Goal: Information Seeking & Learning: Learn about a topic

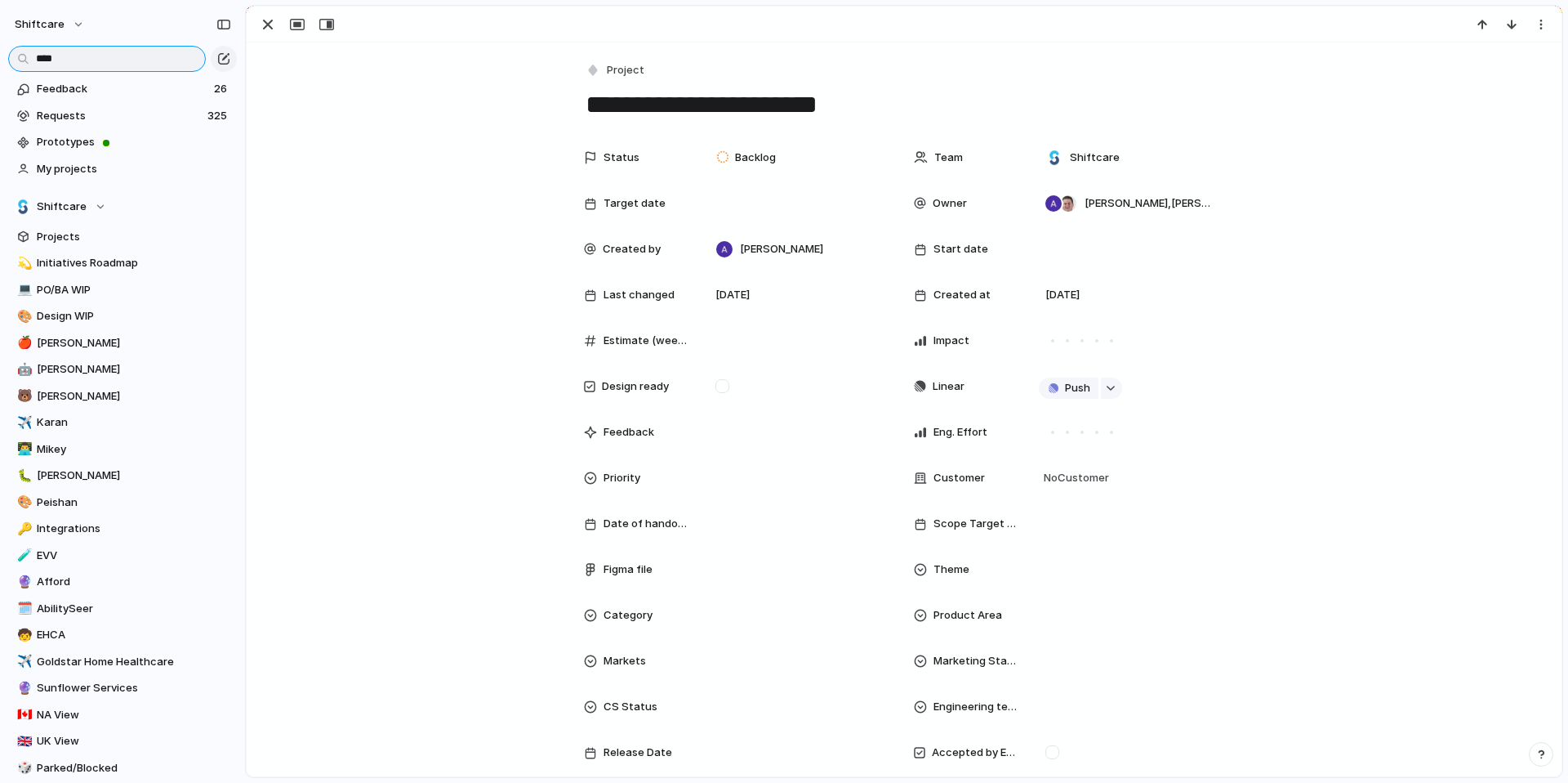
click at [81, 62] on input "****" at bounding box center [107, 58] width 197 height 26
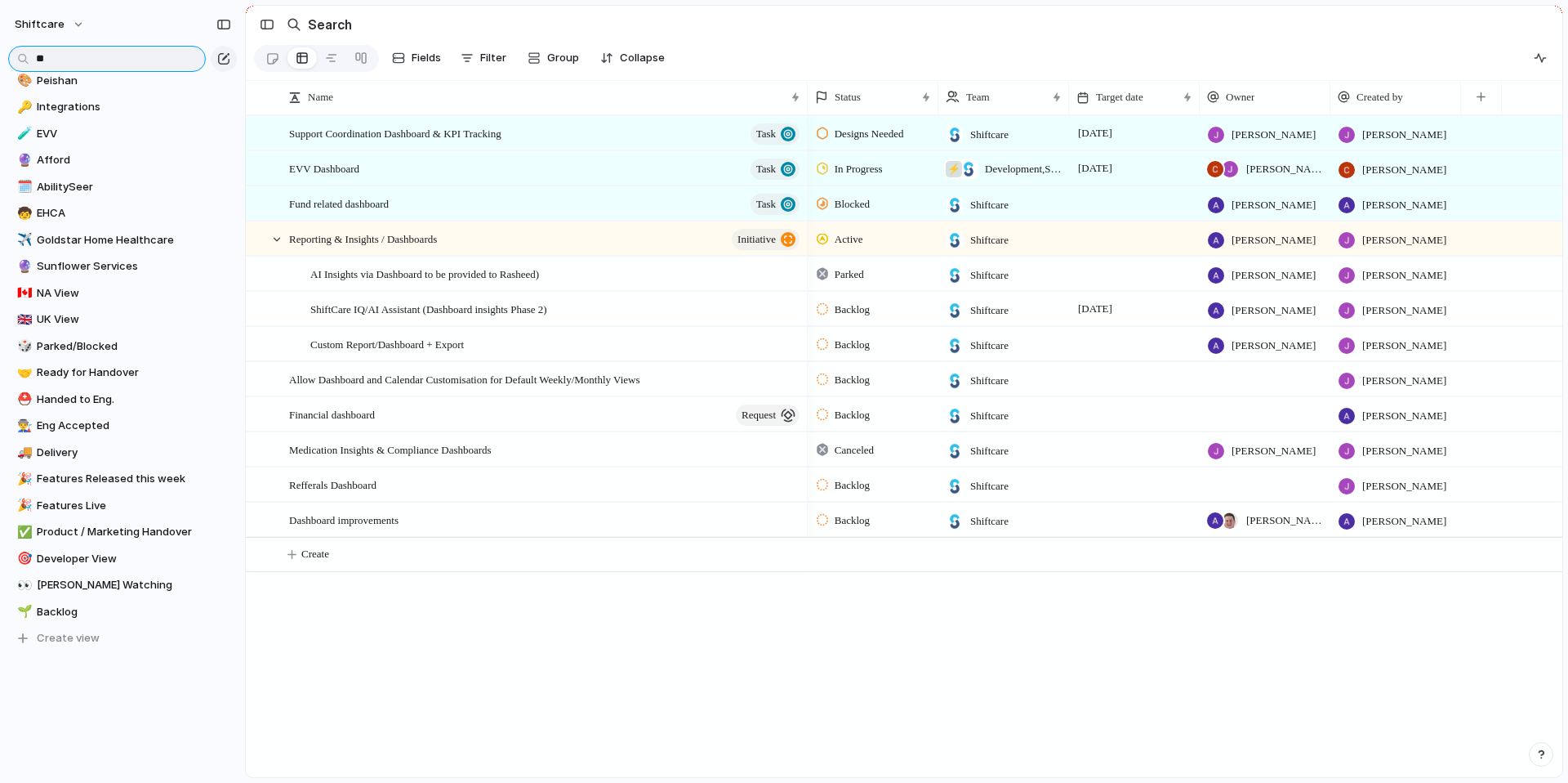
type input "*"
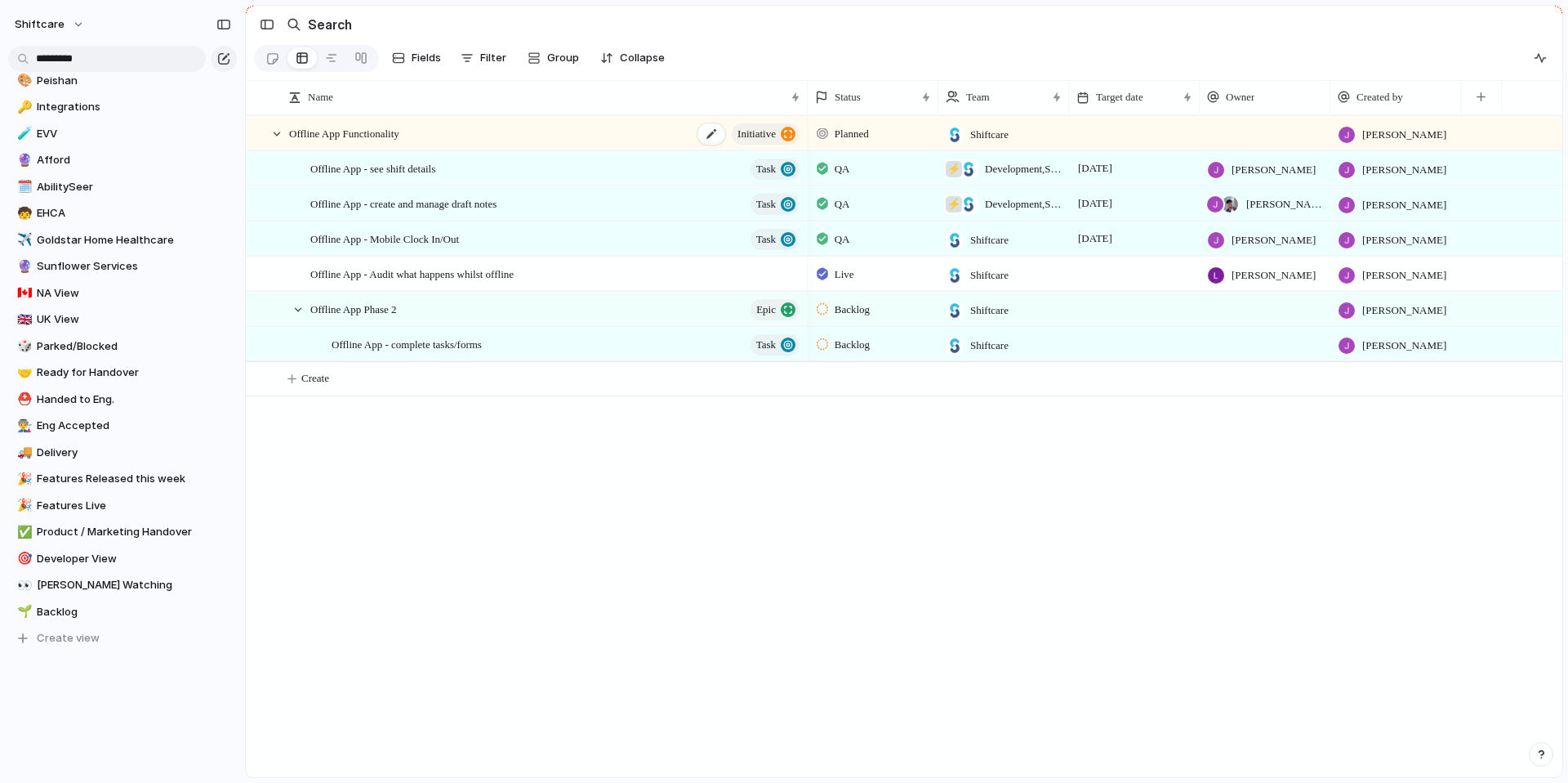
click at [355, 142] on span "Offline App Functionality" at bounding box center [344, 133] width 110 height 19
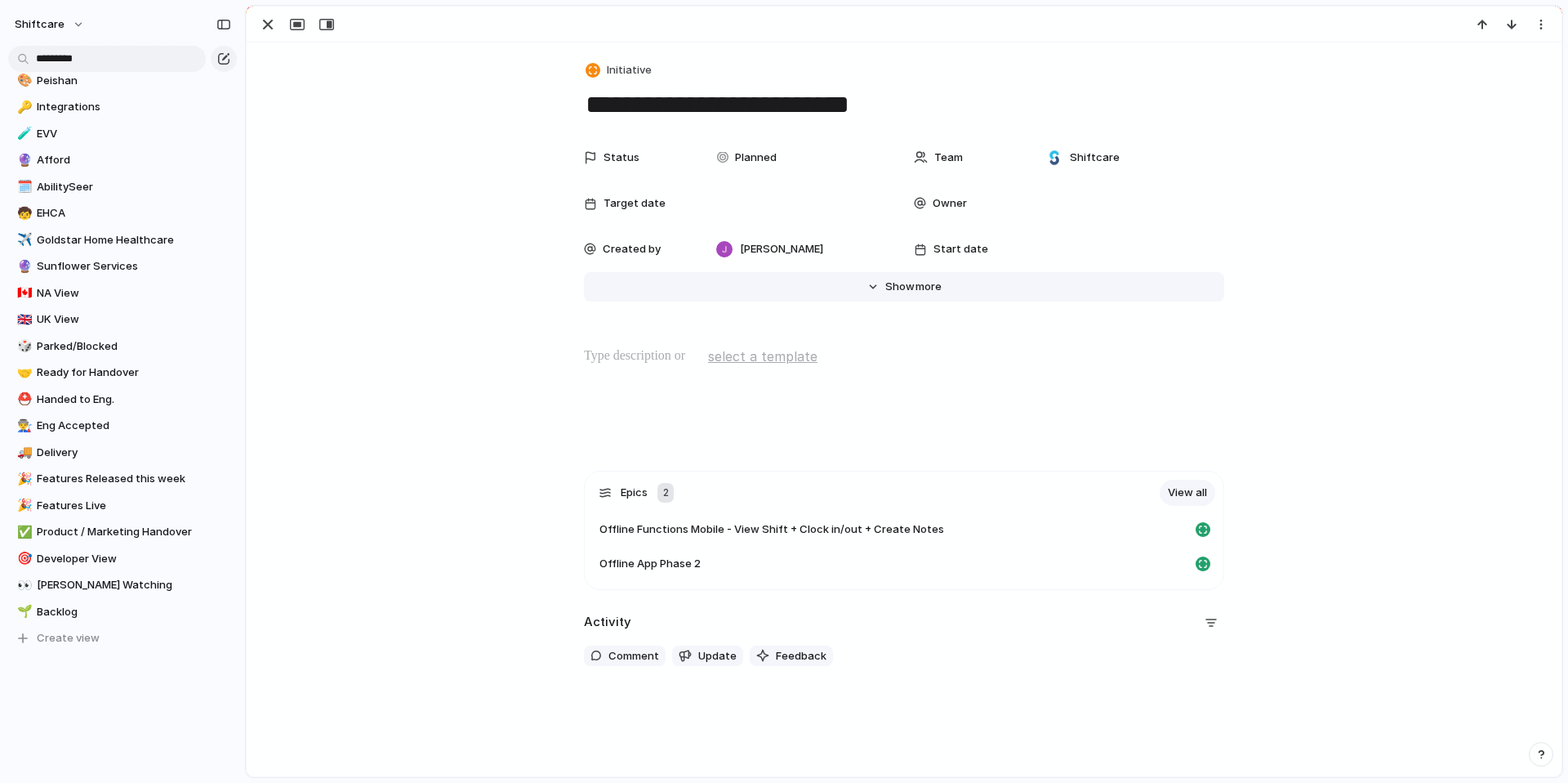
click at [885, 285] on span "Show" at bounding box center [900, 287] width 30 height 17
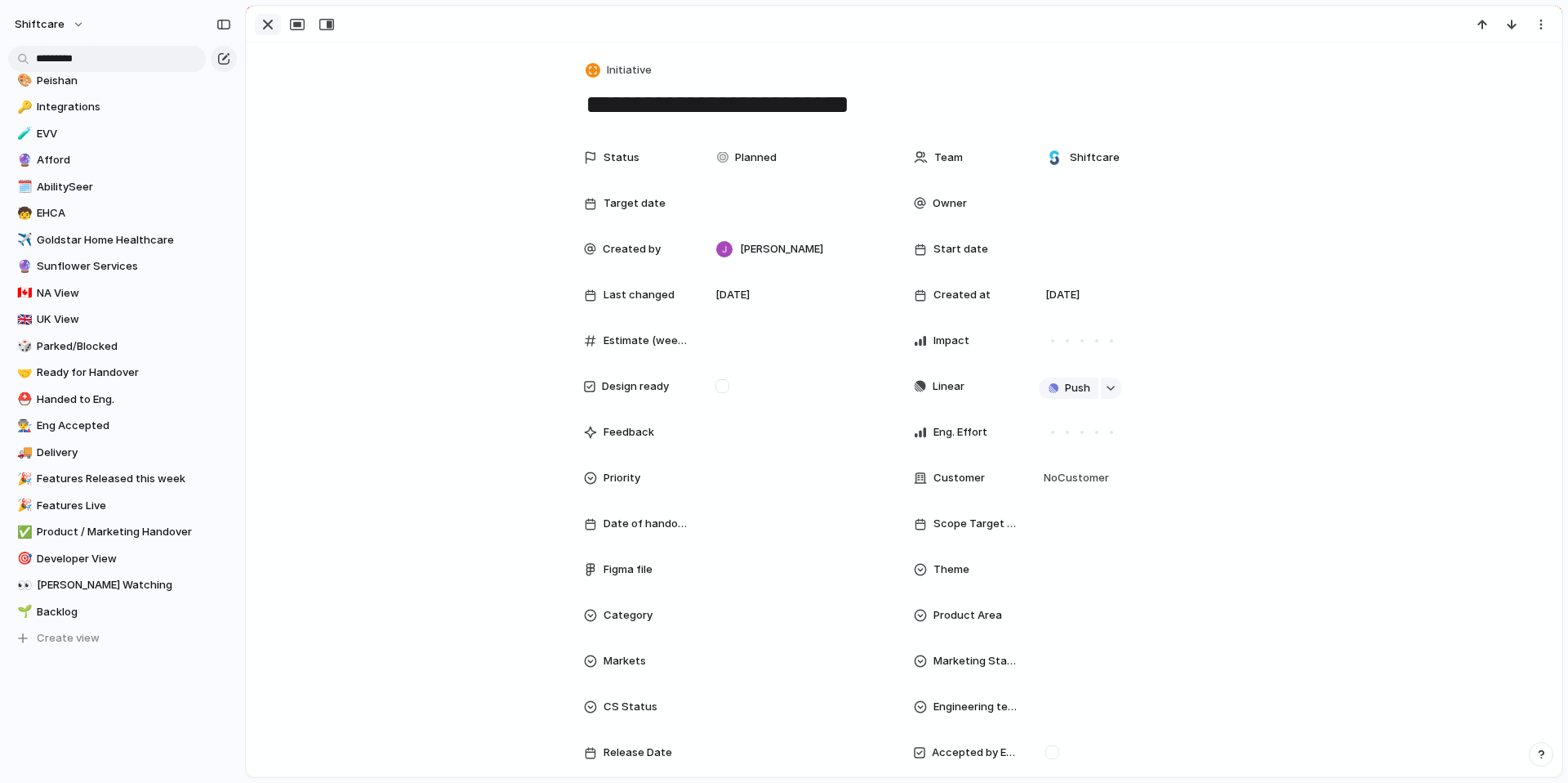
click at [266, 21] on div "button" at bounding box center [268, 24] width 19 height 19
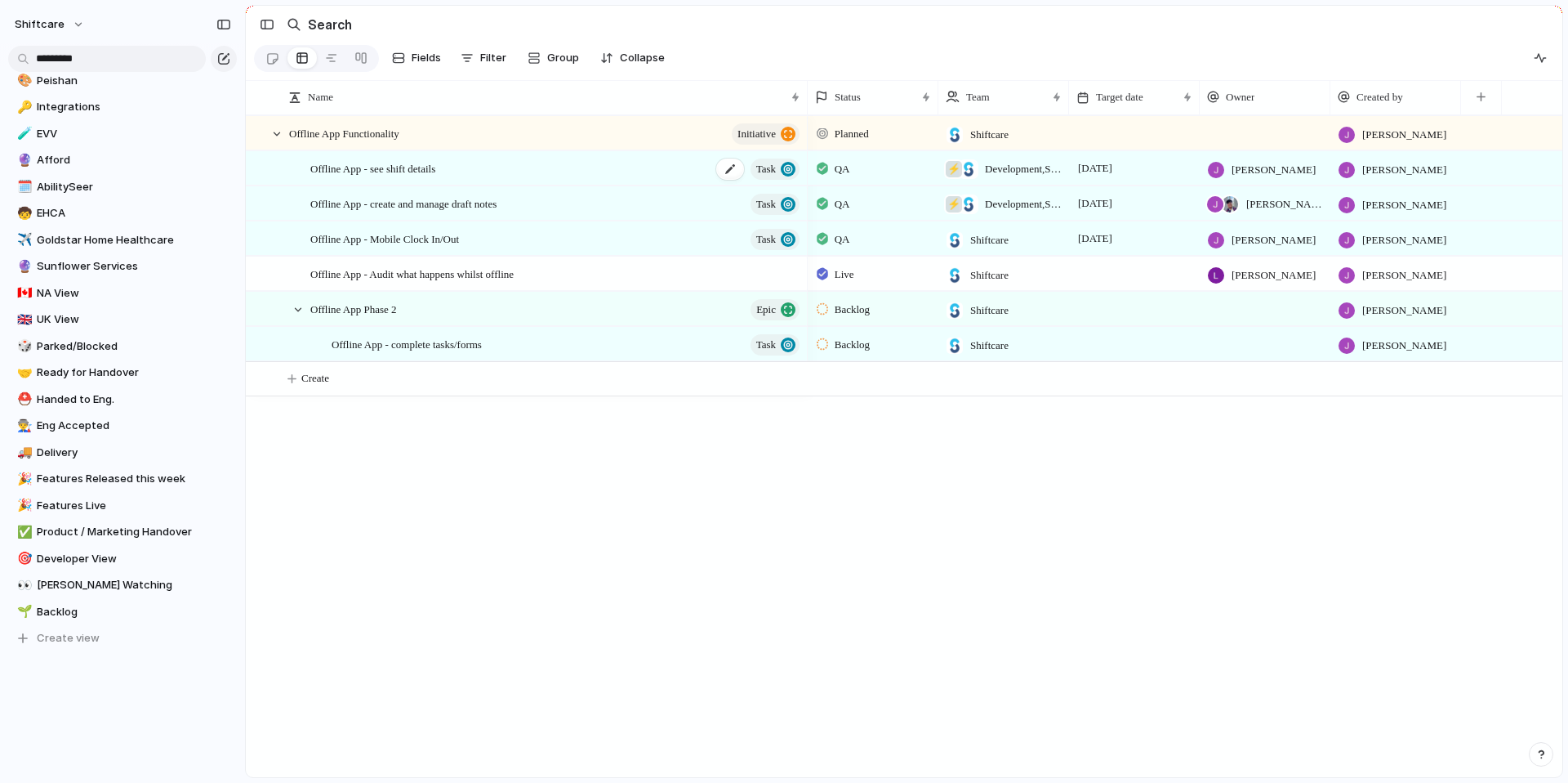
click at [425, 177] on span "Offline App - see shift details" at bounding box center [372, 168] width 125 height 19
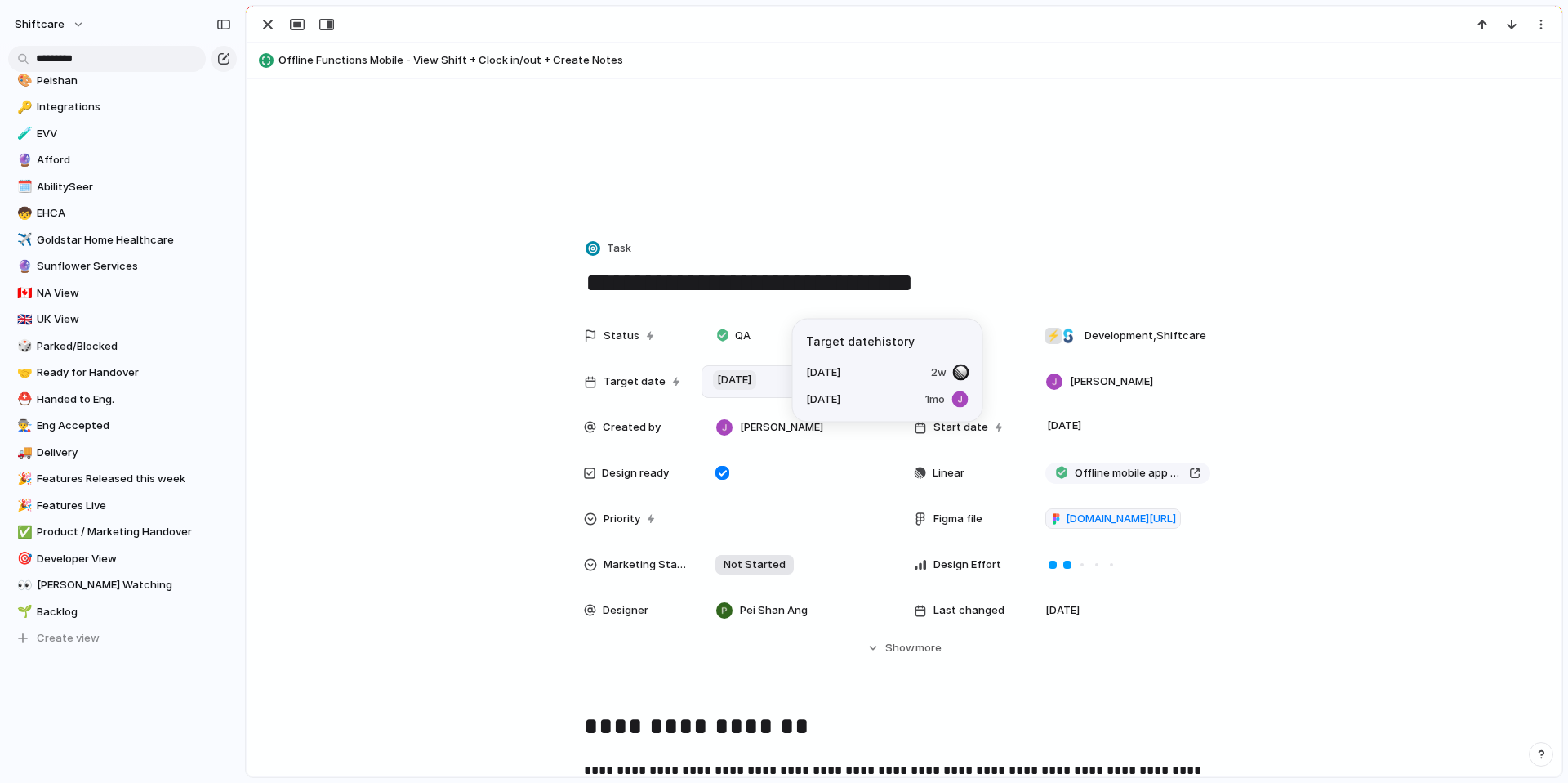
scroll to position [121, 0]
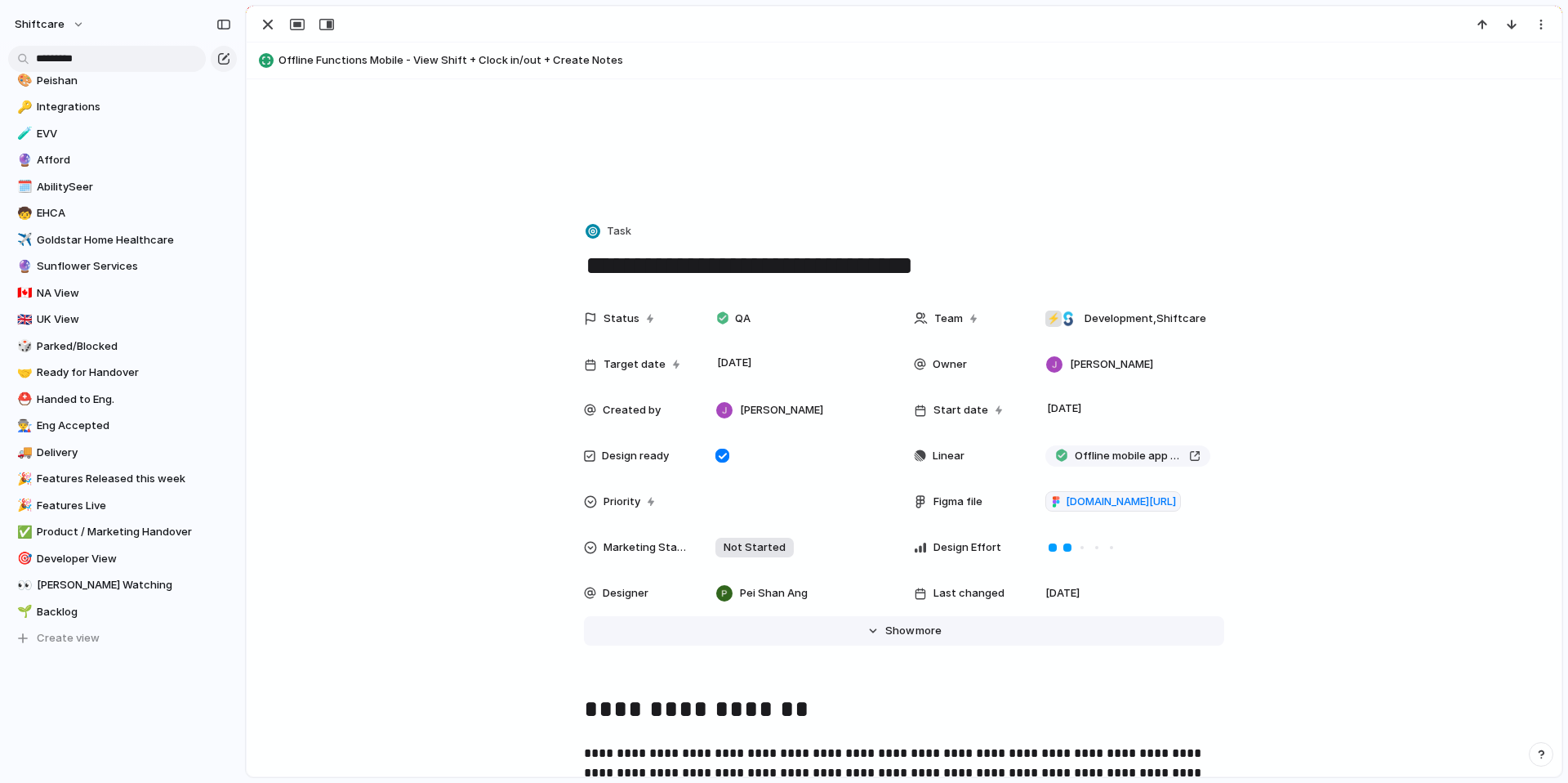
click at [904, 618] on button "Hide Show more" at bounding box center [903, 631] width 640 height 30
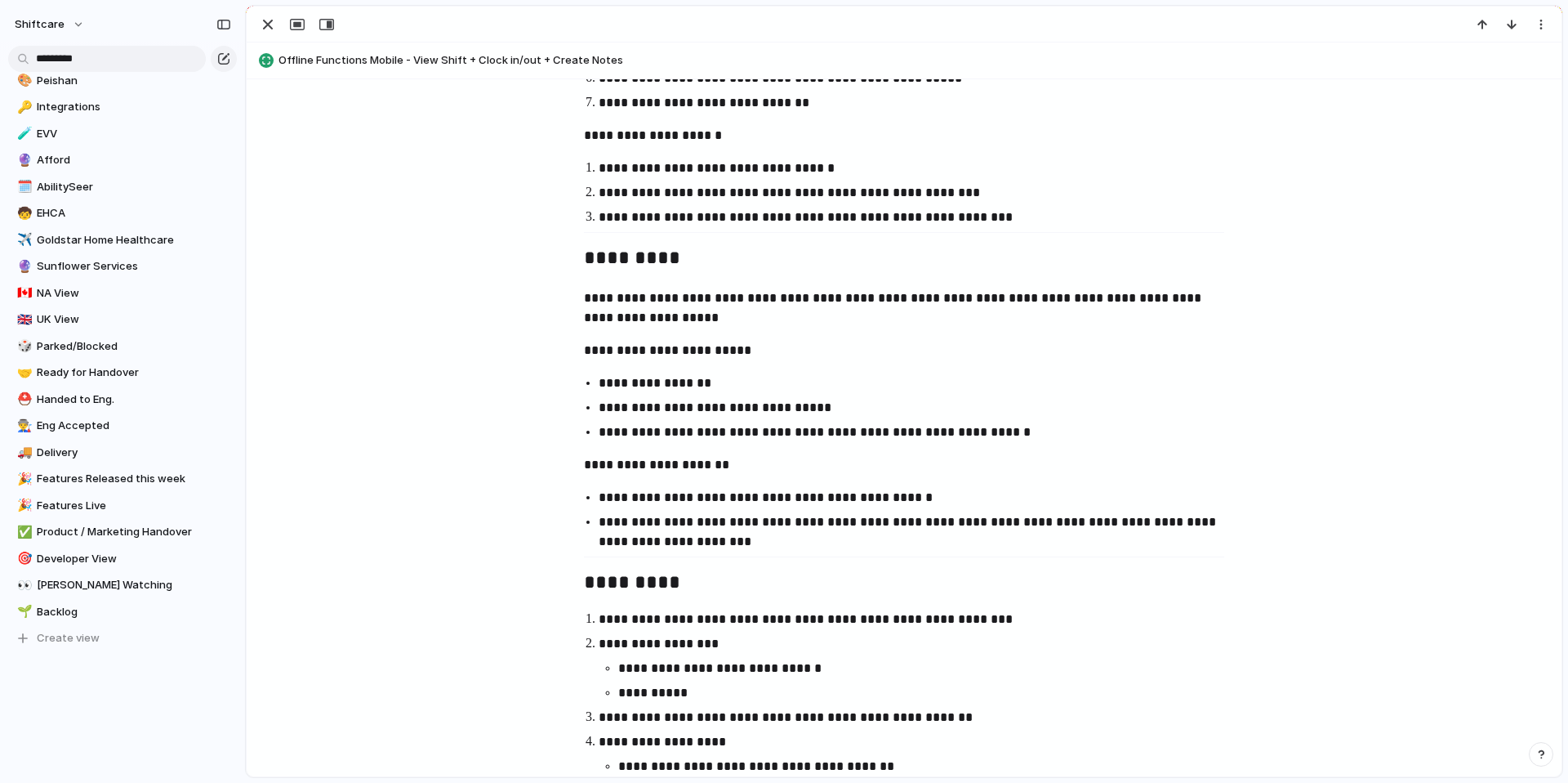
scroll to position [2450, 0]
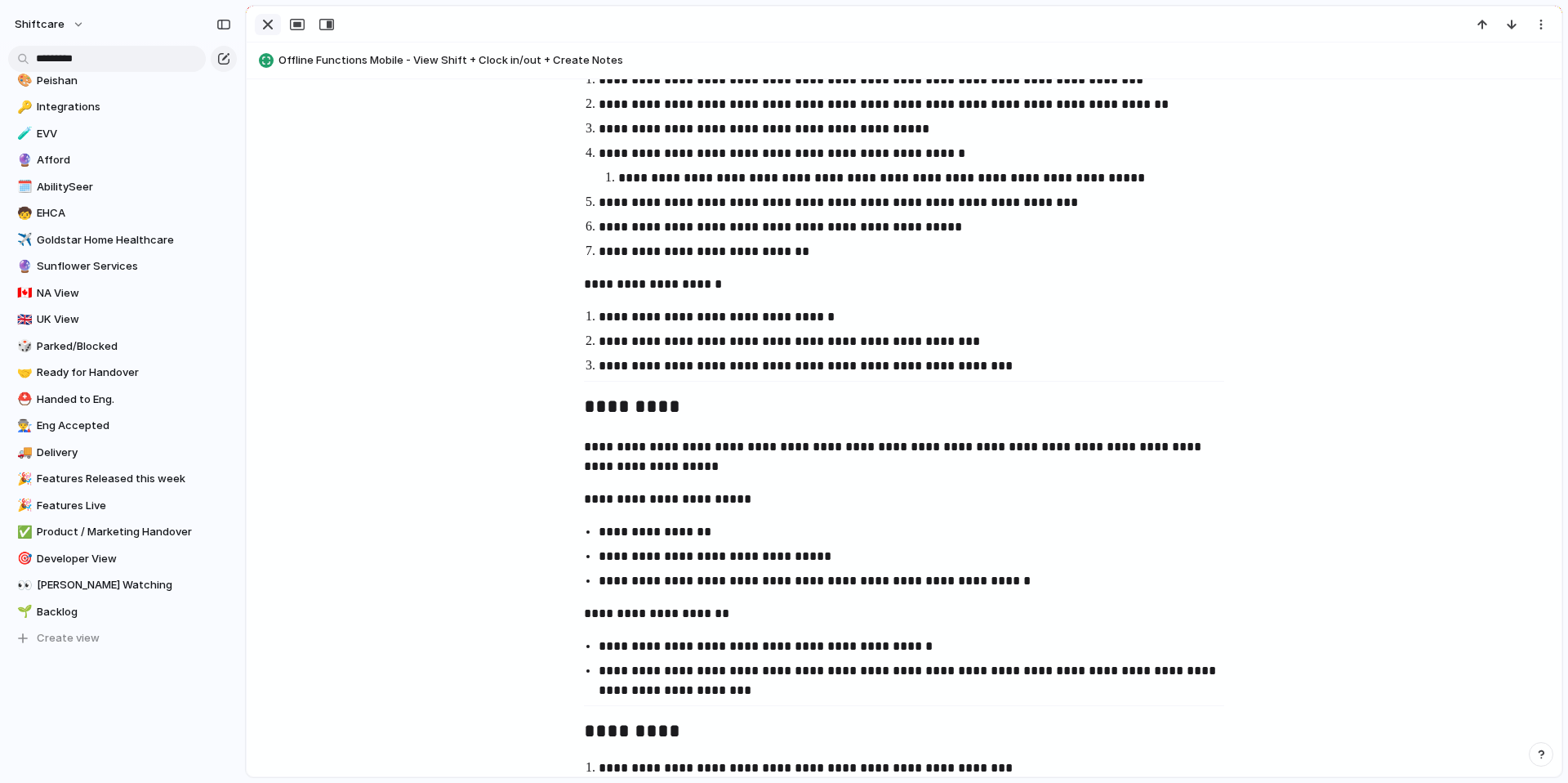
click at [265, 18] on div "button" at bounding box center [268, 24] width 19 height 19
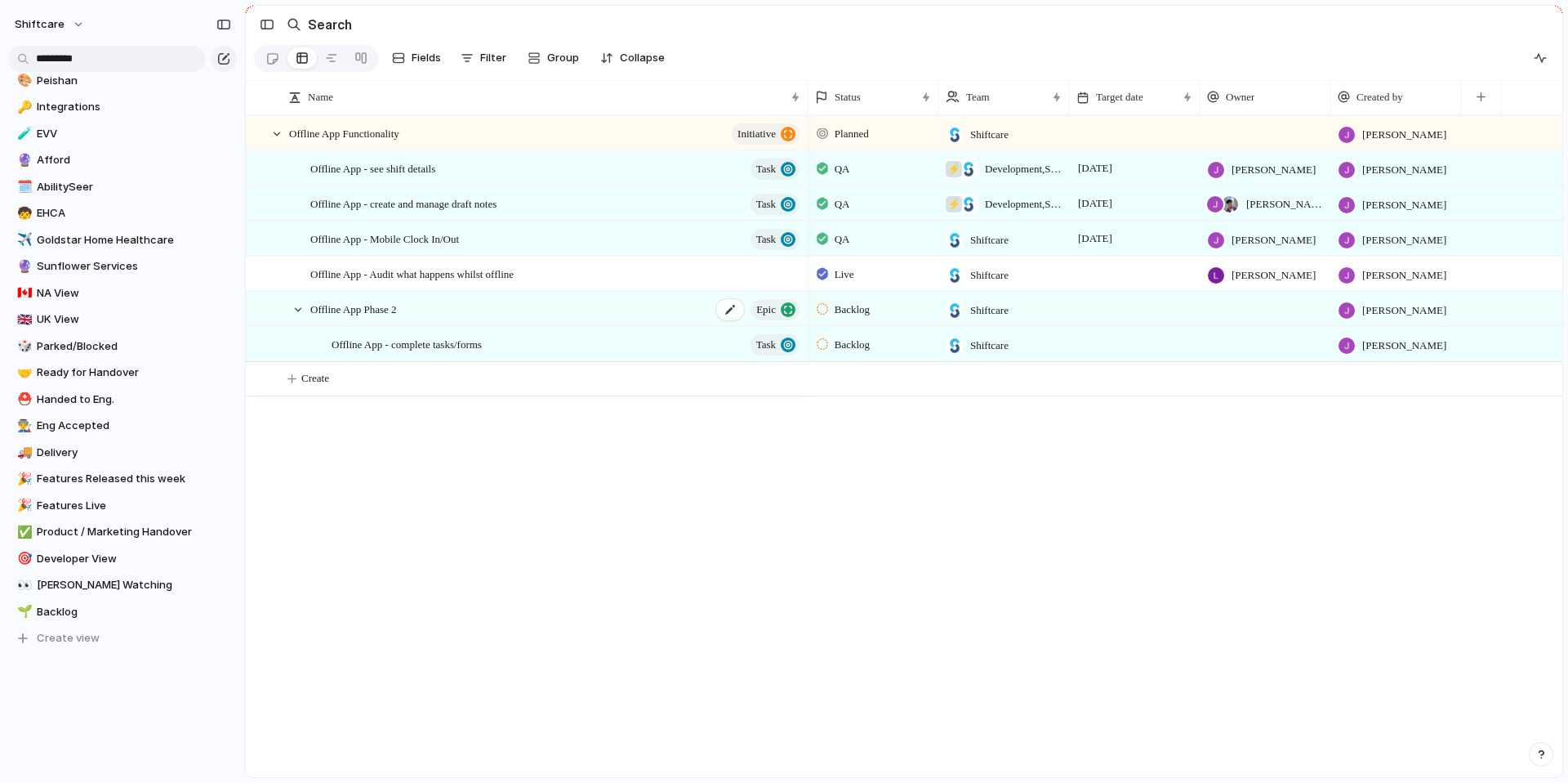
click at [375, 326] on div "Offline App Phase 2 Epic" at bounding box center [556, 309] width 492 height 33
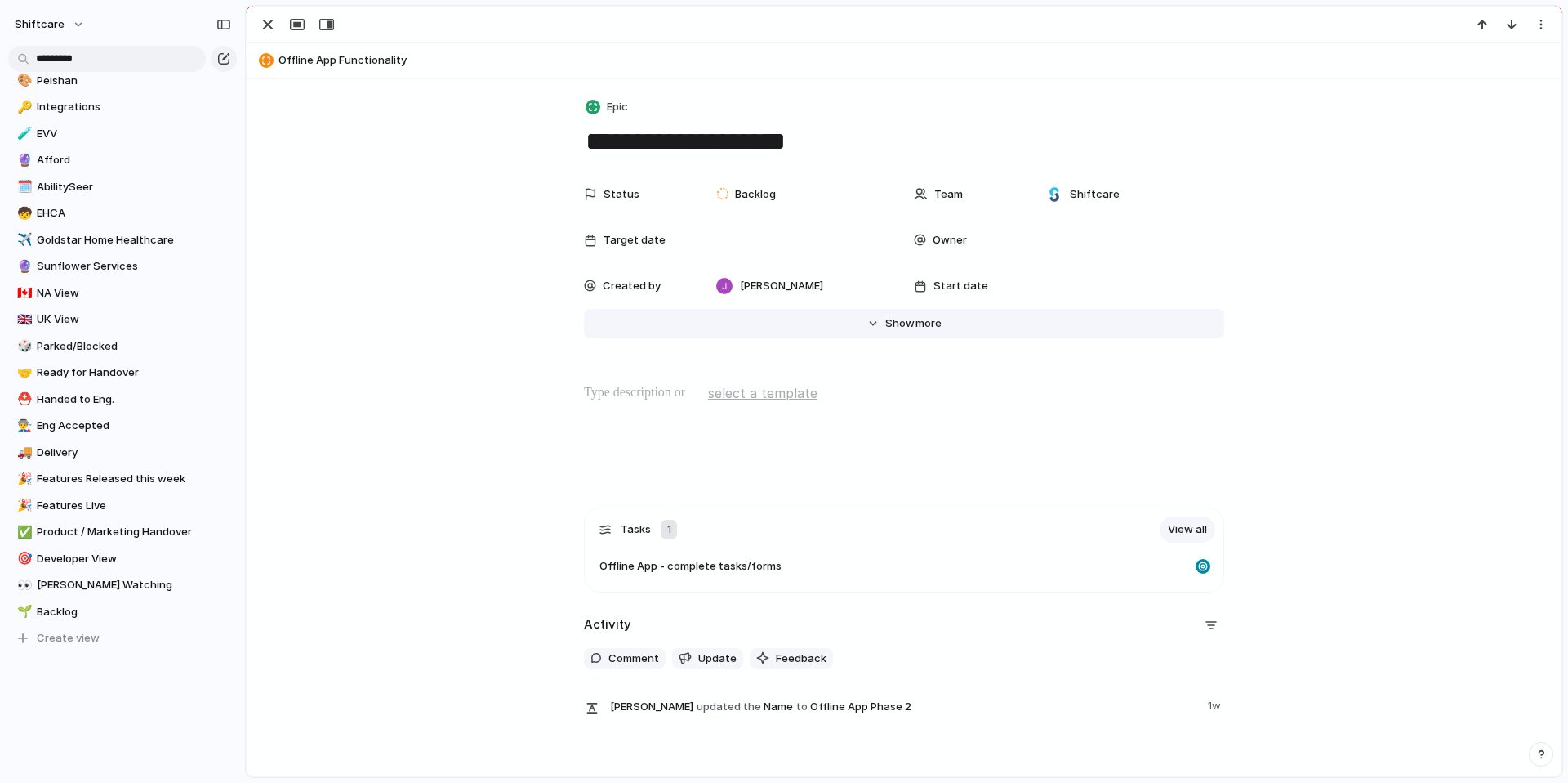
click at [891, 329] on span "Show" at bounding box center [900, 323] width 30 height 17
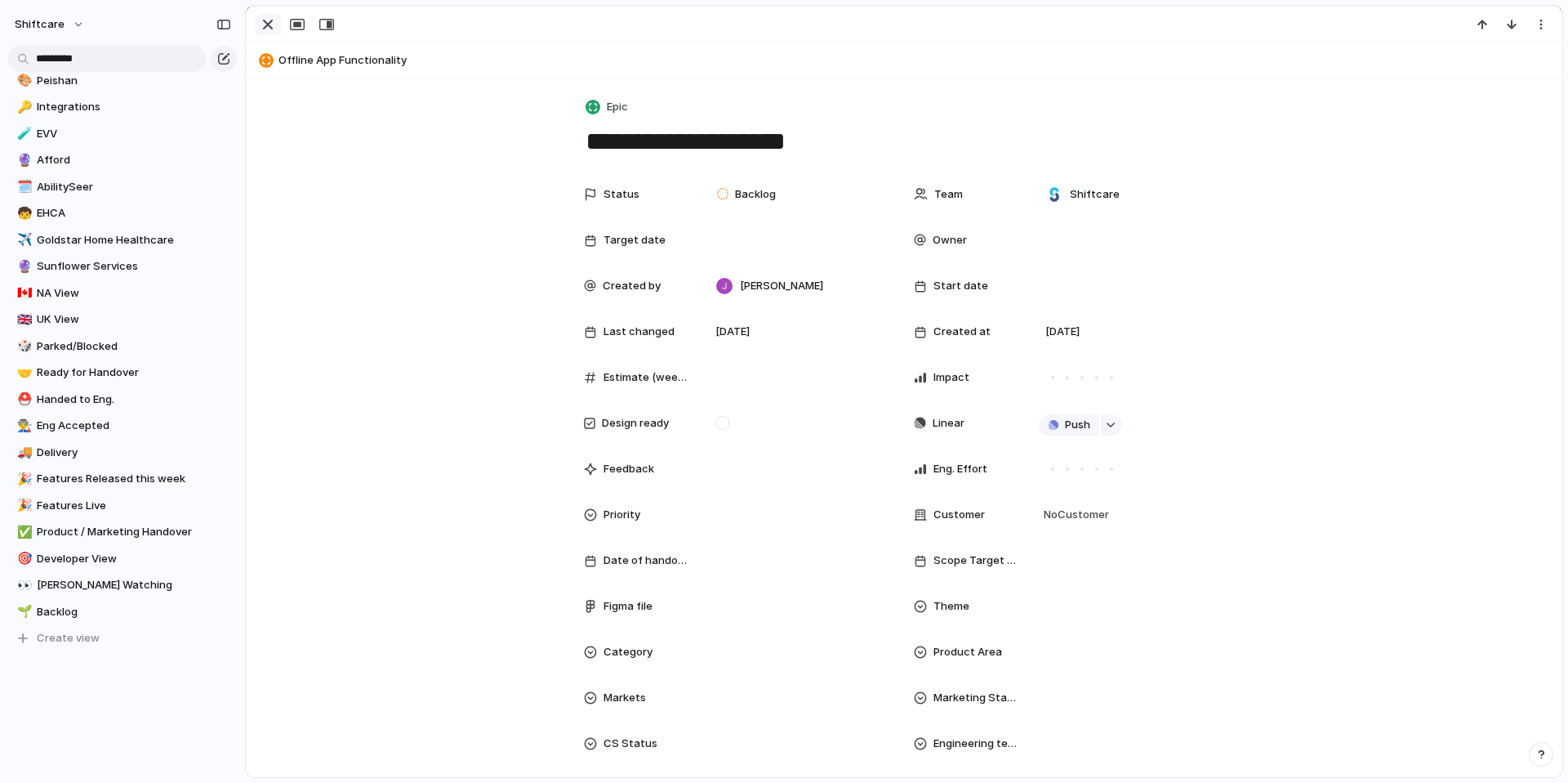
click at [269, 33] on div "button" at bounding box center [268, 24] width 19 height 19
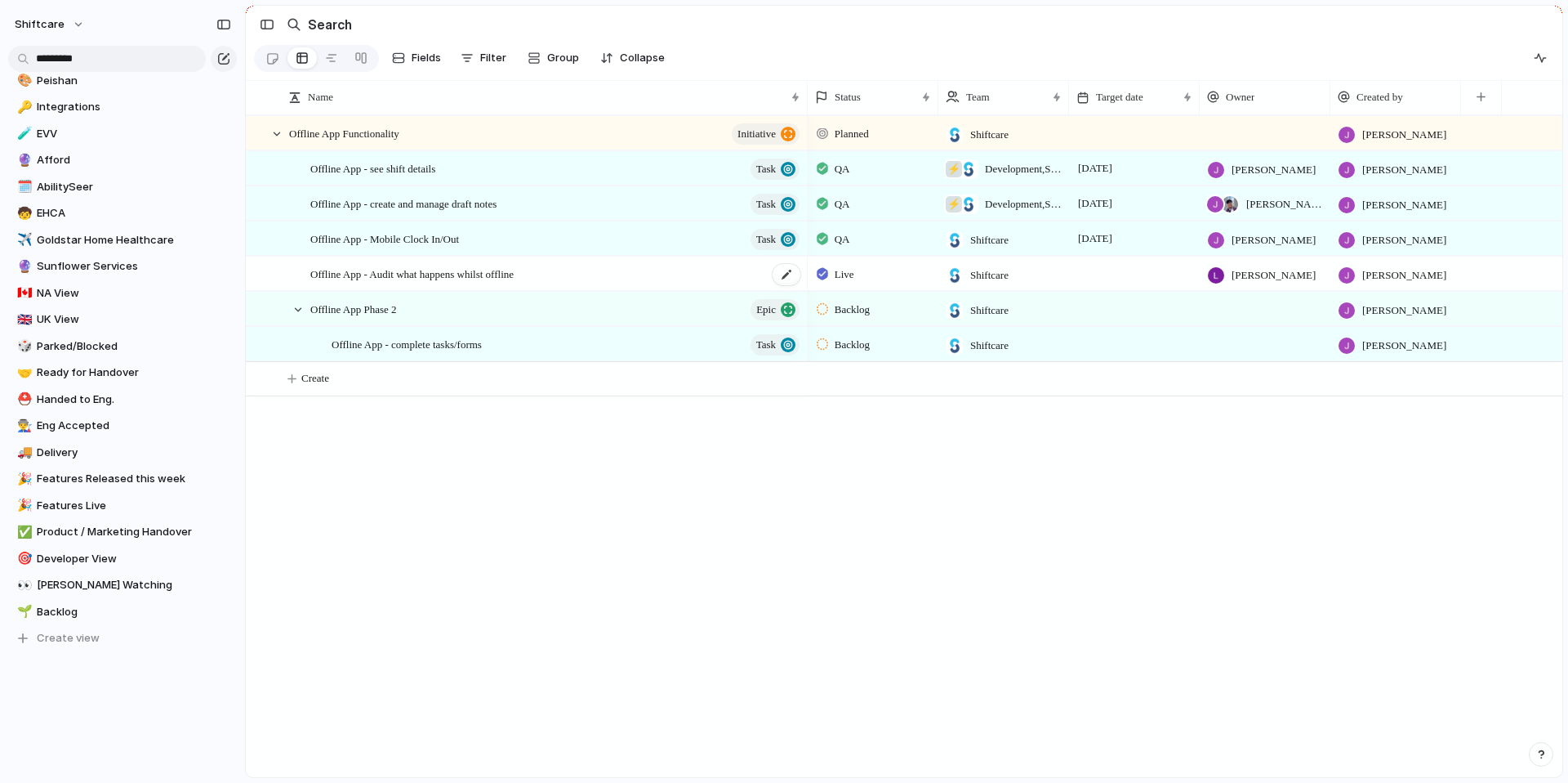
click at [415, 277] on span "Offline App - Audit what happens whilst offline" at bounding box center [412, 273] width 204 height 19
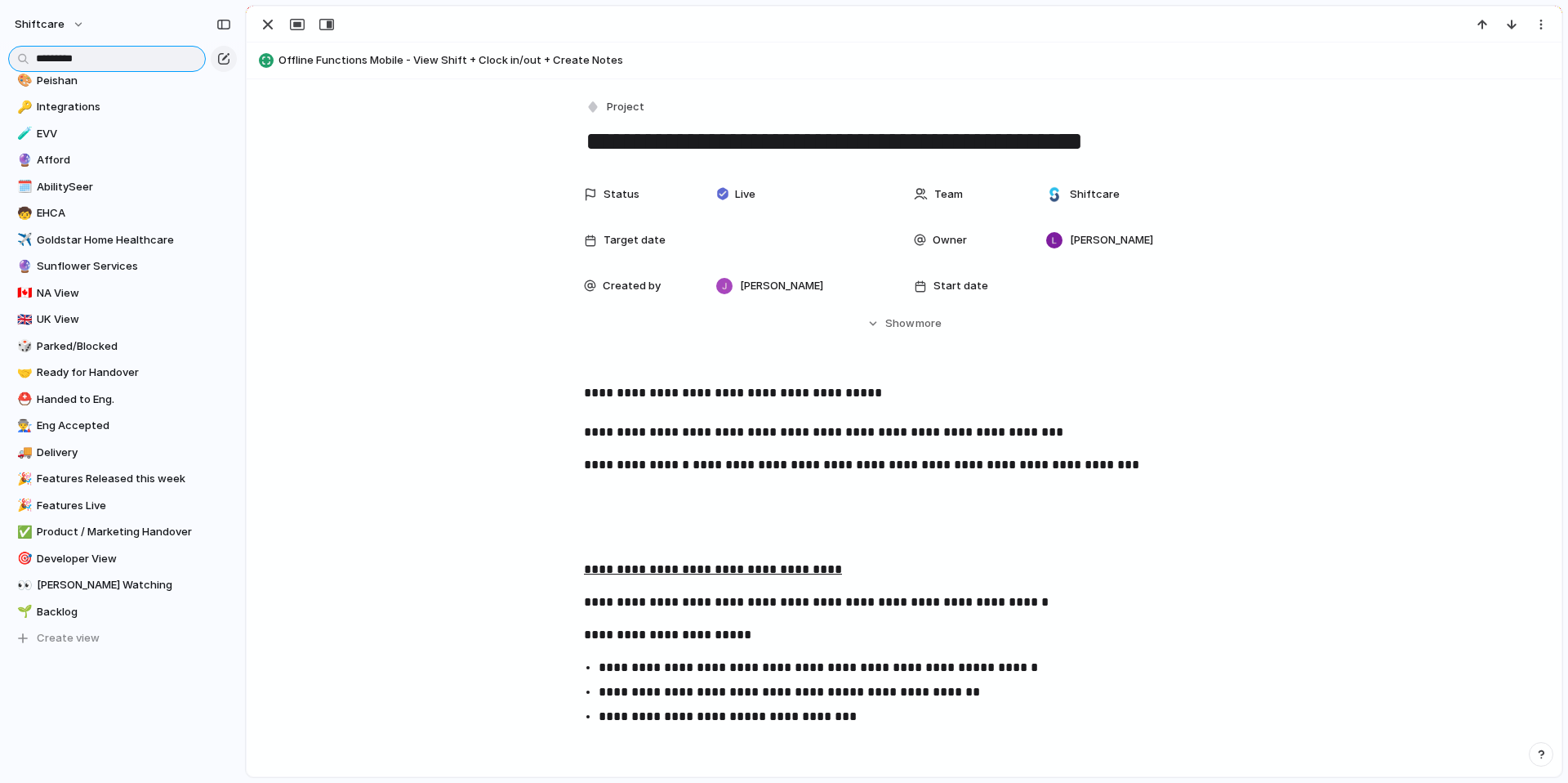
click at [99, 66] on input "*********" at bounding box center [107, 58] width 197 height 26
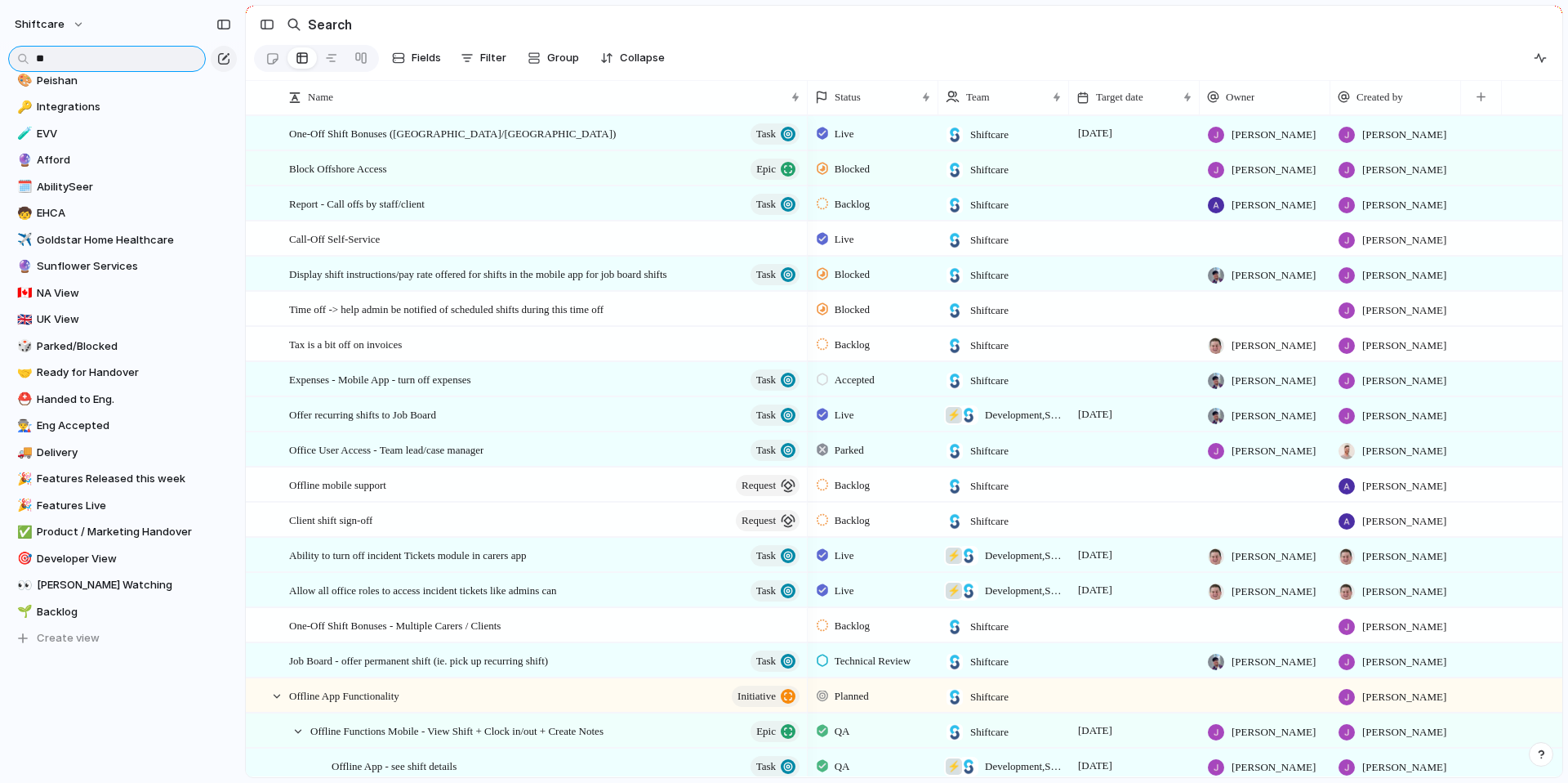
type input "*"
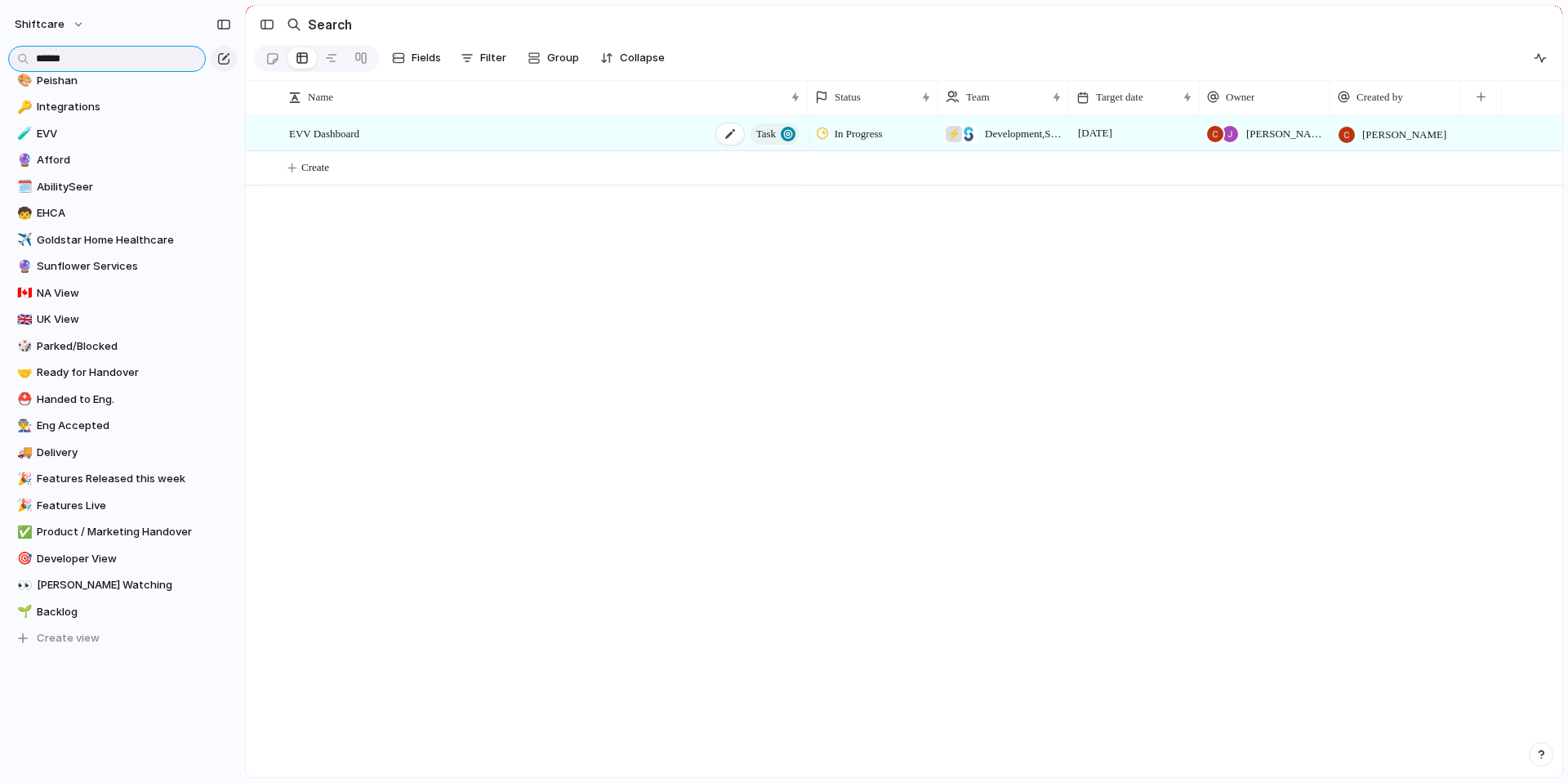
type input "******"
click at [467, 137] on div "EVV Dashboard Task" at bounding box center [546, 133] width 513 height 33
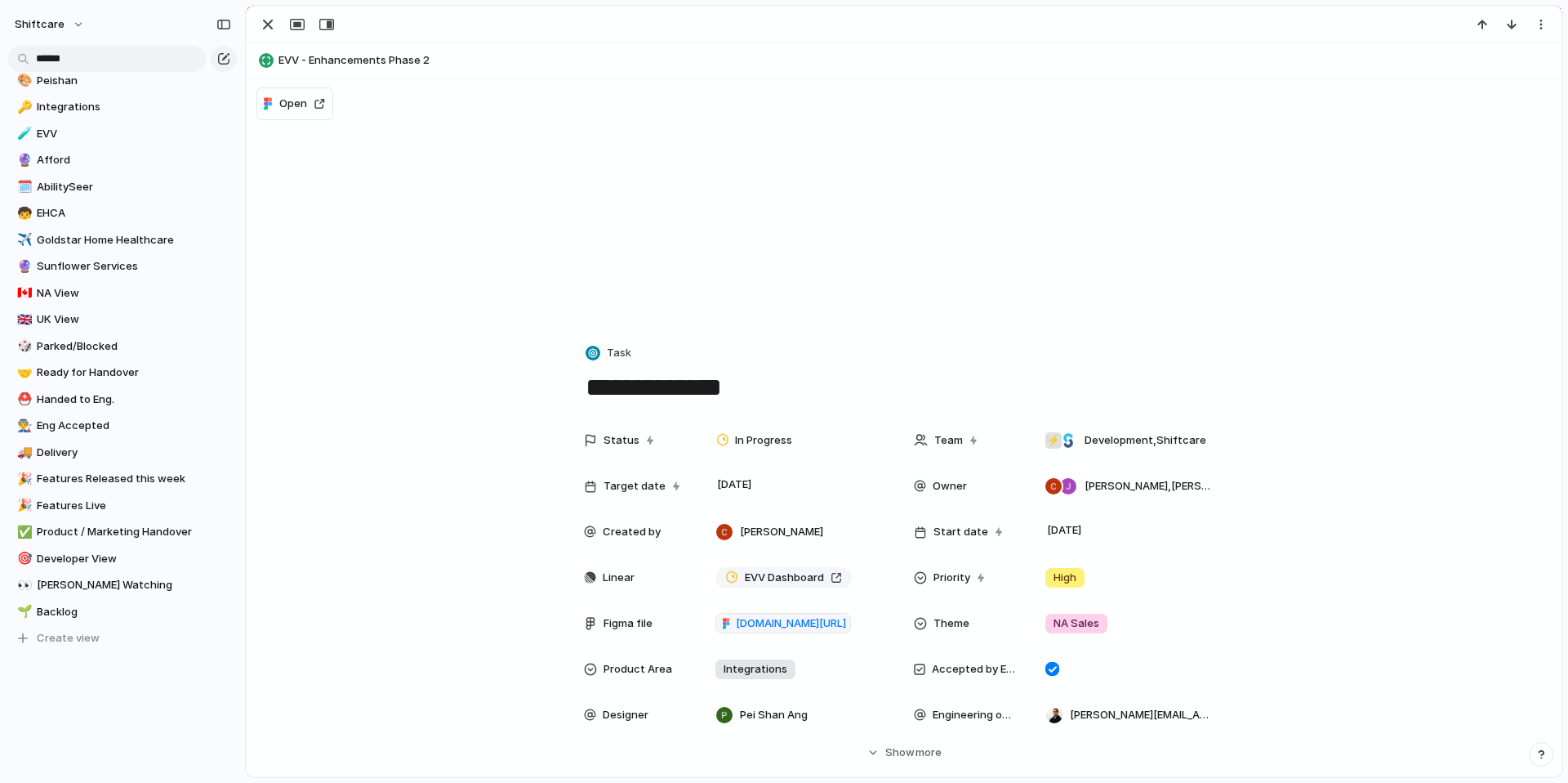
click at [467, 494] on div "Status In Progress Team ⚡ Development , Shiftcare Target date [DATE] Owner [PER…" at bounding box center [903, 592] width 1275 height 336
click at [1433, 529] on div "Status In Progress Team ⚡ Development , Shiftcare Target date [DATE] Owner [PER…" at bounding box center [903, 592] width 1275 height 336
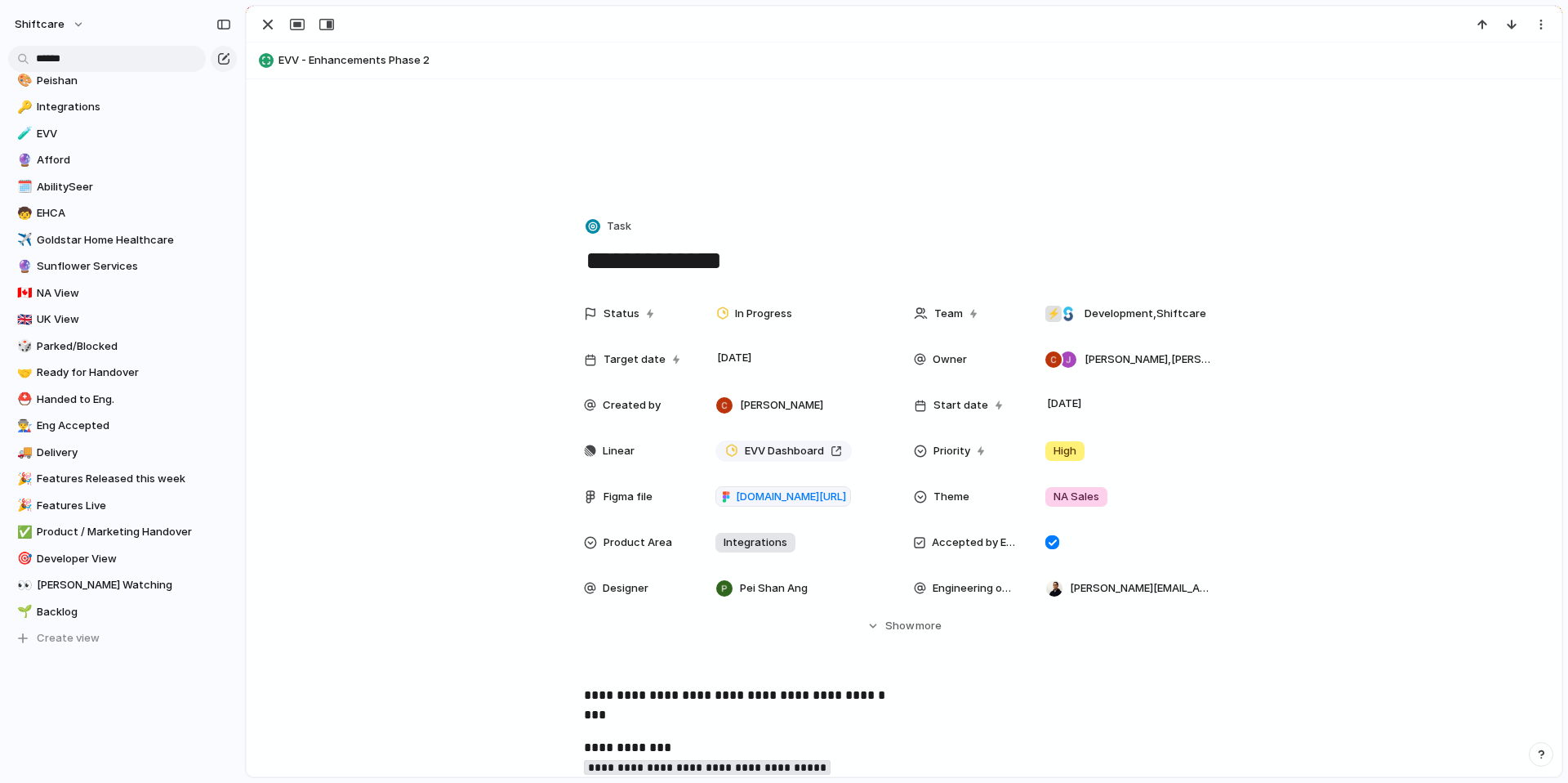
scroll to position [145, 0]
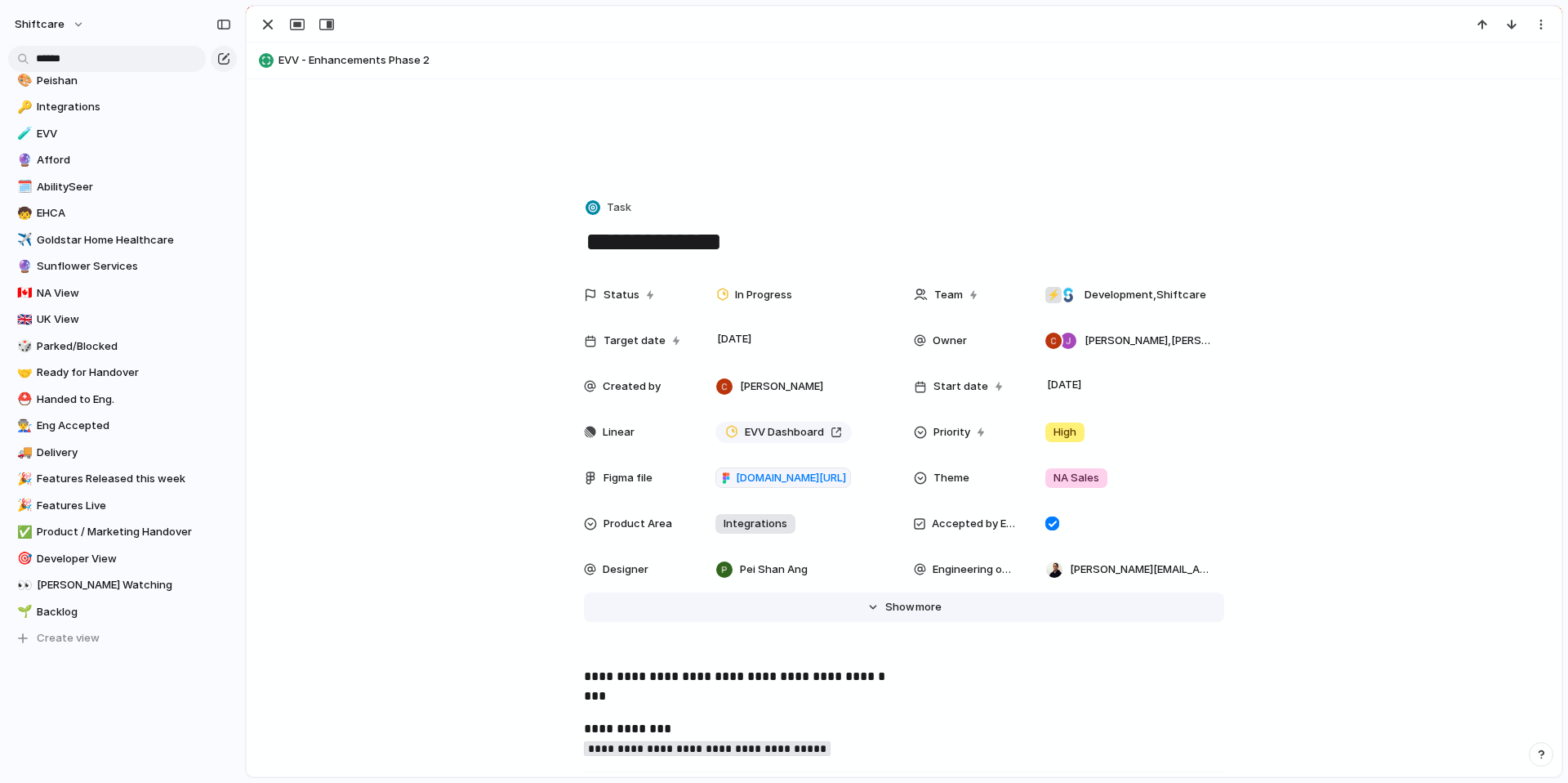
click at [921, 610] on span "more" at bounding box center [928, 607] width 26 height 17
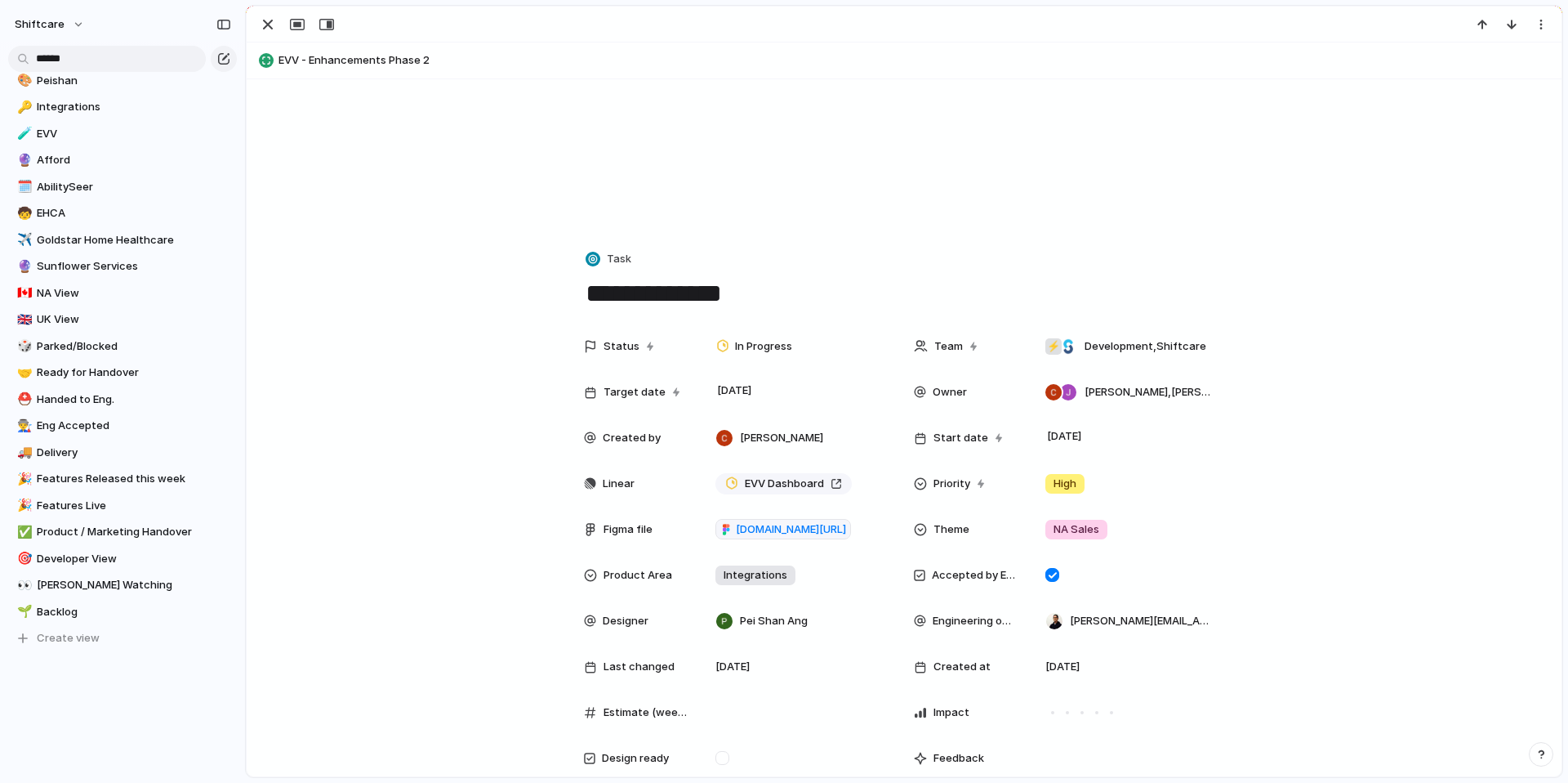
scroll to position [0, 0]
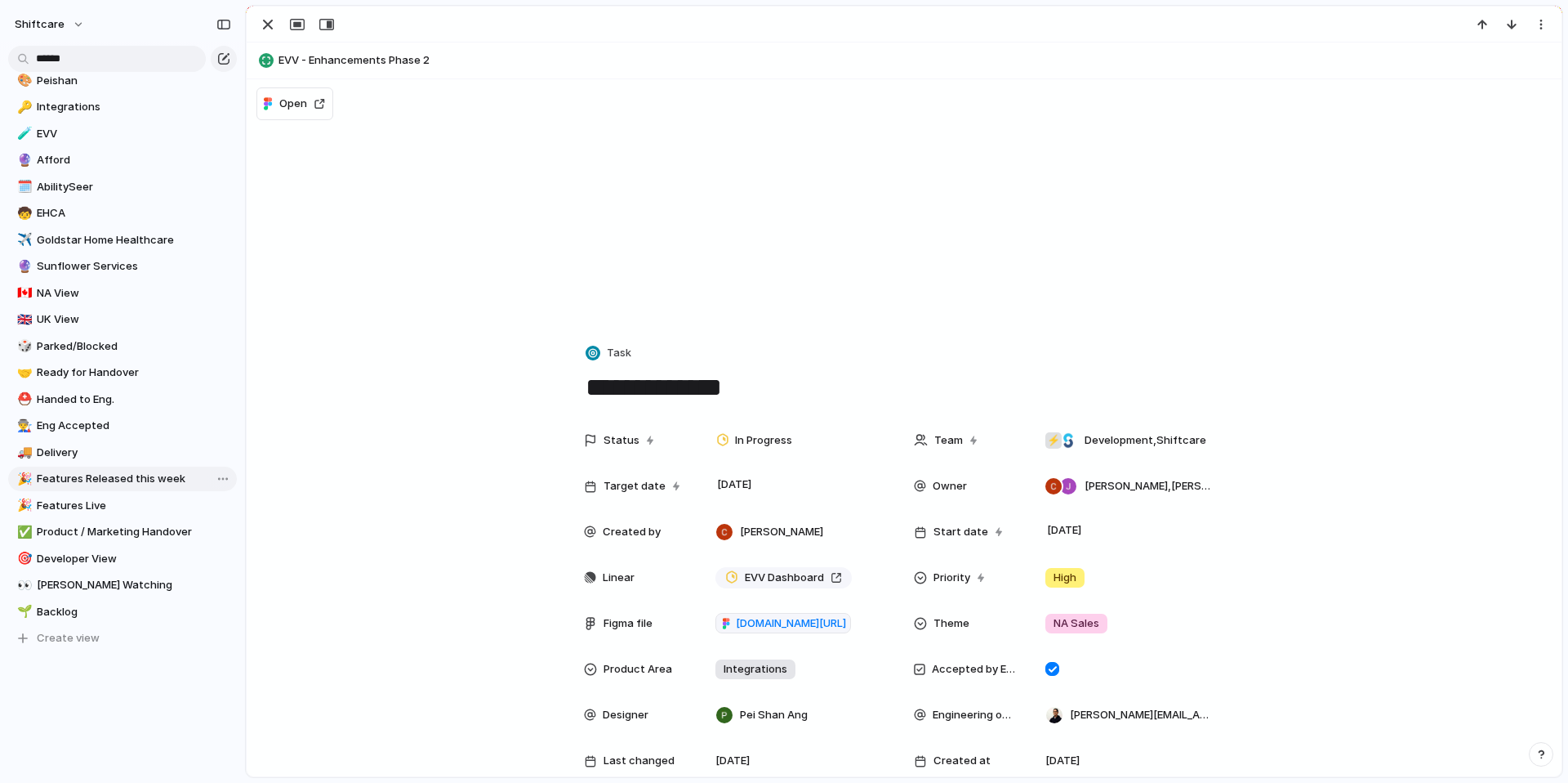
click at [128, 474] on span "Features Released this week" at bounding box center [134, 479] width 194 height 17
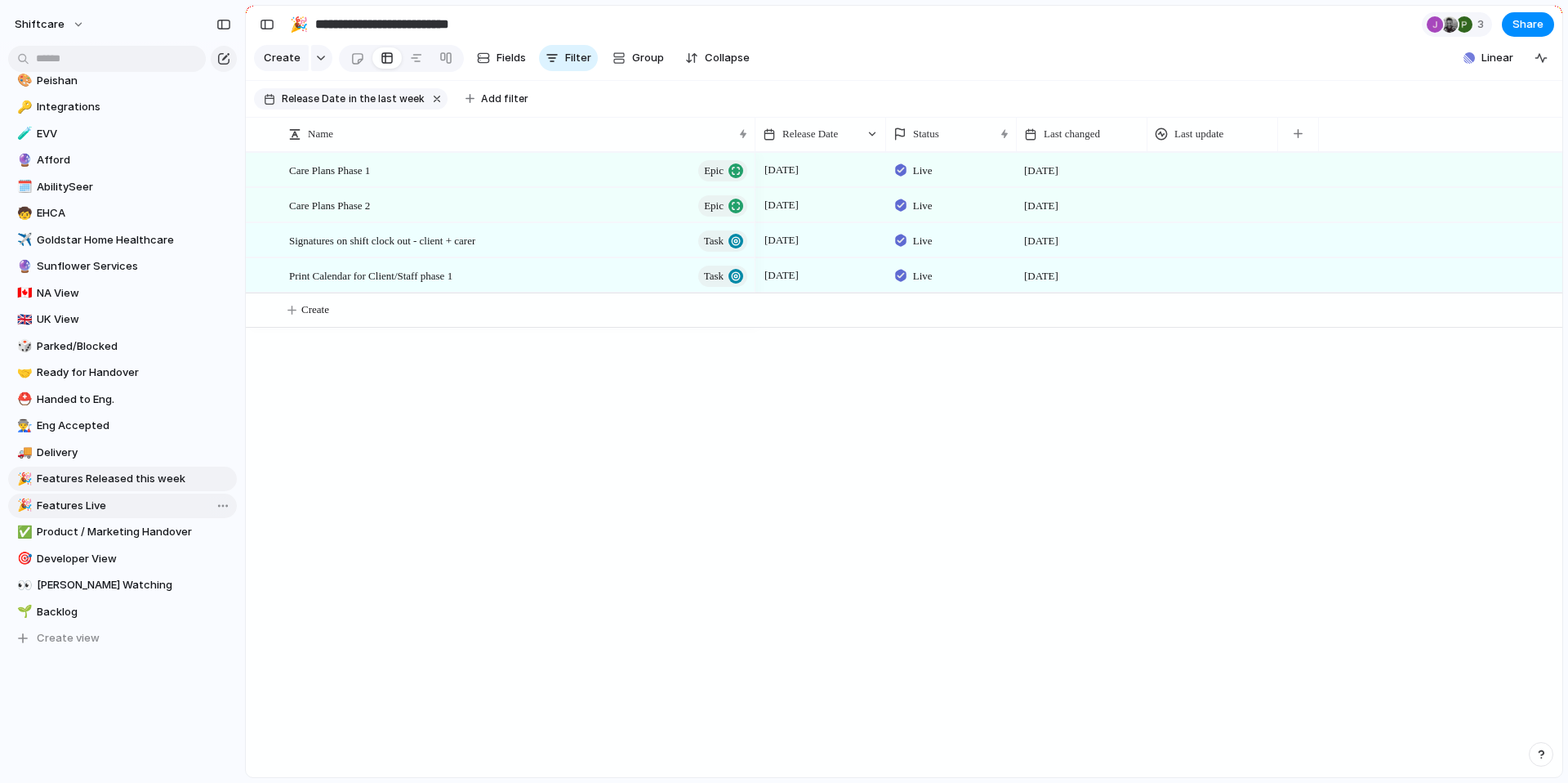
click at [80, 504] on span "Features Live" at bounding box center [134, 506] width 194 height 17
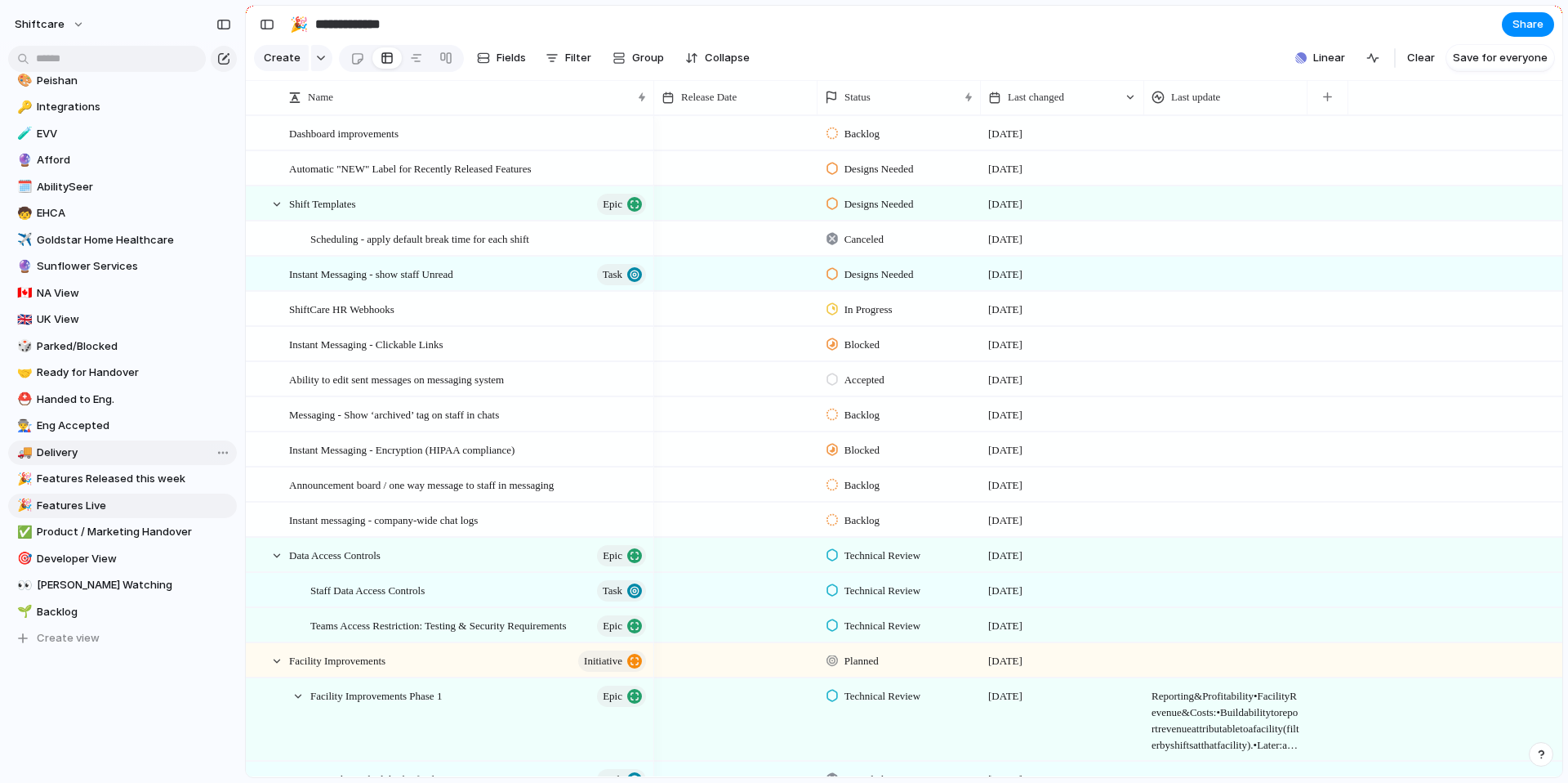
click at [58, 449] on span "Delivery" at bounding box center [134, 453] width 194 height 17
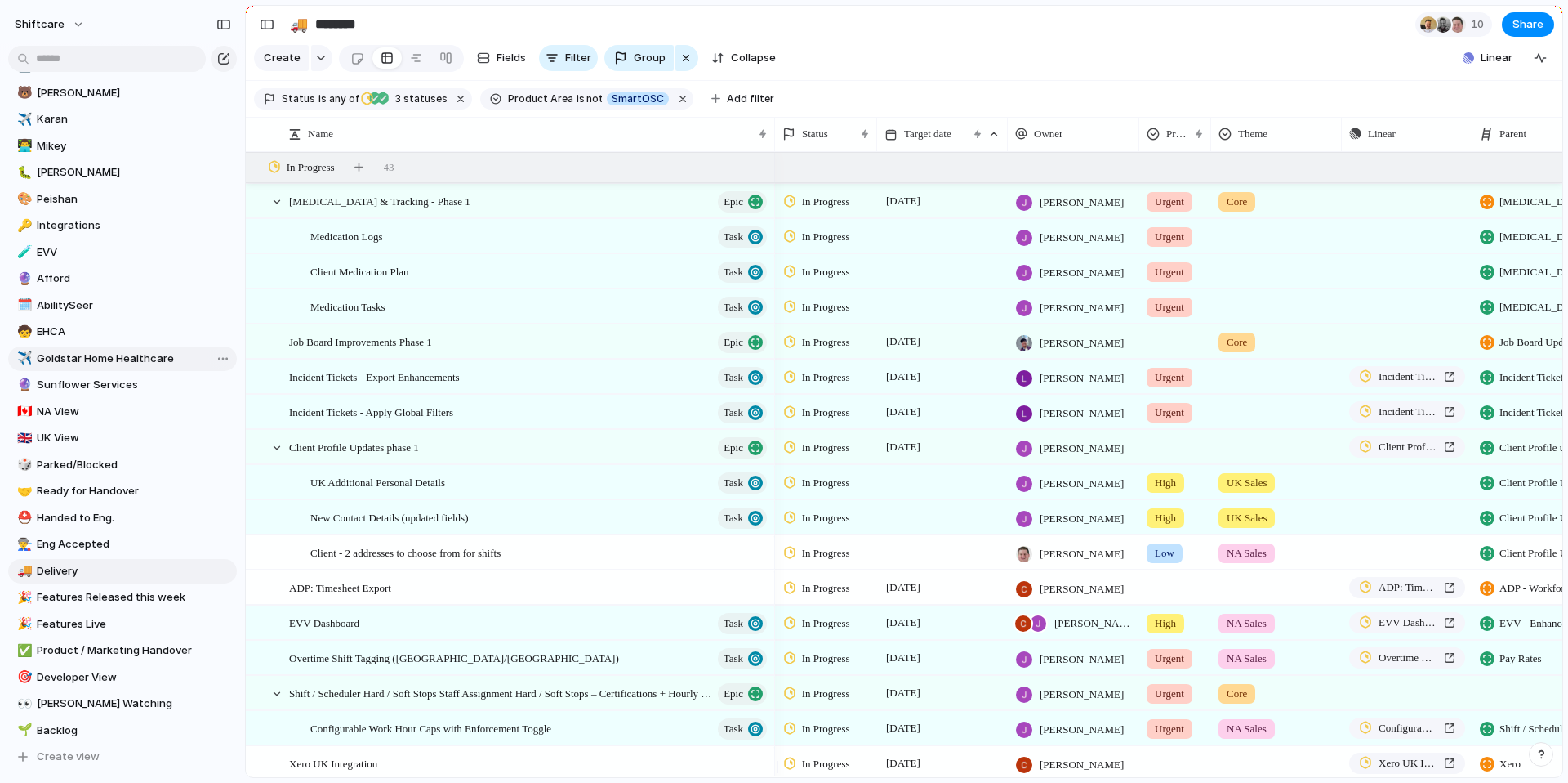
scroll to position [366, 0]
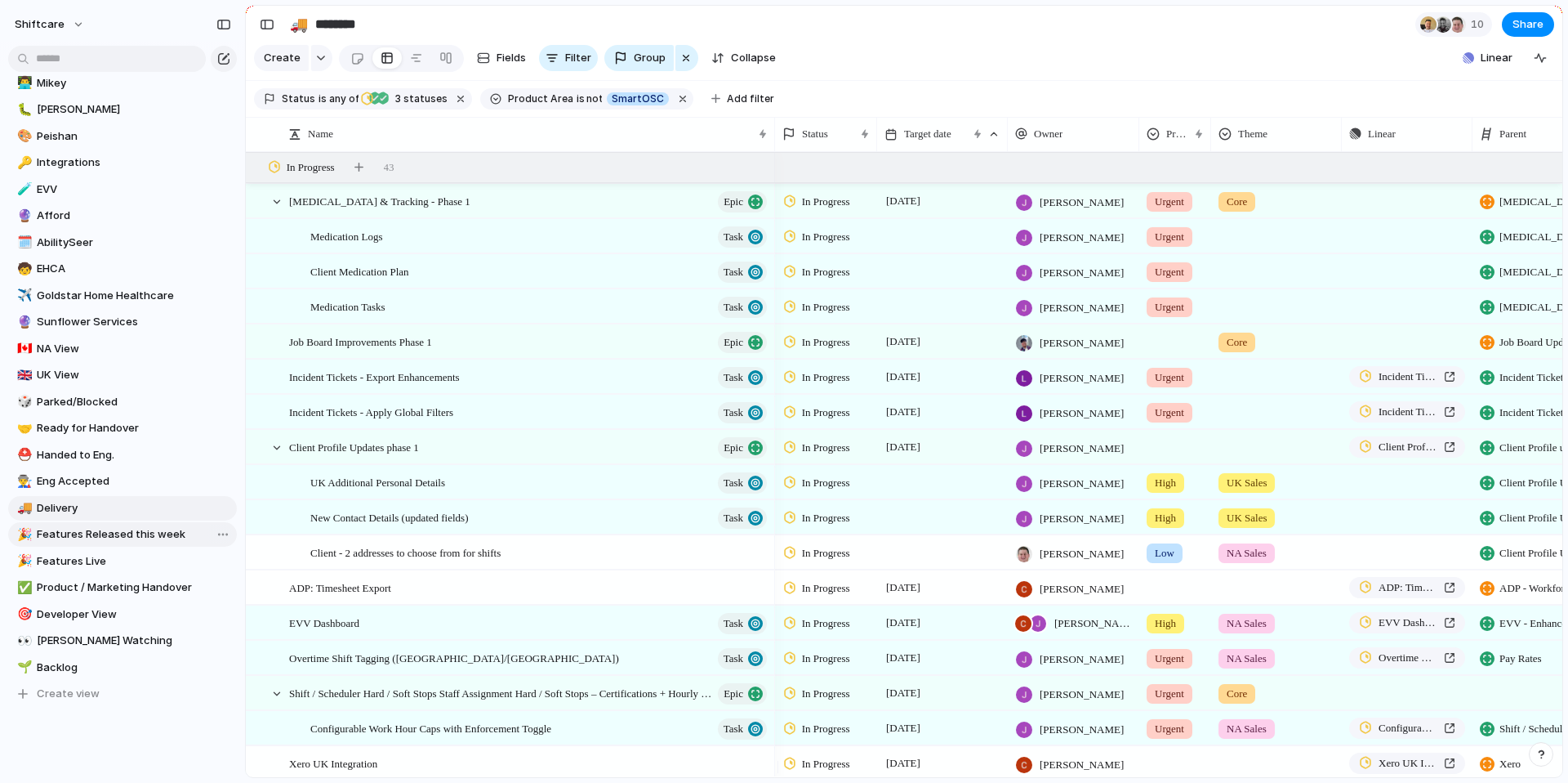
click at [83, 535] on span "Features Released this week" at bounding box center [134, 535] width 194 height 17
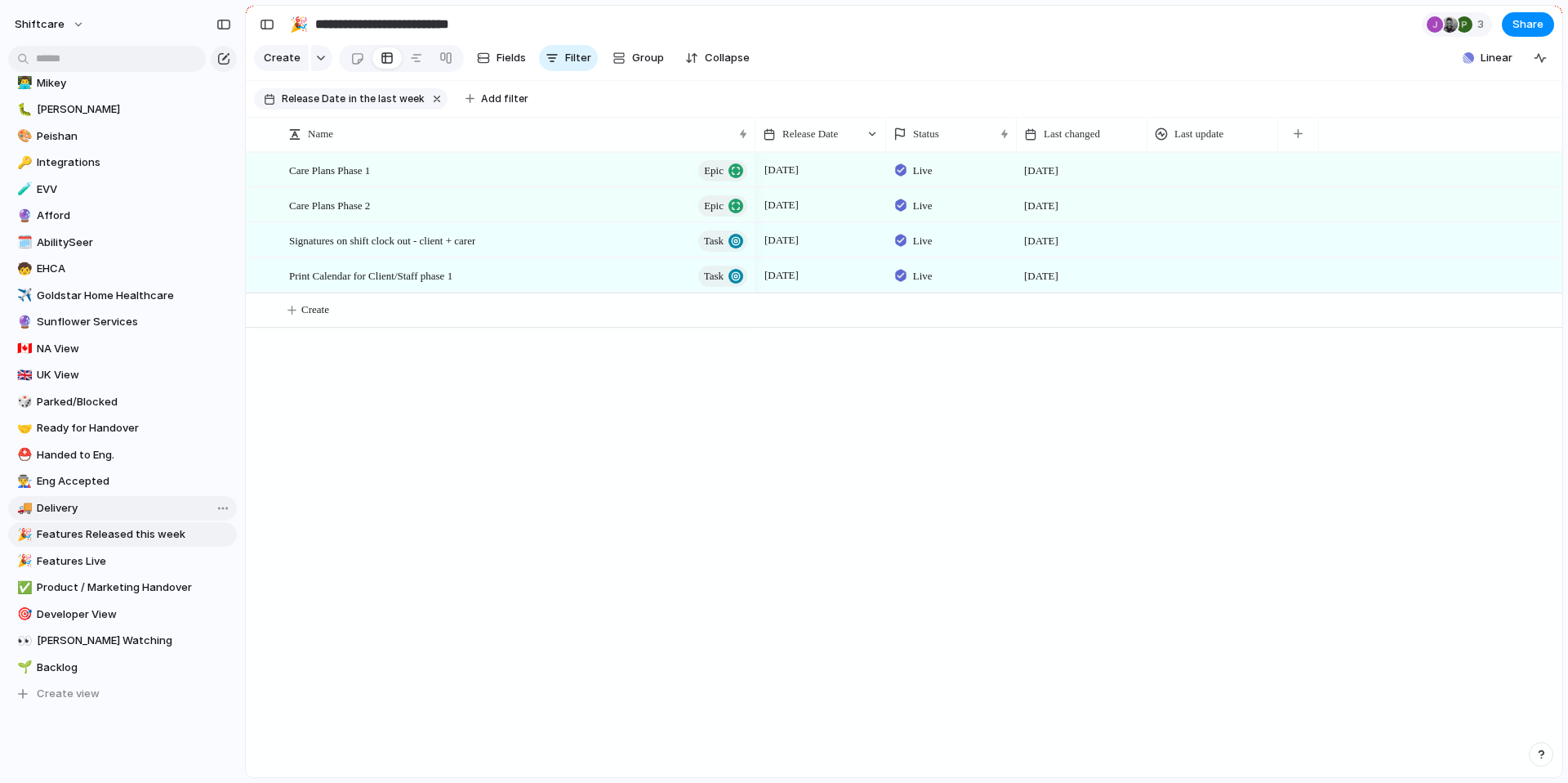
click at [78, 504] on span "Delivery" at bounding box center [134, 509] width 194 height 17
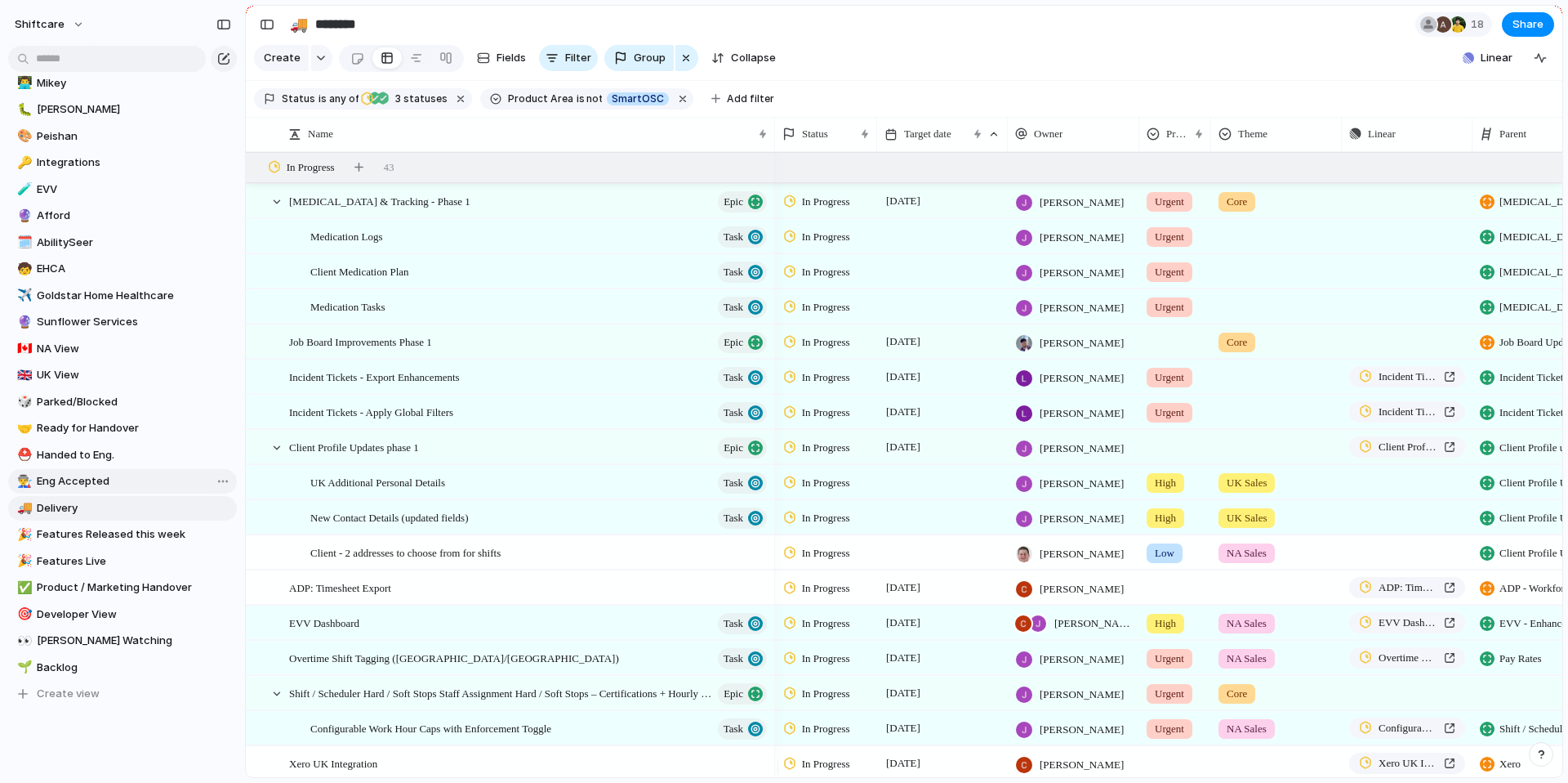
click at [72, 487] on span "Eng Accepted" at bounding box center [134, 481] width 194 height 17
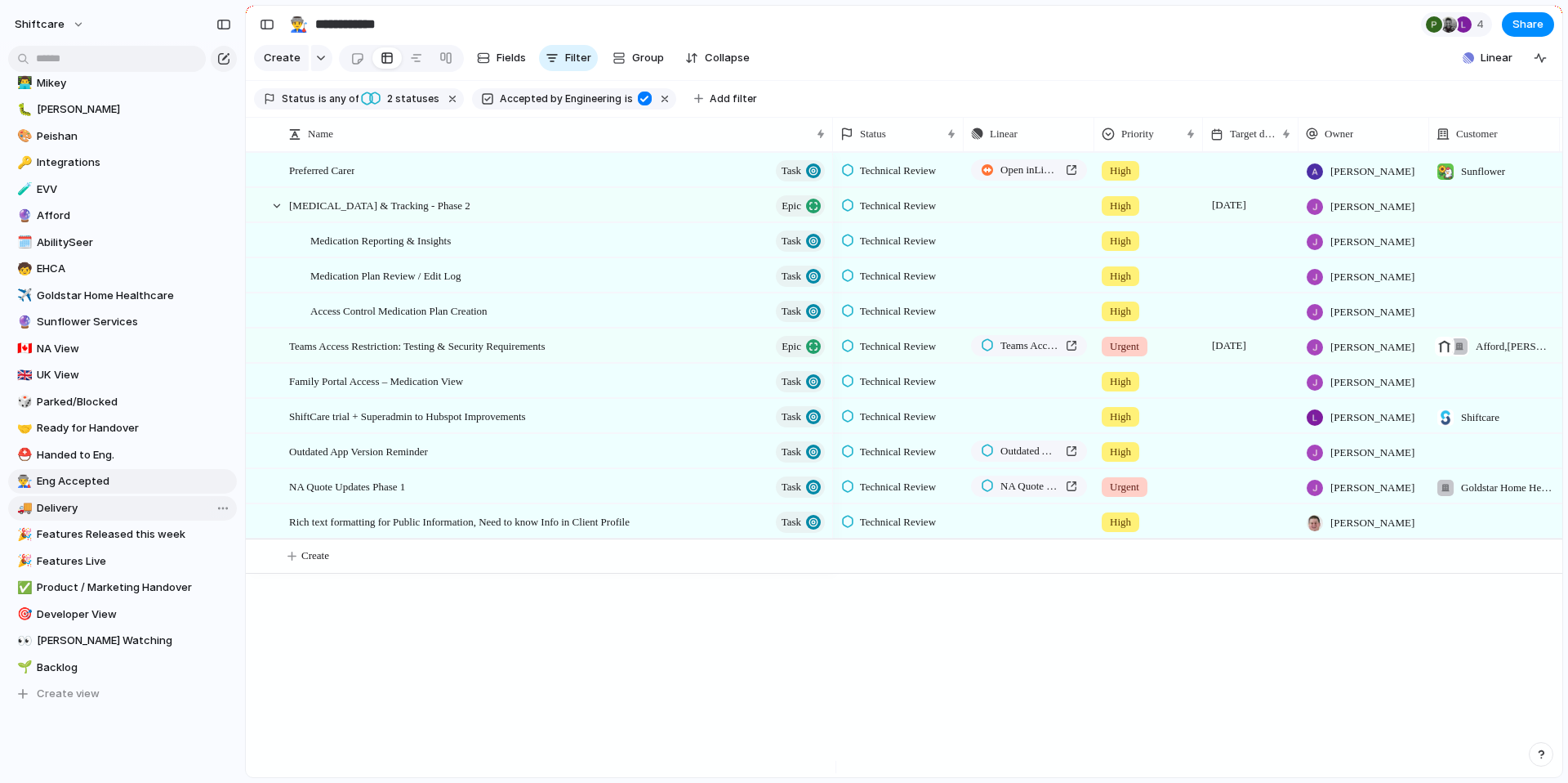
click at [80, 496] on link "🚚 Delivery" at bounding box center [122, 508] width 229 height 24
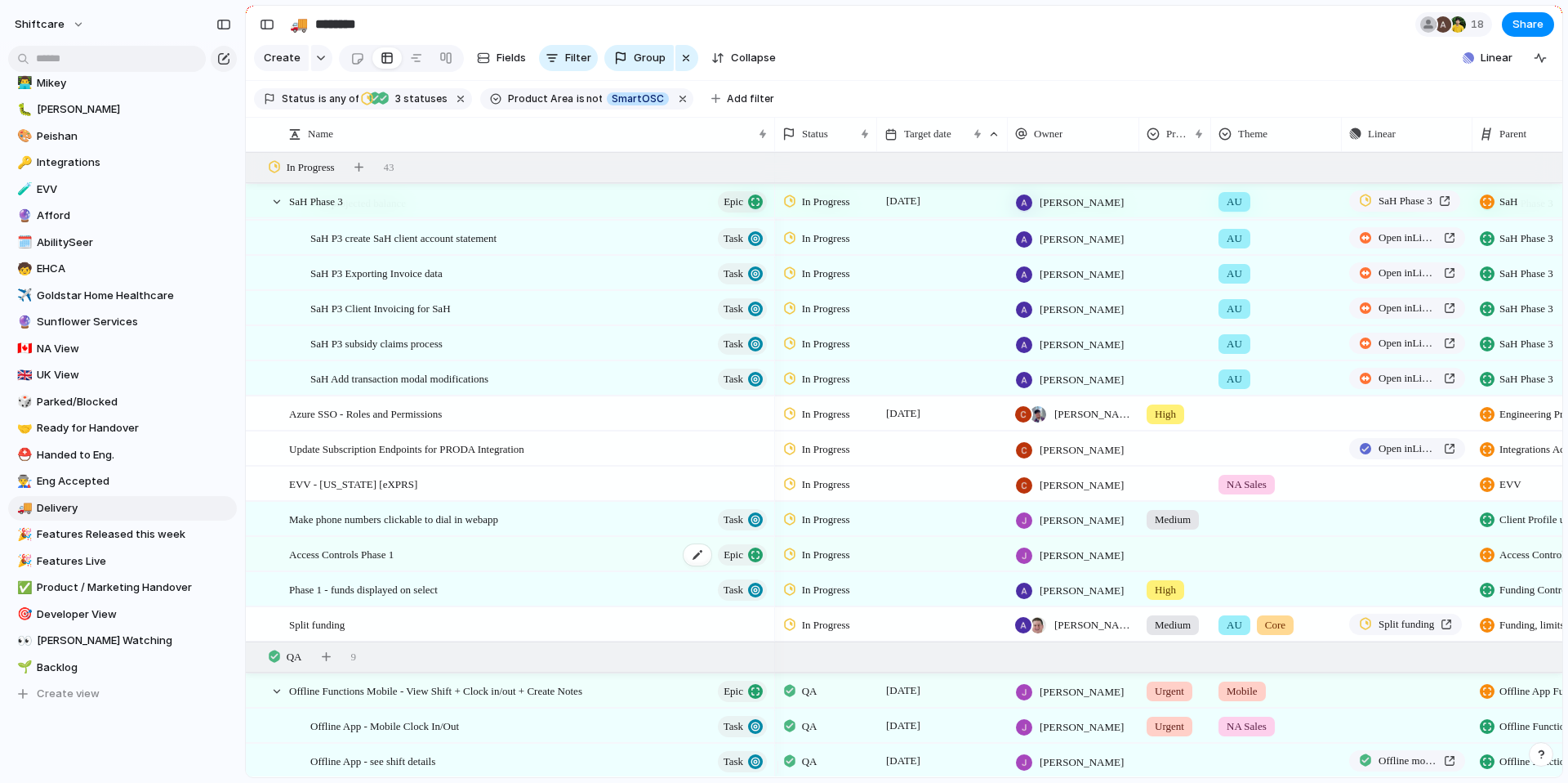
click at [366, 562] on span "Access Controls Phase 1" at bounding box center [341, 553] width 105 height 19
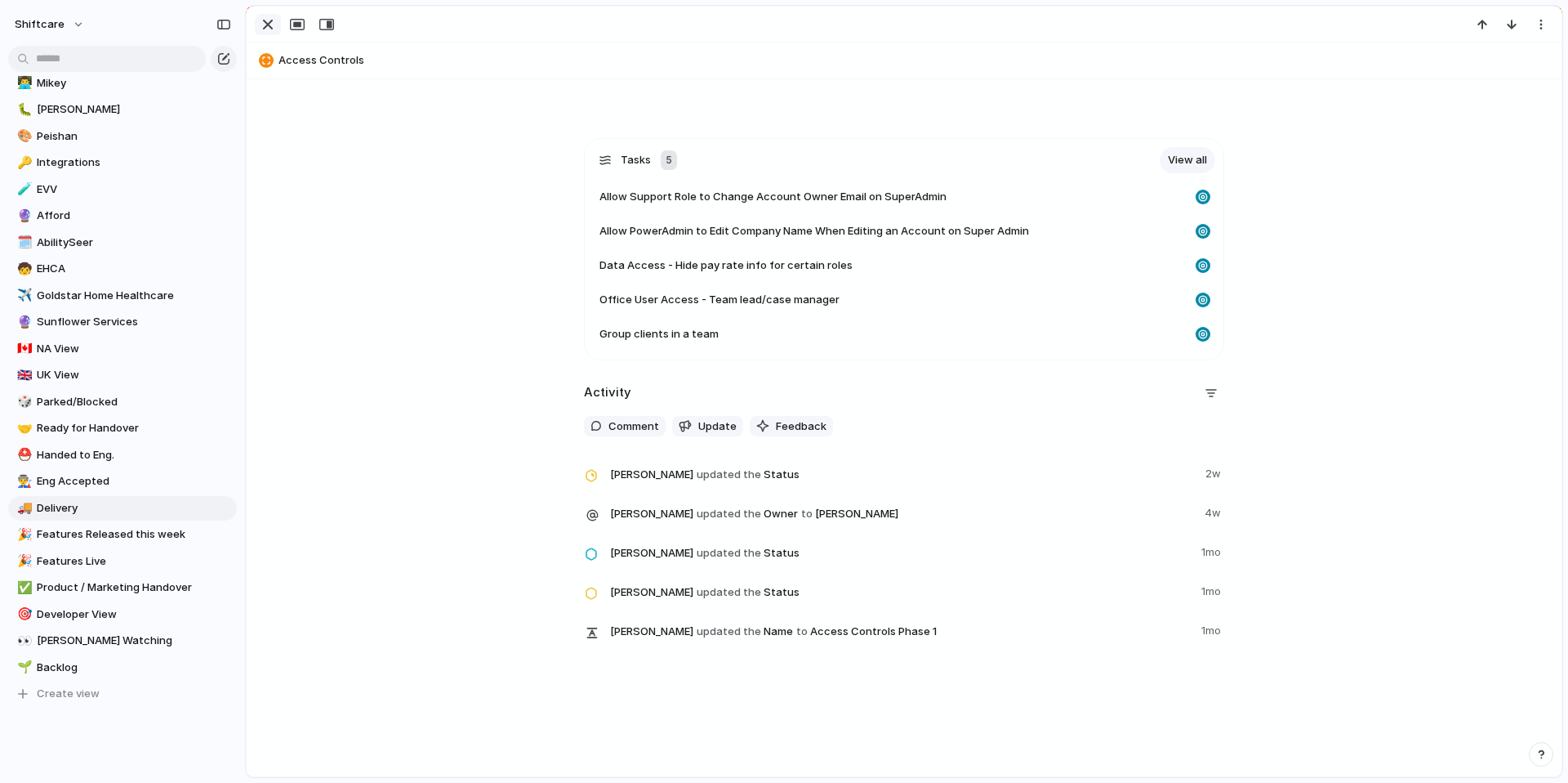
click at [266, 27] on div "button" at bounding box center [268, 24] width 19 height 19
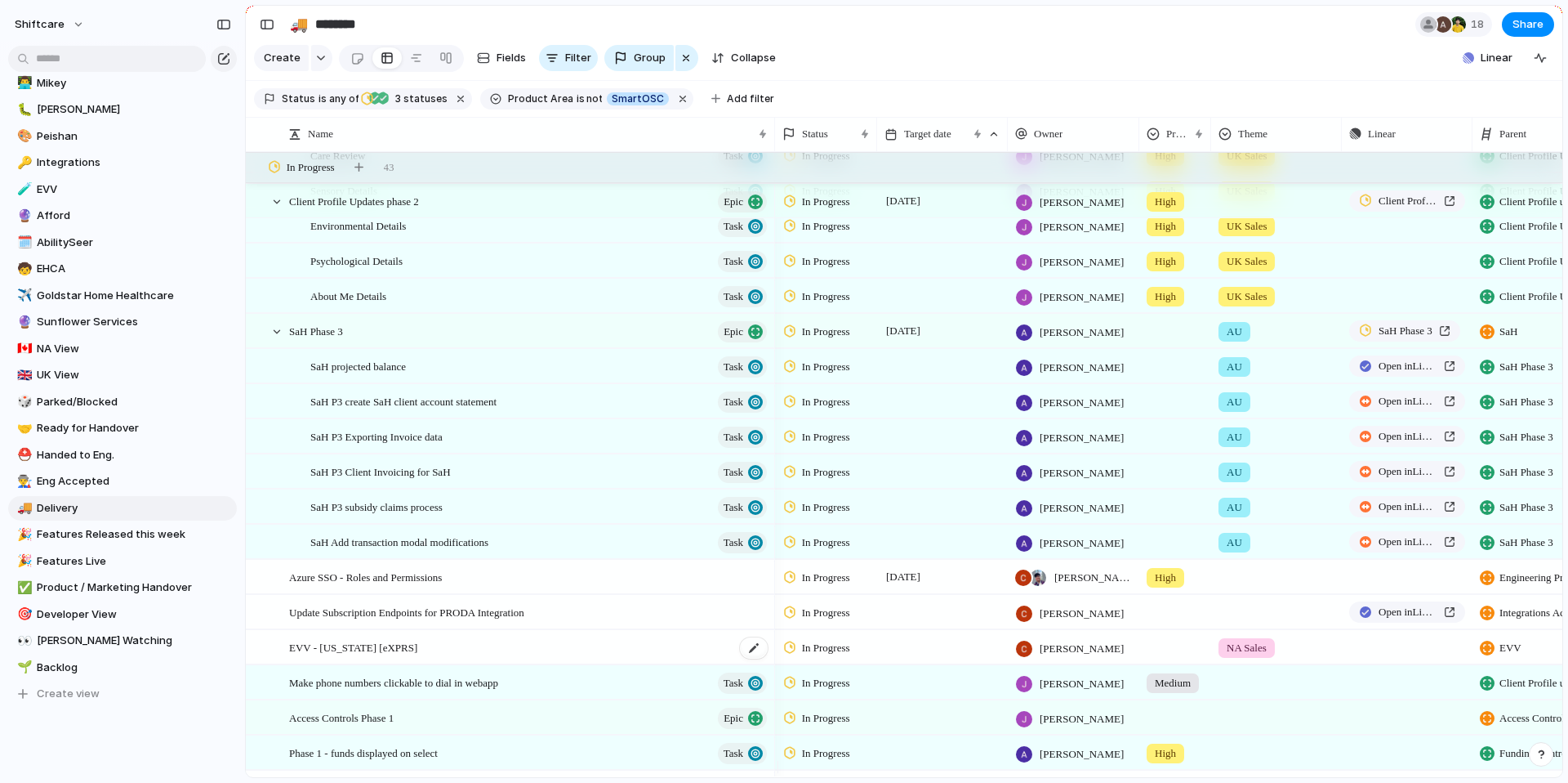
click at [320, 656] on span "EVV - [US_STATE] [eXPRS]" at bounding box center [353, 647] width 128 height 19
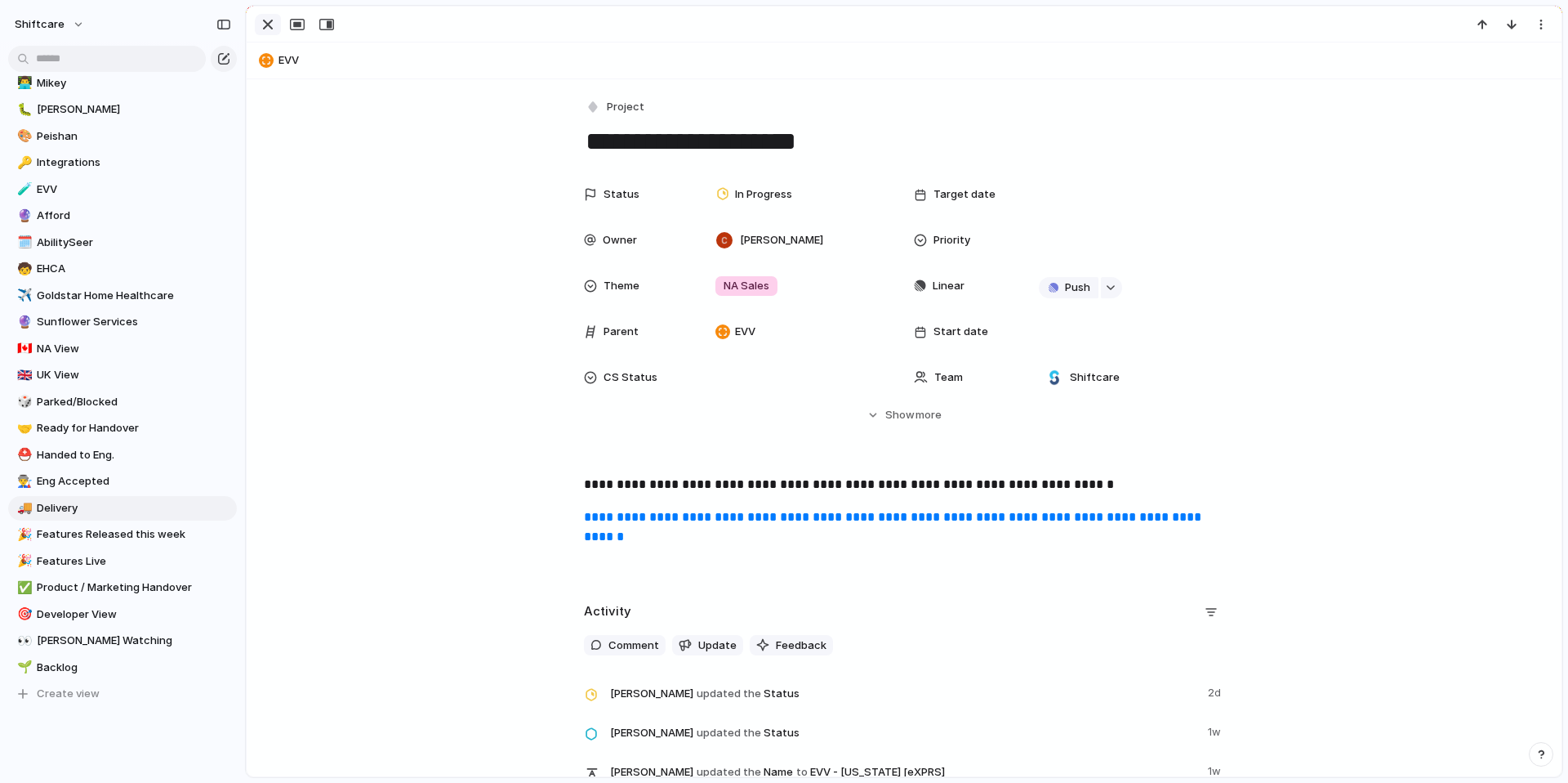
click at [264, 23] on div "button" at bounding box center [268, 24] width 19 height 19
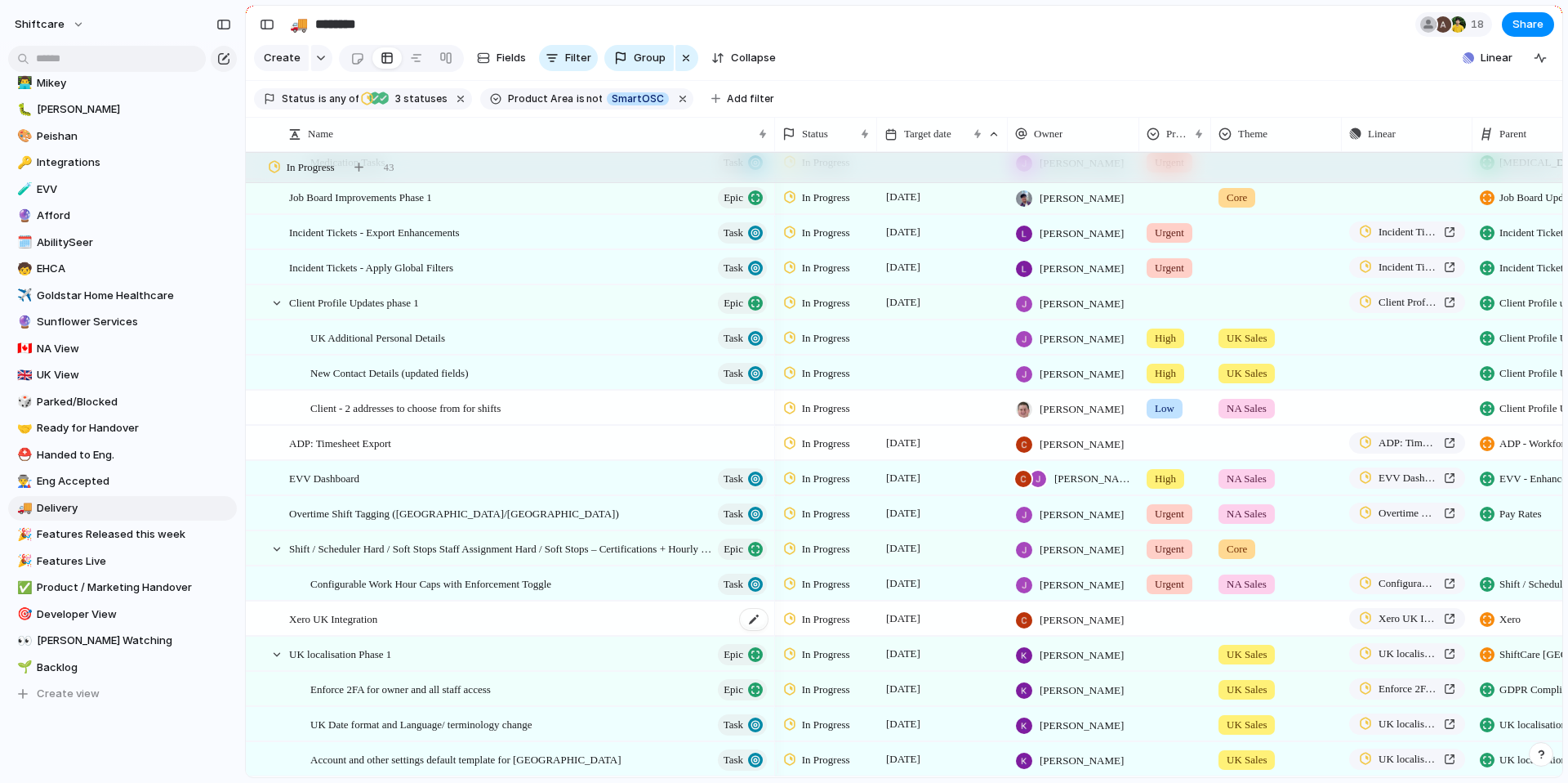
click at [320, 627] on span "Xero UK Integration" at bounding box center [332, 618] width 88 height 19
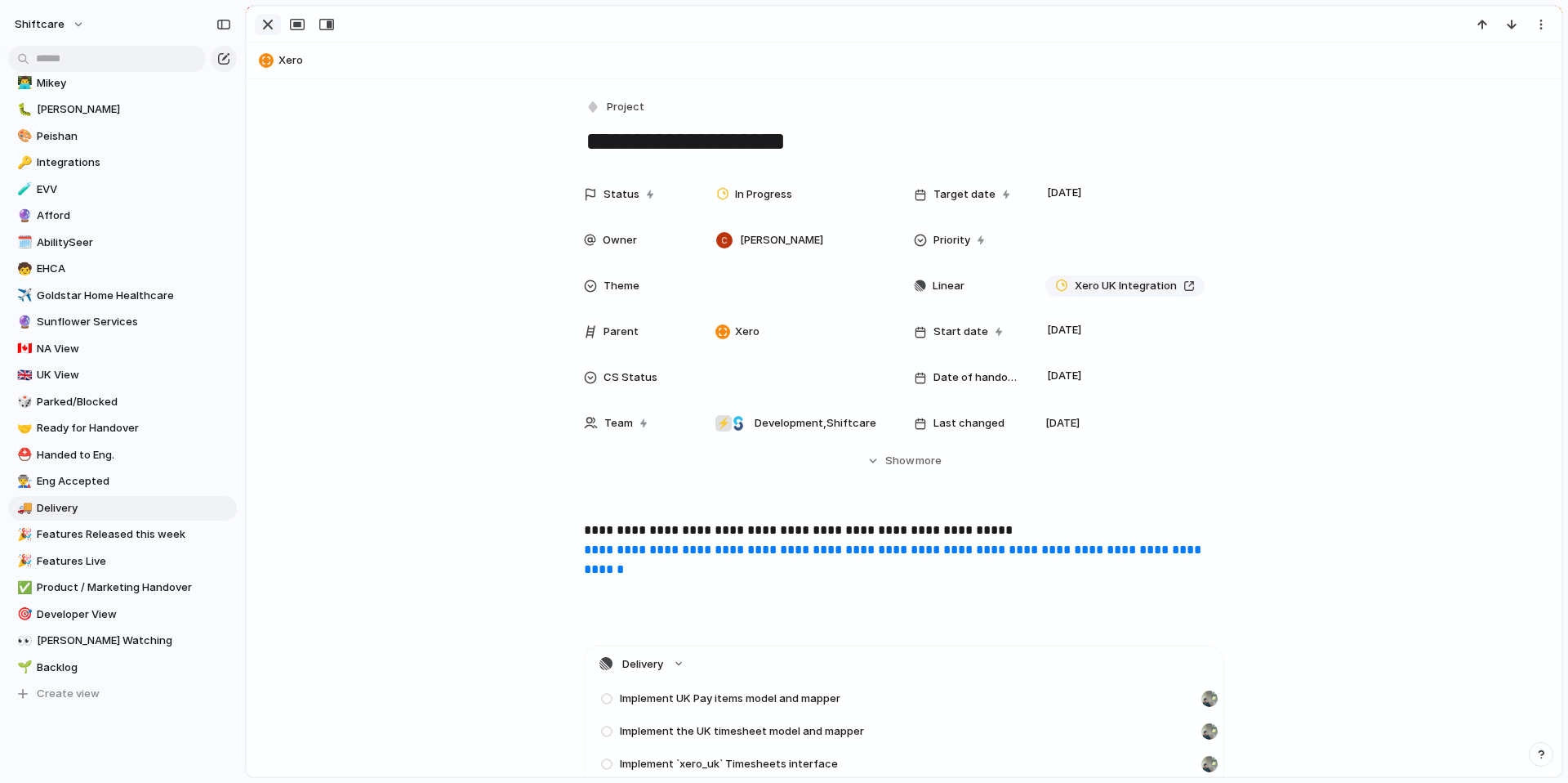
click at [272, 30] on div "button" at bounding box center [268, 24] width 19 height 19
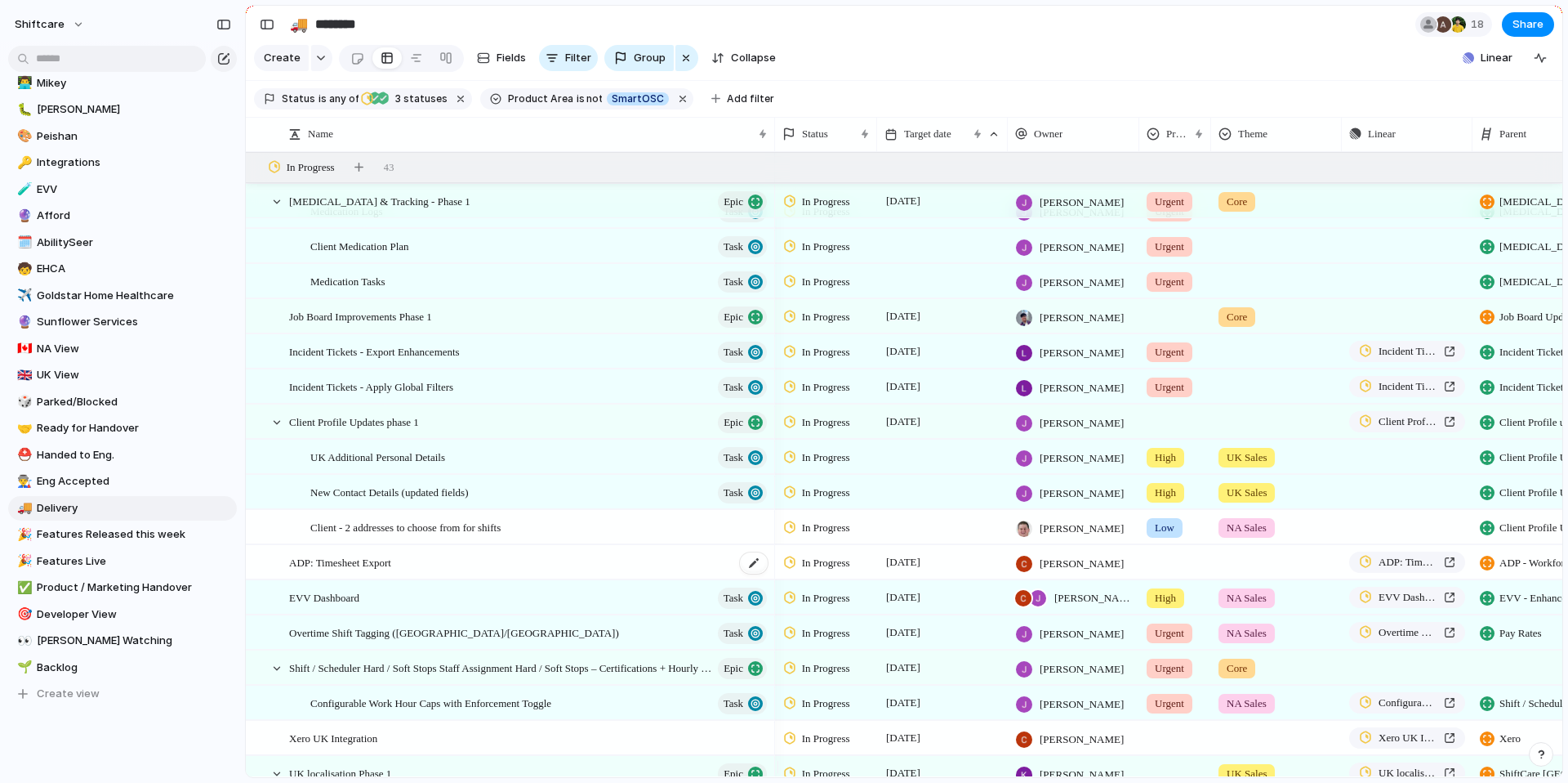
click at [358, 571] on span "ADP: Timesheet Export" at bounding box center [340, 562] width 102 height 19
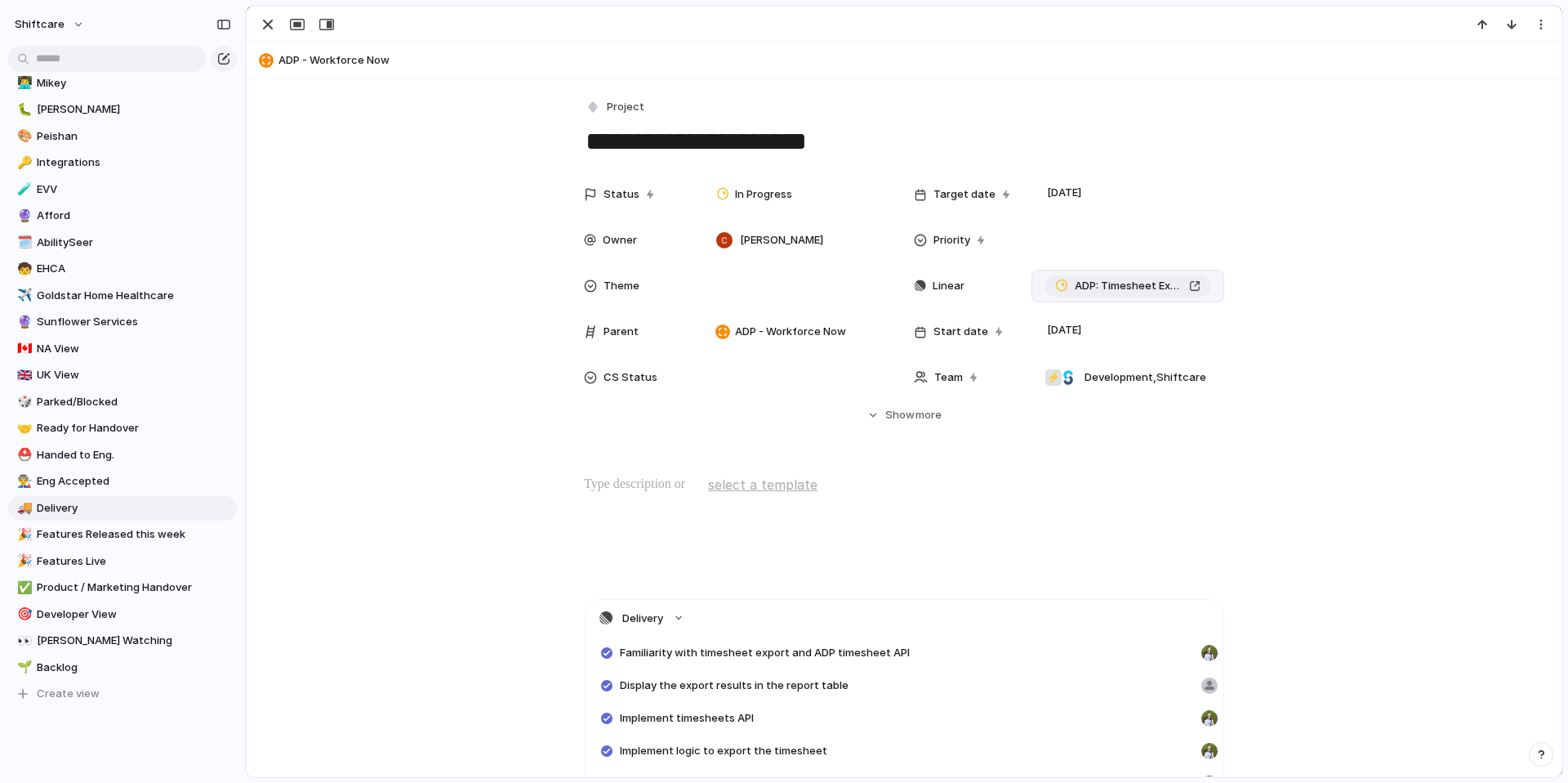
click at [1113, 286] on span "ADP: Timesheet Export" at bounding box center [1128, 286] width 107 height 17
click at [267, 26] on div "button" at bounding box center [268, 24] width 19 height 19
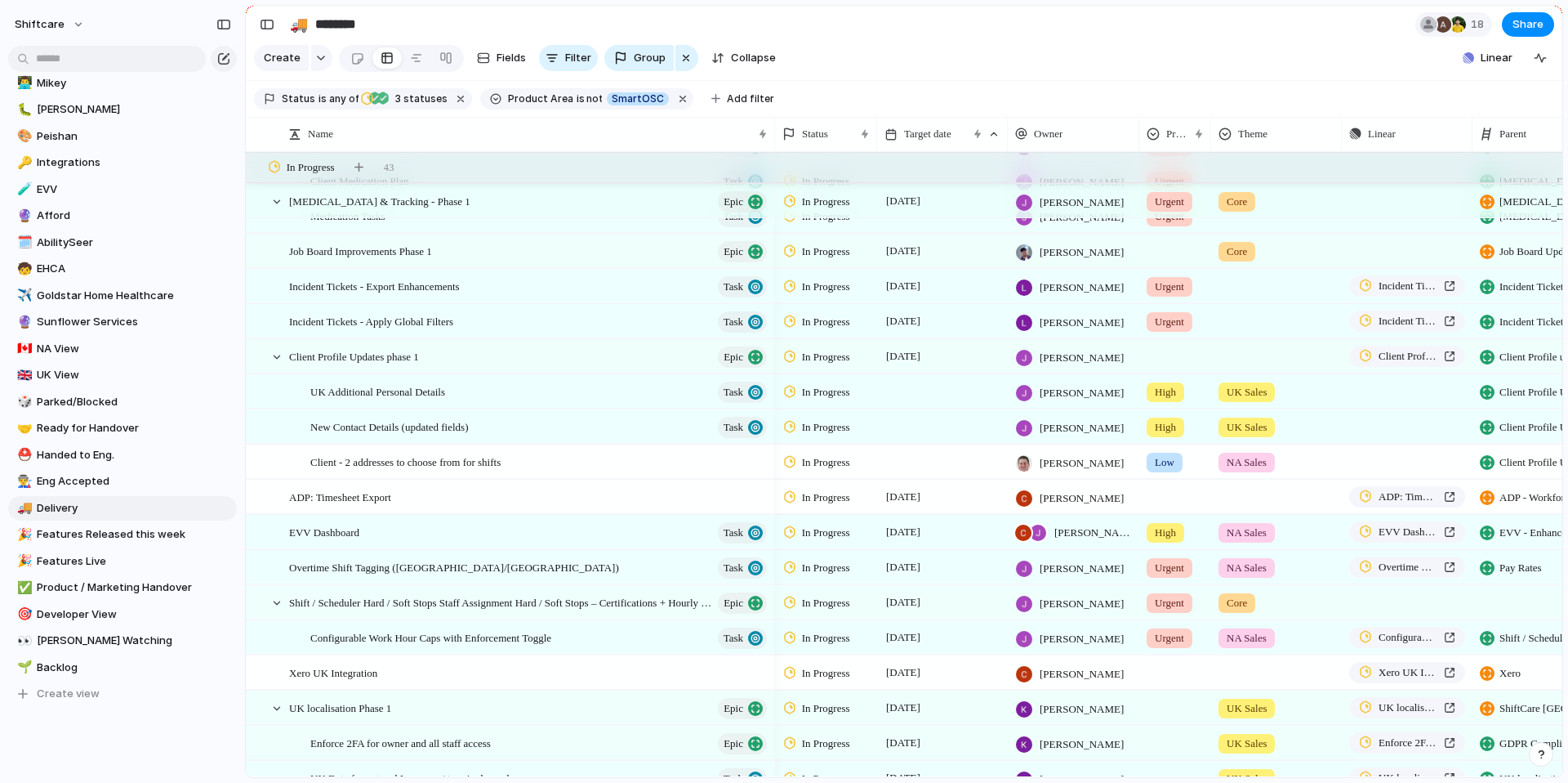
scroll to position [94, 0]
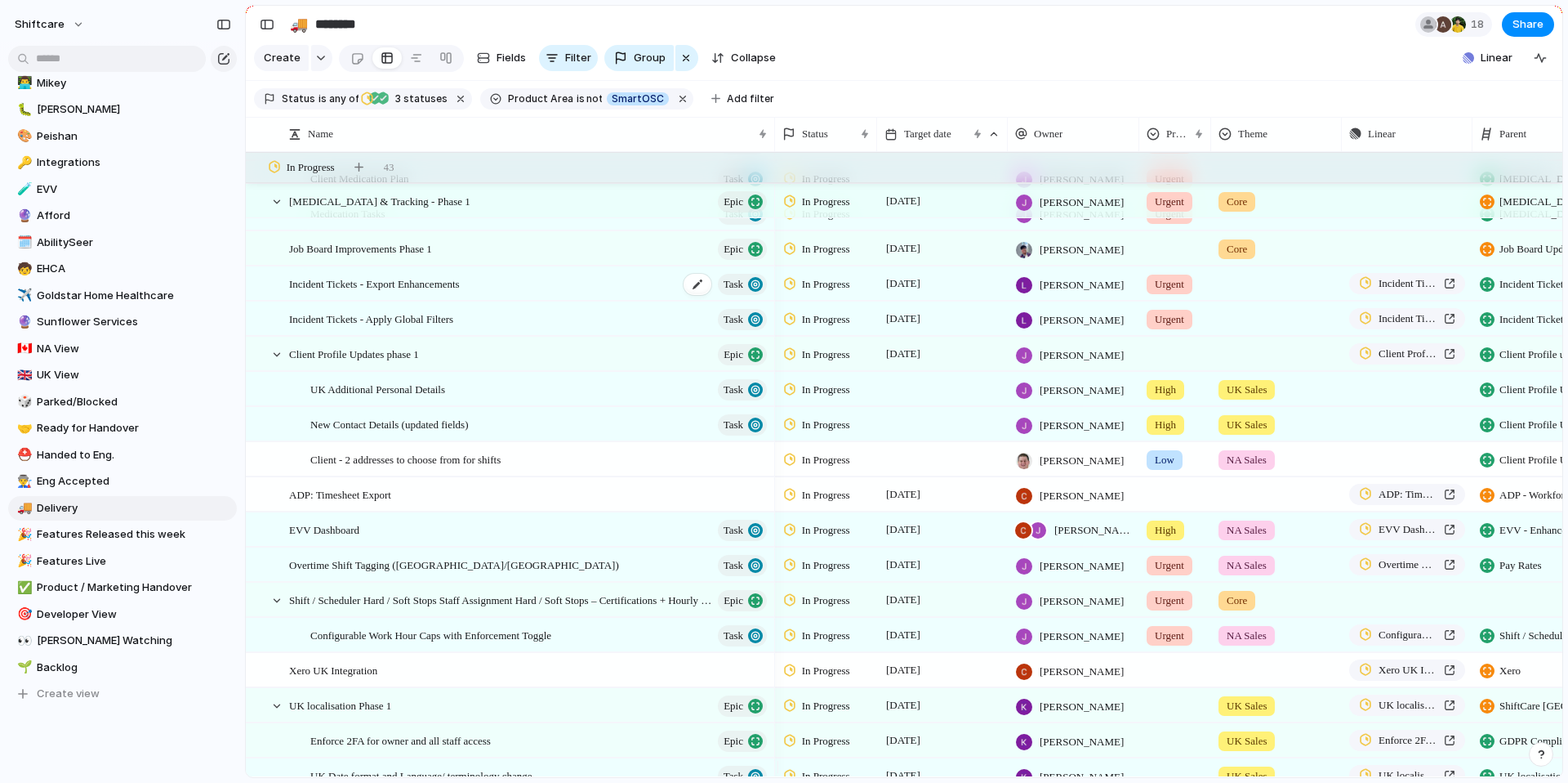
click at [396, 293] on span "Incident Tickets - Export Enhancements" at bounding box center [374, 283] width 170 height 19
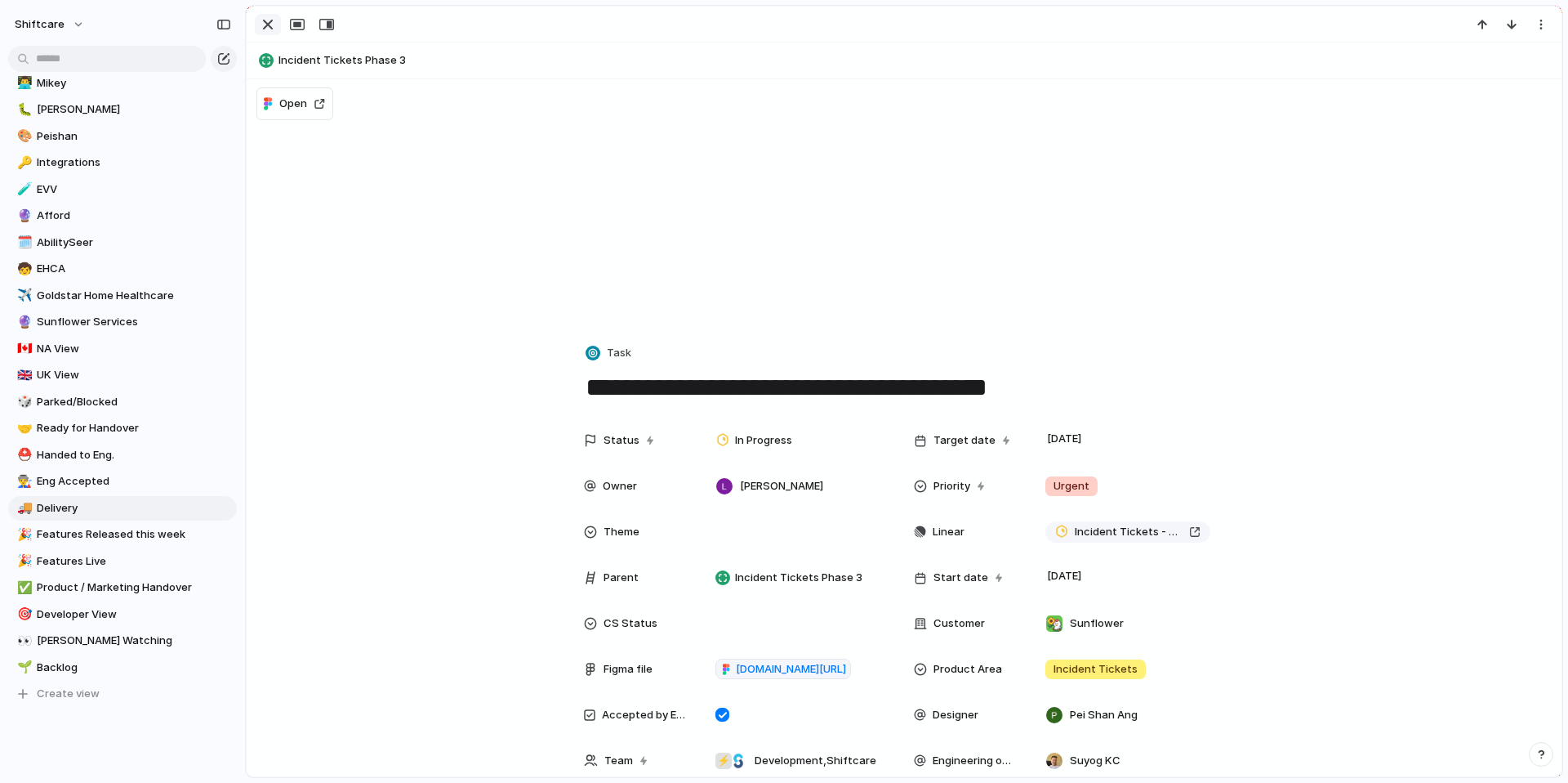
click at [262, 17] on div "button" at bounding box center [268, 24] width 19 height 19
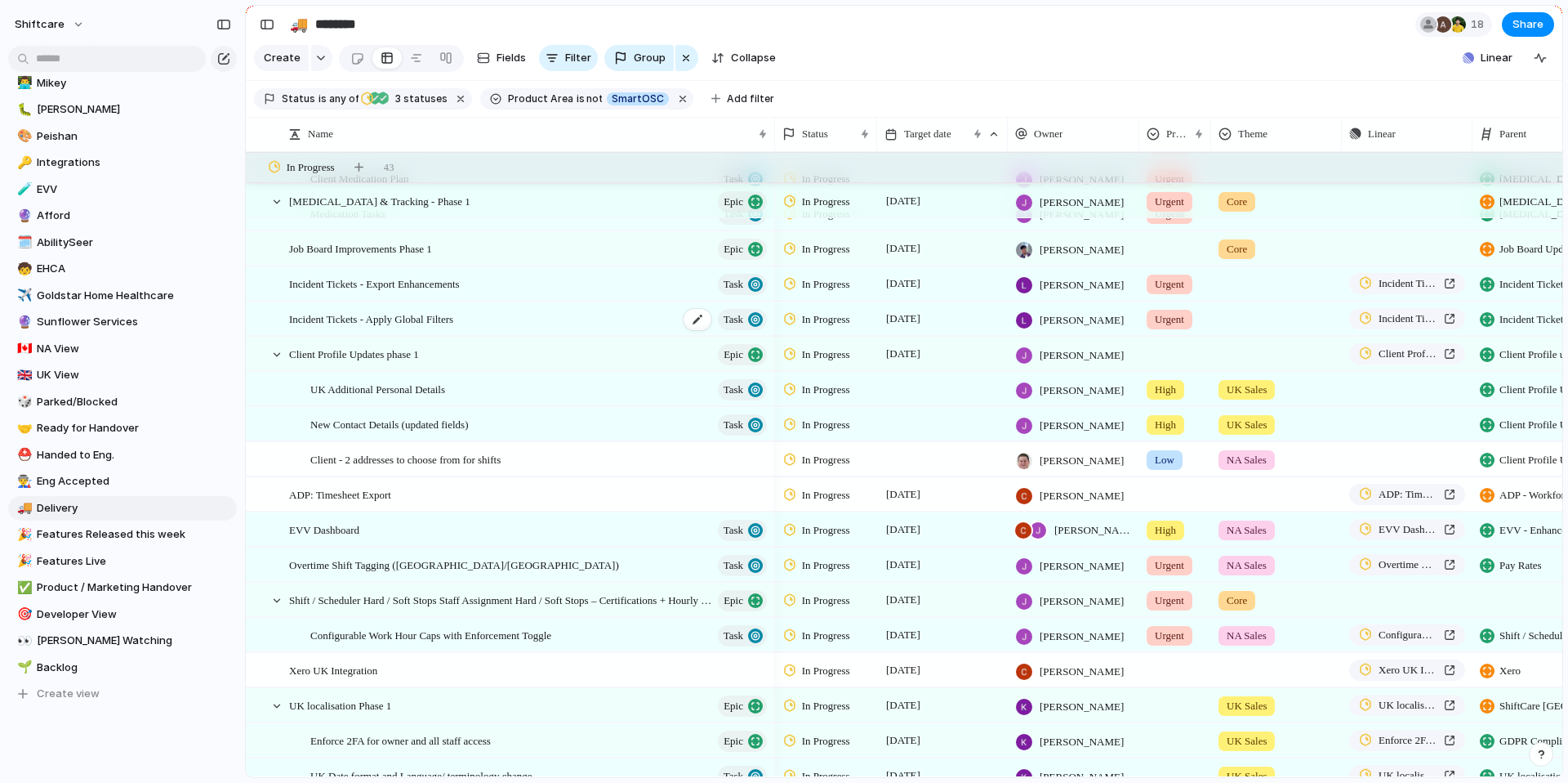
click at [375, 328] on span "Incident Tickets - Apply Global Filters" at bounding box center [370, 318] width 164 height 19
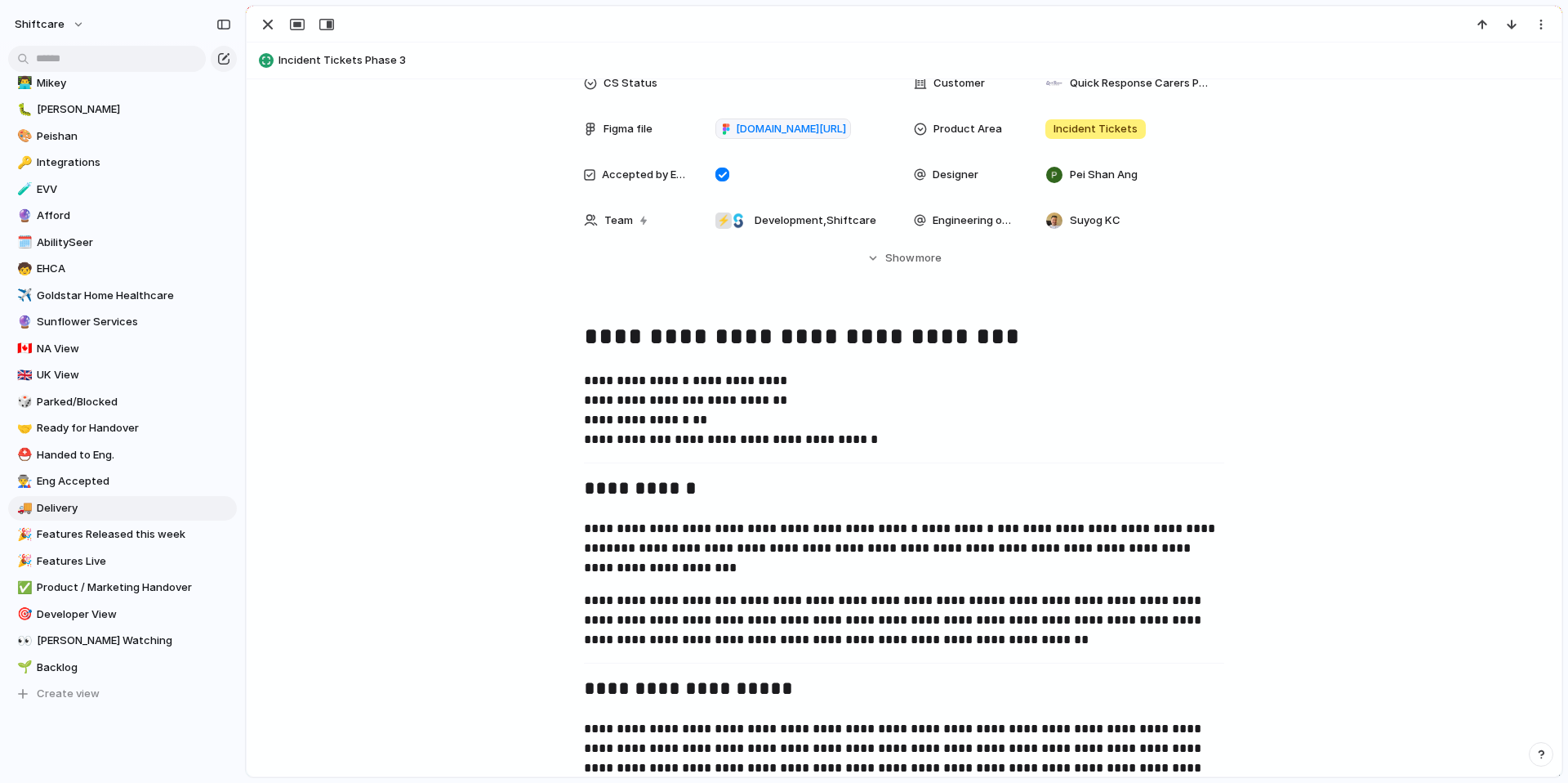
scroll to position [560, 0]
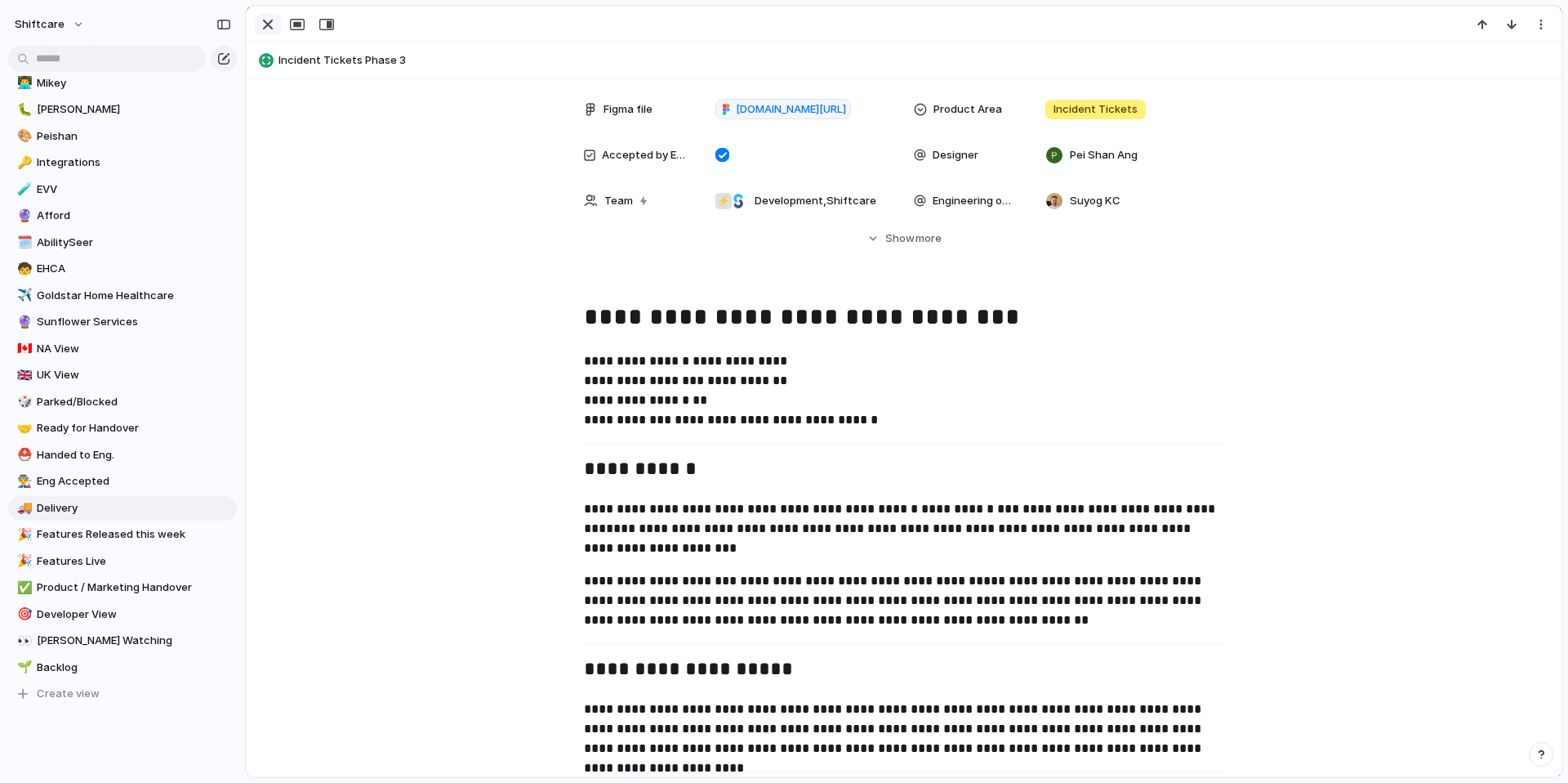
click at [268, 25] on div "button" at bounding box center [268, 24] width 19 height 19
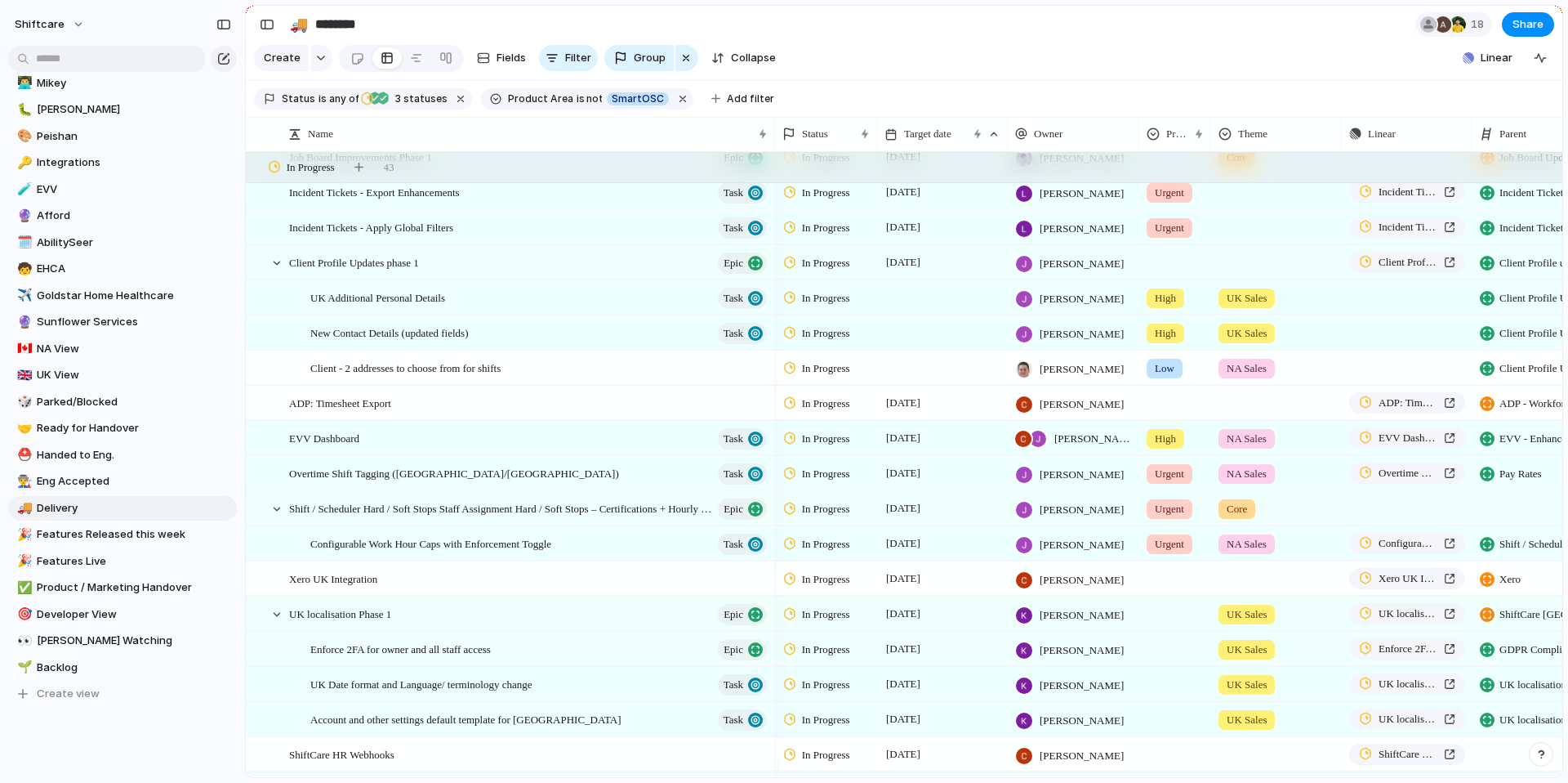
scroll to position [267, 0]
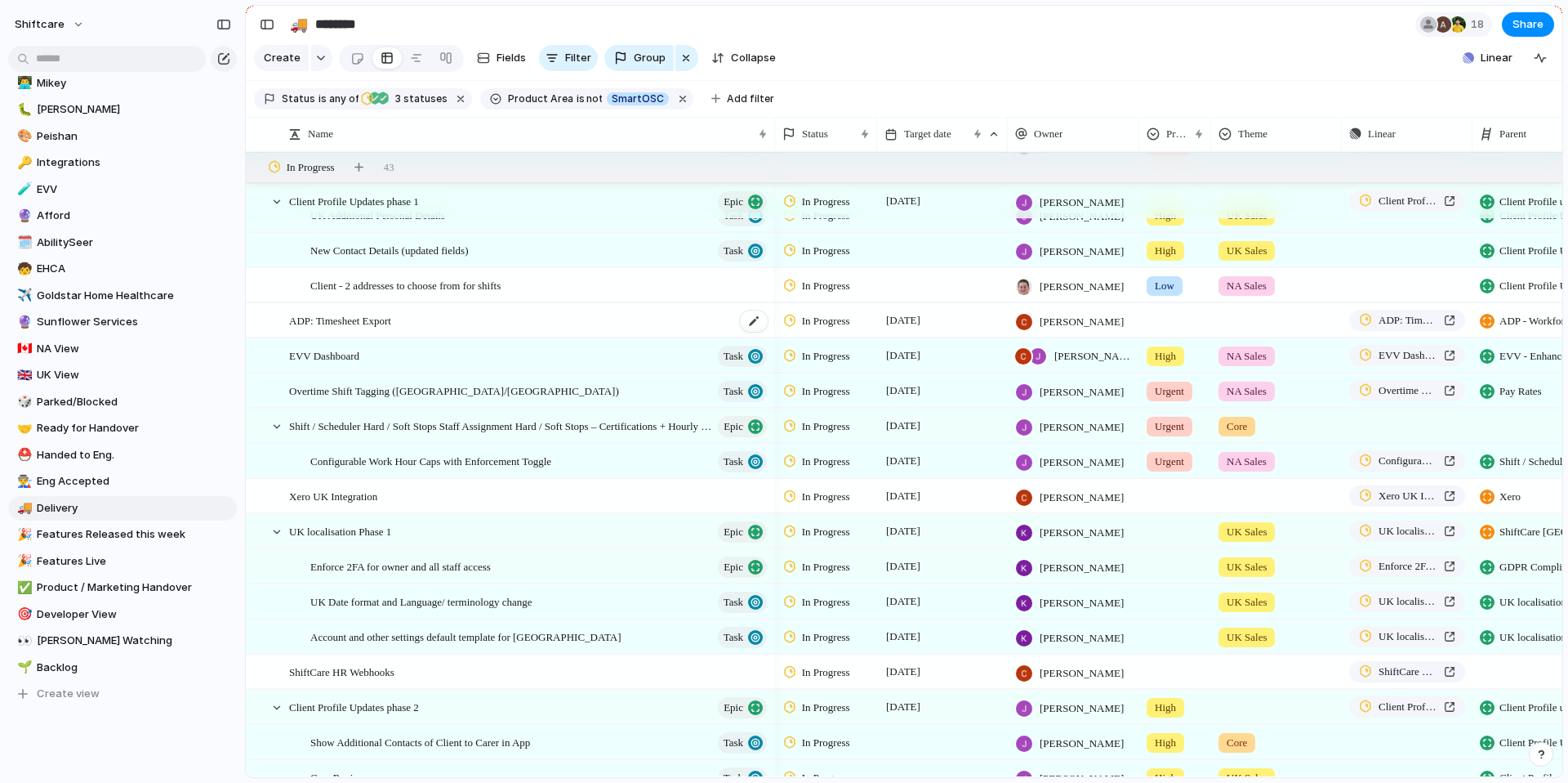
click at [358, 329] on span "ADP: Timesheet Export" at bounding box center [340, 320] width 102 height 19
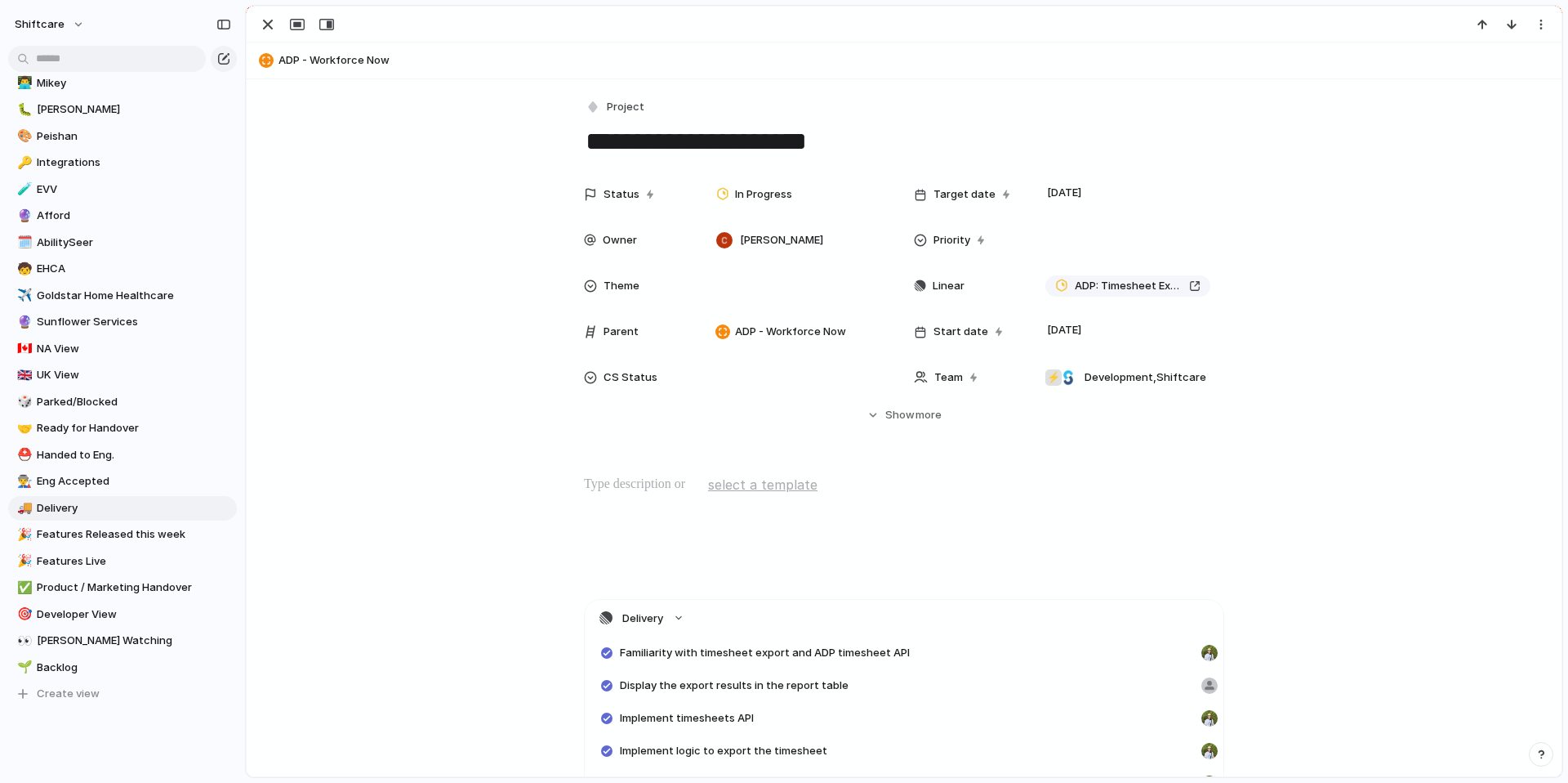
click at [270, 35] on div at bounding box center [903, 24] width 1314 height 36
click at [270, 23] on div "button" at bounding box center [268, 24] width 19 height 19
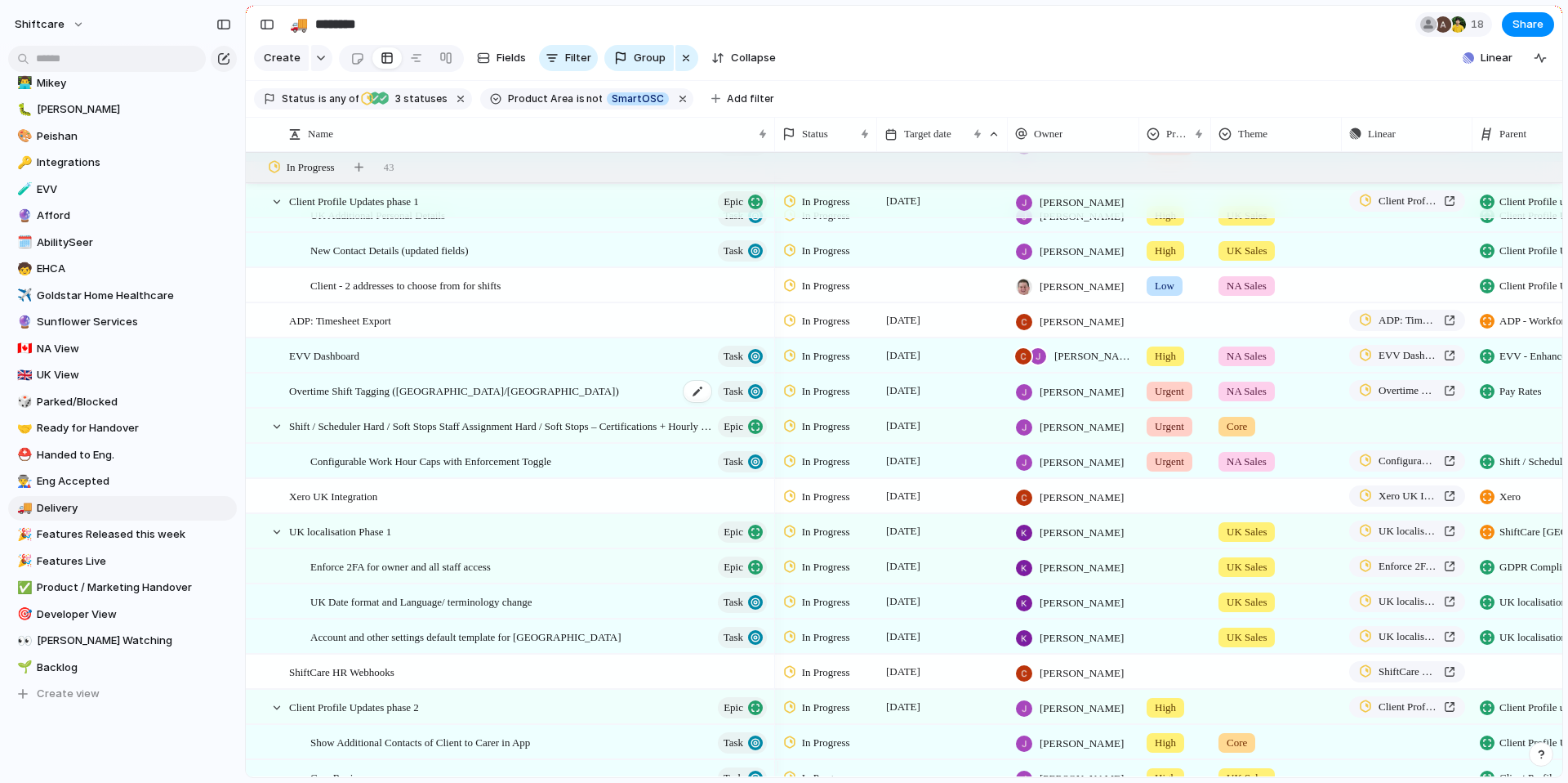
click at [434, 399] on span "Overtime Shift Tagging ([GEOGRAPHIC_DATA]/[GEOGRAPHIC_DATA])" at bounding box center [454, 390] width 330 height 19
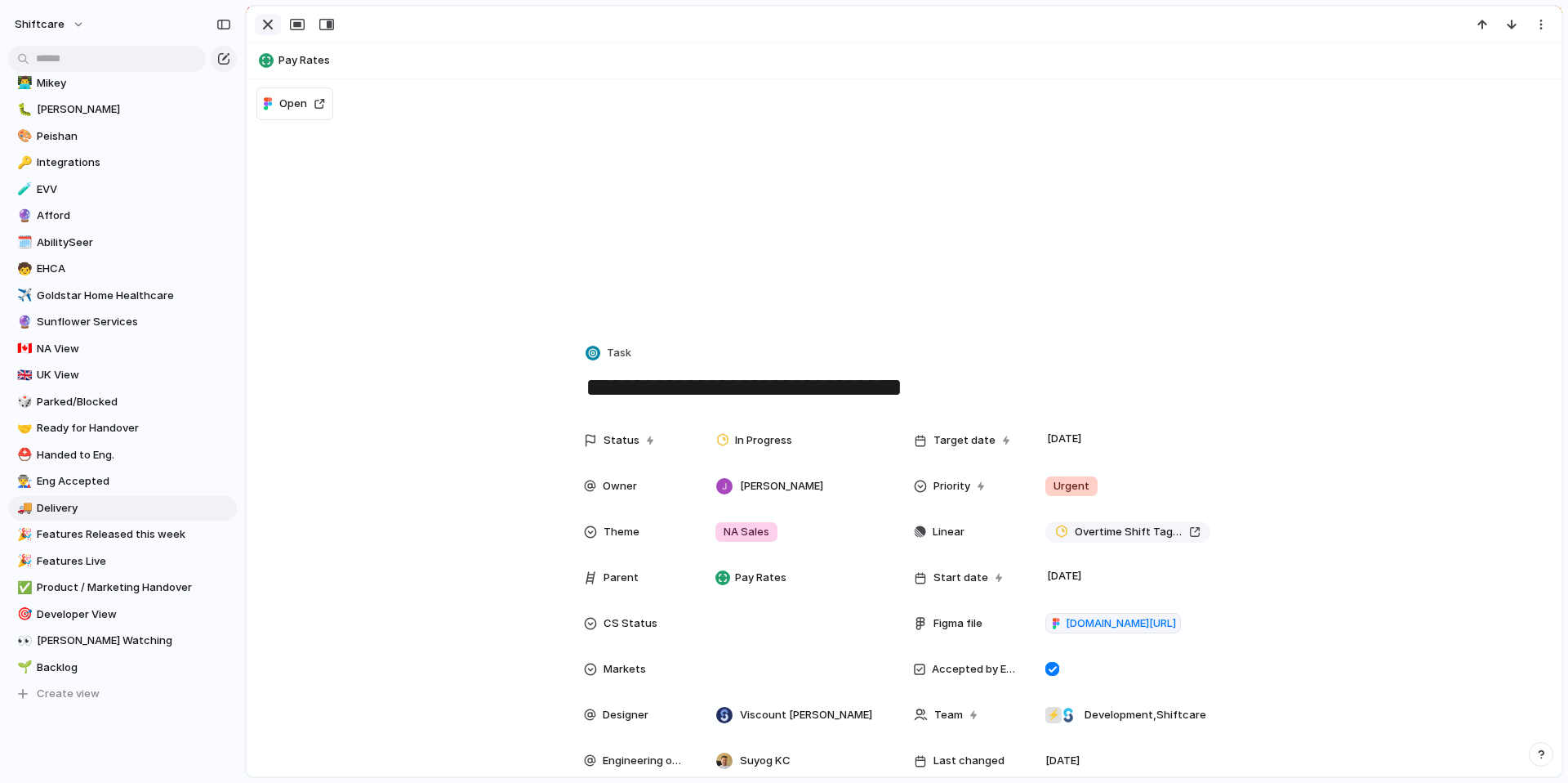
click at [272, 28] on div "button" at bounding box center [268, 24] width 19 height 19
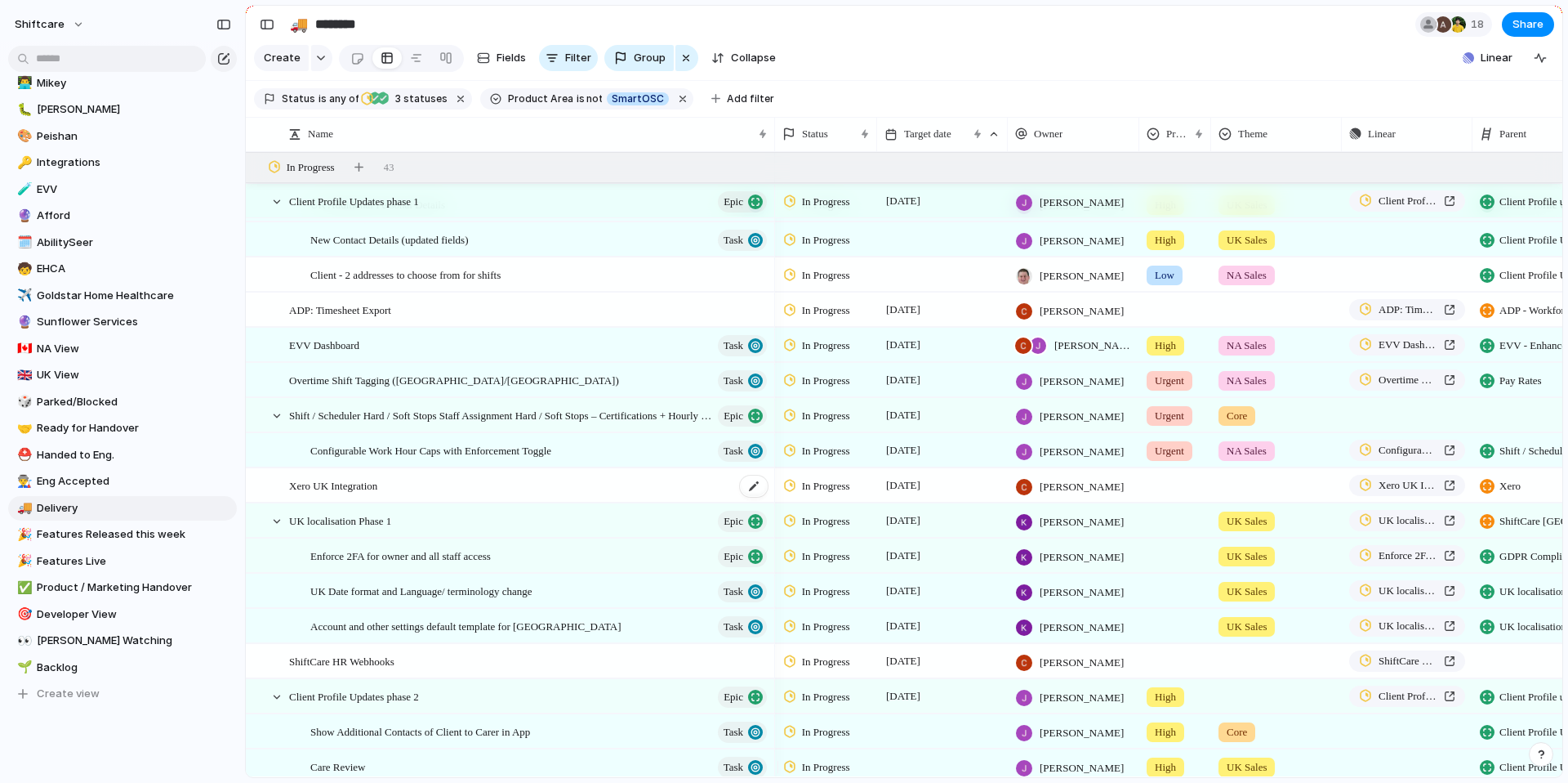
scroll to position [286, 0]
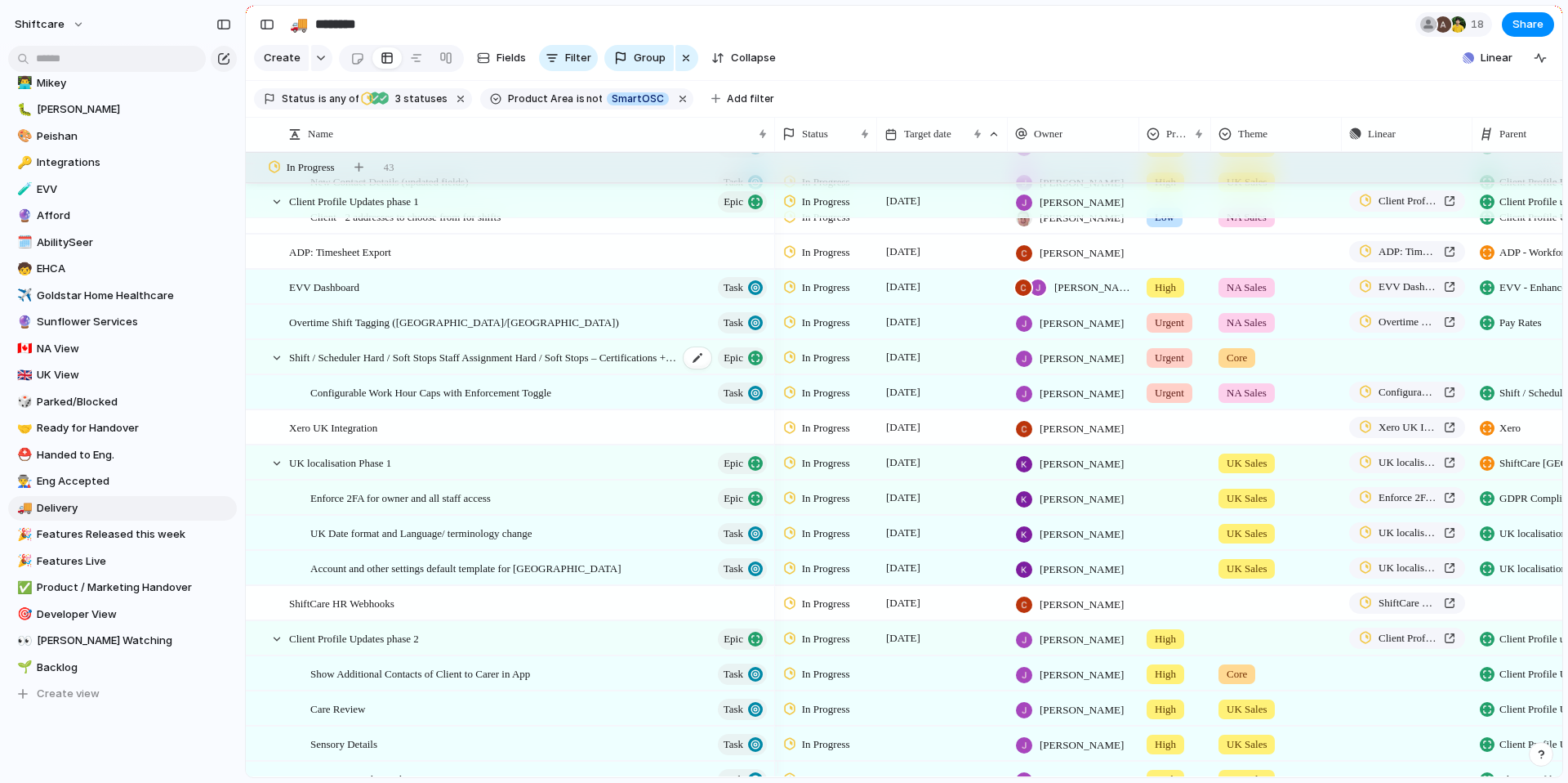
click at [434, 366] on span "Shift / Scheduler Hard / Soft Stops Staff Assignment Hard / Soft Stops – Certif…" at bounding box center [483, 357] width 390 height 19
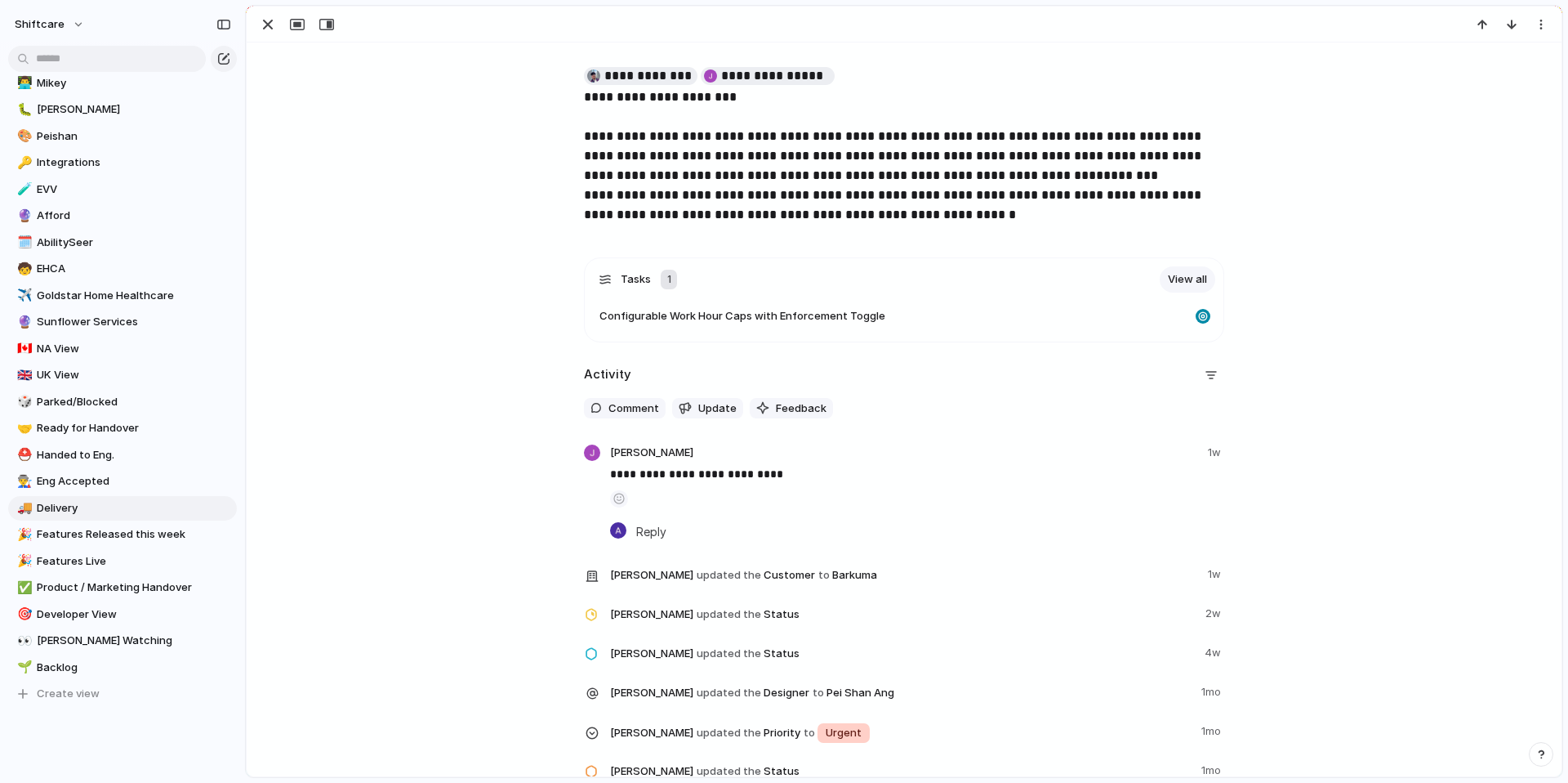
scroll to position [4, 0]
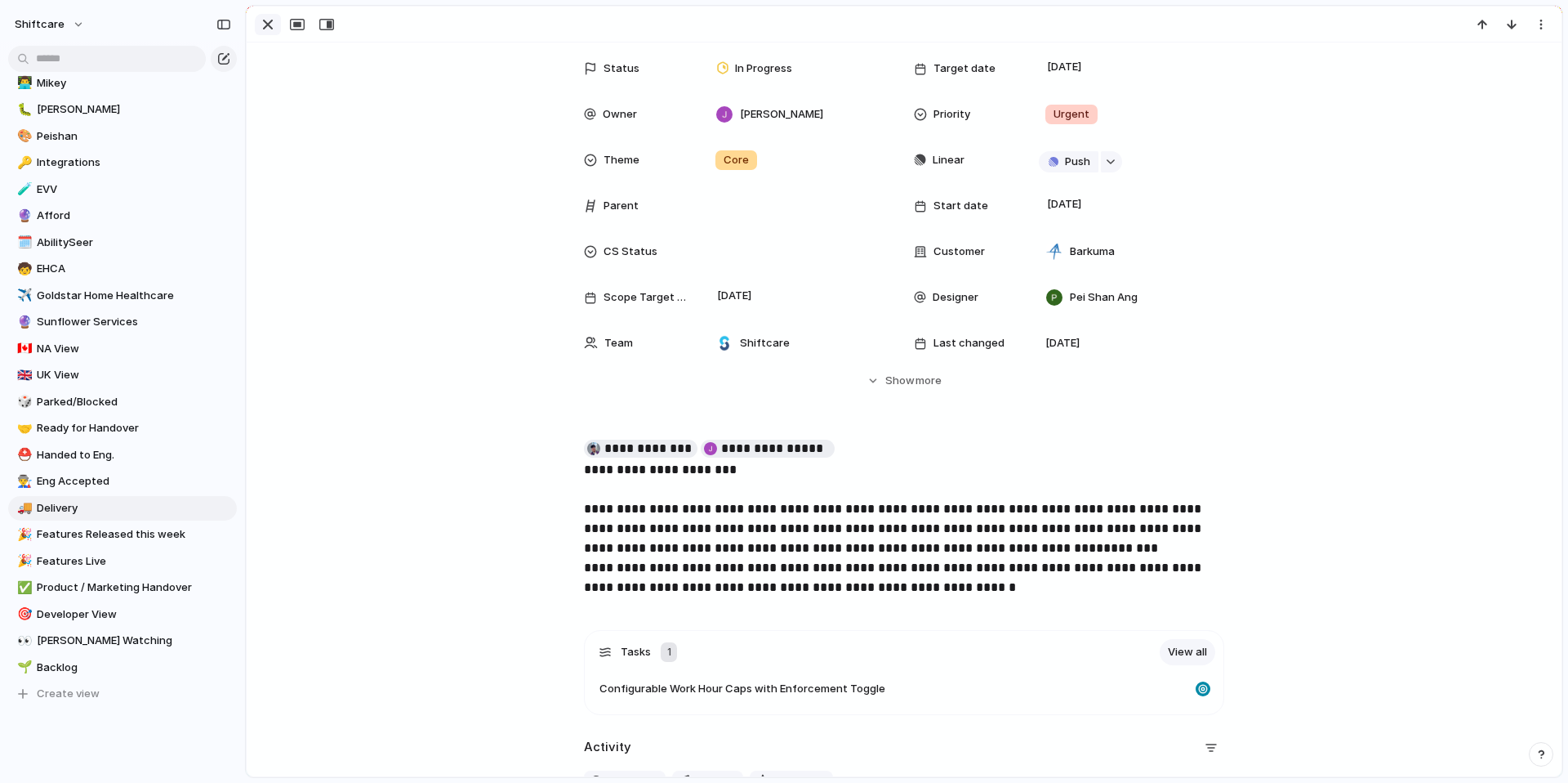
click at [267, 20] on div "button" at bounding box center [268, 24] width 19 height 19
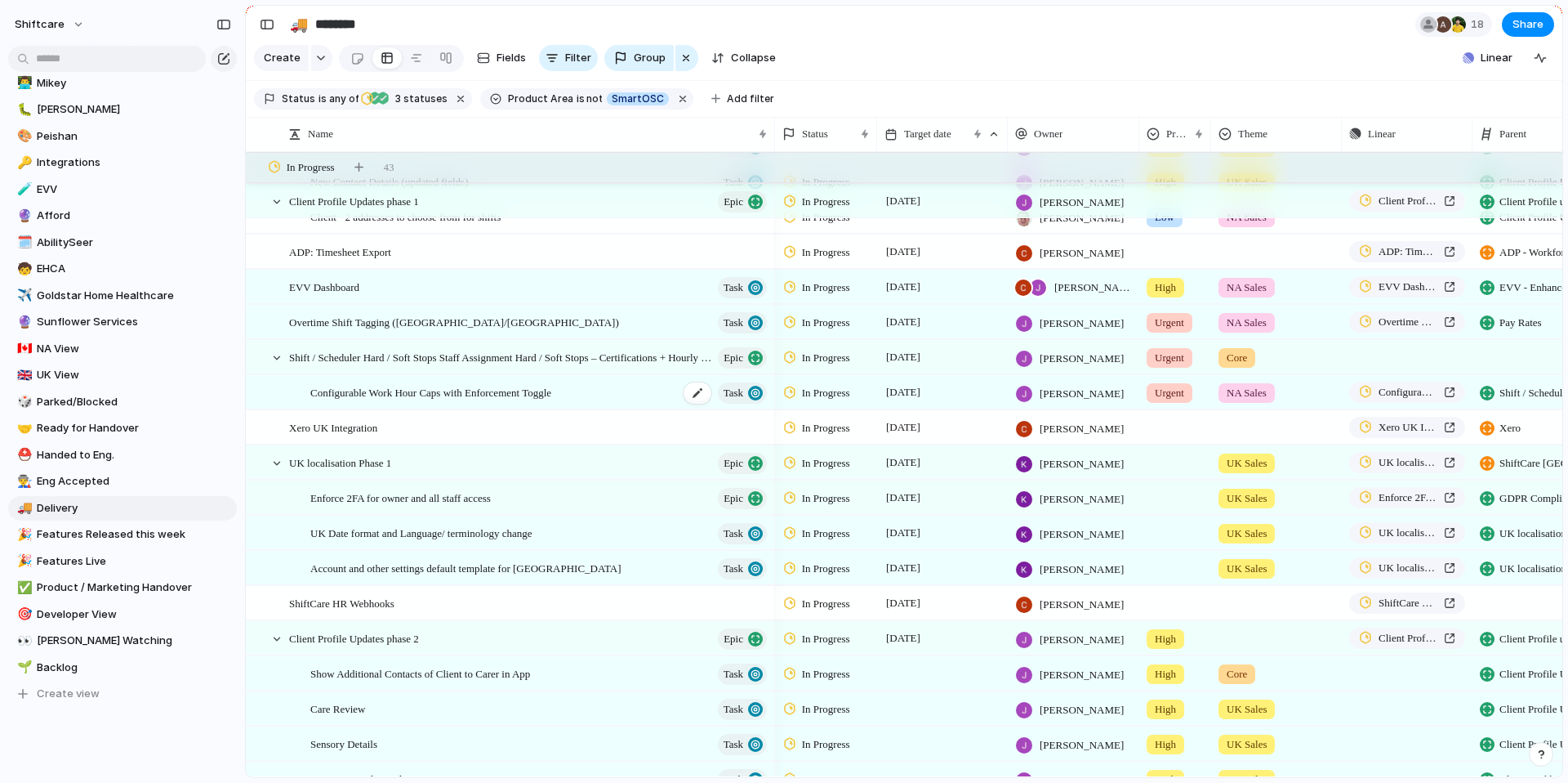
click at [403, 401] on span "Configurable Work Hour Caps with Enforcement Toggle" at bounding box center [431, 392] width 241 height 19
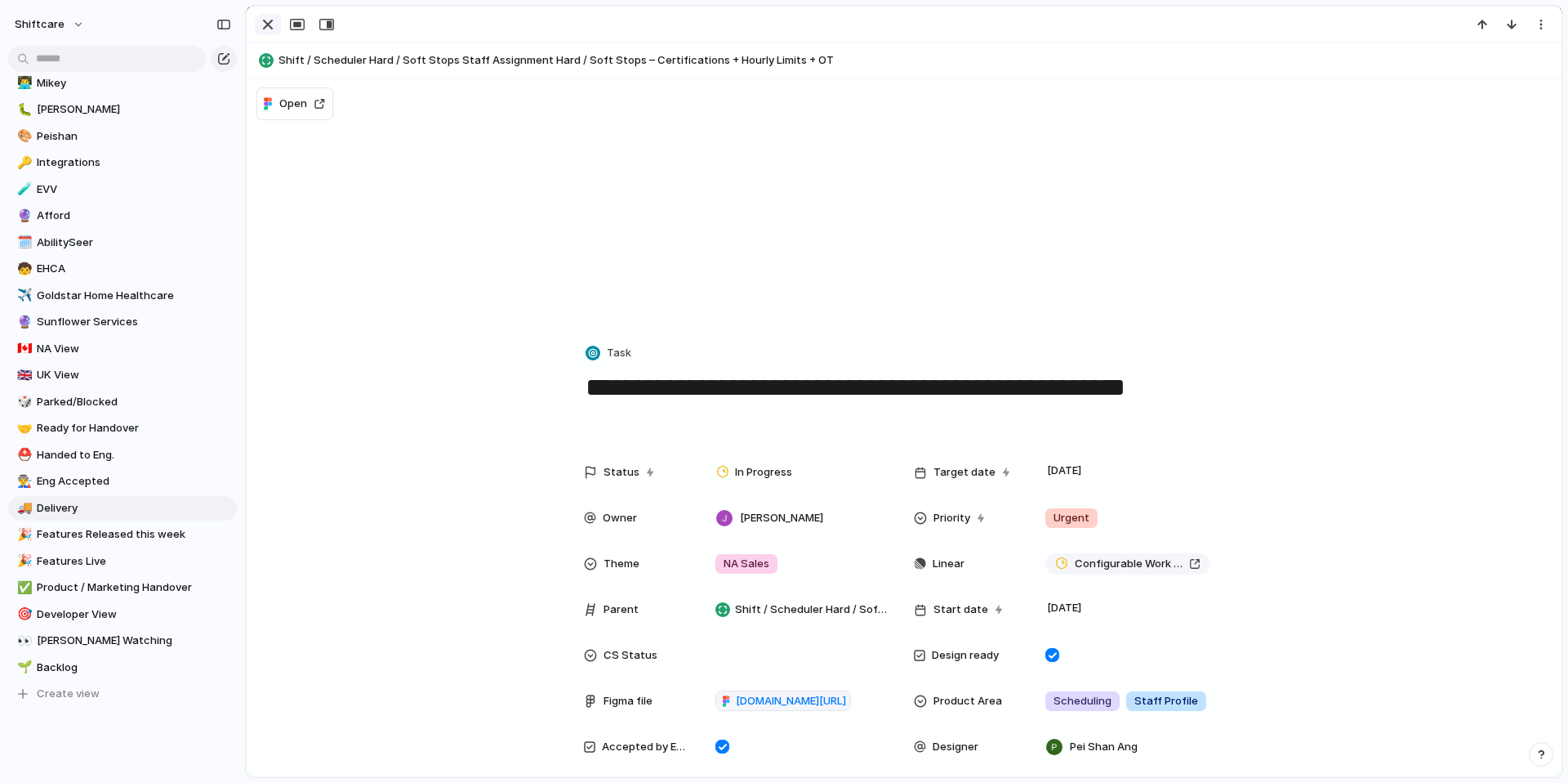
click at [269, 28] on div "button" at bounding box center [268, 24] width 19 height 19
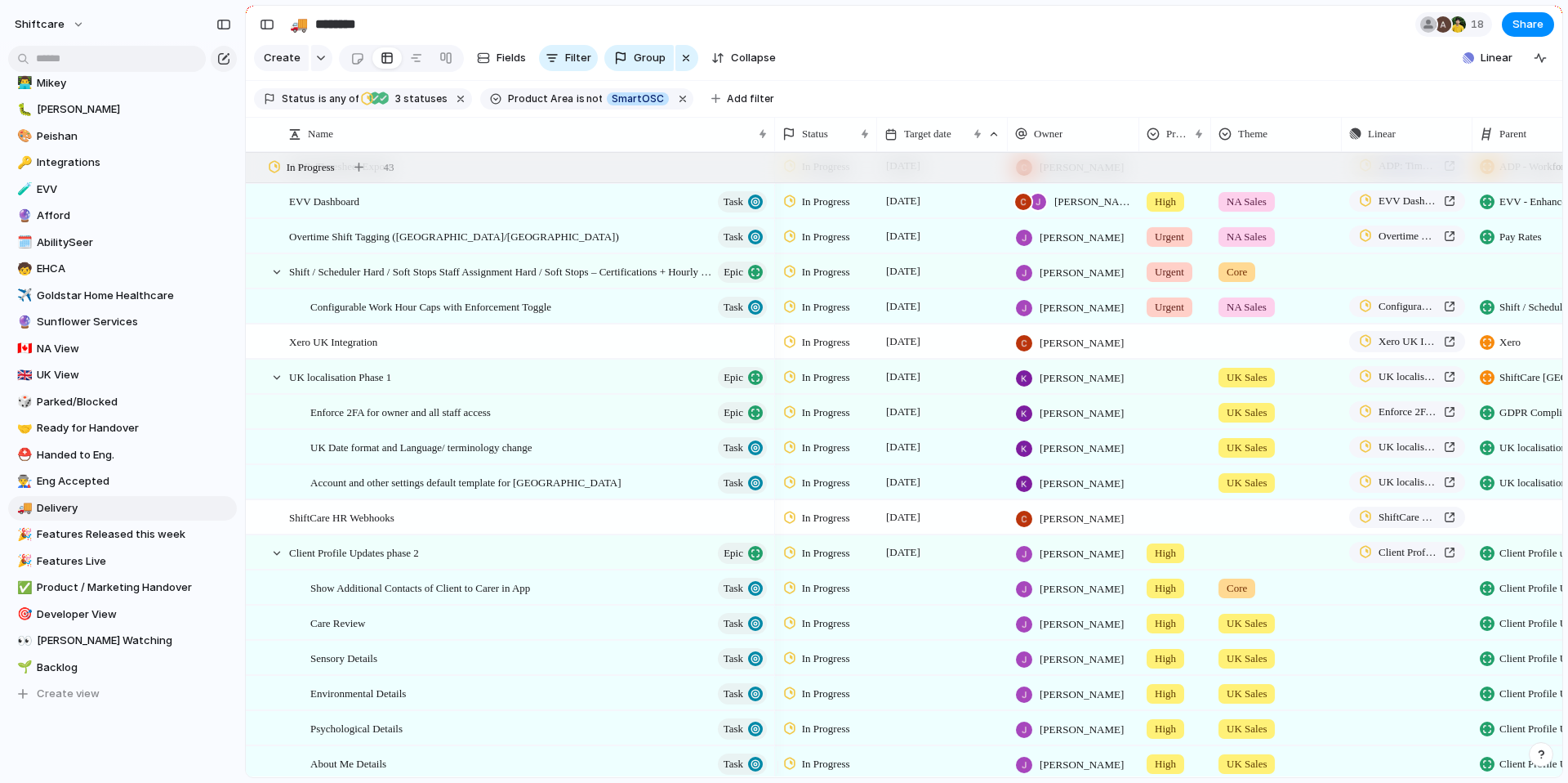
scroll to position [423, 0]
click at [326, 358] on div "Xero UK Integration" at bounding box center [529, 341] width 480 height 33
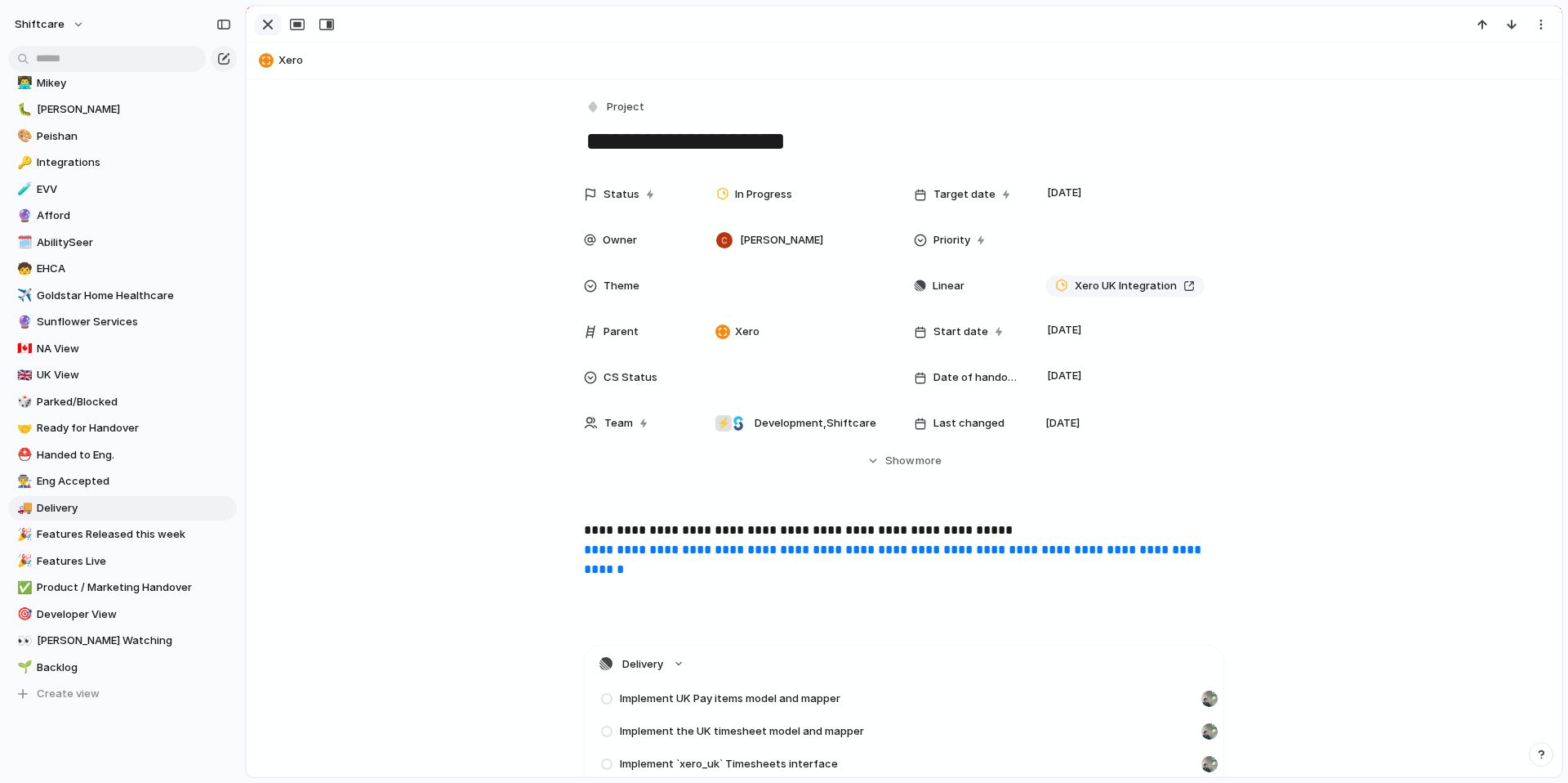
click at [265, 20] on div "button" at bounding box center [268, 24] width 19 height 19
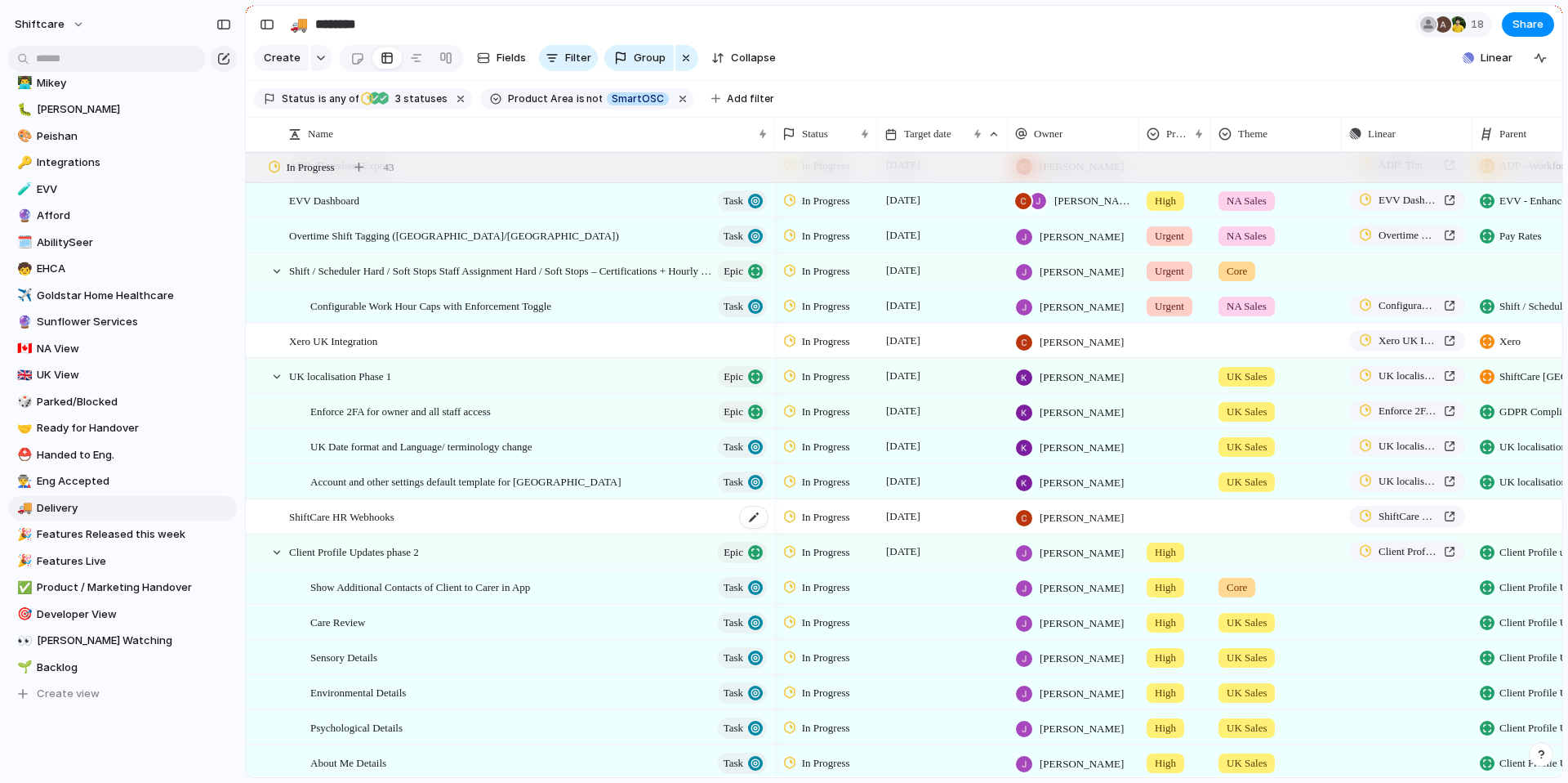
click at [383, 525] on span "ShiftCare HR Webhooks" at bounding box center [342, 516] width 106 height 19
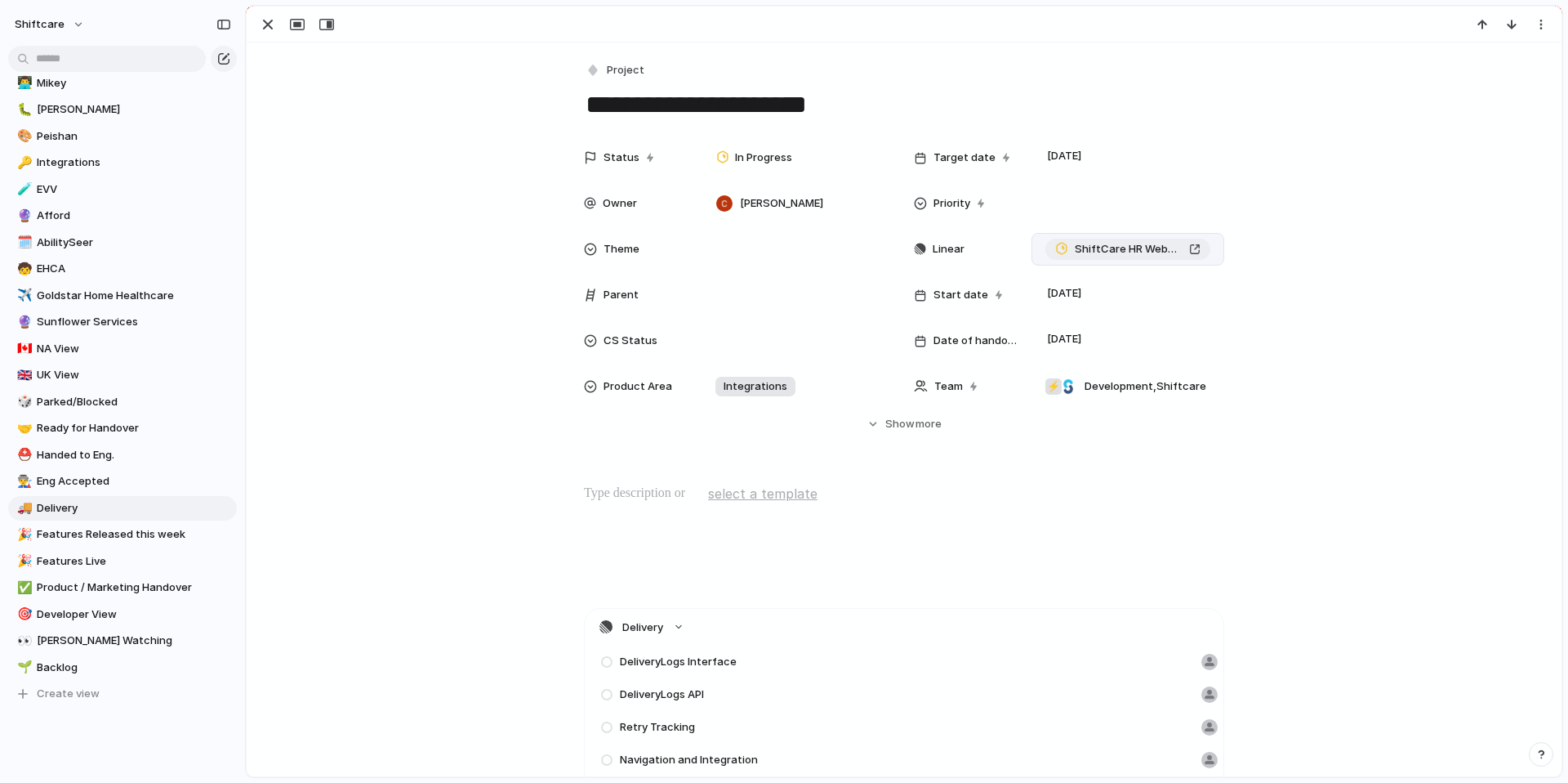
click at [1112, 253] on span "ShiftCare HR Webhooks" at bounding box center [1128, 249] width 107 height 17
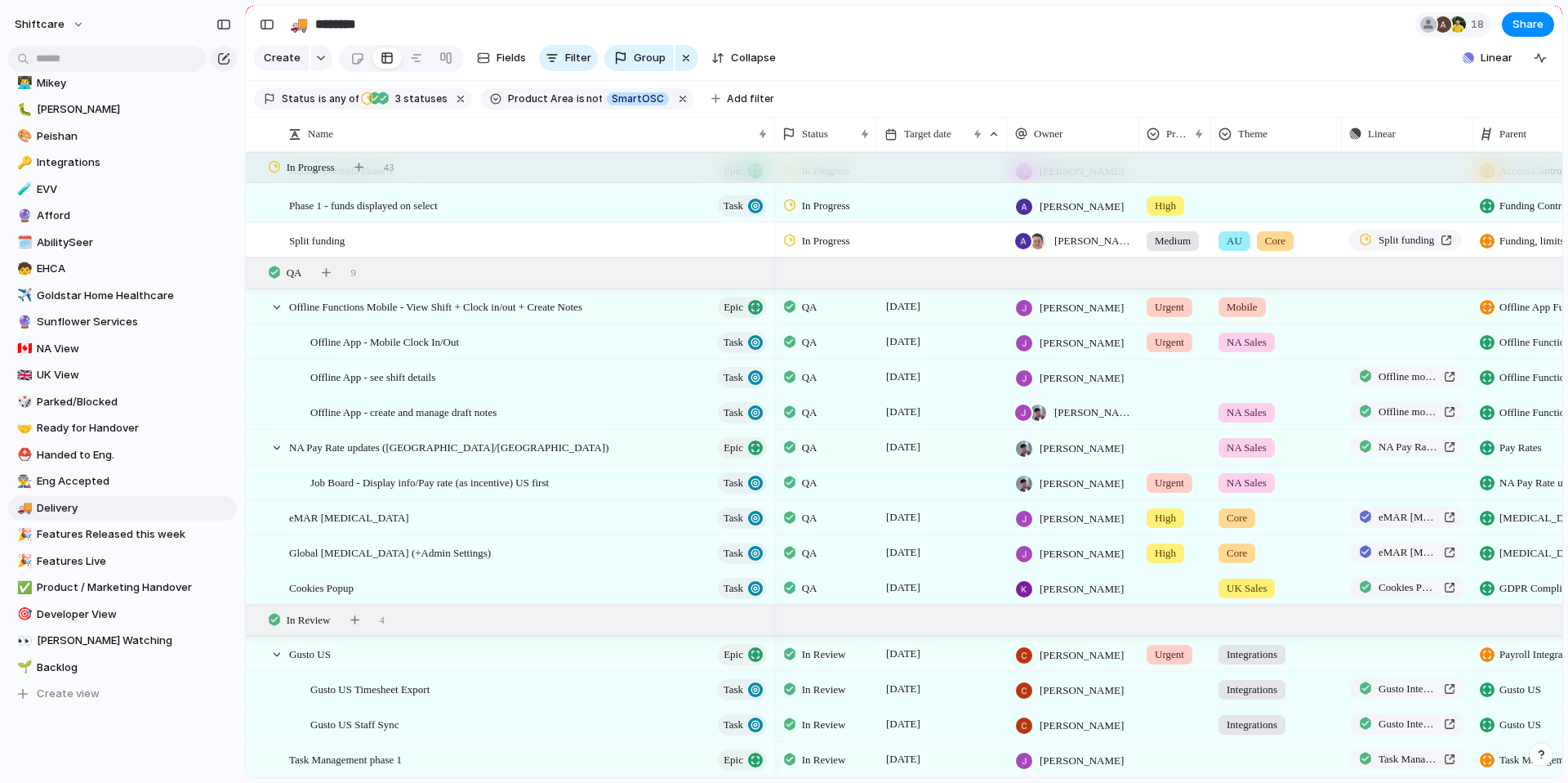
scroll to position [1430, 0]
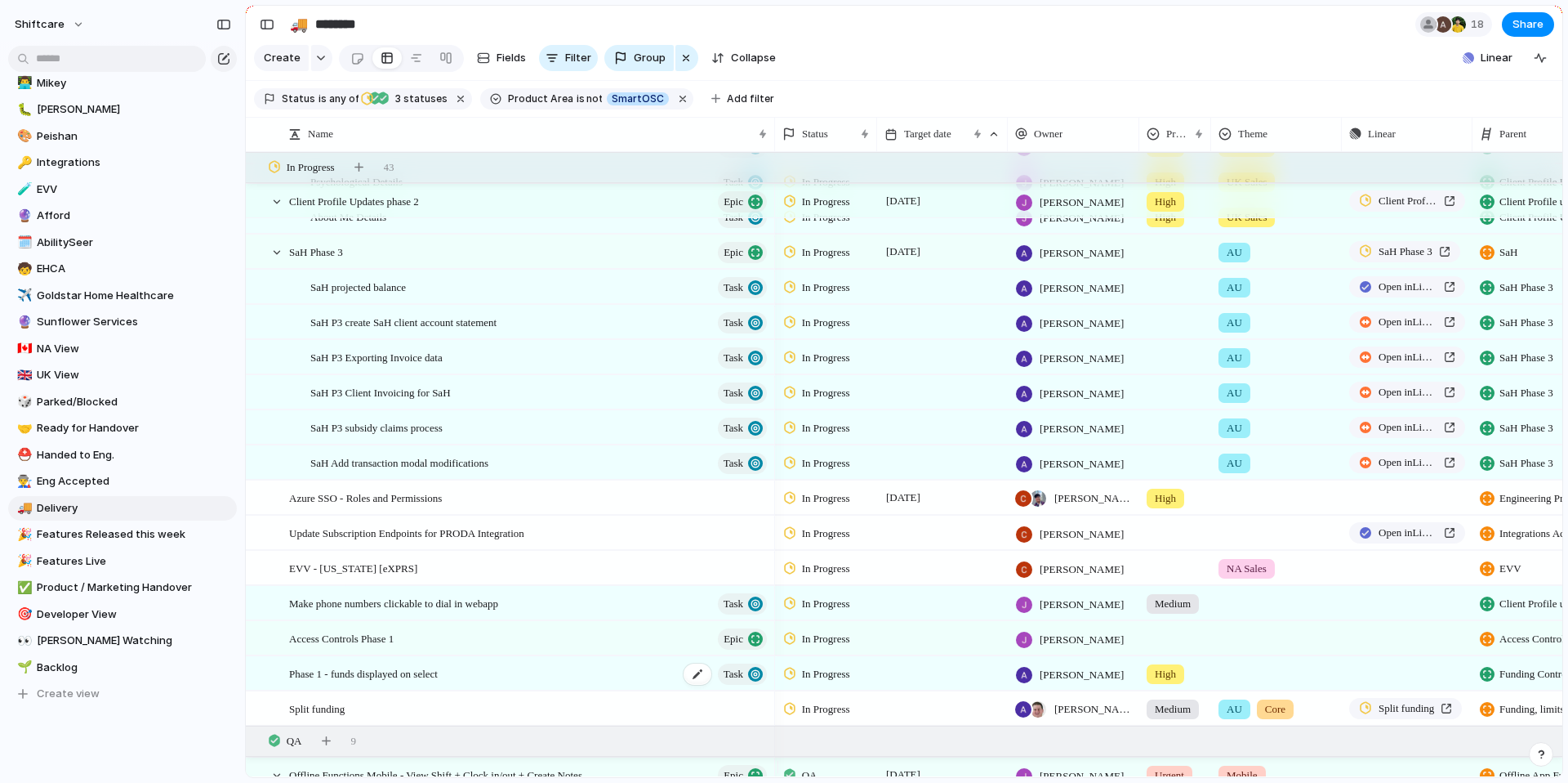
click at [399, 682] on span "Phase 1 - funds displayed on select" at bounding box center [363, 673] width 148 height 19
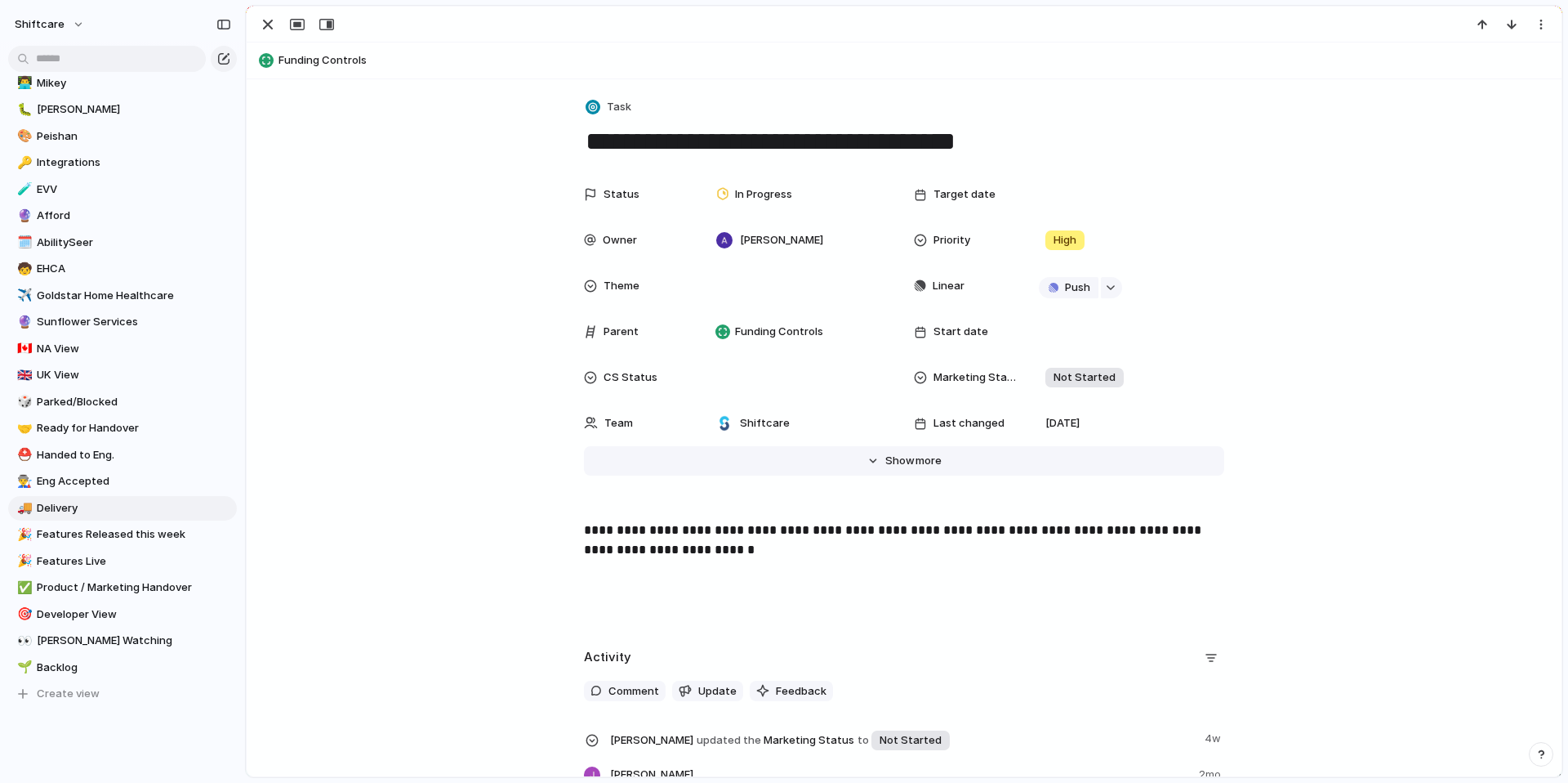
click at [915, 460] on span "more" at bounding box center [928, 461] width 26 height 17
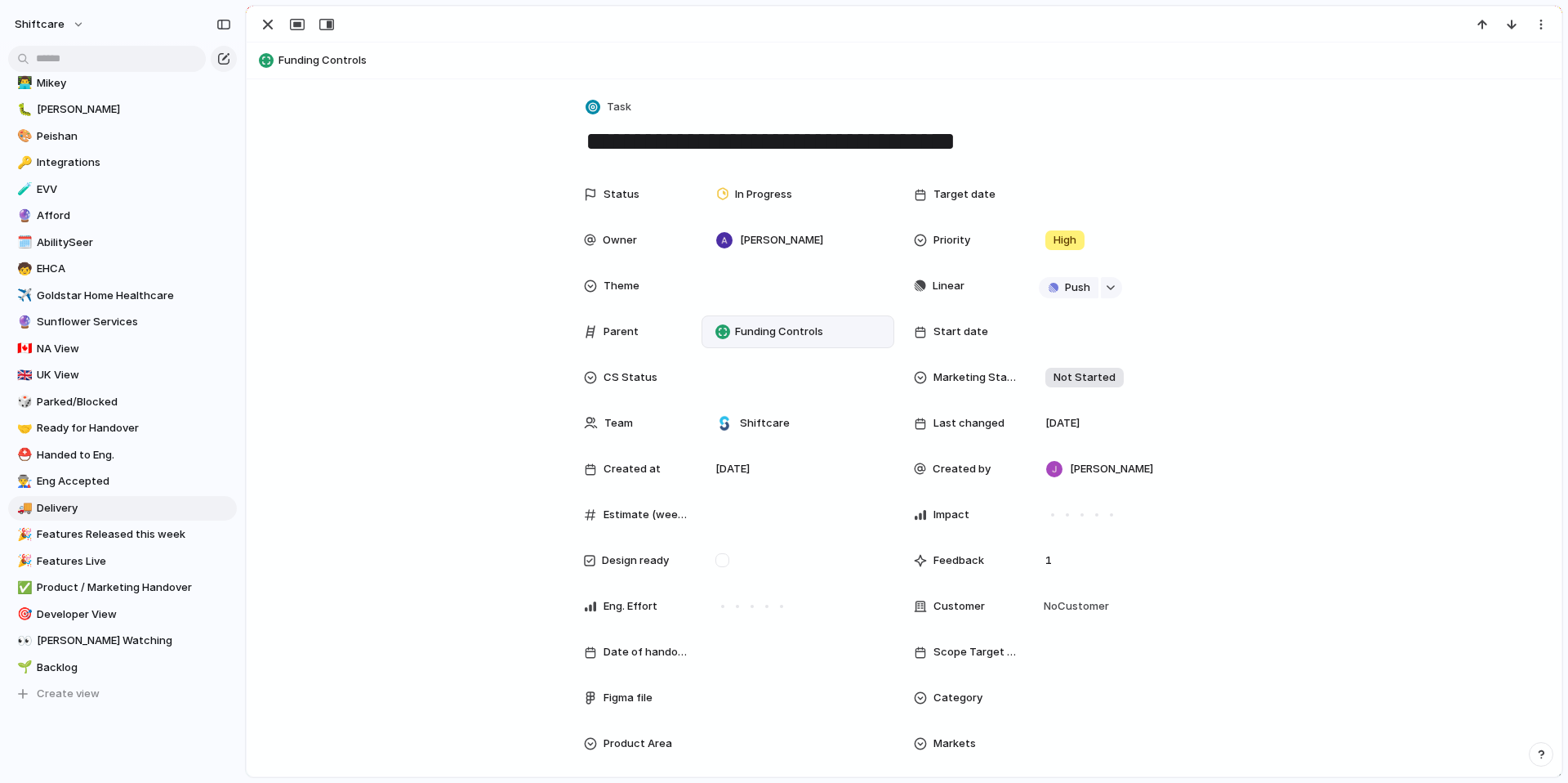
click at [776, 324] on span "Funding Controls" at bounding box center [778, 332] width 88 height 17
click at [1359, 364] on div "No parent Staff functionality Multiple New Shift Types Messaging Timesheets Mob…" at bounding box center [784, 391] width 1568 height 783
click at [270, 25] on div "button" at bounding box center [268, 24] width 19 height 19
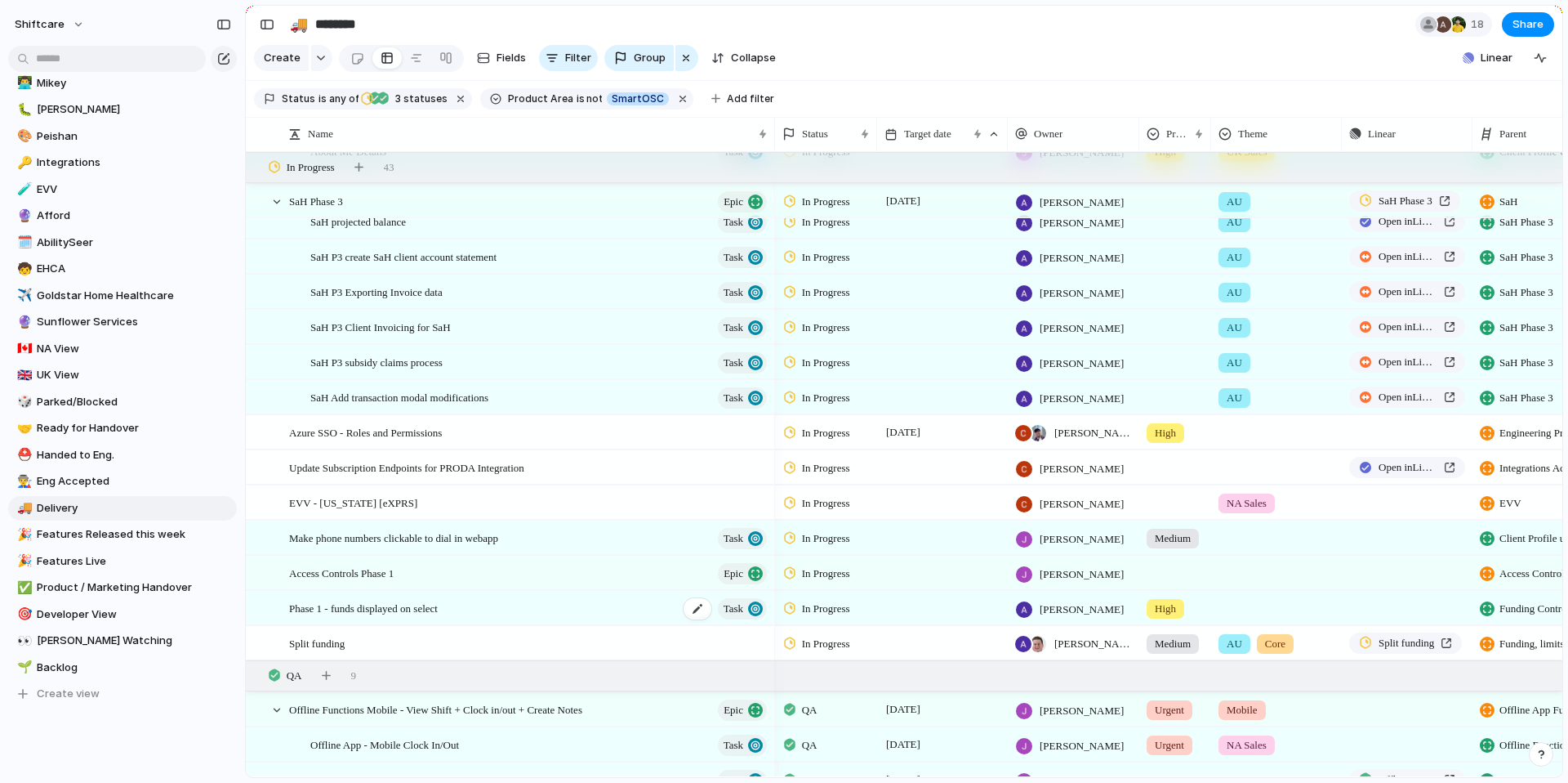
click at [417, 617] on span "Phase 1 - funds displayed on select" at bounding box center [363, 607] width 148 height 19
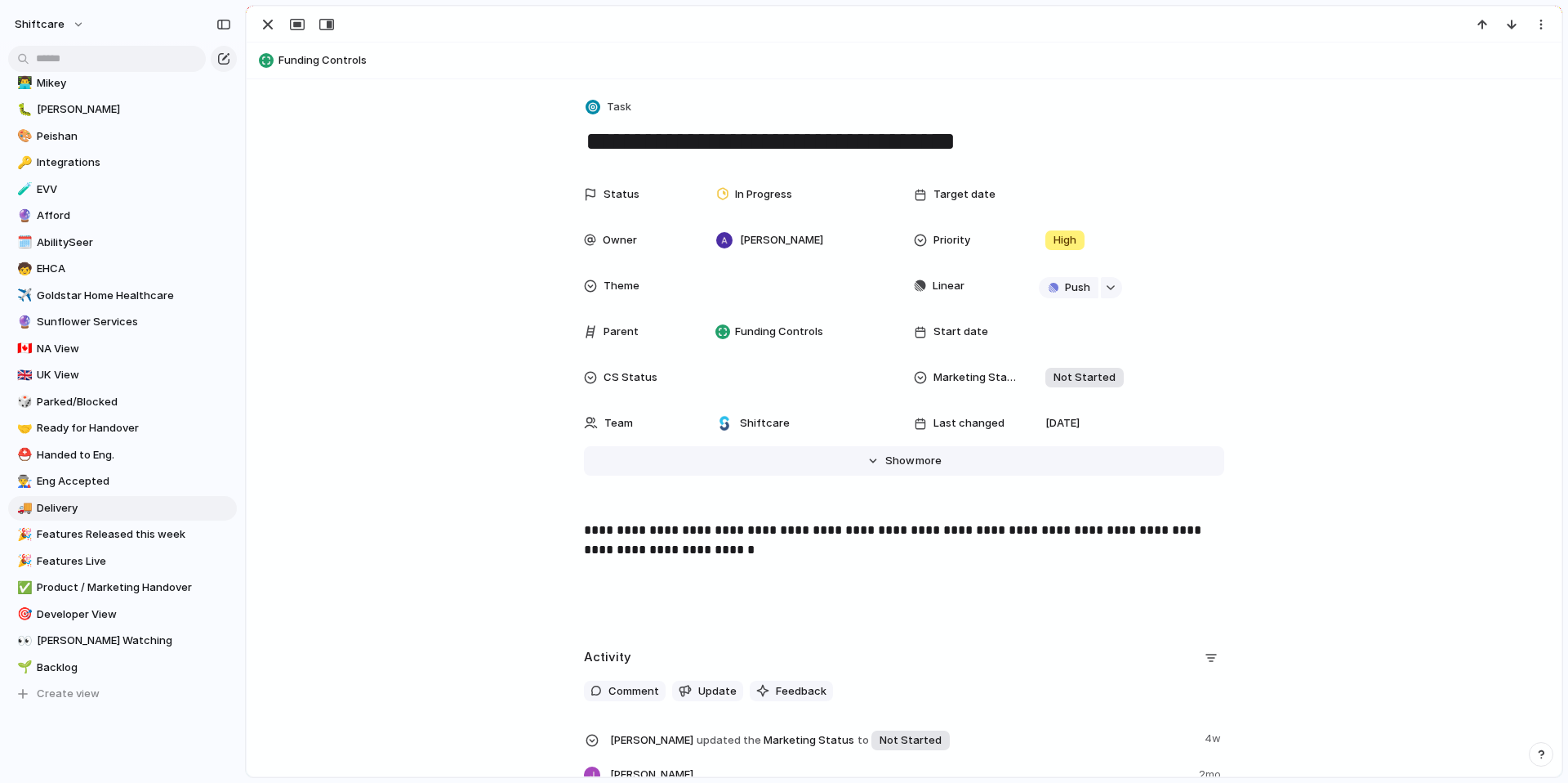
click at [904, 463] on span "Show" at bounding box center [900, 461] width 30 height 17
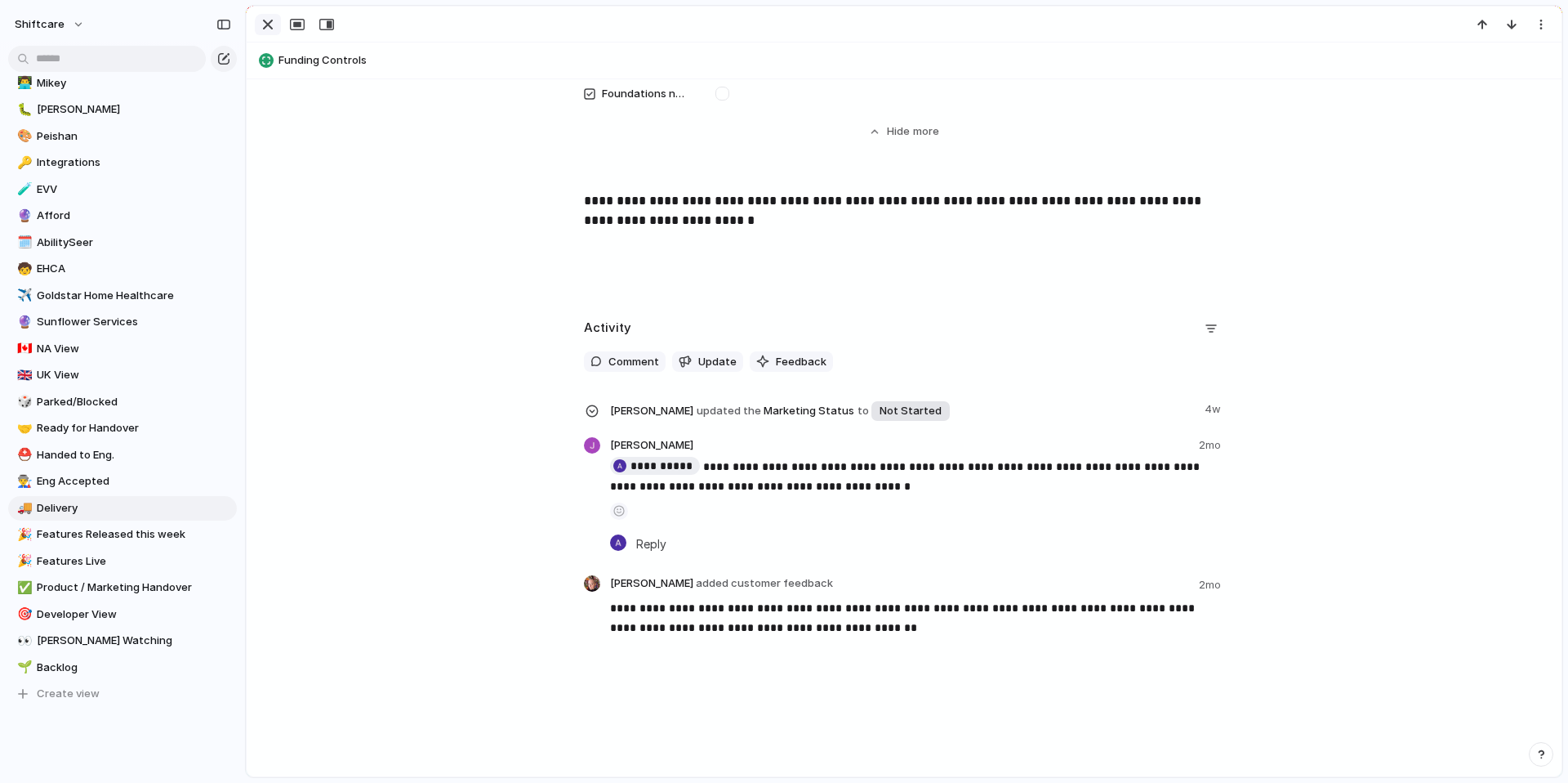
click at [268, 32] on div "button" at bounding box center [268, 24] width 19 height 19
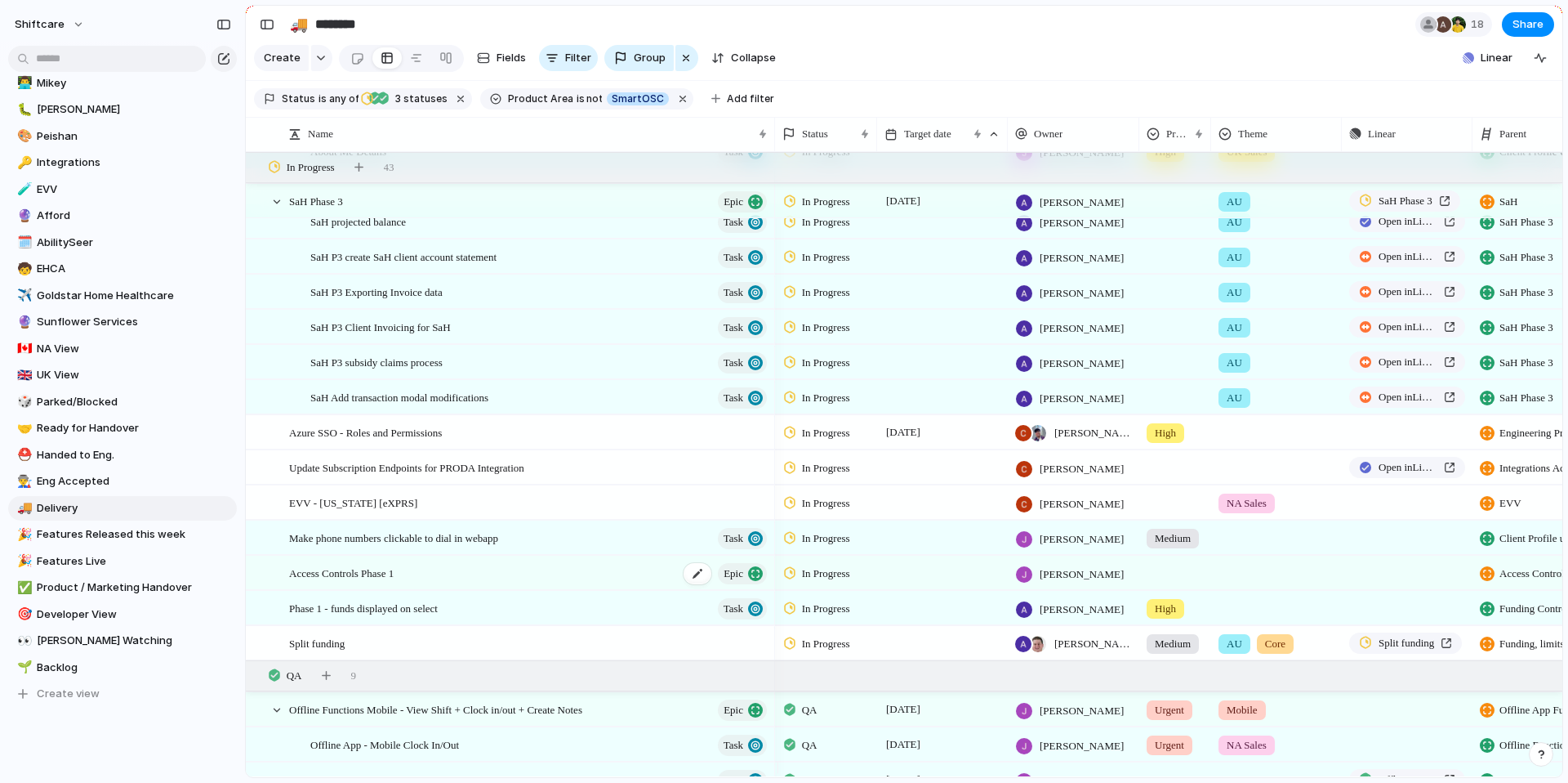
click at [365, 582] on span "Access Controls Phase 1" at bounding box center [341, 572] width 105 height 19
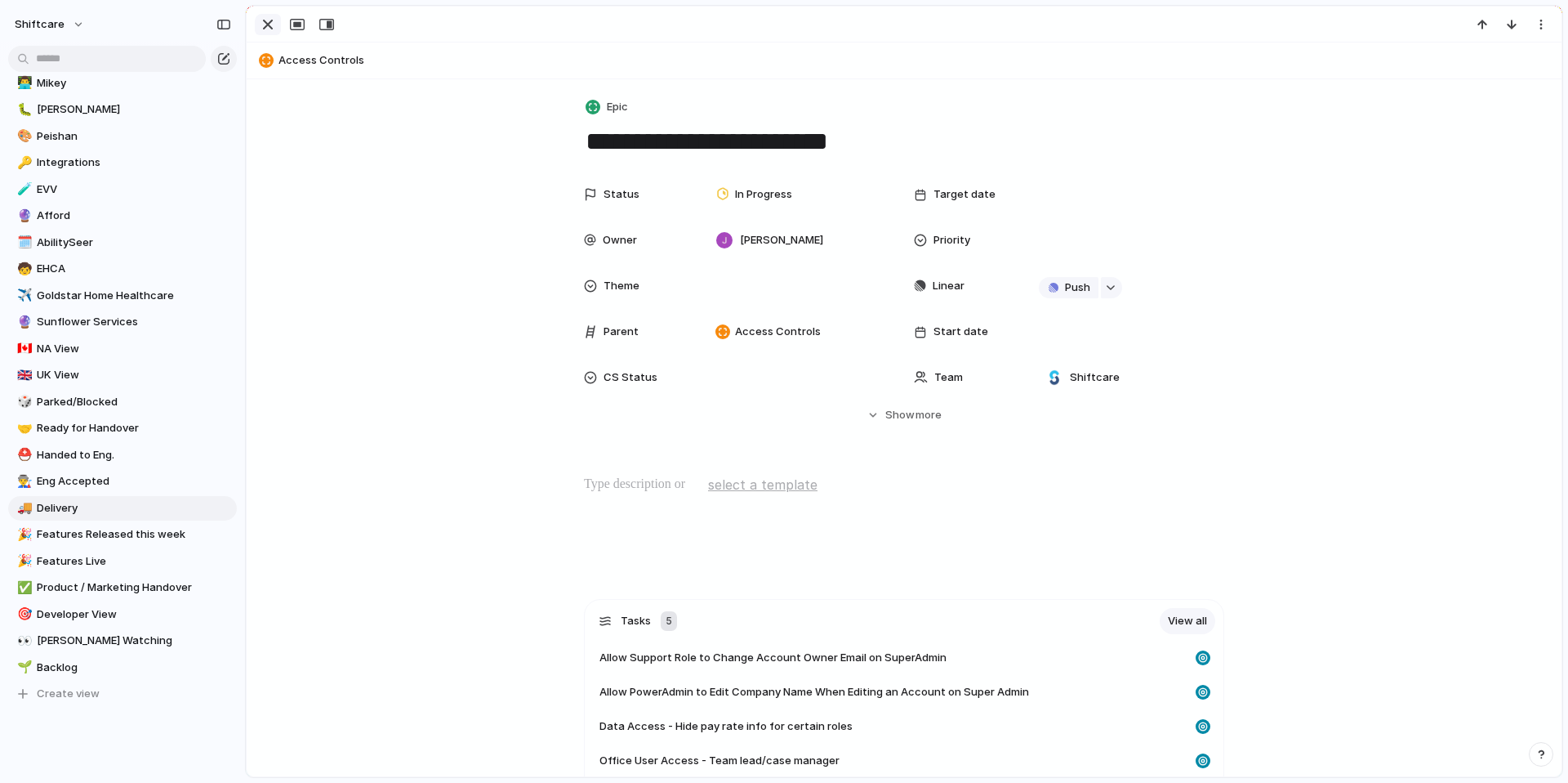
click at [265, 24] on div "button" at bounding box center [268, 24] width 19 height 19
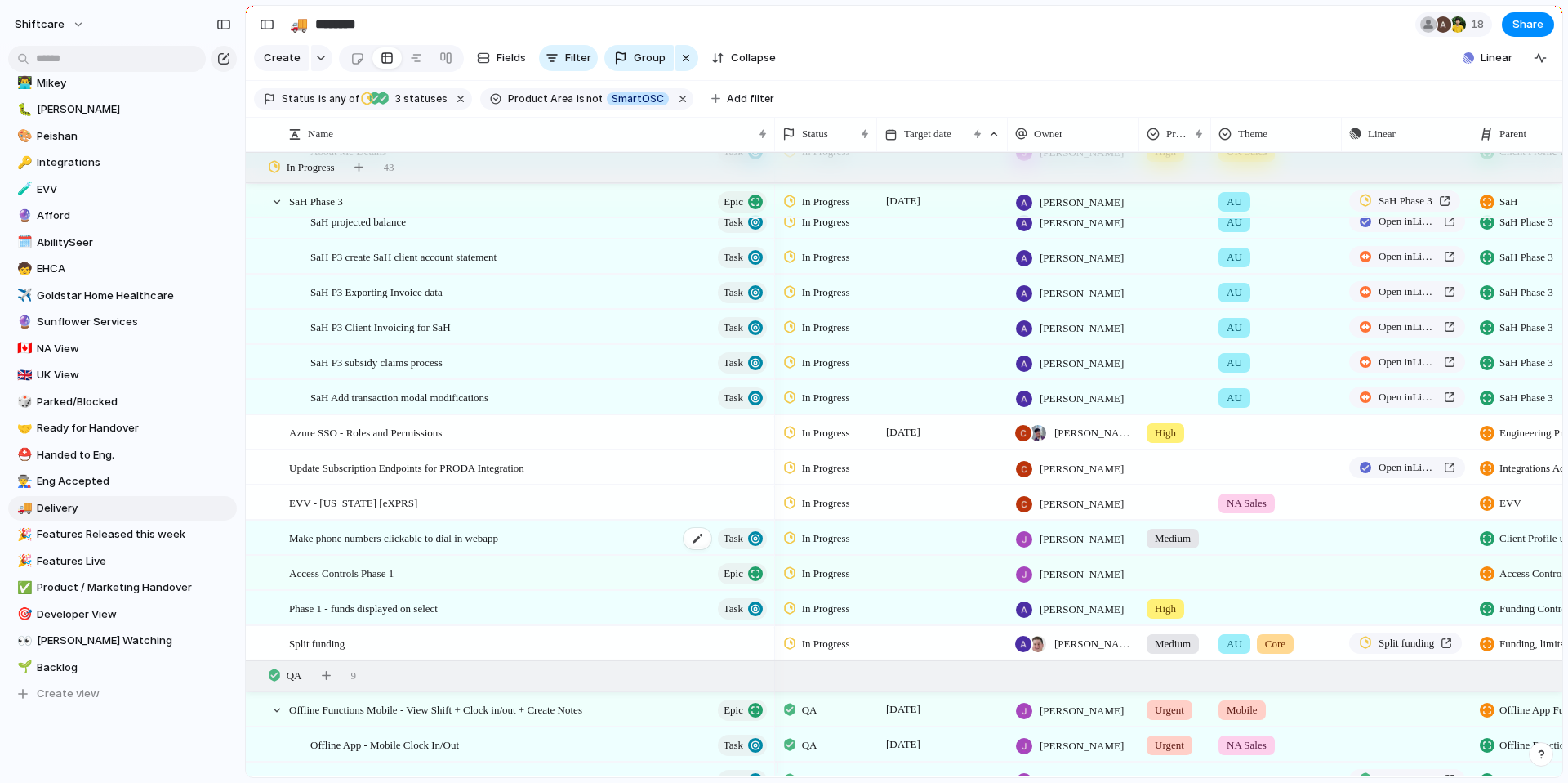
click at [458, 547] on span "Make phone numbers clickable to dial in webapp" at bounding box center [394, 537] width 209 height 19
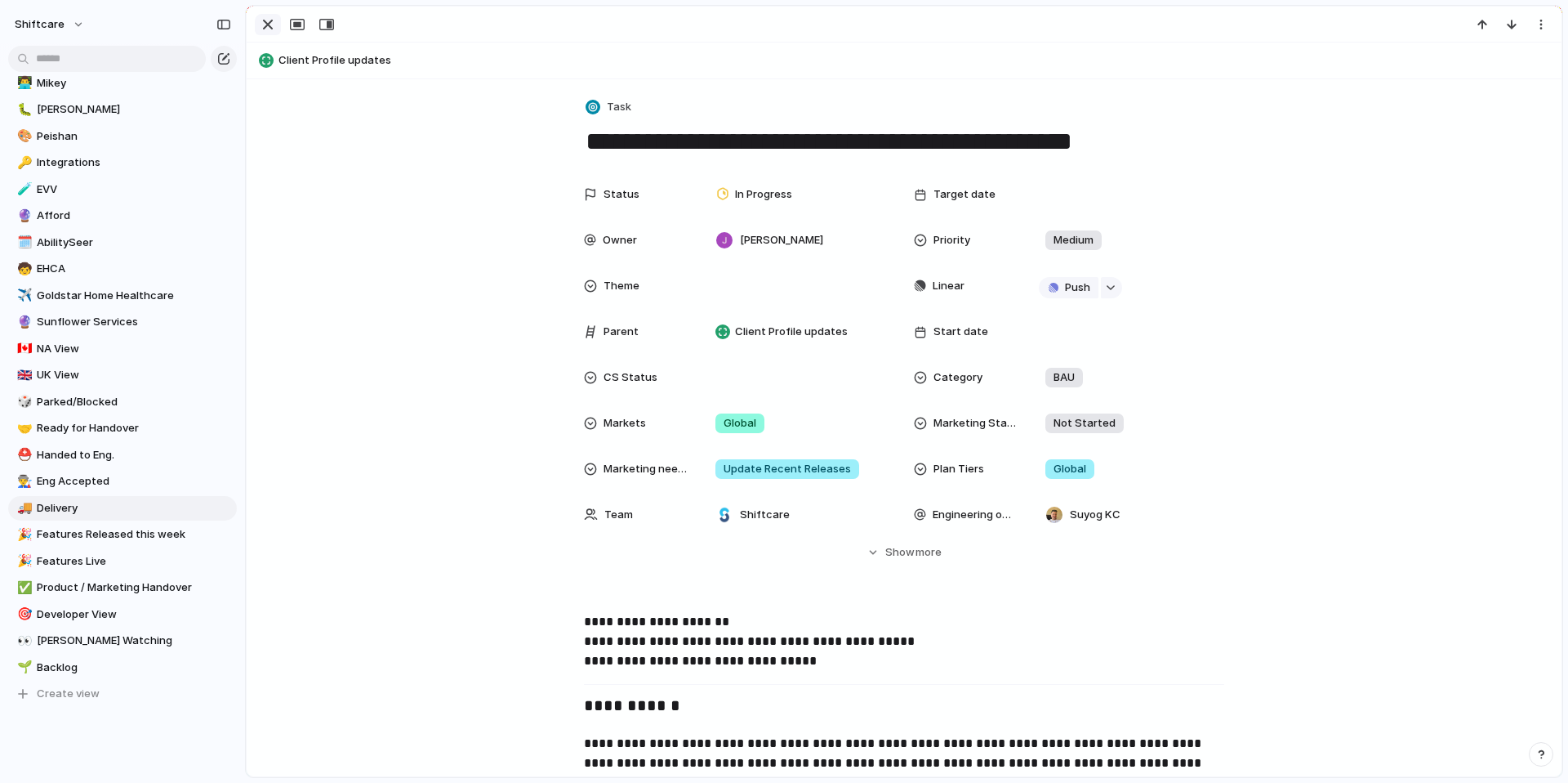
click at [270, 27] on div "button" at bounding box center [268, 24] width 19 height 19
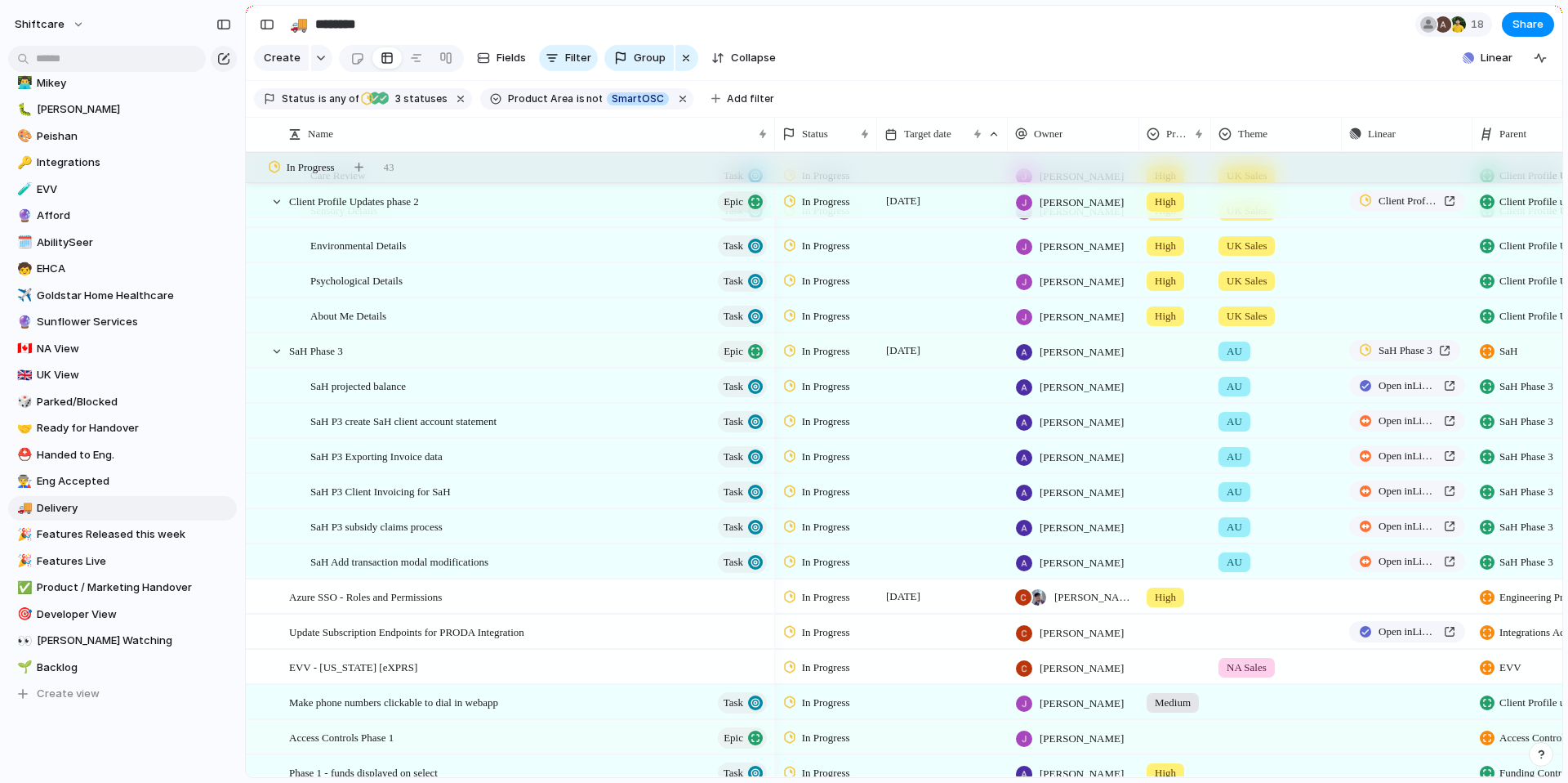
scroll to position [727, 0]
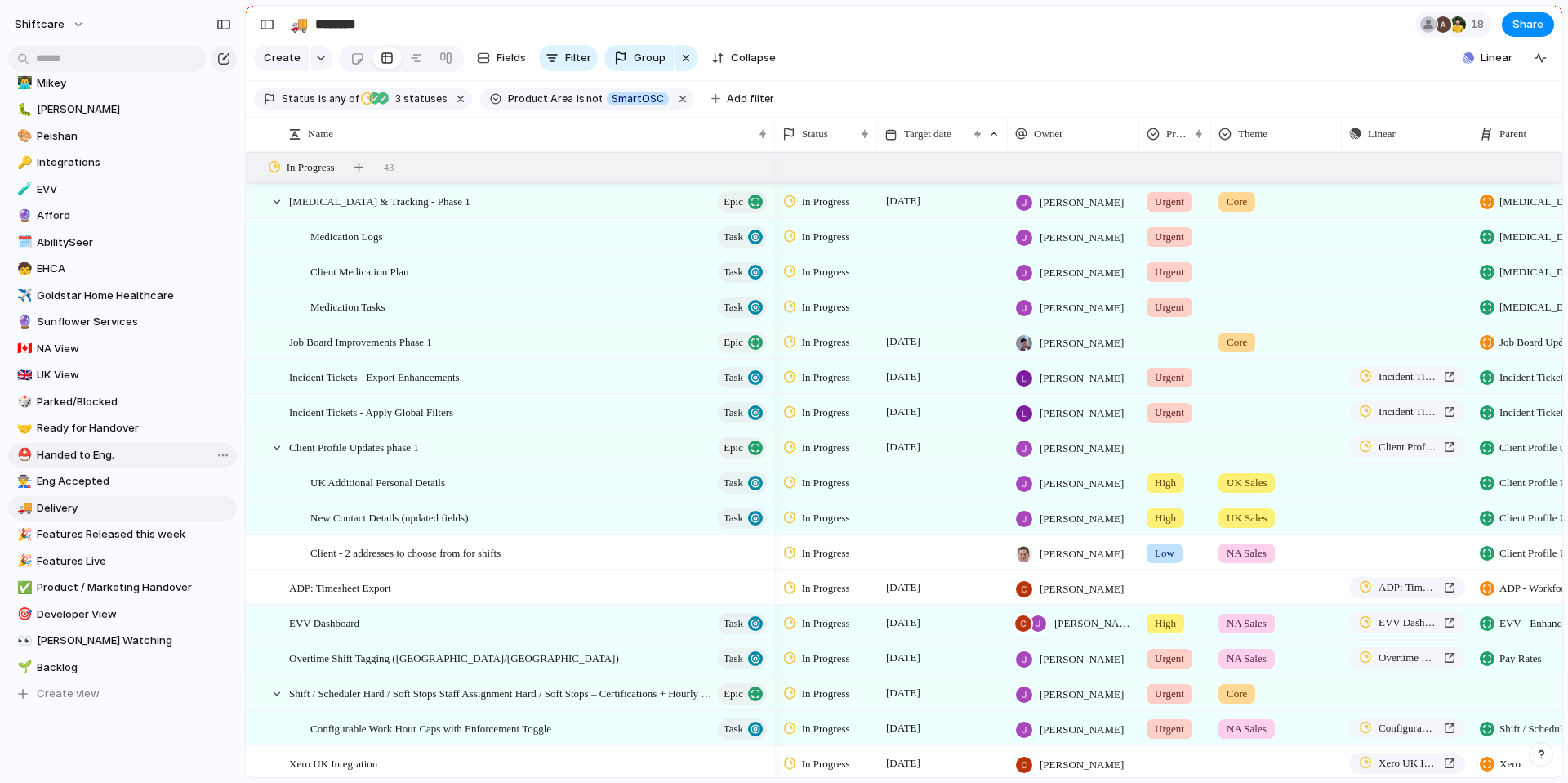
click at [133, 458] on span "Handed to Eng." at bounding box center [134, 455] width 194 height 17
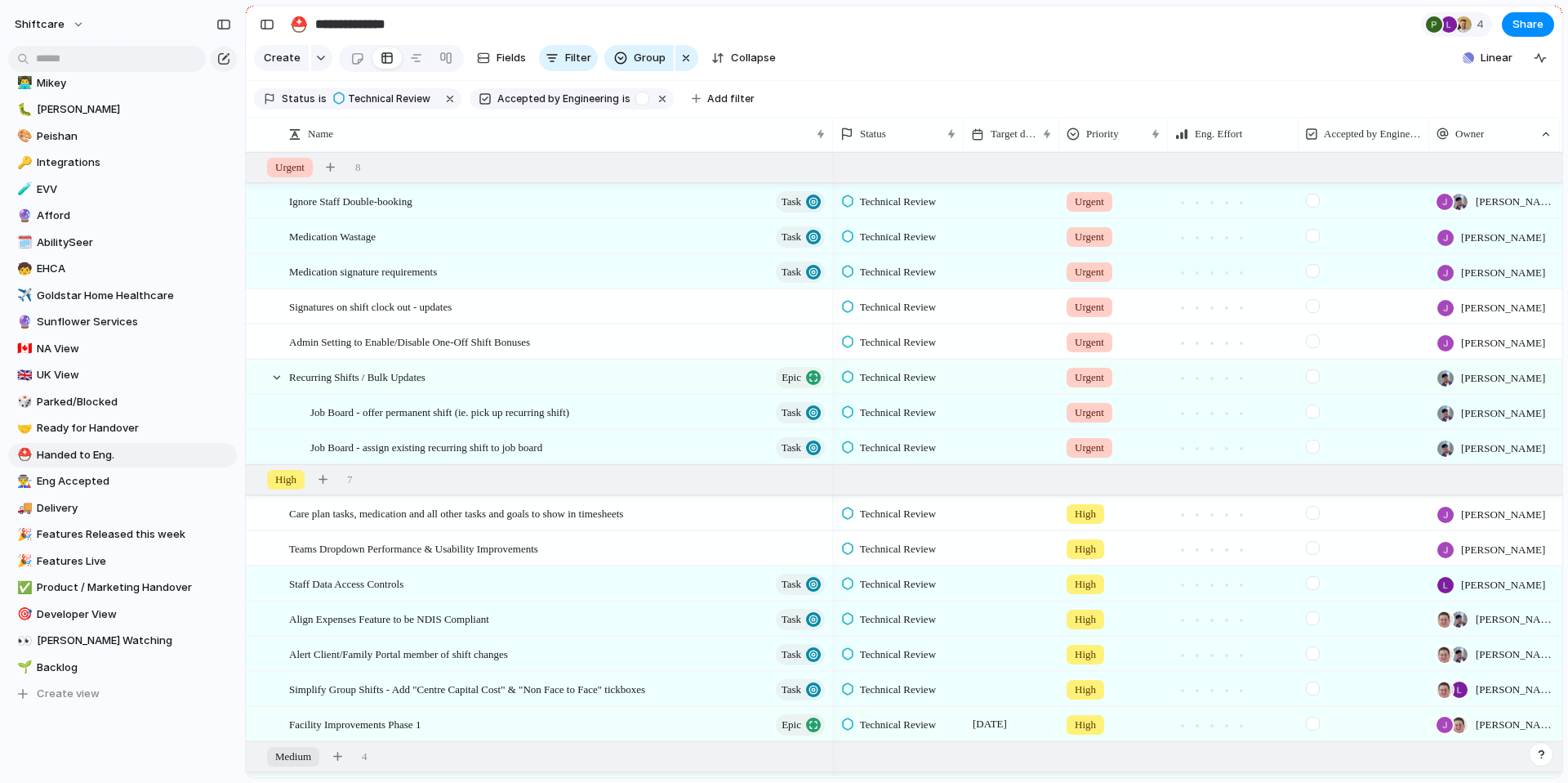
click at [140, 521] on div "💫 Initiatives Roadmap 💻 PO/BA WIP 🎨 Design WIP 🍎 [PERSON_NAME] 🤖 [PERSON_NAME] …" at bounding box center [122, 296] width 229 height 821
click at [134, 500] on span "Delivery" at bounding box center [134, 509] width 194 height 17
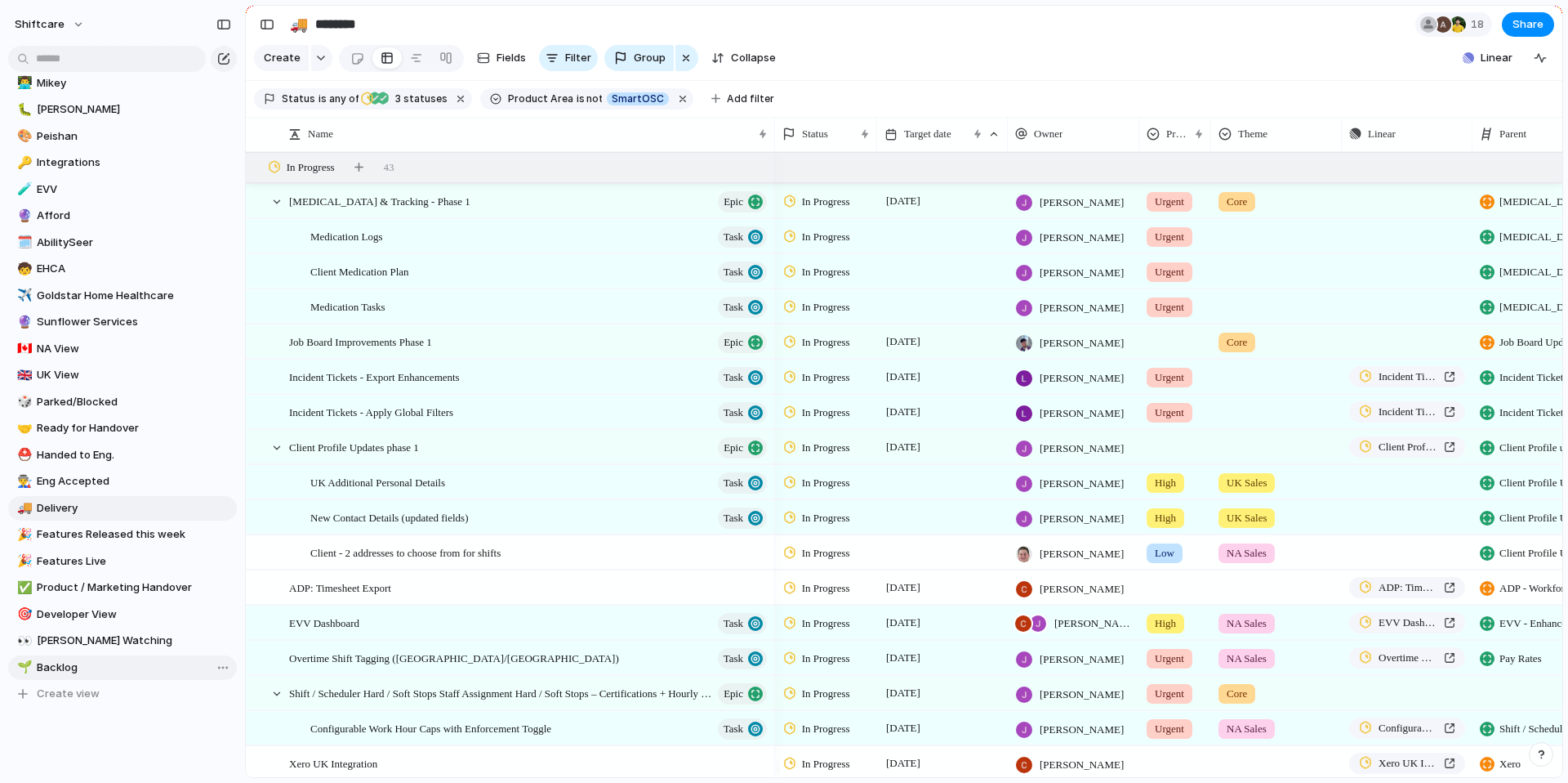
click at [156, 671] on span "Backlog" at bounding box center [134, 667] width 194 height 17
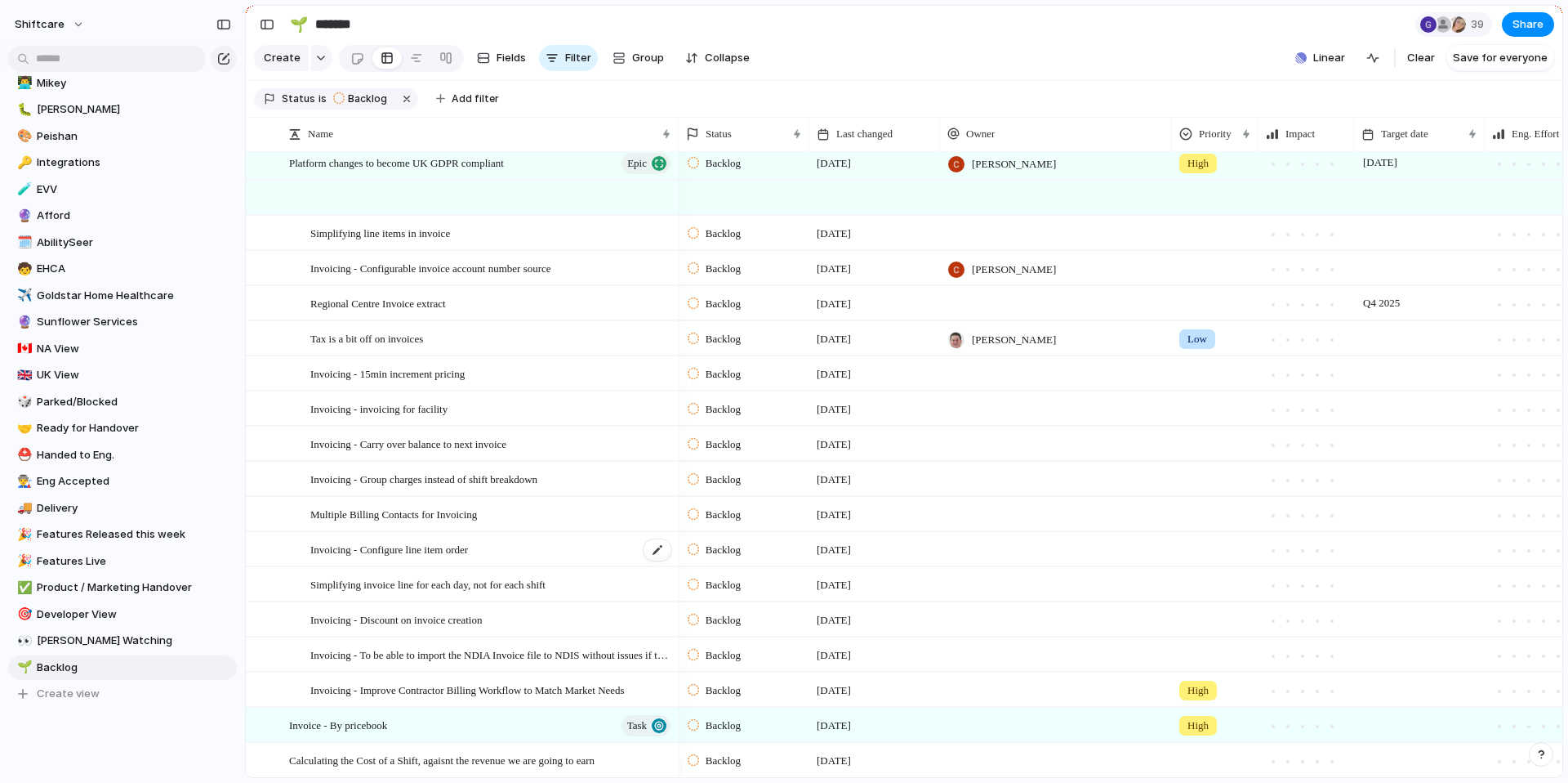
scroll to position [996, 0]
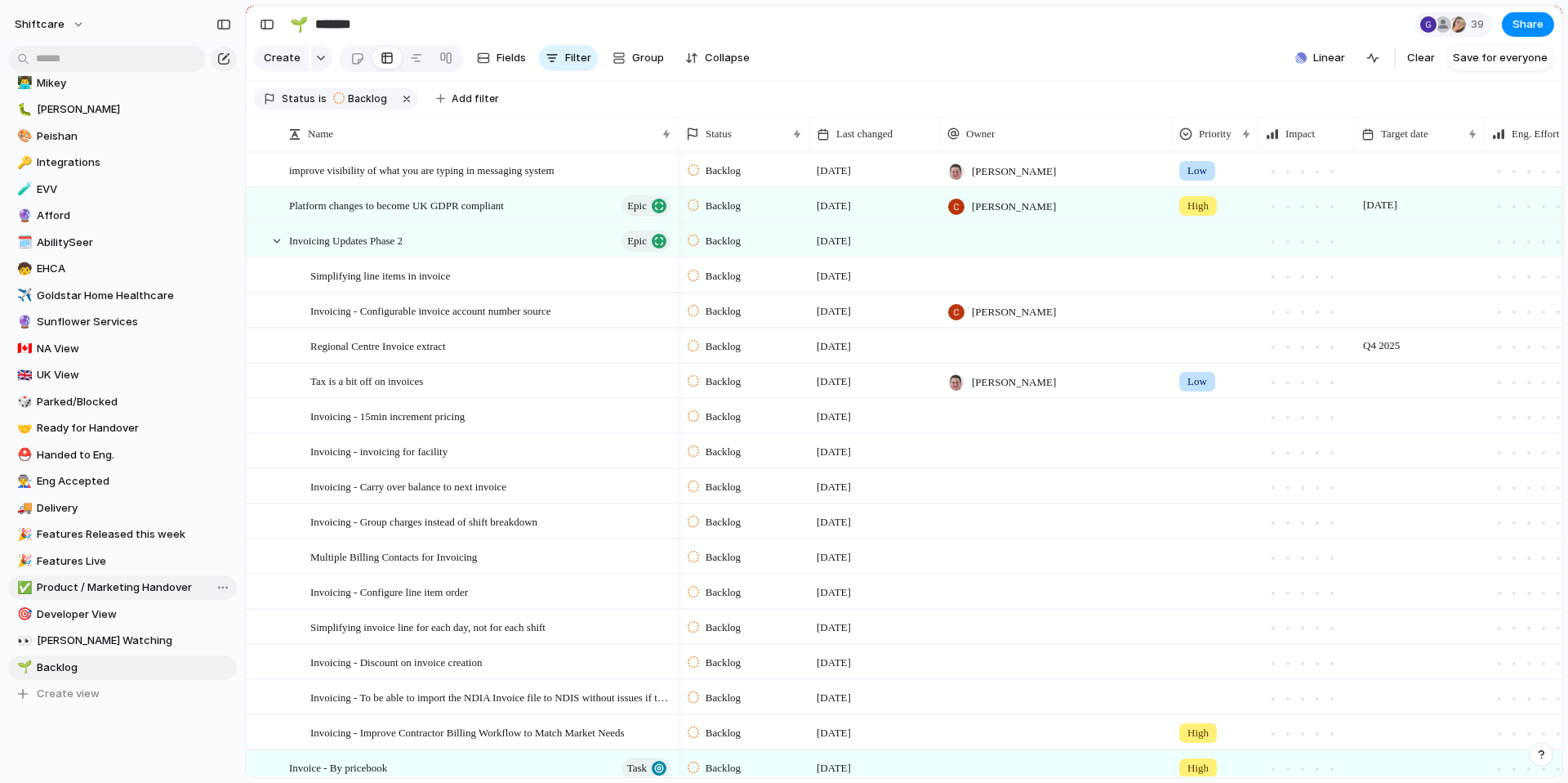
click at [121, 583] on span "Product / Marketing Handover" at bounding box center [134, 587] width 194 height 17
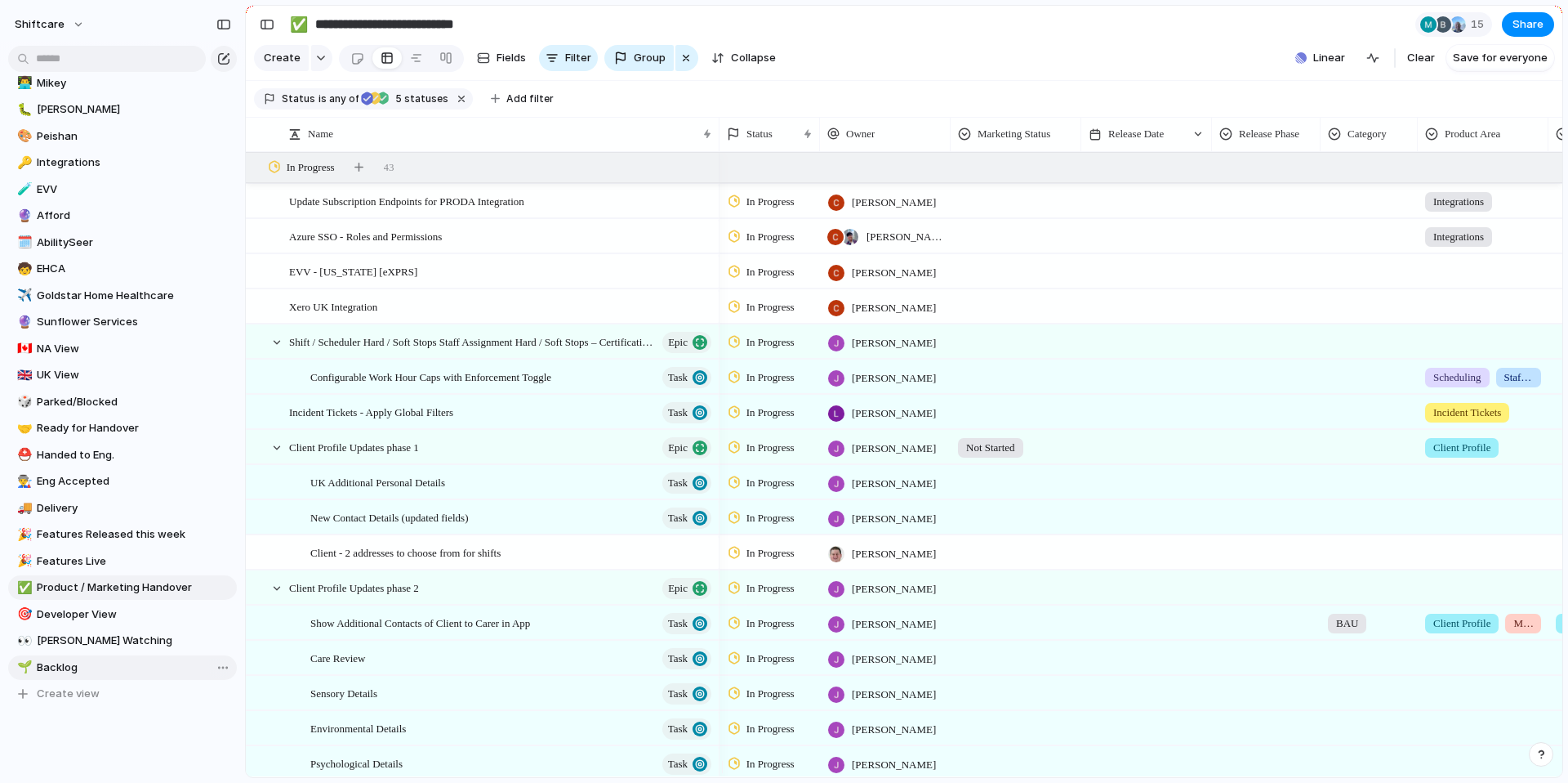
click at [83, 662] on span "Backlog" at bounding box center [134, 667] width 194 height 17
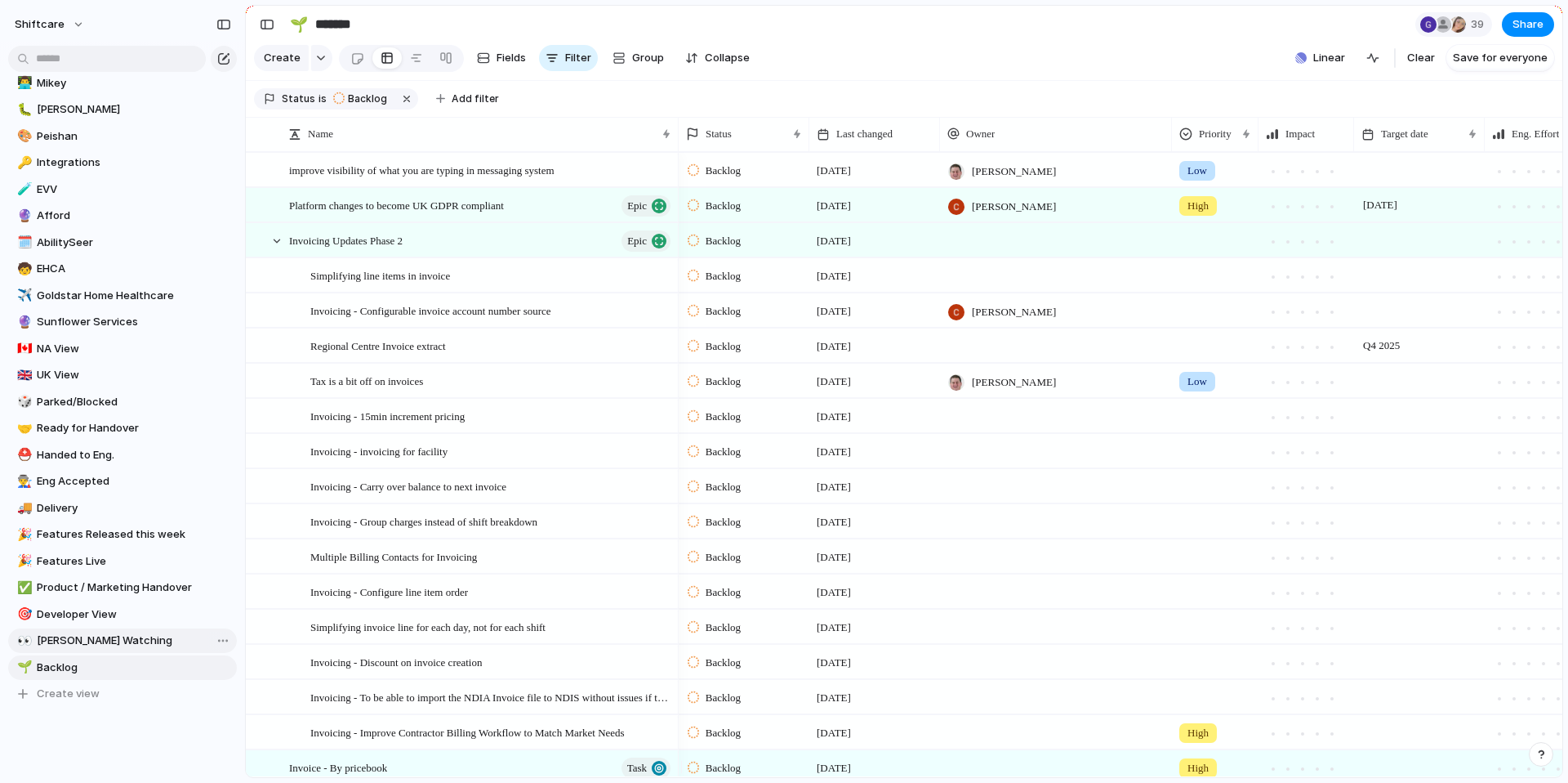
click at [85, 632] on span "[PERSON_NAME] Watching" at bounding box center [134, 640] width 194 height 17
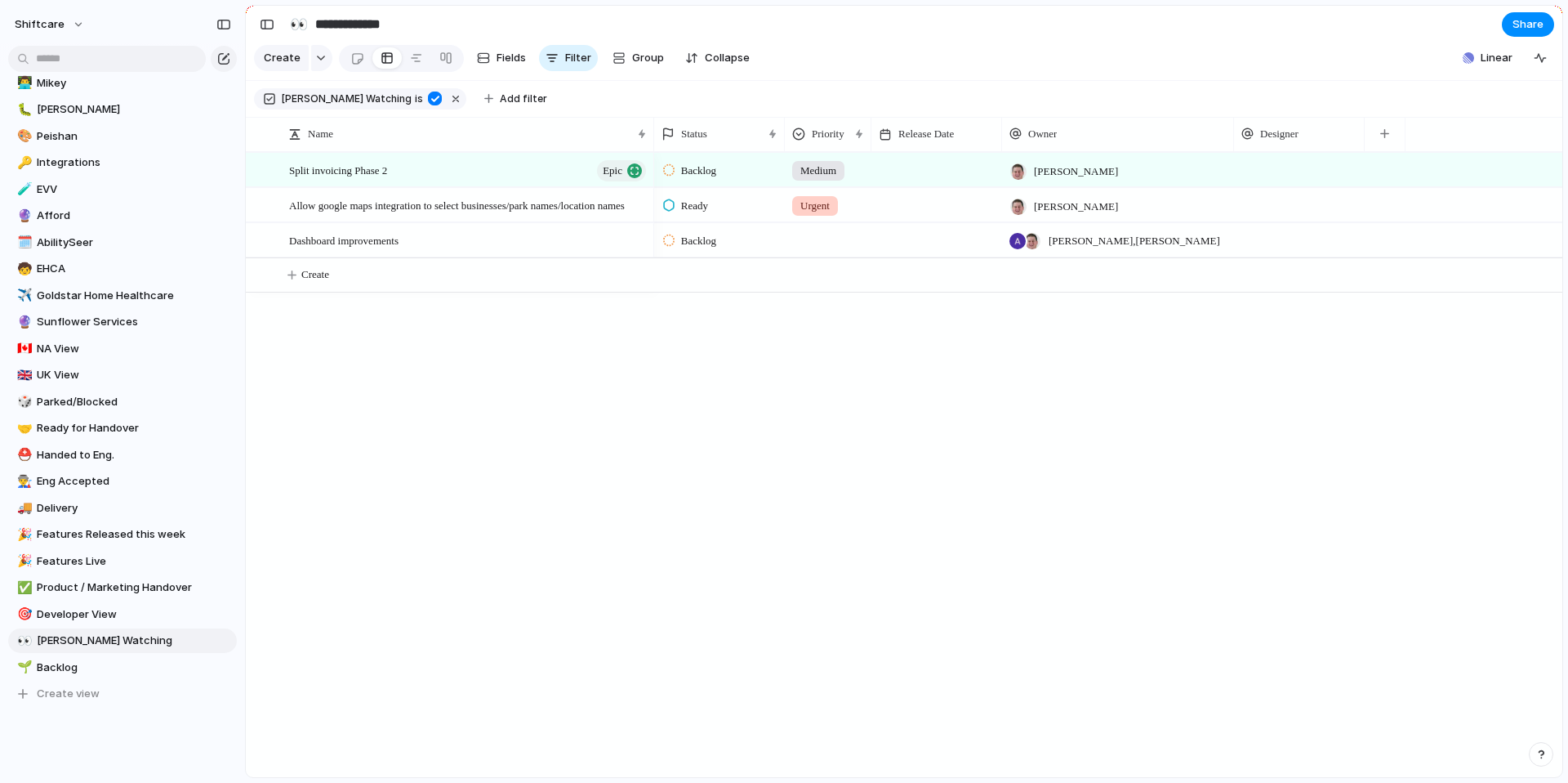
click at [470, 443] on div "Split invoicing Phase 2 Epic Allow google maps integration to select businesses…" at bounding box center [903, 464] width 1316 height 625
click at [368, 179] on span "Split invoicing Phase 2" at bounding box center [338, 170] width 98 height 19
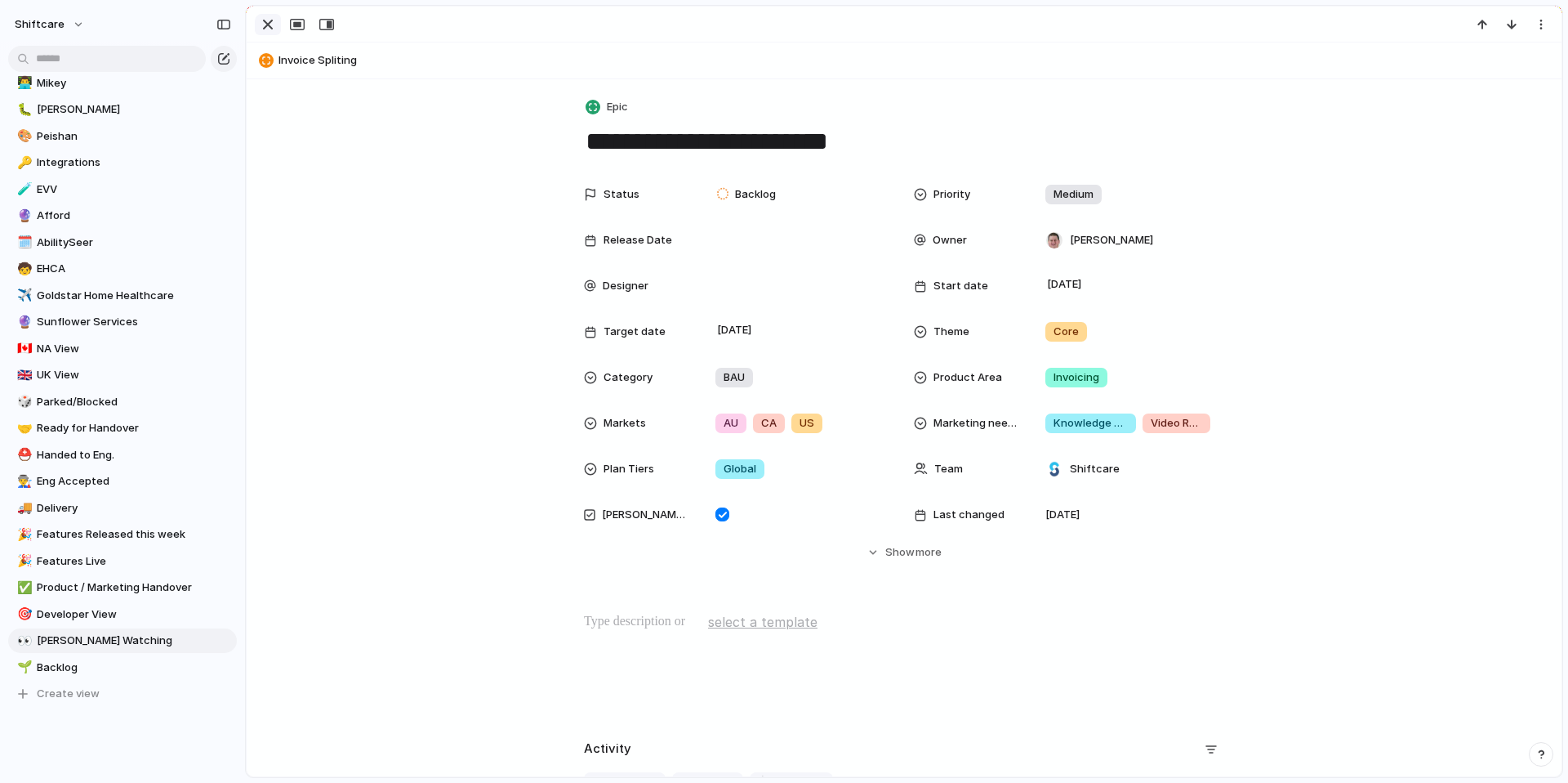
click at [272, 20] on div "button" at bounding box center [268, 24] width 19 height 19
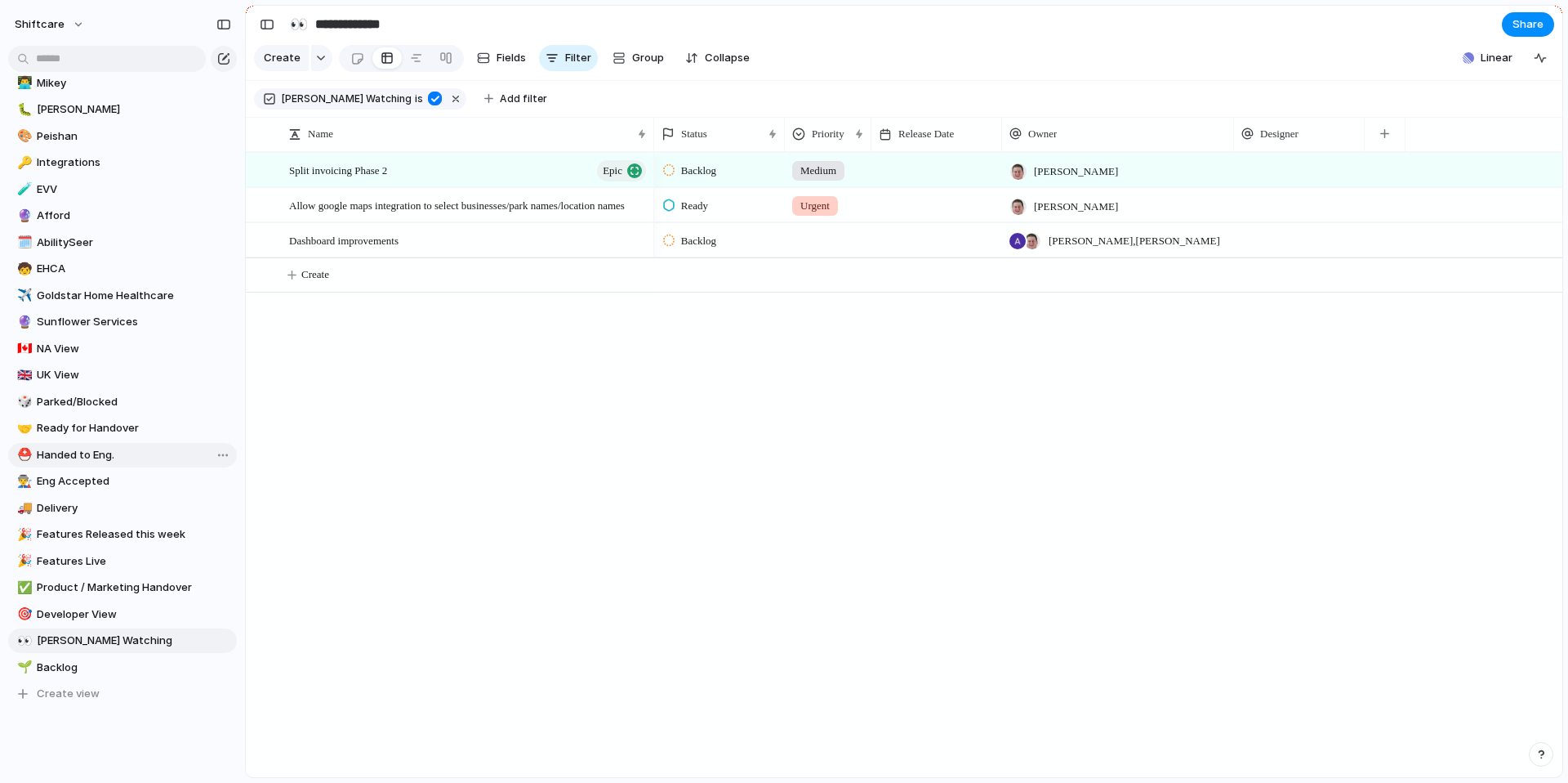
click at [63, 460] on span "Handed to Eng." at bounding box center [134, 455] width 194 height 17
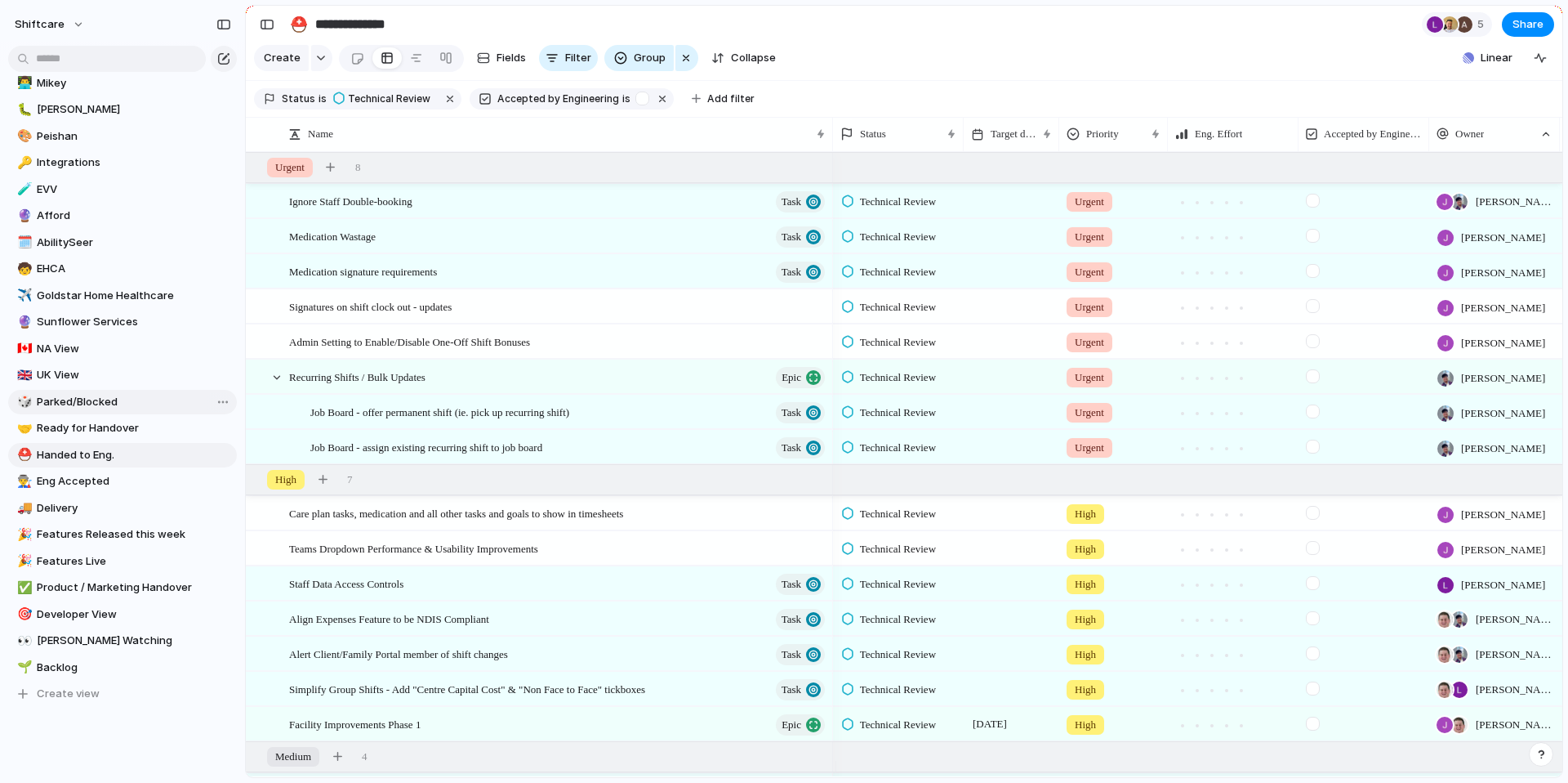
click at [98, 398] on span "Parked/Blocked" at bounding box center [134, 402] width 194 height 17
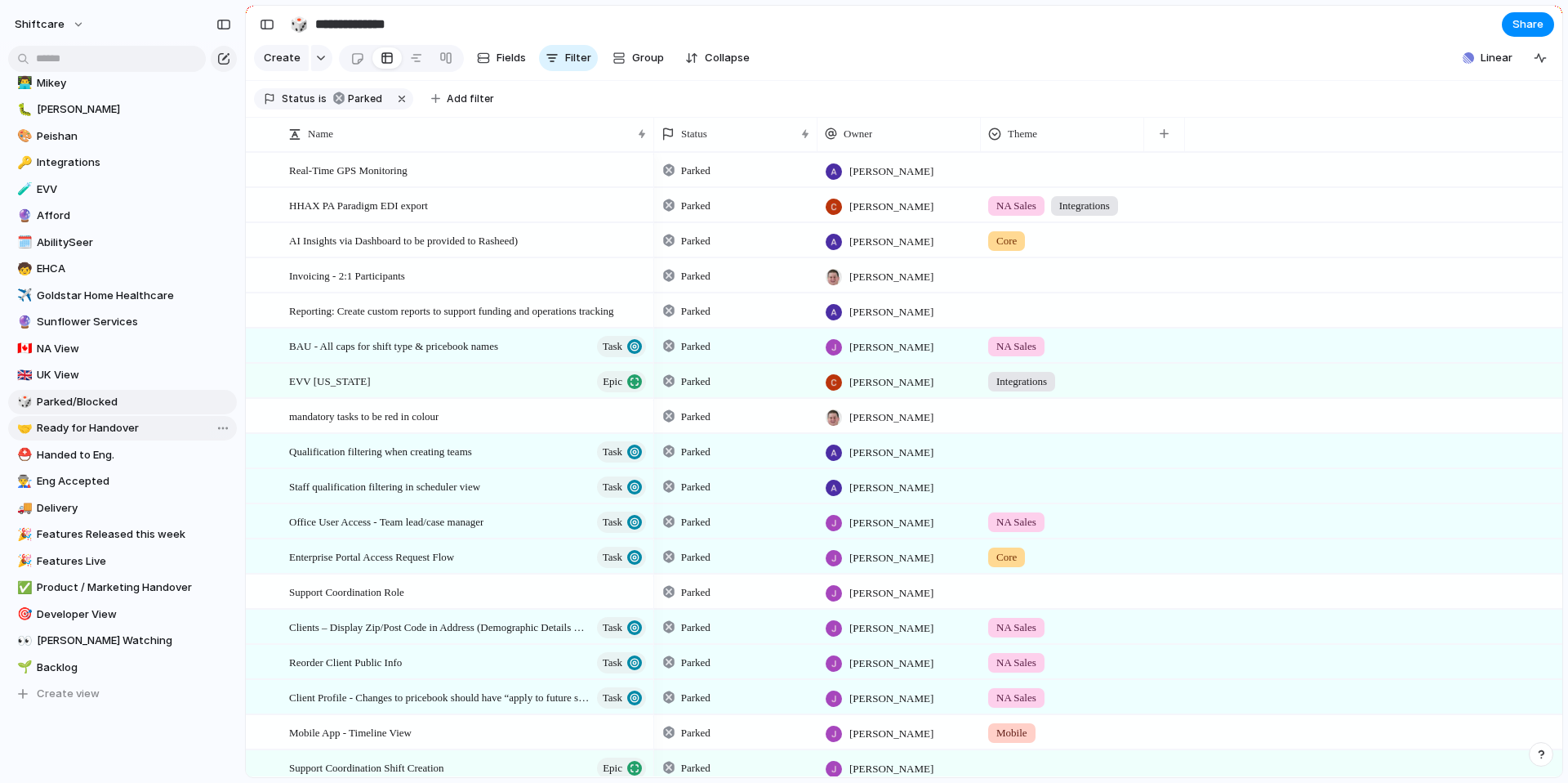
click at [97, 424] on span "Ready for Handover" at bounding box center [134, 428] width 194 height 17
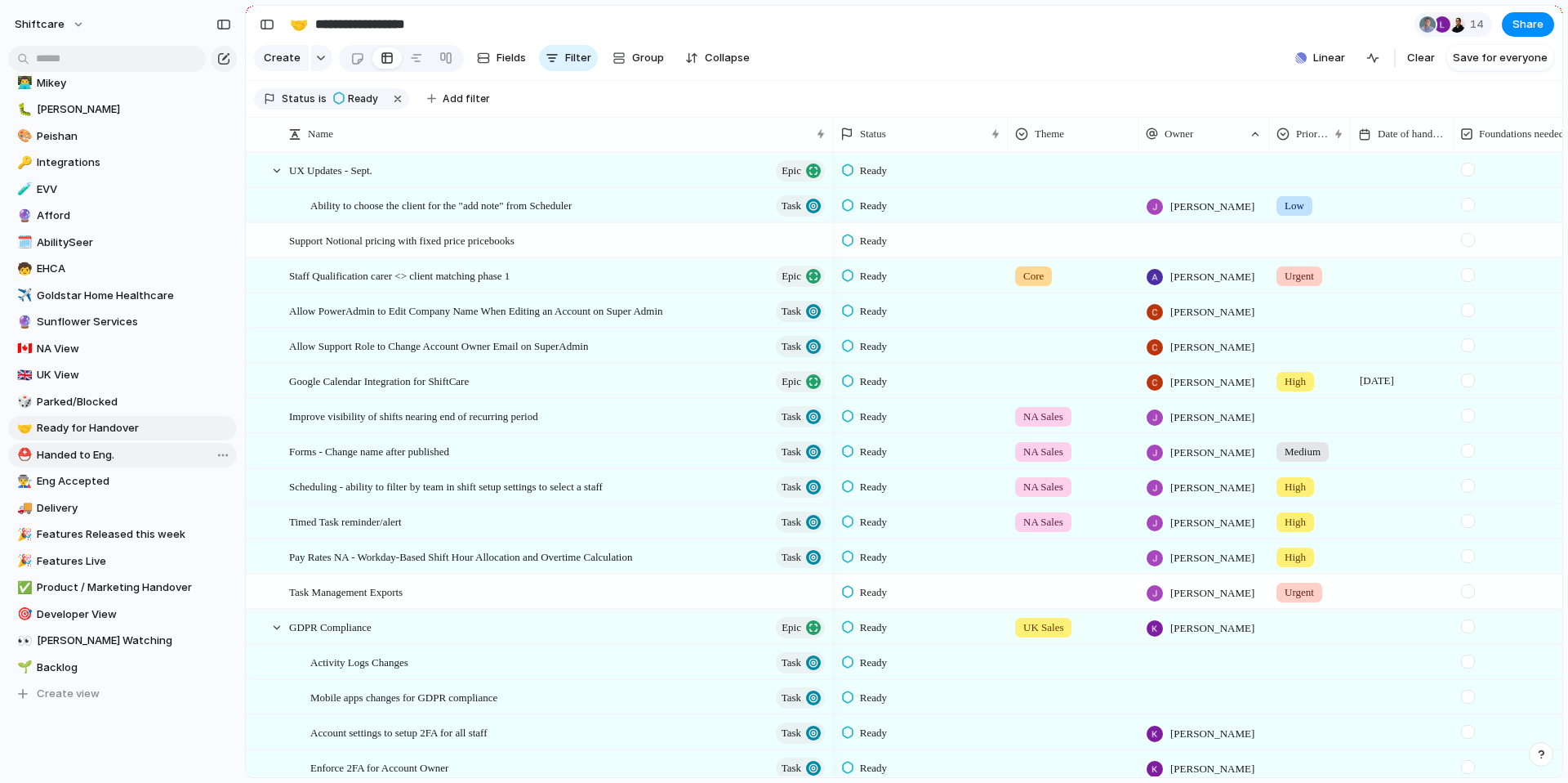
click at [86, 453] on span "Handed to Eng." at bounding box center [134, 455] width 194 height 17
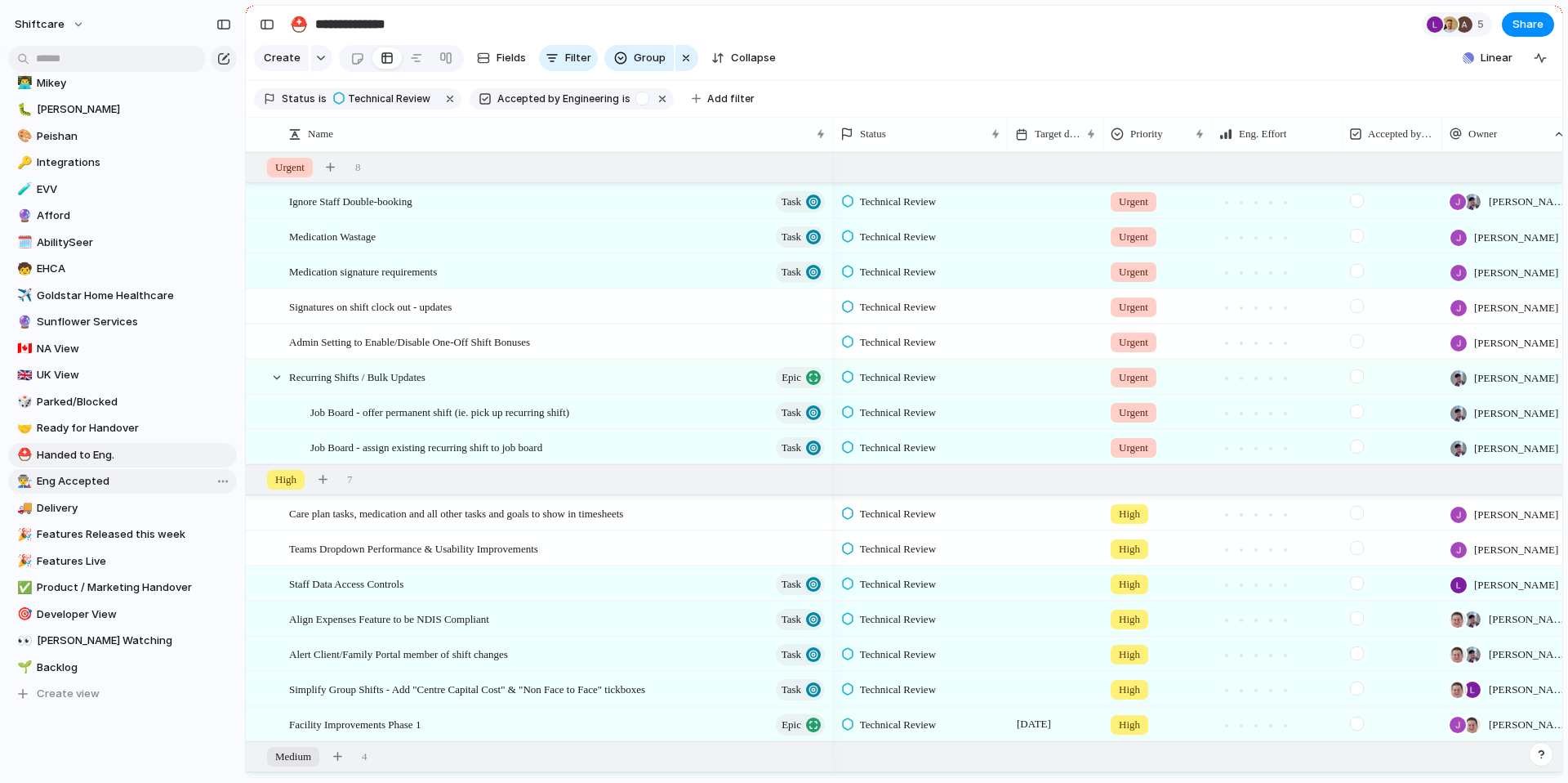
click at [99, 484] on span "Eng Accepted" at bounding box center [134, 481] width 194 height 17
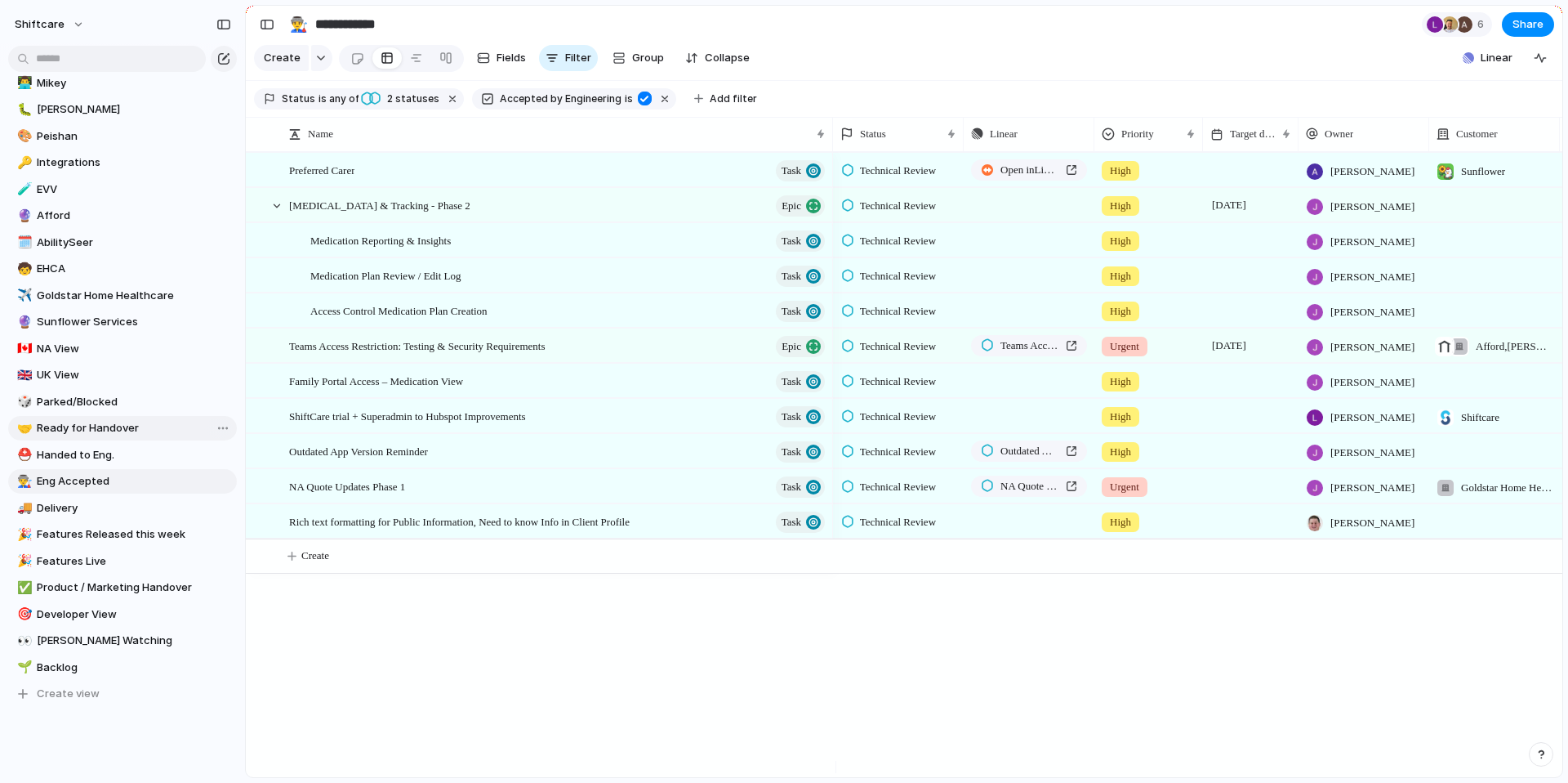
click at [113, 423] on span "Ready for Handover" at bounding box center [134, 428] width 194 height 17
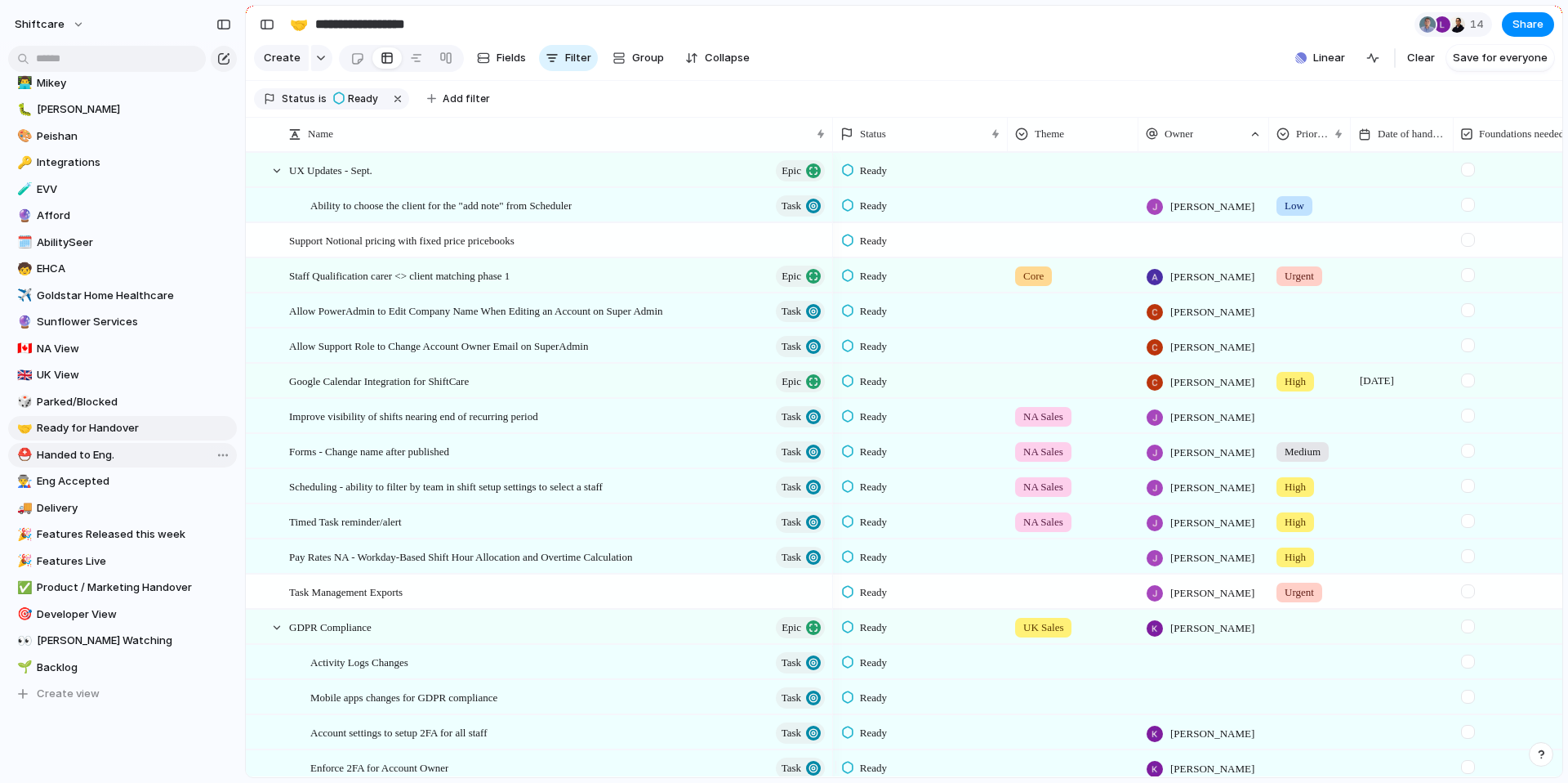
click at [104, 456] on span "Handed to Eng." at bounding box center [134, 455] width 194 height 17
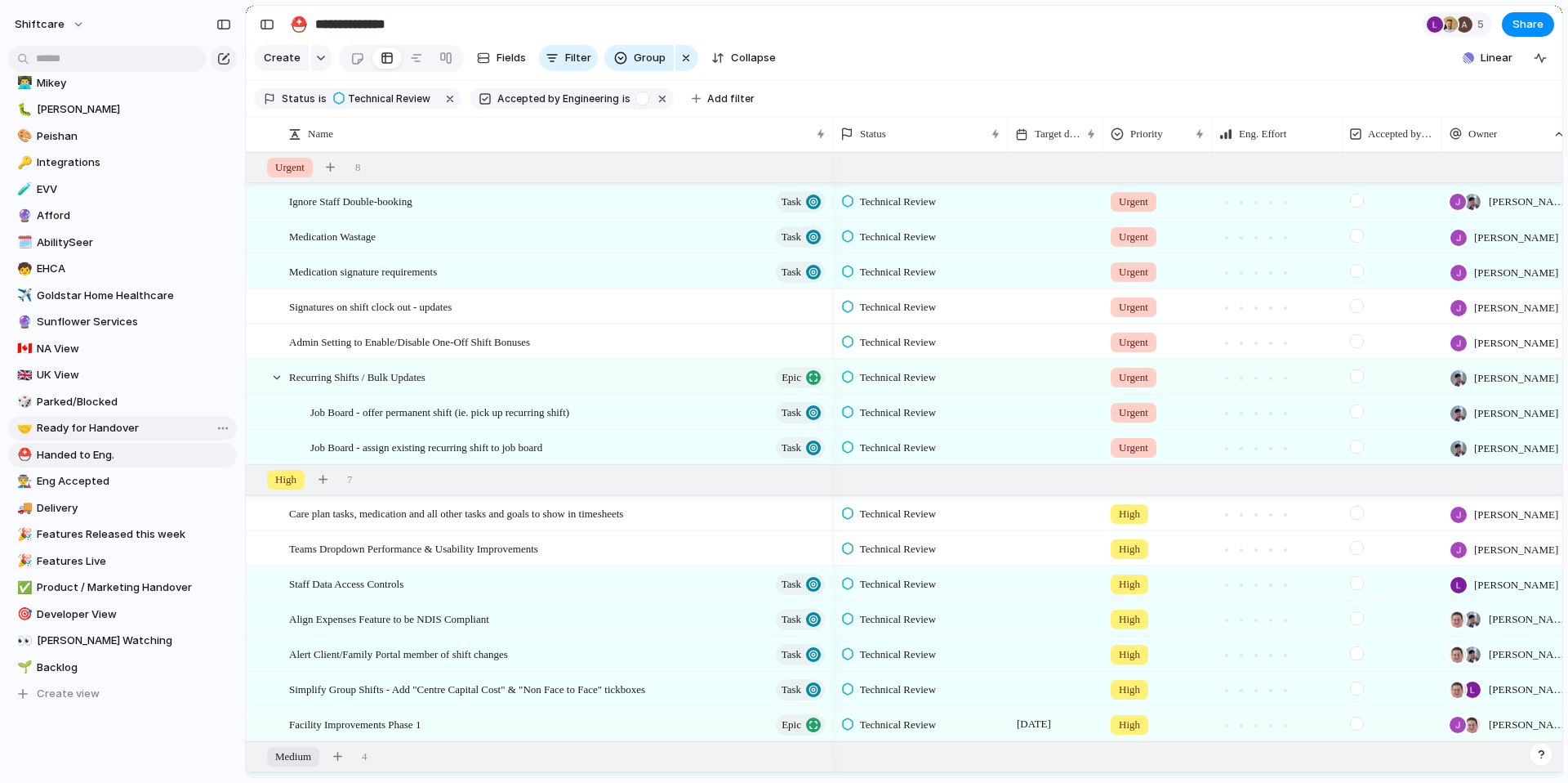
click at [98, 428] on span "Ready for Handover" at bounding box center [134, 428] width 194 height 17
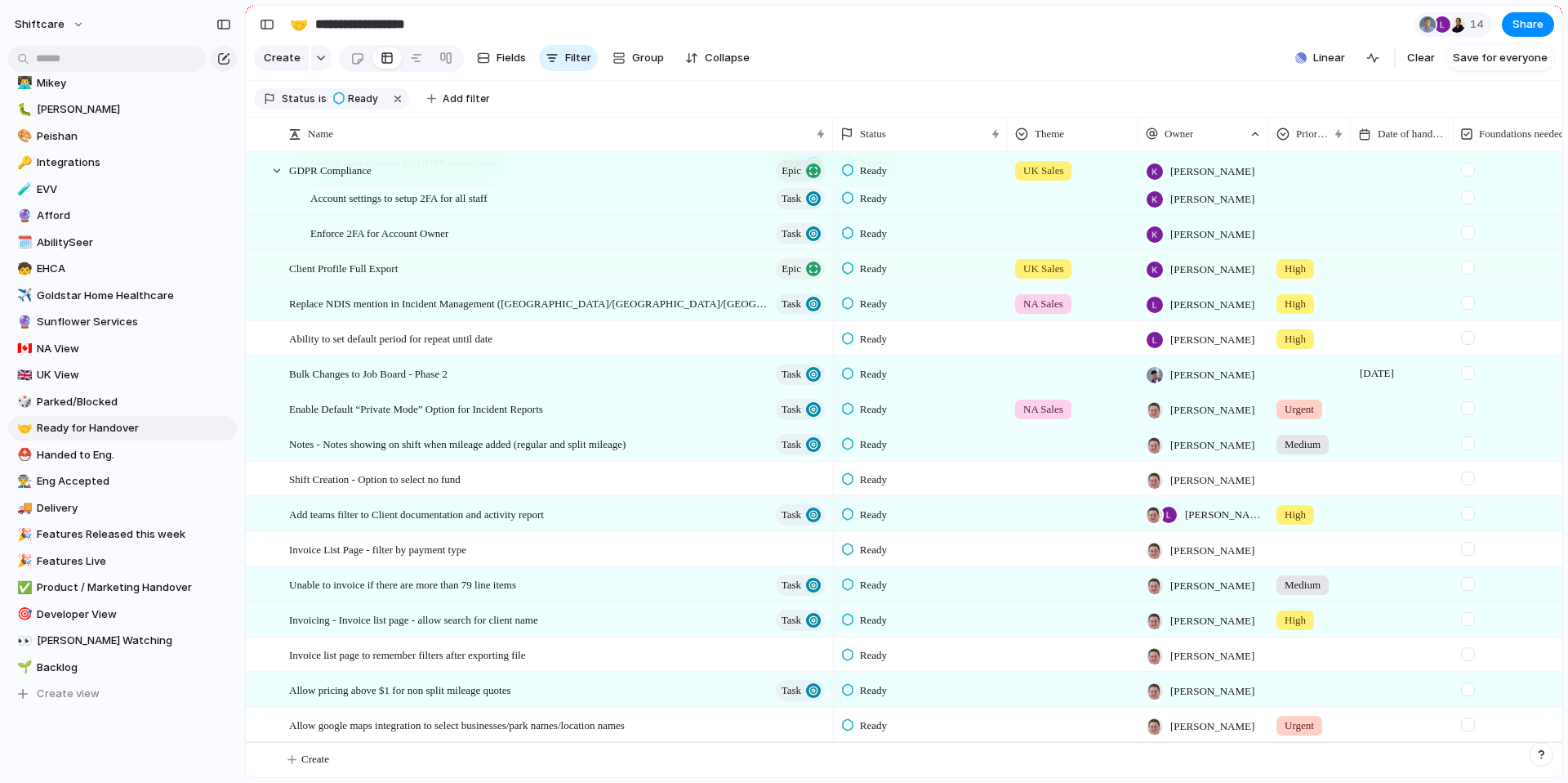
scroll to position [548, 0]
click at [1132, 43] on section "**********" at bounding box center [903, 24] width 1316 height 37
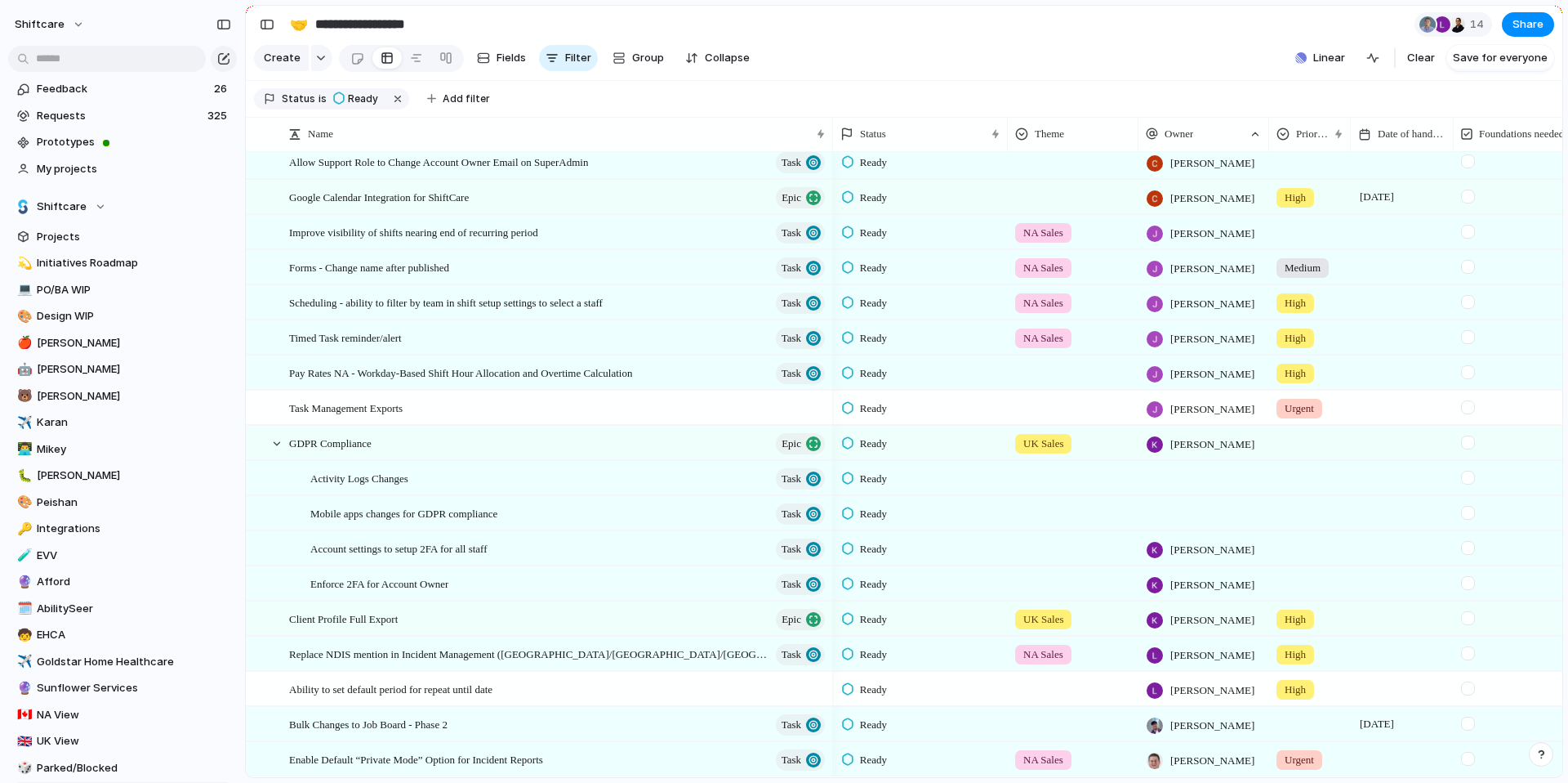
scroll to position [181, 0]
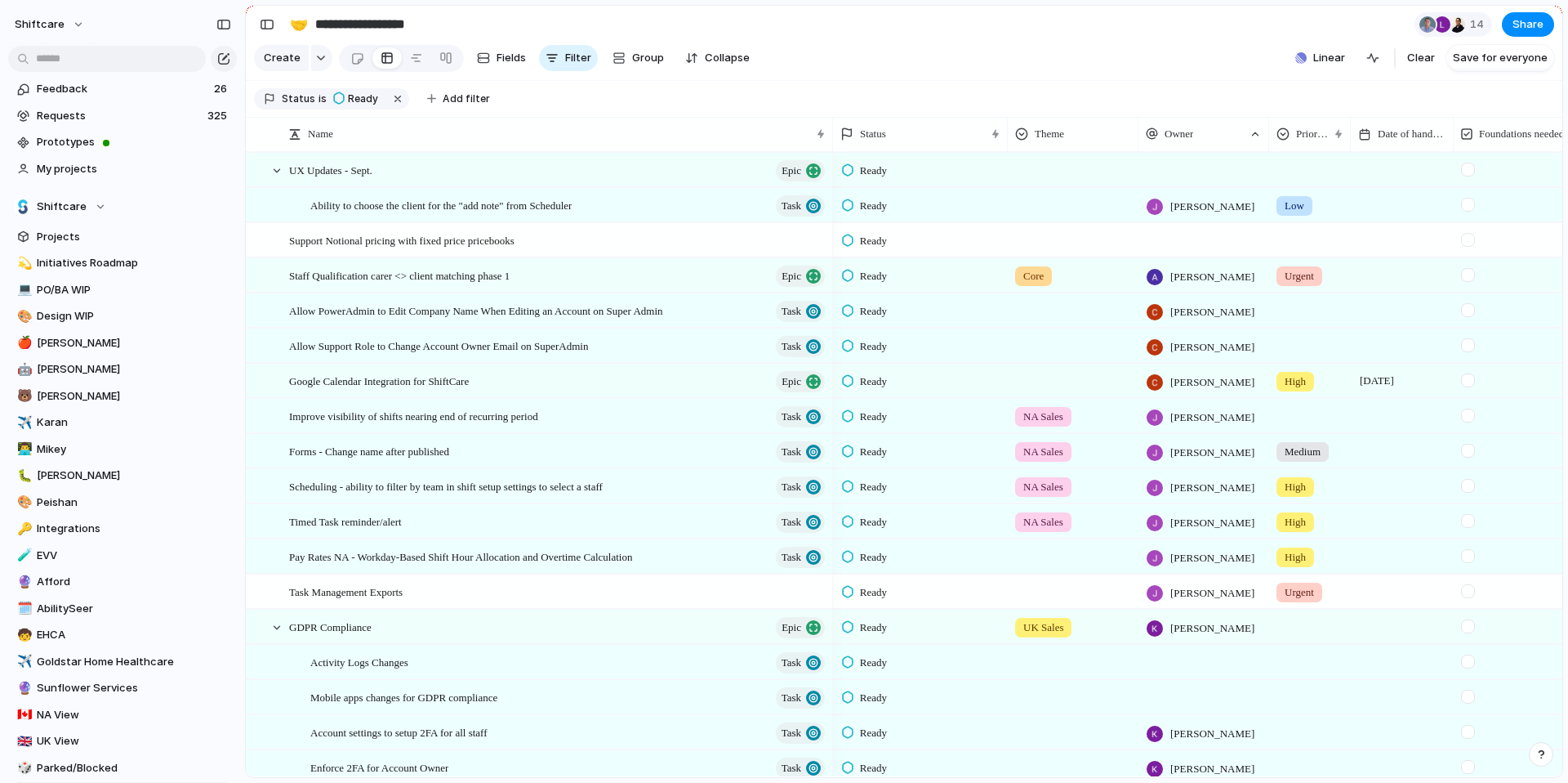
click at [882, 284] on span "Ready" at bounding box center [872, 276] width 27 height 17
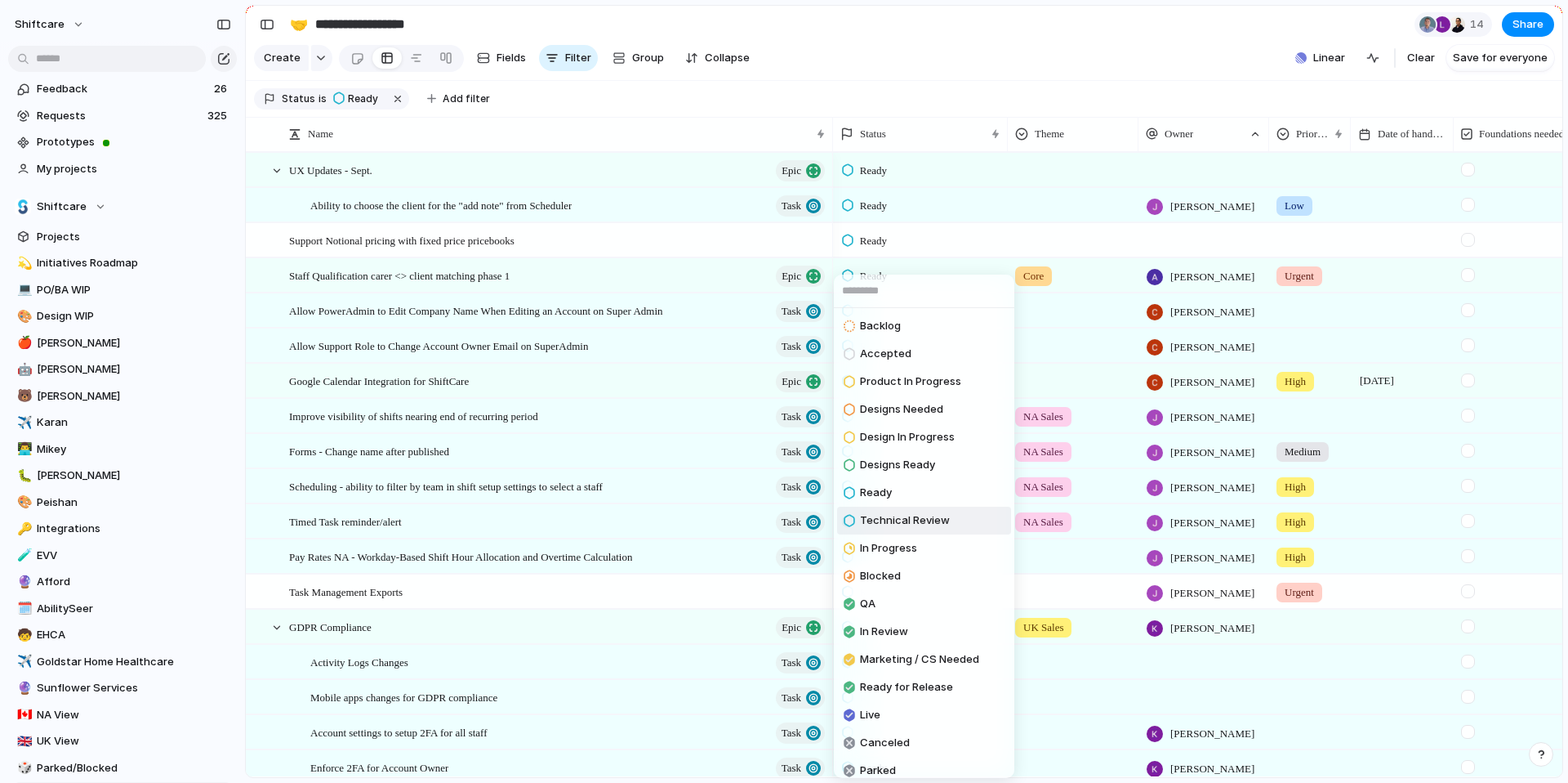
click at [911, 523] on span "Technical Review" at bounding box center [904, 521] width 90 height 17
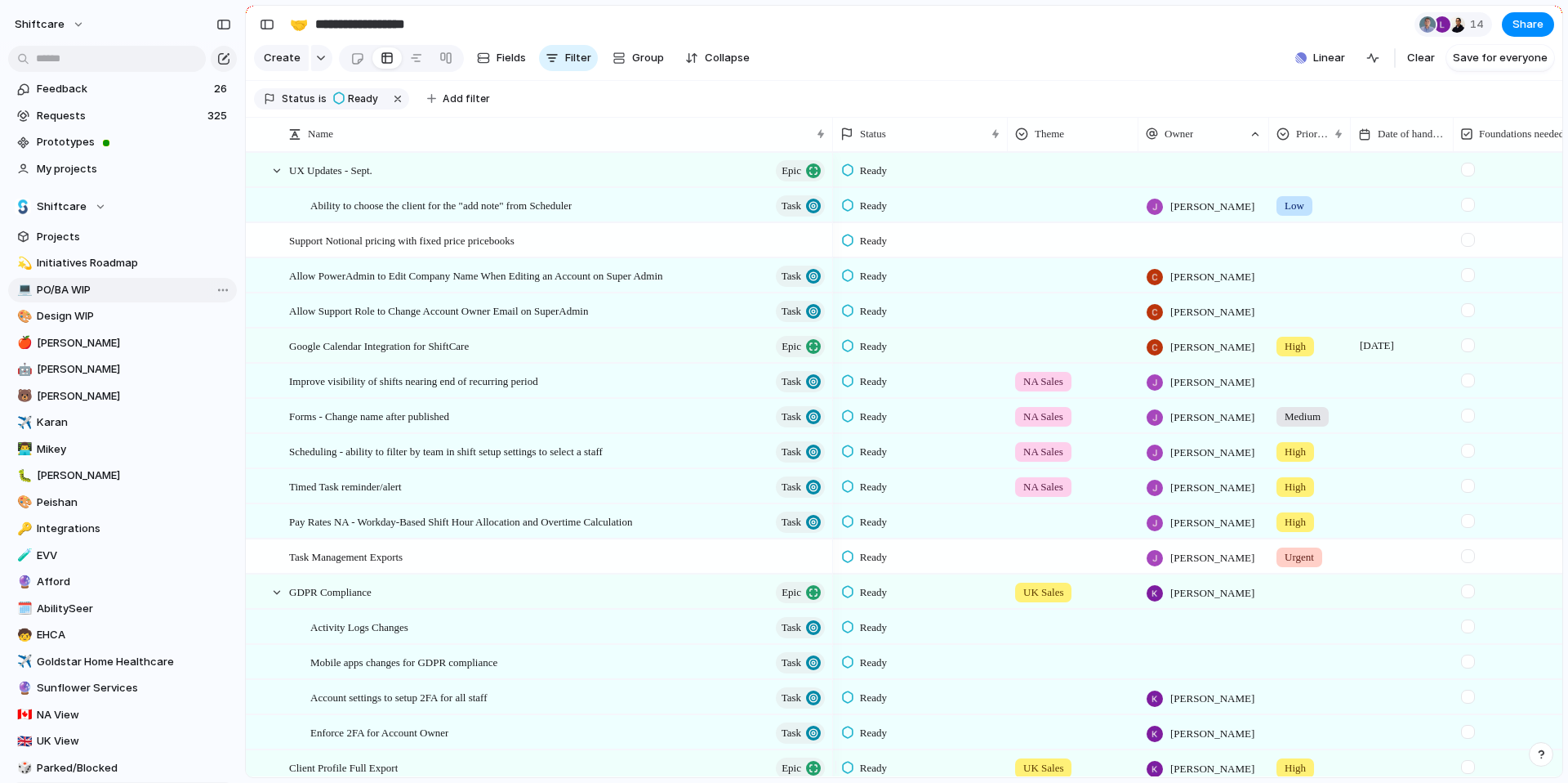
click at [76, 283] on span "PO/BA WIP" at bounding box center [134, 290] width 194 height 17
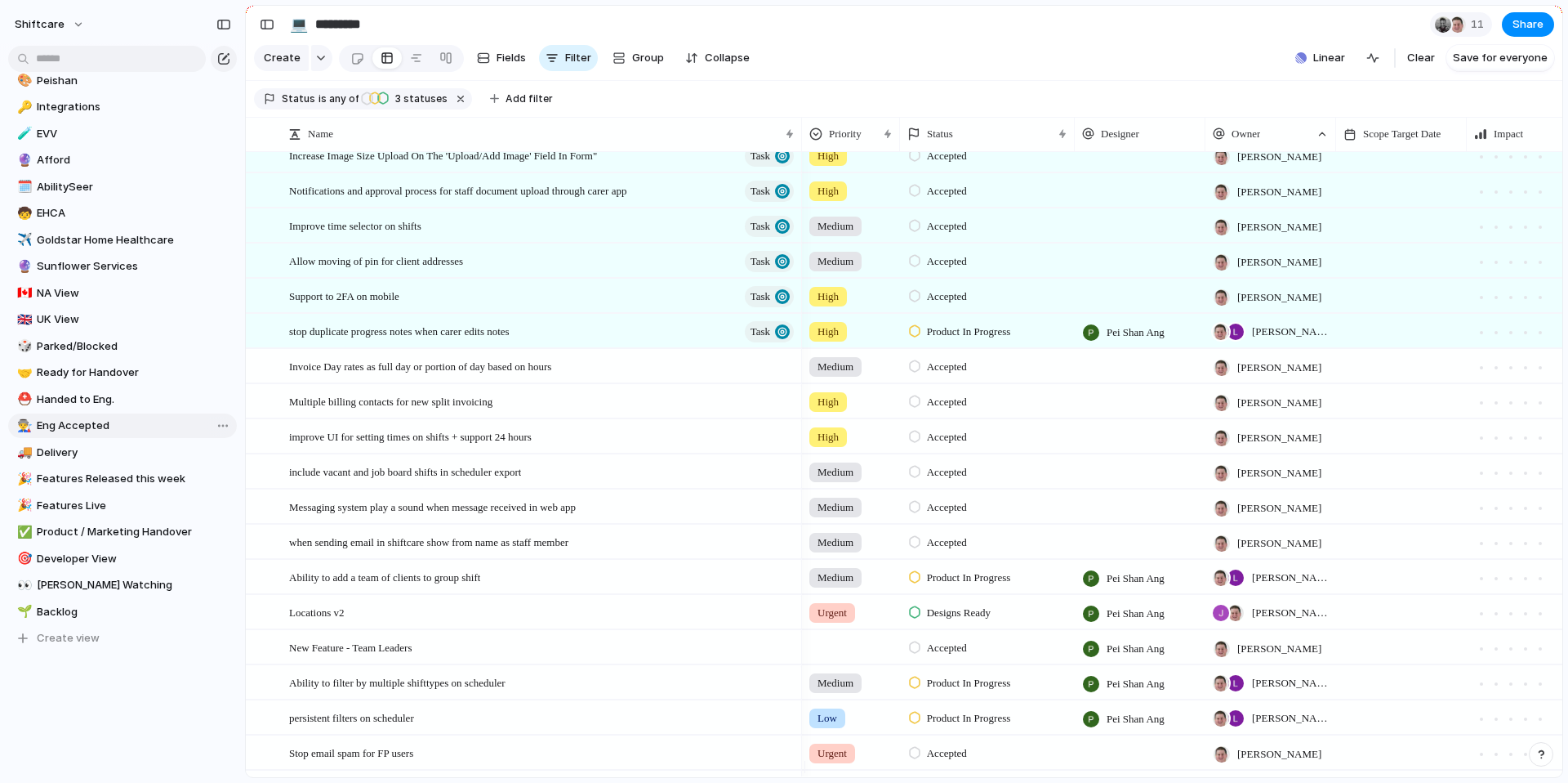
click at [95, 427] on span "Eng Accepted" at bounding box center [134, 425] width 194 height 17
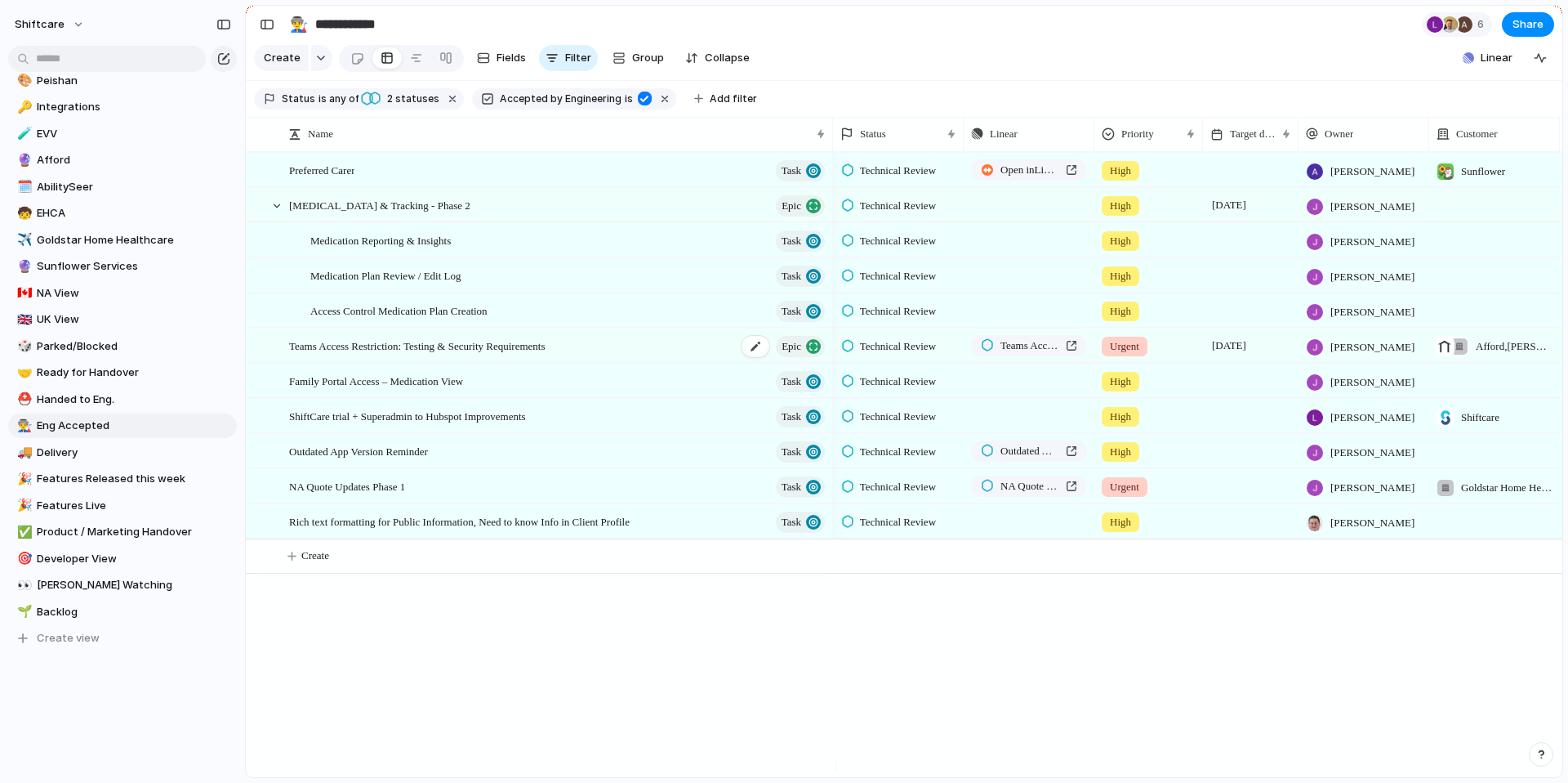
click at [396, 355] on span "Teams Access Restriction: Testing & Security Requirements" at bounding box center [417, 345] width 257 height 19
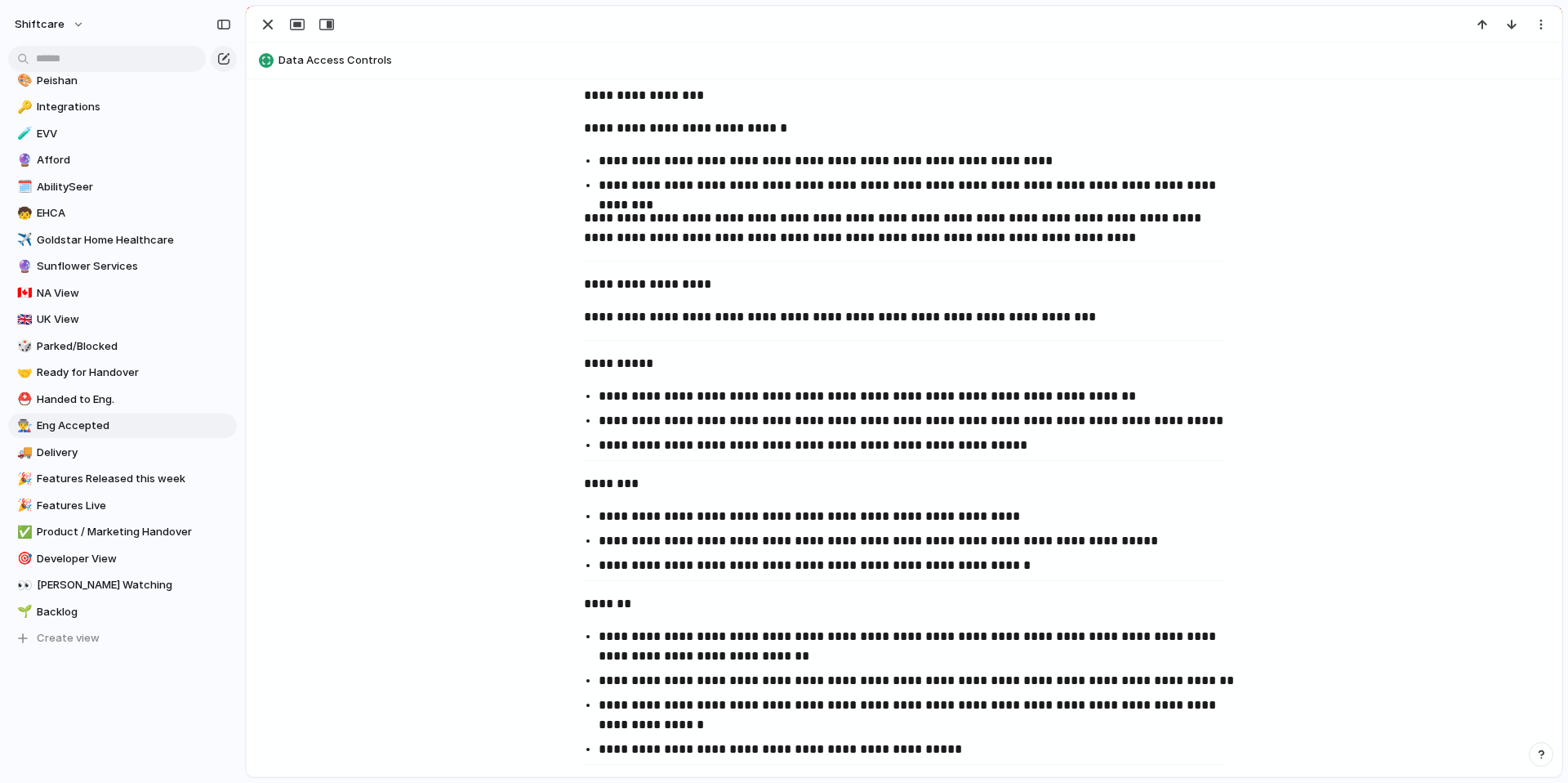
scroll to position [1106, 0]
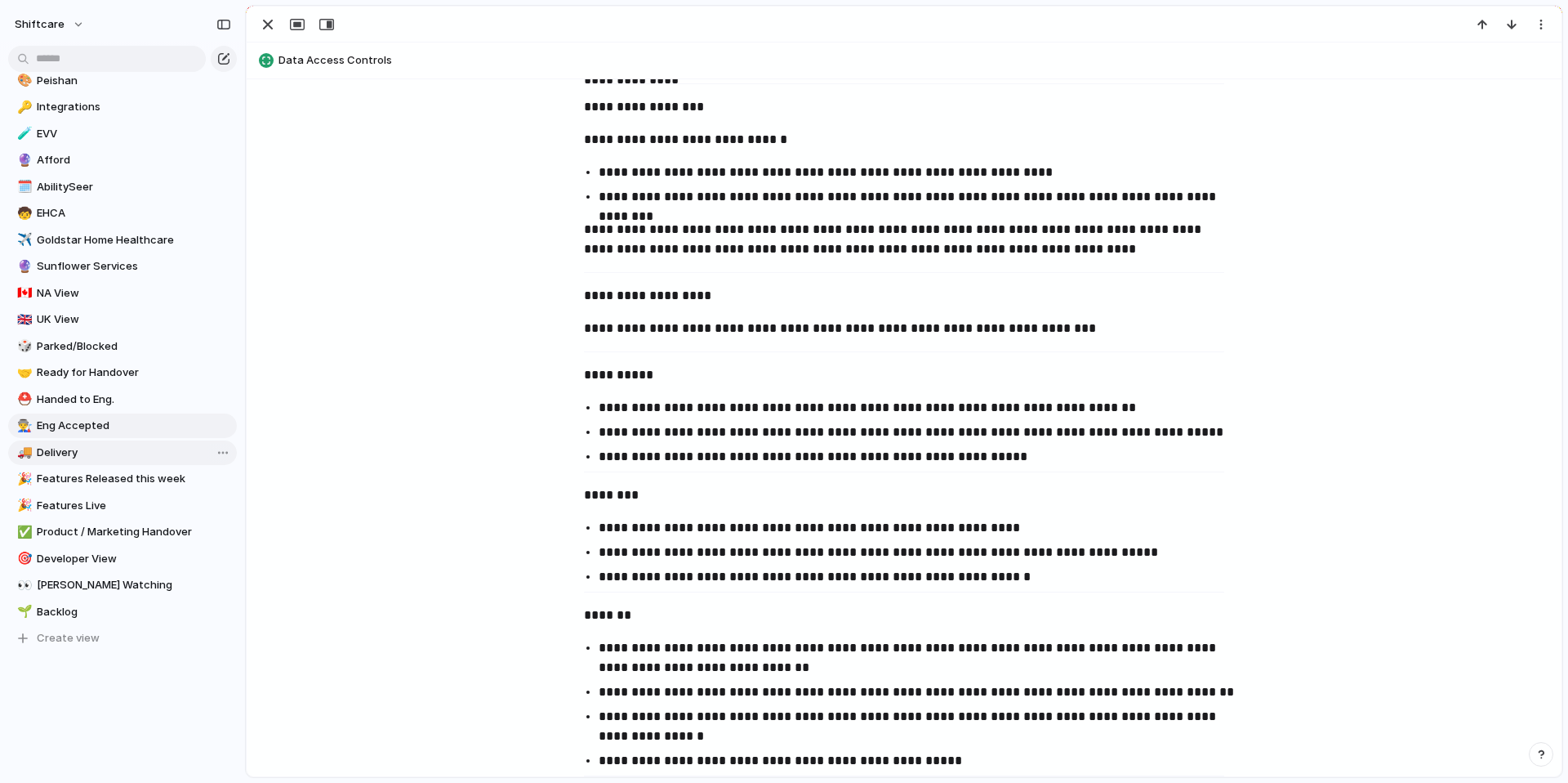
click at [67, 451] on span "Delivery" at bounding box center [134, 453] width 194 height 17
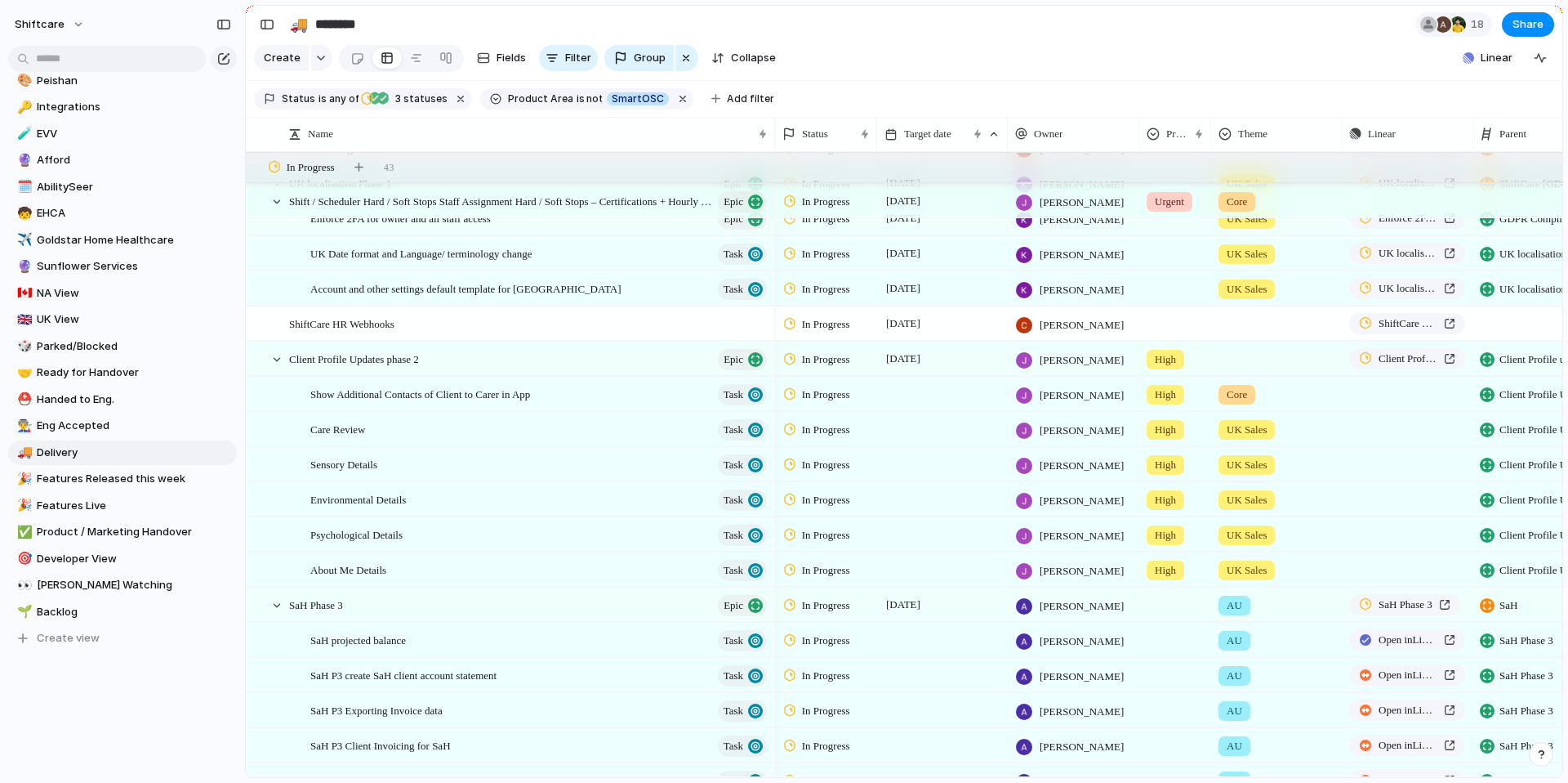
scroll to position [670, 0]
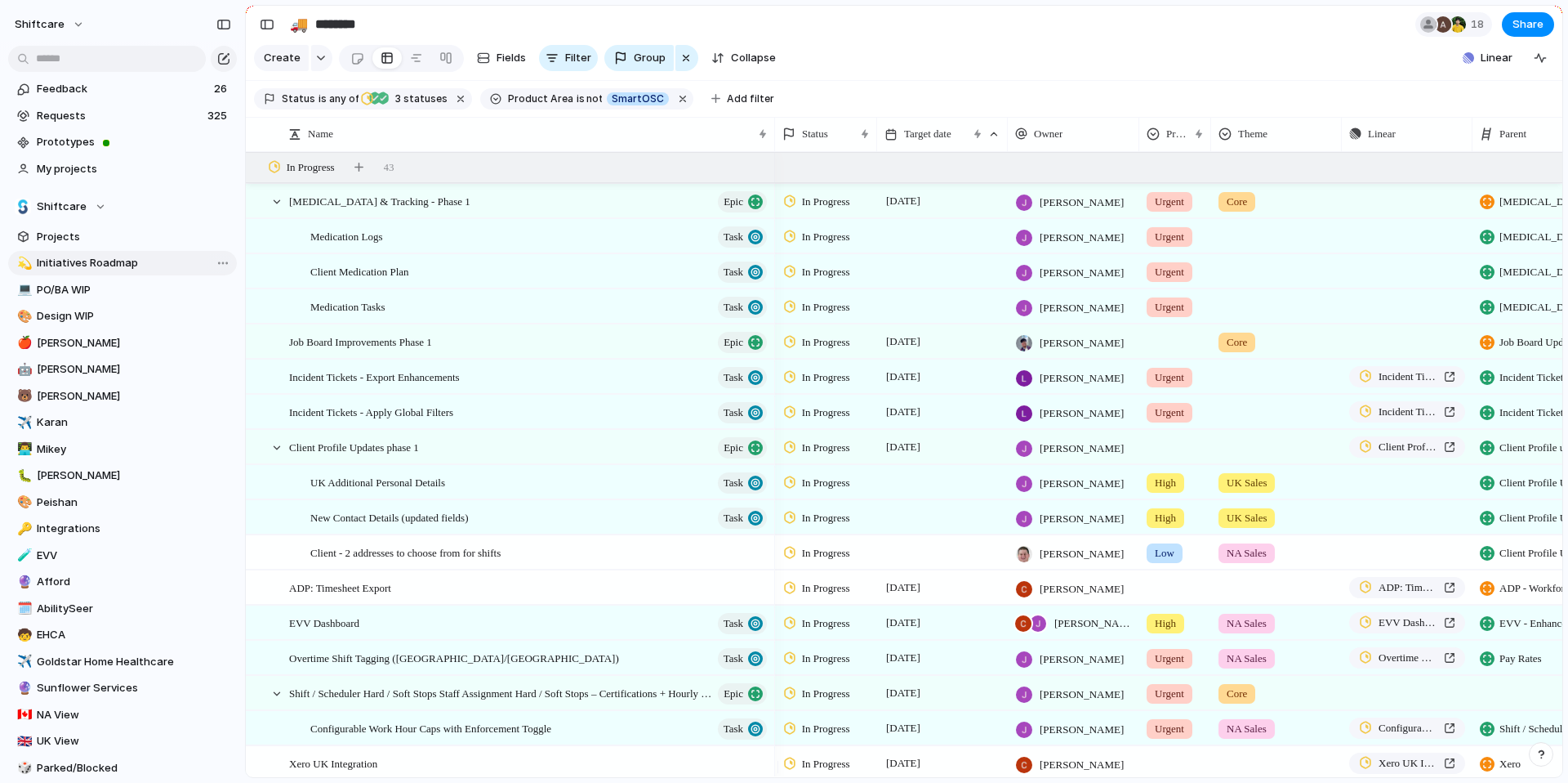
click at [75, 262] on span "Initiatives Roadmap" at bounding box center [134, 263] width 194 height 17
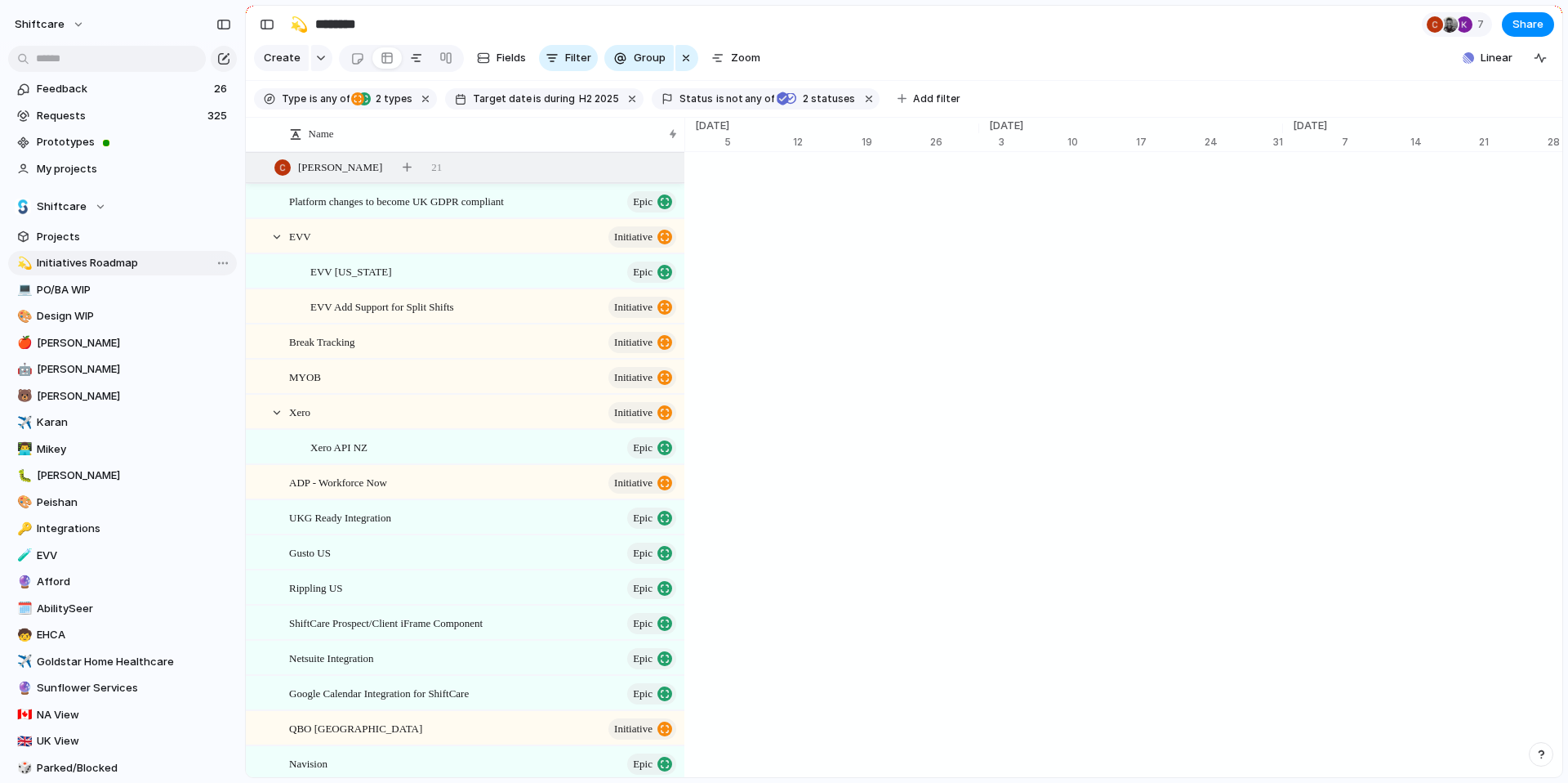
type input "**********"
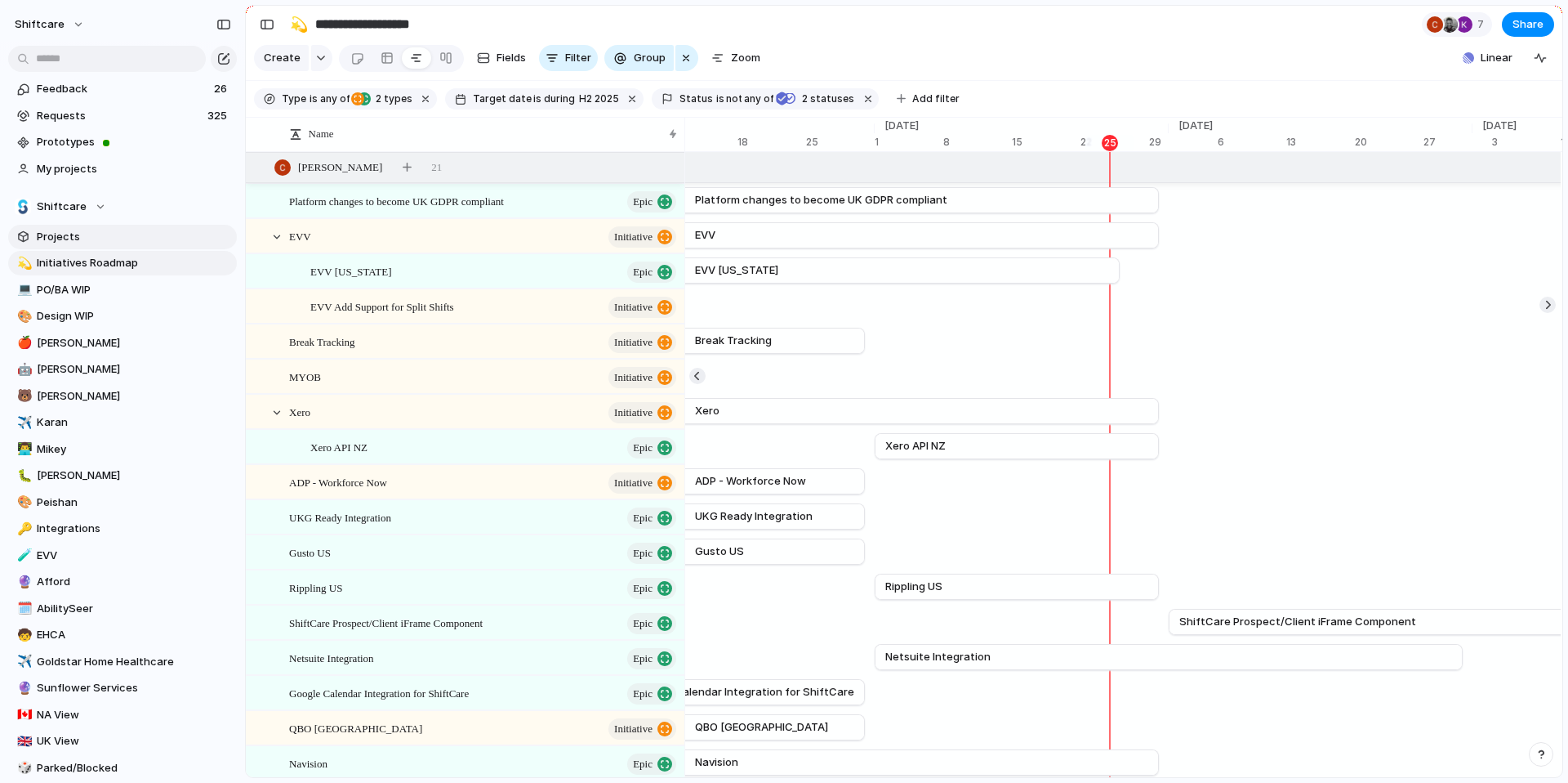
click at [66, 228] on link "Projects" at bounding box center [122, 236] width 229 height 24
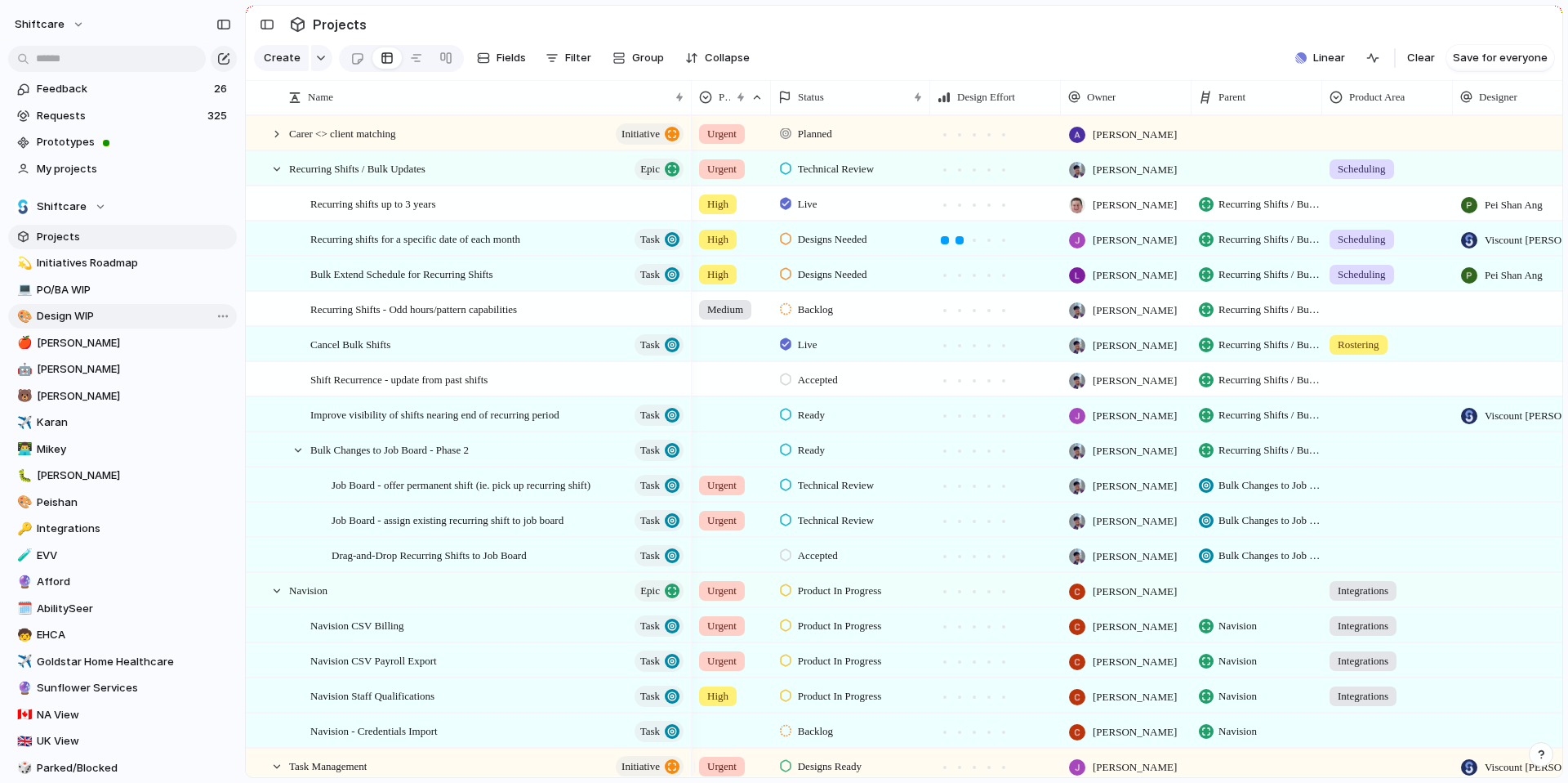
click at [66, 308] on span "Design WIP" at bounding box center [134, 316] width 194 height 17
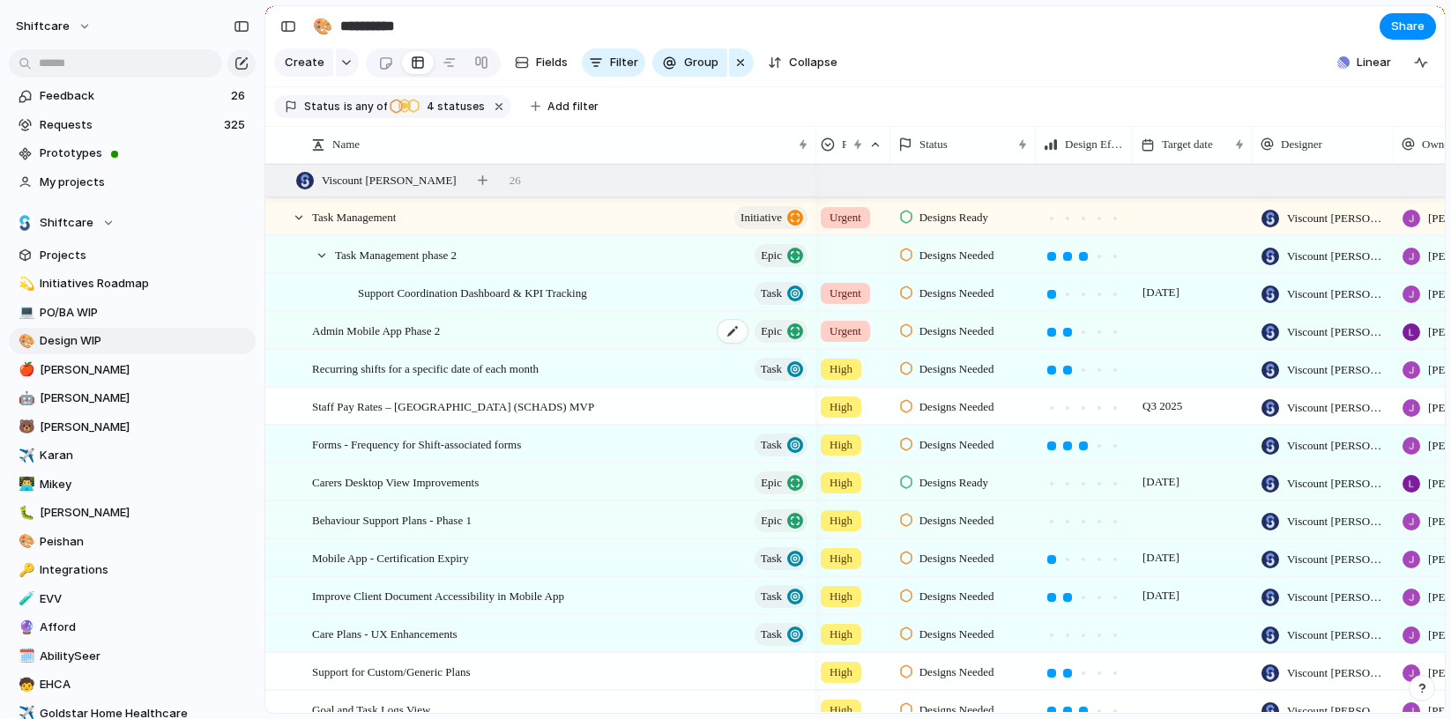
click at [436, 333] on span "Admin Mobile App Phase 2" at bounding box center [376, 330] width 128 height 20
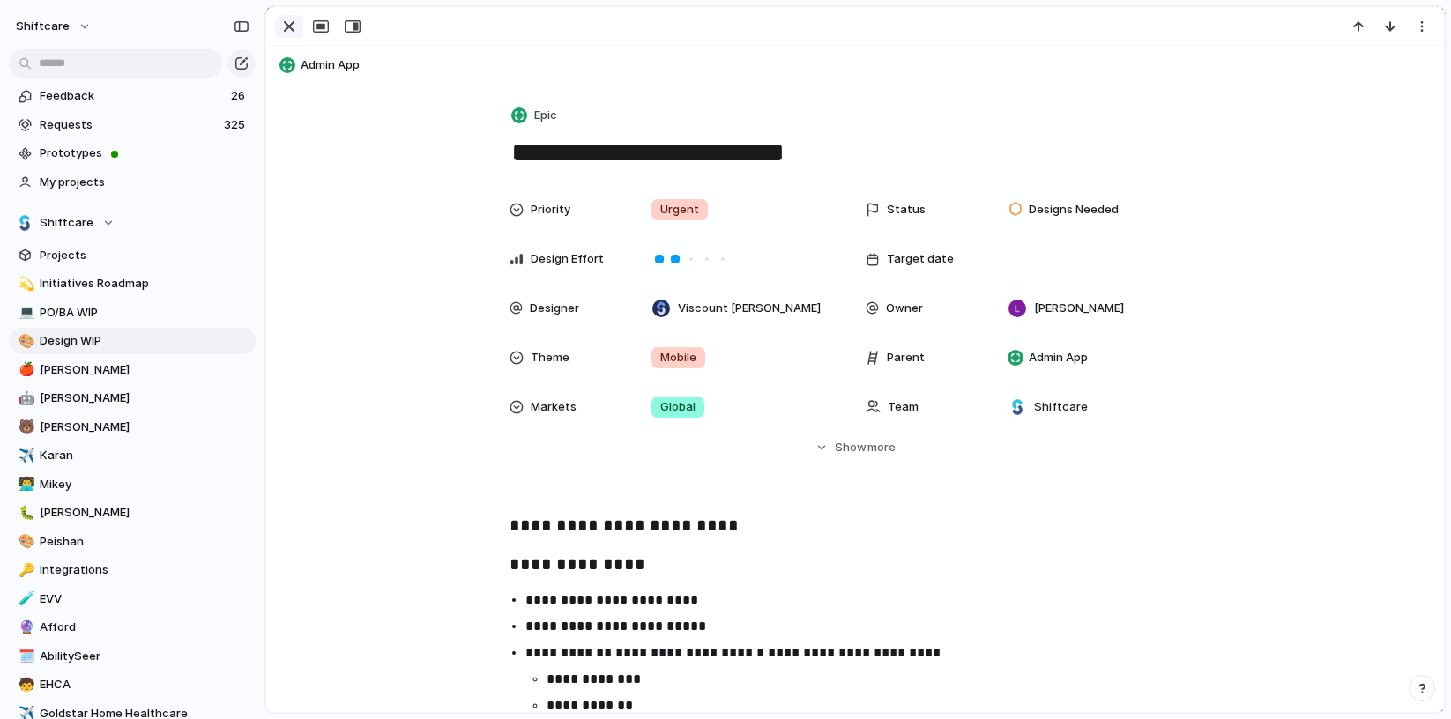
click at [294, 26] on div "button" at bounding box center [289, 26] width 21 height 21
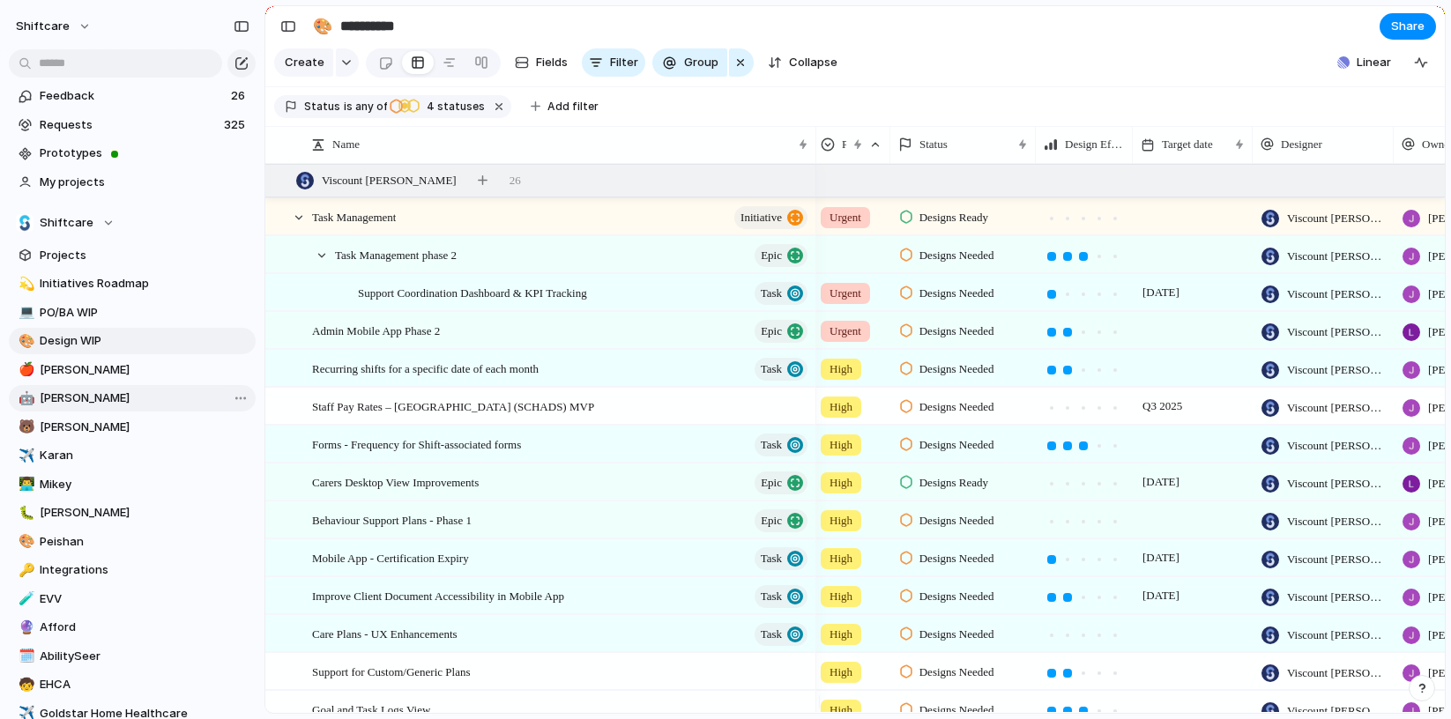
click at [100, 394] on span "[PERSON_NAME]" at bounding box center [145, 399] width 210 height 18
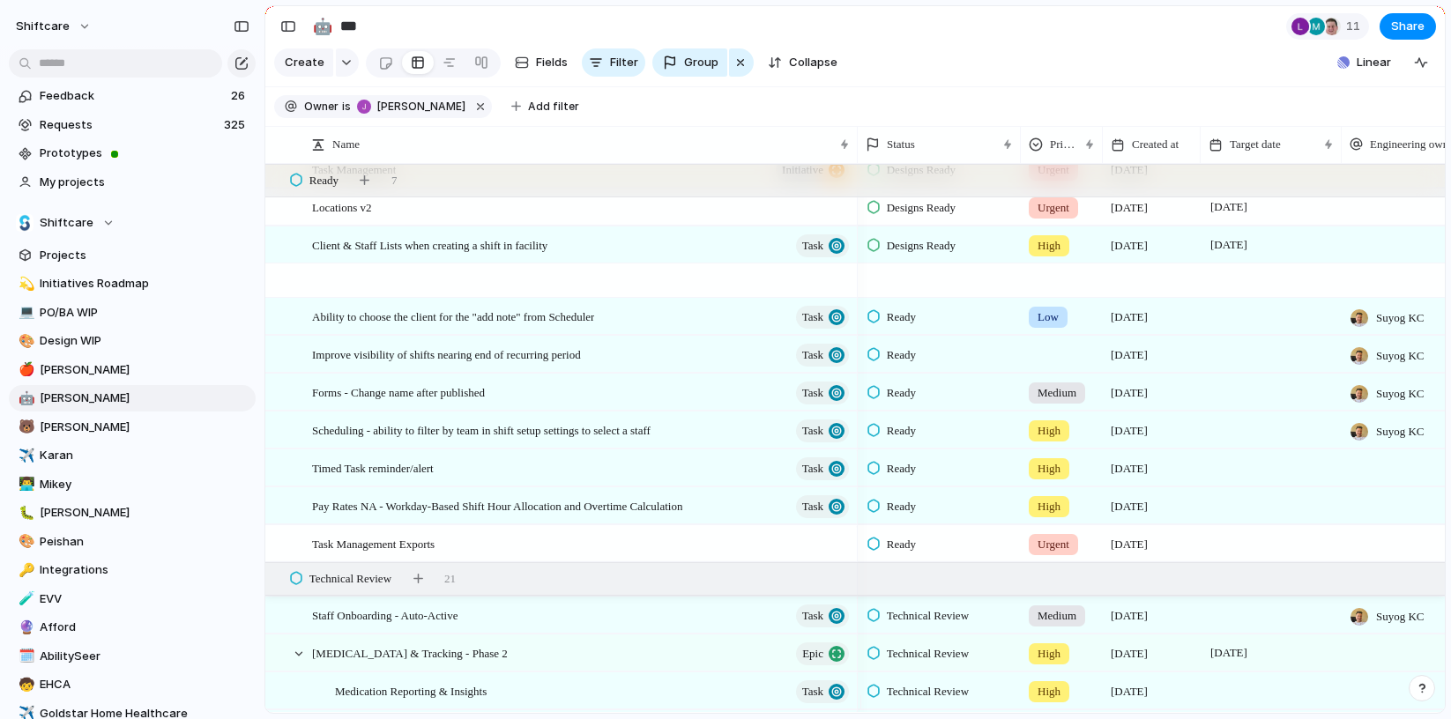
scroll to position [5191, 0]
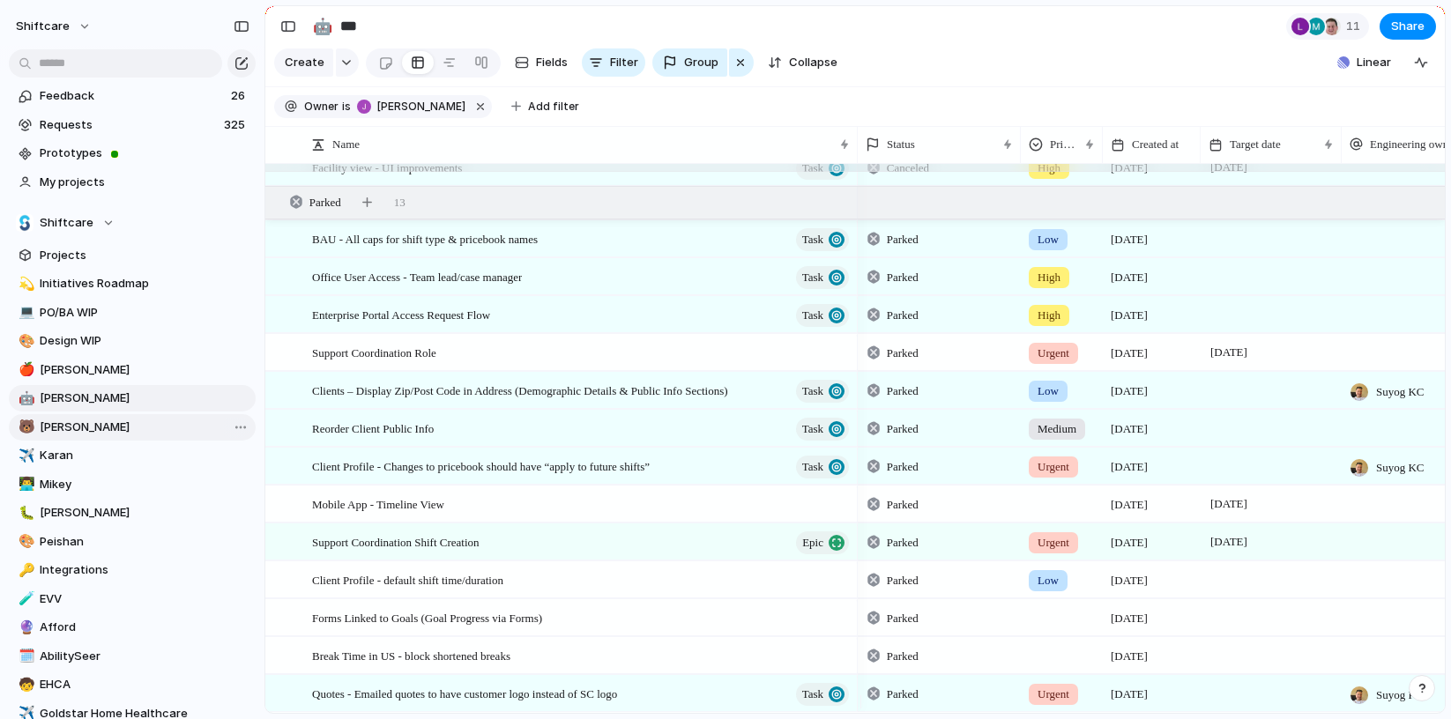
click at [72, 425] on span "[PERSON_NAME]" at bounding box center [145, 428] width 210 height 18
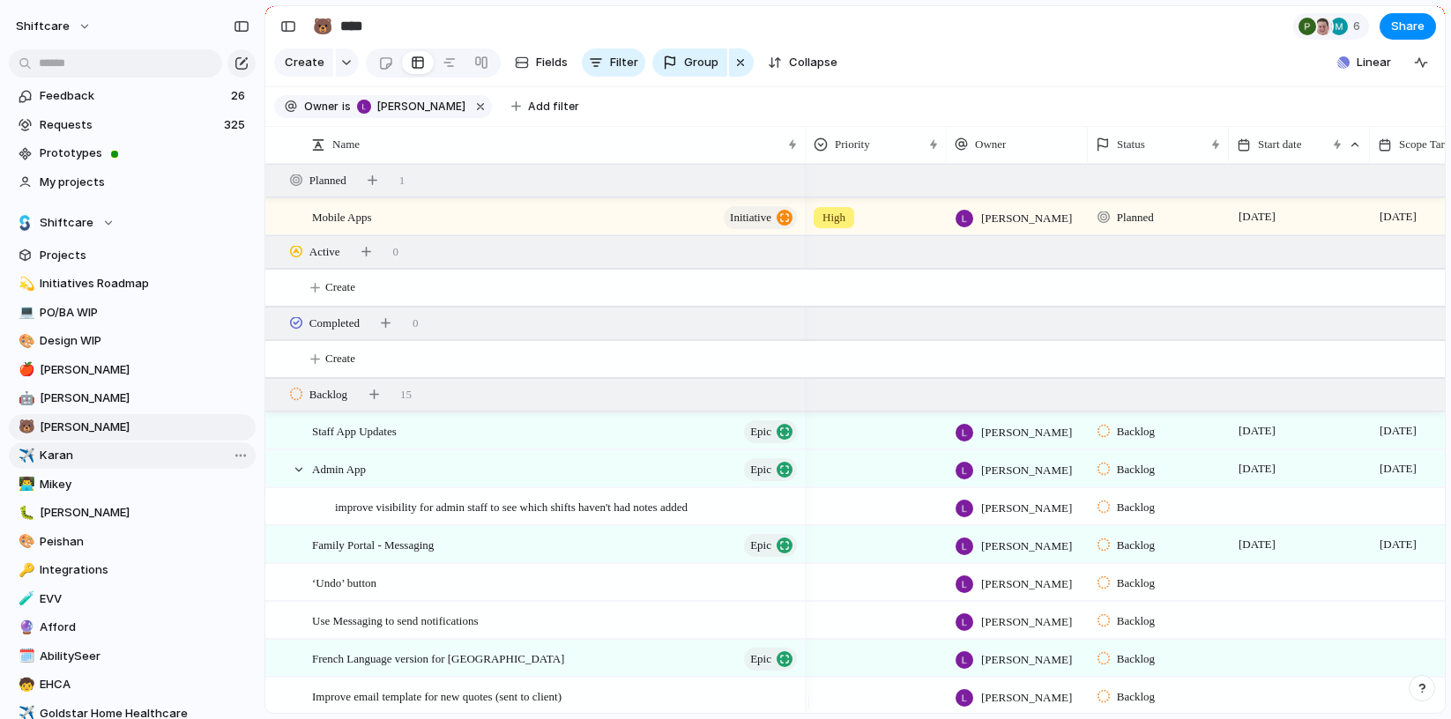
click at [81, 454] on span "Karan" at bounding box center [145, 456] width 210 height 18
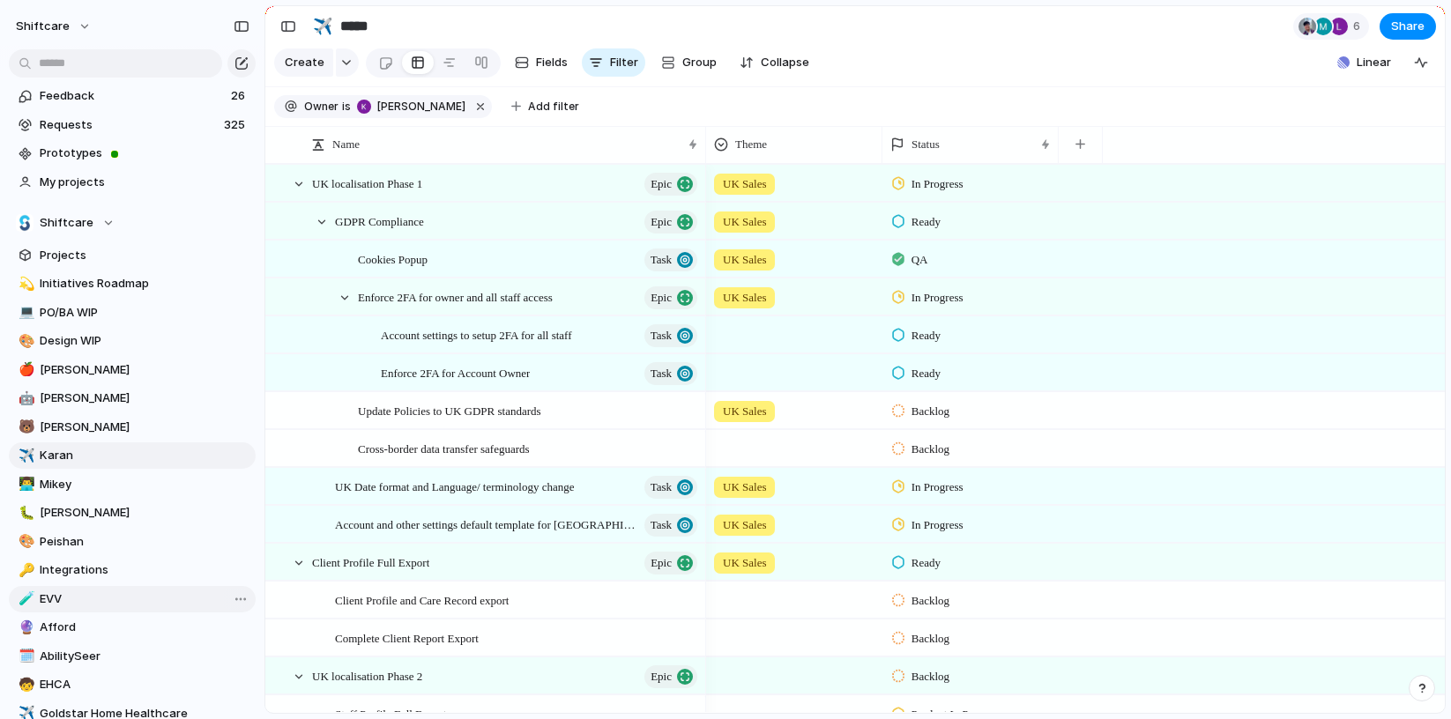
click at [160, 597] on span "EVV" at bounding box center [145, 600] width 210 height 18
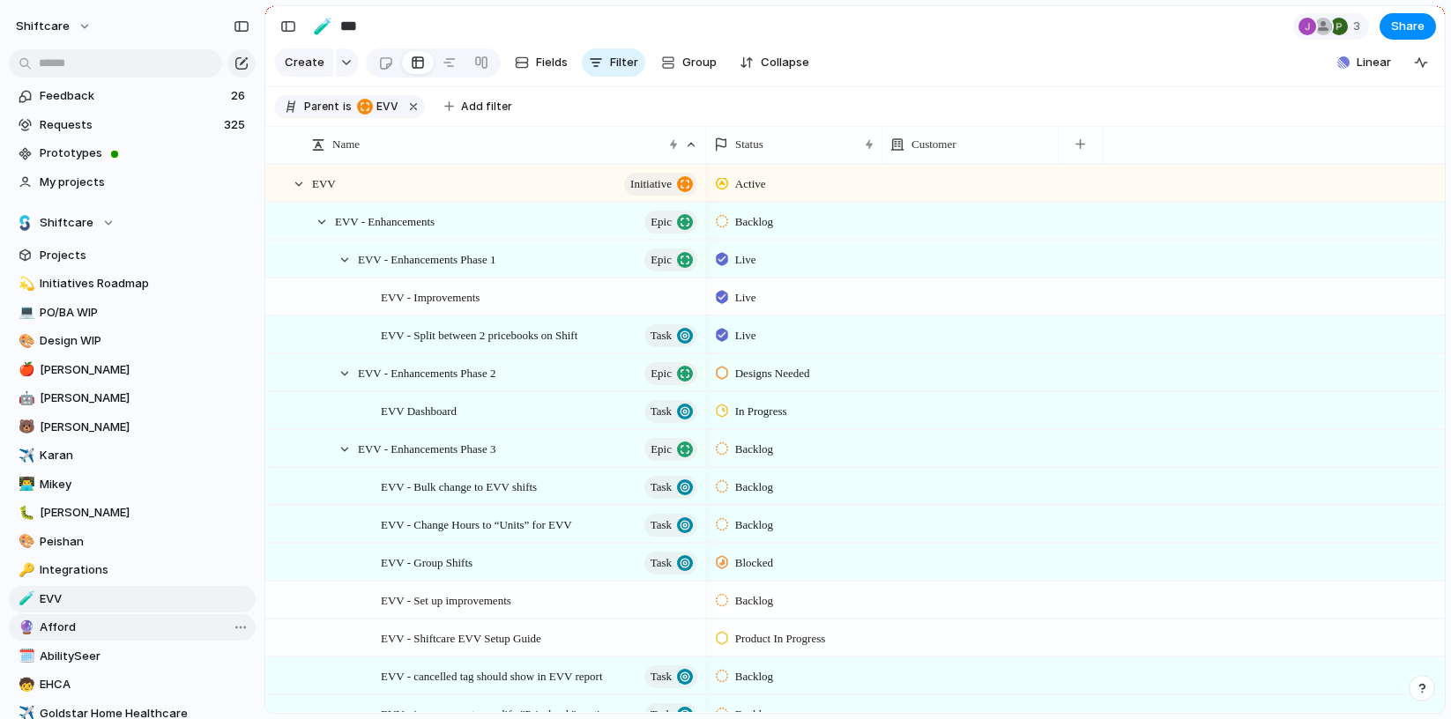
click at [160, 616] on link "🔮 Afford" at bounding box center [132, 627] width 247 height 26
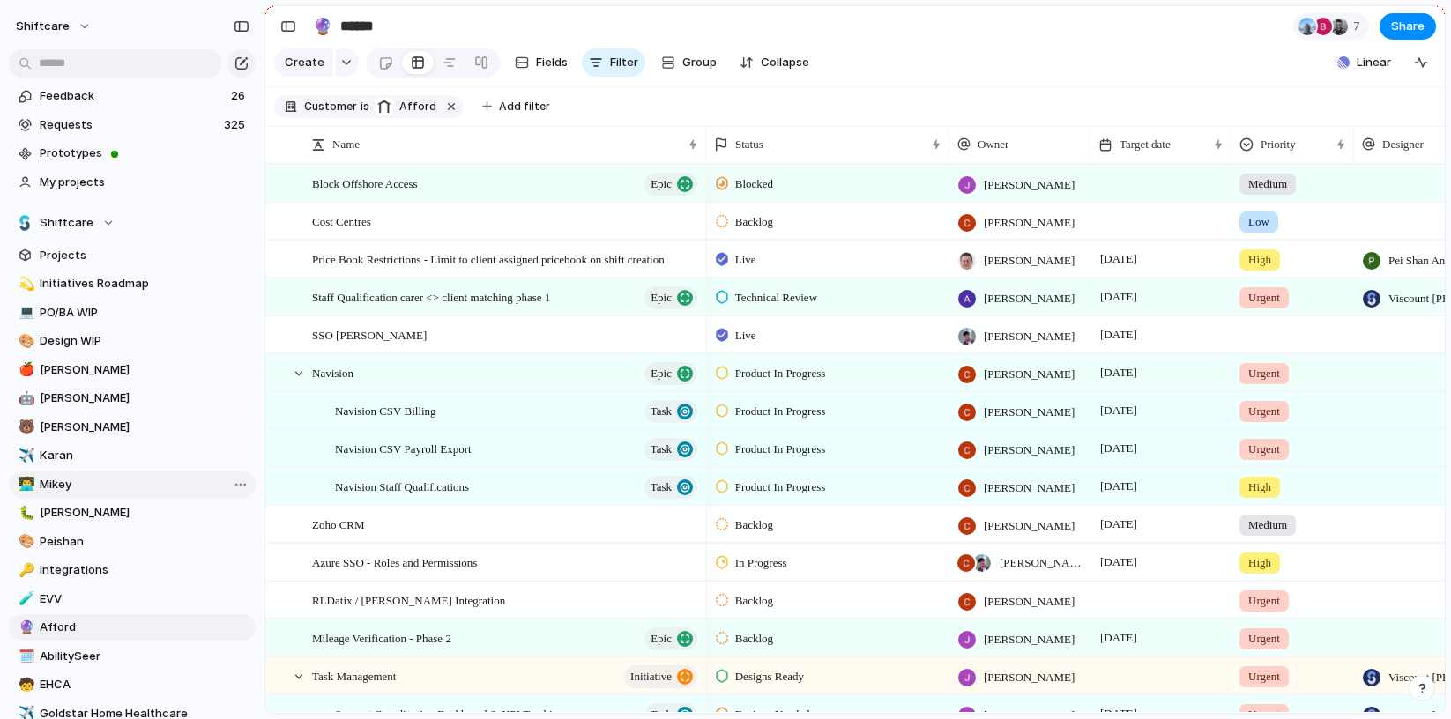
click at [104, 488] on span "Mikey" at bounding box center [145, 485] width 210 height 18
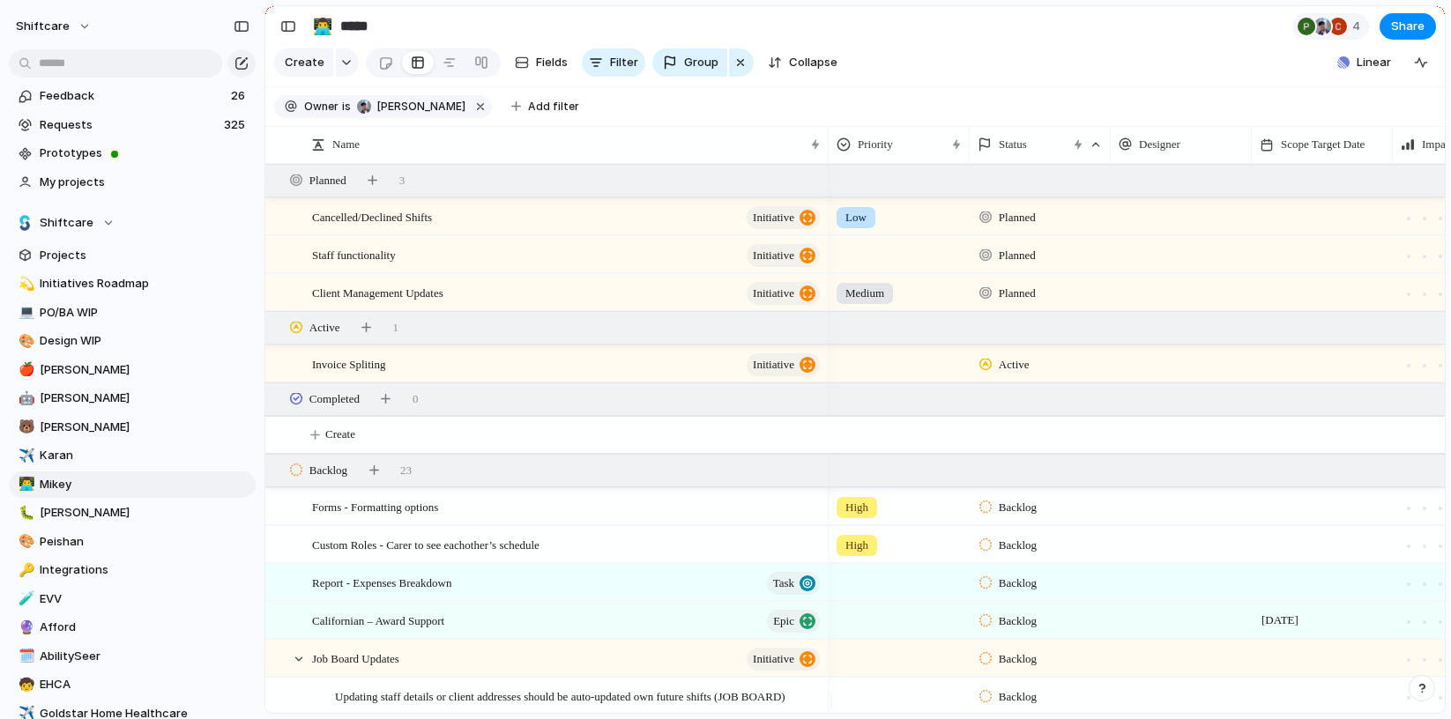
click at [138, 526] on div "💫 Initiatives Roadmap 💻 PO/BA WIP 🎨 Design WIP 🍎 [PERSON_NAME] 🤖 [PERSON_NAME] …" at bounding box center [132, 714] width 247 height 886
click at [138, 538] on span "Peishan" at bounding box center [145, 542] width 210 height 18
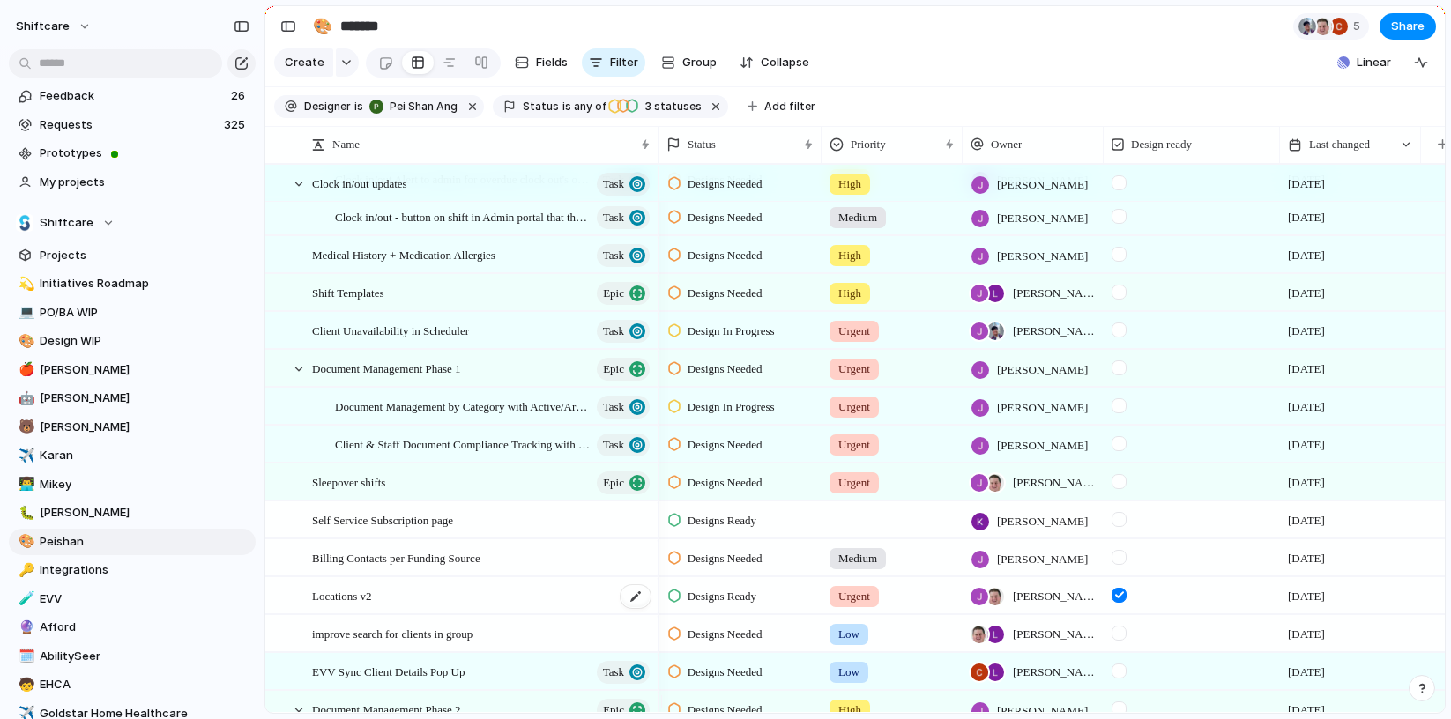
click at [331, 606] on span "Locations v2" at bounding box center [342, 595] width 60 height 20
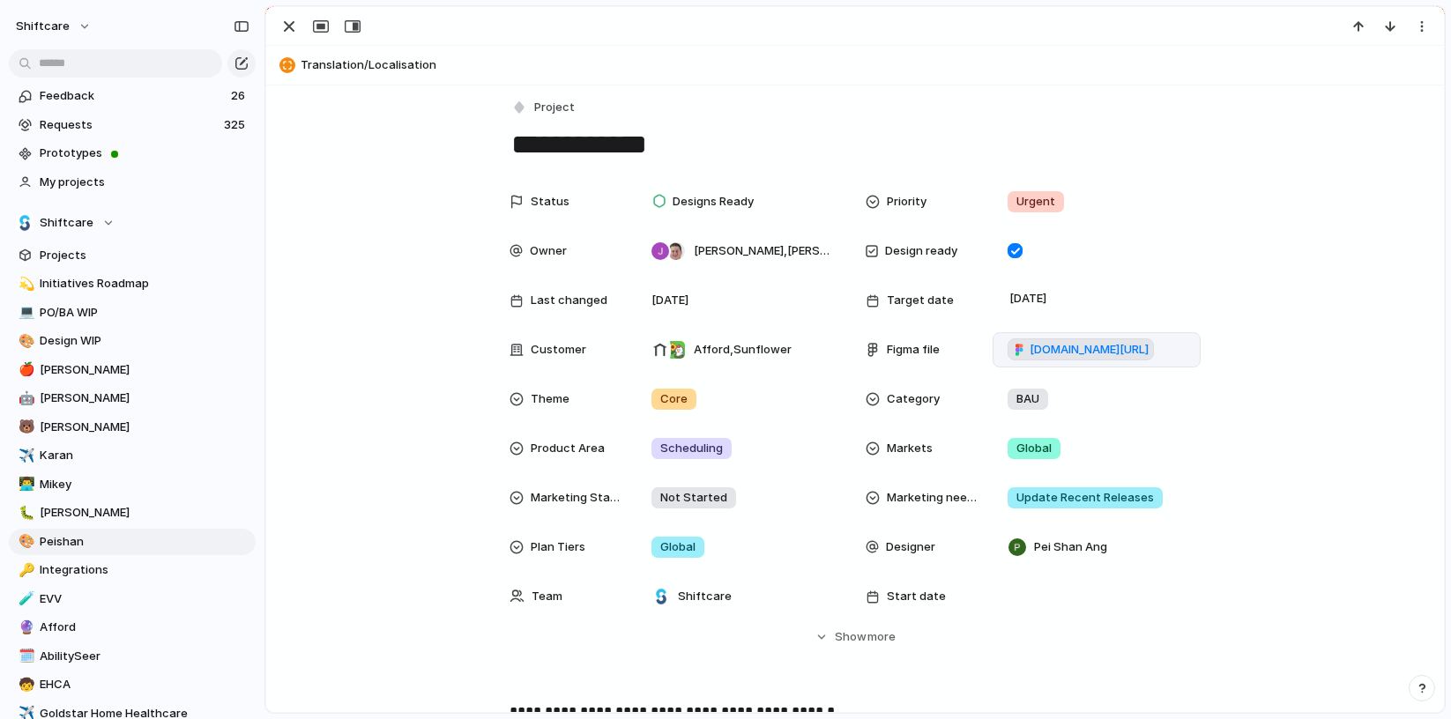
click at [1070, 345] on span "figma.com/design/ZEO9zFHpMEqNWKeHmKRZVh/Locations-V2?node-id=8001-5335&t=gWXemk…" at bounding box center [1089, 350] width 119 height 18
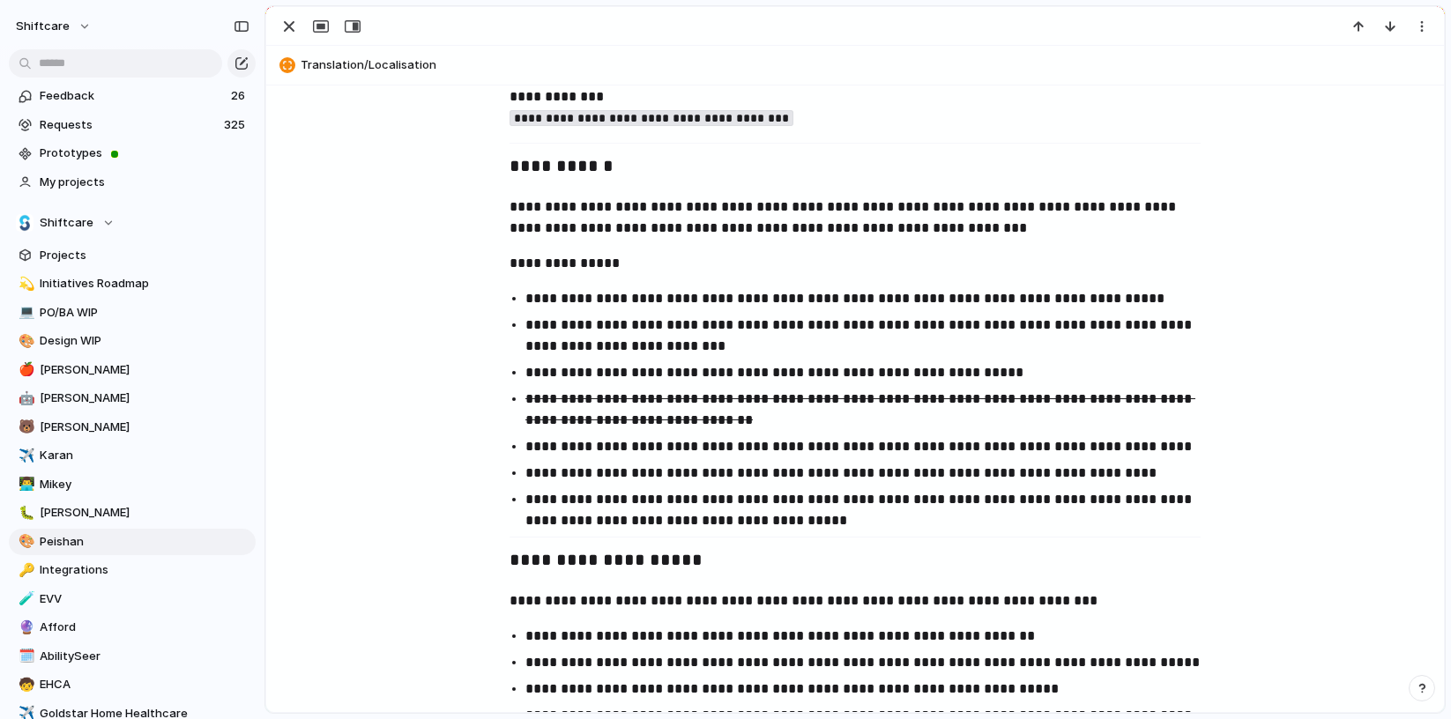
scroll to position [946, 0]
click at [282, 34] on div "button" at bounding box center [289, 26] width 21 height 21
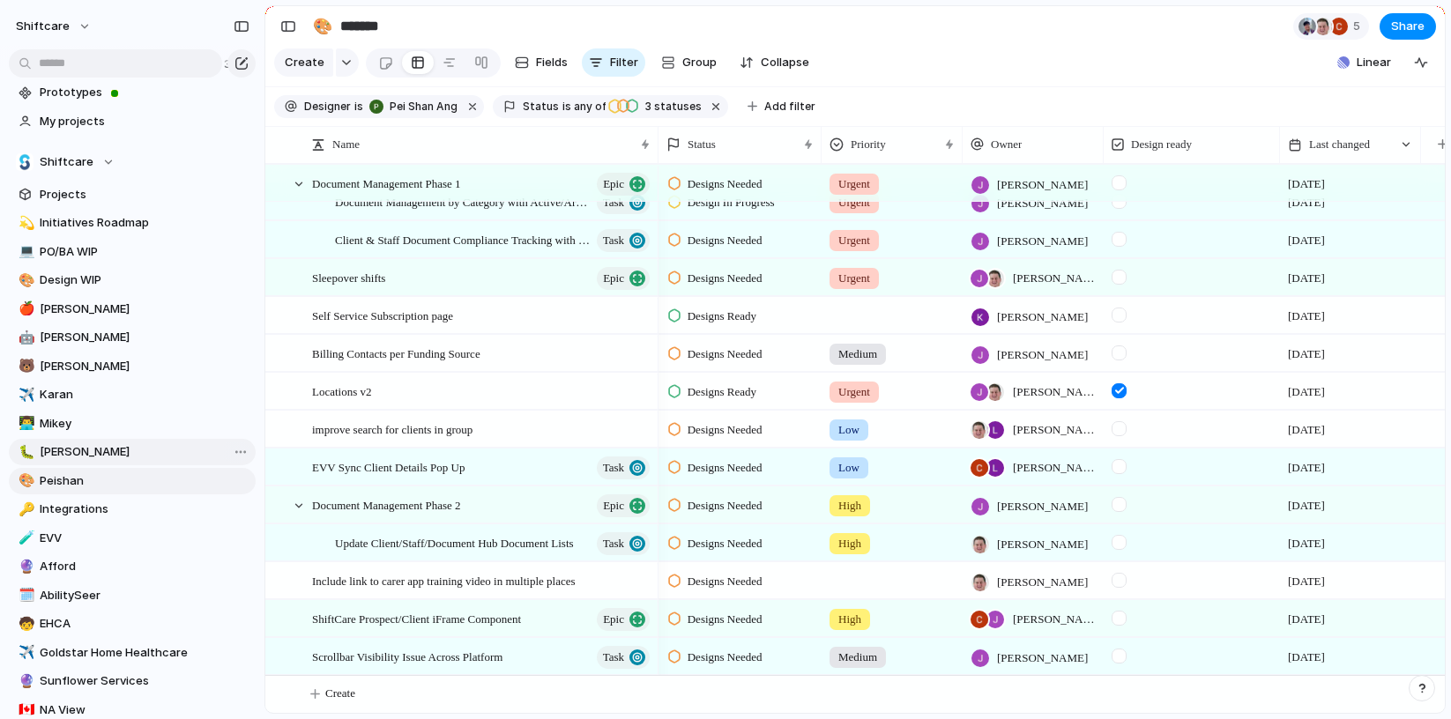
scroll to position [68, 0]
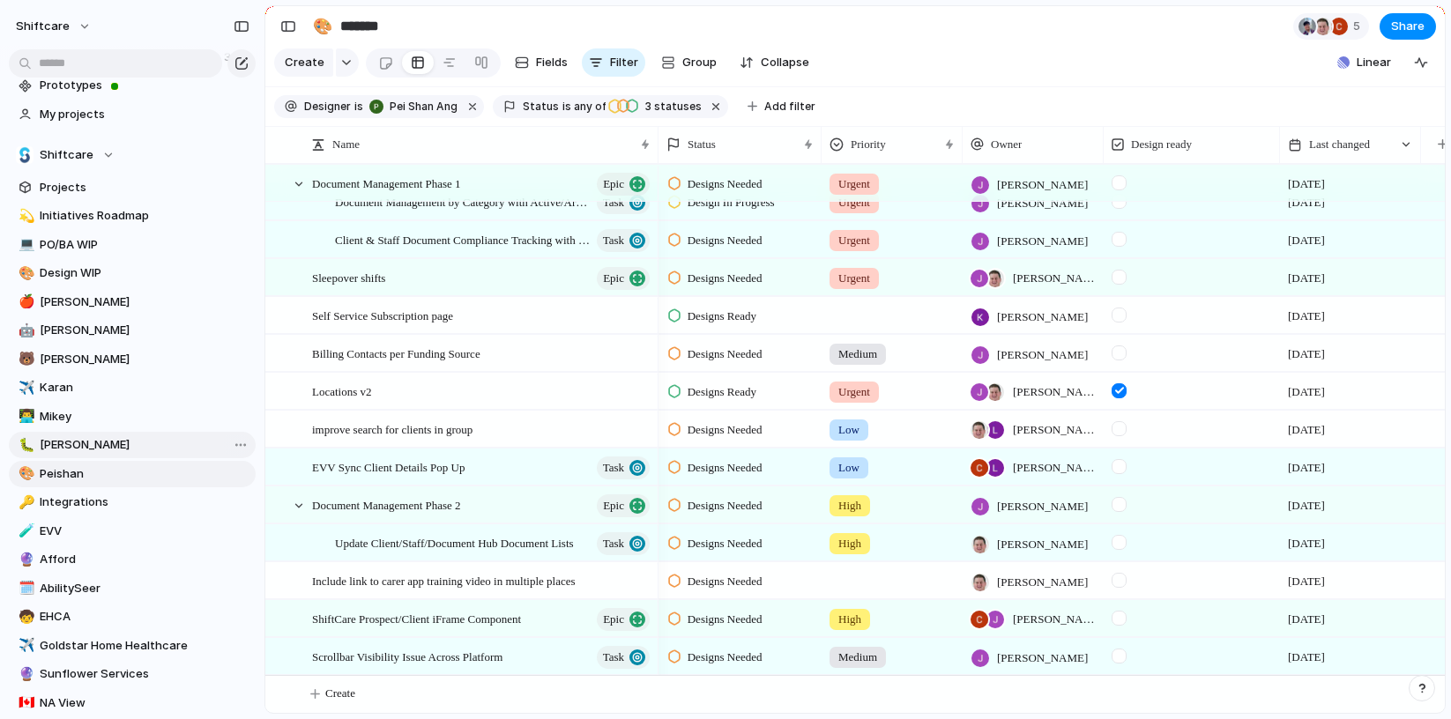
click at [96, 508] on span "Integrations" at bounding box center [145, 503] width 210 height 18
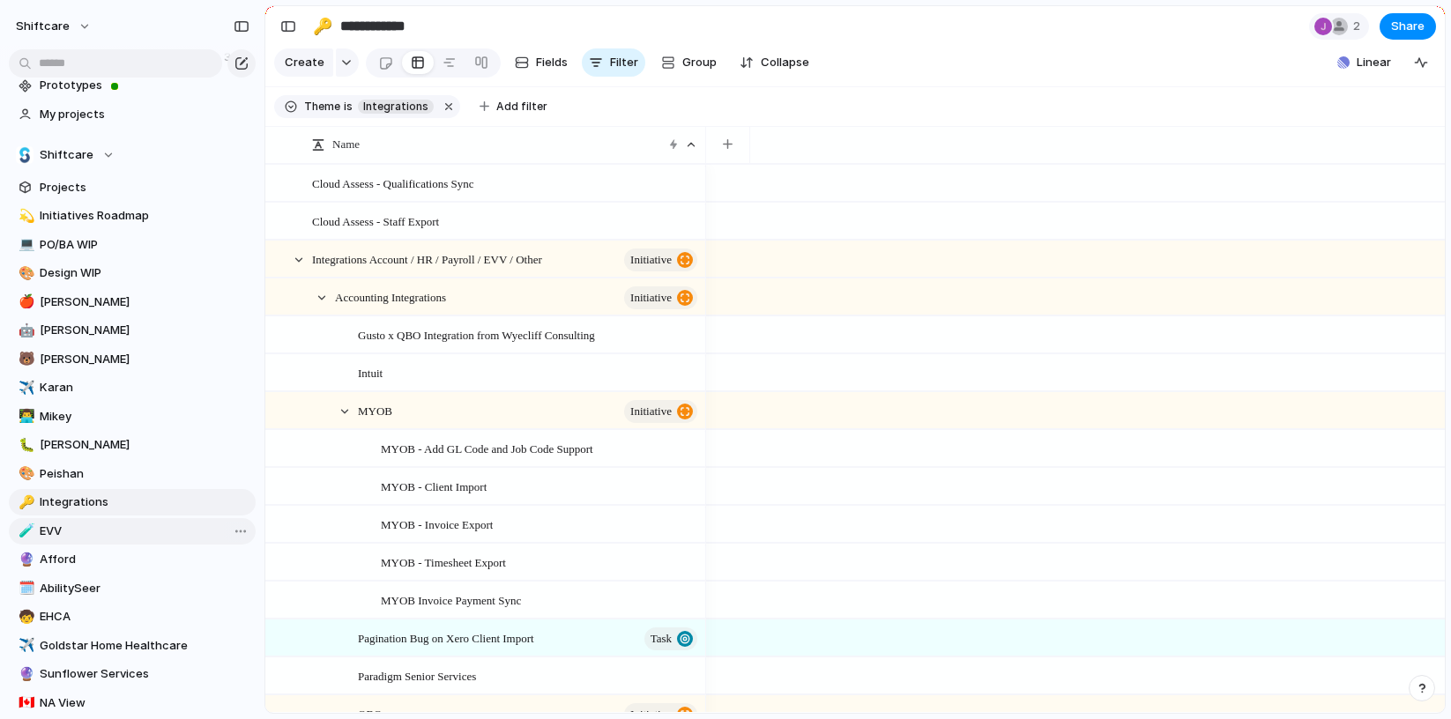
click at [101, 536] on span "EVV" at bounding box center [145, 532] width 210 height 18
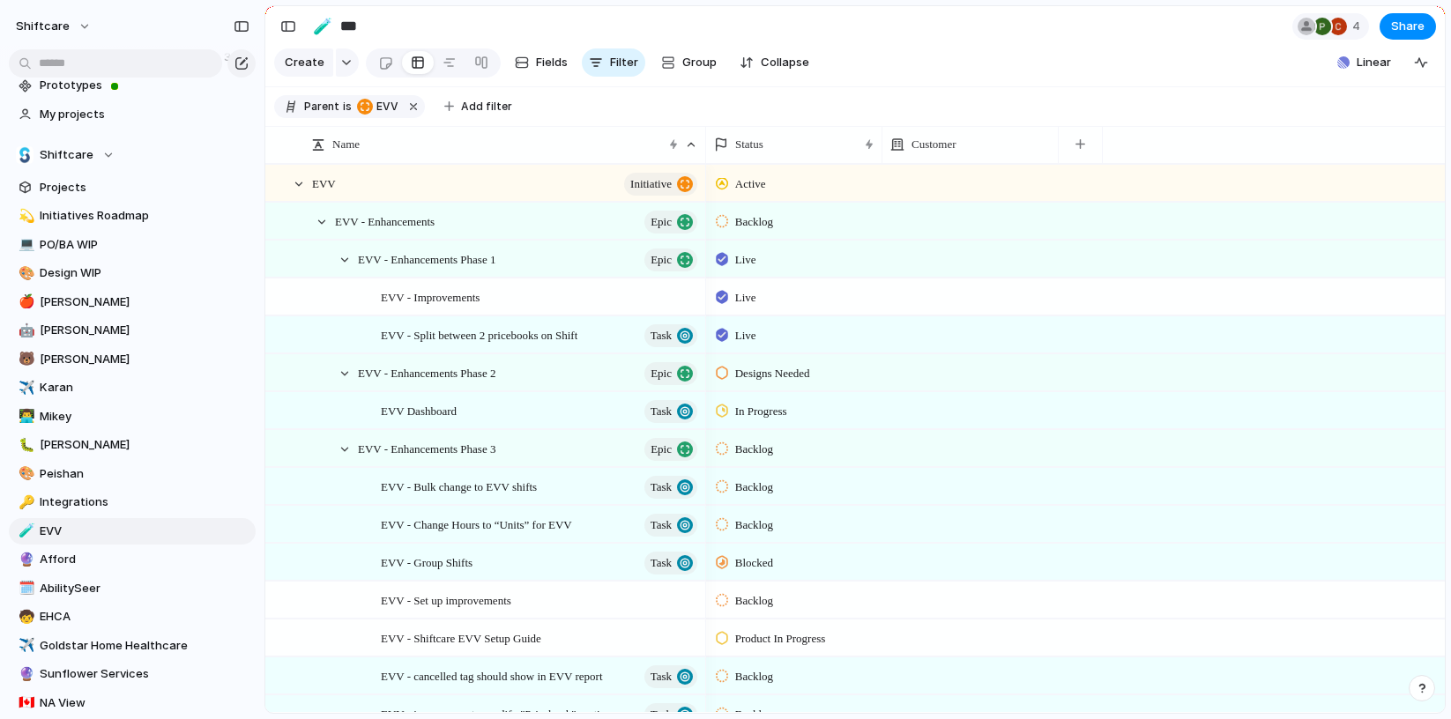
click at [101, 573] on div "💫 Initiatives Roadmap 💻 PO/BA WIP 🎨 Design WIP 🍎 [PERSON_NAME] 🤖 [PERSON_NAME] …" at bounding box center [132, 646] width 247 height 886
click at [118, 594] on span "AbilitySeer" at bounding box center [145, 589] width 210 height 18
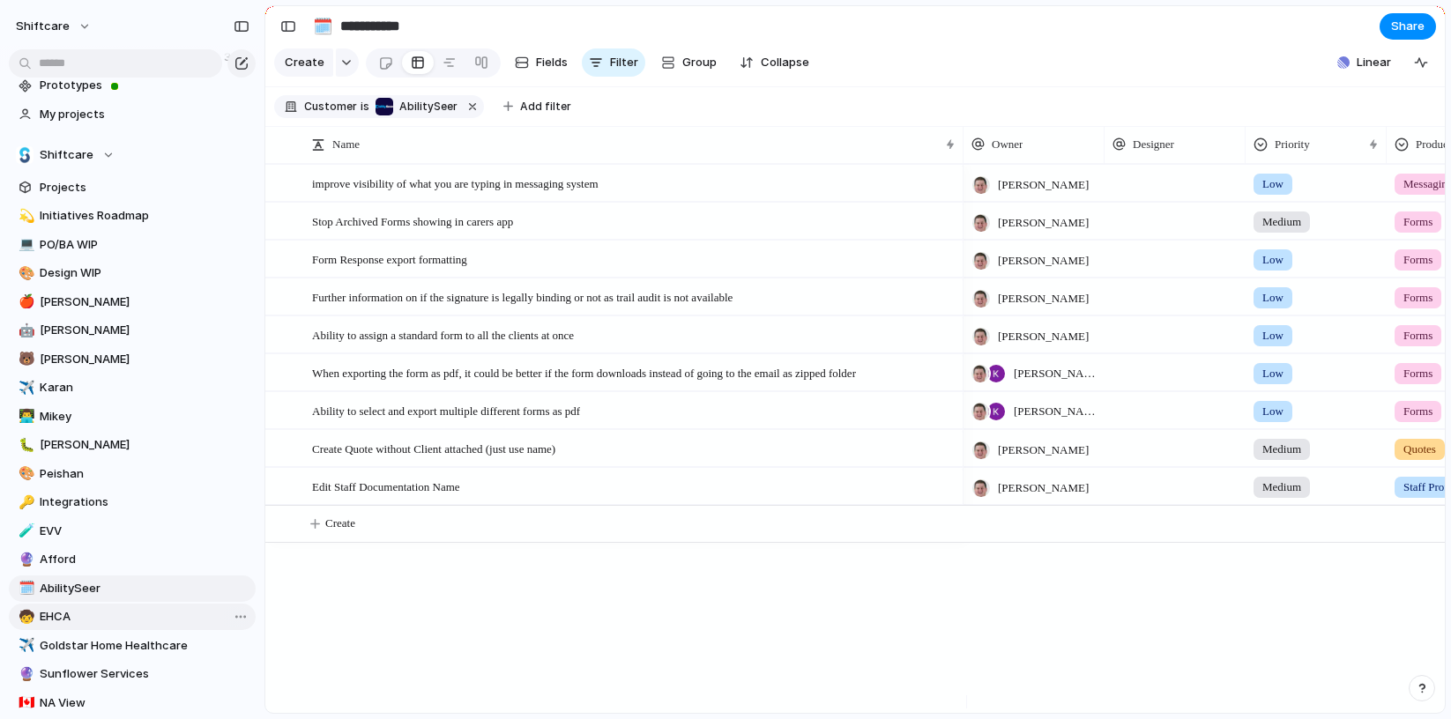
click at [129, 620] on span "EHCA" at bounding box center [145, 617] width 210 height 18
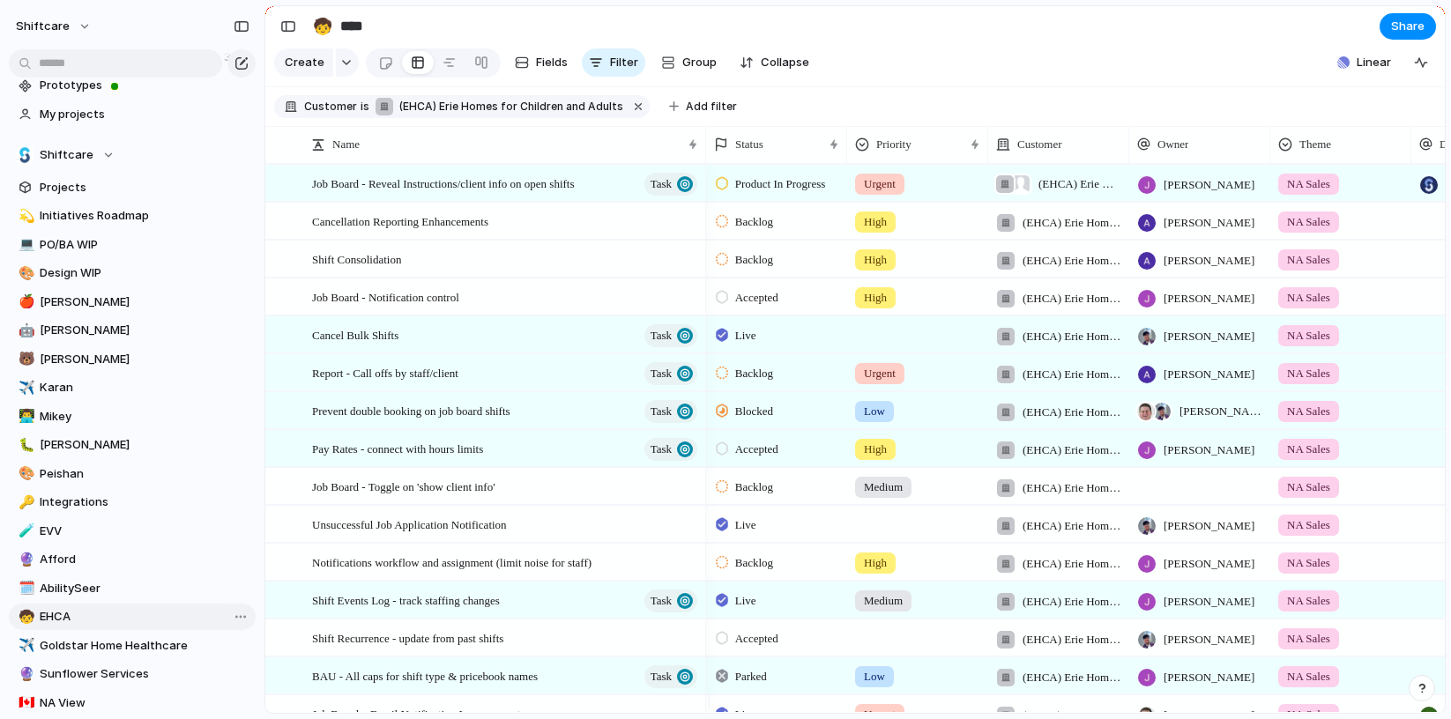
scroll to position [193, 0]
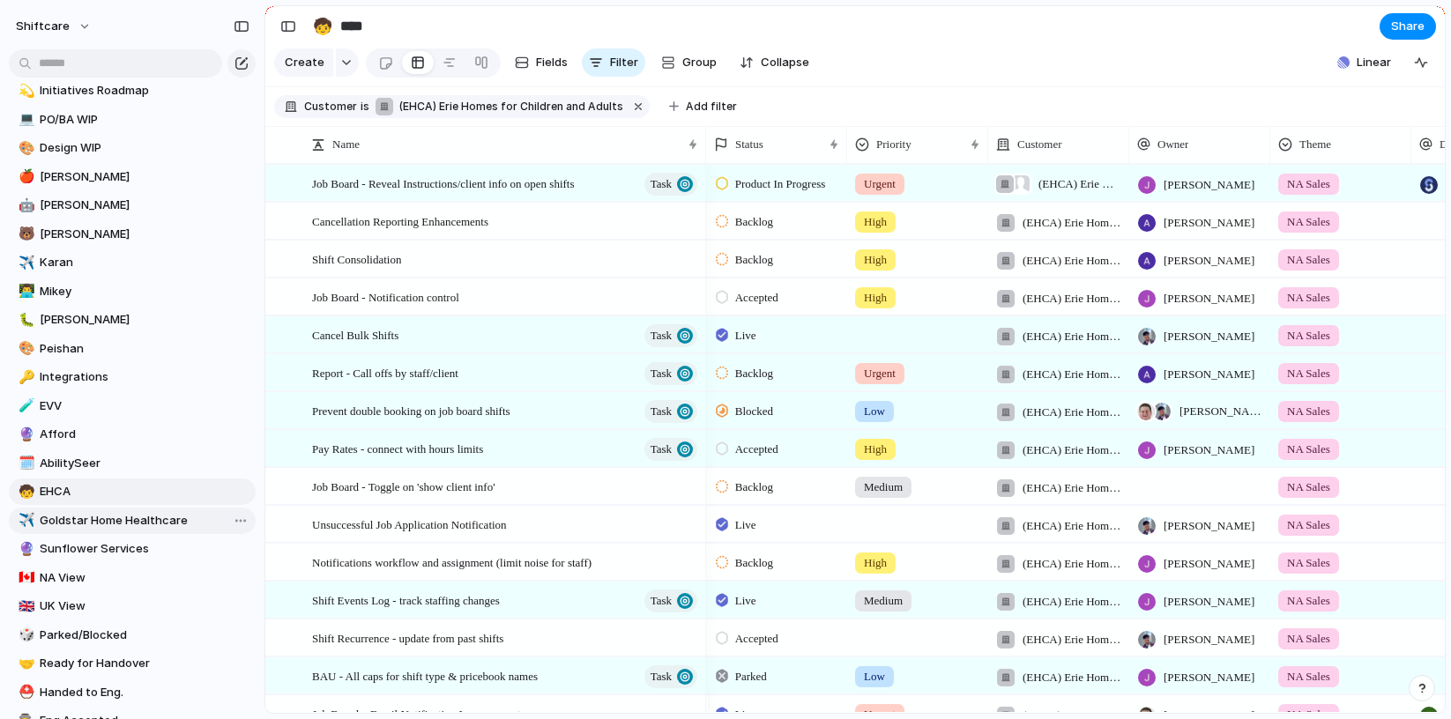
click at [83, 526] on span "Goldstar Home Healthcare" at bounding box center [145, 521] width 210 height 18
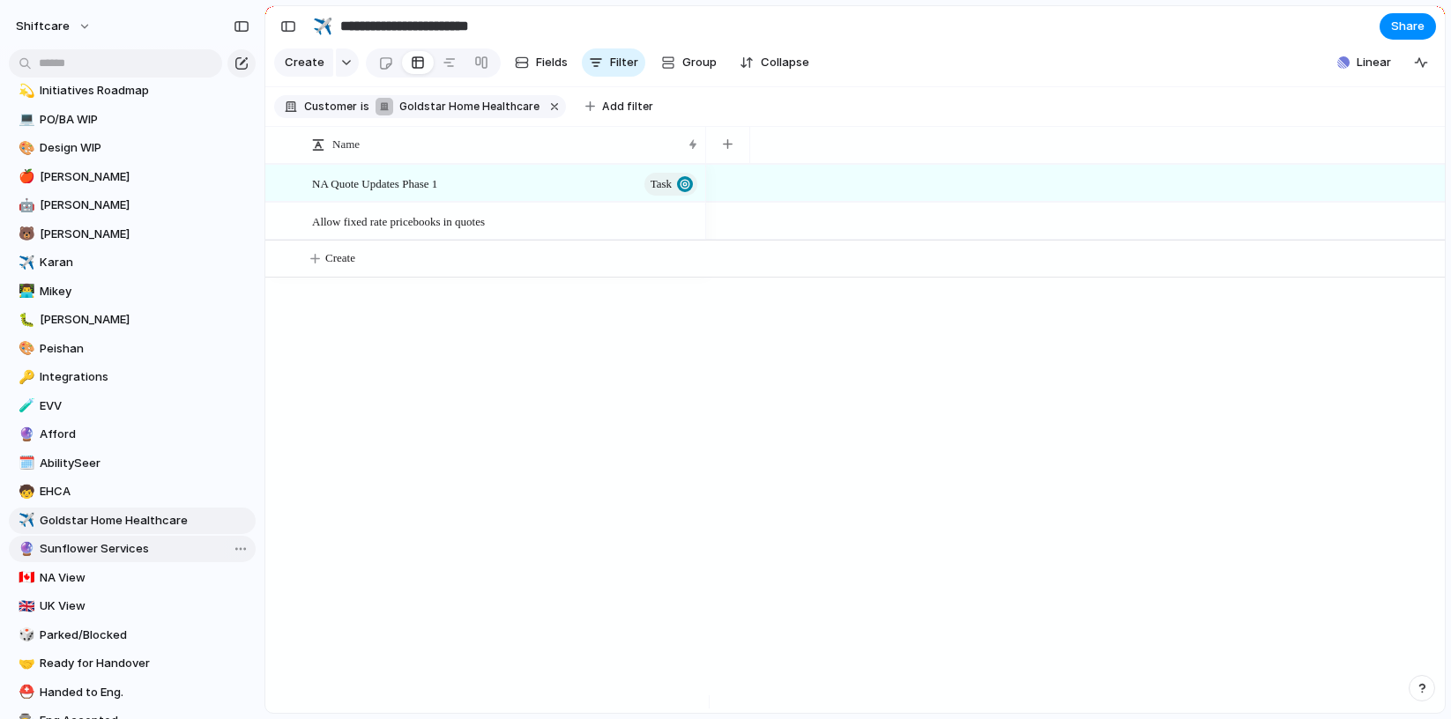
click at [90, 546] on span "Sunflower Services" at bounding box center [145, 549] width 210 height 18
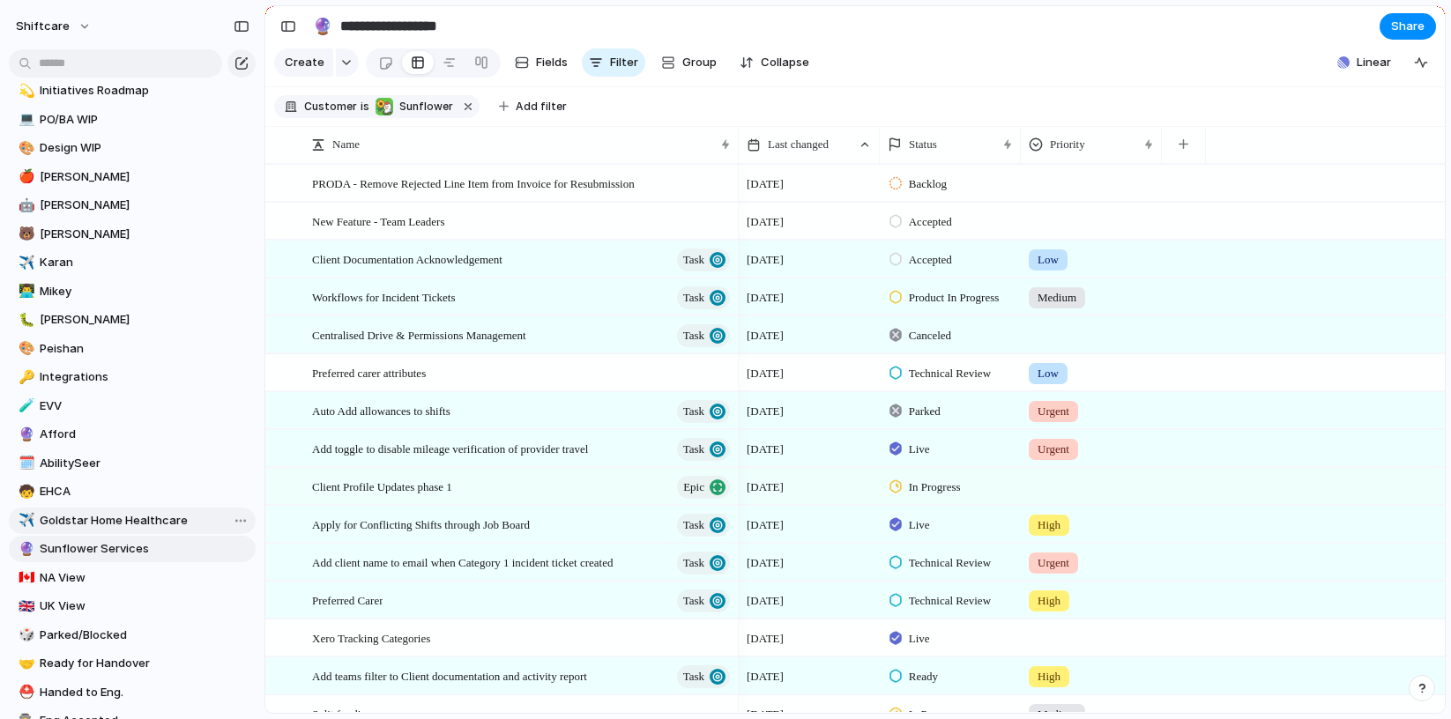
click at [78, 514] on span "Goldstar Home Healthcare" at bounding box center [145, 521] width 210 height 18
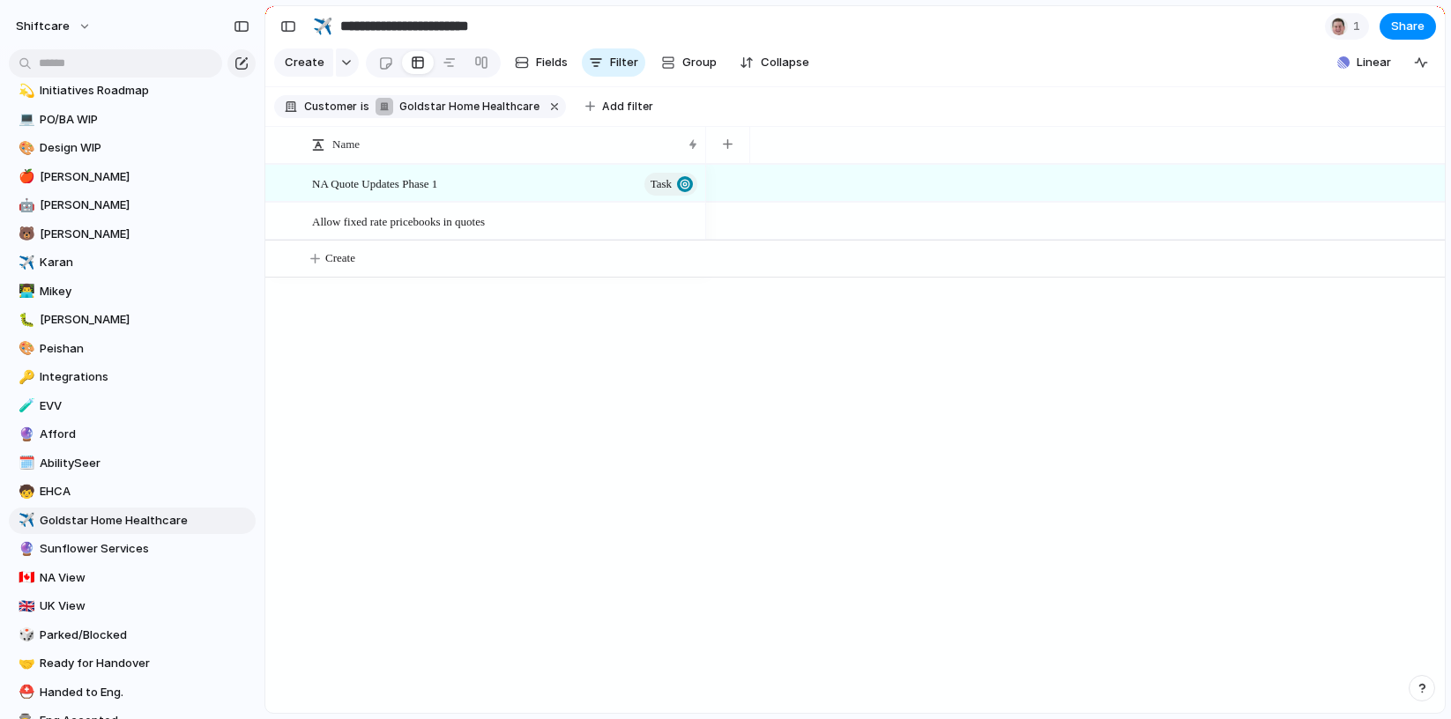
scroll to position [370, 0]
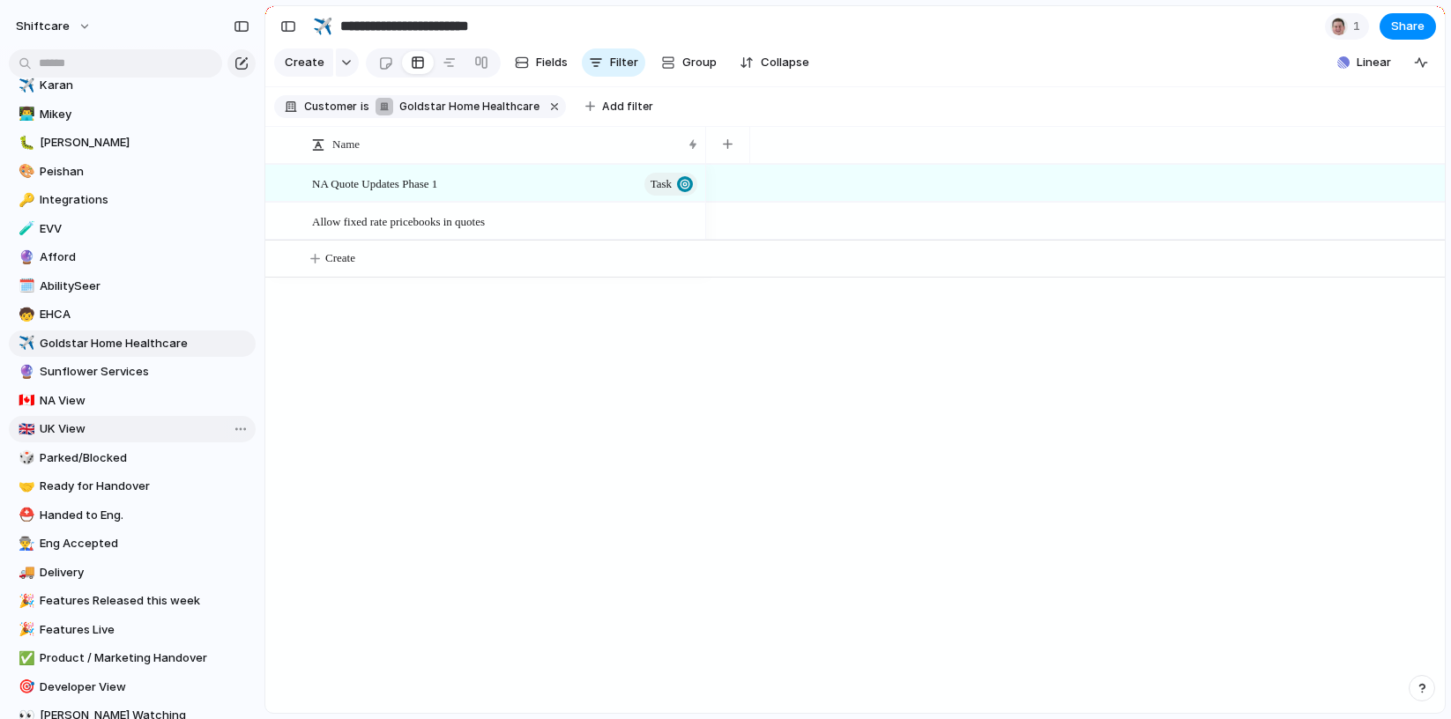
click at [65, 431] on span "UK View" at bounding box center [145, 430] width 210 height 18
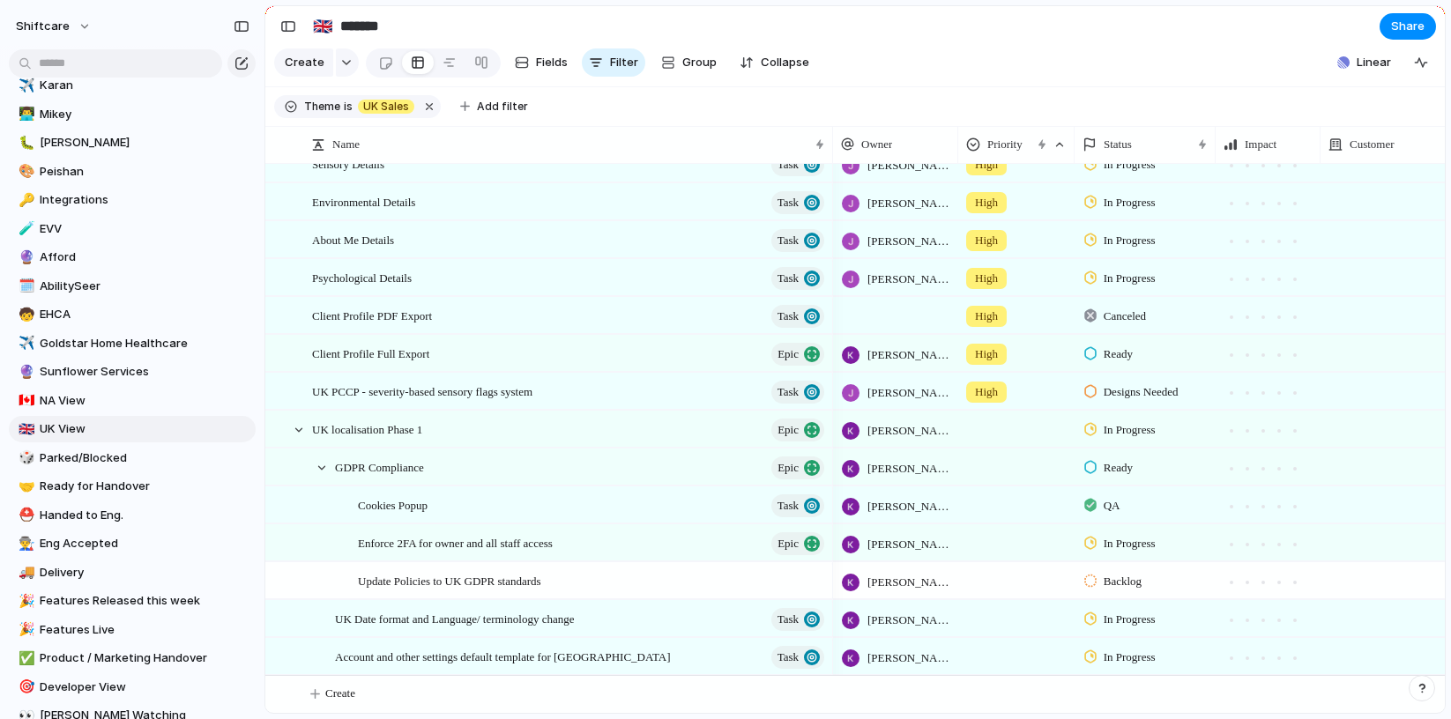
scroll to position [165, 0]
click at [123, 461] on span "Parked/Blocked" at bounding box center [145, 459] width 210 height 18
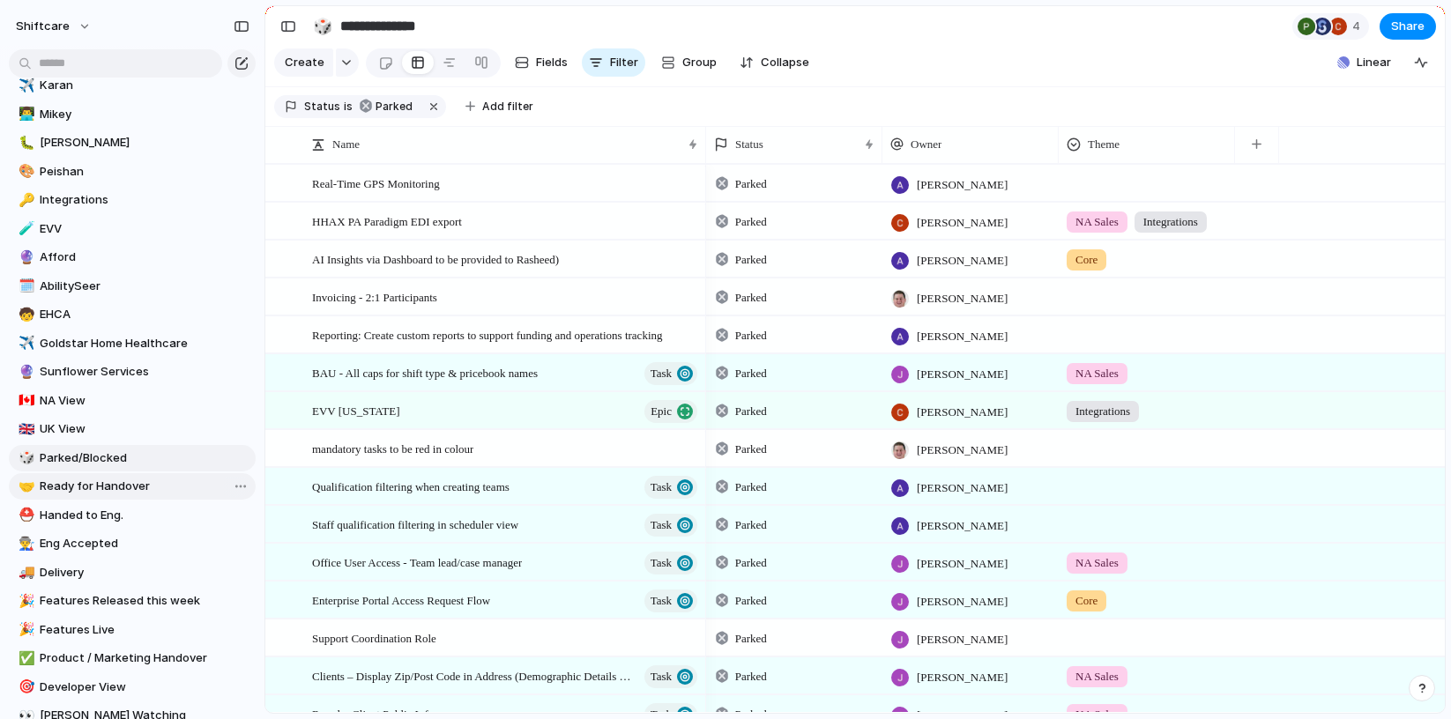
click at [120, 495] on link "🤝 Ready for Handover" at bounding box center [132, 486] width 247 height 26
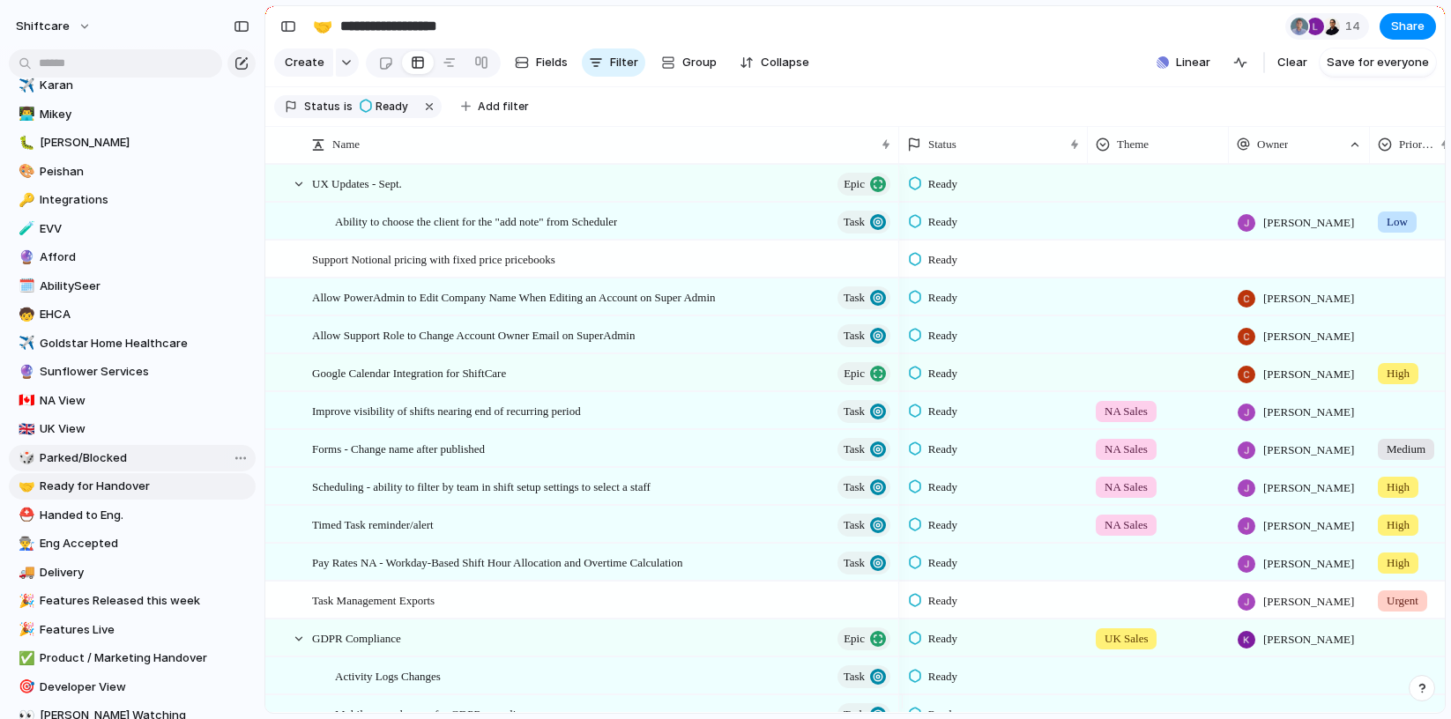
click at [103, 458] on span "Parked/Blocked" at bounding box center [145, 459] width 210 height 18
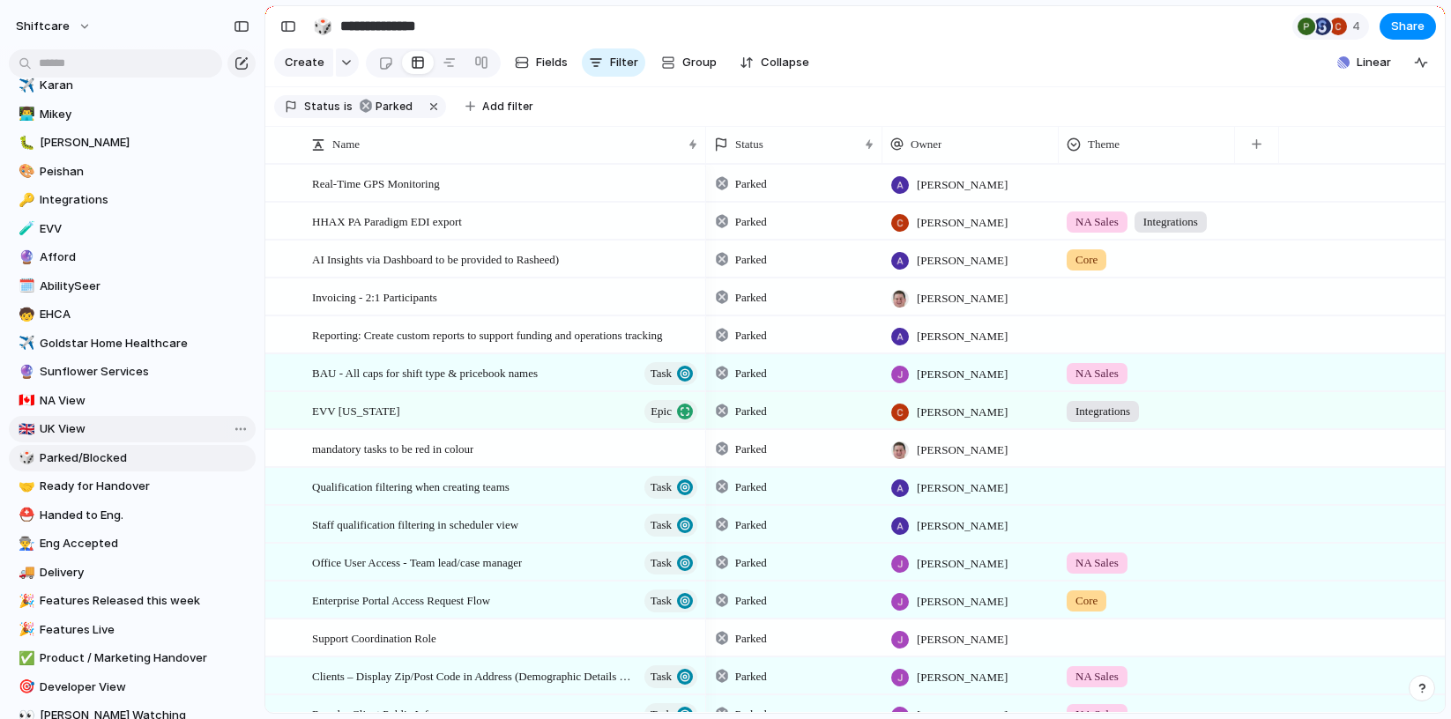
click at [98, 426] on span "UK View" at bounding box center [145, 430] width 210 height 18
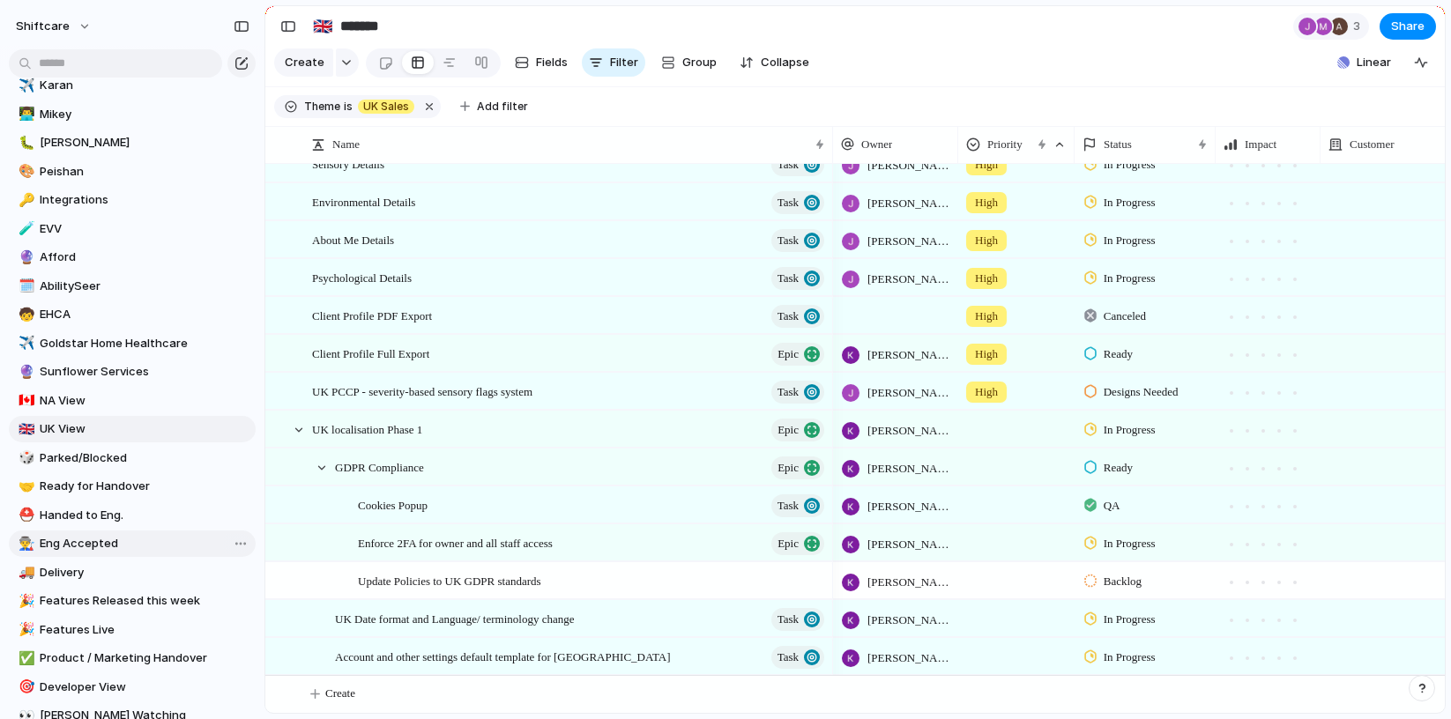
click at [94, 535] on span "Eng Accepted" at bounding box center [145, 544] width 210 height 18
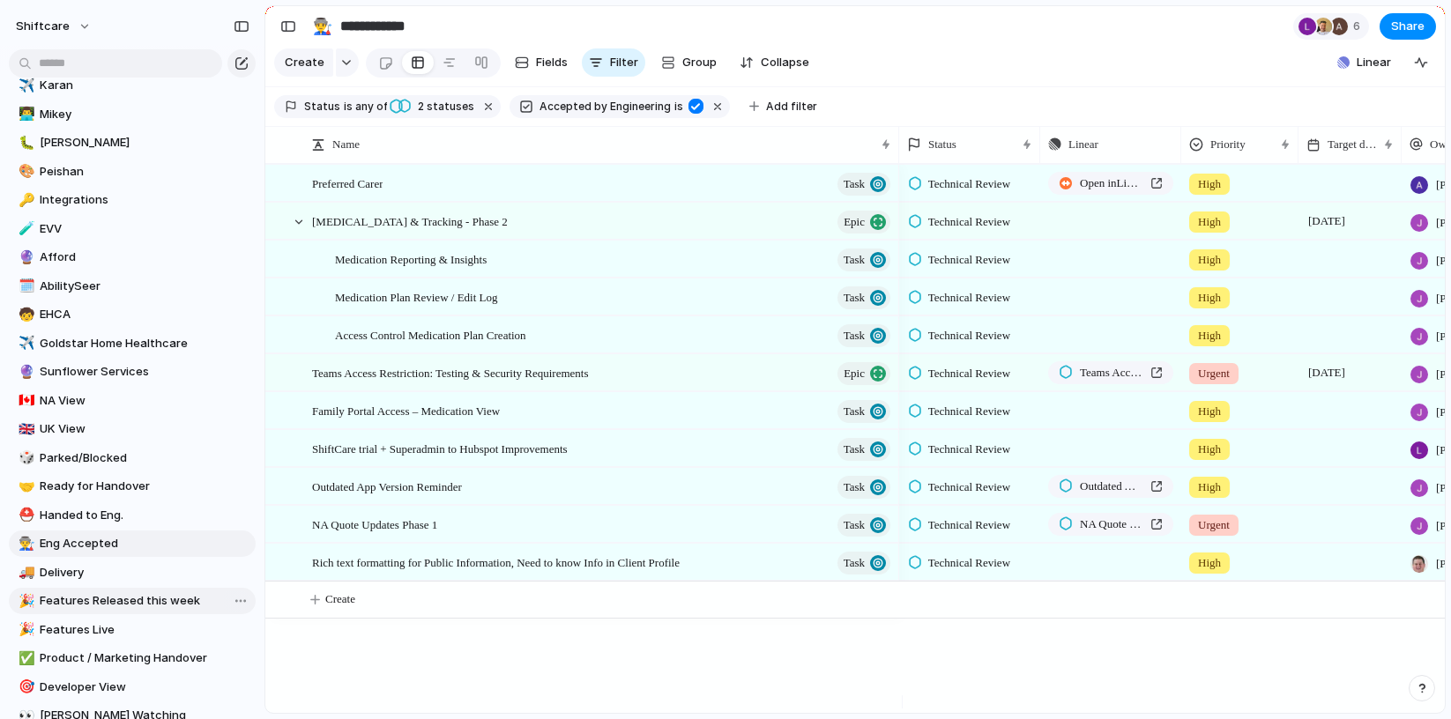
click at [72, 589] on link "🎉 Features Released this week" at bounding box center [132, 601] width 247 height 26
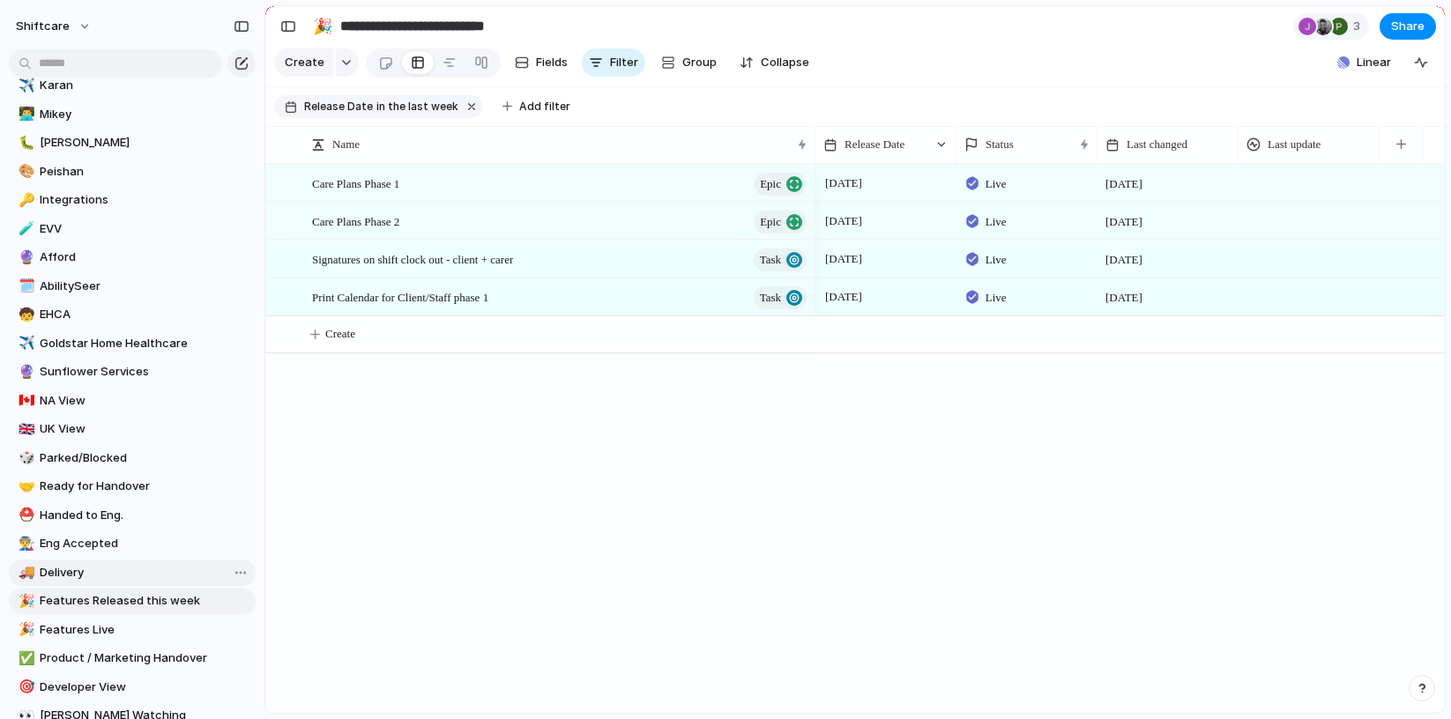
click at [70, 571] on span "Delivery" at bounding box center [145, 573] width 210 height 18
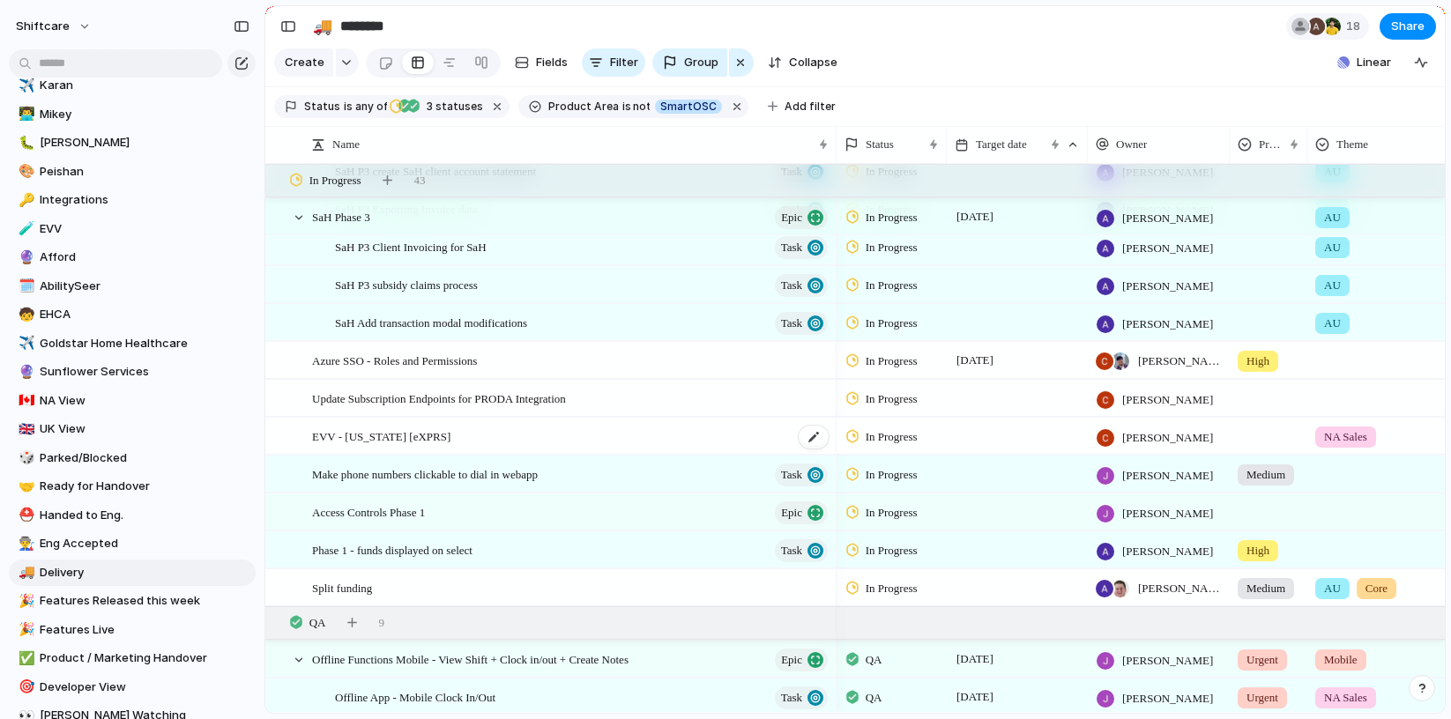
click at [356, 445] on span "EVV - [US_STATE] [eXPRS]" at bounding box center [381, 436] width 138 height 20
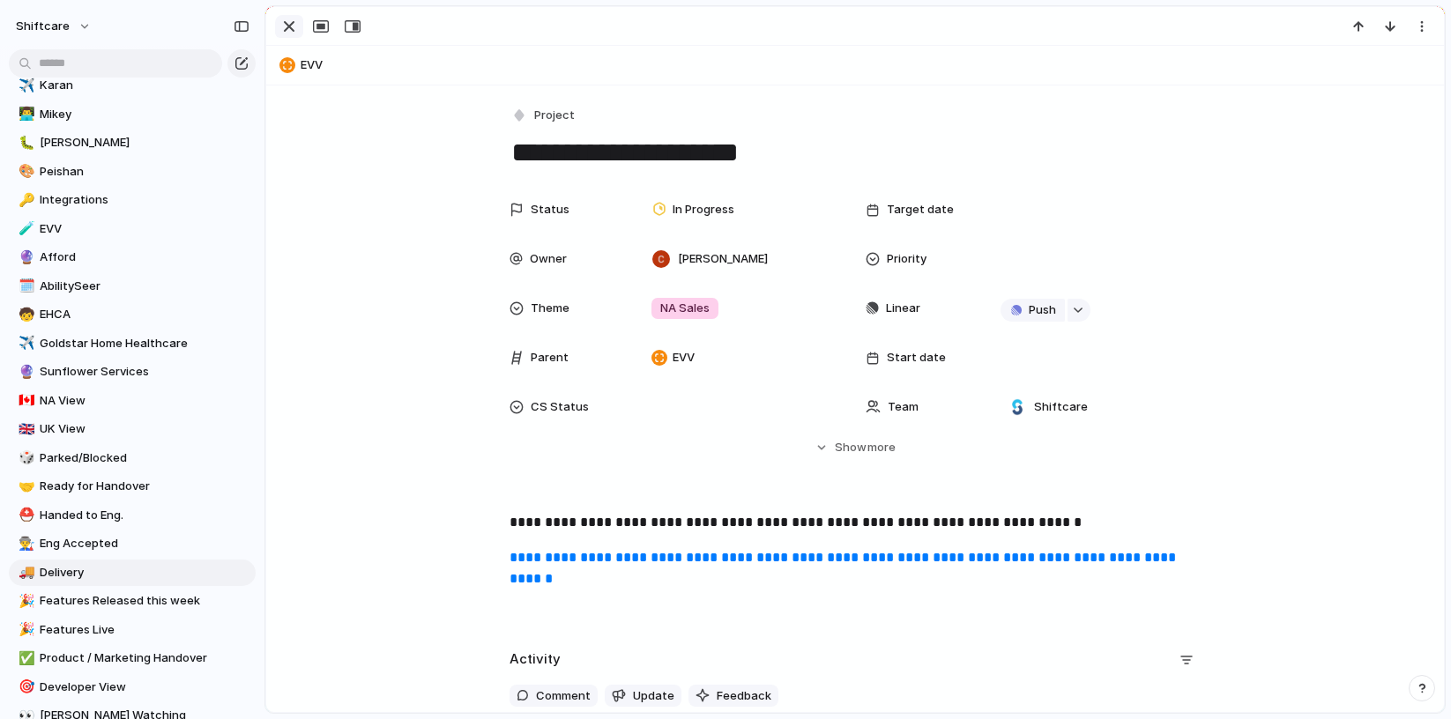
click at [279, 24] on div "button" at bounding box center [289, 26] width 21 height 21
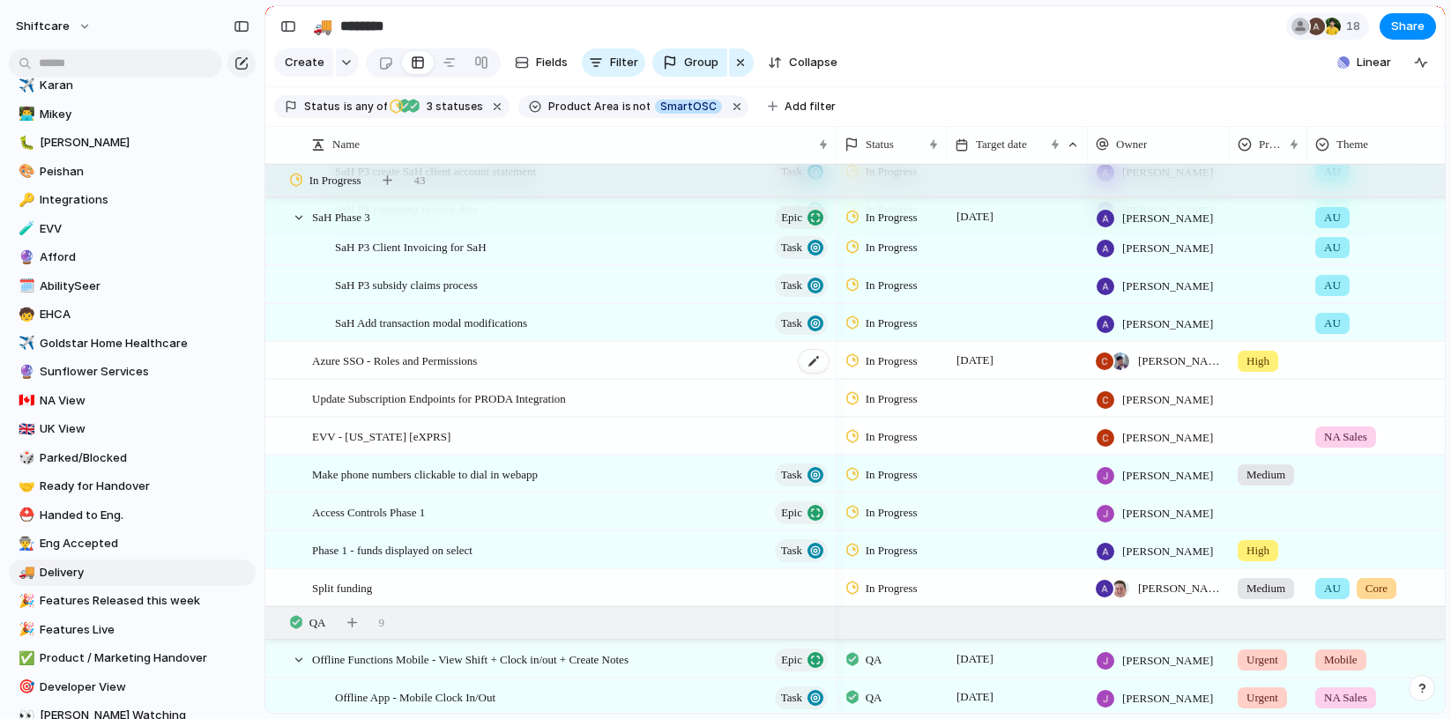
click at [374, 370] on span "Azure SSO - Roles and Permissions" at bounding box center [394, 360] width 165 height 20
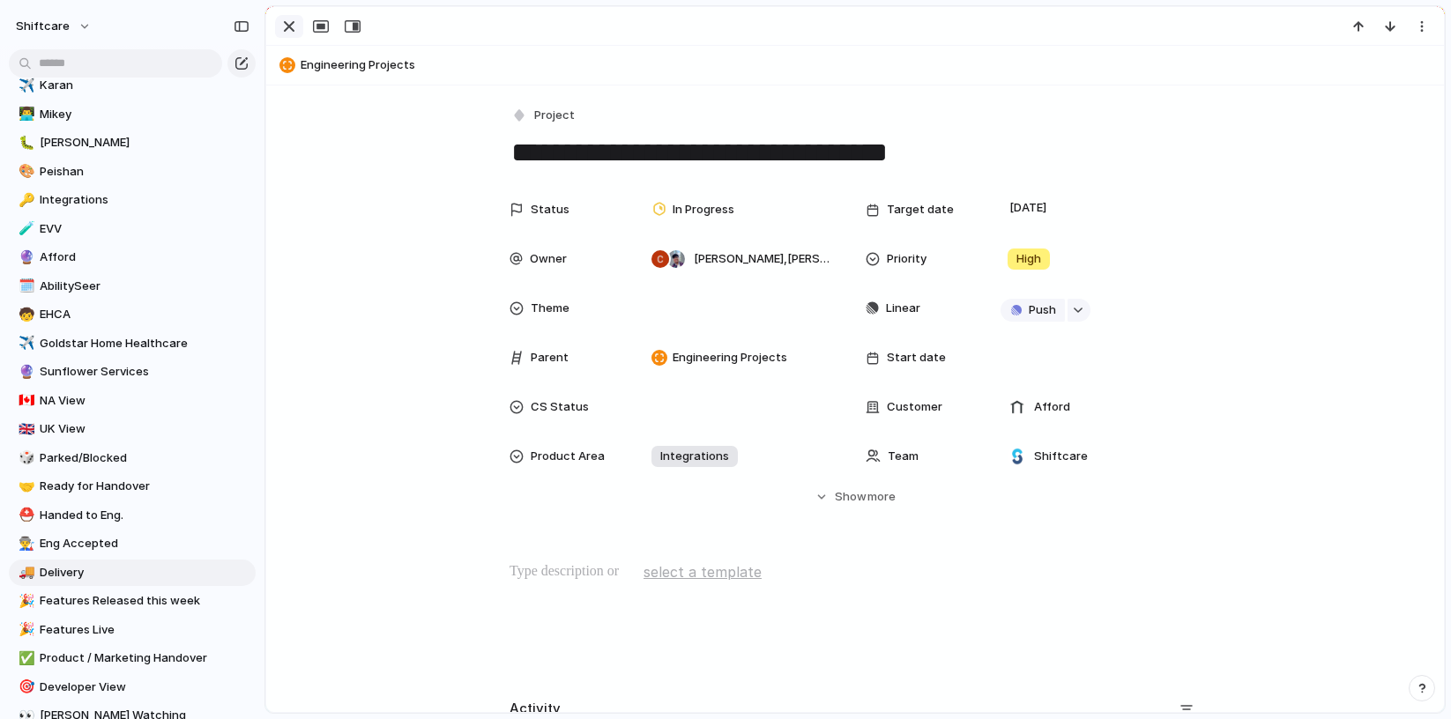
click at [285, 21] on div "button" at bounding box center [289, 26] width 21 height 21
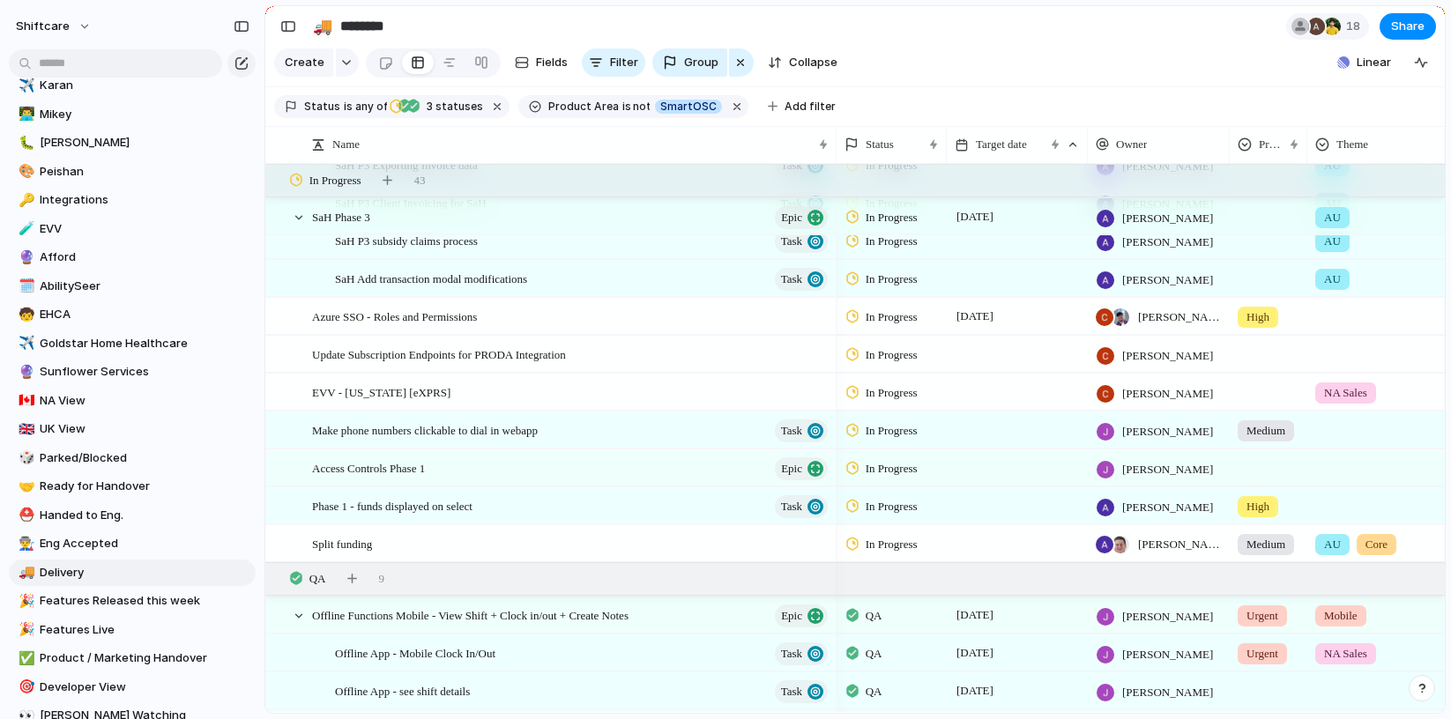
scroll to position [1238, 0]
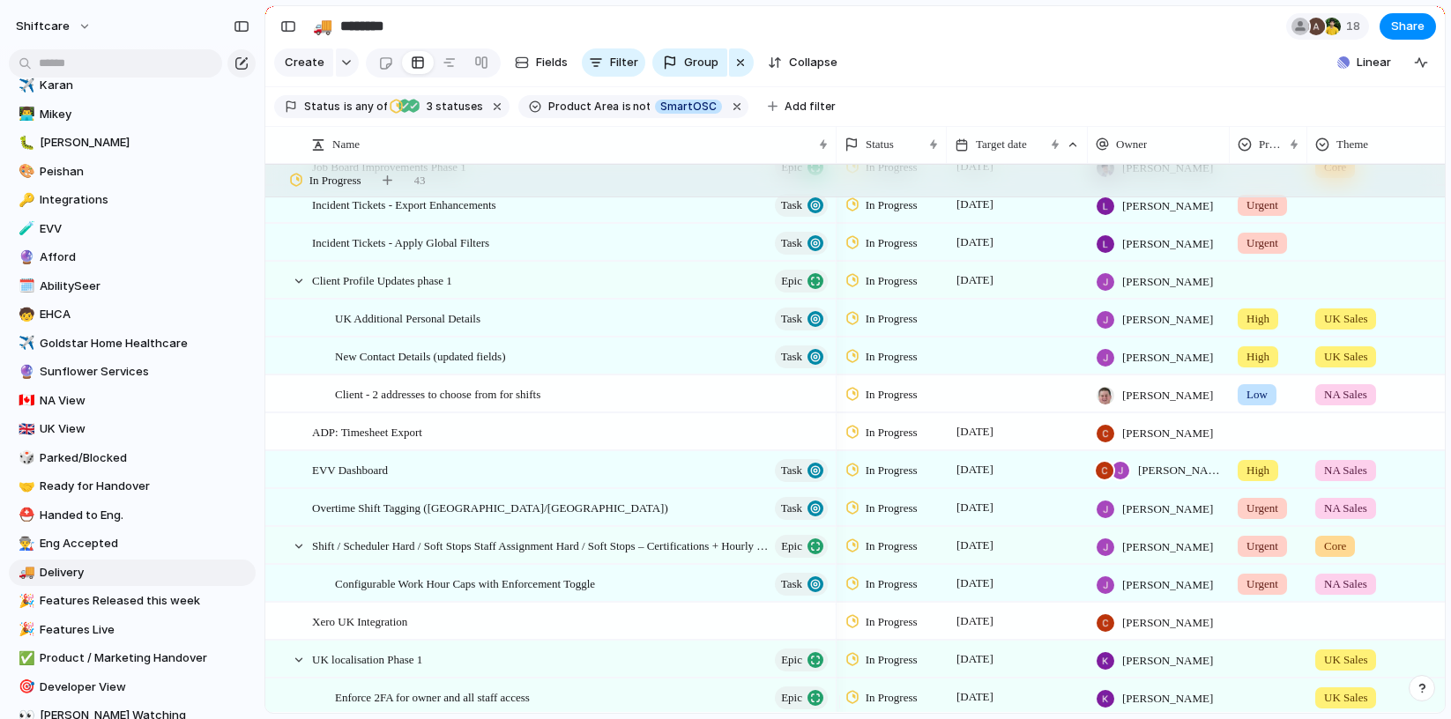
click at [391, 517] on span "Overtime Shift Tagging ([GEOGRAPHIC_DATA]/[GEOGRAPHIC_DATA])" at bounding box center [490, 507] width 356 height 20
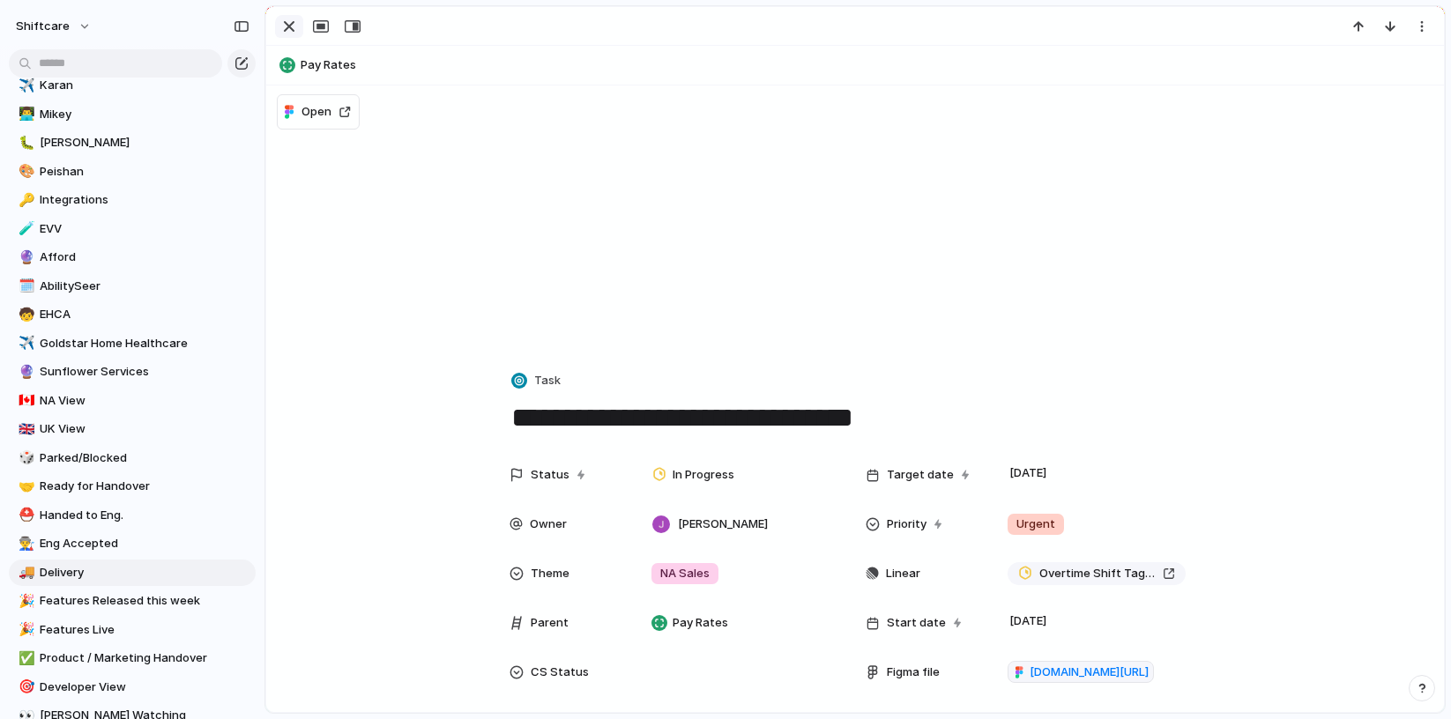
click at [279, 34] on div "button" at bounding box center [289, 26] width 21 height 21
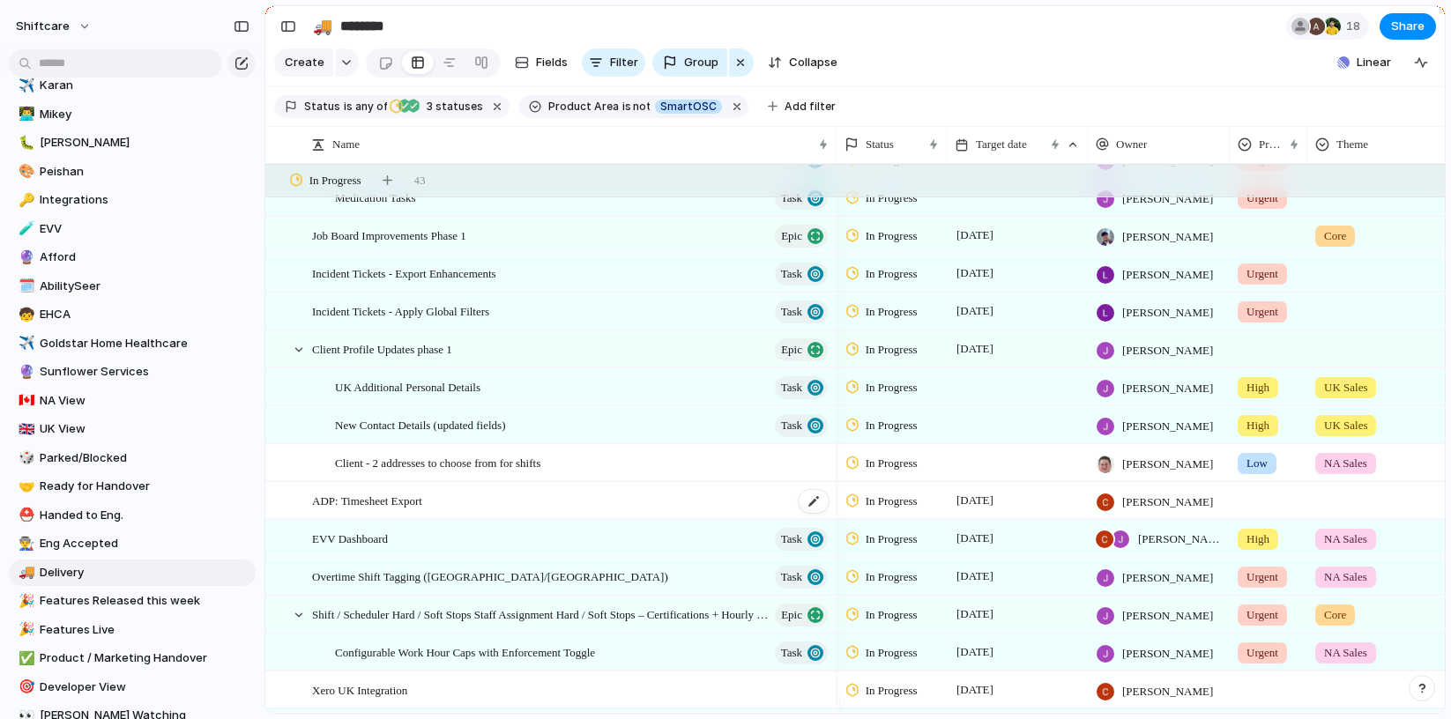
scroll to position [133, 0]
click at [433, 624] on span "Shift / Scheduler Hard / Soft Stops Staff Assignment Hard / Soft Stops – Certif…" at bounding box center [522, 614] width 421 height 20
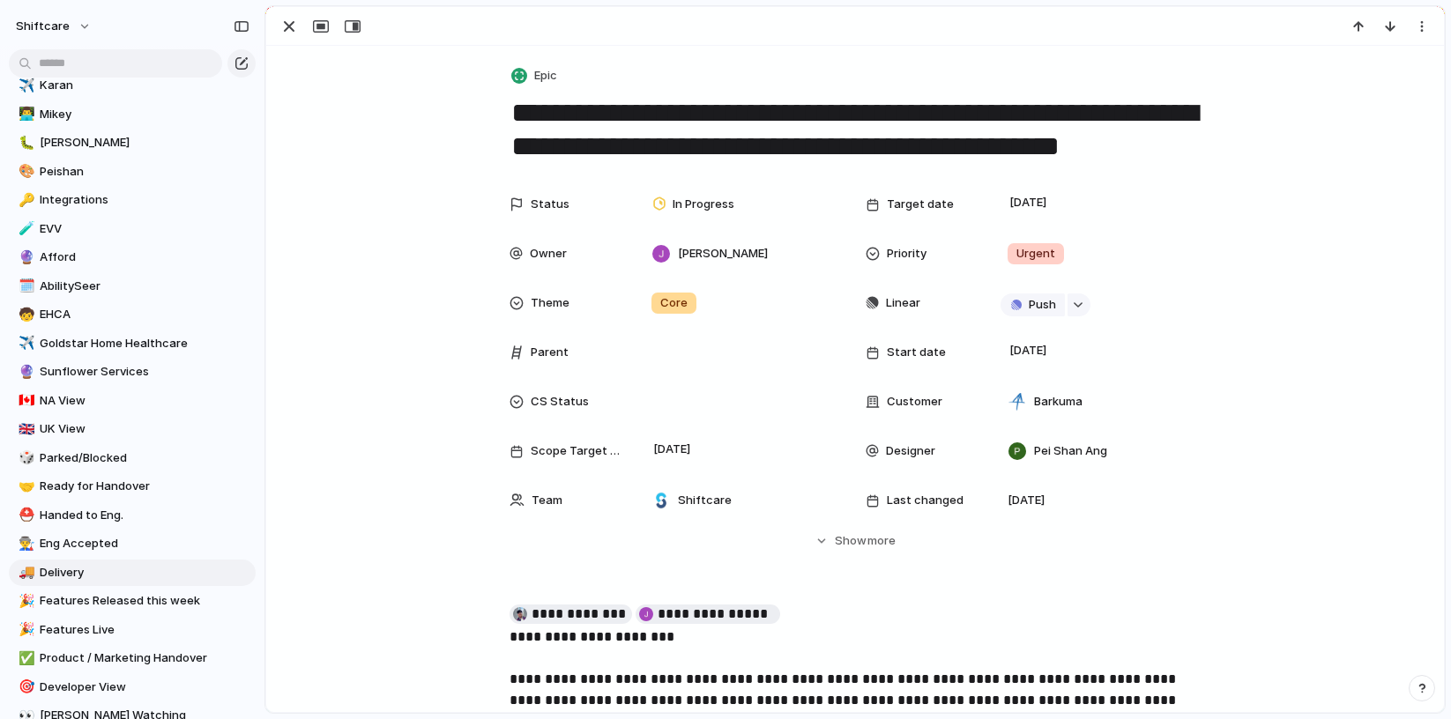
scroll to position [30, 0]
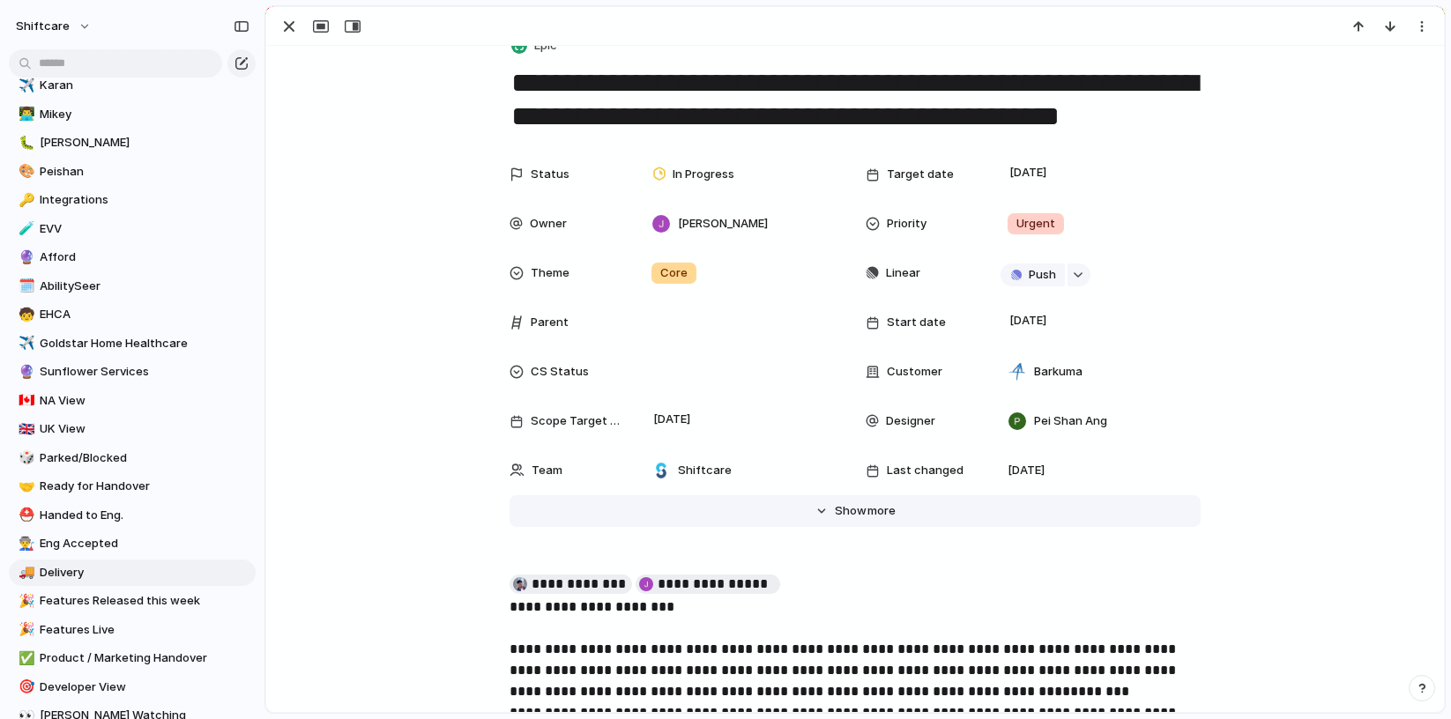
click at [845, 508] on span "Show" at bounding box center [851, 512] width 32 height 18
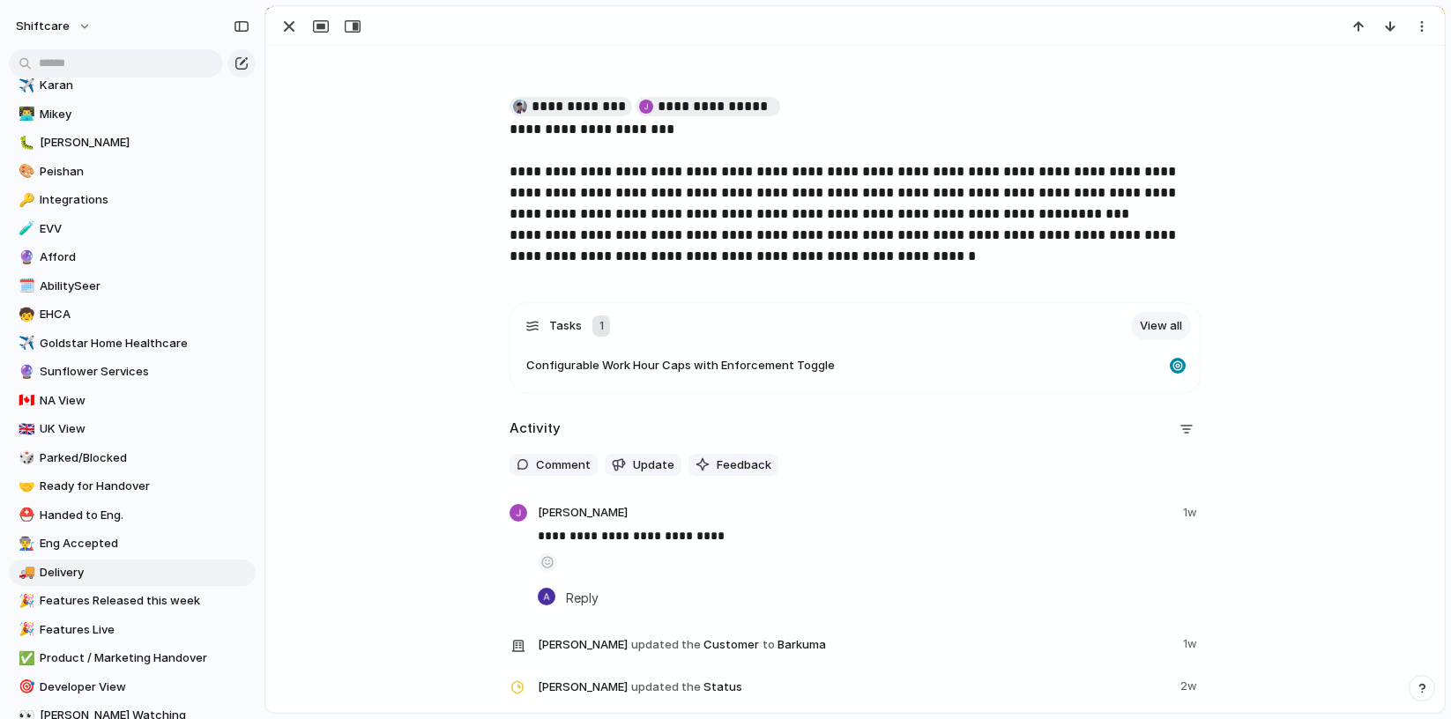
scroll to position [1073, 0]
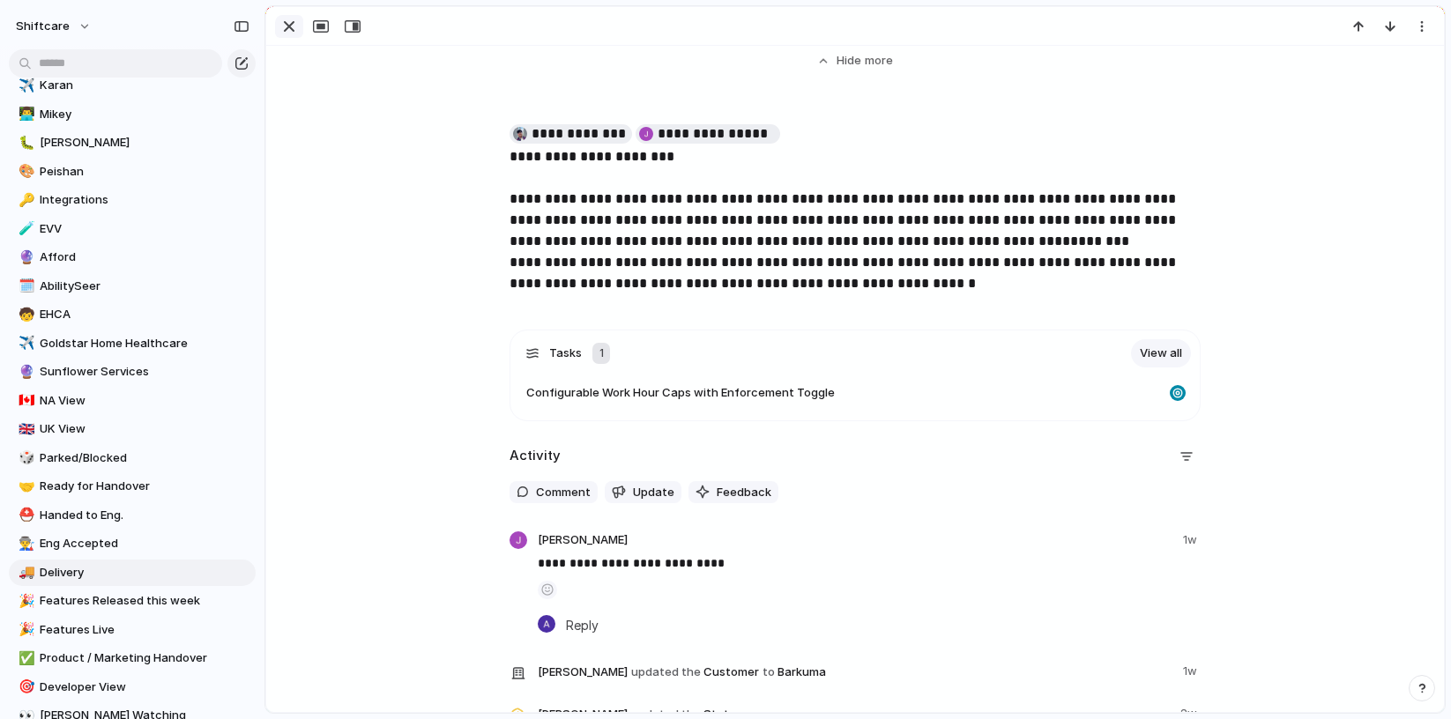
click at [286, 26] on div "button" at bounding box center [289, 26] width 21 height 21
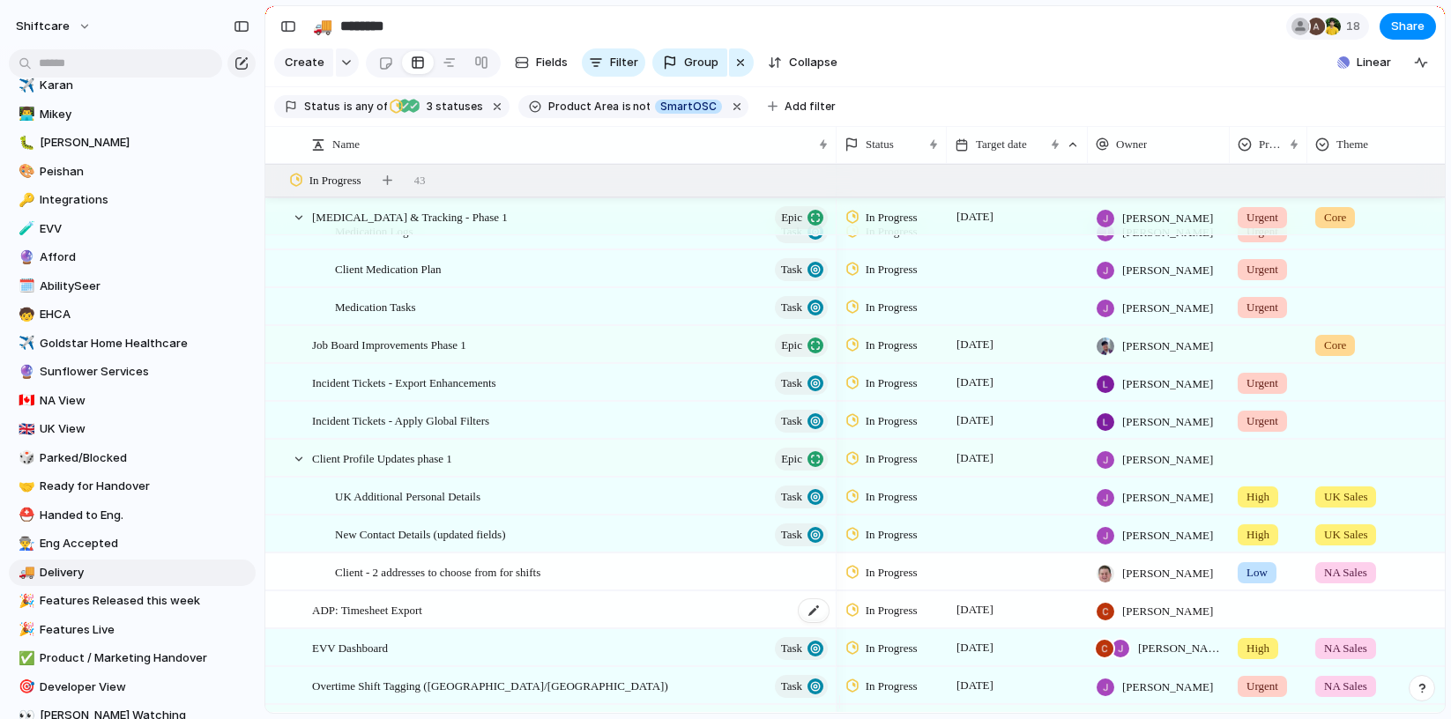
scroll to position [11, 0]
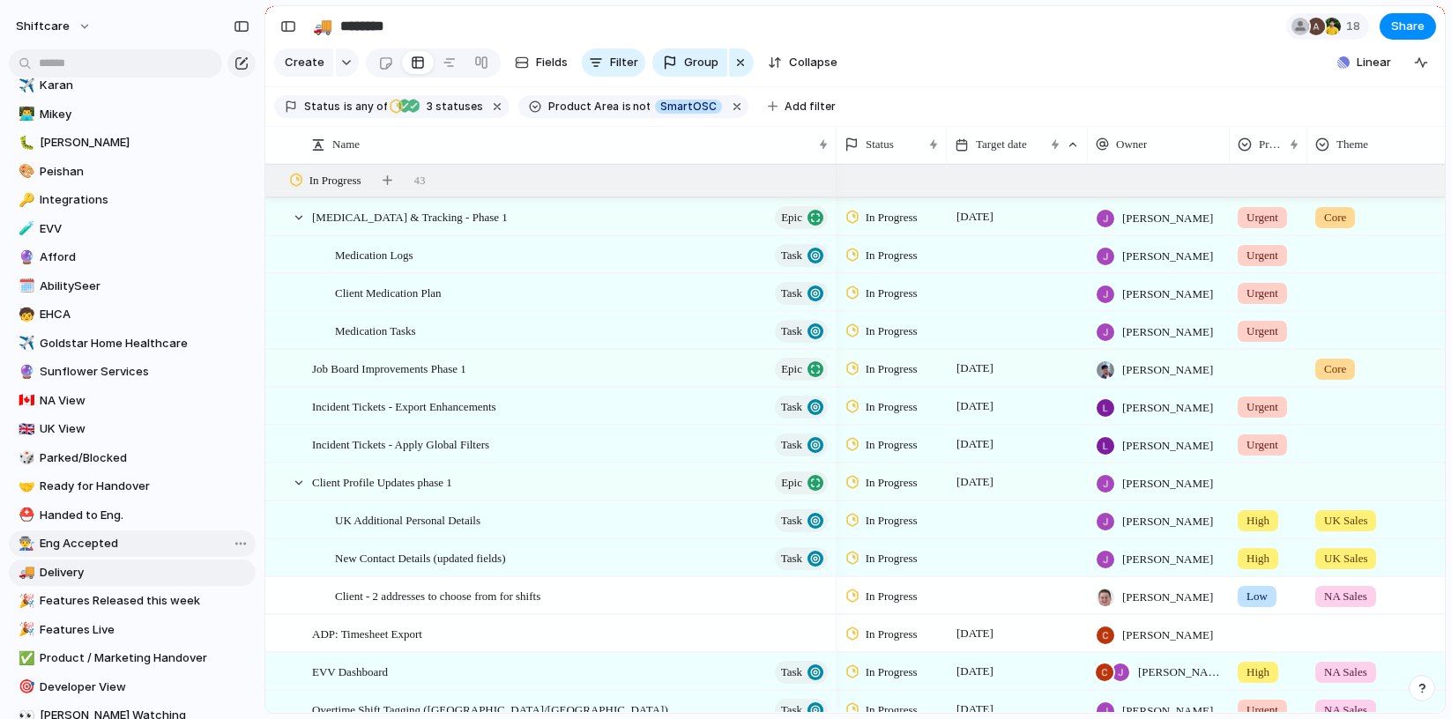
click at [131, 538] on span "Eng Accepted" at bounding box center [145, 544] width 210 height 18
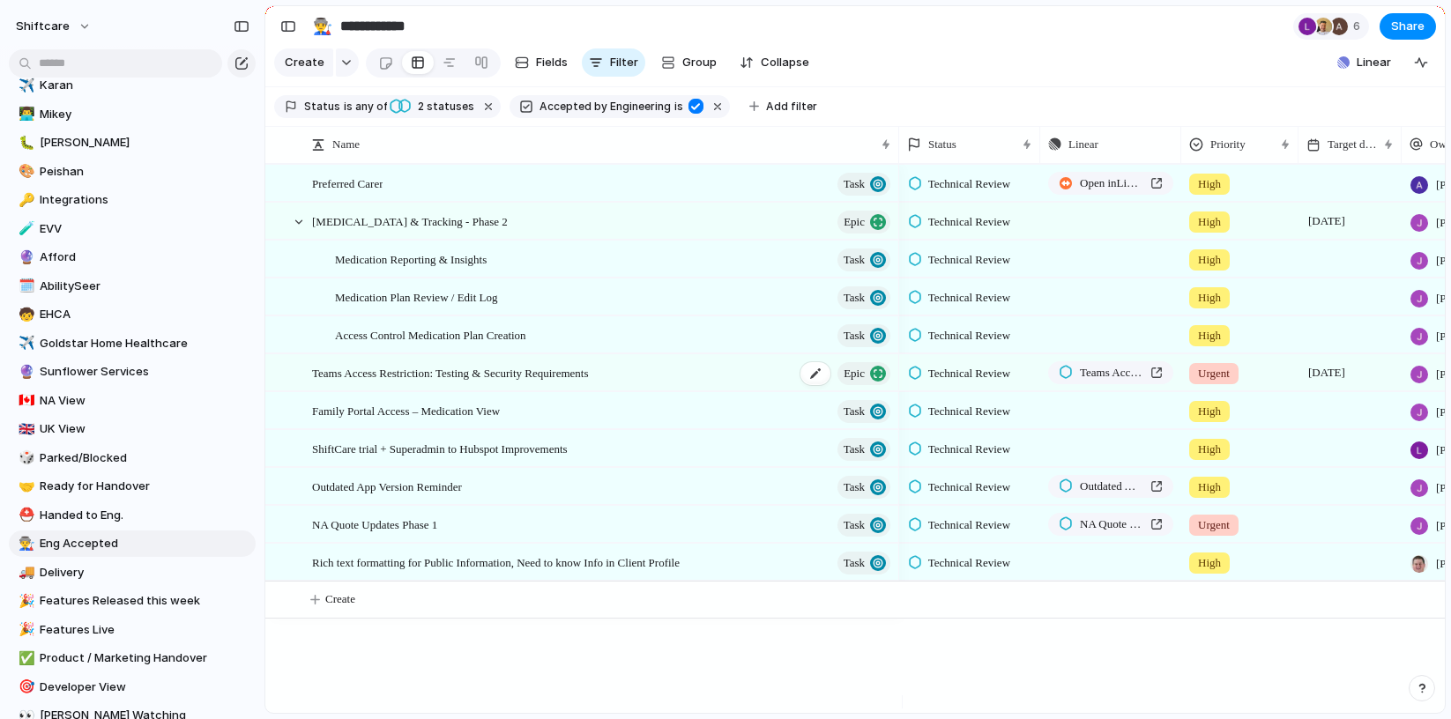
click at [378, 383] on span "Teams Access Restriction: Testing & Security Requirements" at bounding box center [450, 372] width 277 height 20
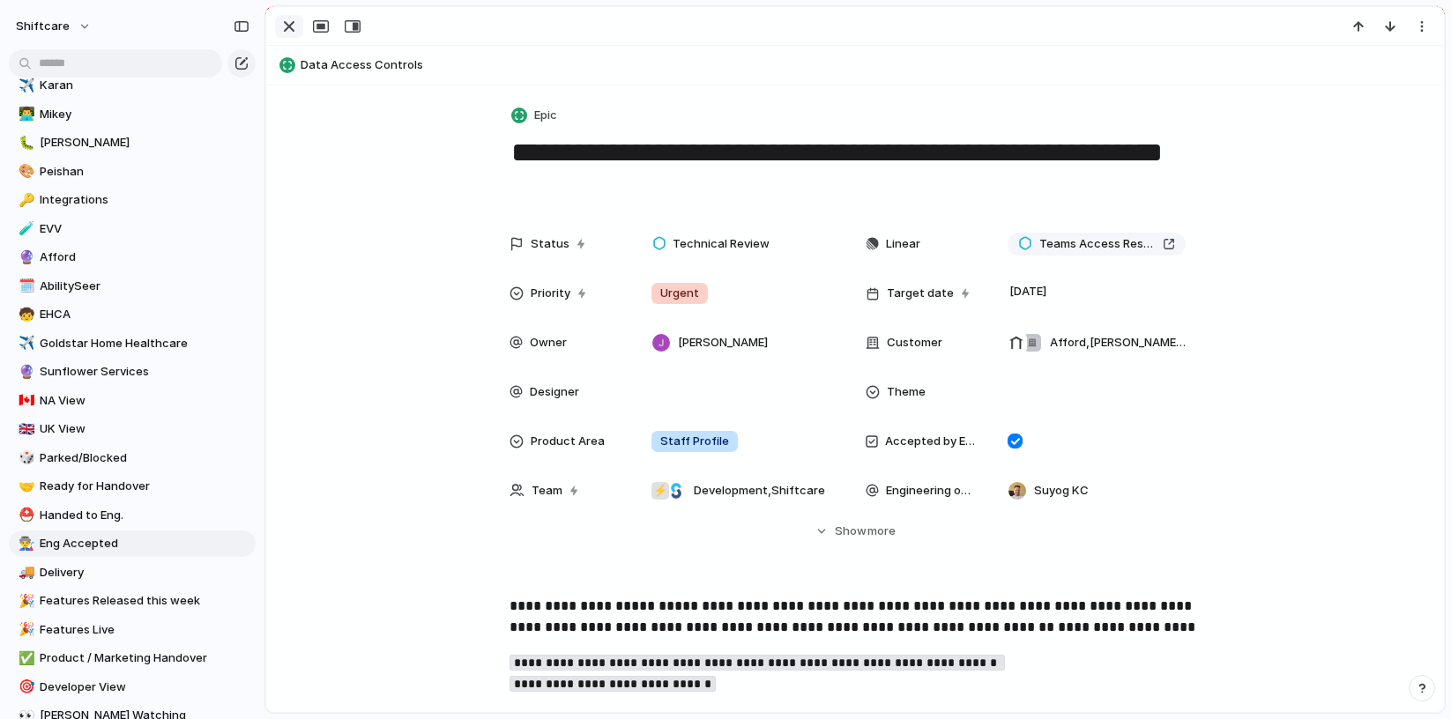
click at [284, 27] on div "button" at bounding box center [289, 26] width 21 height 21
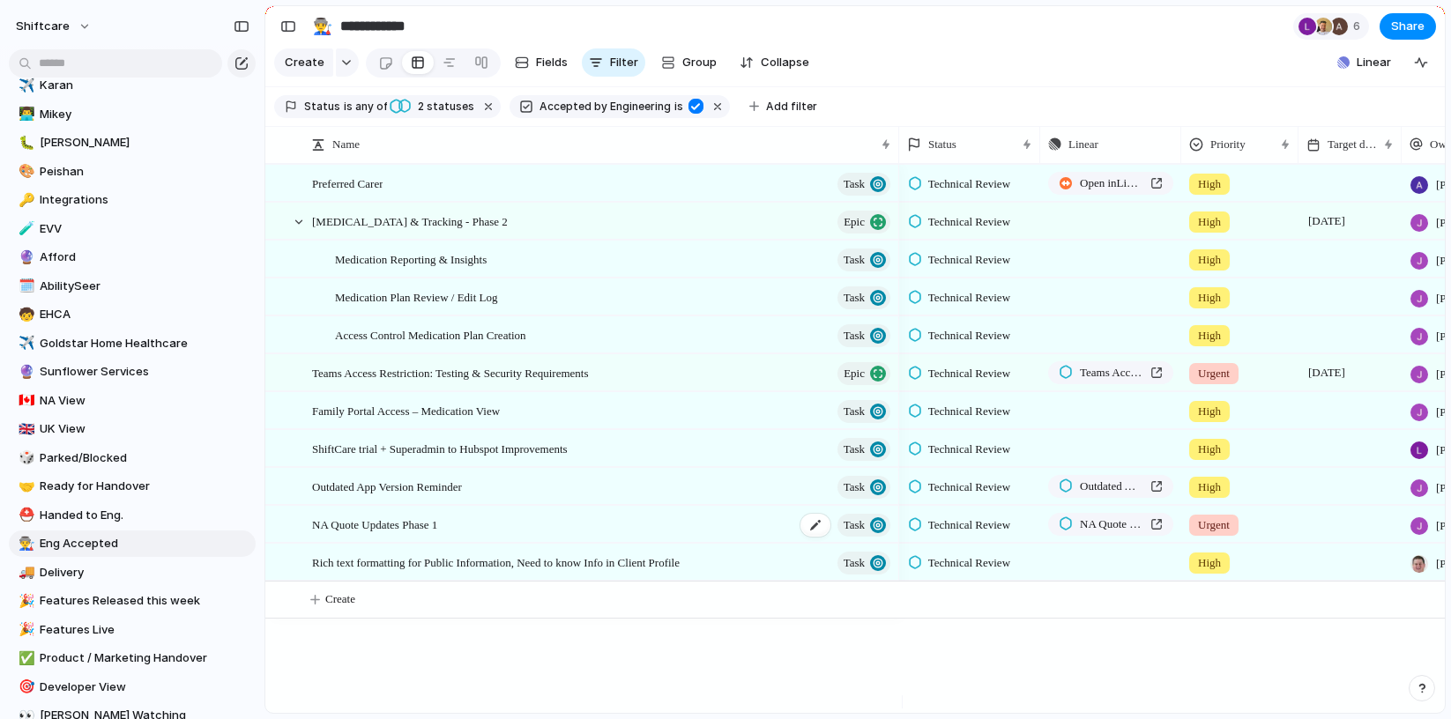
click at [406, 534] on span "NA Quote Updates Phase 1" at bounding box center [374, 524] width 125 height 20
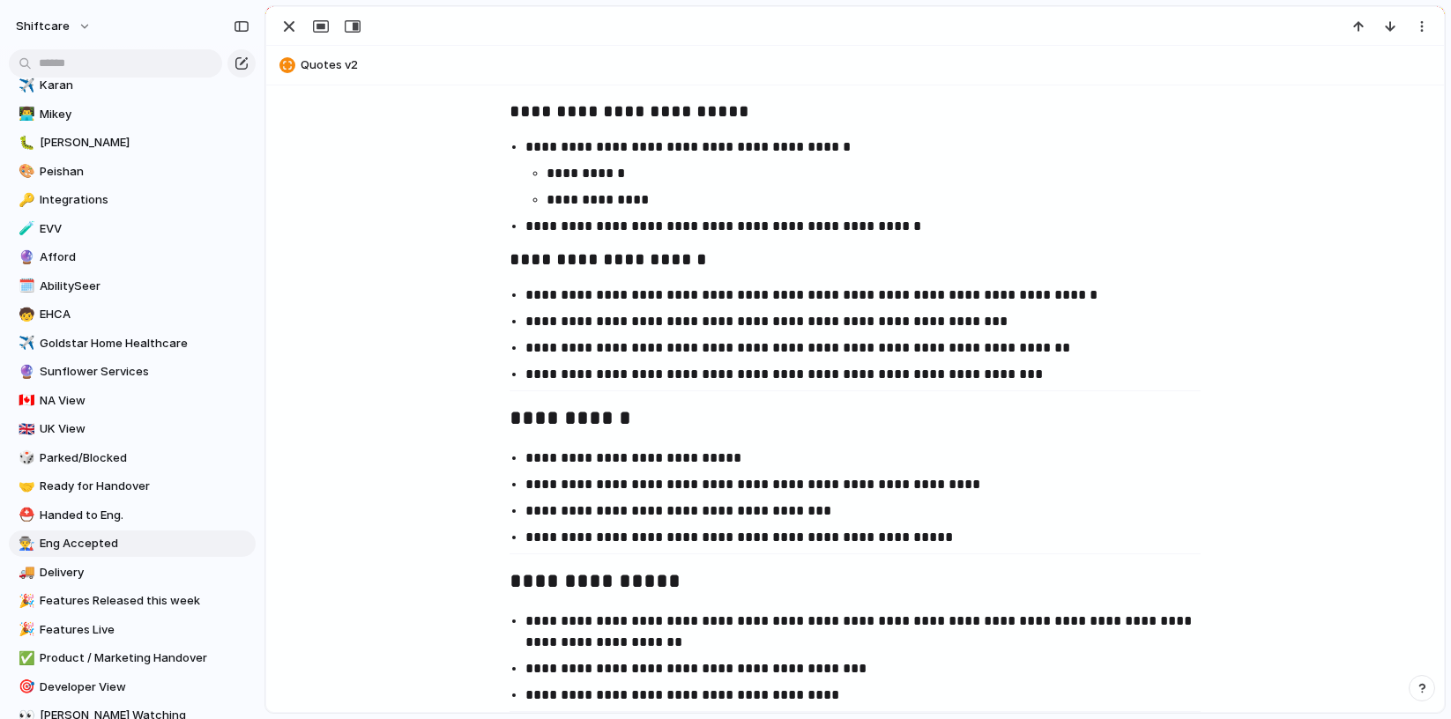
scroll to position [2190, 0]
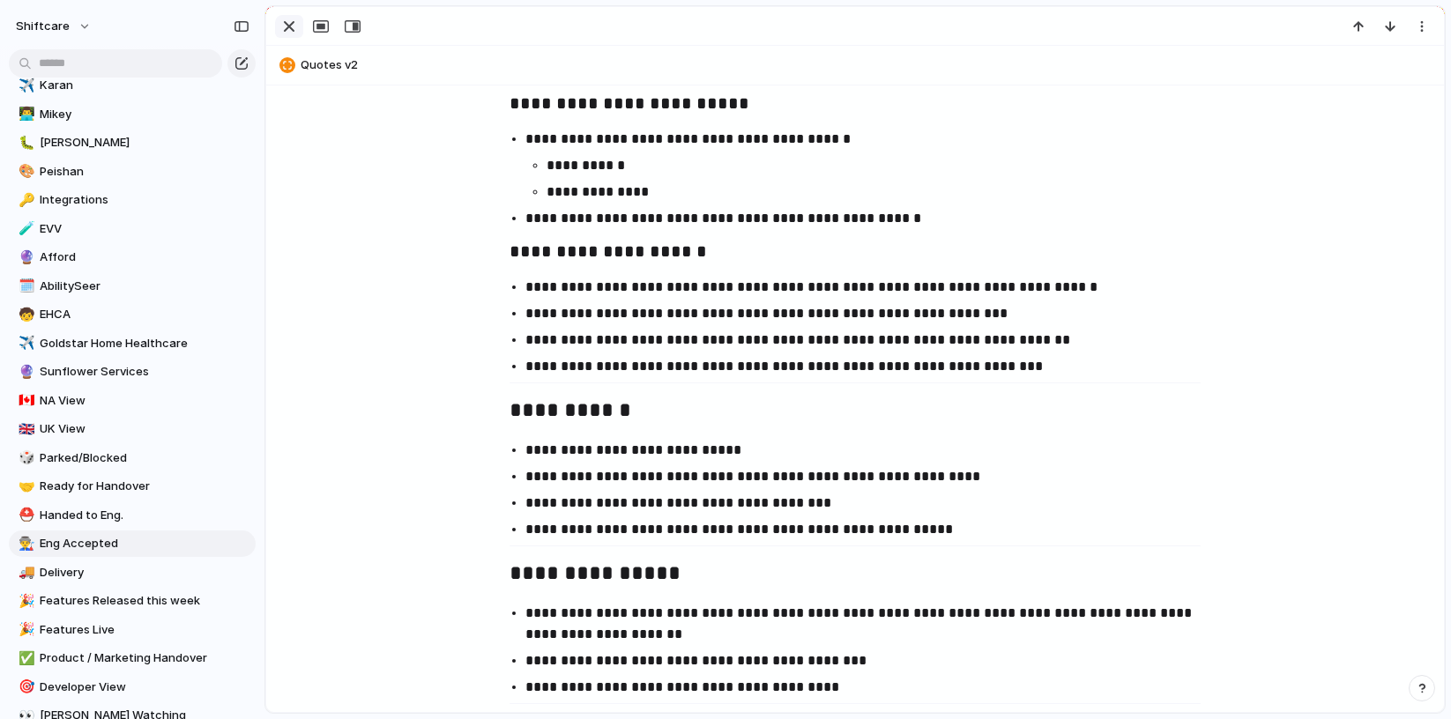
click at [287, 24] on div "button" at bounding box center [289, 26] width 21 height 21
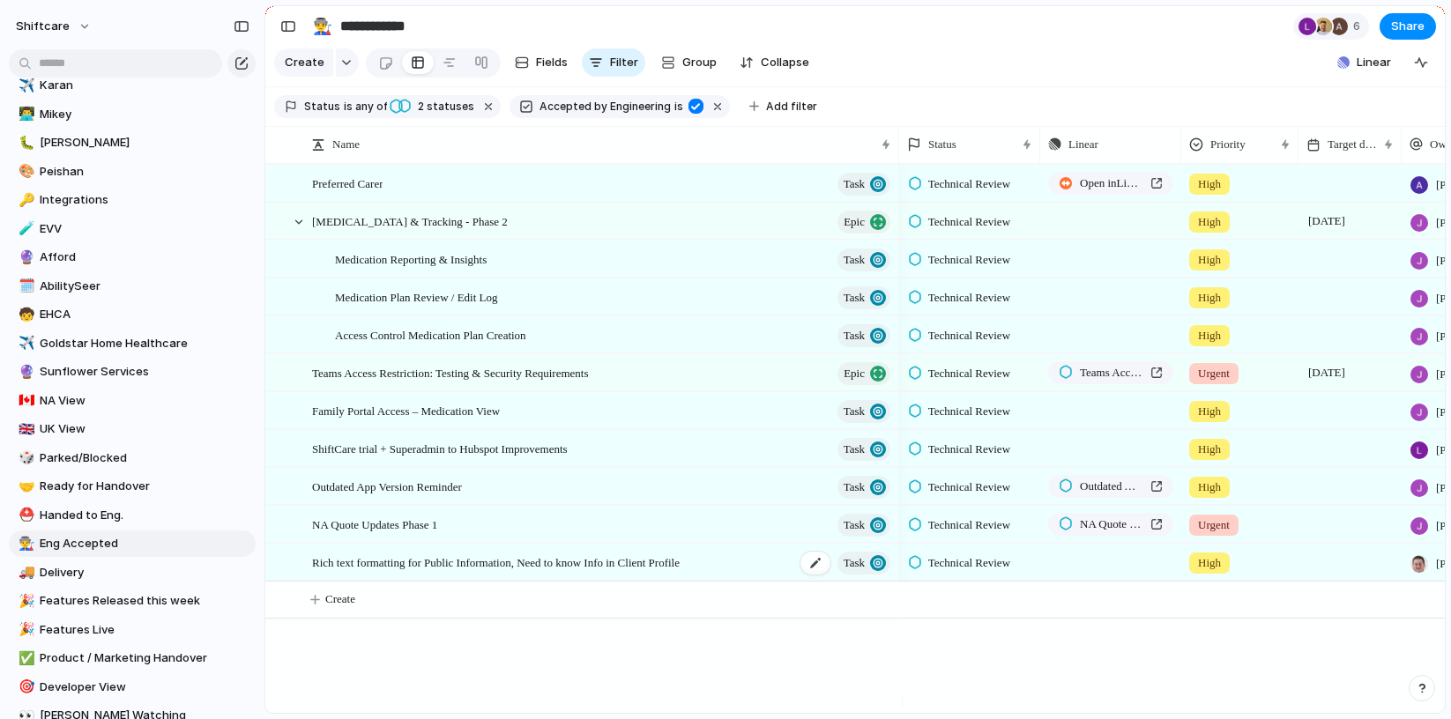
click at [420, 572] on span "Rich text formatting for Public Information, Need to know Info in Client Profile" at bounding box center [496, 562] width 368 height 20
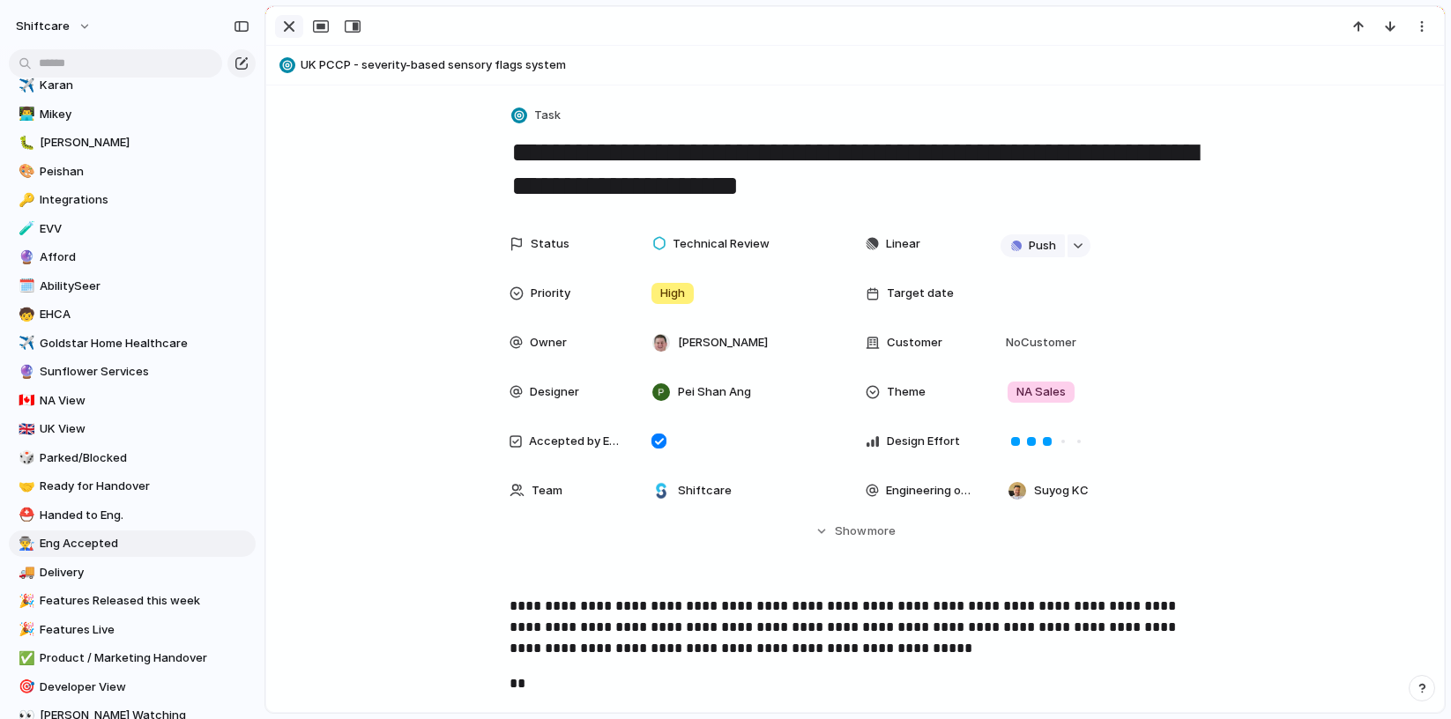
click at [286, 23] on div "button" at bounding box center [289, 26] width 21 height 21
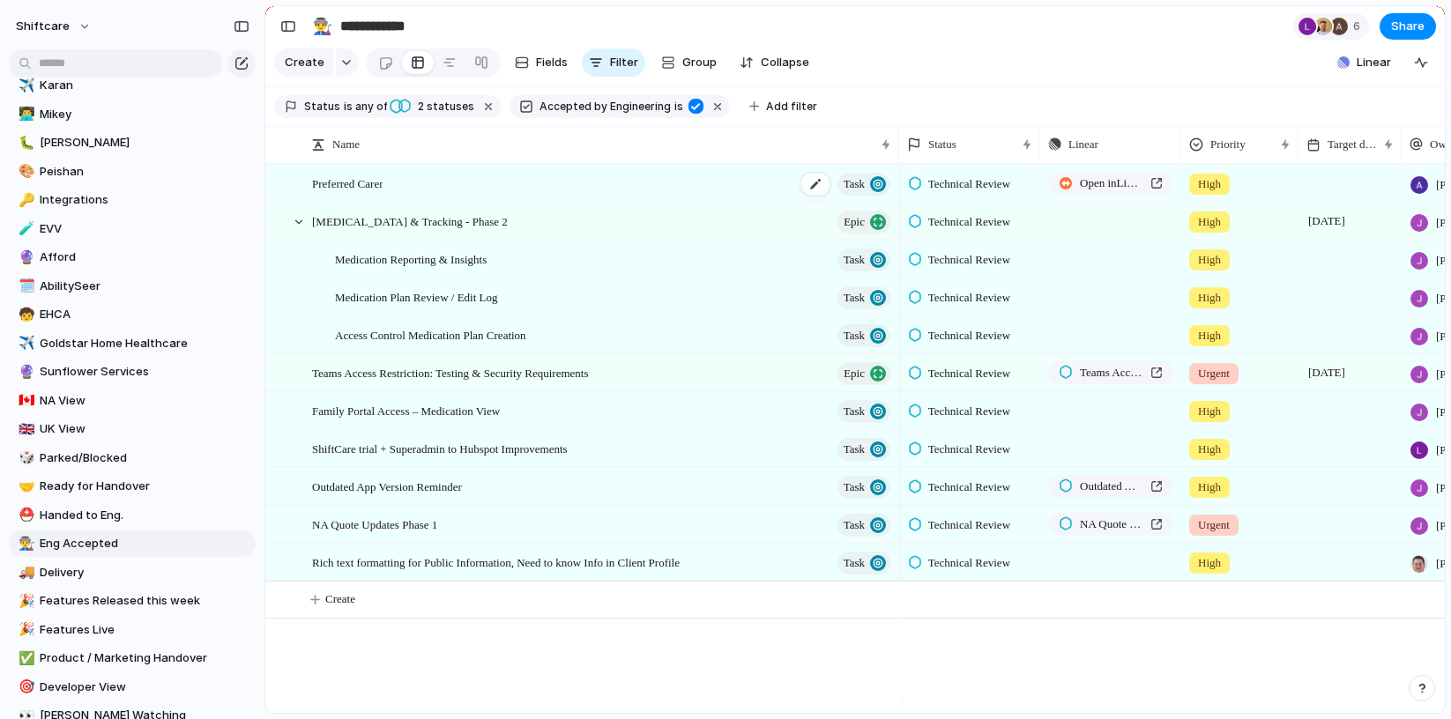
click at [370, 183] on div "Preferred Carer Task" at bounding box center [602, 184] width 581 height 36
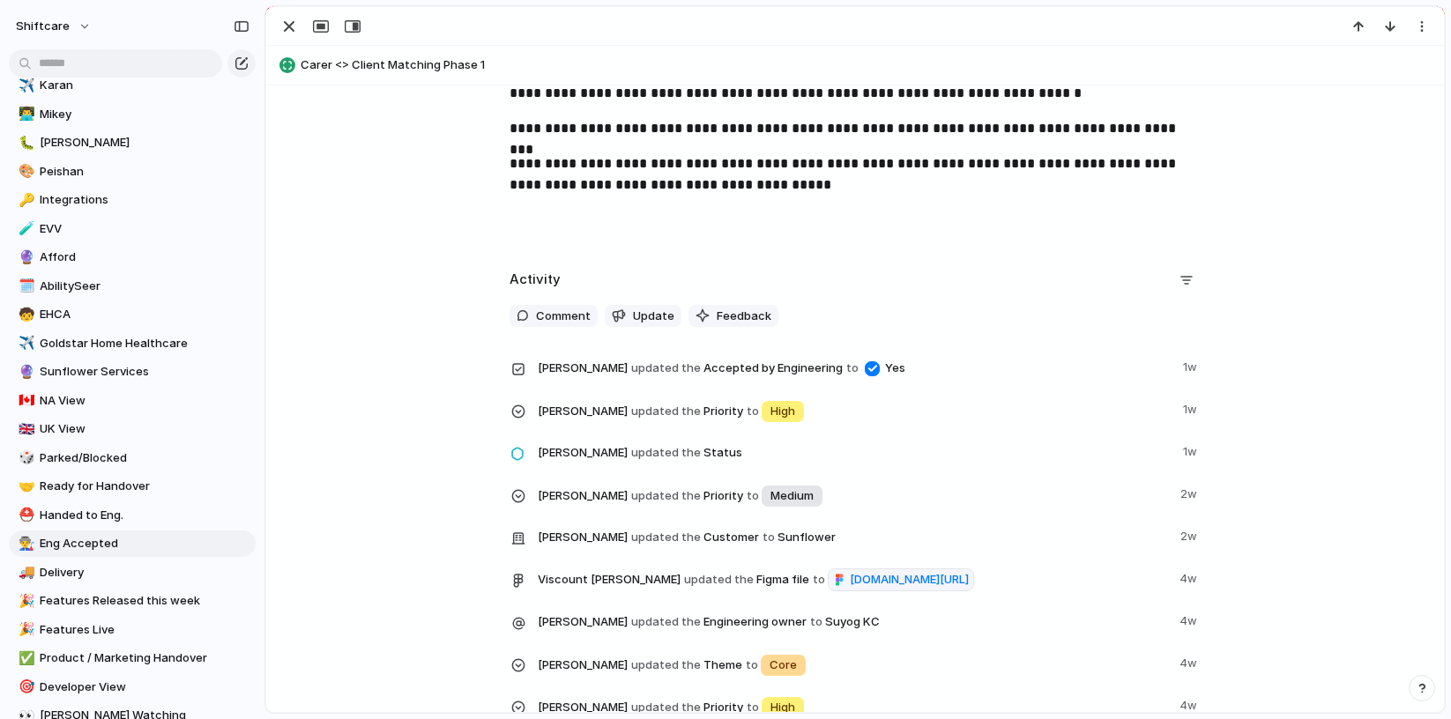
scroll to position [1221, 0]
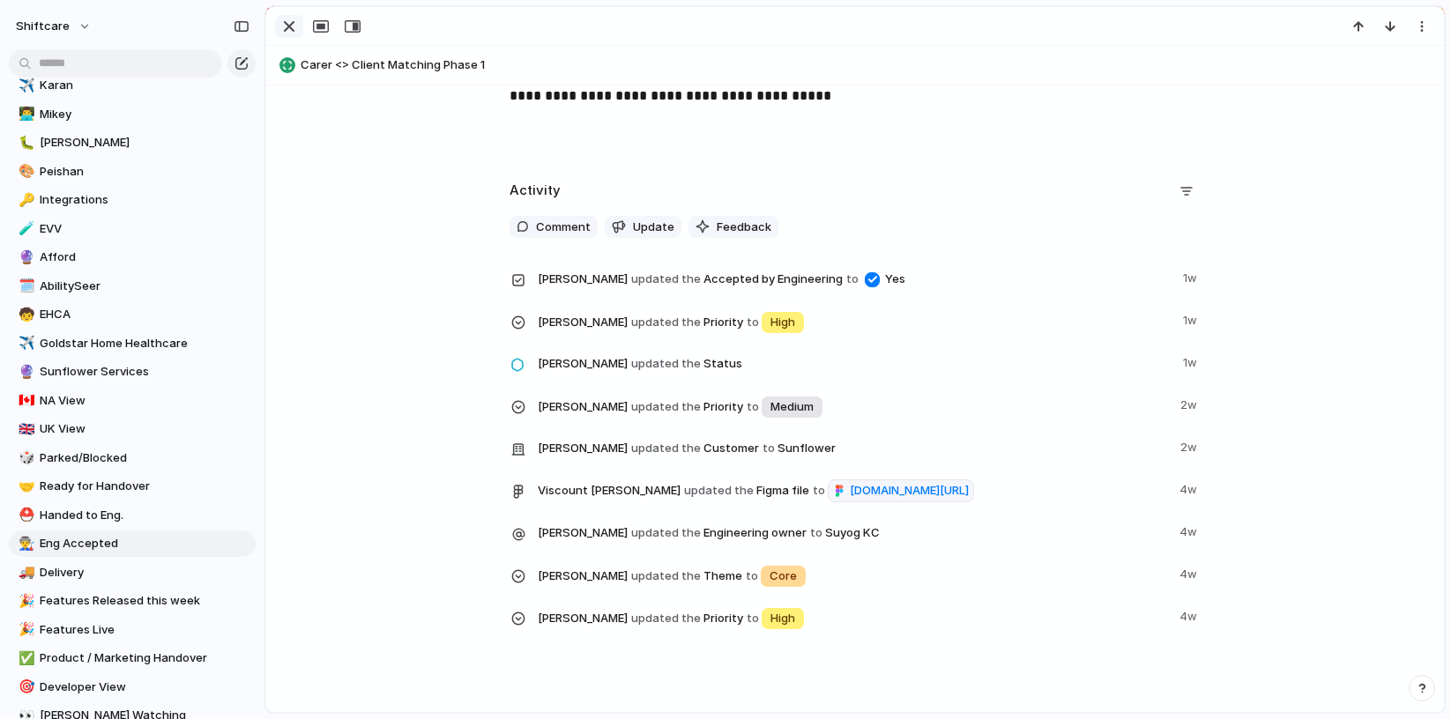
click at [283, 24] on div "button" at bounding box center [289, 26] width 21 height 21
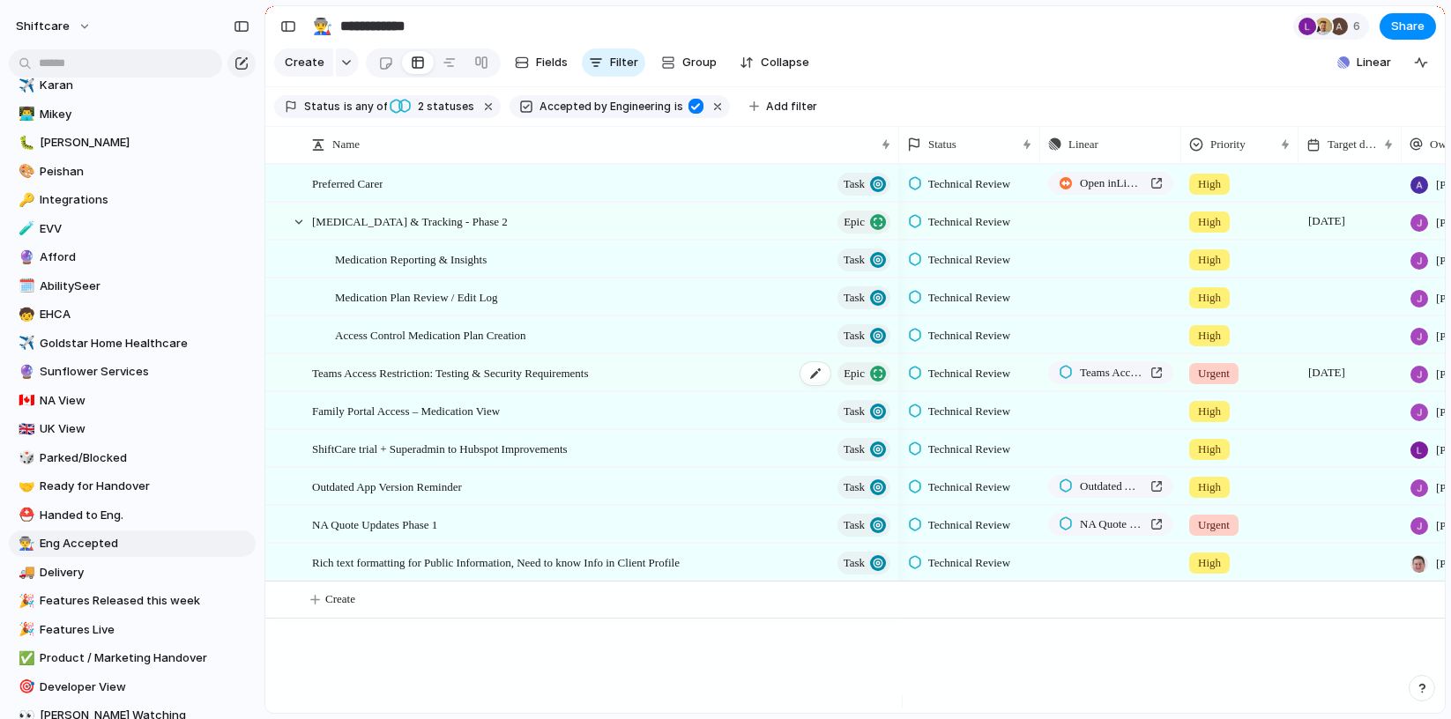
click at [434, 383] on span "Teams Access Restriction: Testing & Security Requirements" at bounding box center [450, 372] width 277 height 20
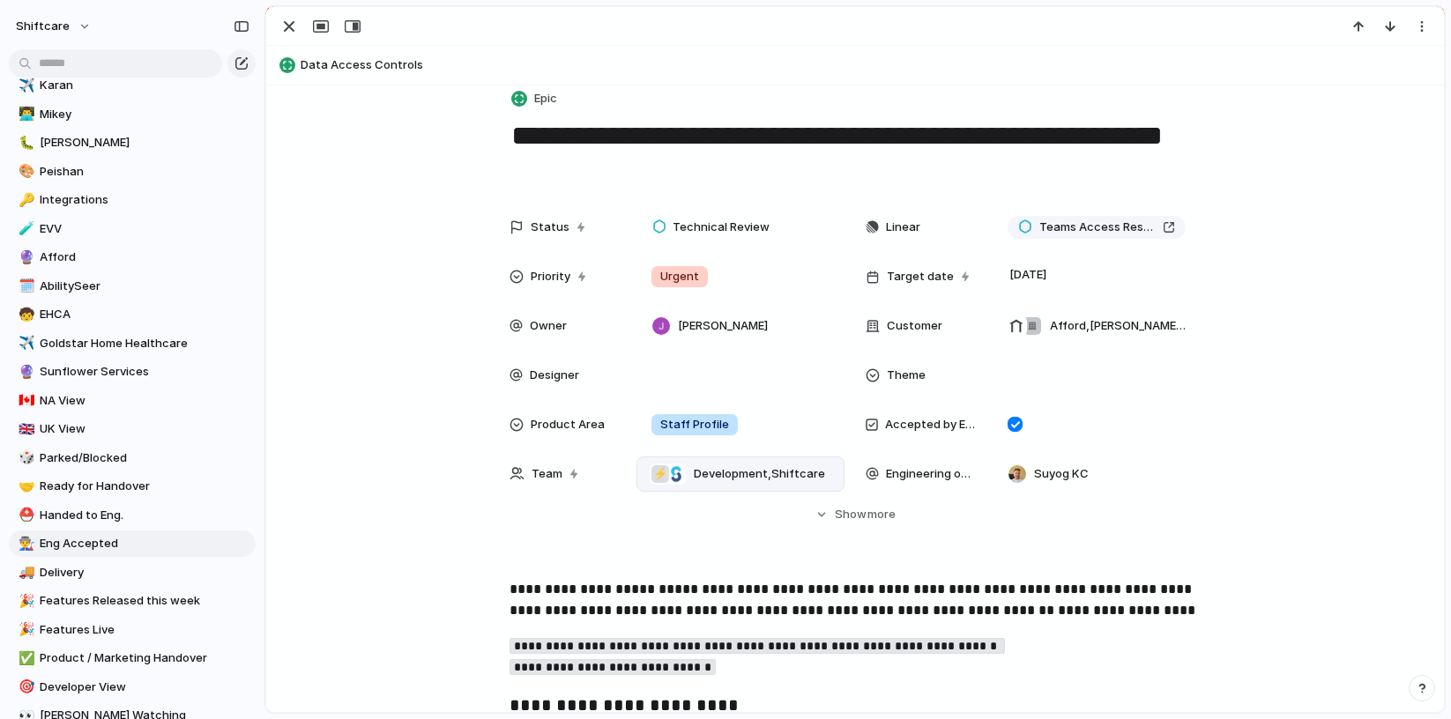
scroll to position [19, 0]
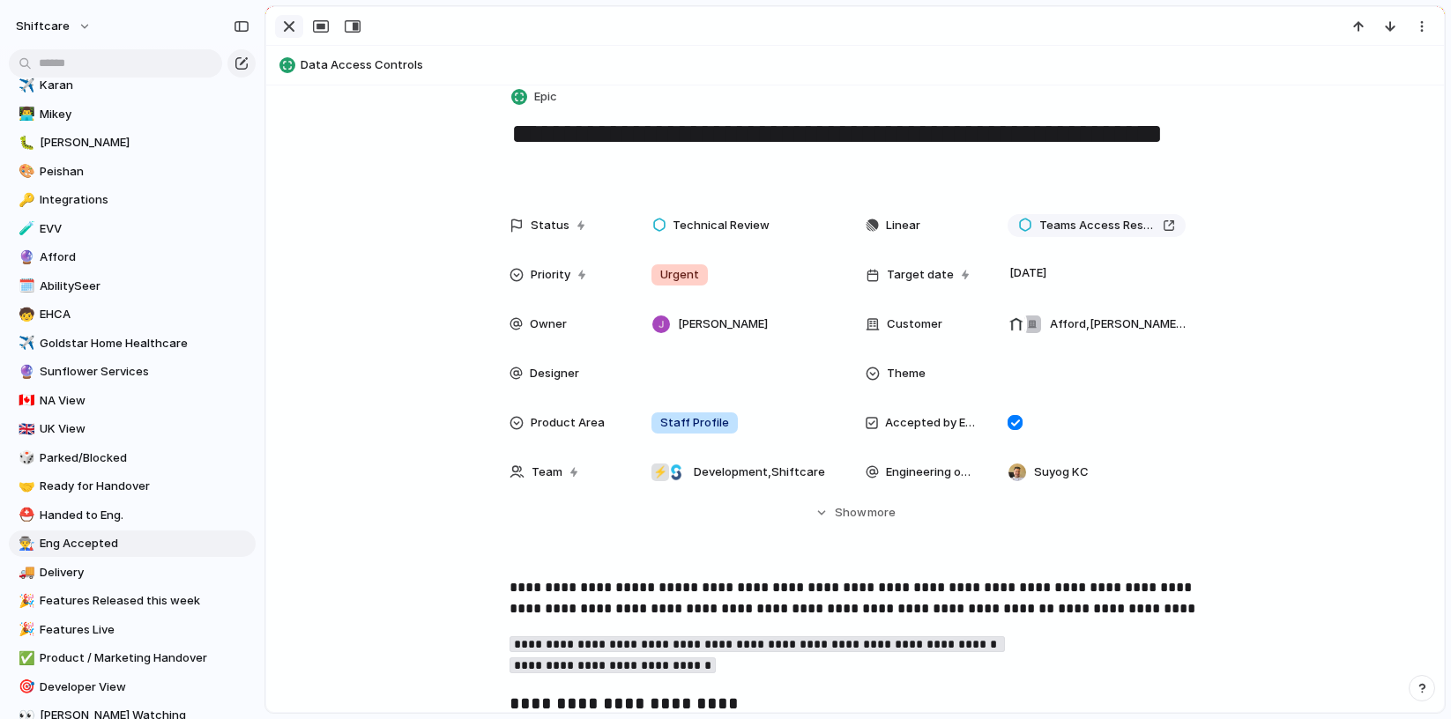
click at [284, 29] on div "button" at bounding box center [289, 26] width 21 height 21
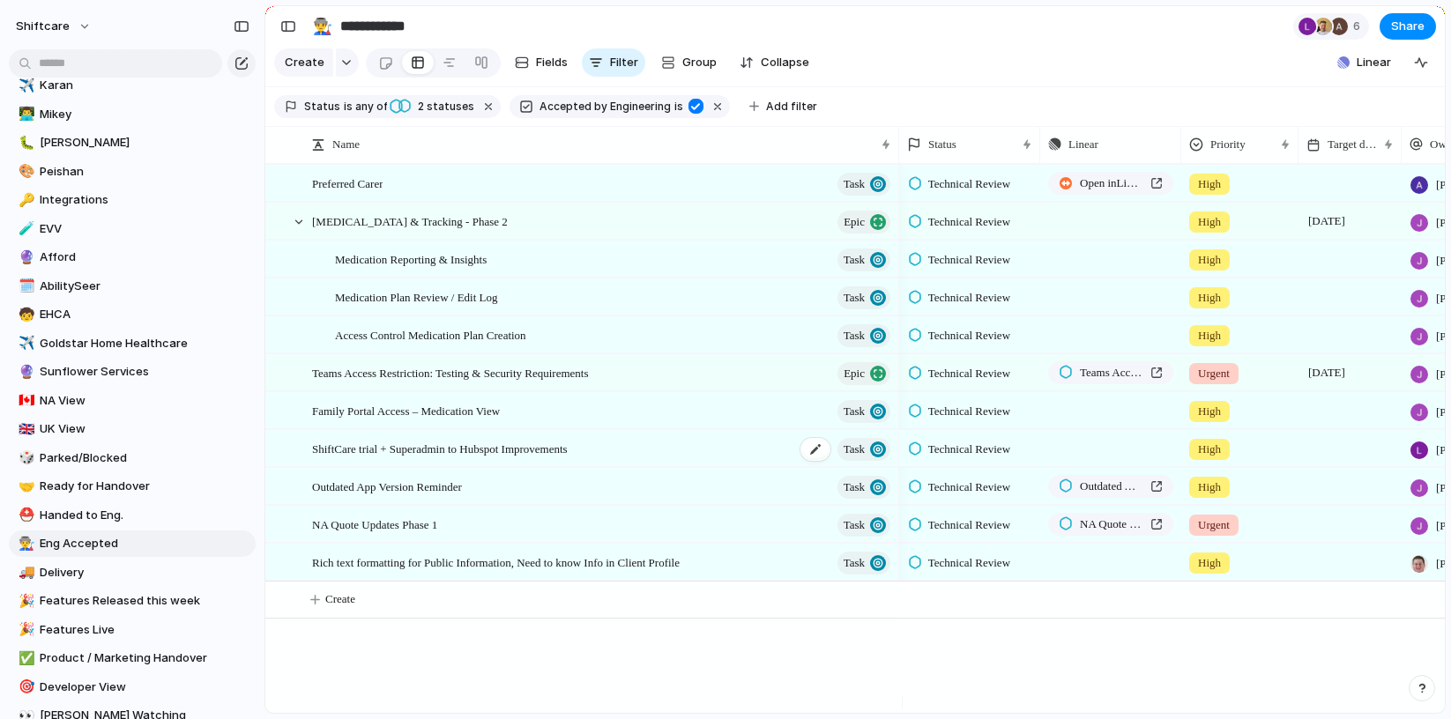
click at [434, 458] on span "ShiftCare trial + Superadmin to Hubspot Improvements" at bounding box center [440, 448] width 256 height 20
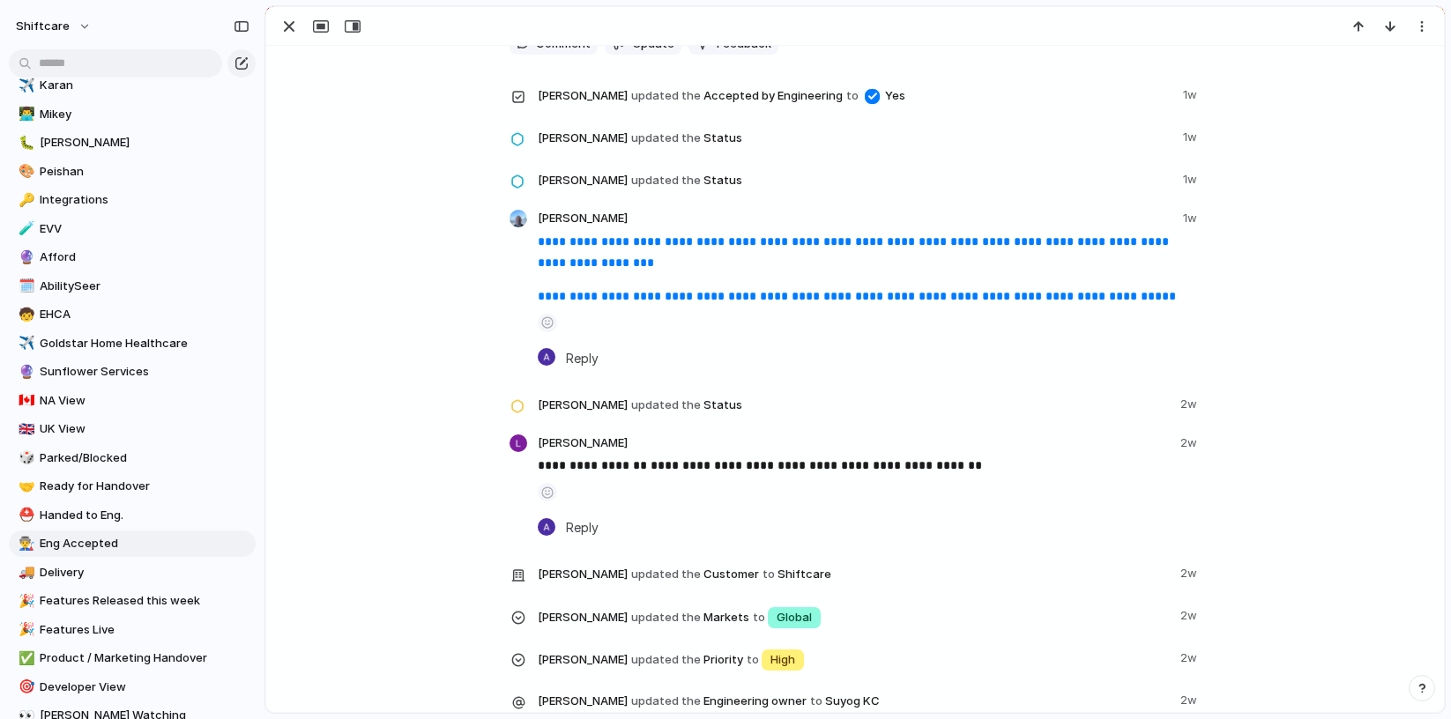
scroll to position [2269, 0]
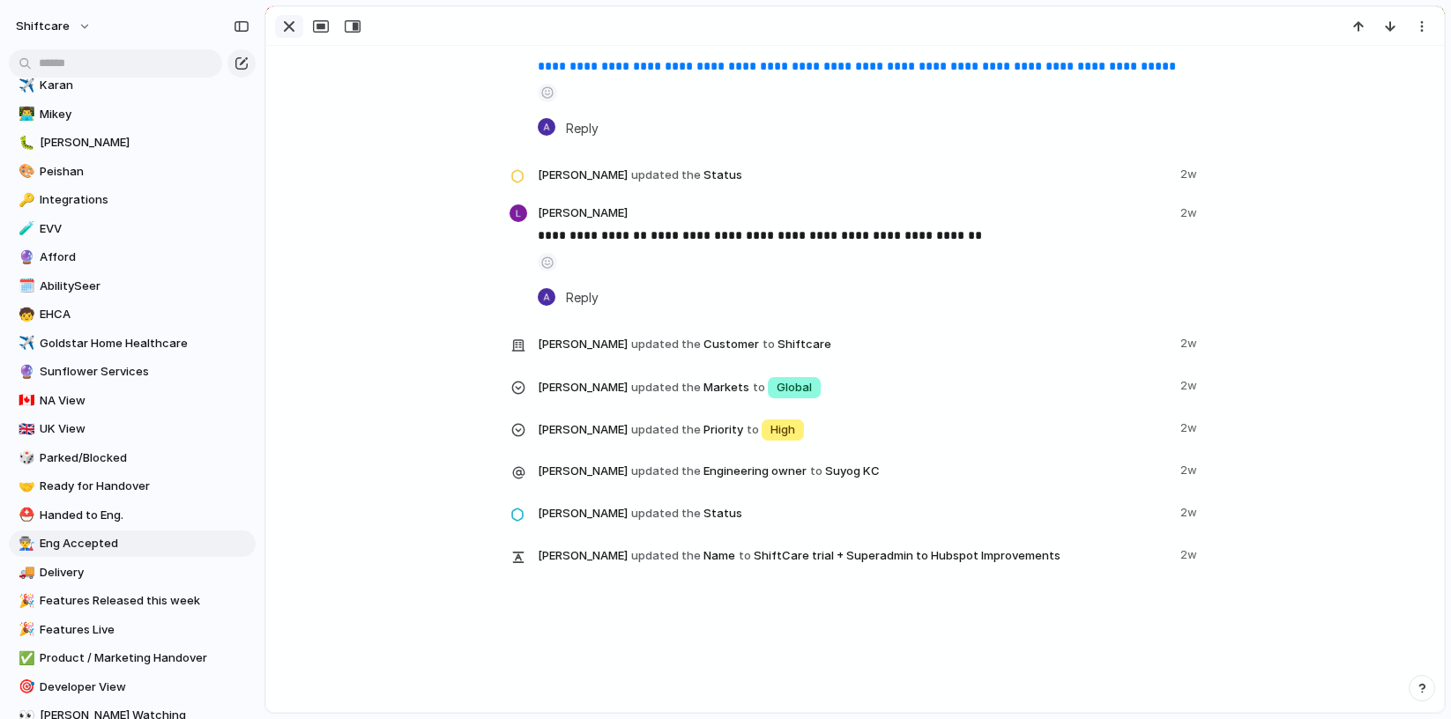
click at [279, 24] on div "button" at bounding box center [289, 26] width 21 height 21
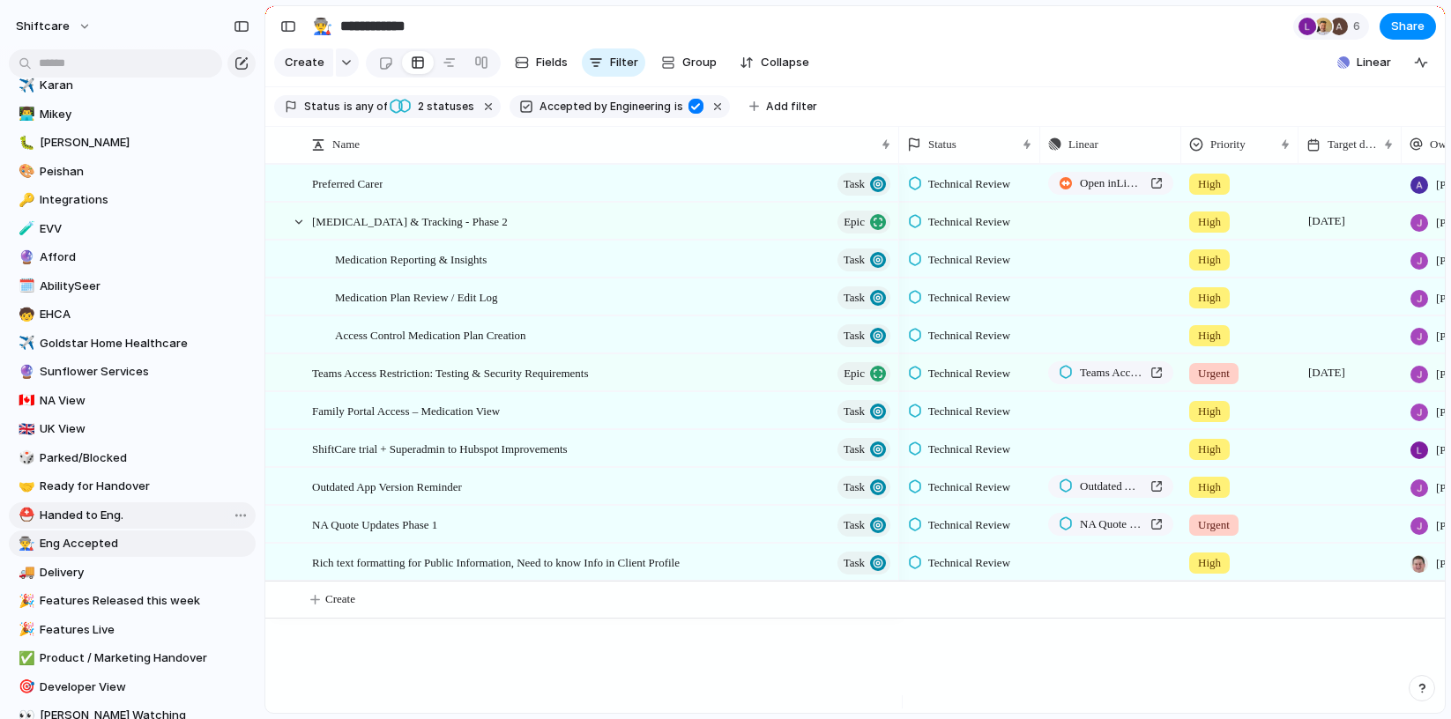
click at [112, 510] on span "Handed to Eng." at bounding box center [145, 516] width 210 height 18
type input "**********"
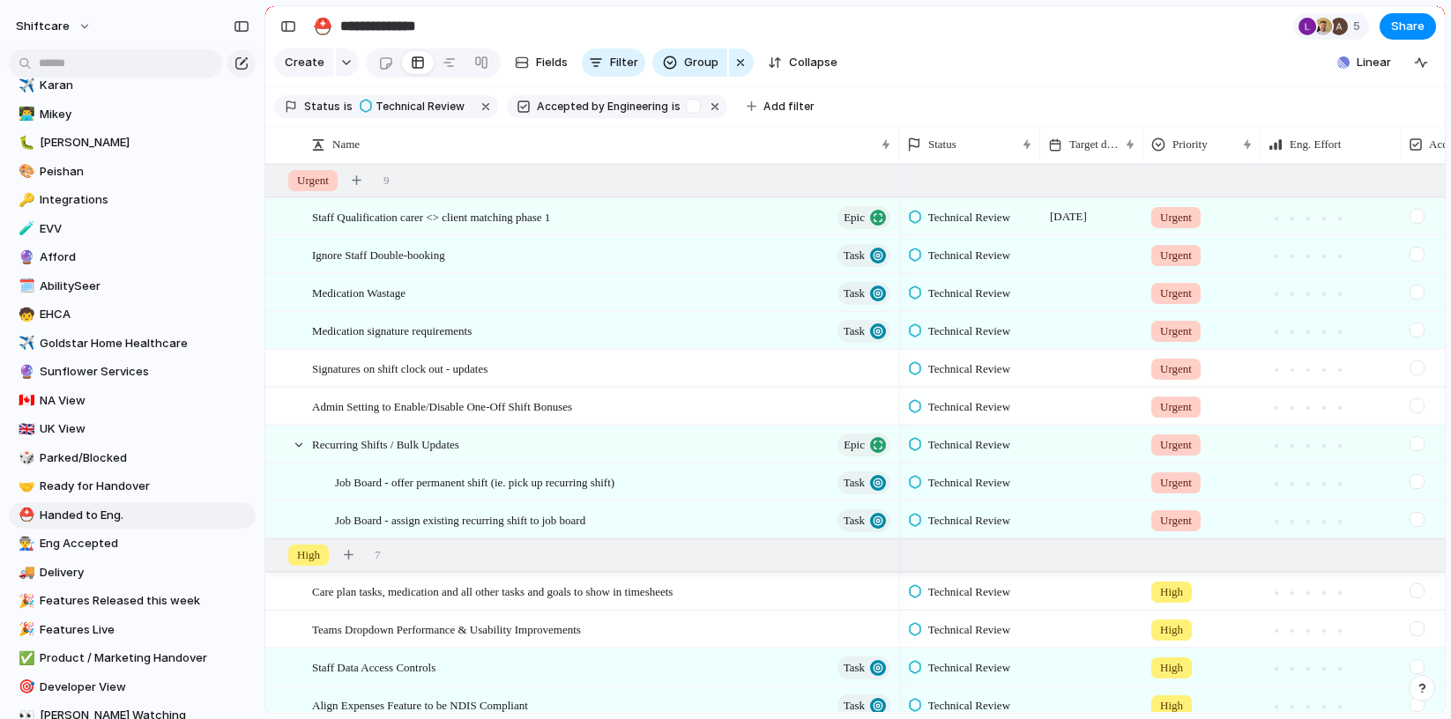
scroll to position [212, 0]
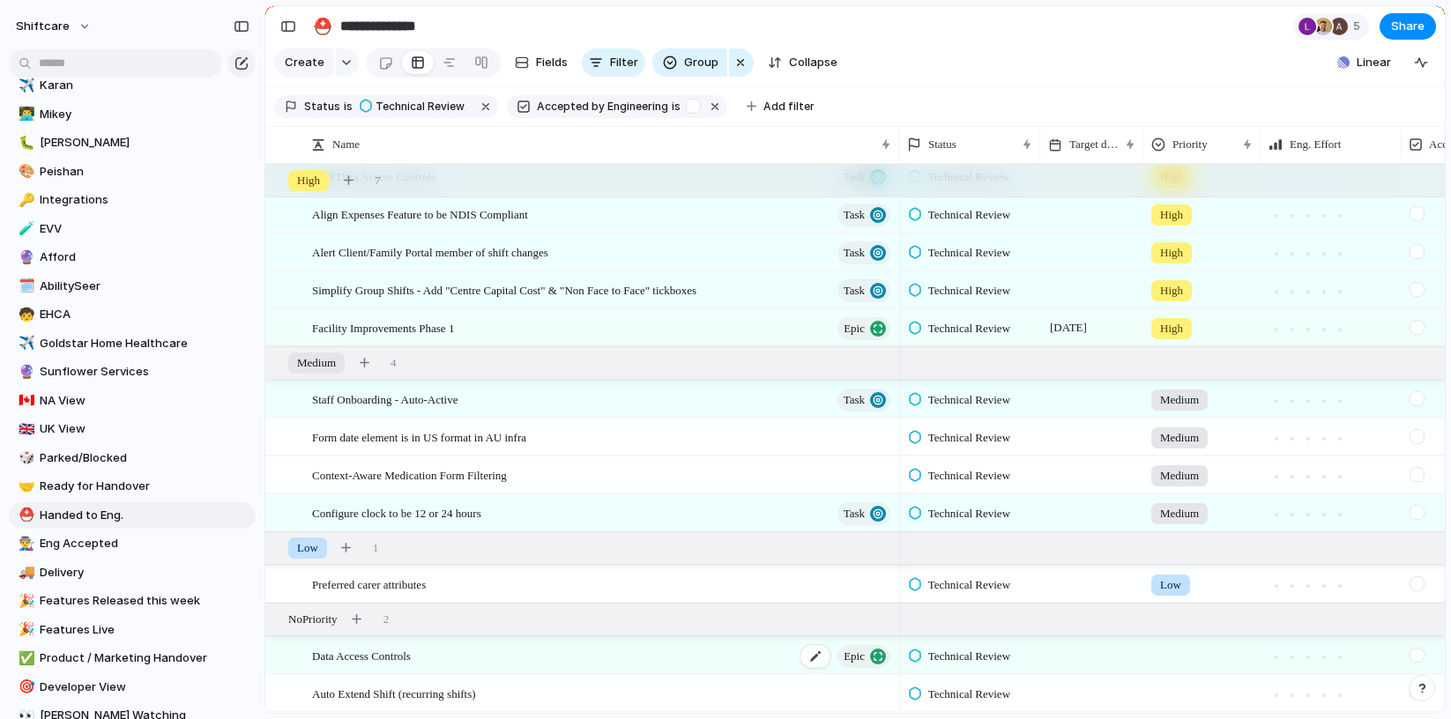
click at [338, 659] on span "Data Access Controls" at bounding box center [361, 655] width 99 height 20
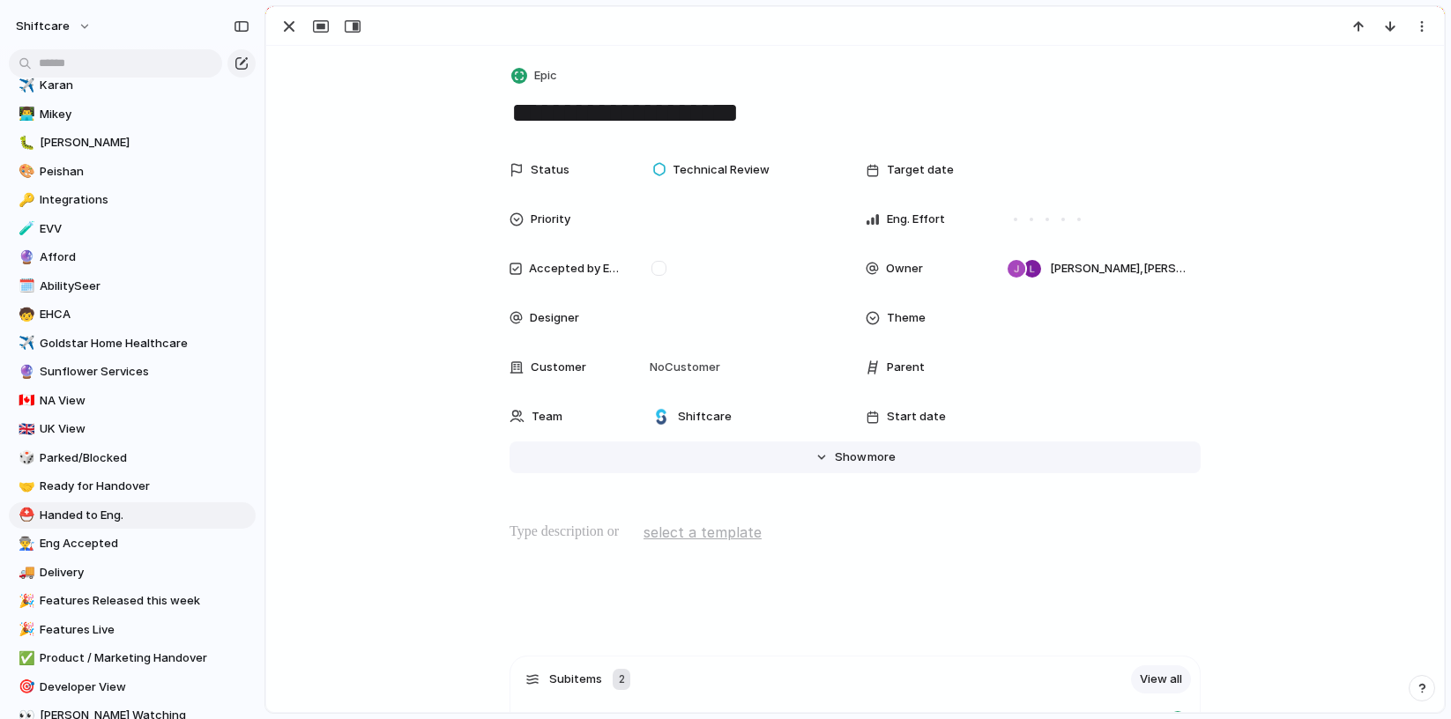
scroll to position [354, 0]
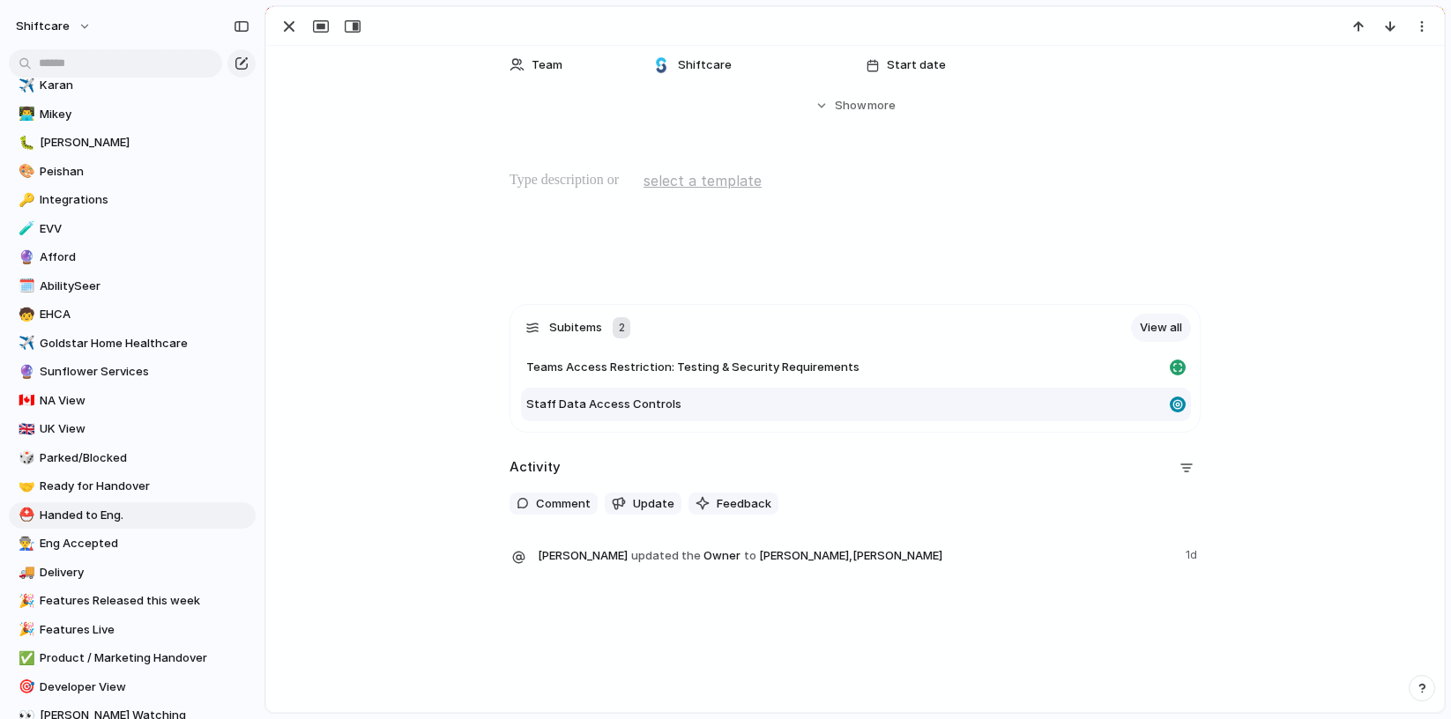
click at [629, 398] on span "Staff Data Access Controls" at bounding box center [603, 405] width 155 height 18
type textarea "**********"
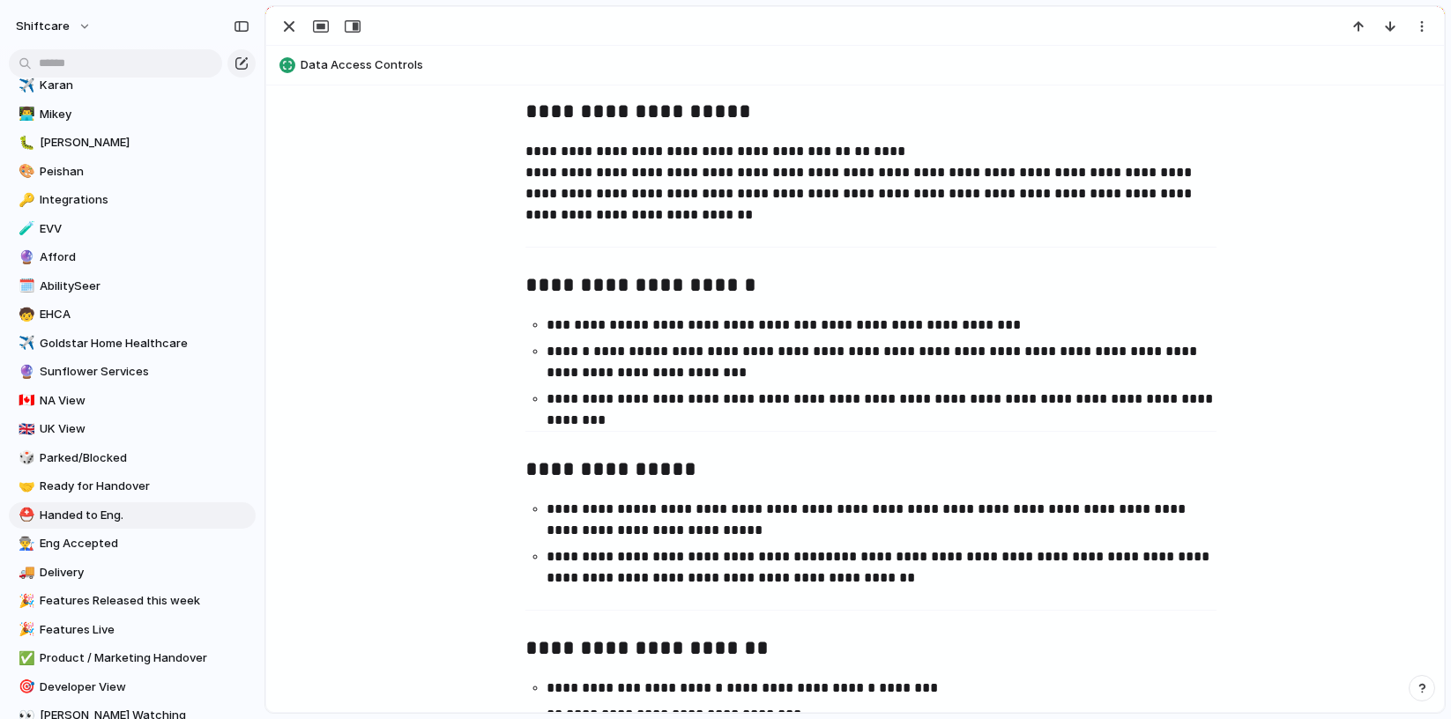
scroll to position [1335, 0]
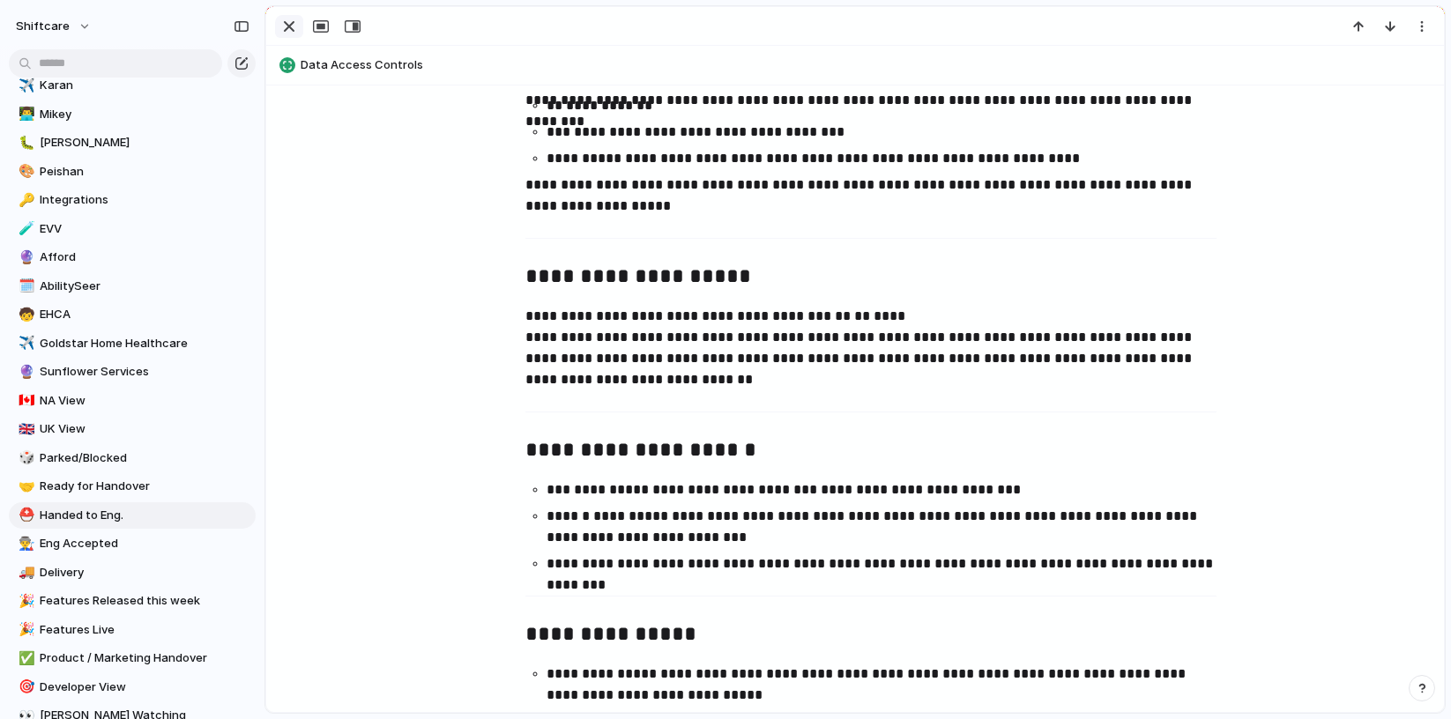
click at [301, 32] on button "button" at bounding box center [289, 26] width 28 height 23
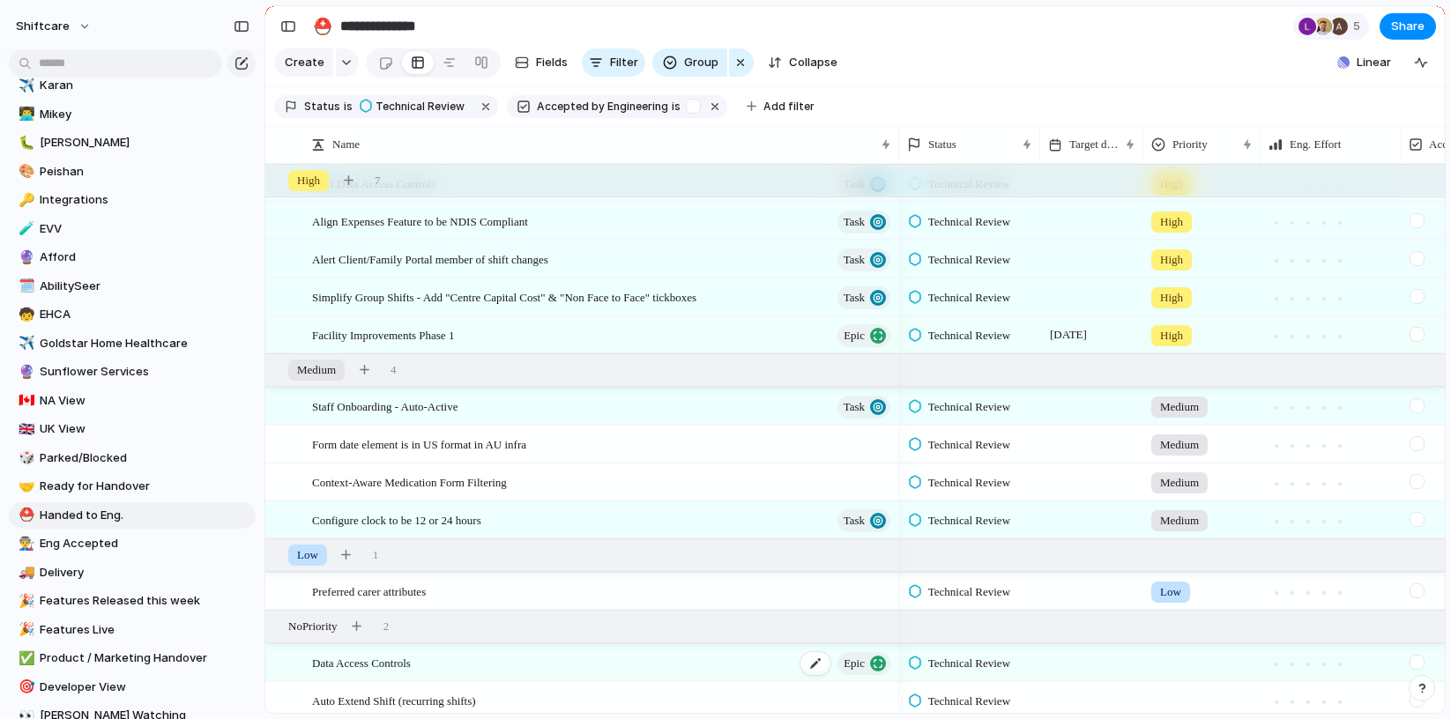
scroll to position [504, 0]
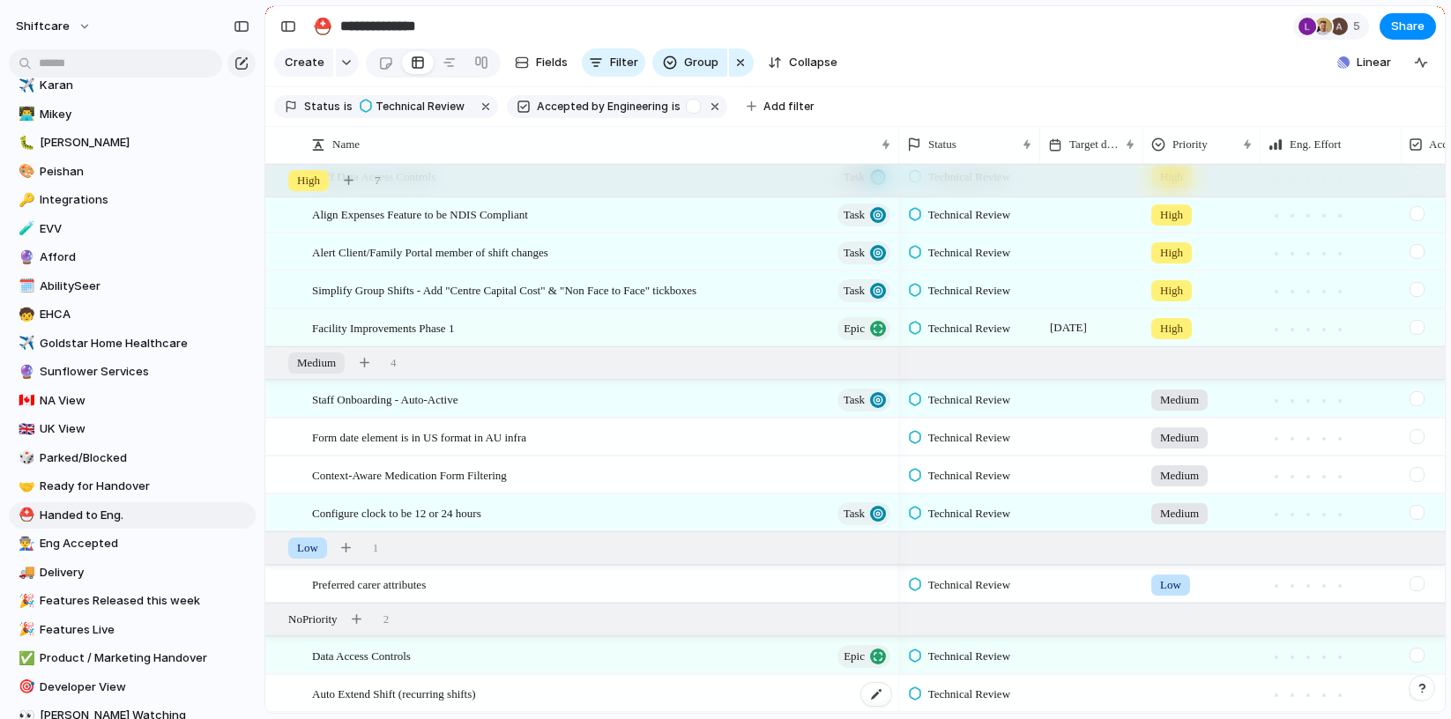
click at [357, 693] on span "Auto Extend Shift (recurring shifts)" at bounding box center [394, 693] width 164 height 20
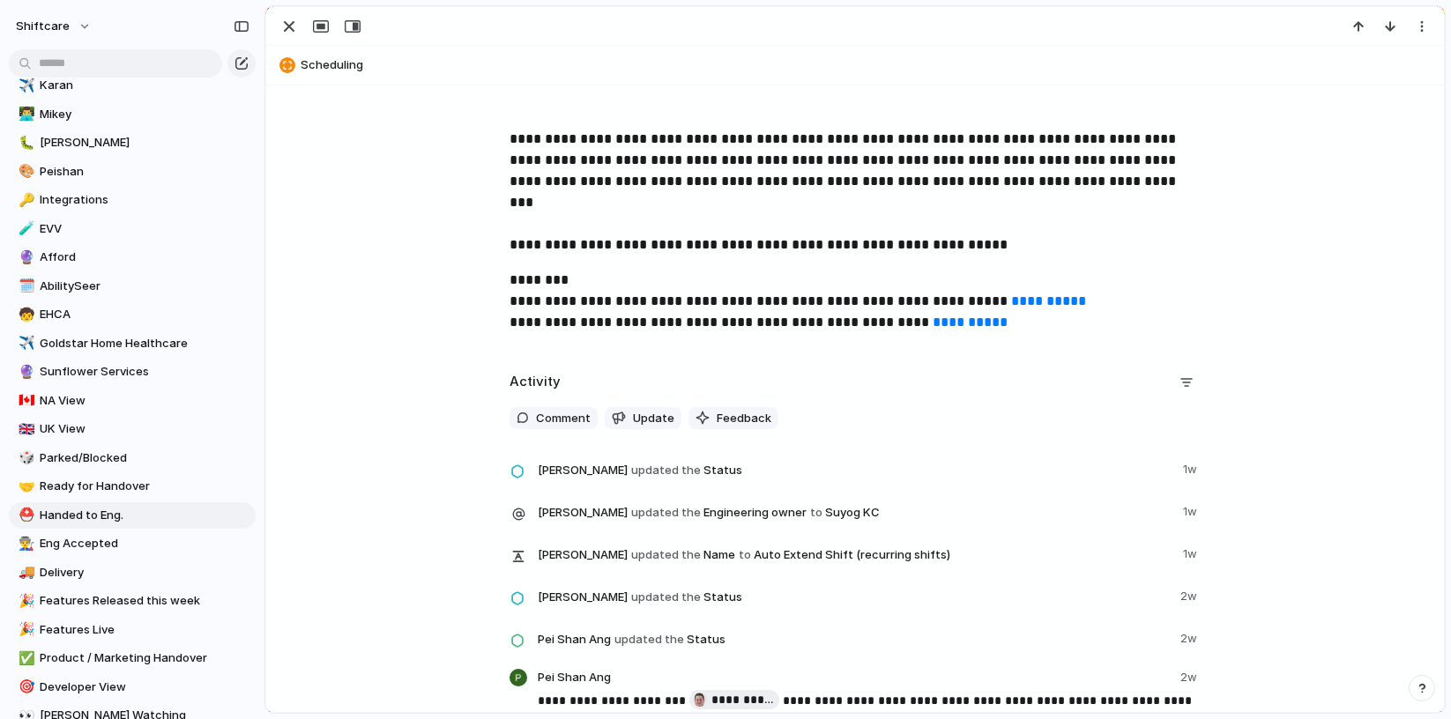
scroll to position [997, 0]
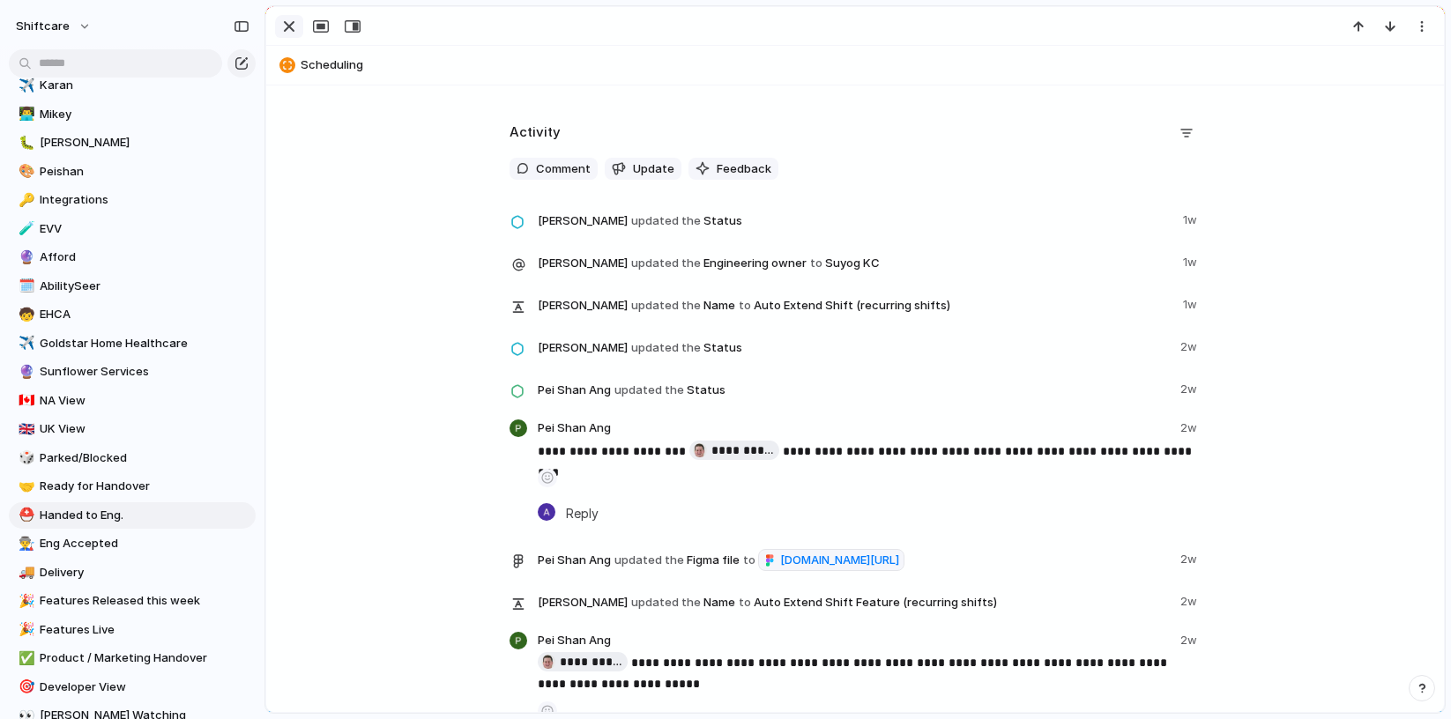
click at [287, 26] on div "button" at bounding box center [289, 26] width 21 height 21
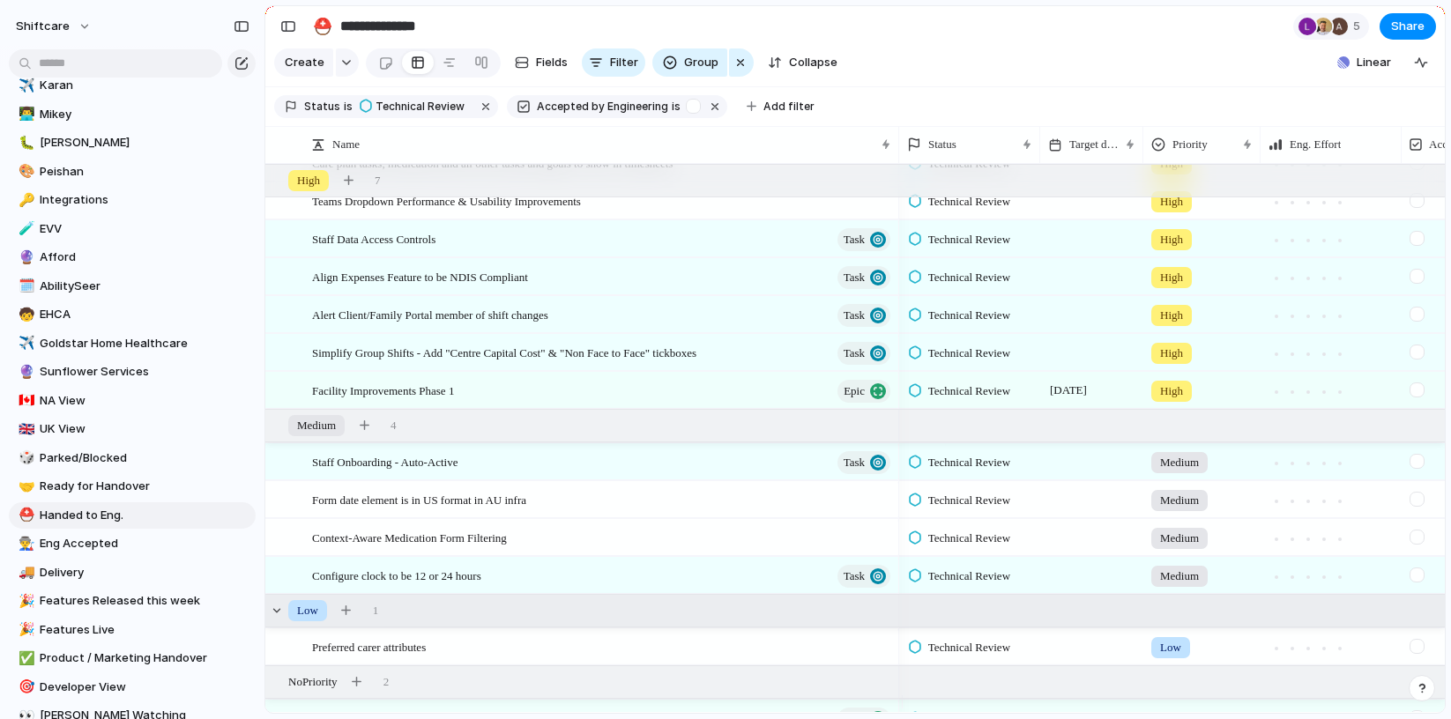
scroll to position [406, 0]
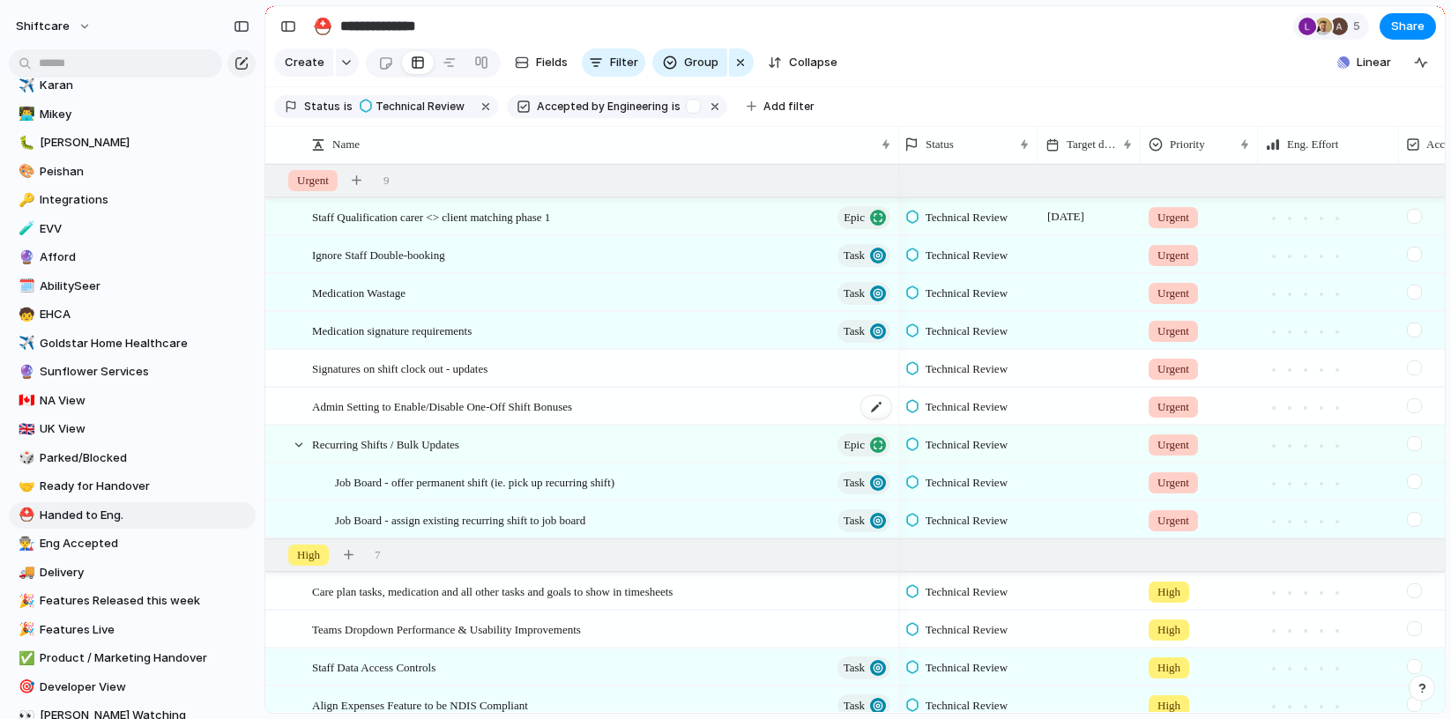
click at [393, 416] on span "Admin Setting to Enable/Disable One-Off Shift Bonuses" at bounding box center [442, 406] width 260 height 20
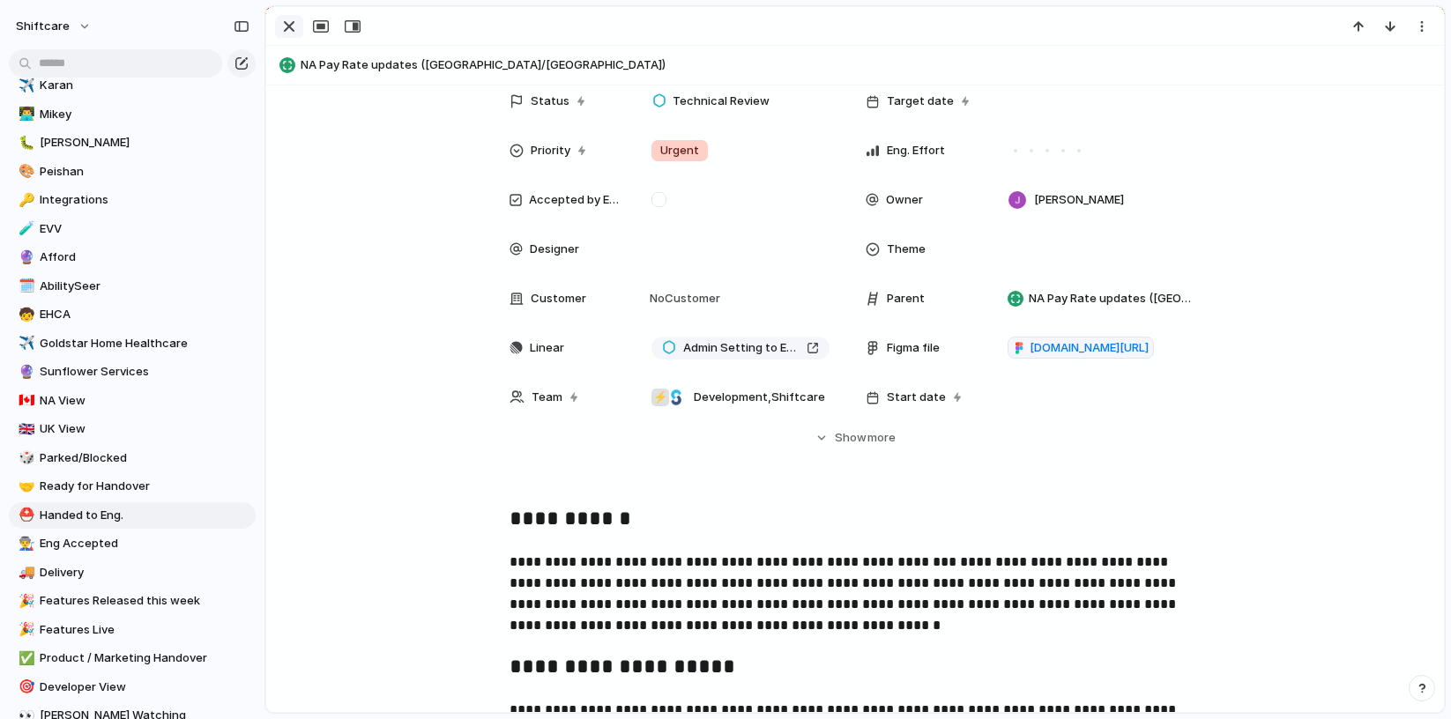
click at [281, 26] on div "button" at bounding box center [289, 26] width 21 height 21
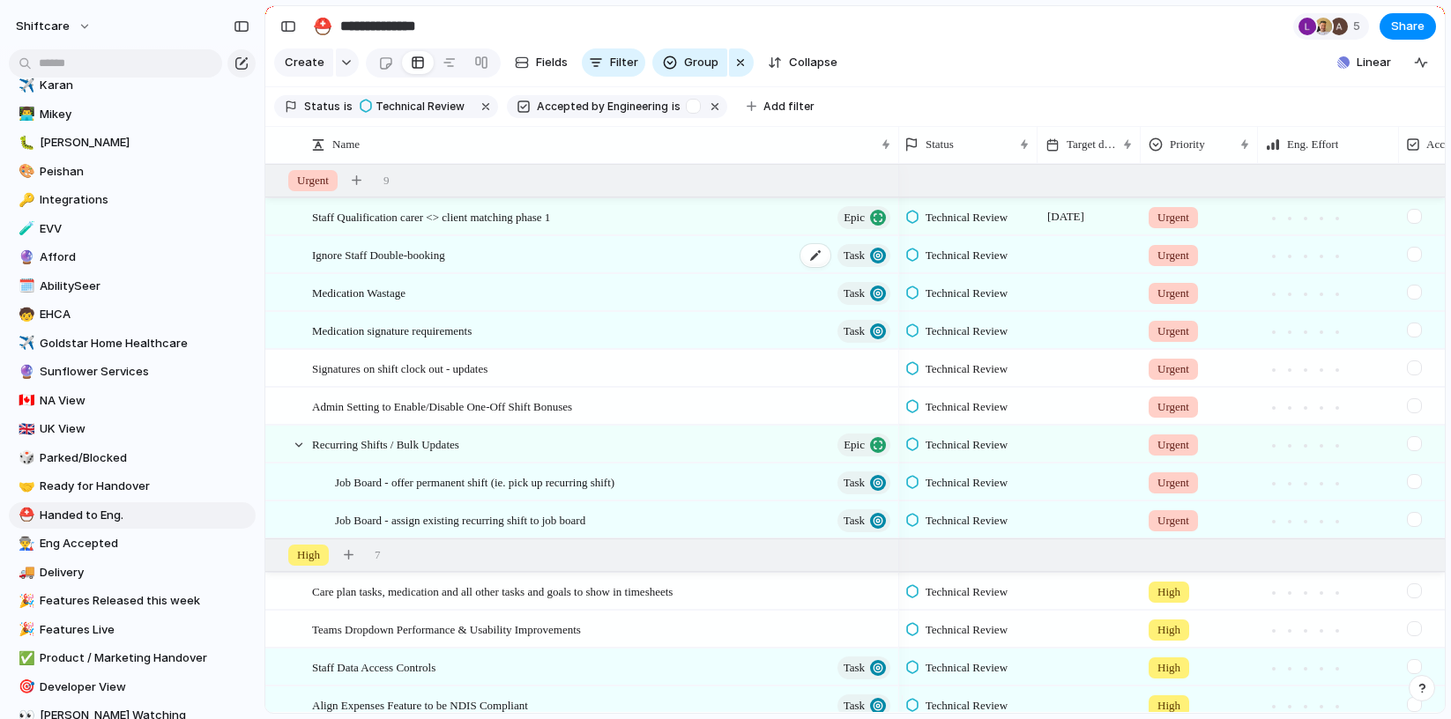
click at [412, 264] on span "Ignore Staff Double-booking" at bounding box center [378, 254] width 133 height 20
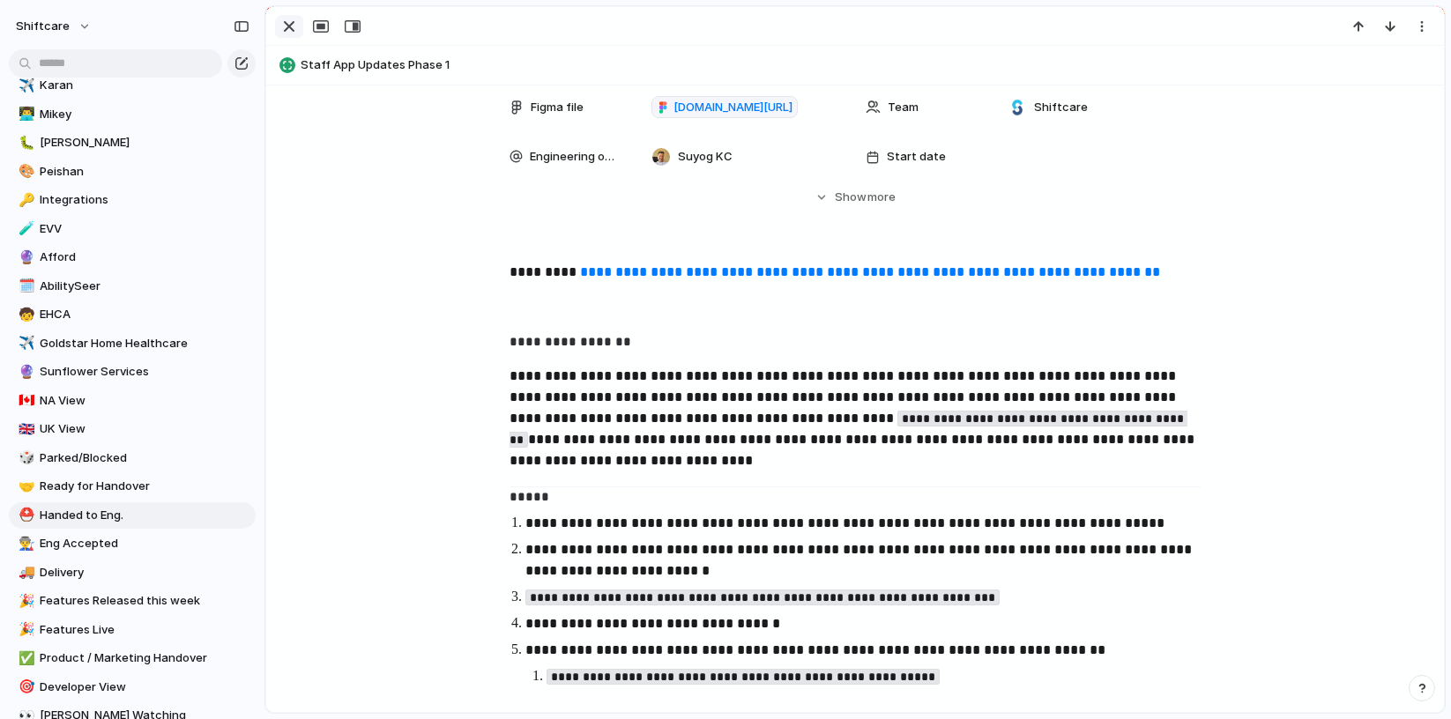
click at [282, 26] on div "button" at bounding box center [289, 26] width 21 height 21
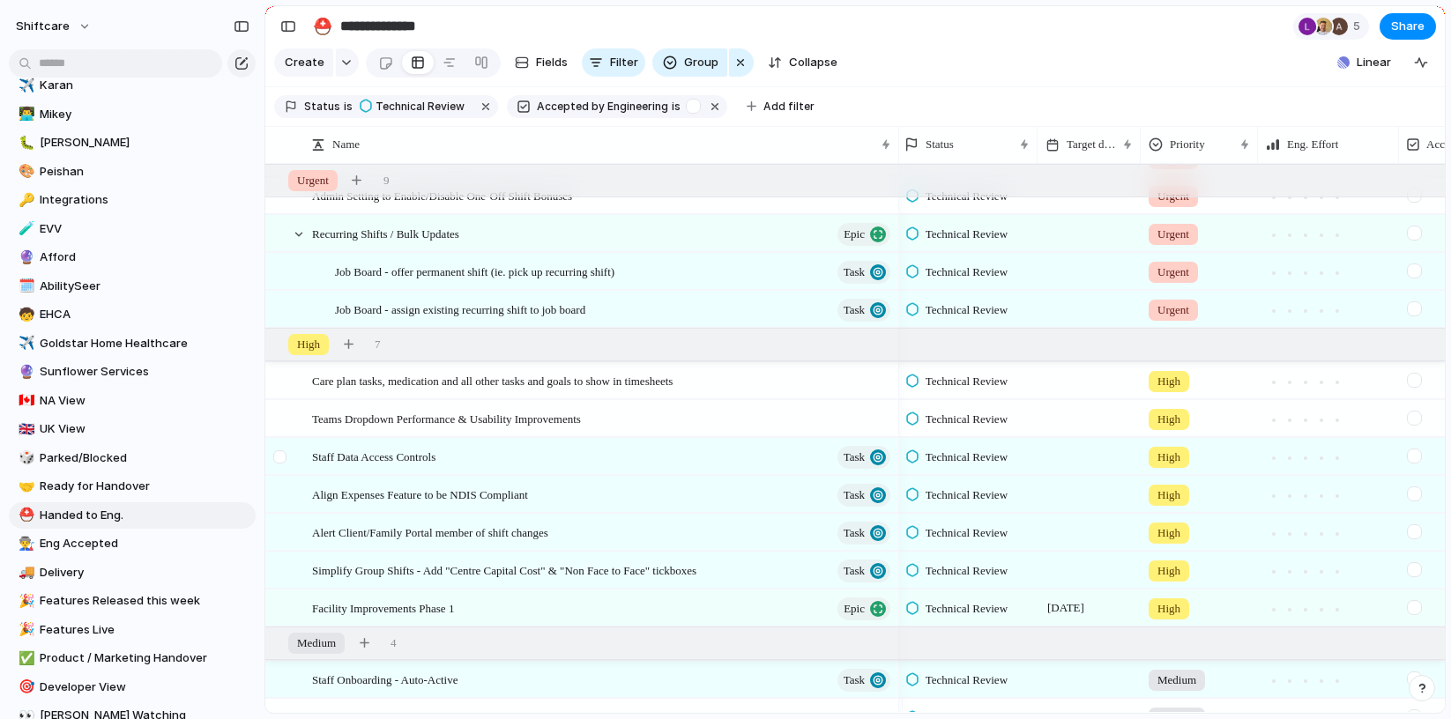
scroll to position [212, 0]
click at [478, 503] on span "Align Expenses Feature to be NDIS Compliant" at bounding box center [420, 493] width 216 height 20
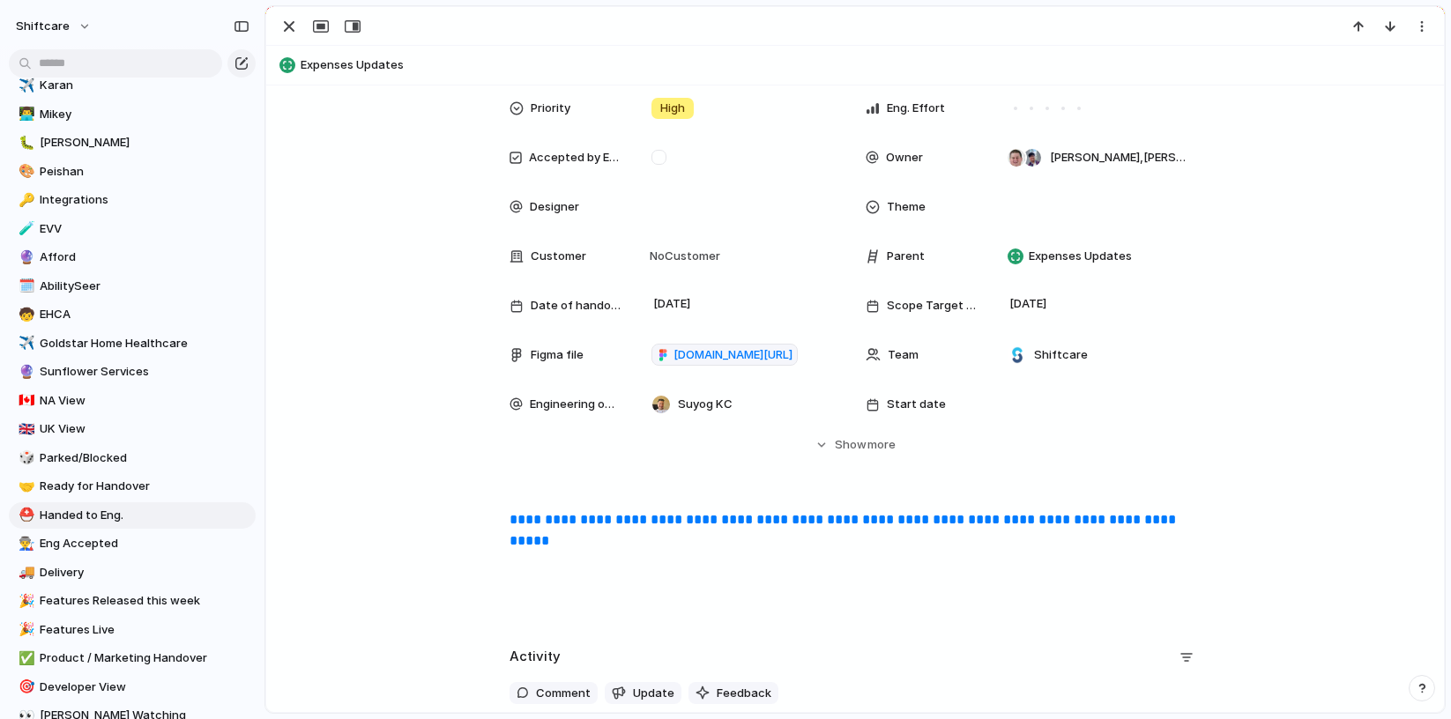
scroll to position [623, 0]
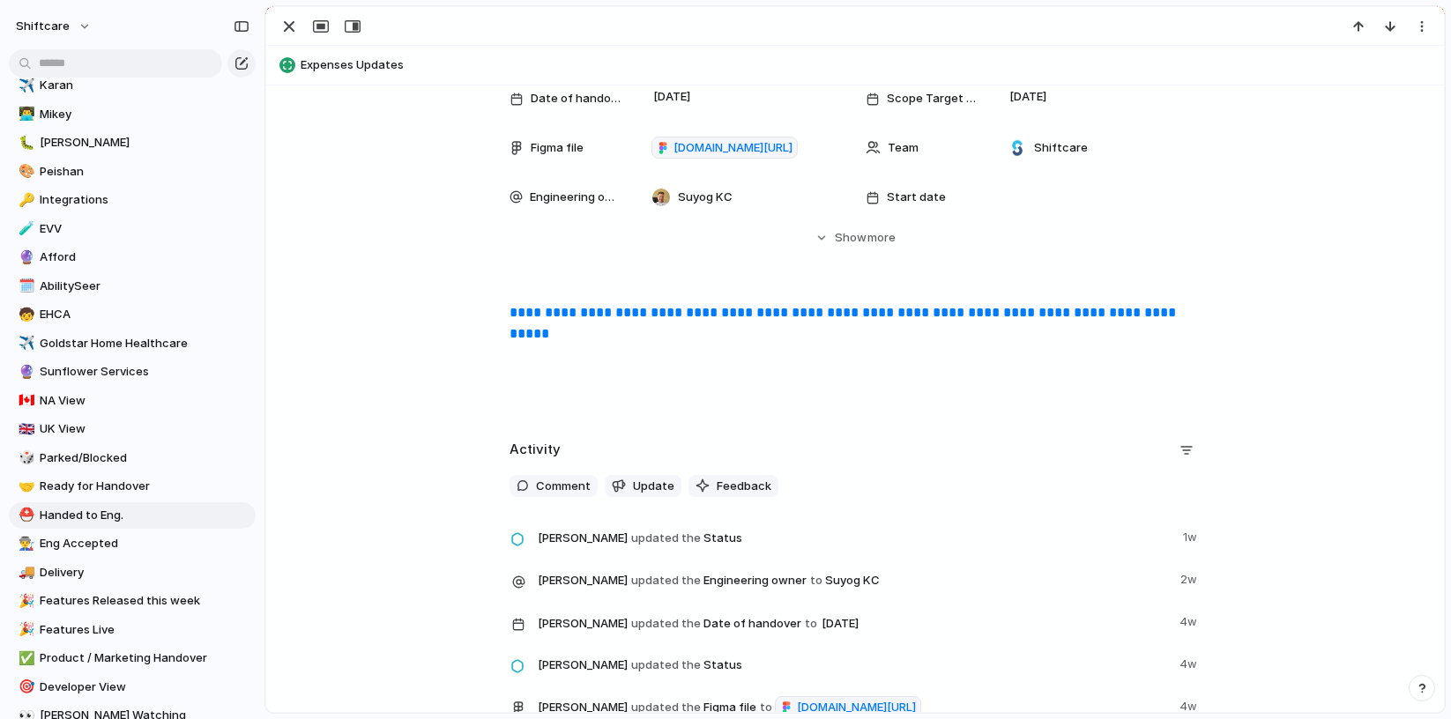
click at [586, 316] on link "**********" at bounding box center [845, 323] width 670 height 34
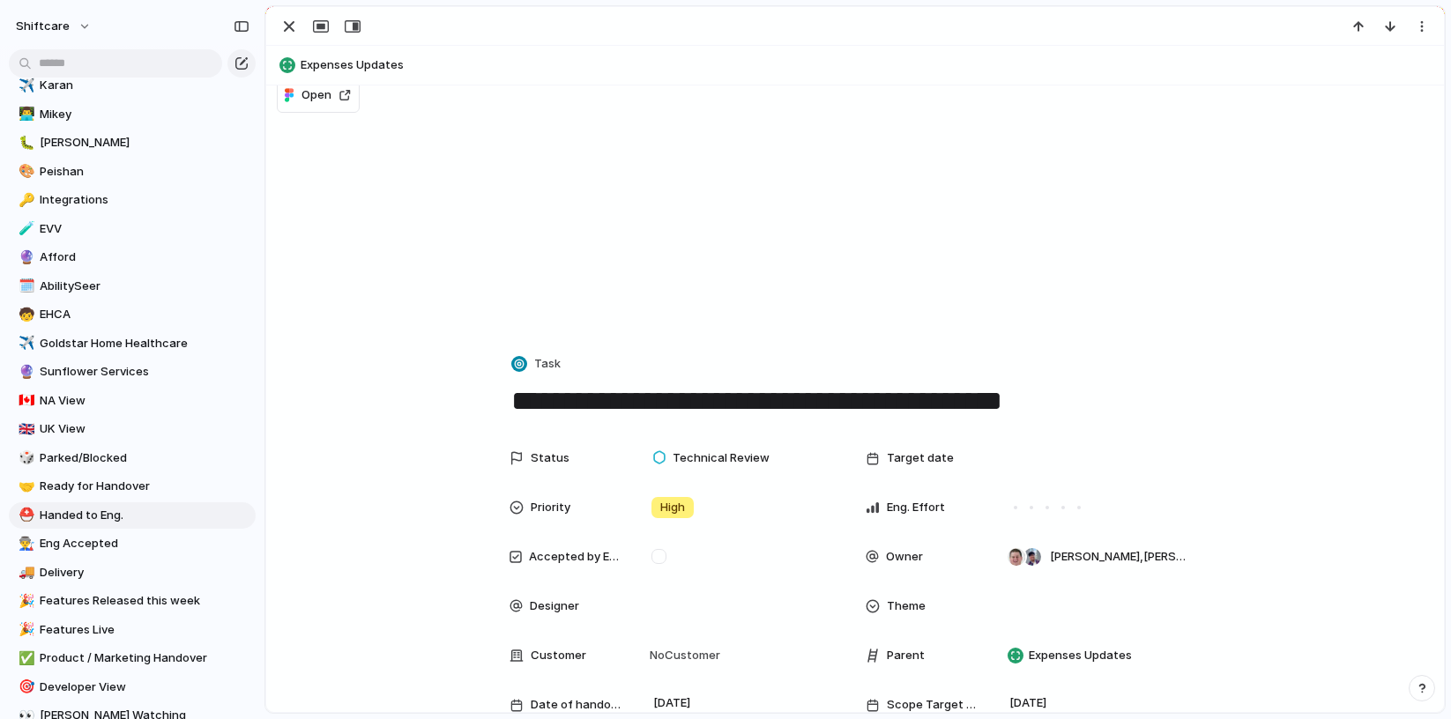
scroll to position [25, 0]
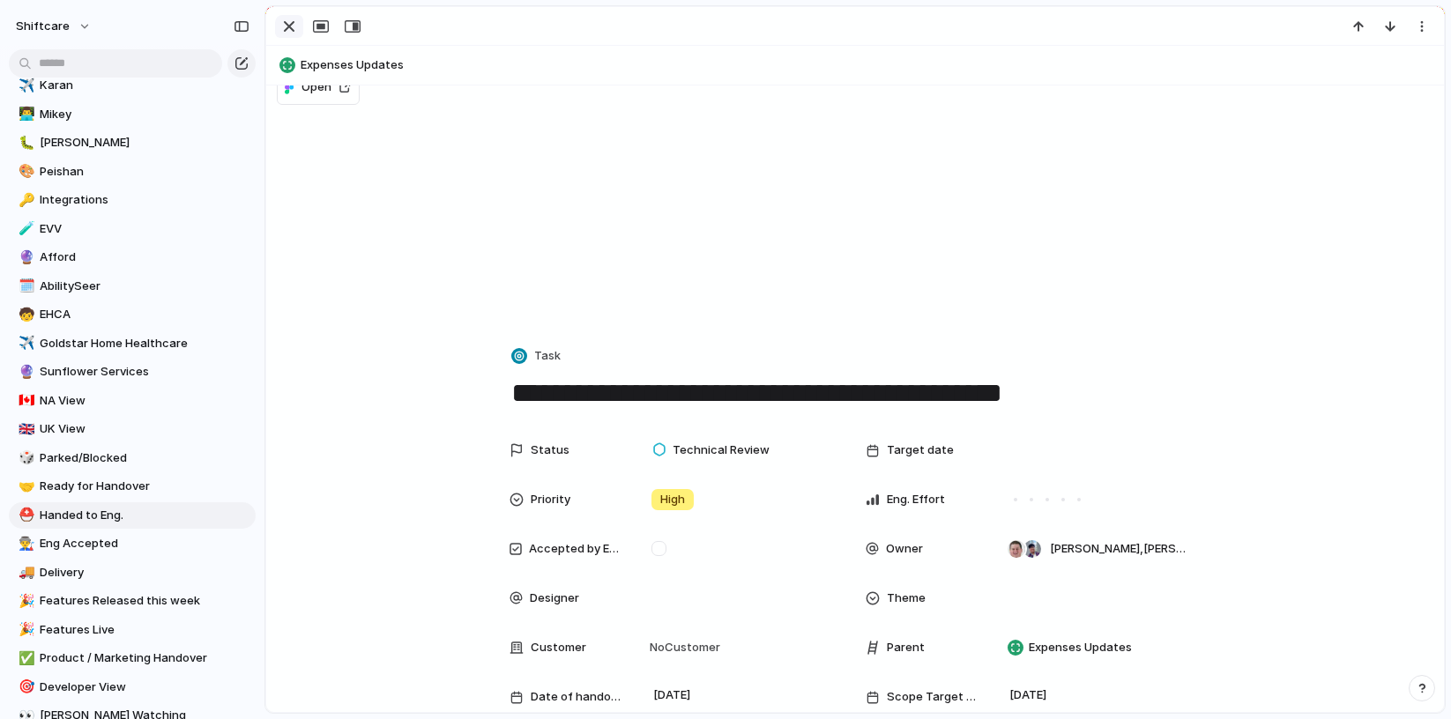
click at [278, 18] on button "button" at bounding box center [289, 26] width 28 height 23
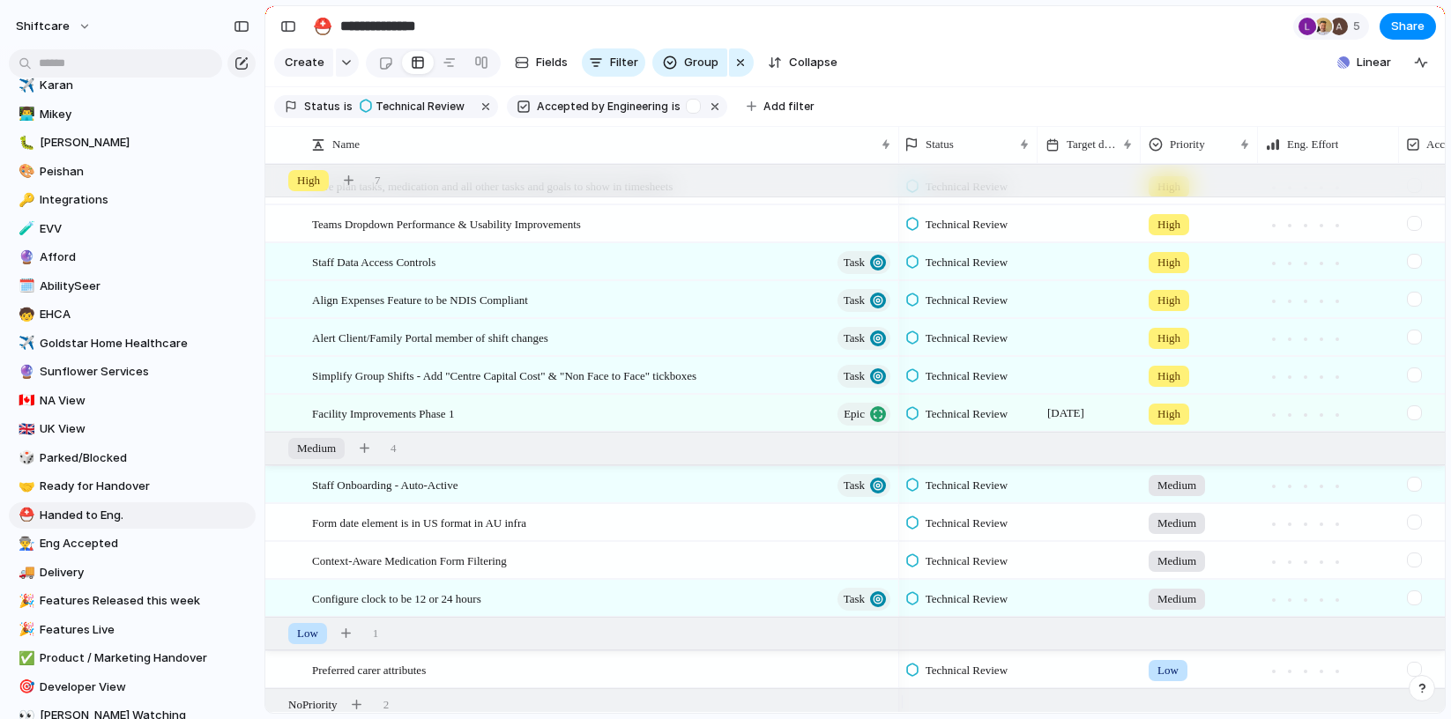
scroll to position [400, 0]
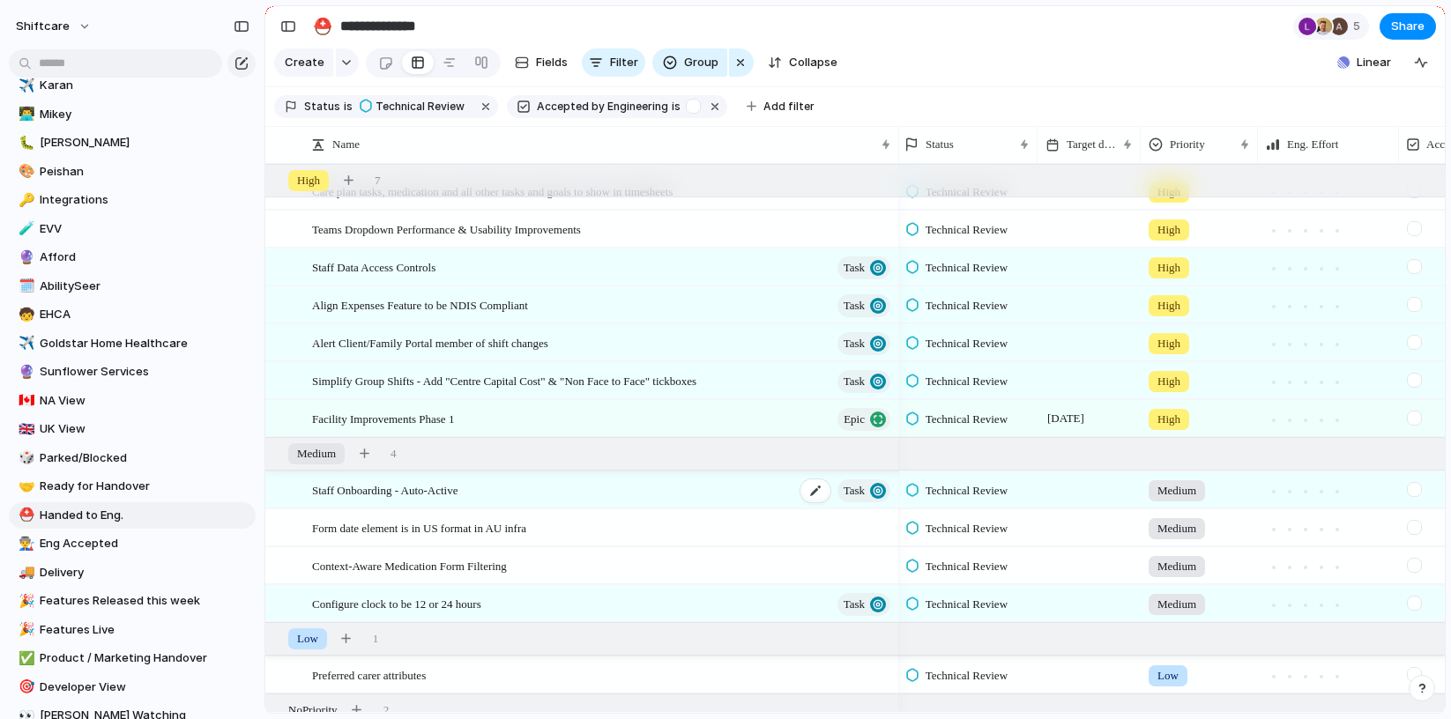
click at [376, 499] on span "Staff Onboarding - Auto-Active" at bounding box center [384, 490] width 145 height 20
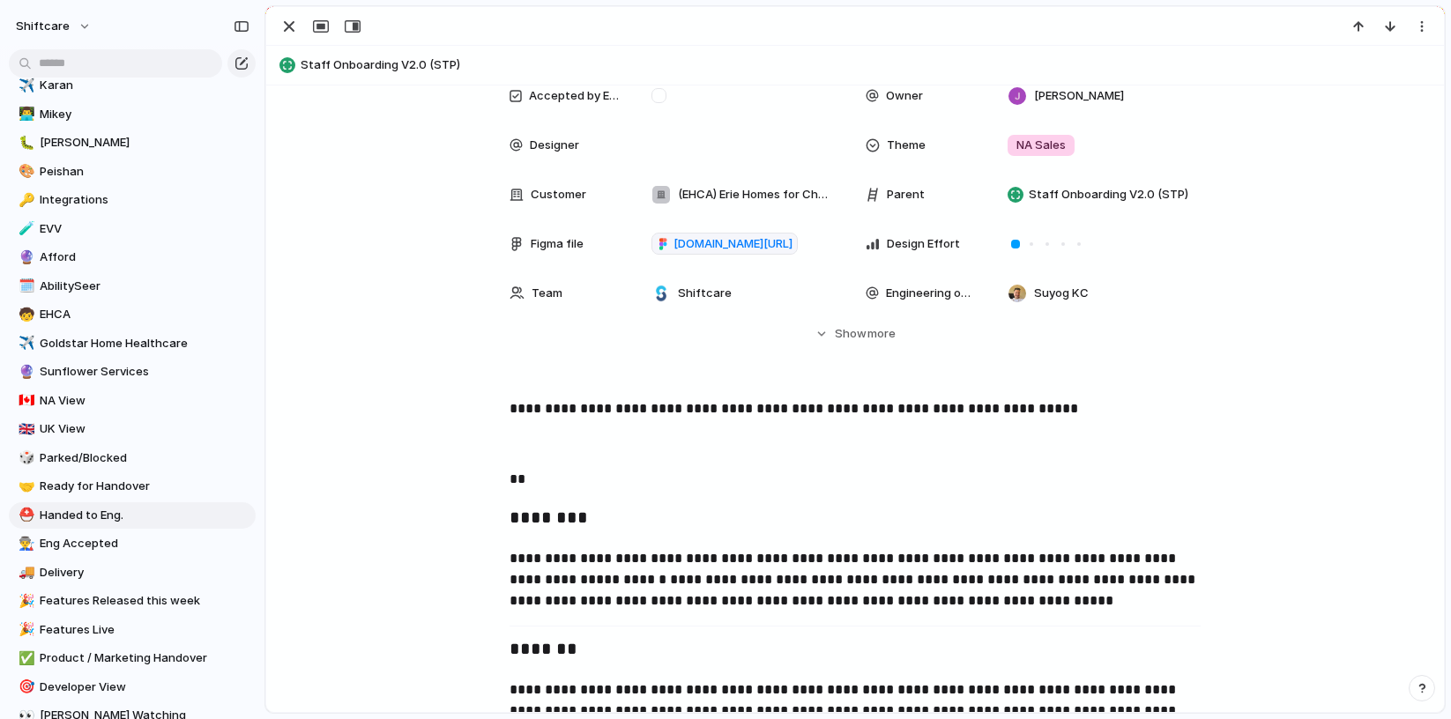
scroll to position [617, 0]
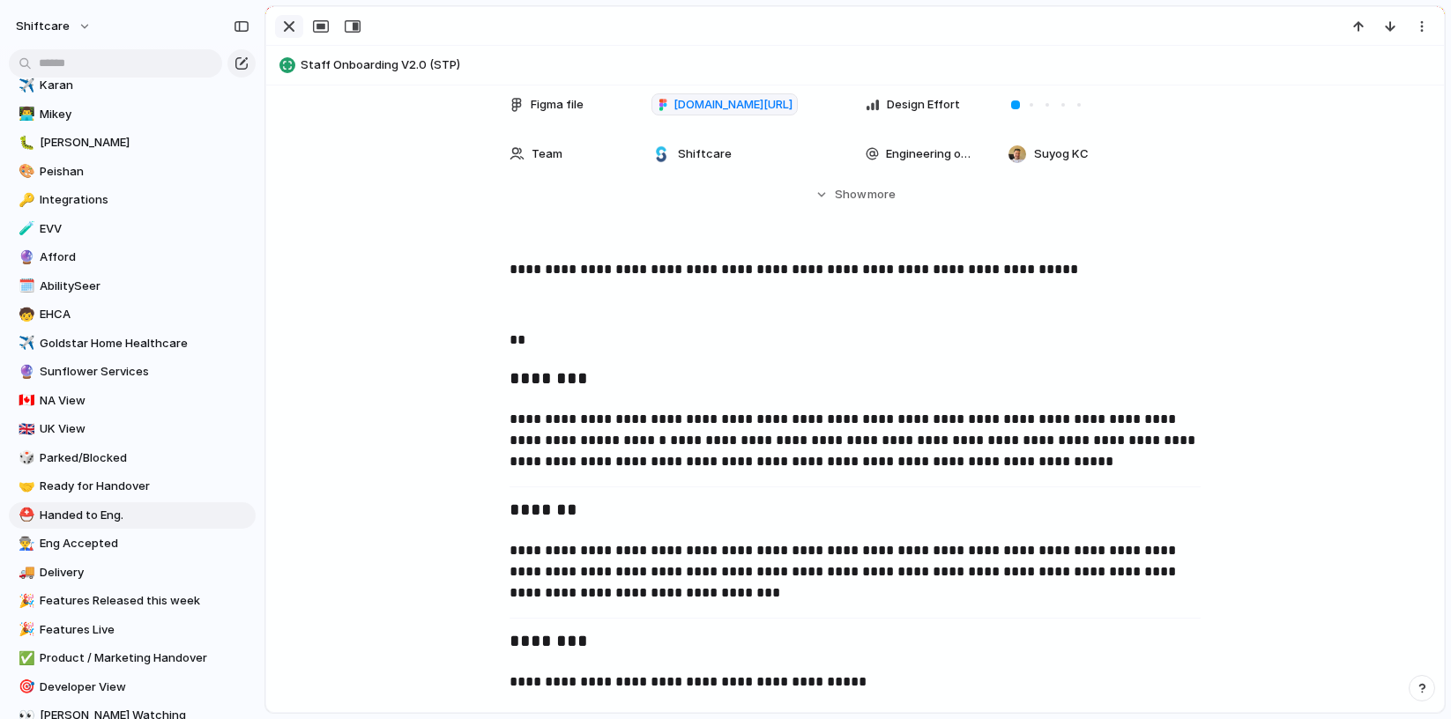
click at [289, 25] on div "button" at bounding box center [289, 26] width 21 height 21
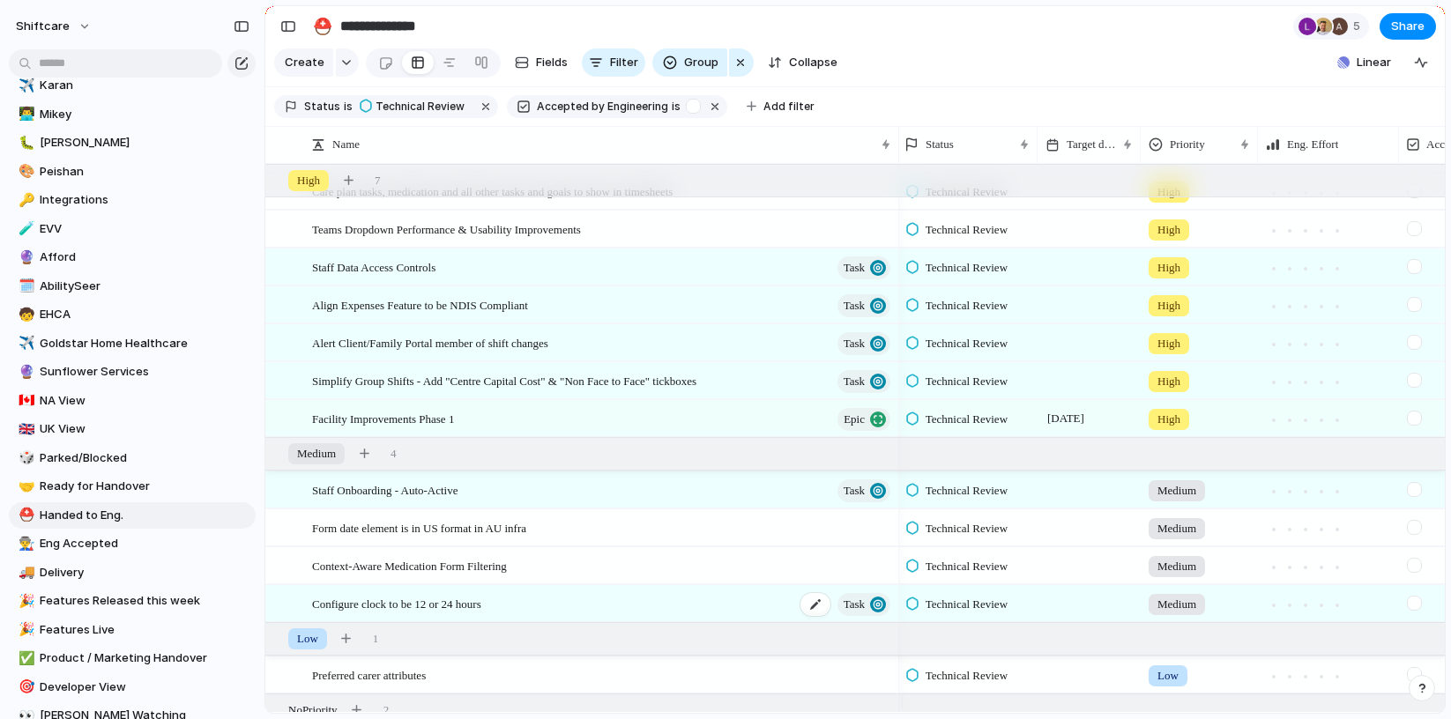
click at [449, 614] on span "Configure clock to be 12 or 24 hours" at bounding box center [396, 603] width 169 height 20
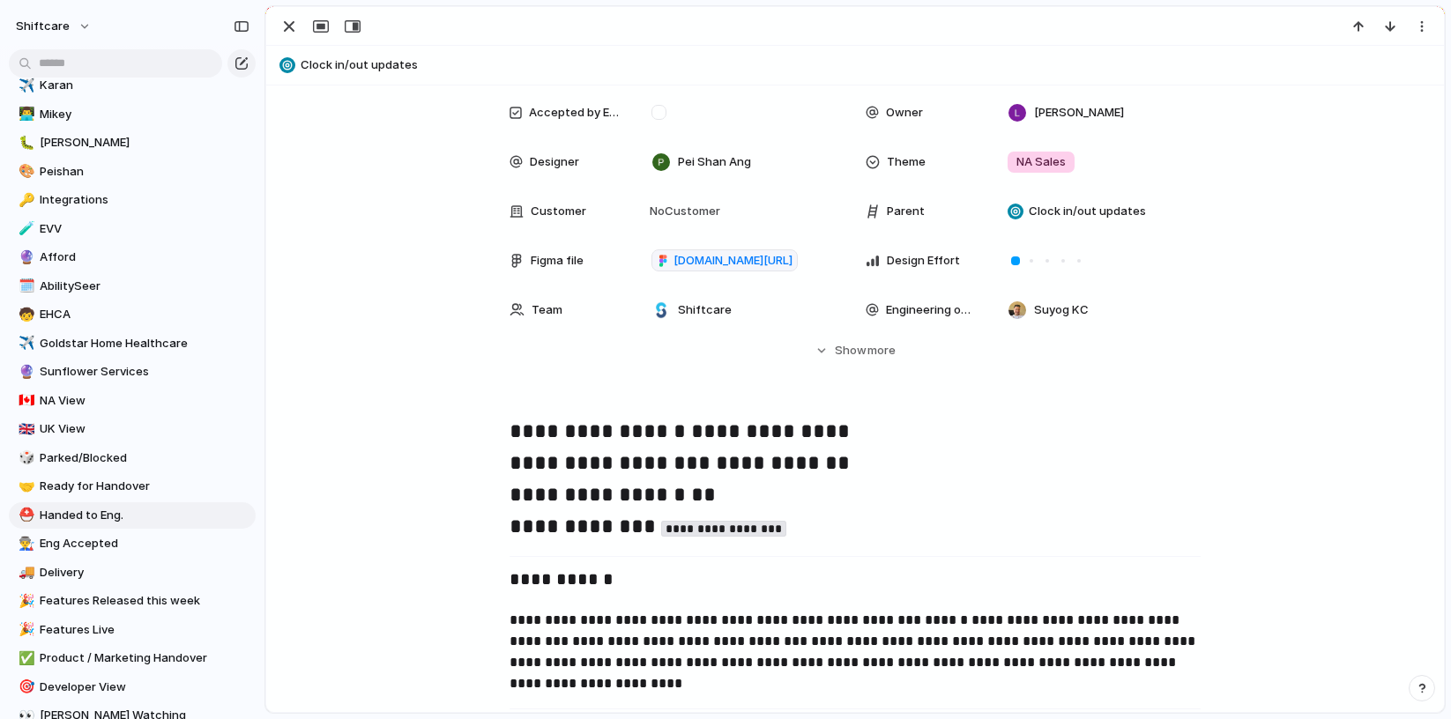
scroll to position [678, 0]
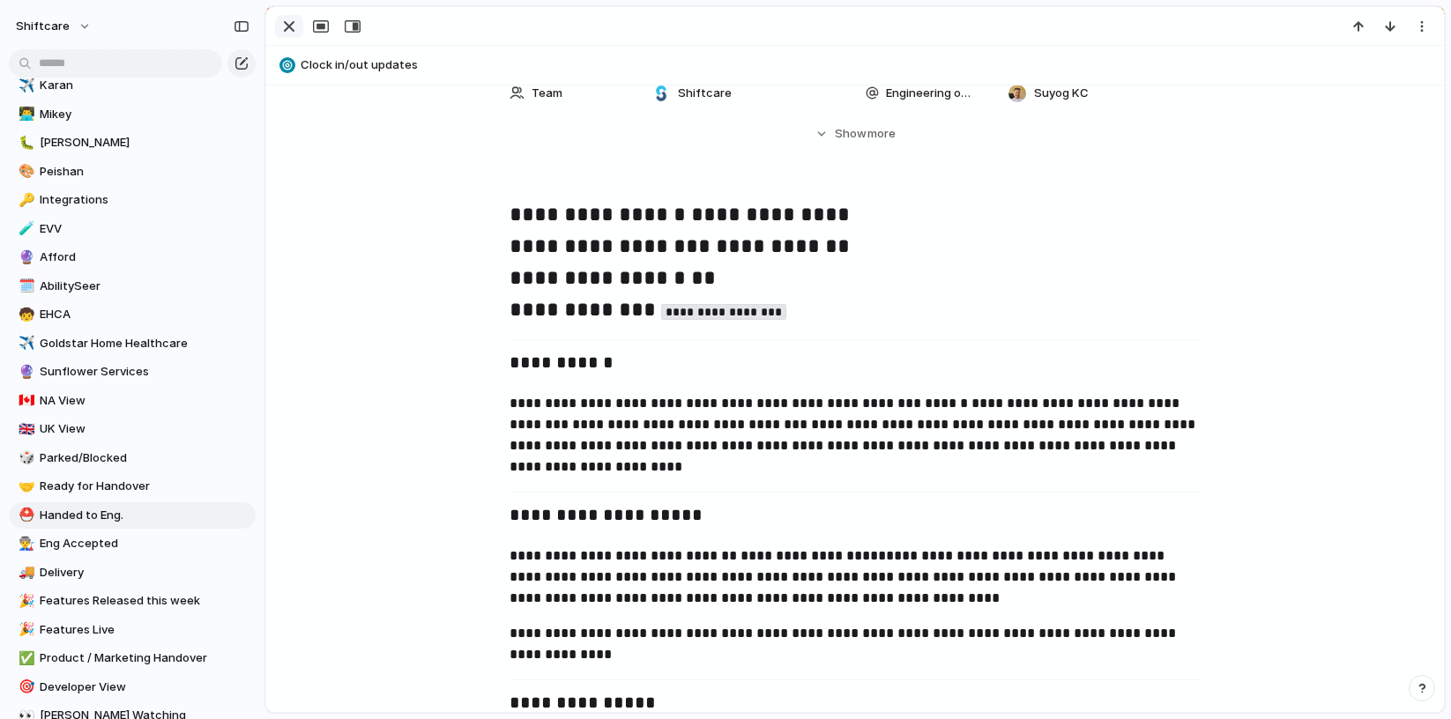
click at [286, 19] on div "button" at bounding box center [289, 26] width 21 height 21
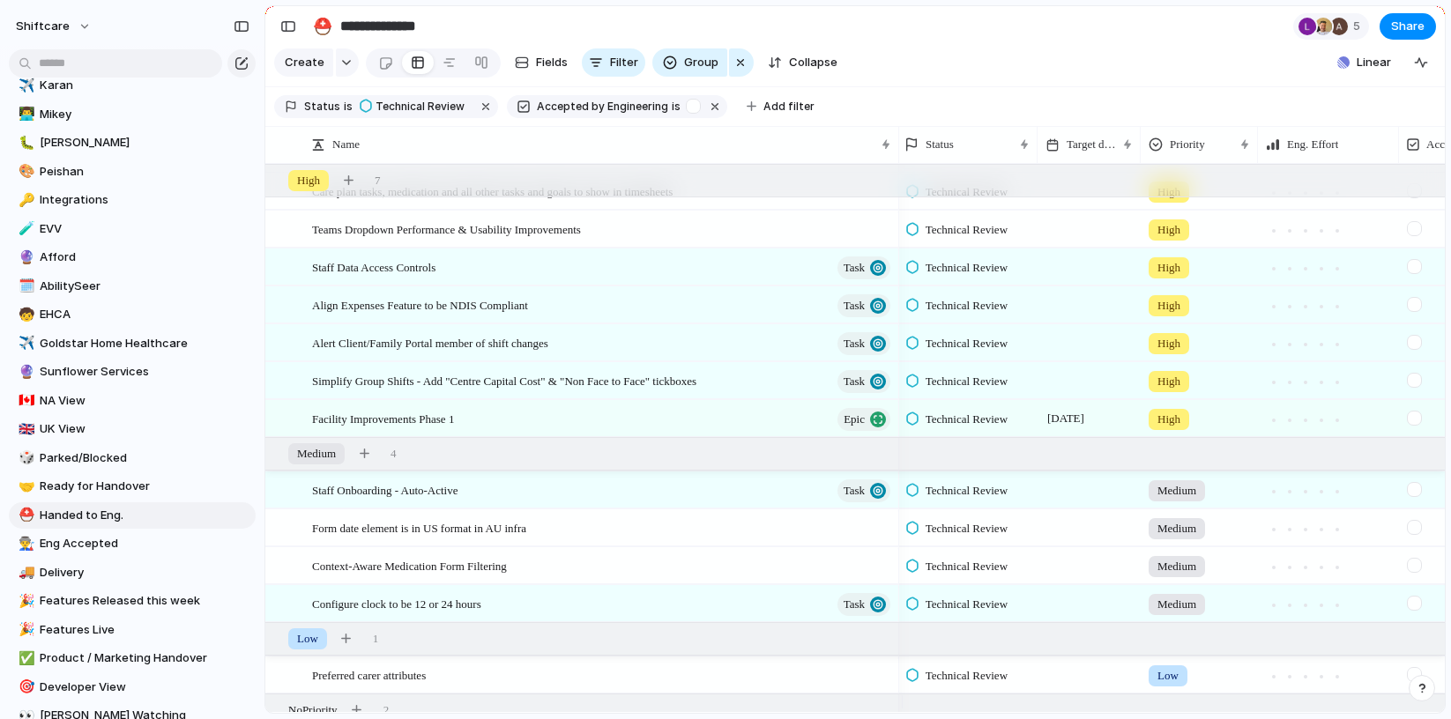
scroll to position [265, 0]
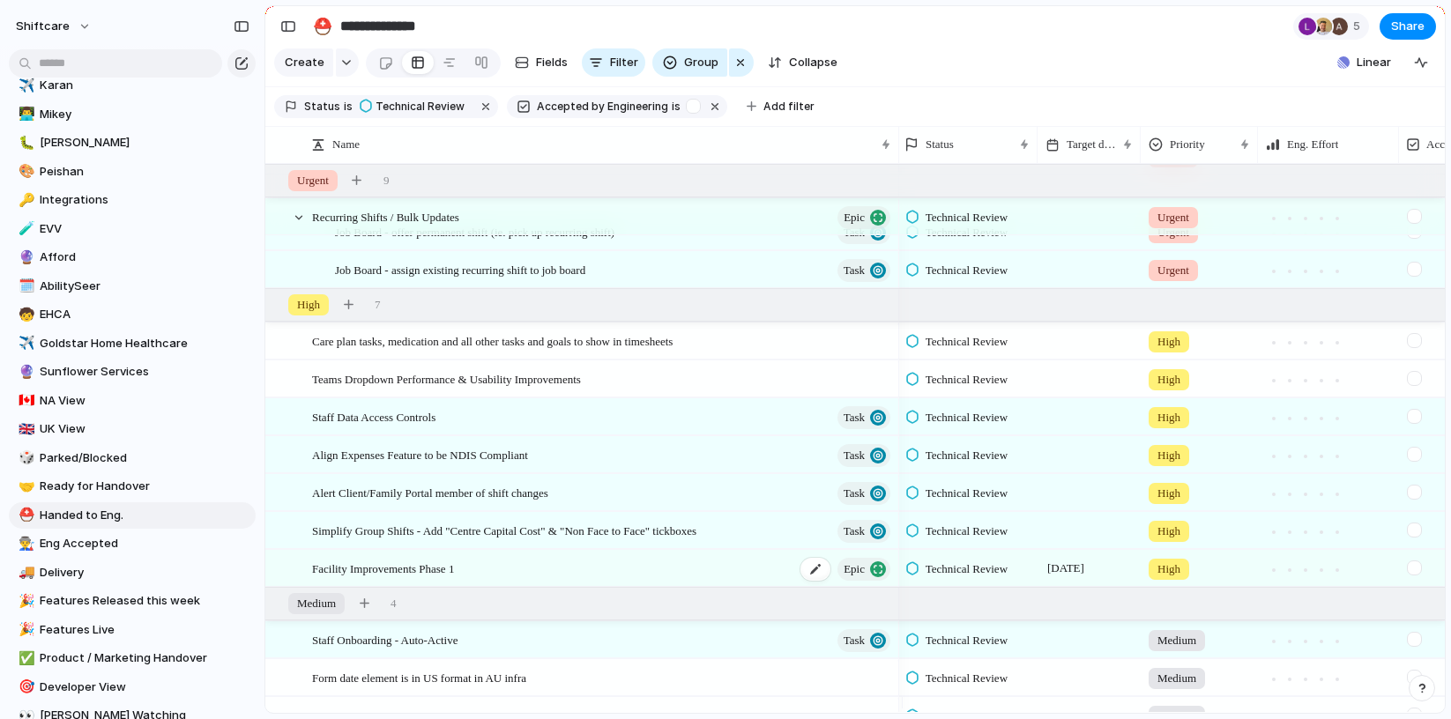
click at [376, 574] on span "Facility Improvements Phase 1" at bounding box center [383, 568] width 142 height 20
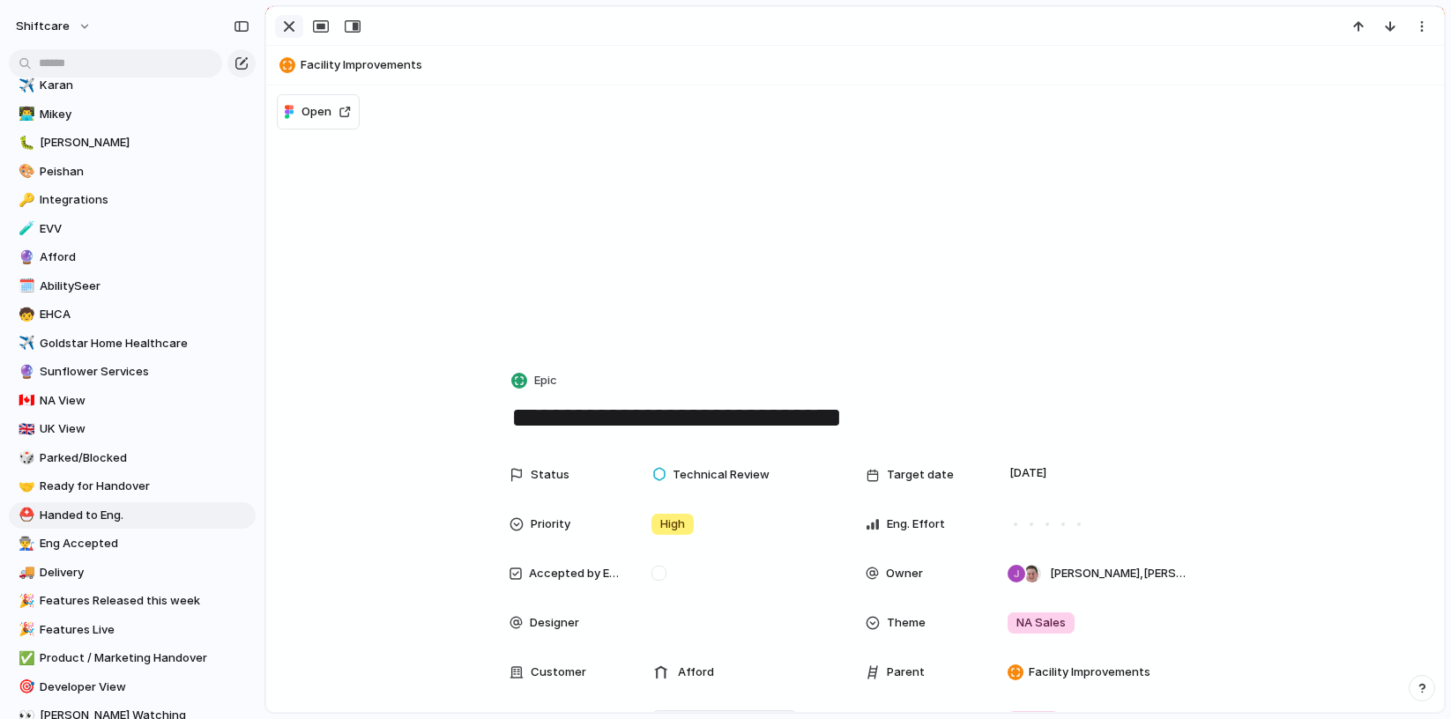
click at [291, 32] on div "button" at bounding box center [289, 26] width 21 height 21
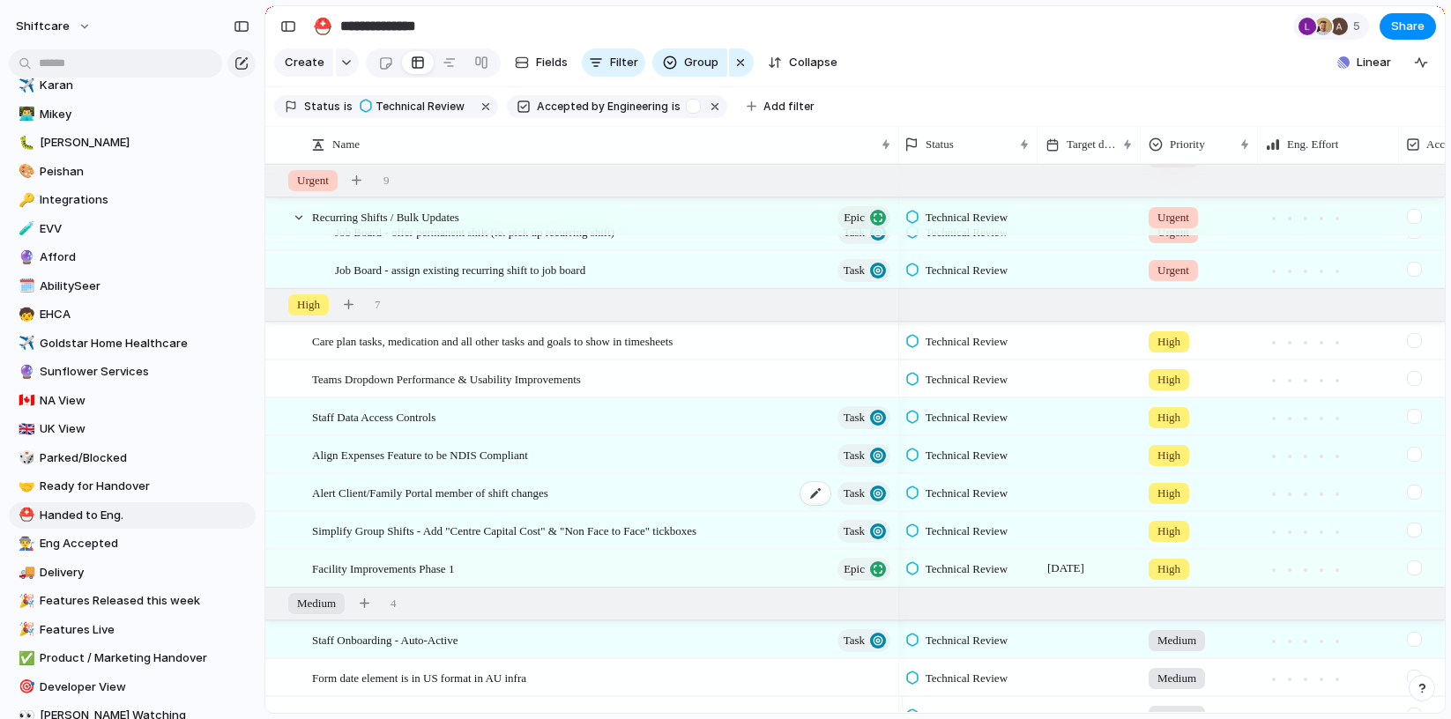
click at [455, 503] on span "Alert Client/Family Portal member of shift changes" at bounding box center [430, 492] width 236 height 20
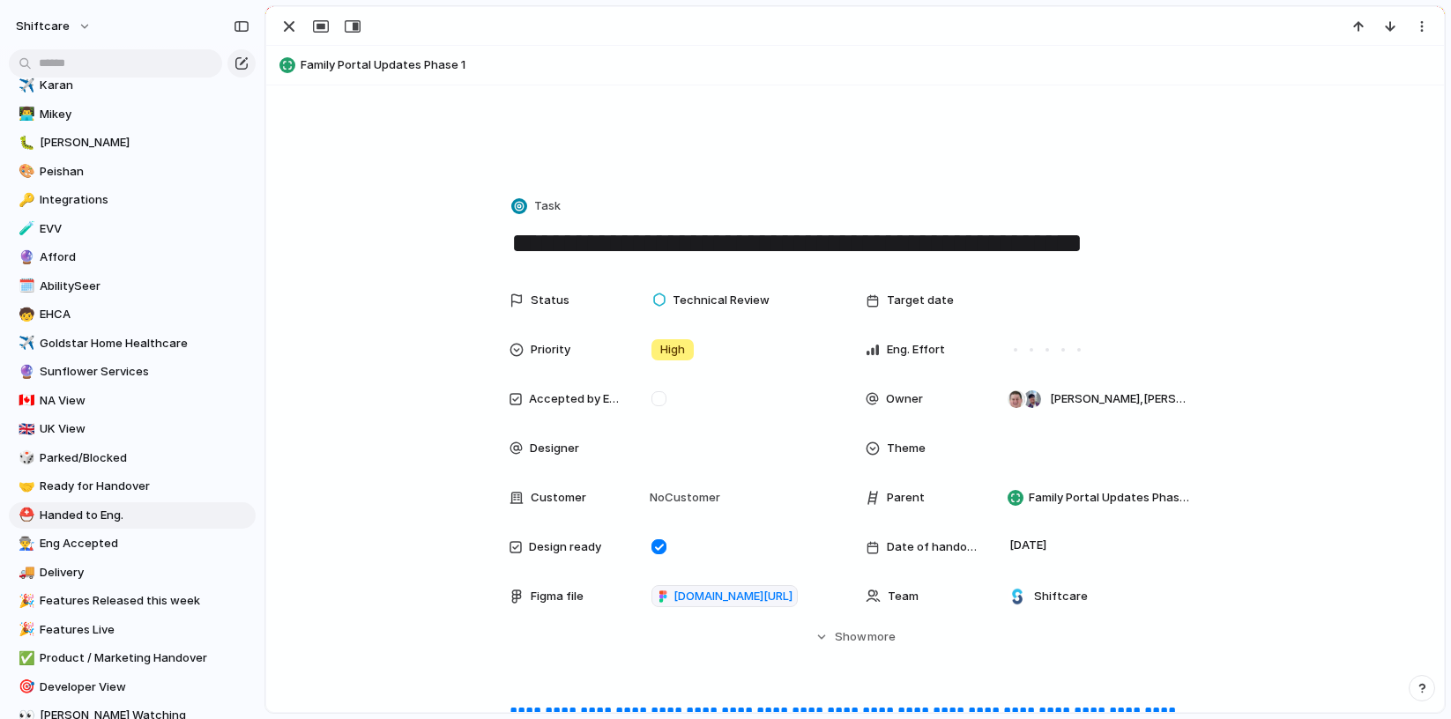
scroll to position [31, 0]
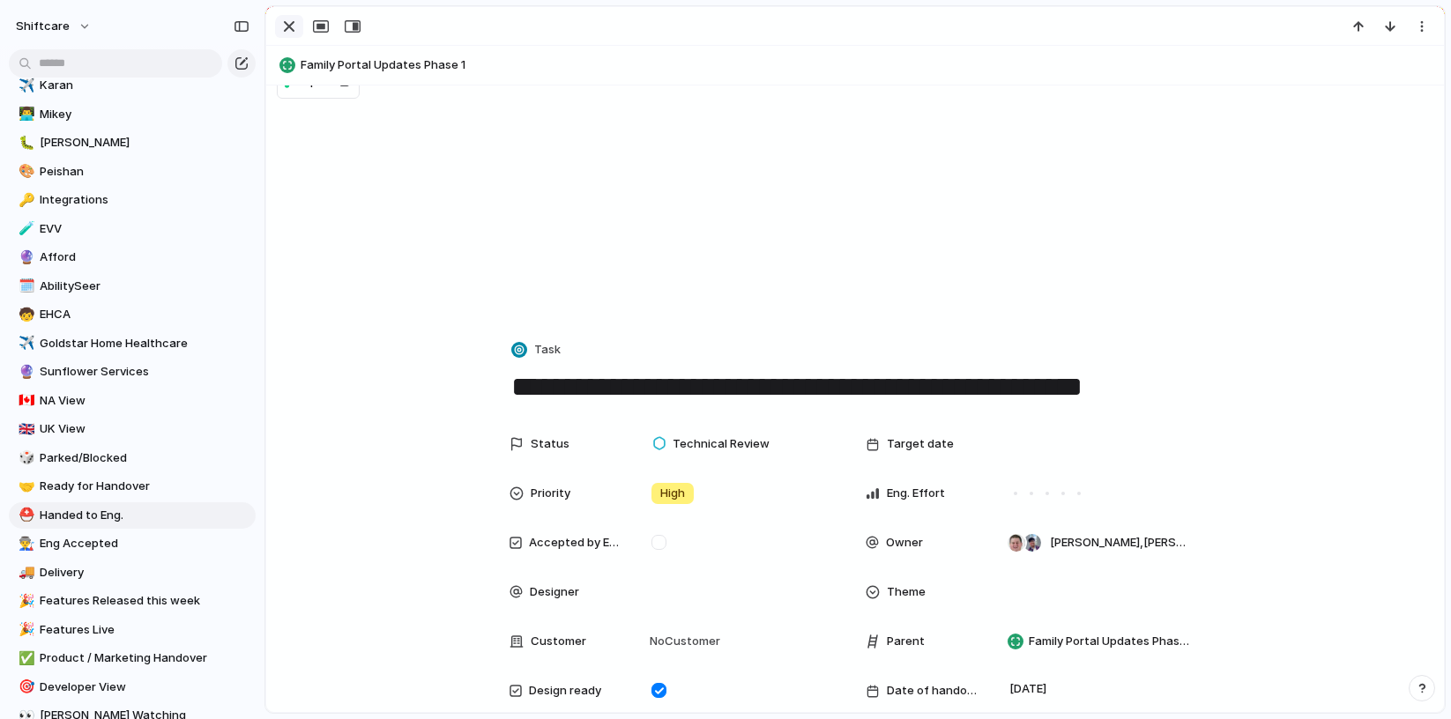
click at [286, 24] on div "button" at bounding box center [289, 26] width 21 height 21
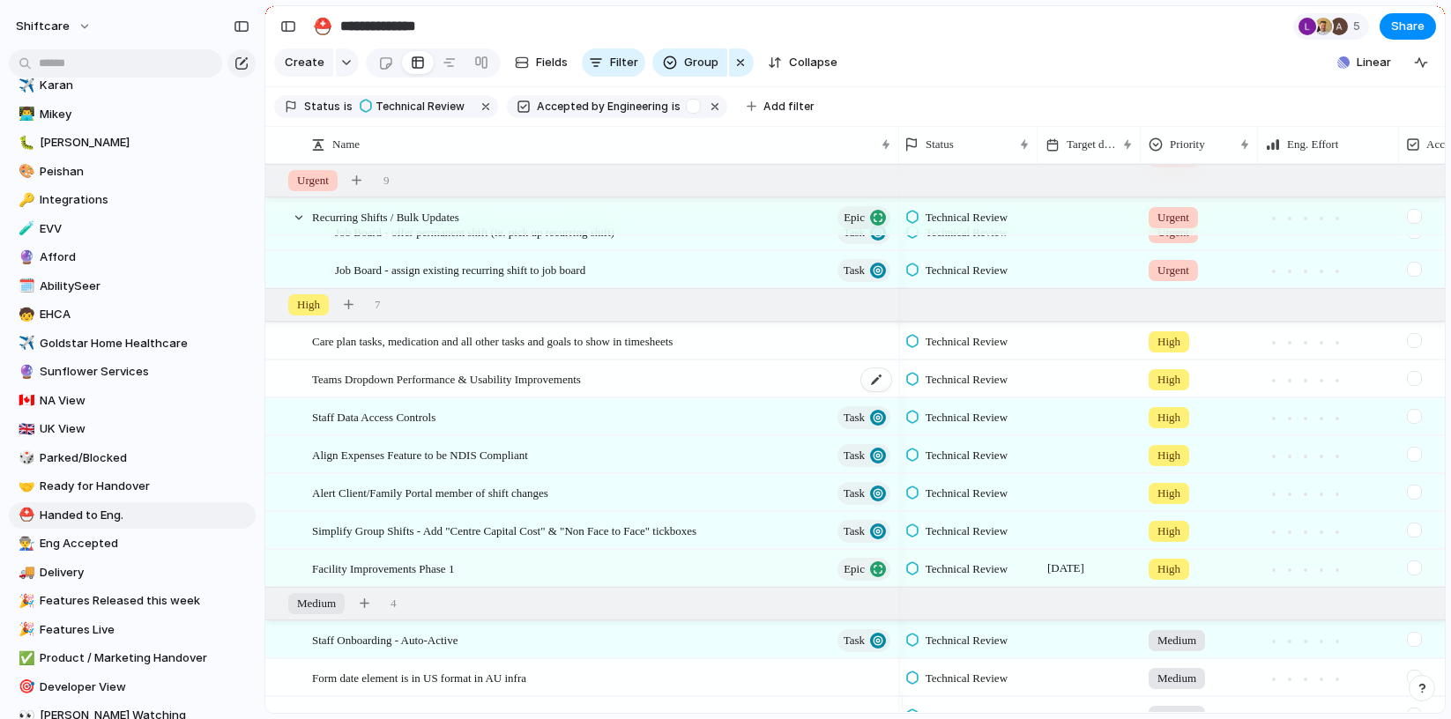
click at [411, 389] on span "Teams Dropdown Performance & Usability Improvements" at bounding box center [446, 379] width 269 height 20
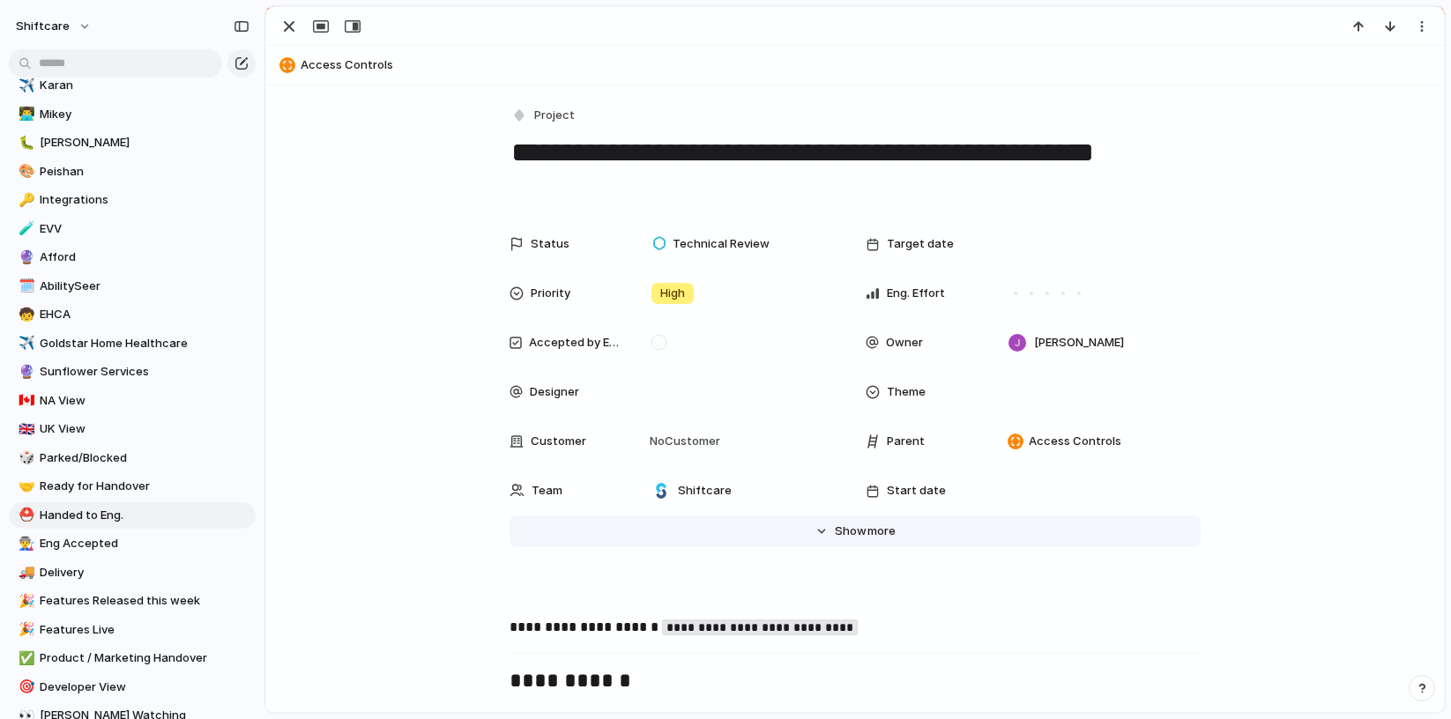
click at [850, 535] on span "Show" at bounding box center [851, 532] width 32 height 18
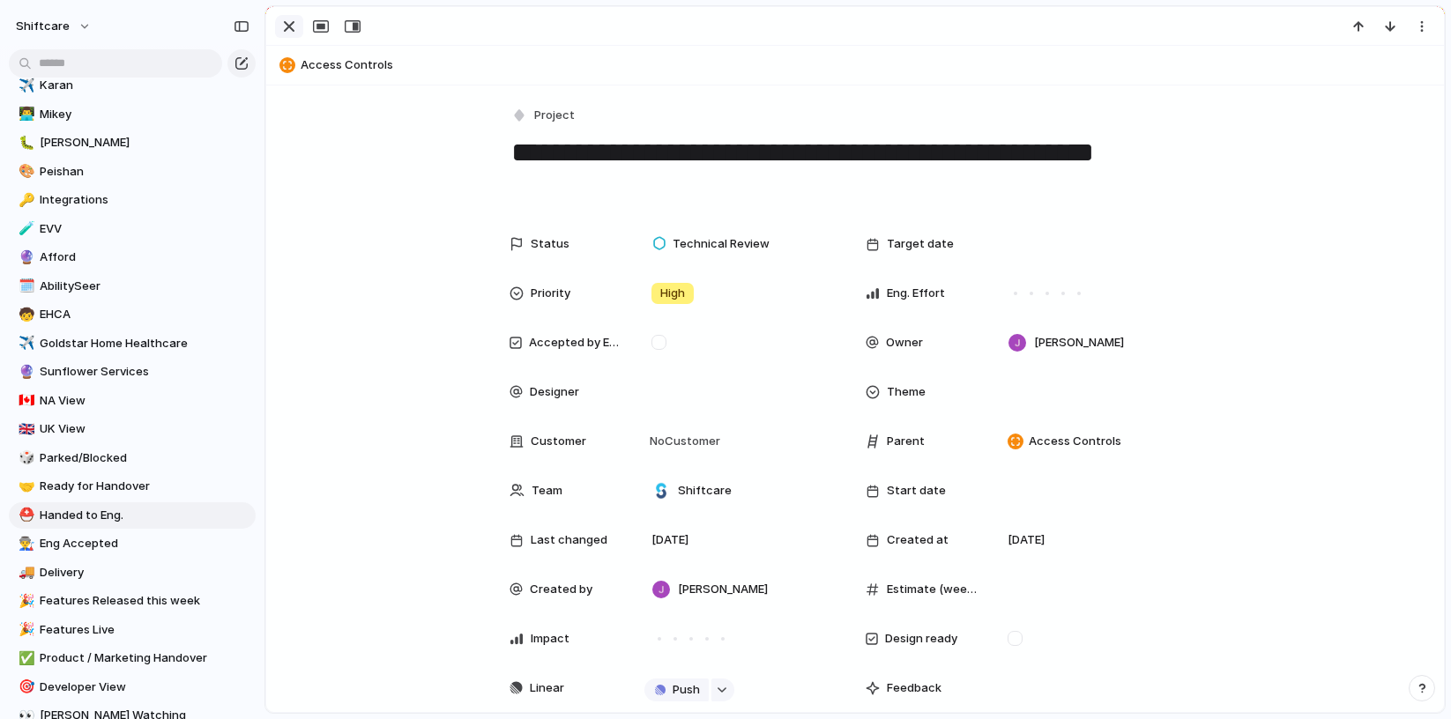
click at [299, 35] on div "button" at bounding box center [289, 26] width 21 height 21
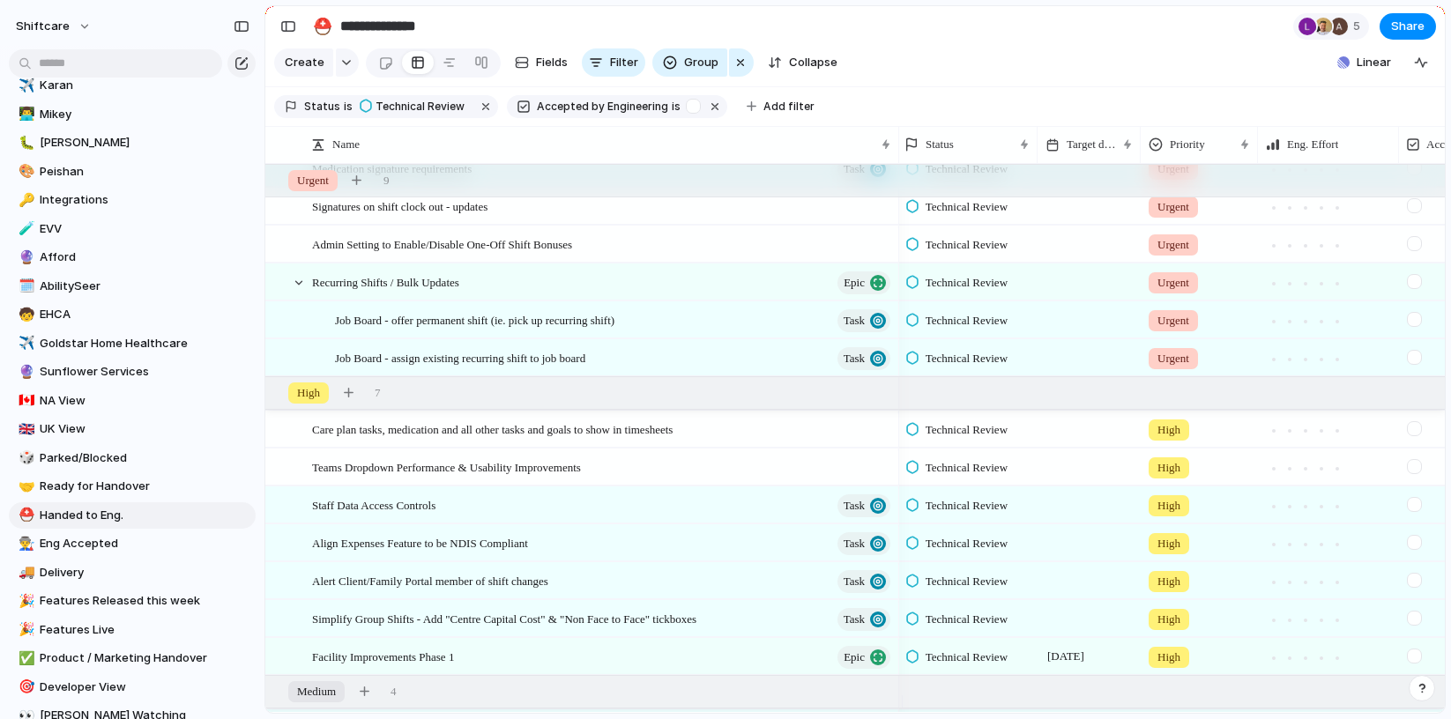
scroll to position [141, 0]
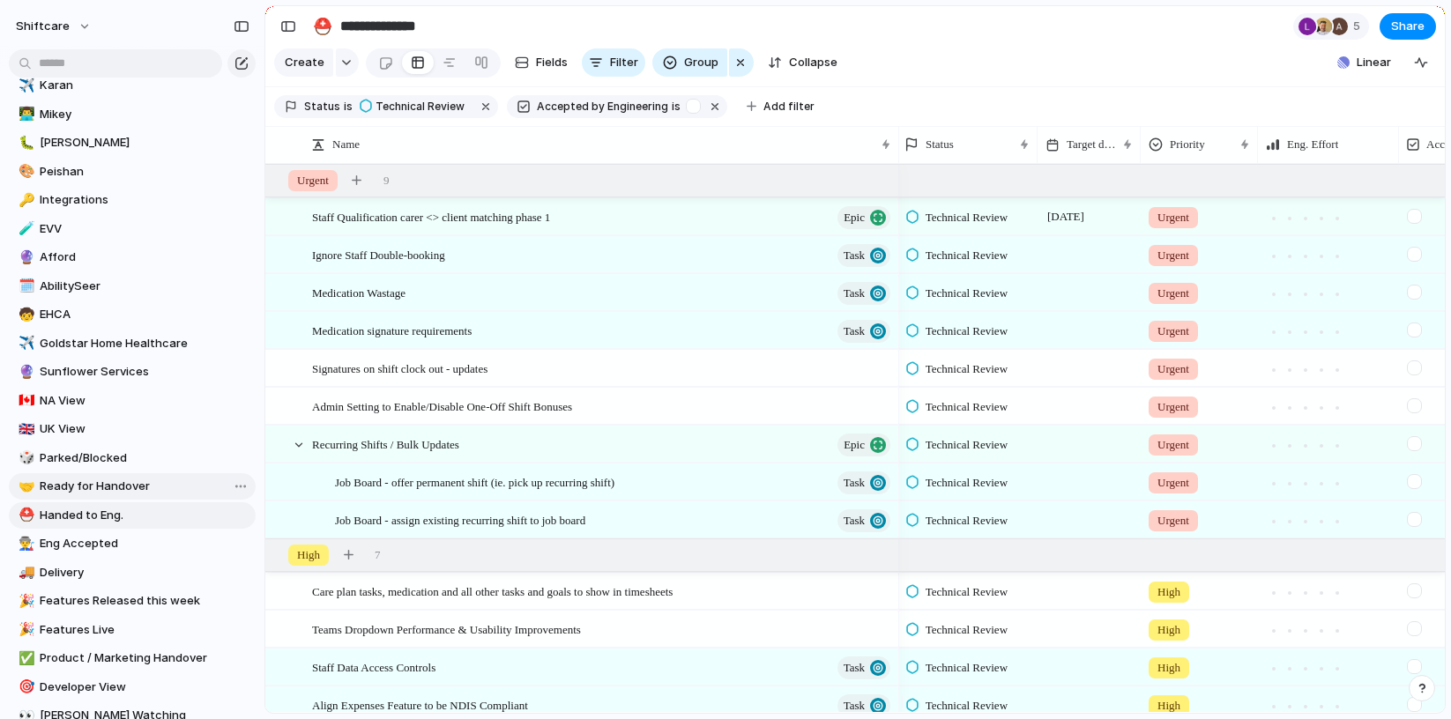
click at [97, 478] on span "Ready for Handover" at bounding box center [145, 487] width 210 height 18
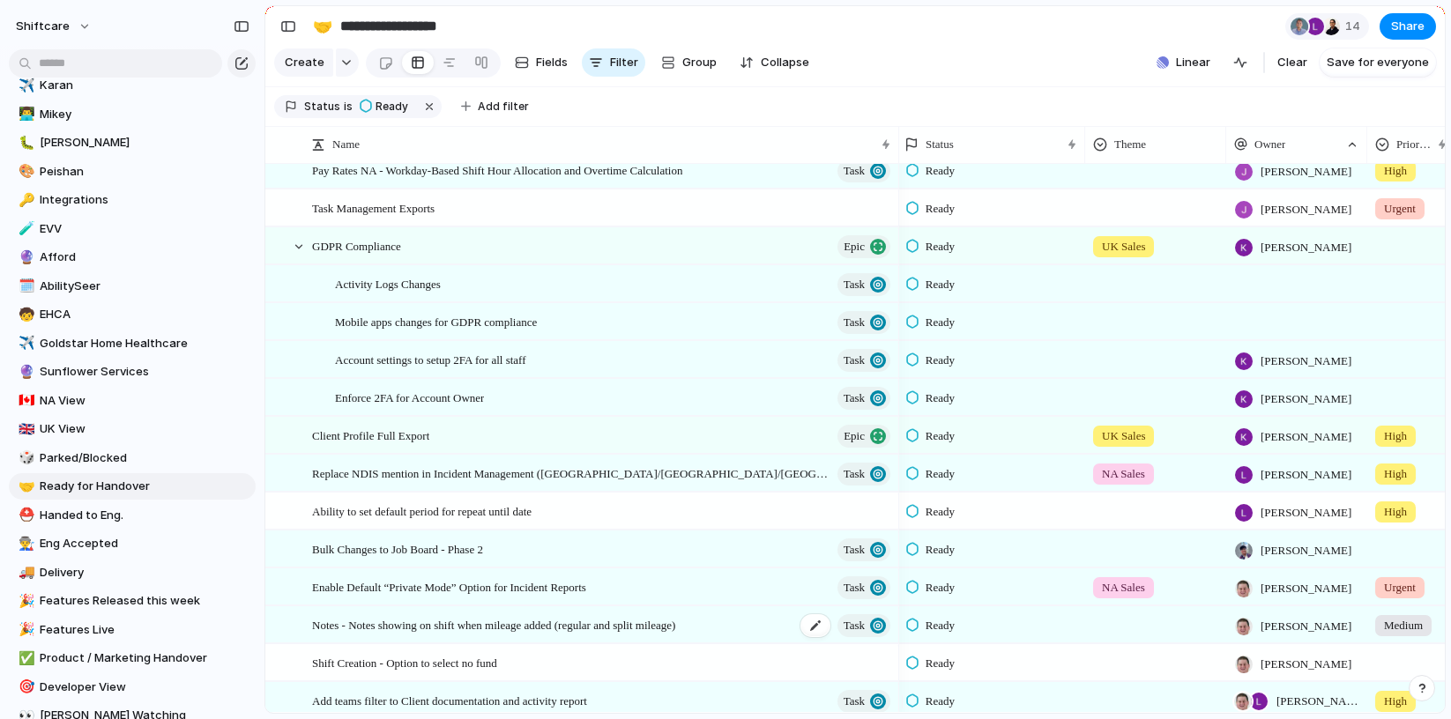
click at [458, 644] on div "Notes - Notes showing on shift when mileage added (regular and split mileage) T…" at bounding box center [602, 625] width 581 height 36
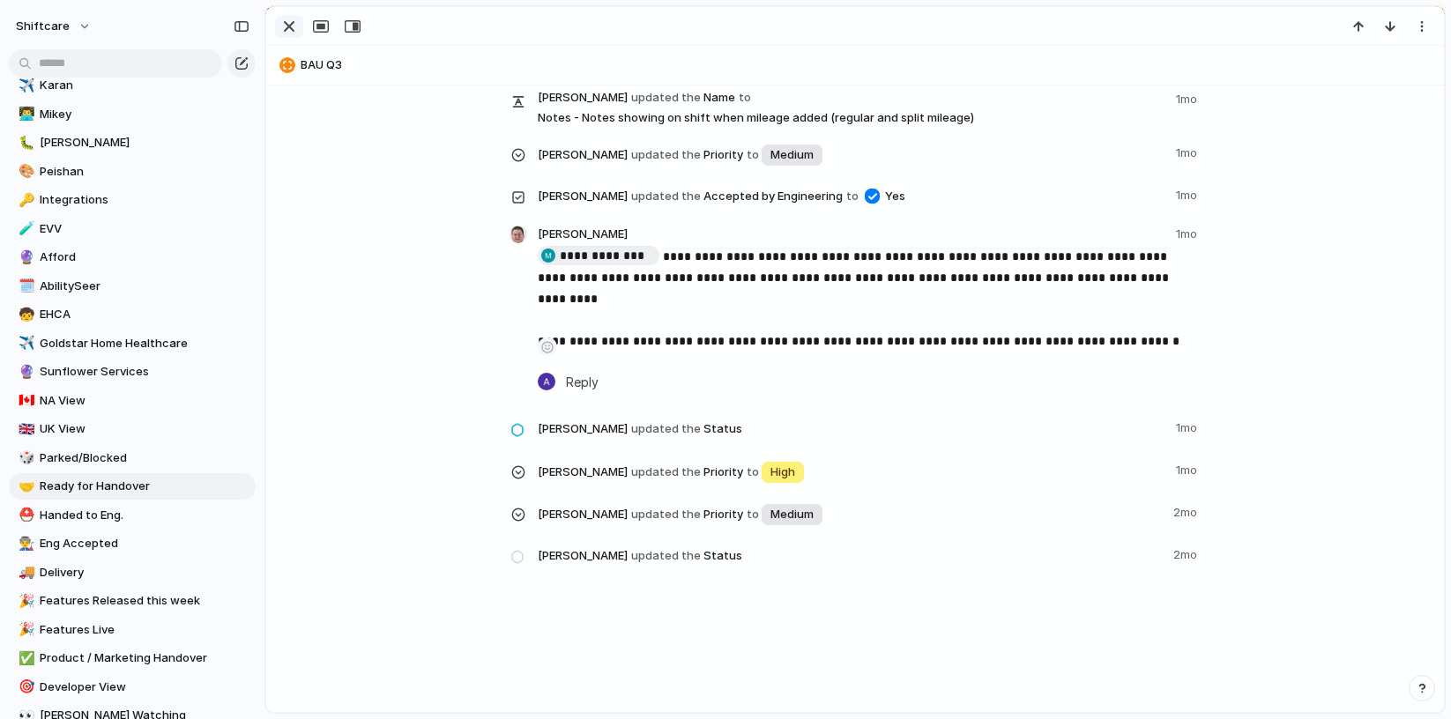
click at [294, 34] on div "button" at bounding box center [289, 26] width 21 height 21
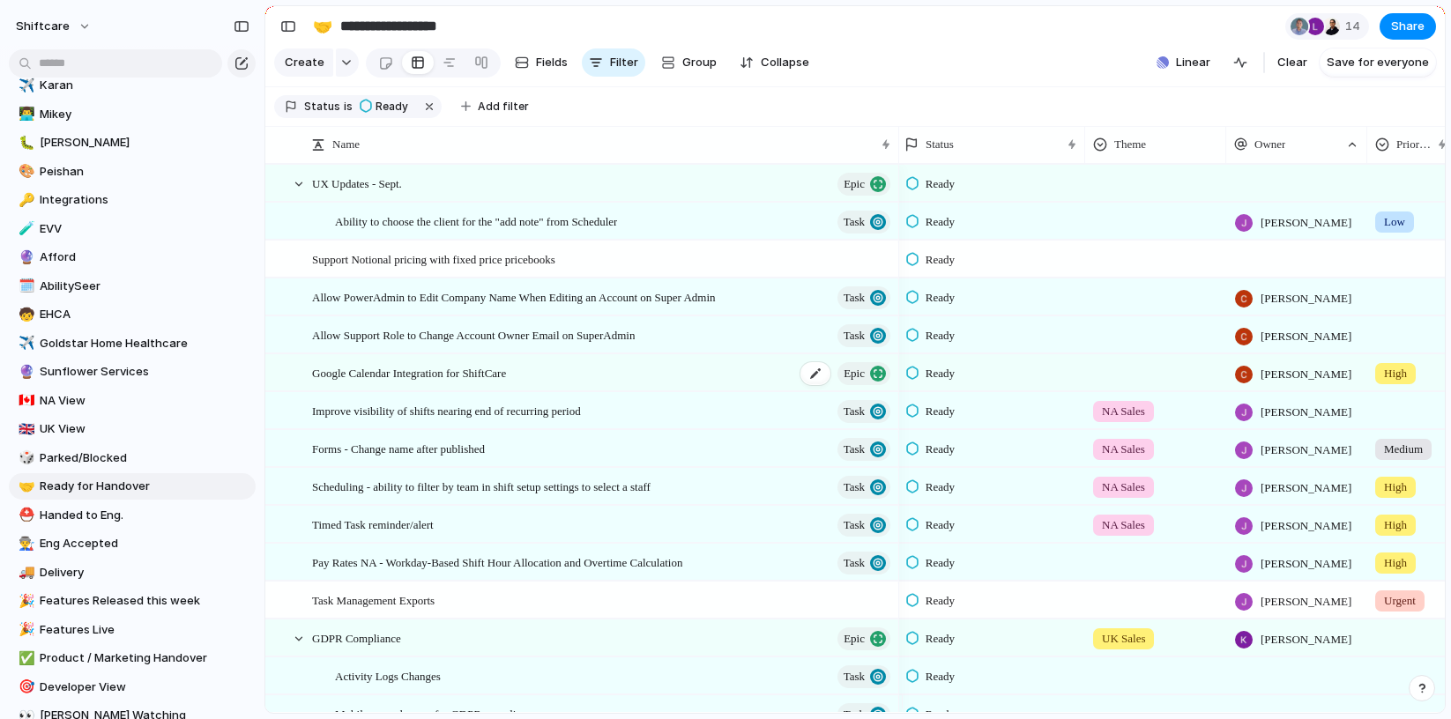
click at [421, 383] on span "Google Calendar Integration for ShiftCare" at bounding box center [409, 372] width 194 height 20
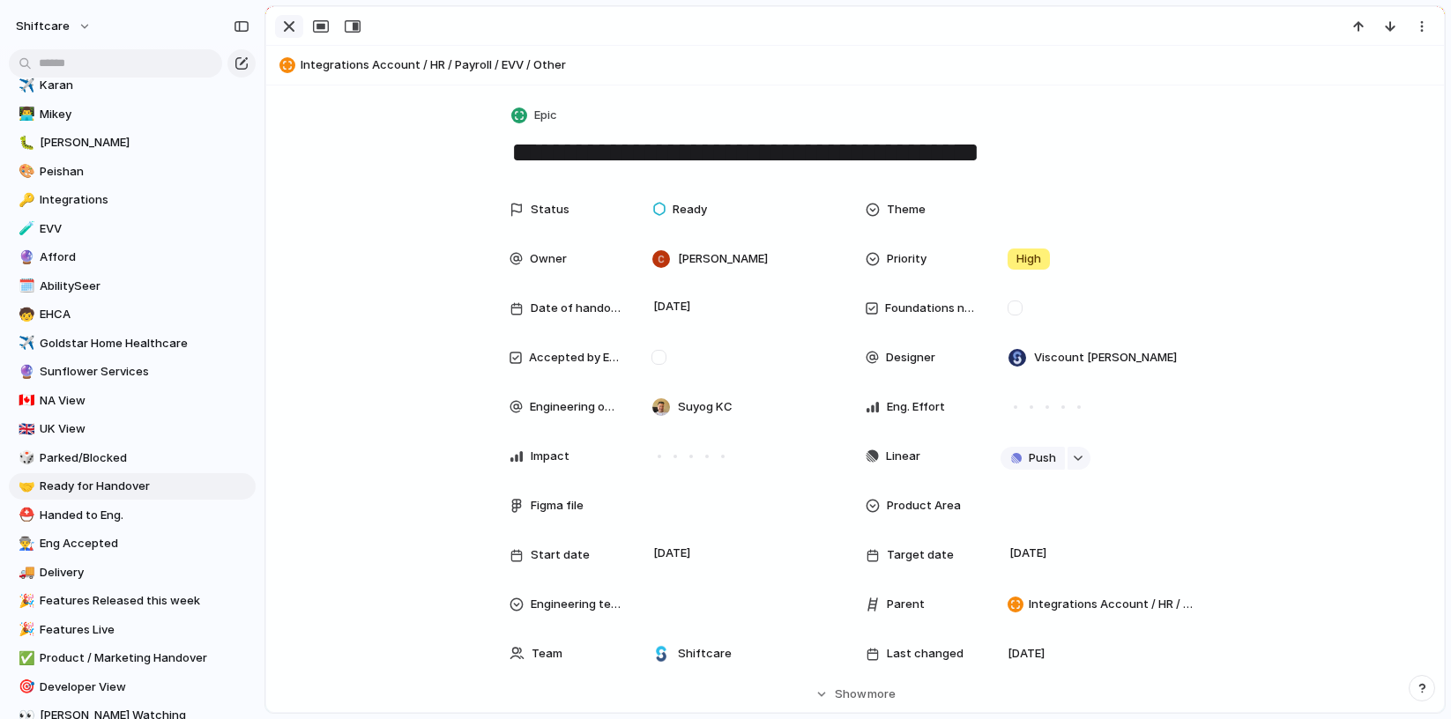
click at [292, 18] on div "button" at bounding box center [289, 26] width 21 height 21
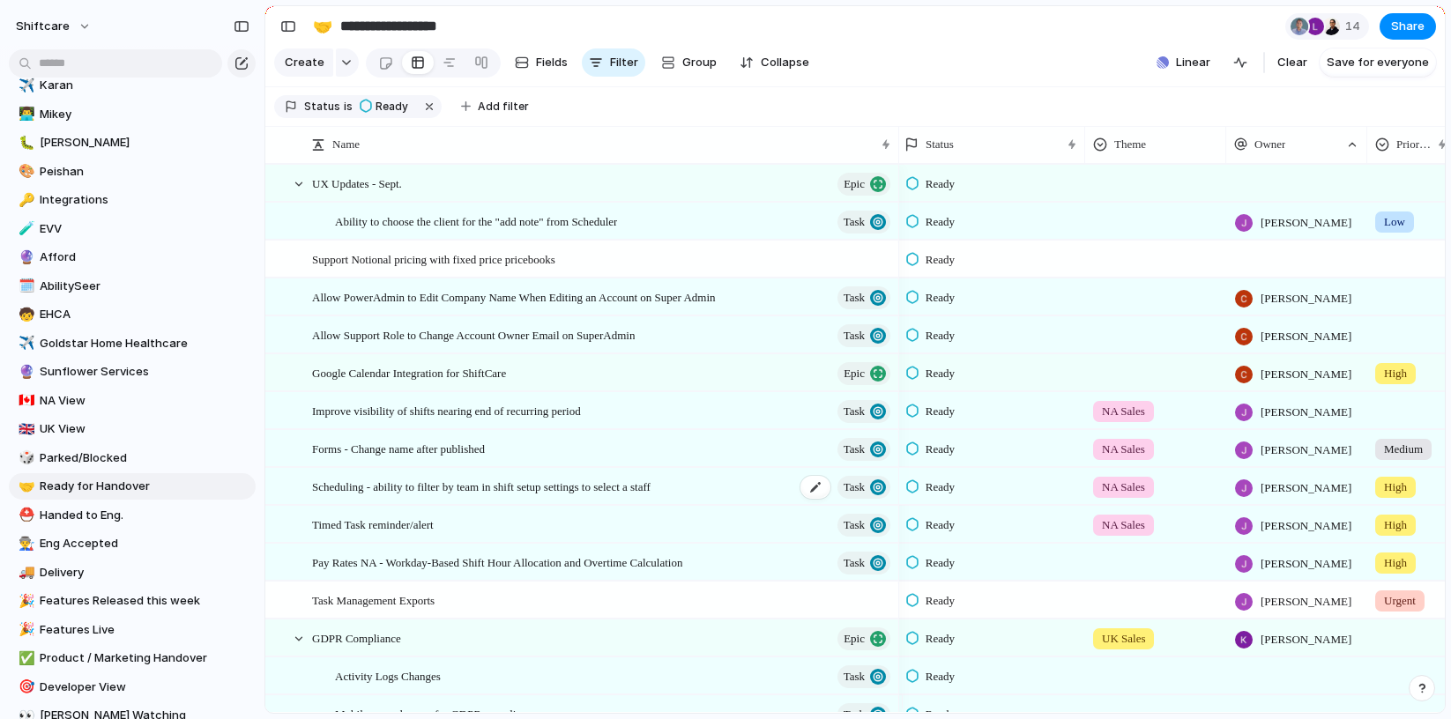
click at [421, 496] on span "Scheduling - ability to filter by team in shift setup settings to select a staff" at bounding box center [481, 486] width 339 height 20
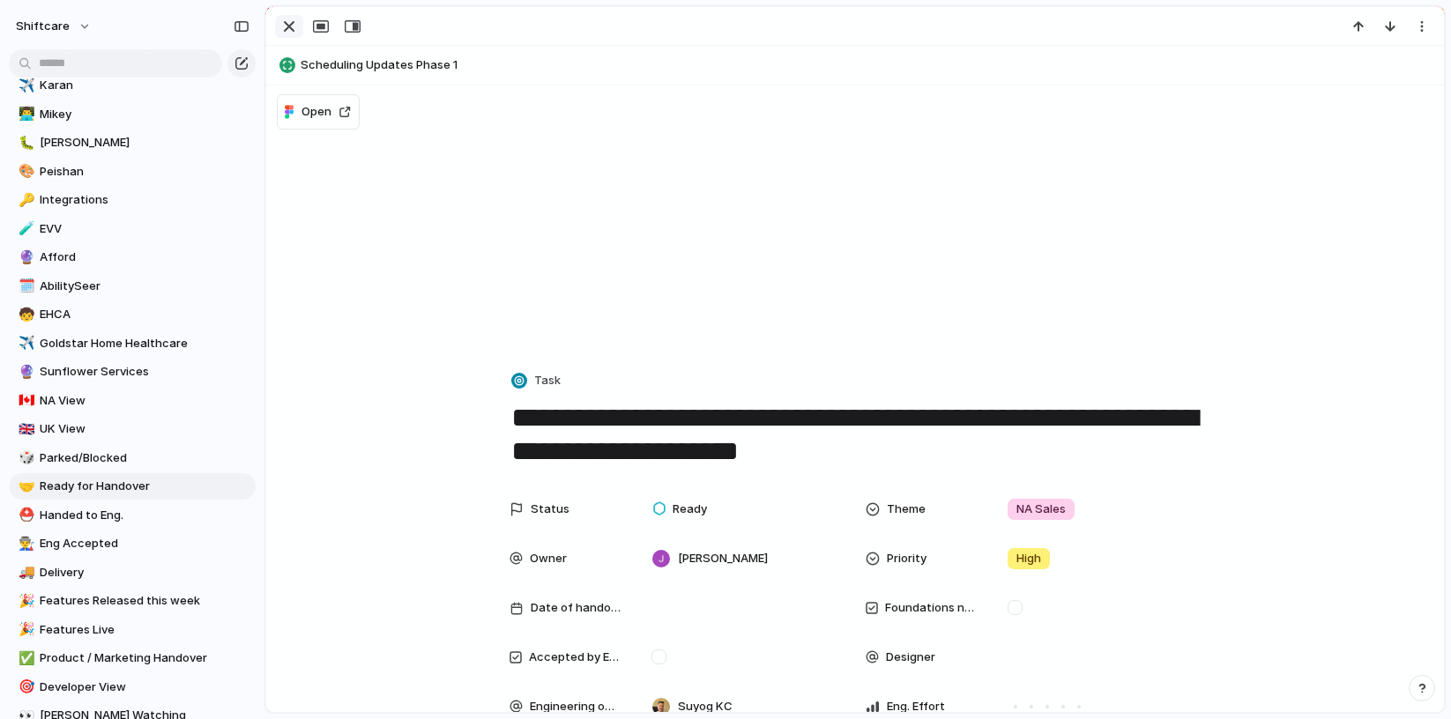
click at [292, 31] on div "button" at bounding box center [289, 26] width 21 height 21
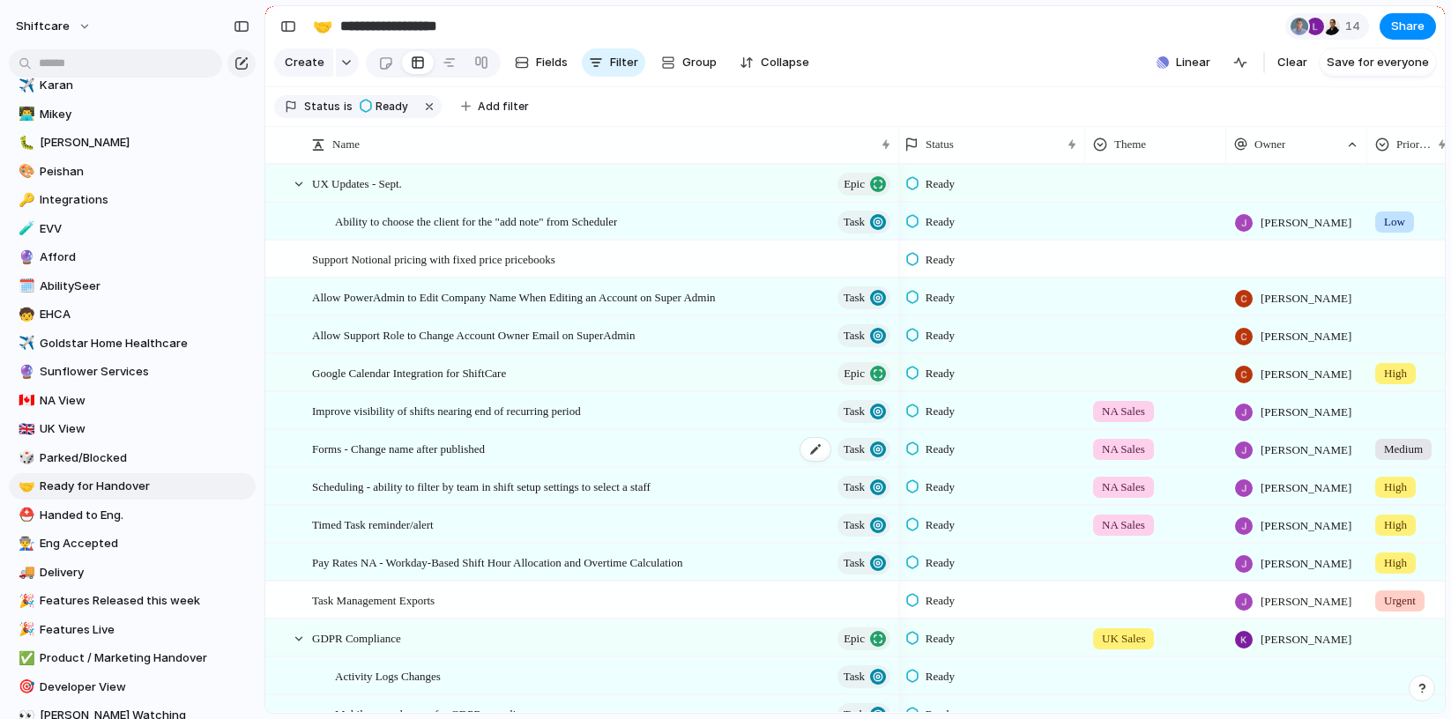
click at [453, 458] on span "Forms - Change name after published" at bounding box center [398, 448] width 173 height 20
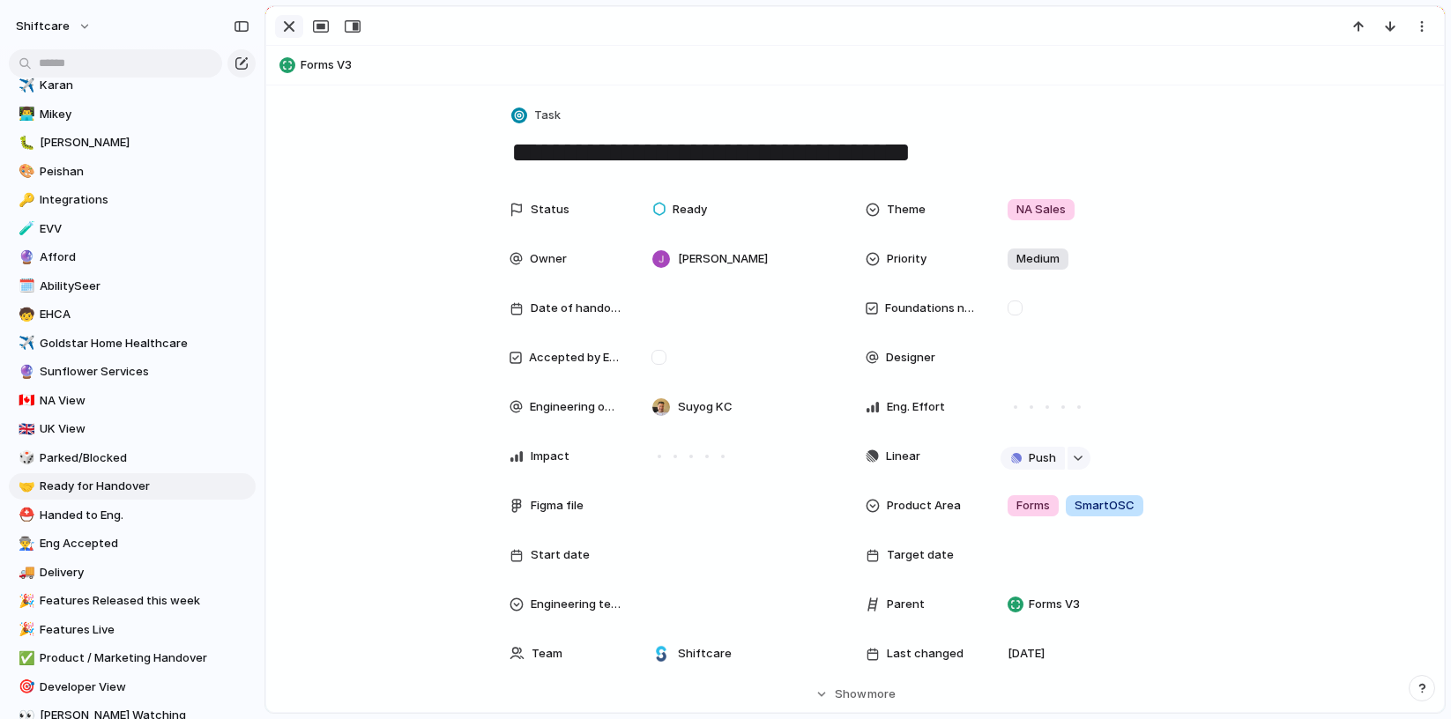
click at [289, 19] on div "button" at bounding box center [289, 26] width 21 height 21
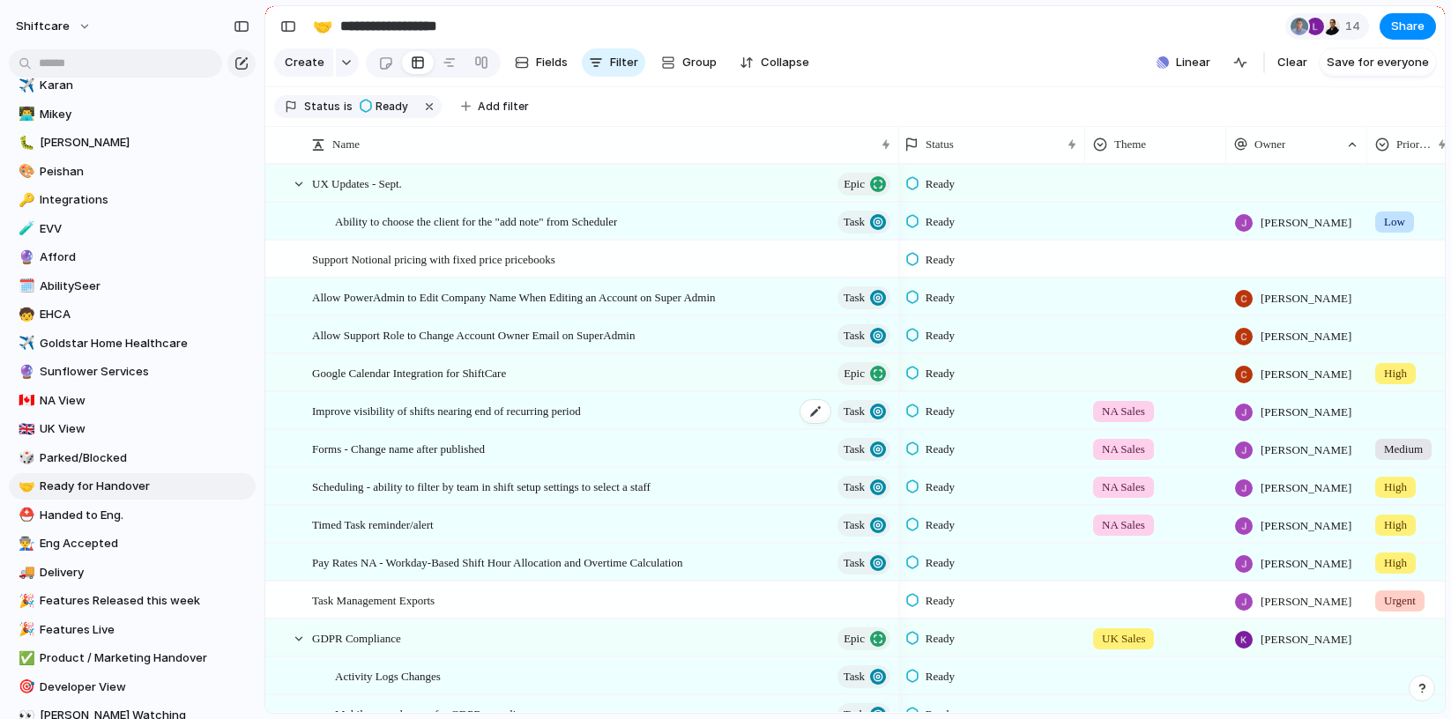
click at [503, 421] on span "Improve visibility of shifts nearing end of recurring period" at bounding box center [446, 410] width 269 height 20
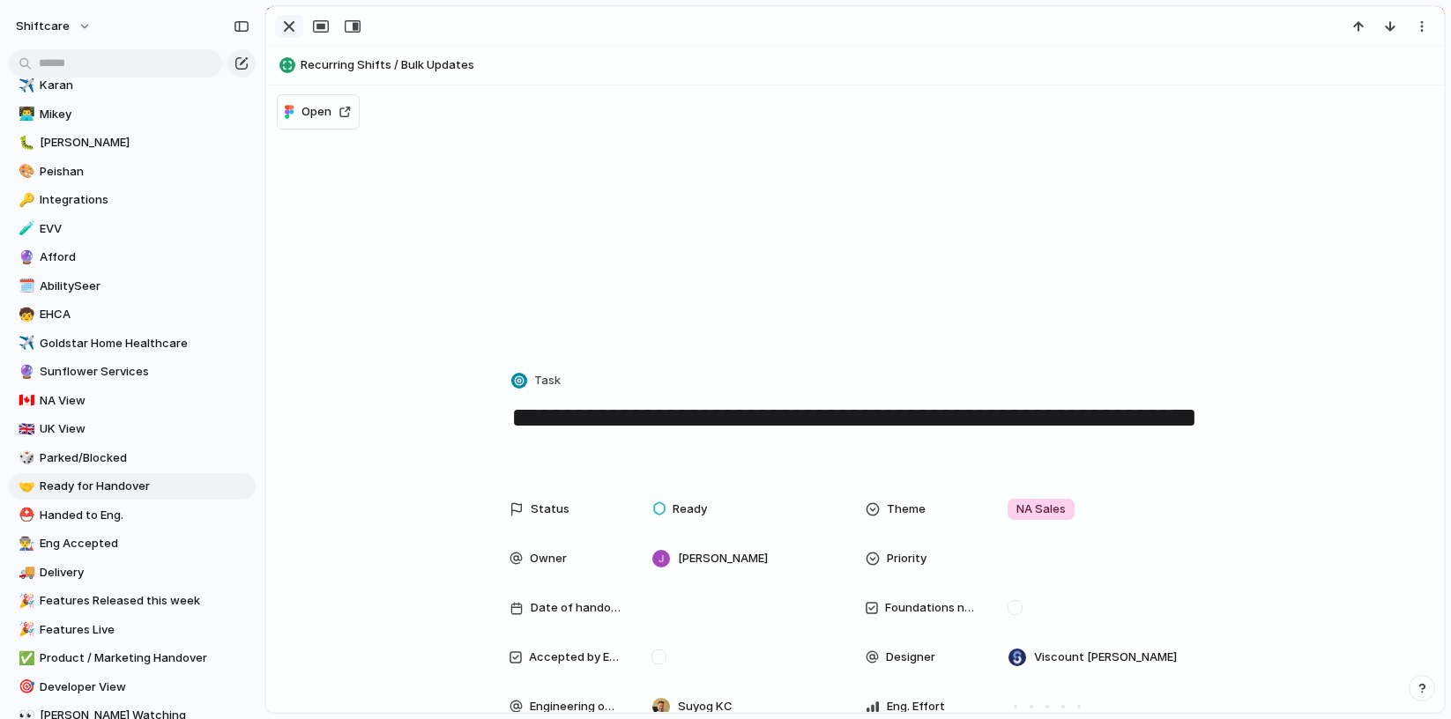
click at [287, 20] on div "button" at bounding box center [289, 26] width 21 height 21
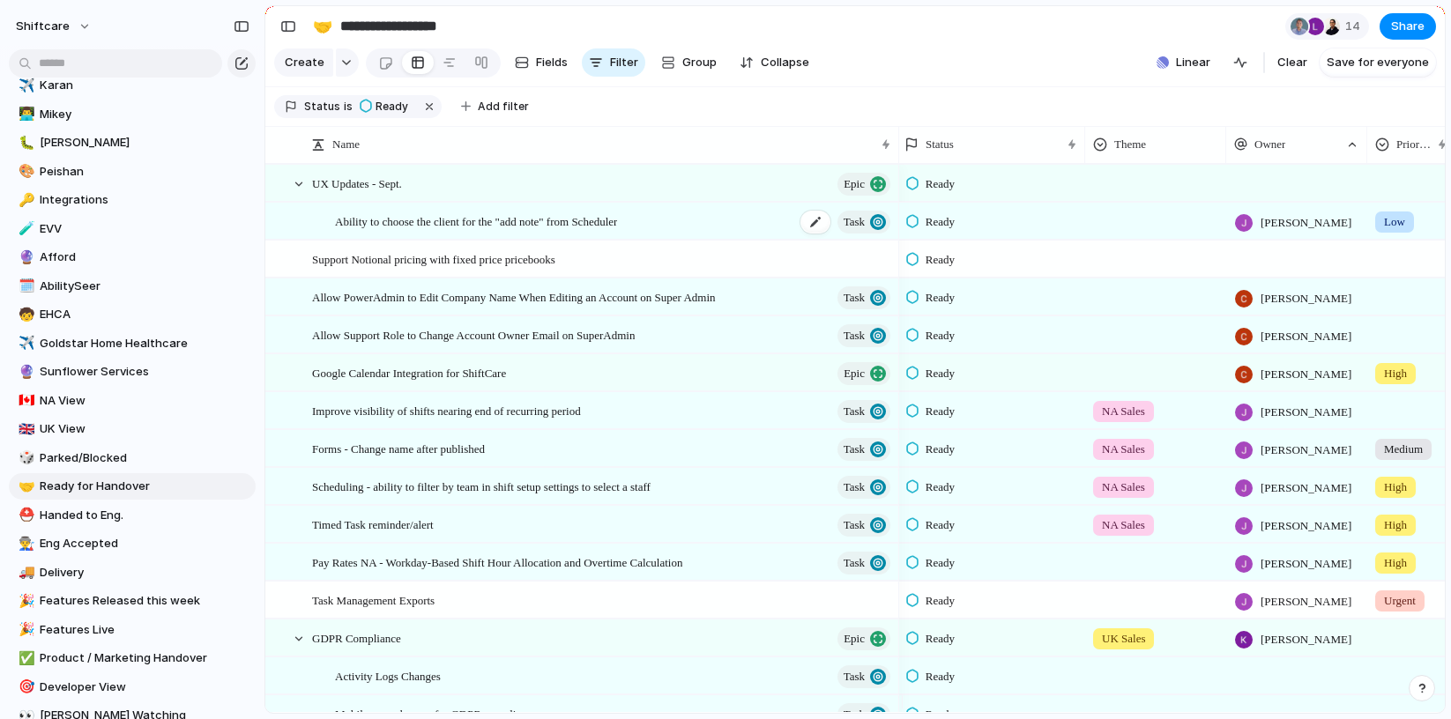
click at [488, 226] on span "Ability to choose the client for the "add note" from Scheduler" at bounding box center [476, 221] width 282 height 20
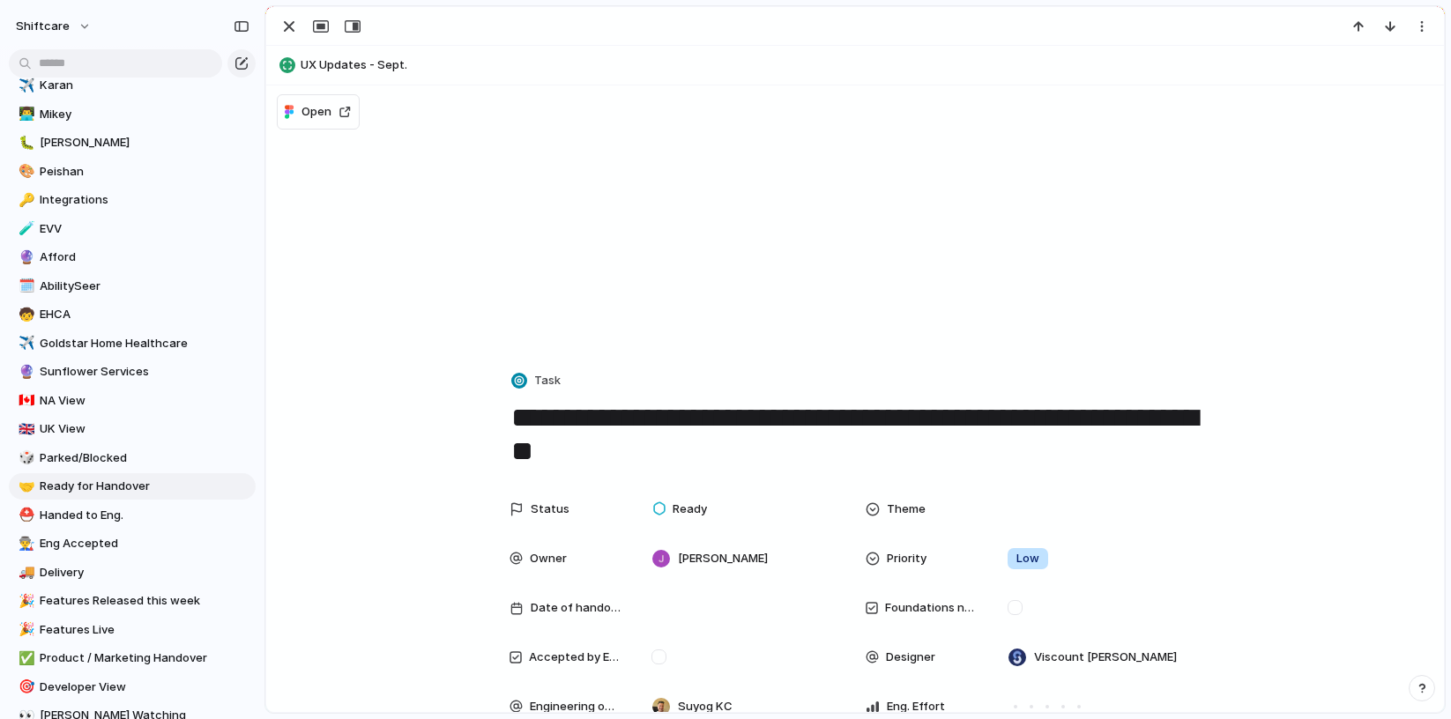
click at [1188, 437] on textarea "**********" at bounding box center [855, 434] width 691 height 71
click at [290, 27] on div "button" at bounding box center [289, 26] width 21 height 21
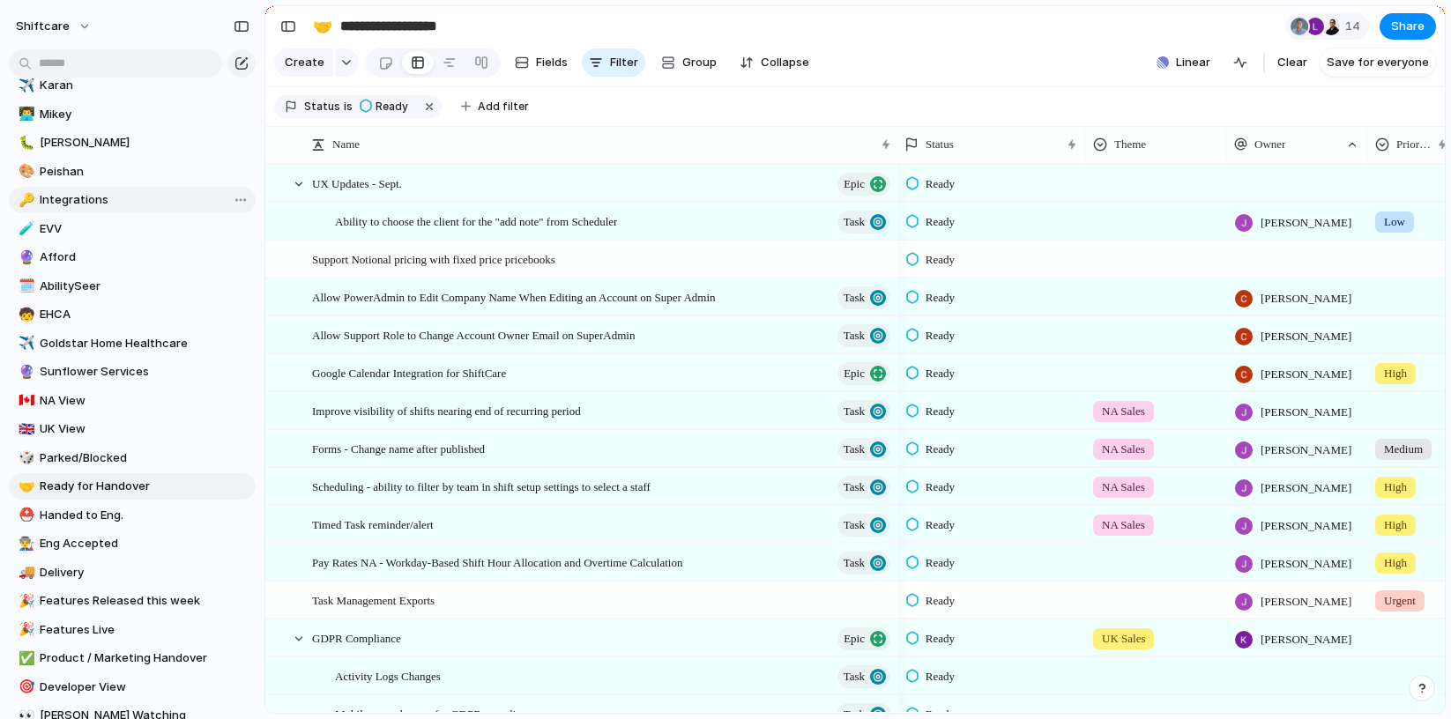
click at [81, 201] on span "Integrations" at bounding box center [145, 200] width 210 height 18
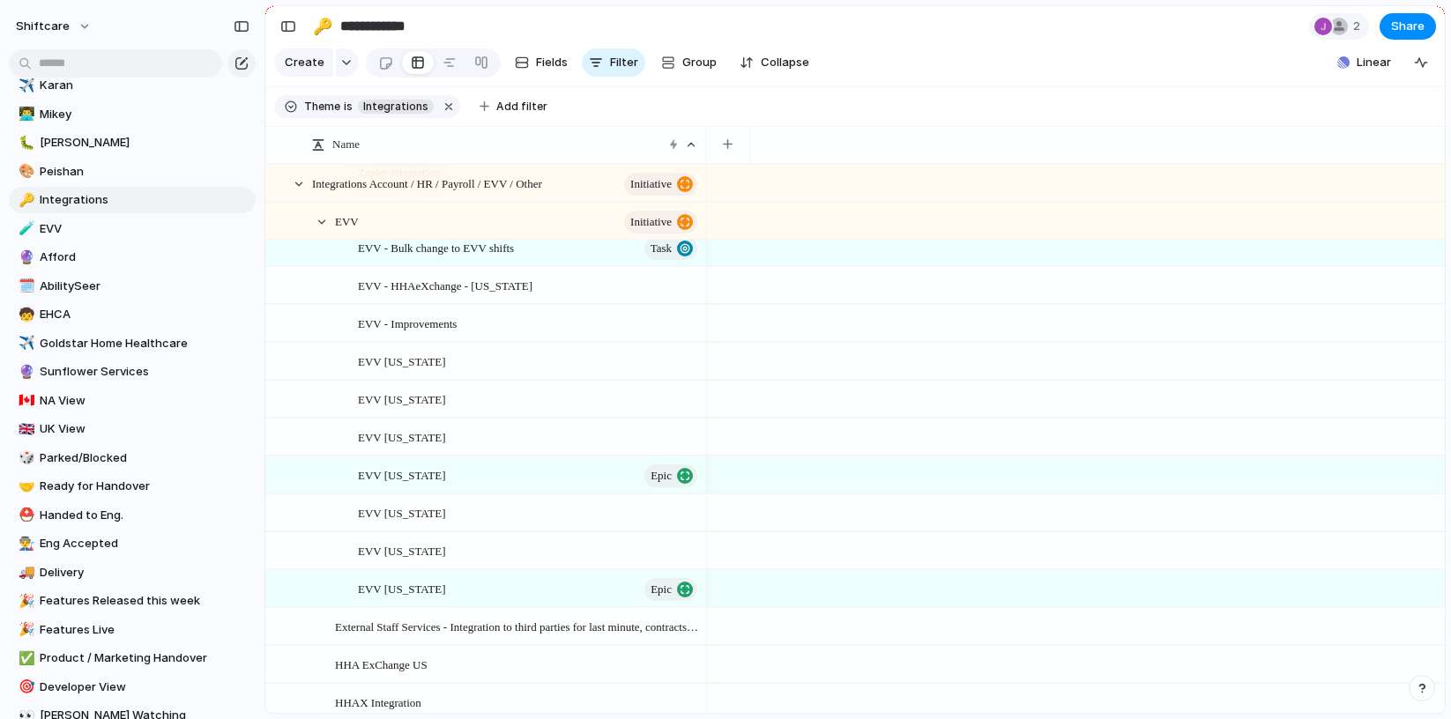
scroll to position [1566, 0]
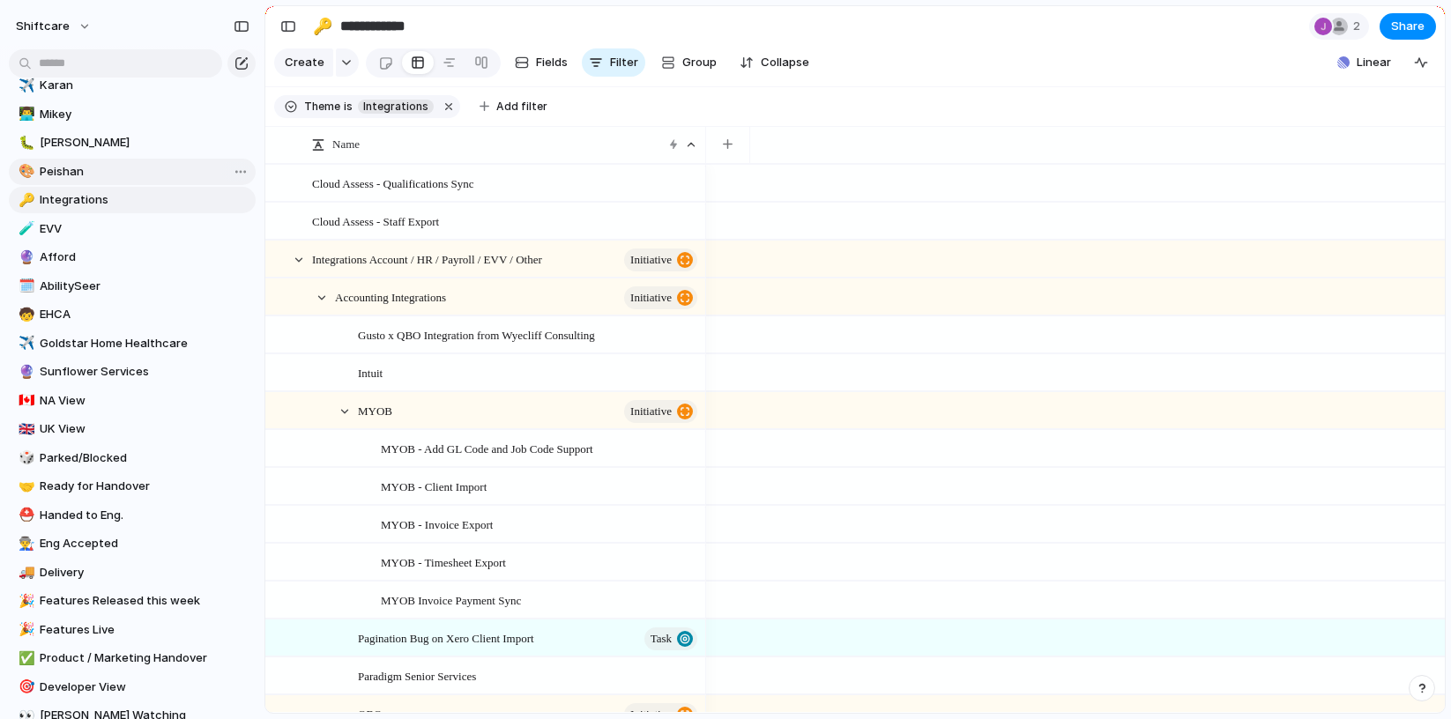
click at [56, 172] on span "Peishan" at bounding box center [145, 172] width 210 height 18
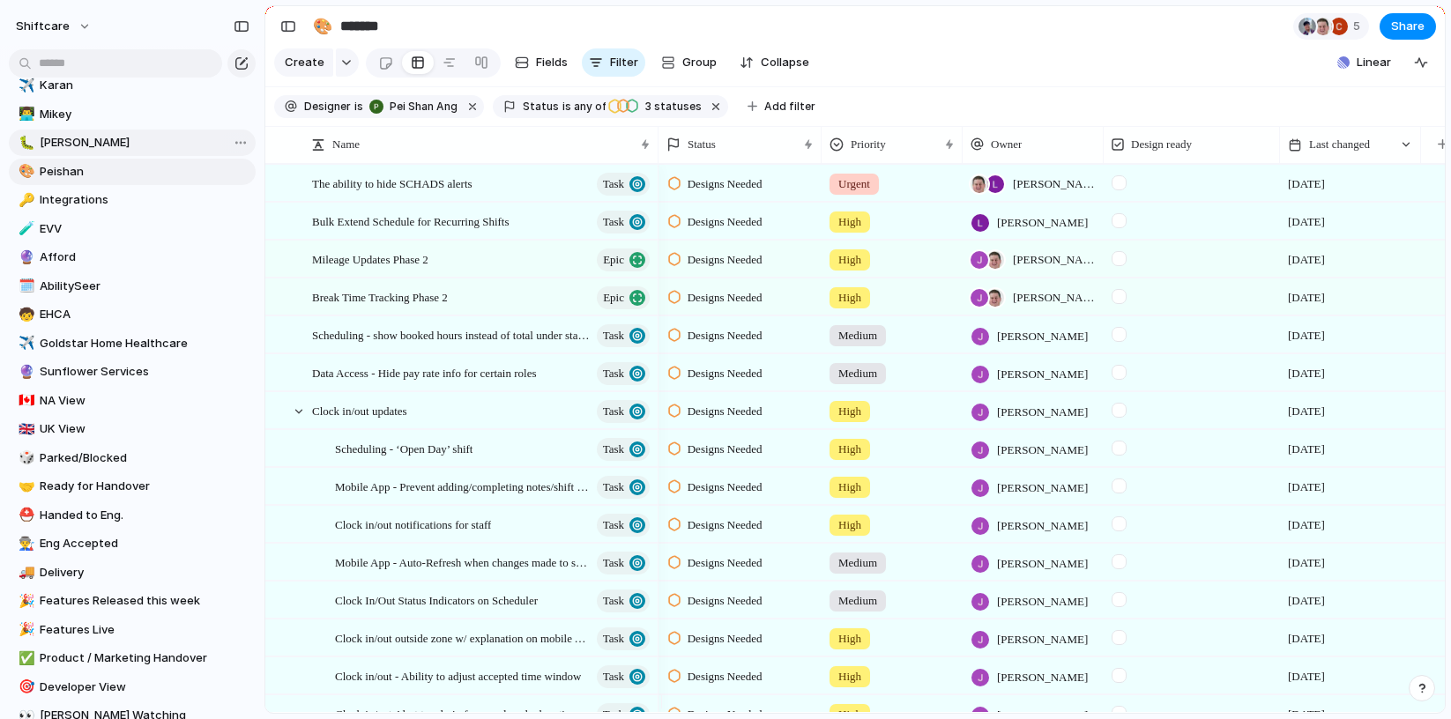
click at [71, 145] on span "[PERSON_NAME]" at bounding box center [145, 143] width 210 height 18
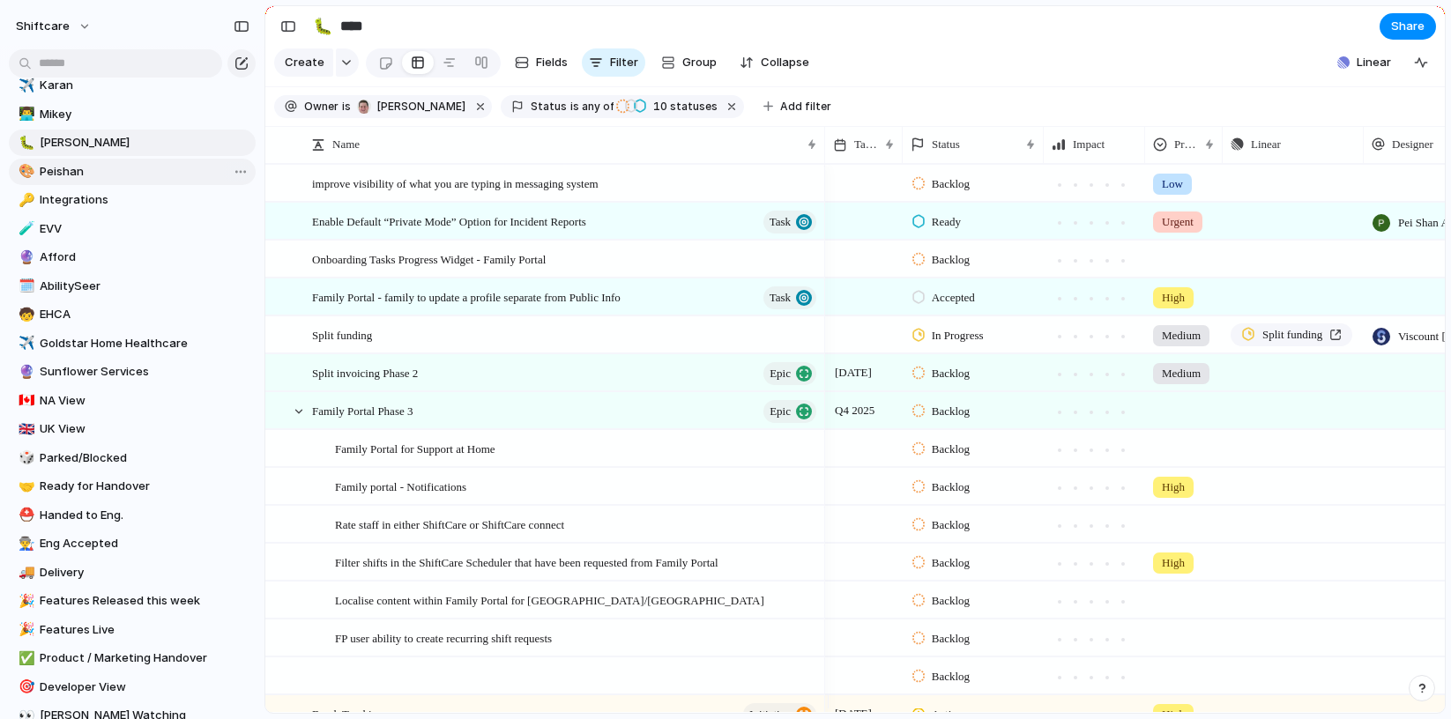
click at [70, 169] on span "Peishan" at bounding box center [145, 172] width 210 height 18
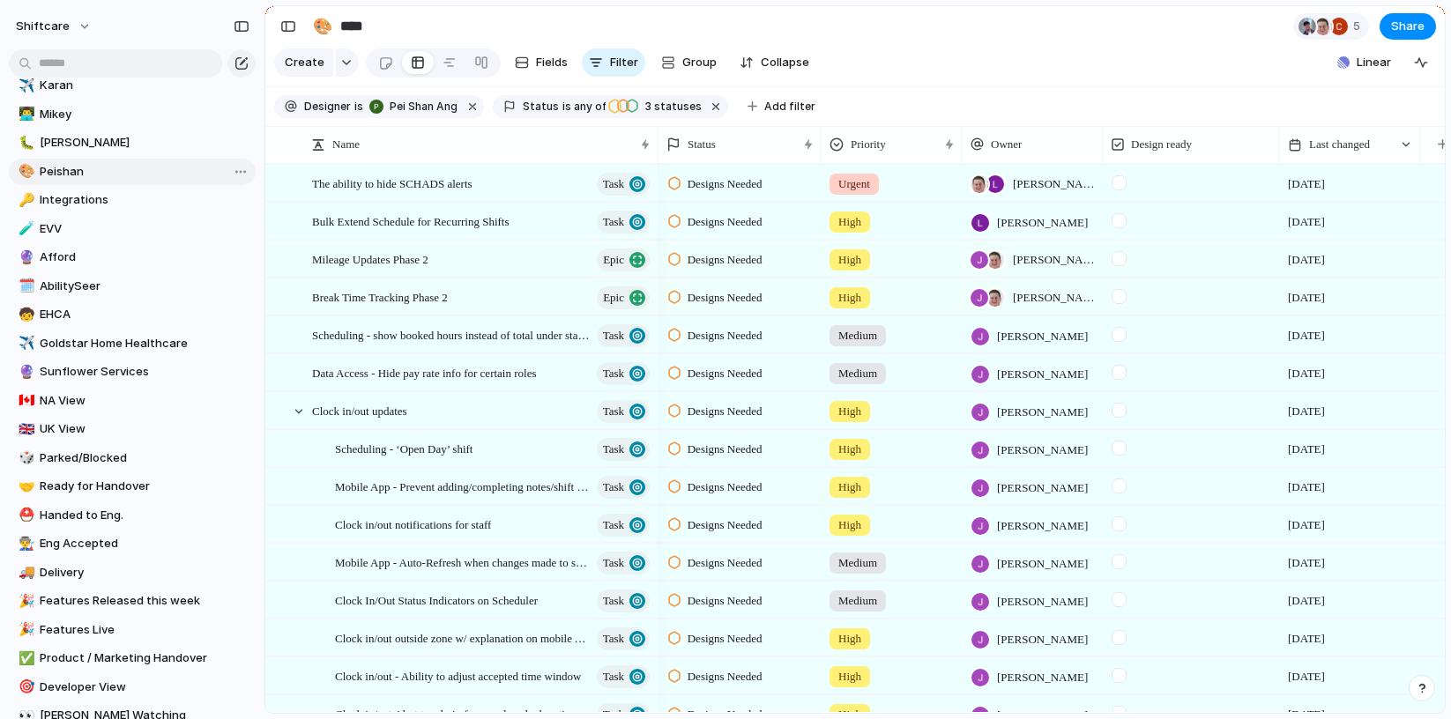
type input "*******"
click at [399, 269] on span "Mileage Updates Phase 2" at bounding box center [370, 259] width 116 height 20
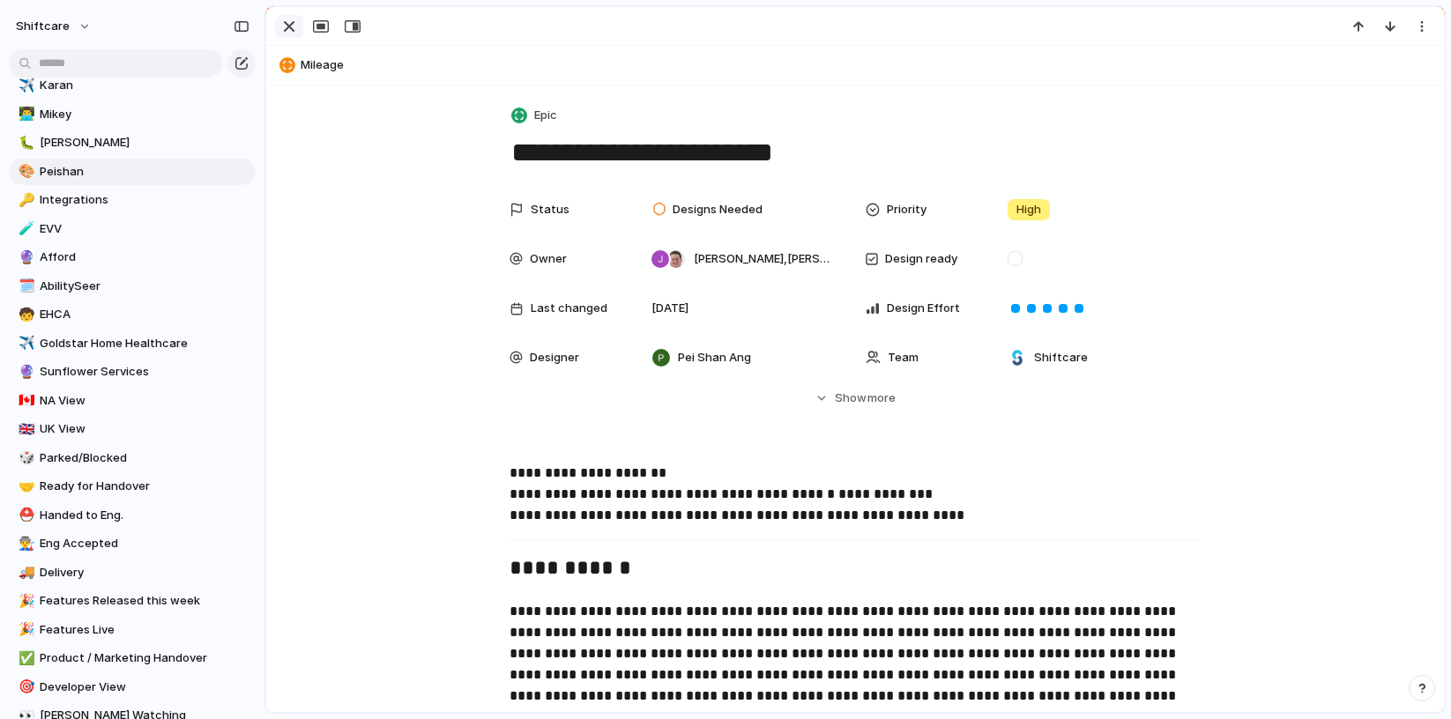
click at [289, 19] on div "button" at bounding box center [289, 26] width 21 height 21
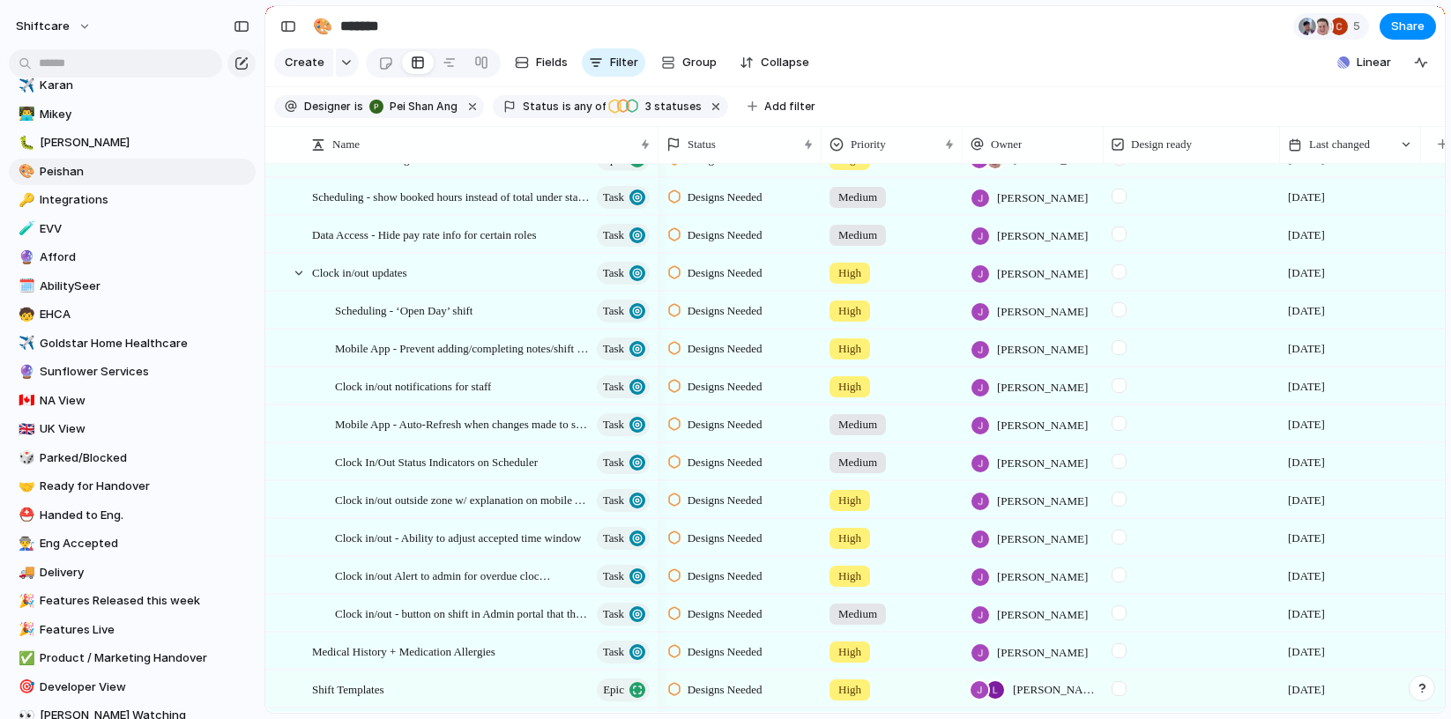
scroll to position [196, 0]
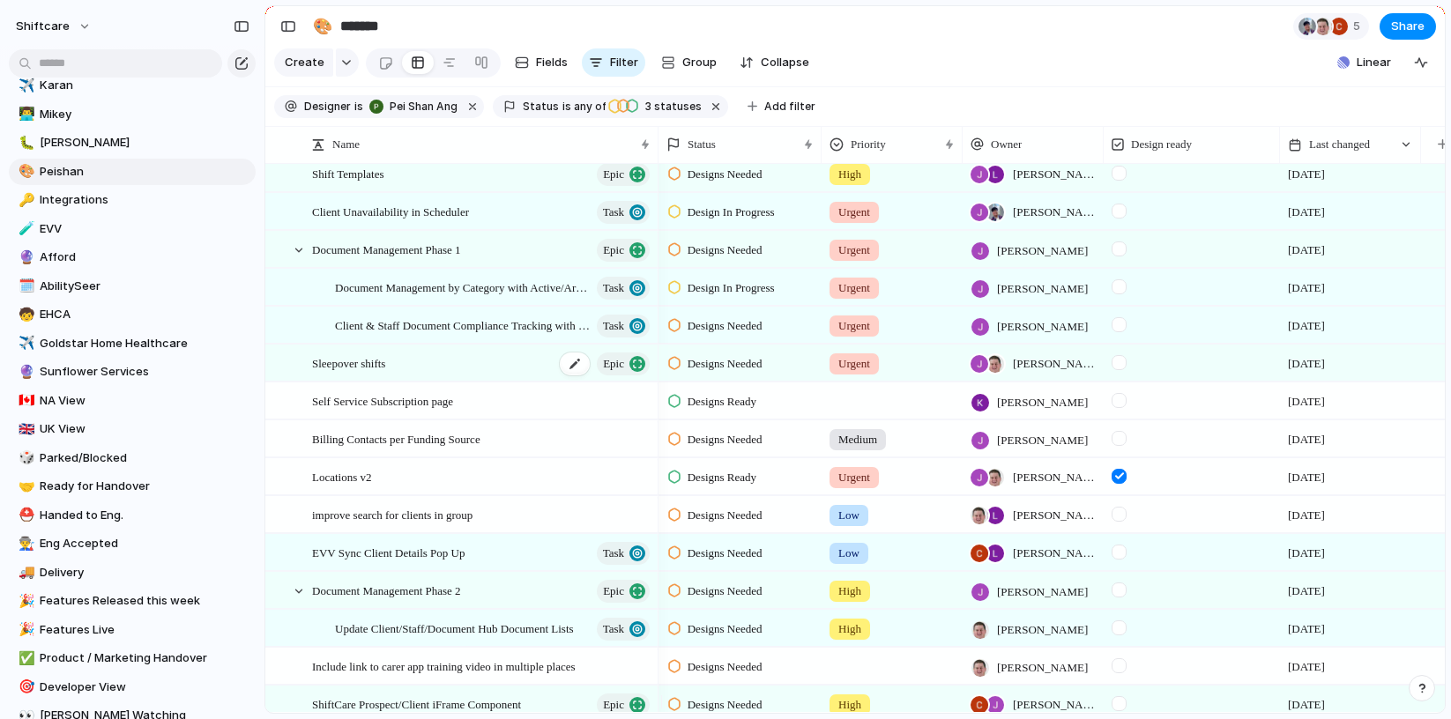
click at [403, 376] on div "Sleepover shifts Epic" at bounding box center [482, 364] width 340 height 36
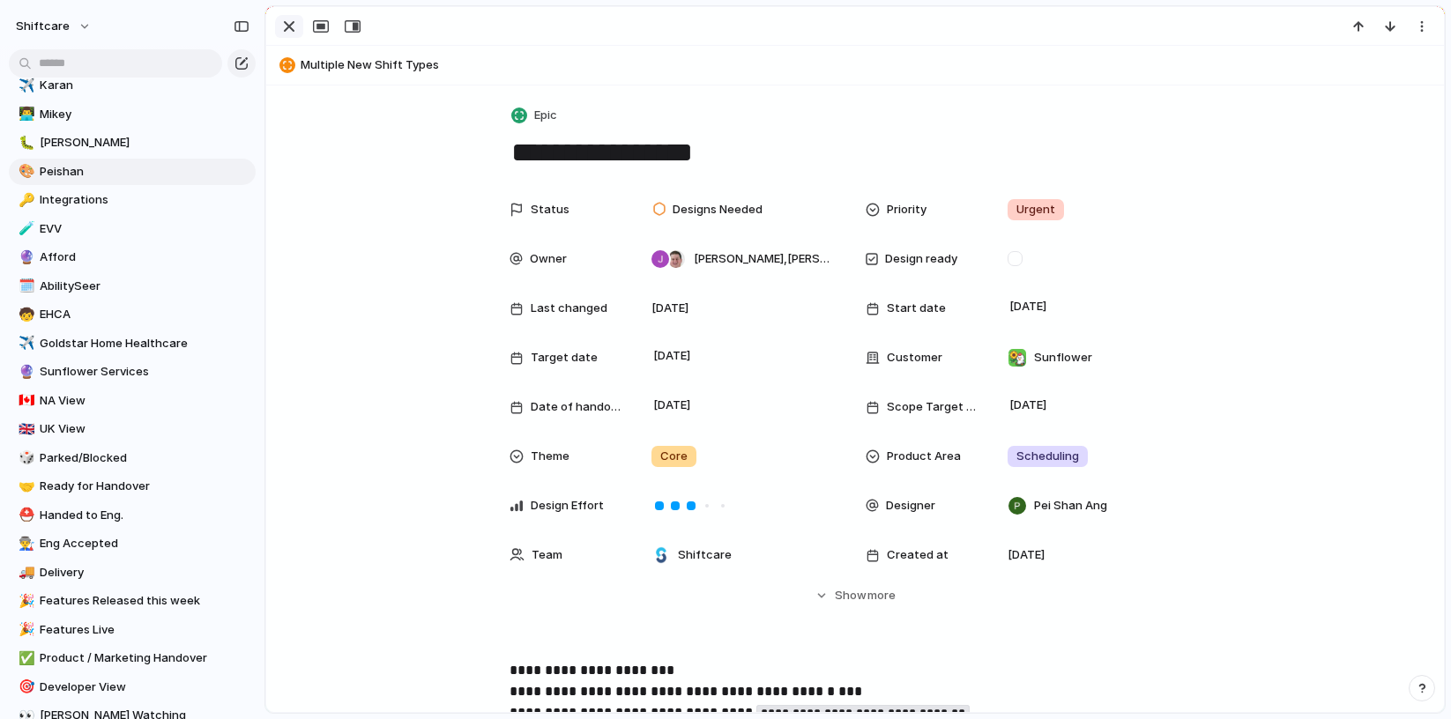
click at [294, 31] on div "button" at bounding box center [289, 26] width 21 height 21
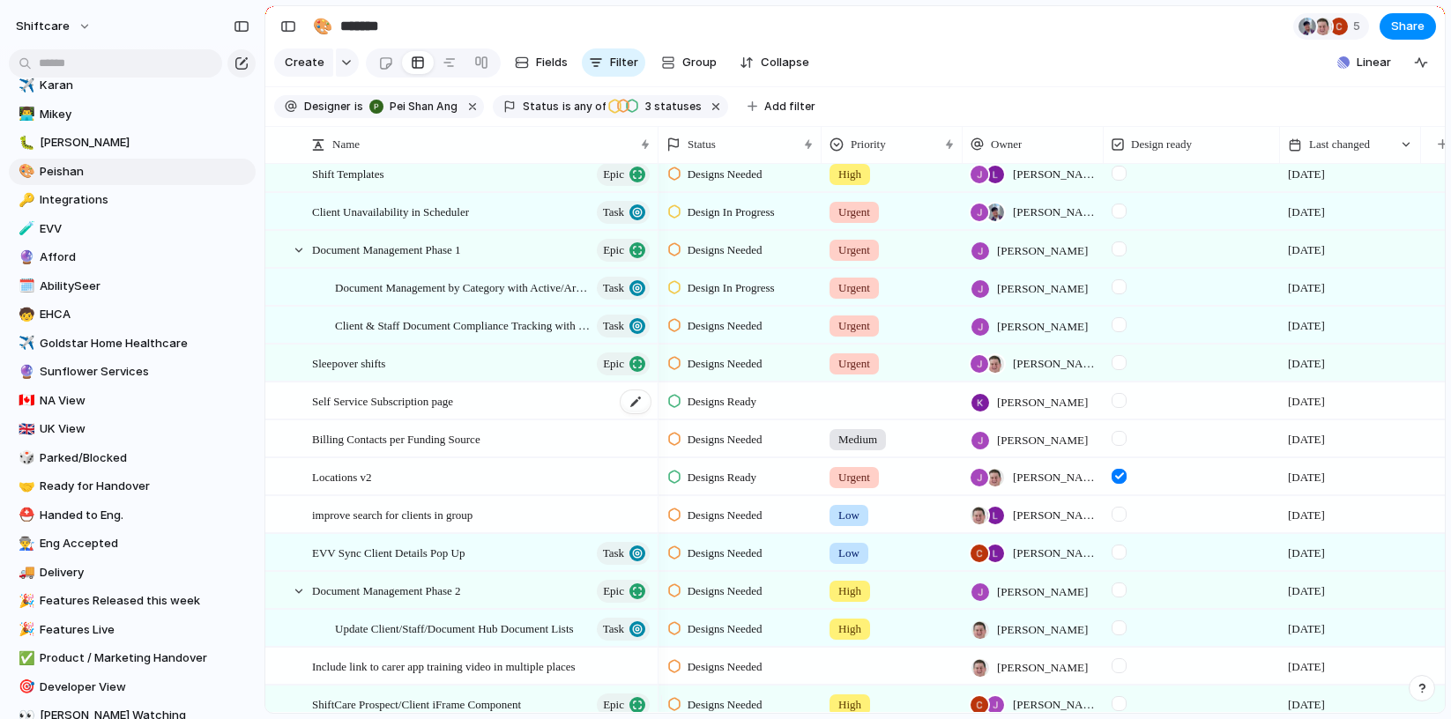
click at [423, 411] on span "Self Service Subscription page" at bounding box center [382, 401] width 141 height 20
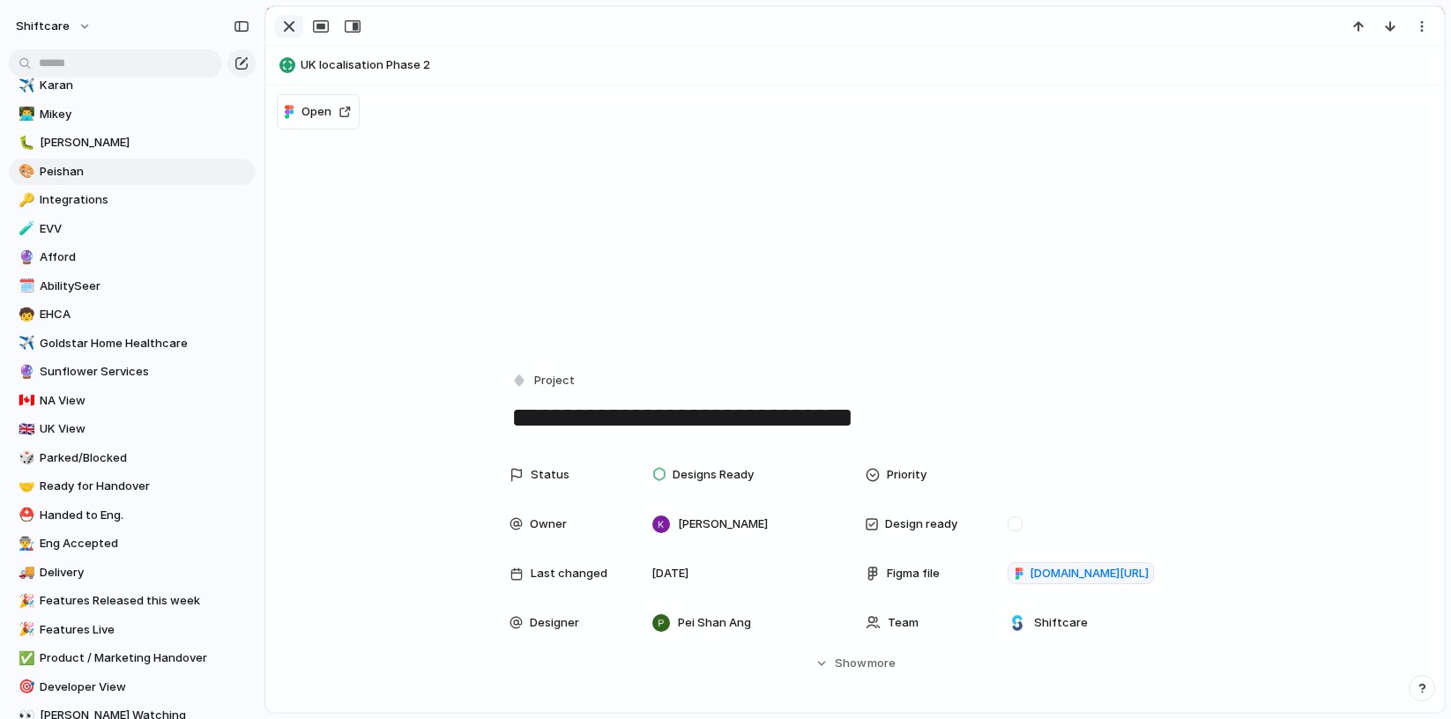
click at [292, 26] on div "button" at bounding box center [289, 26] width 21 height 21
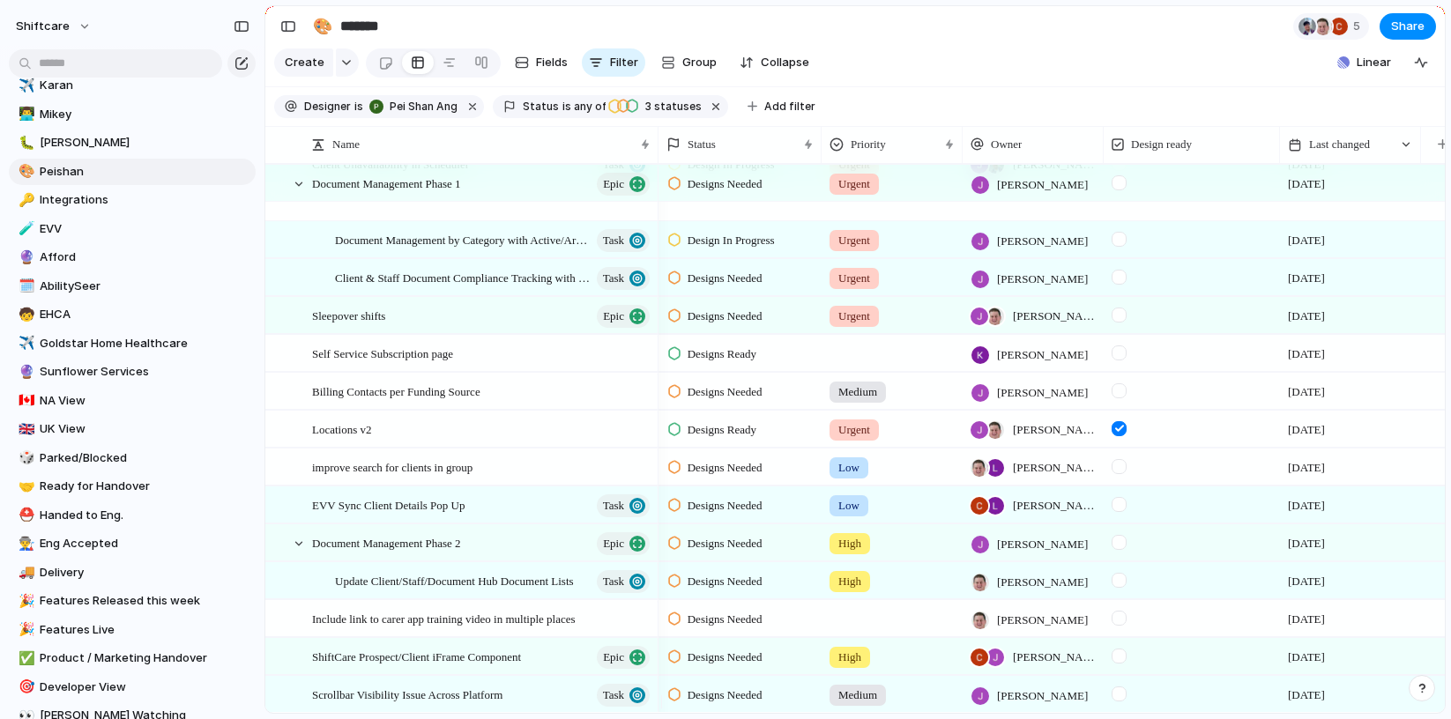
scroll to position [754, 0]
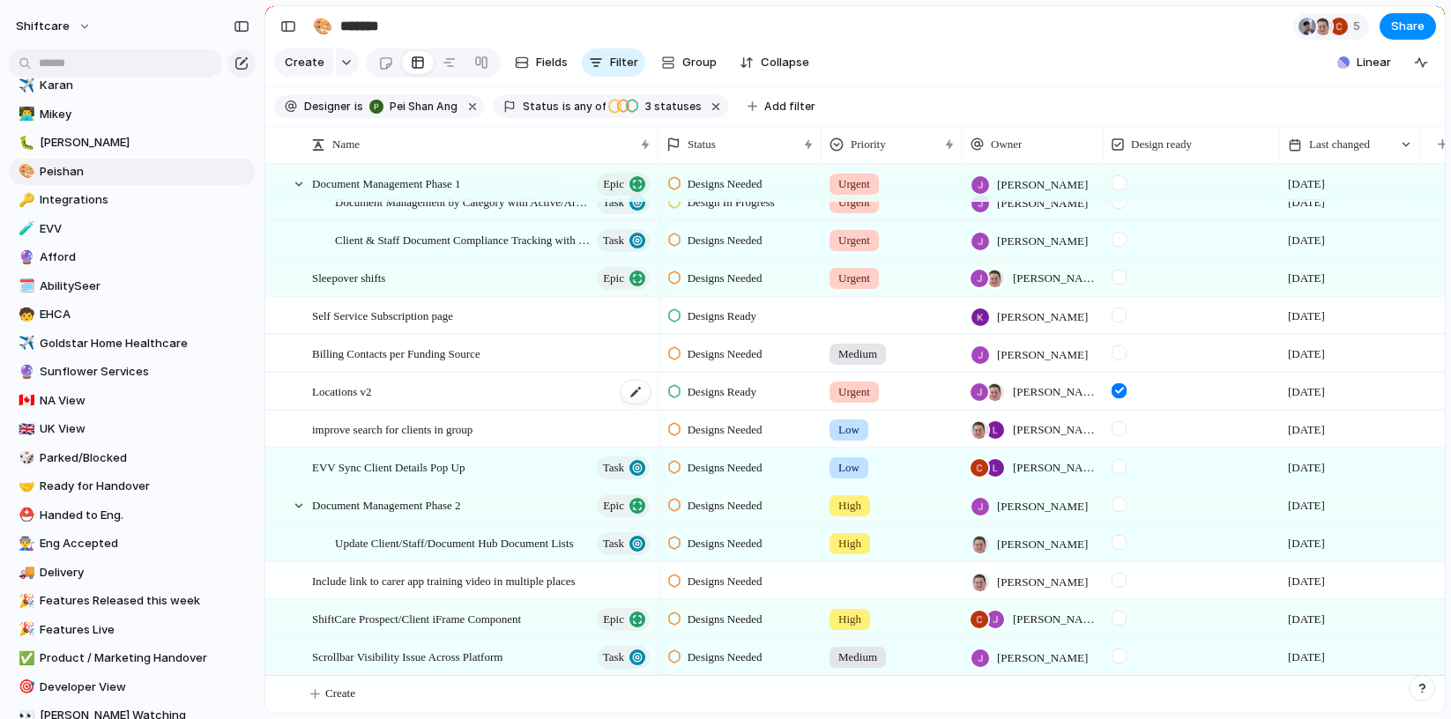
click at [359, 391] on span "Locations v2" at bounding box center [342, 391] width 60 height 20
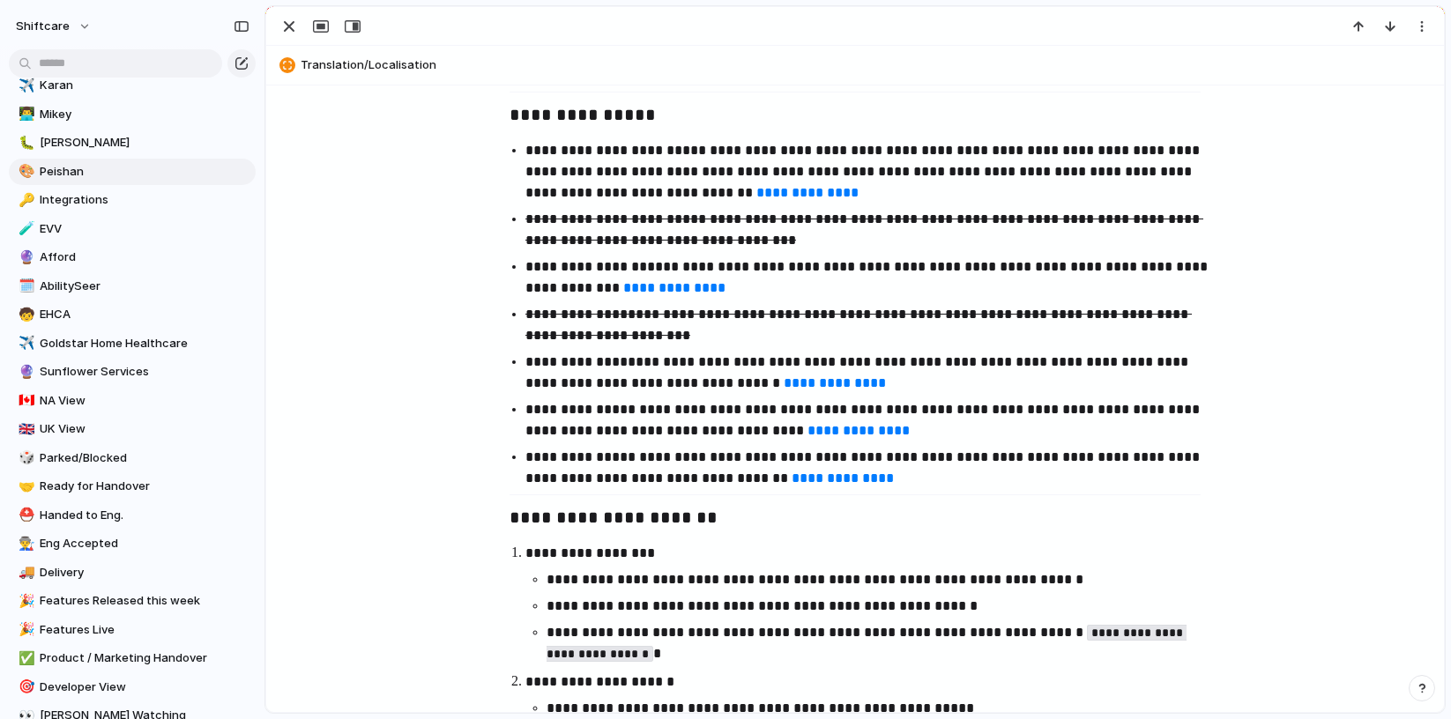
scroll to position [1618, 0]
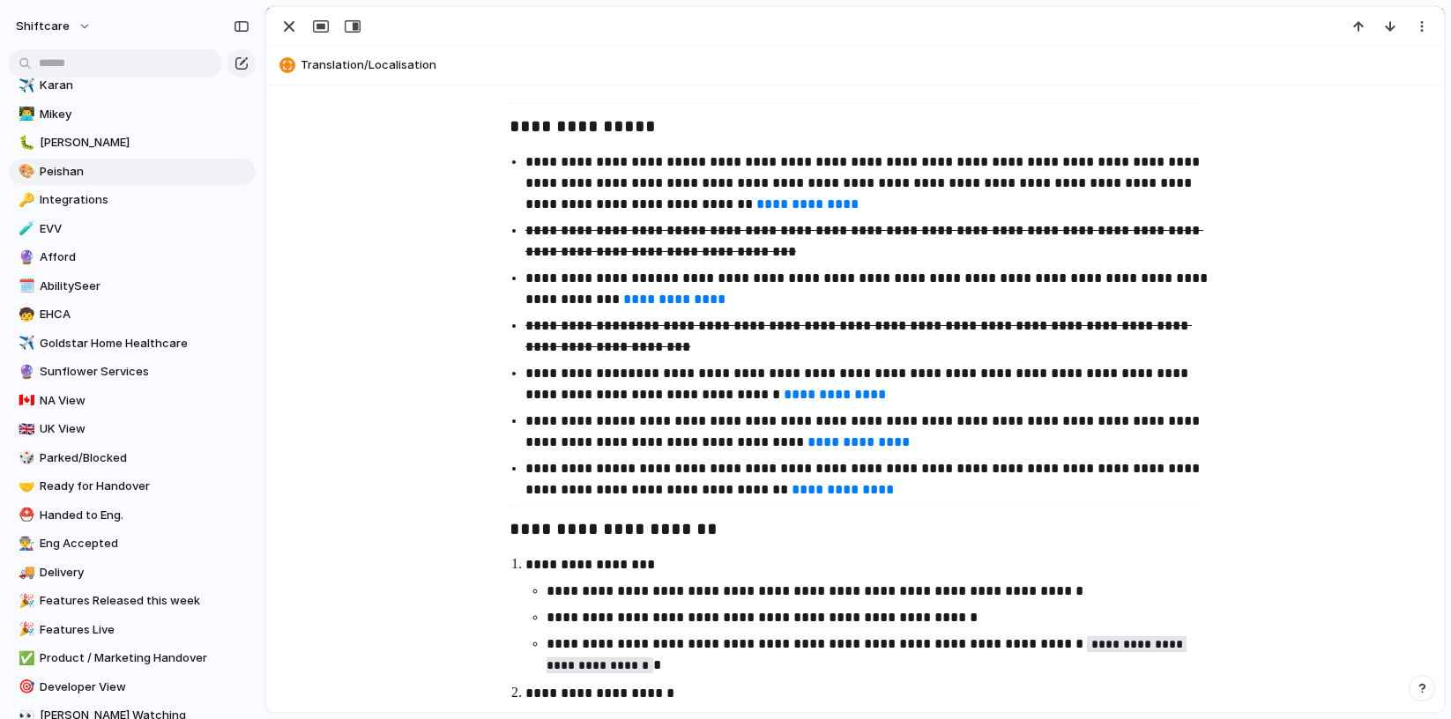
click at [756, 211] on link "**********" at bounding box center [807, 203] width 102 height 13
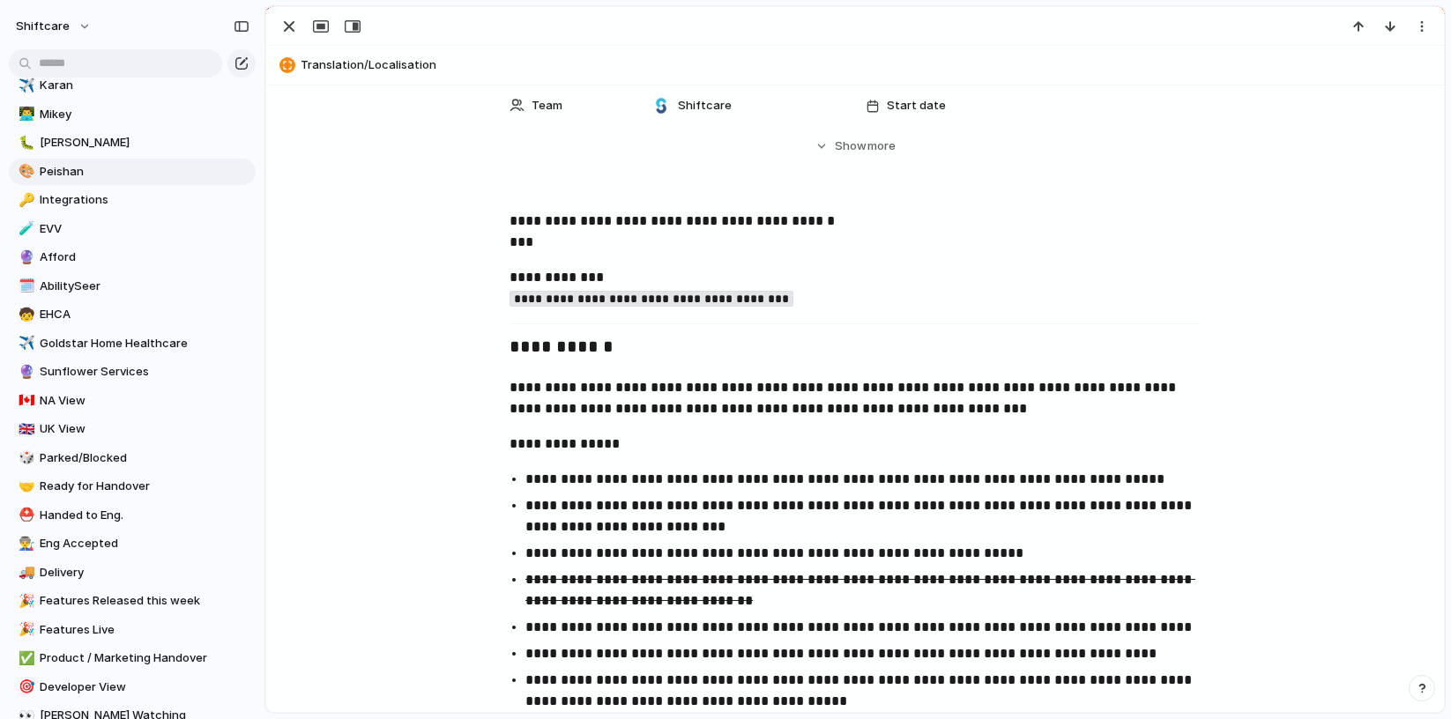
scroll to position [763, 0]
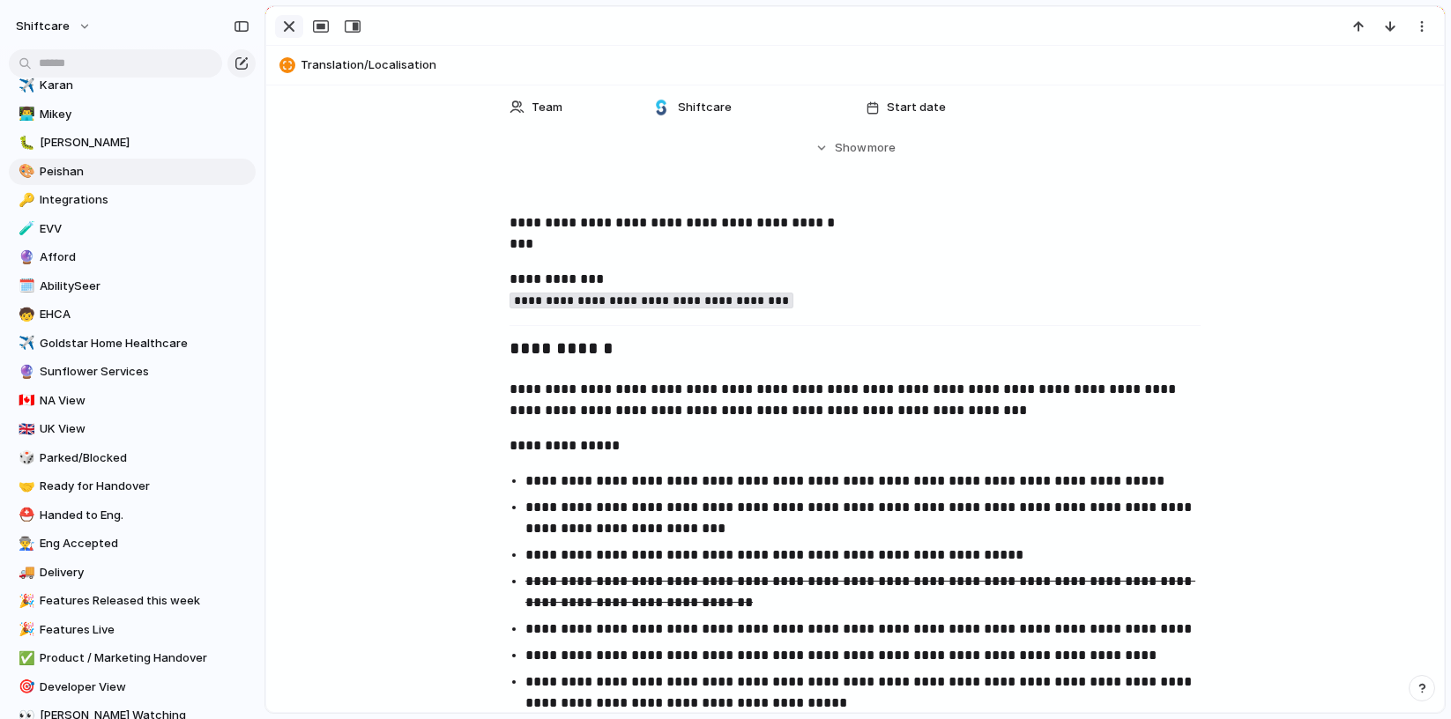
click at [290, 27] on div "button" at bounding box center [289, 26] width 21 height 21
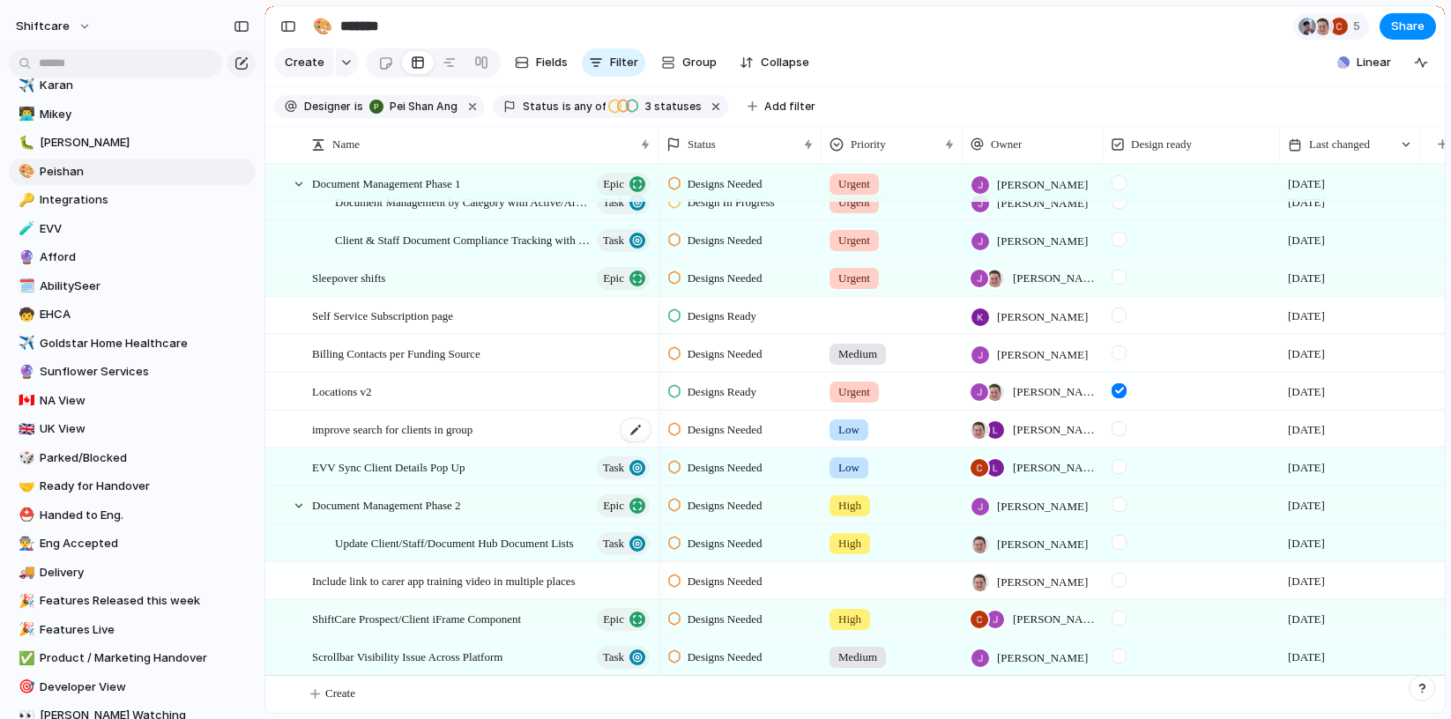
click at [428, 428] on span "improve search for clients in group" at bounding box center [392, 429] width 160 height 20
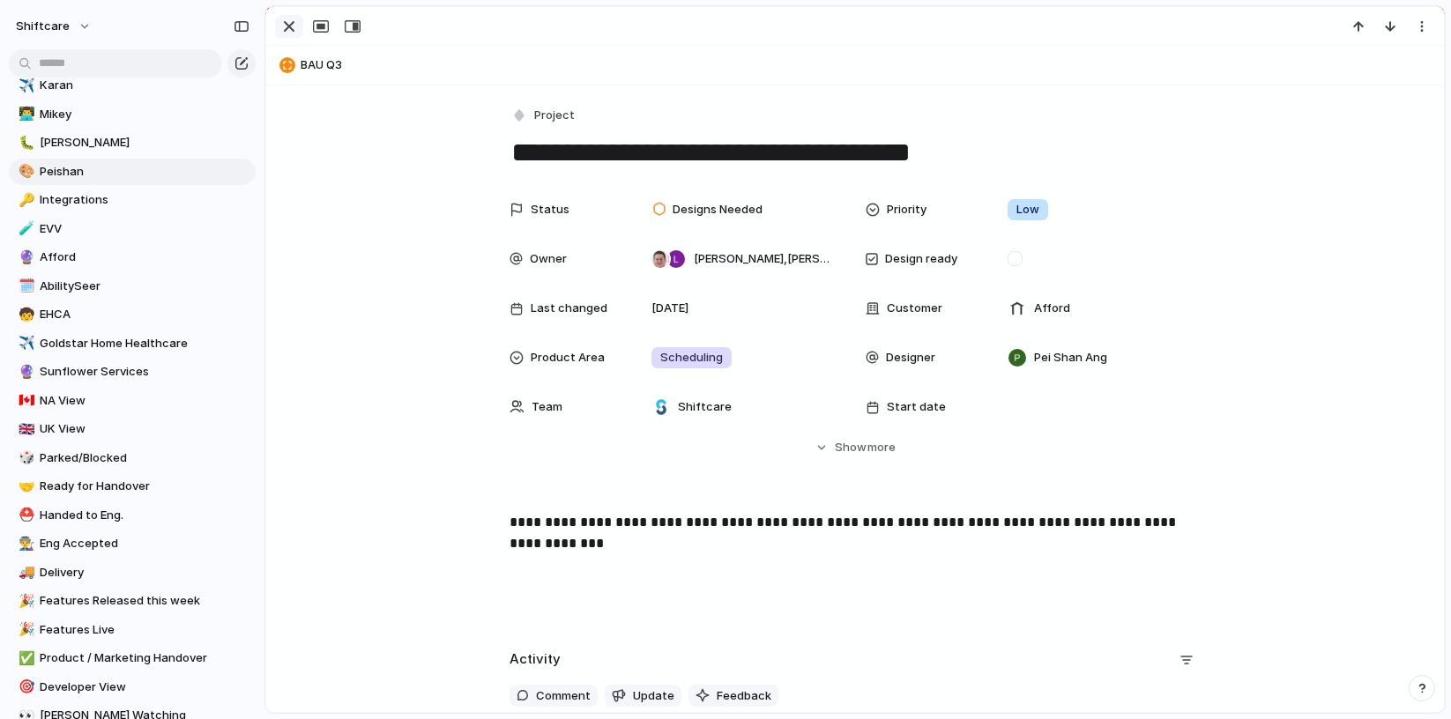
click at [290, 28] on div "button" at bounding box center [289, 26] width 21 height 21
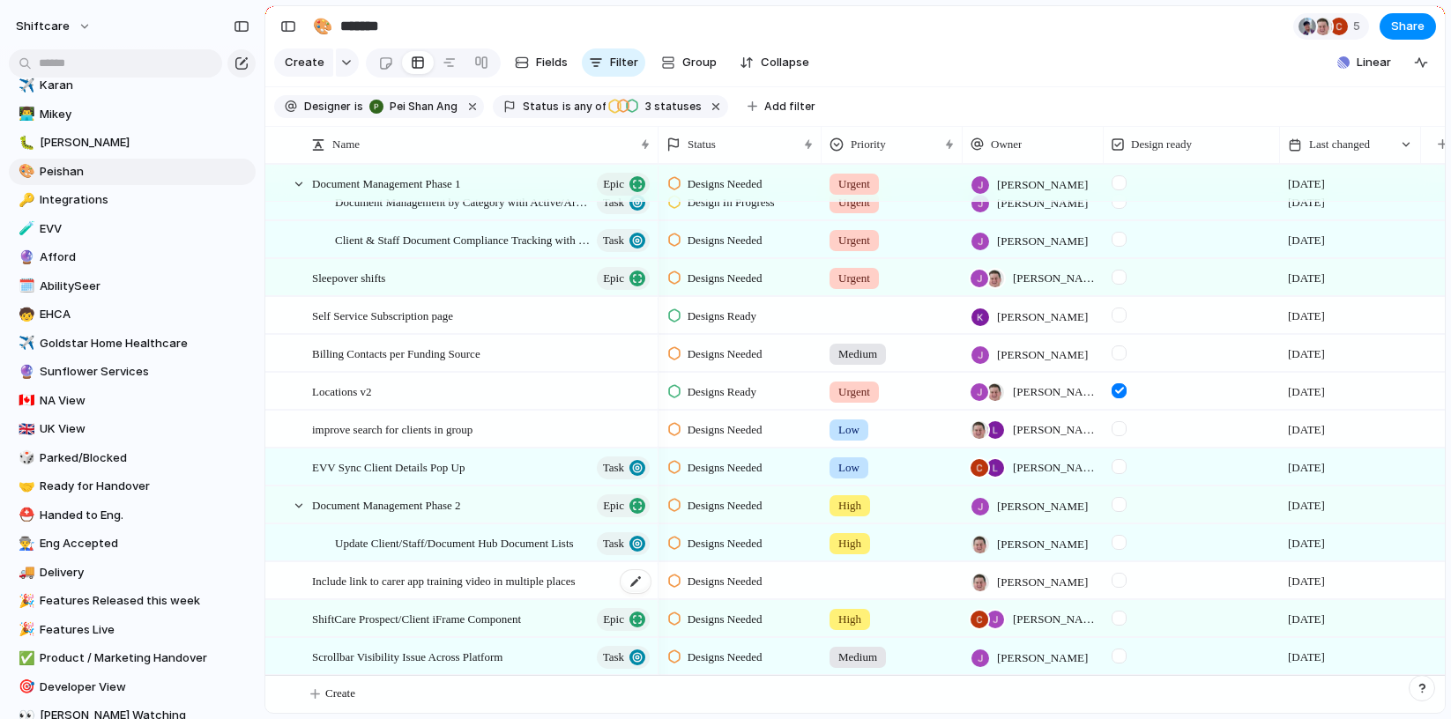
click at [407, 577] on span "Include link to carer app training video in multiple places" at bounding box center [444, 580] width 264 height 20
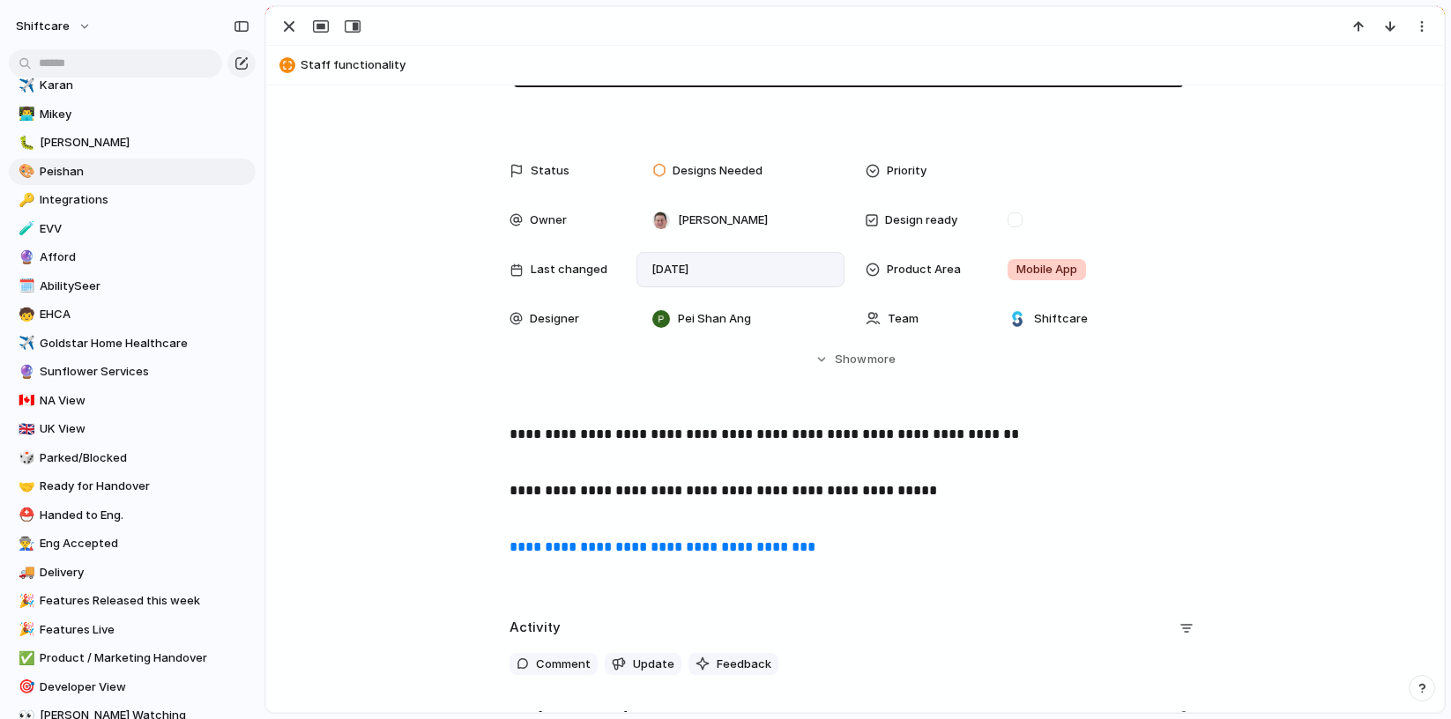
scroll to position [109, 0]
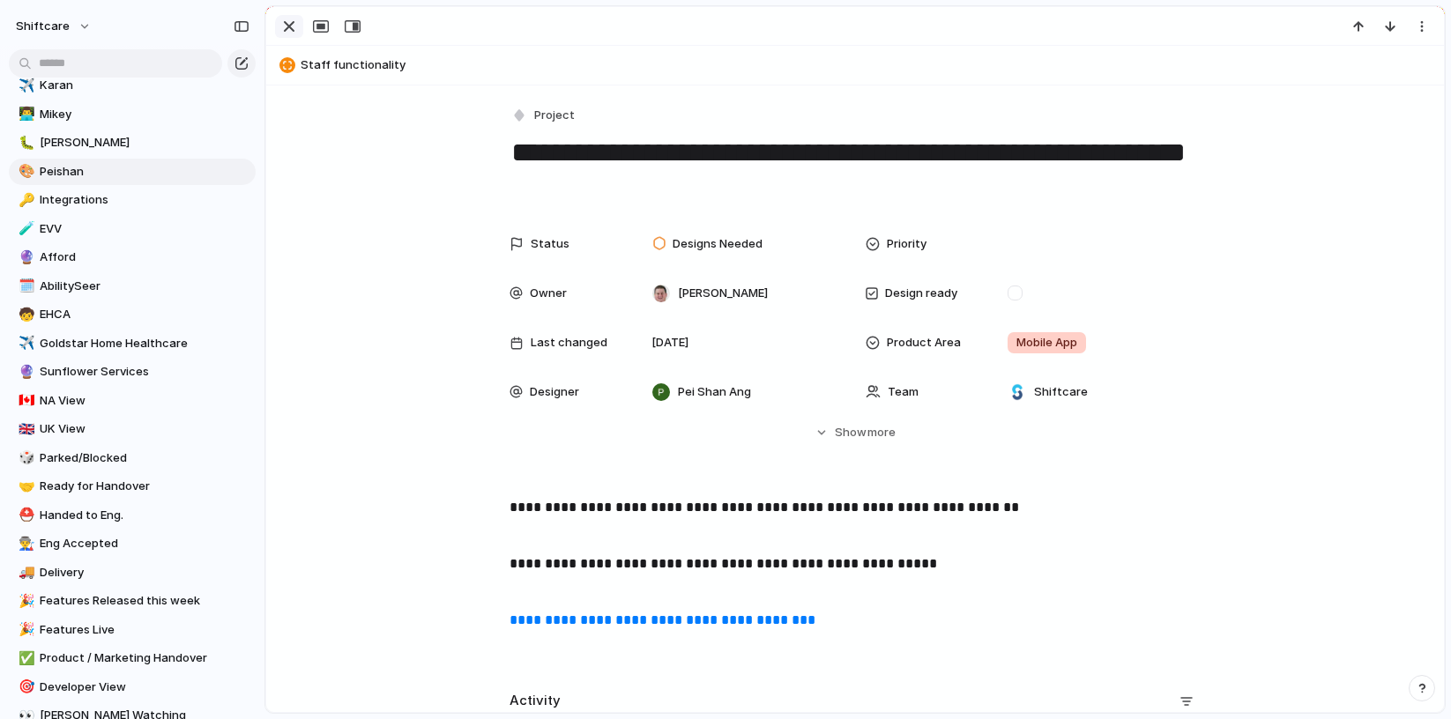
click at [291, 32] on div "button" at bounding box center [289, 26] width 21 height 21
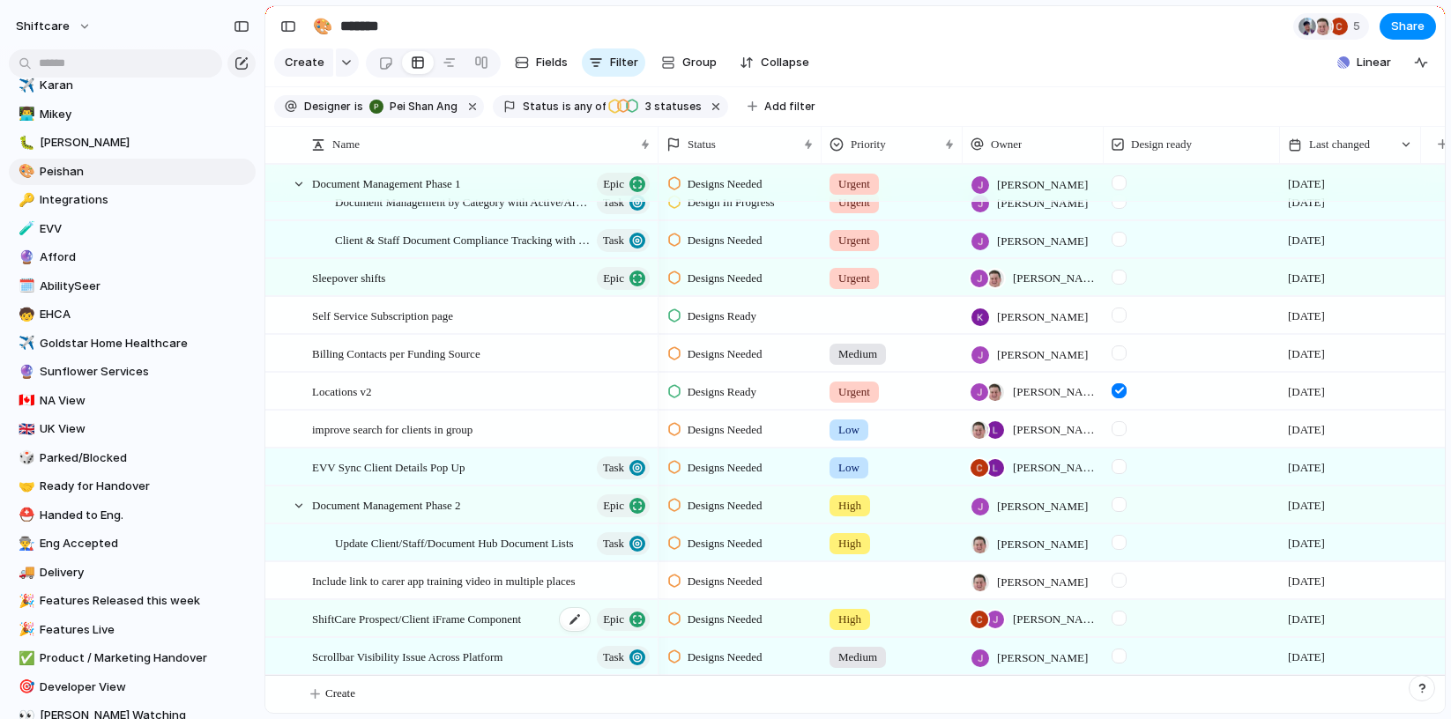
click at [417, 620] on span "ShiftCare Prospect/Client iFrame Component" at bounding box center [416, 618] width 209 height 20
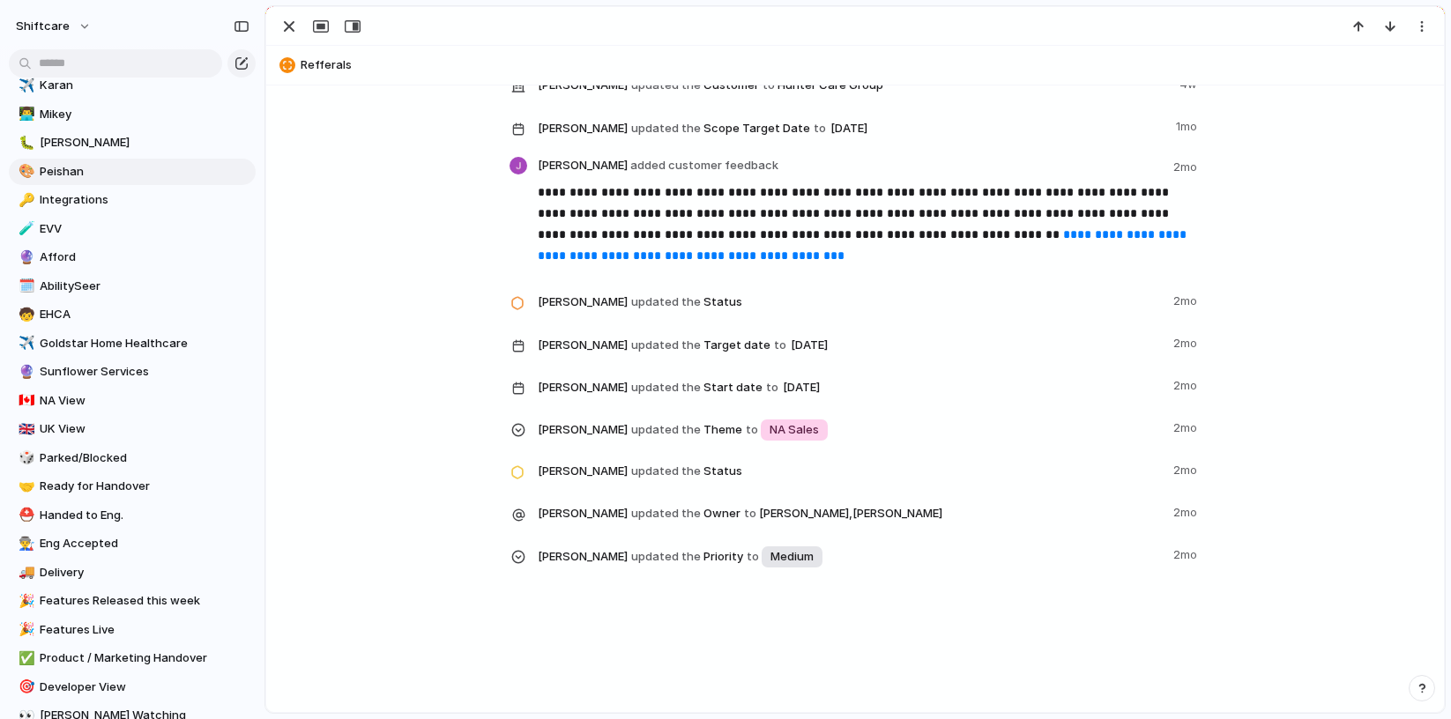
scroll to position [3932, 0]
click at [294, 26] on div "button" at bounding box center [289, 26] width 21 height 21
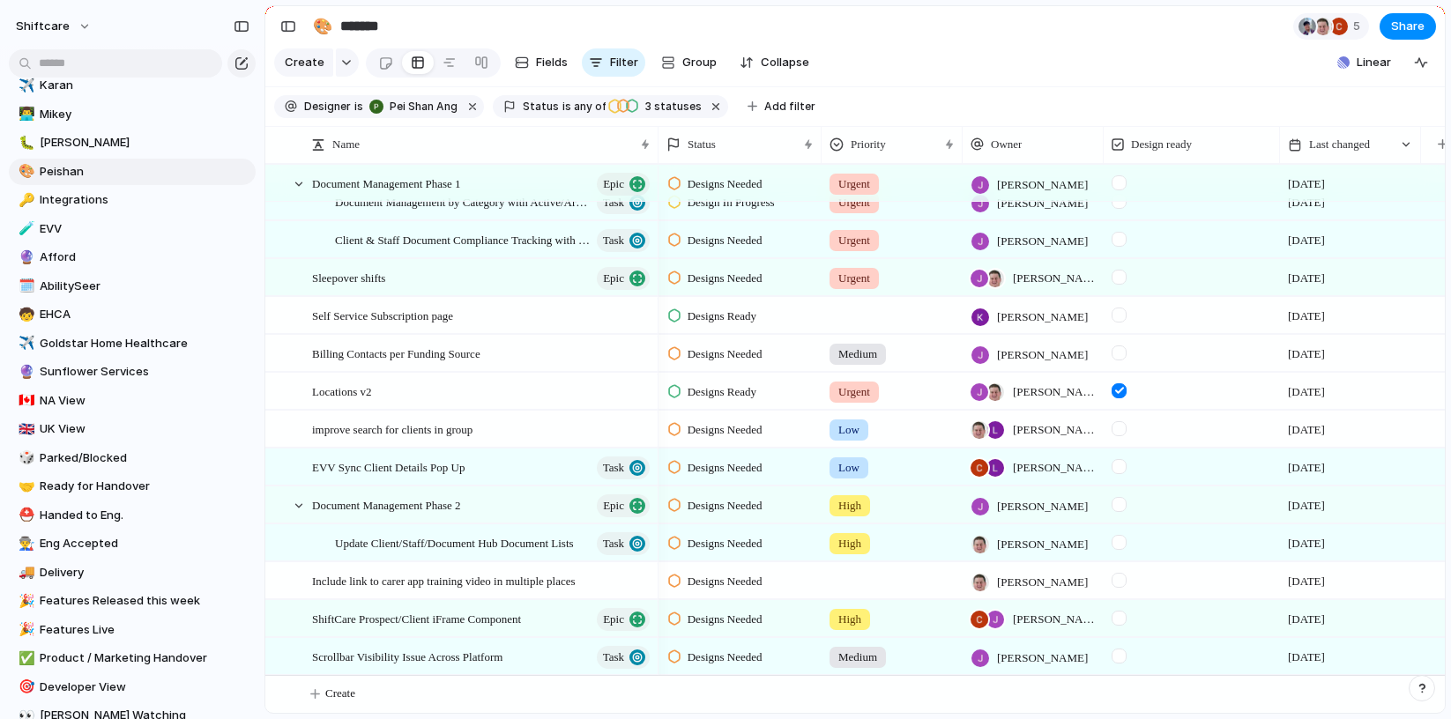
scroll to position [754, 0]
click at [78, 205] on span "Integrations" at bounding box center [145, 200] width 210 height 18
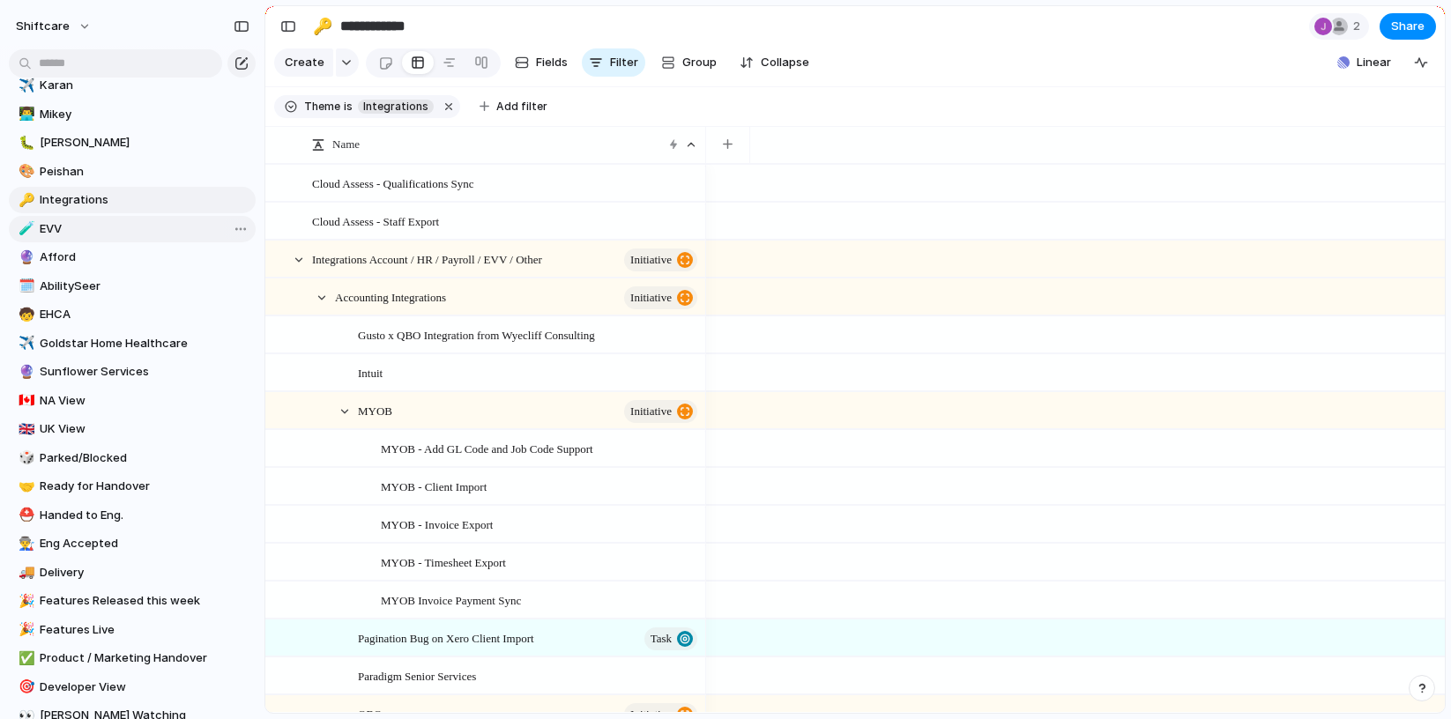
click at [72, 227] on span "EVV" at bounding box center [145, 229] width 210 height 18
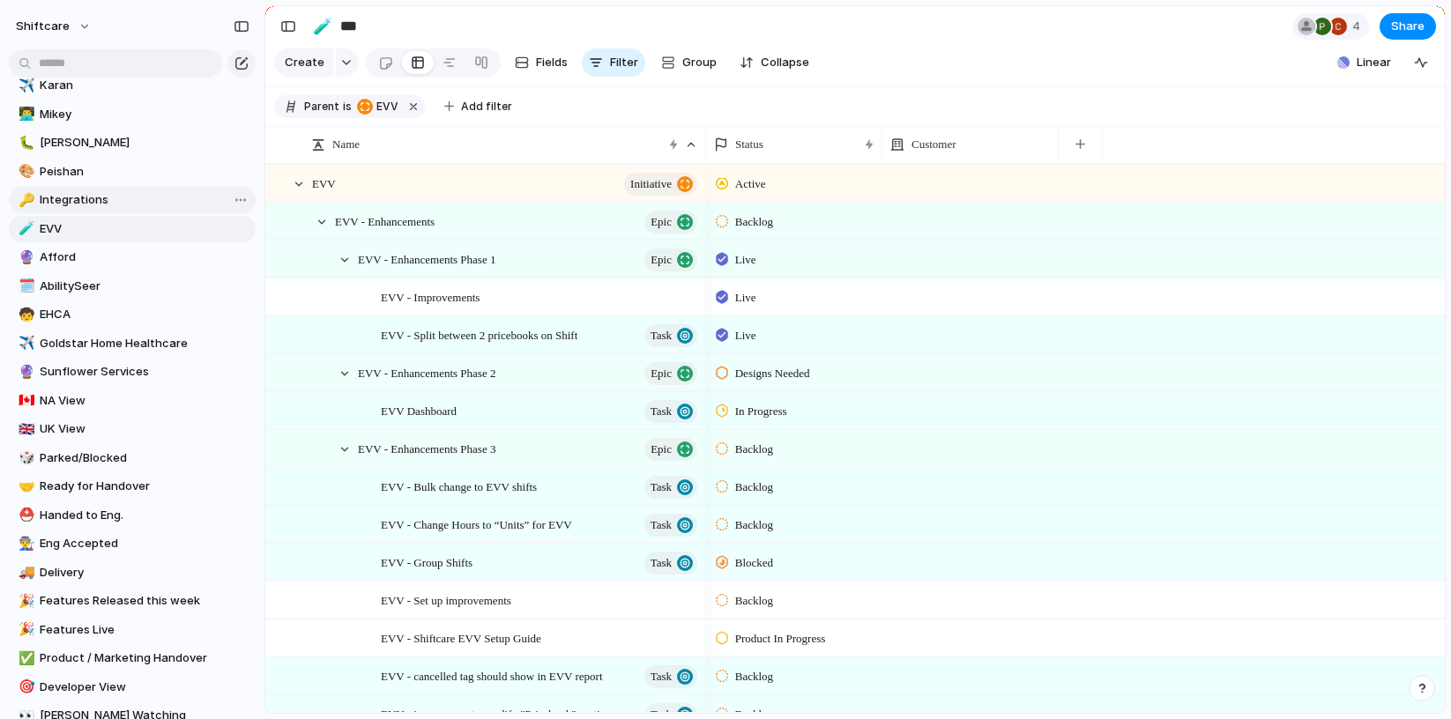
click at [96, 187] on link "🔑 Integrations" at bounding box center [132, 200] width 247 height 26
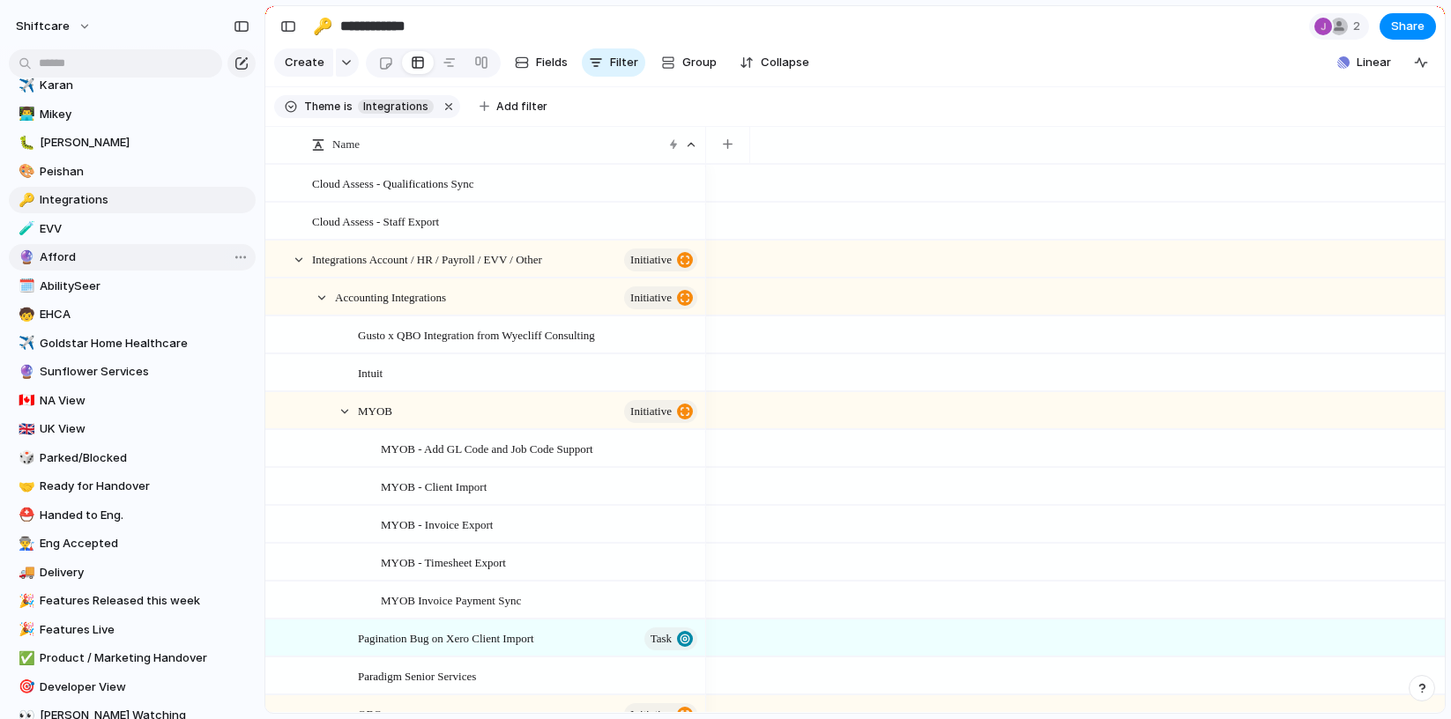
click at [81, 266] on link "🔮 Afford" at bounding box center [132, 257] width 247 height 26
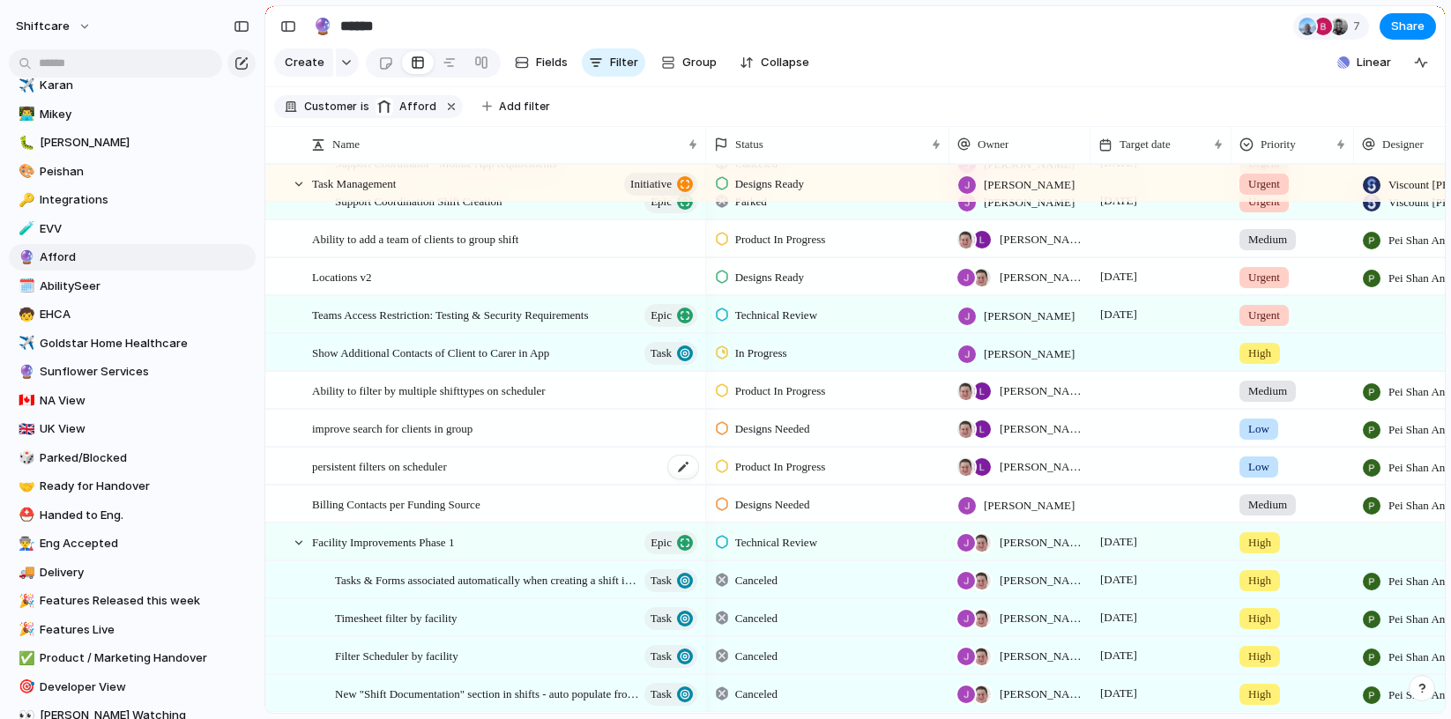
click at [408, 476] on span "persistent filters on scheduler" at bounding box center [379, 466] width 135 height 20
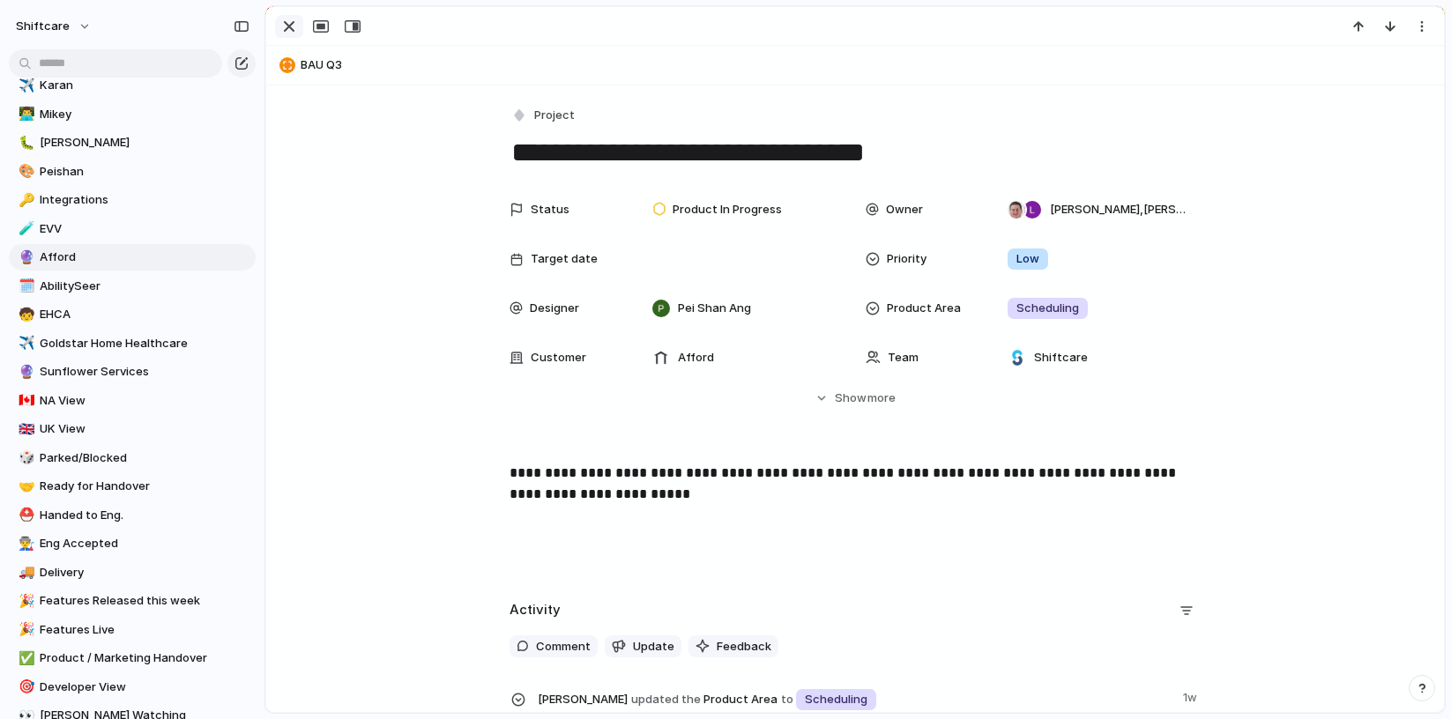
click at [287, 24] on div "button" at bounding box center [289, 26] width 21 height 21
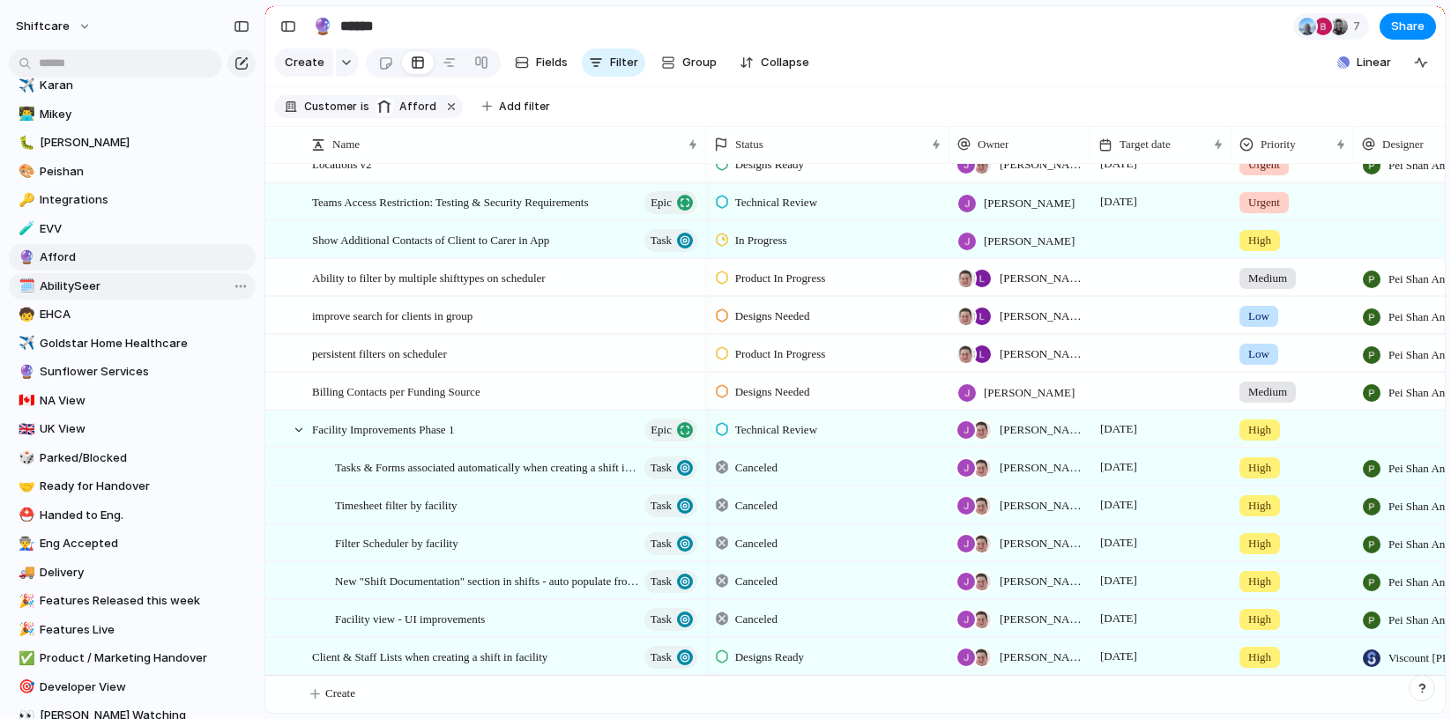
click at [94, 279] on span "AbilitySeer" at bounding box center [145, 287] width 210 height 18
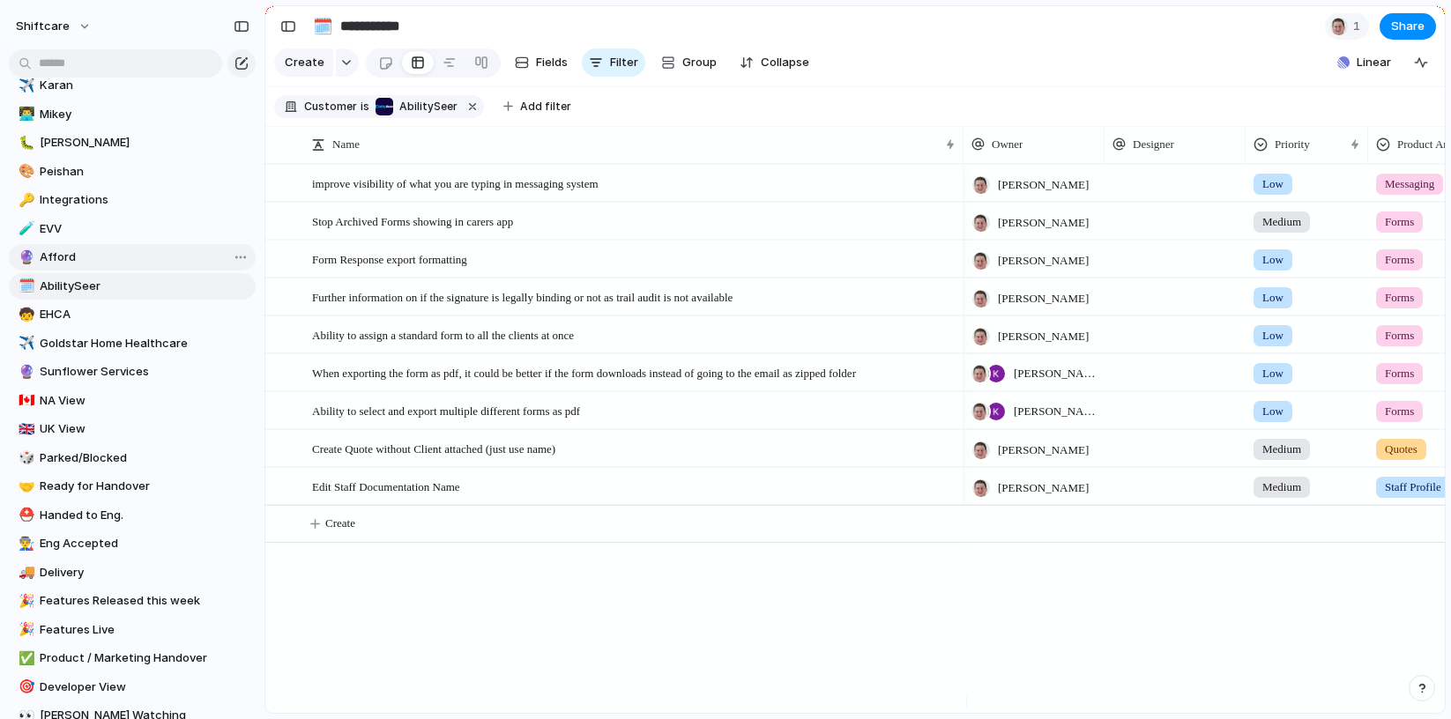
click at [86, 251] on span "Afford" at bounding box center [145, 258] width 210 height 18
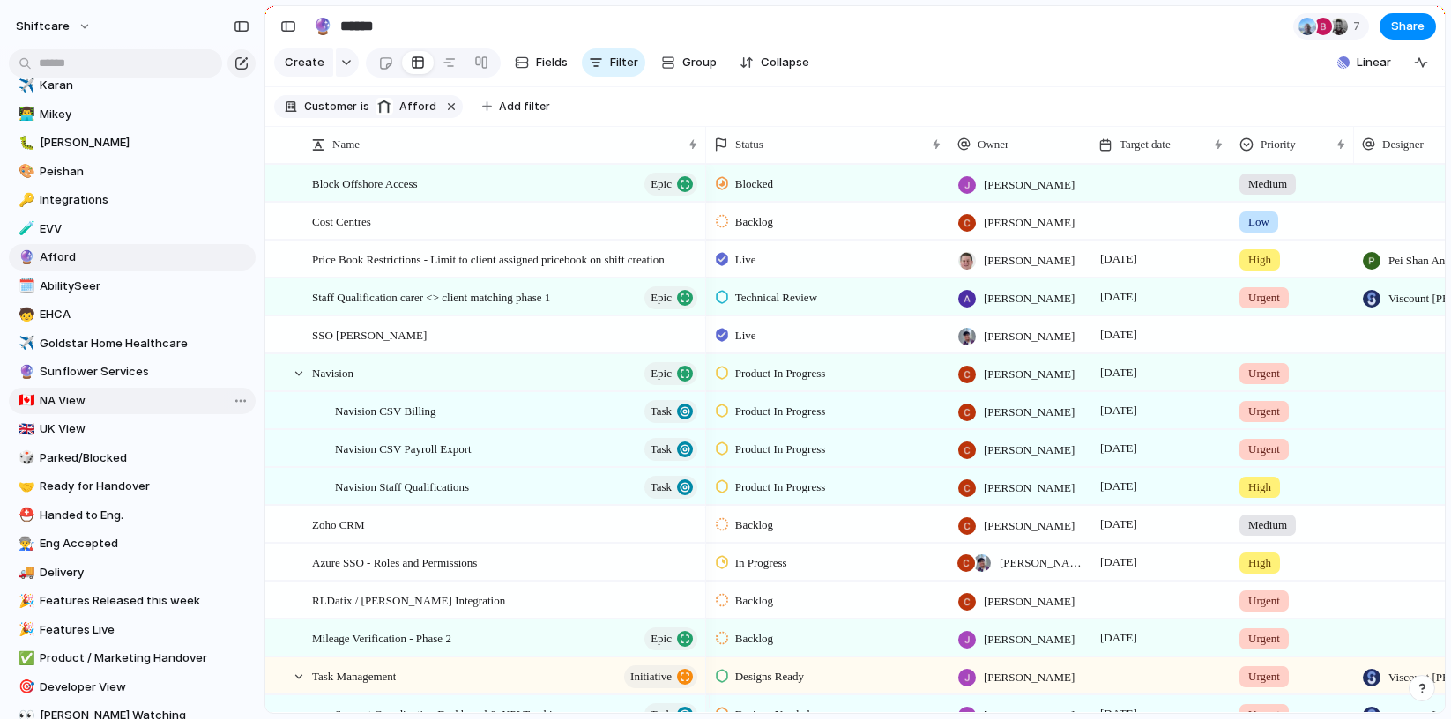
click at [93, 396] on span "NA View" at bounding box center [145, 401] width 210 height 18
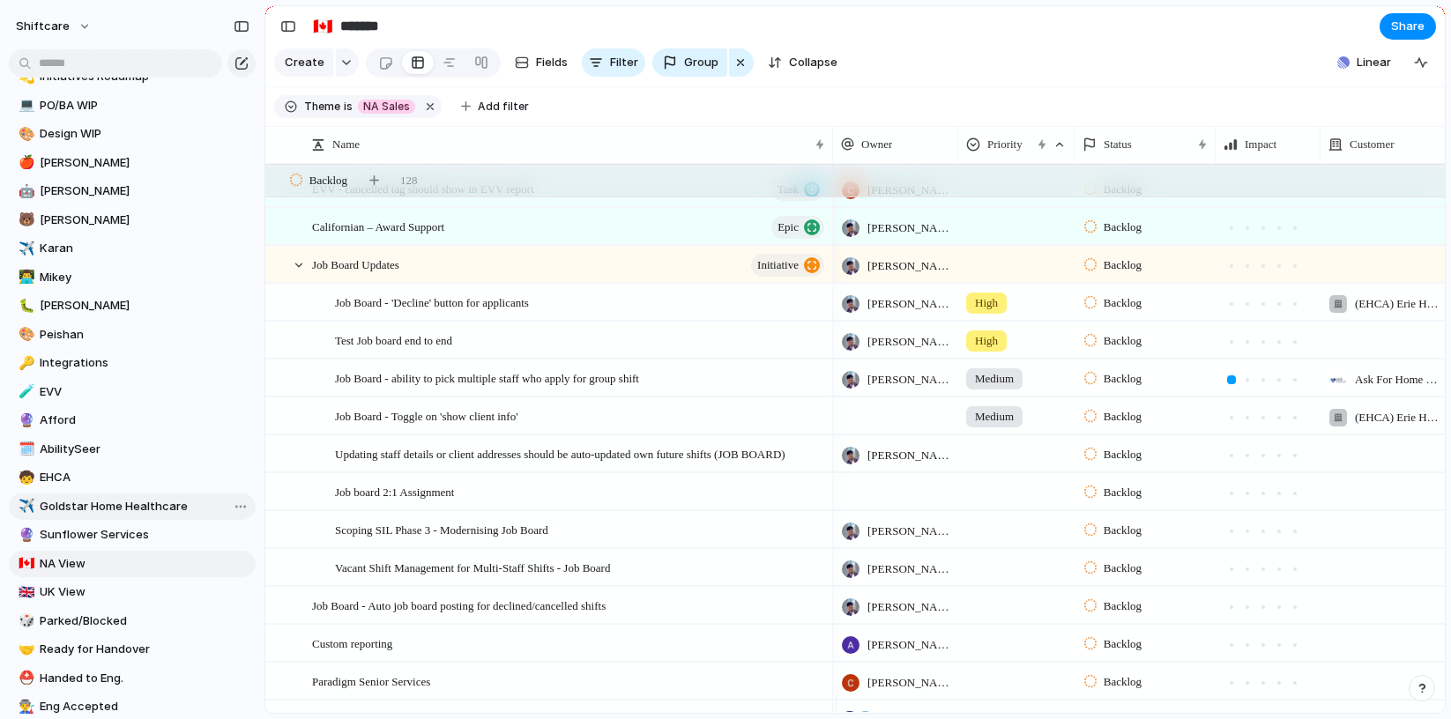
click at [103, 510] on span "Goldstar Home Healthcare" at bounding box center [145, 507] width 210 height 18
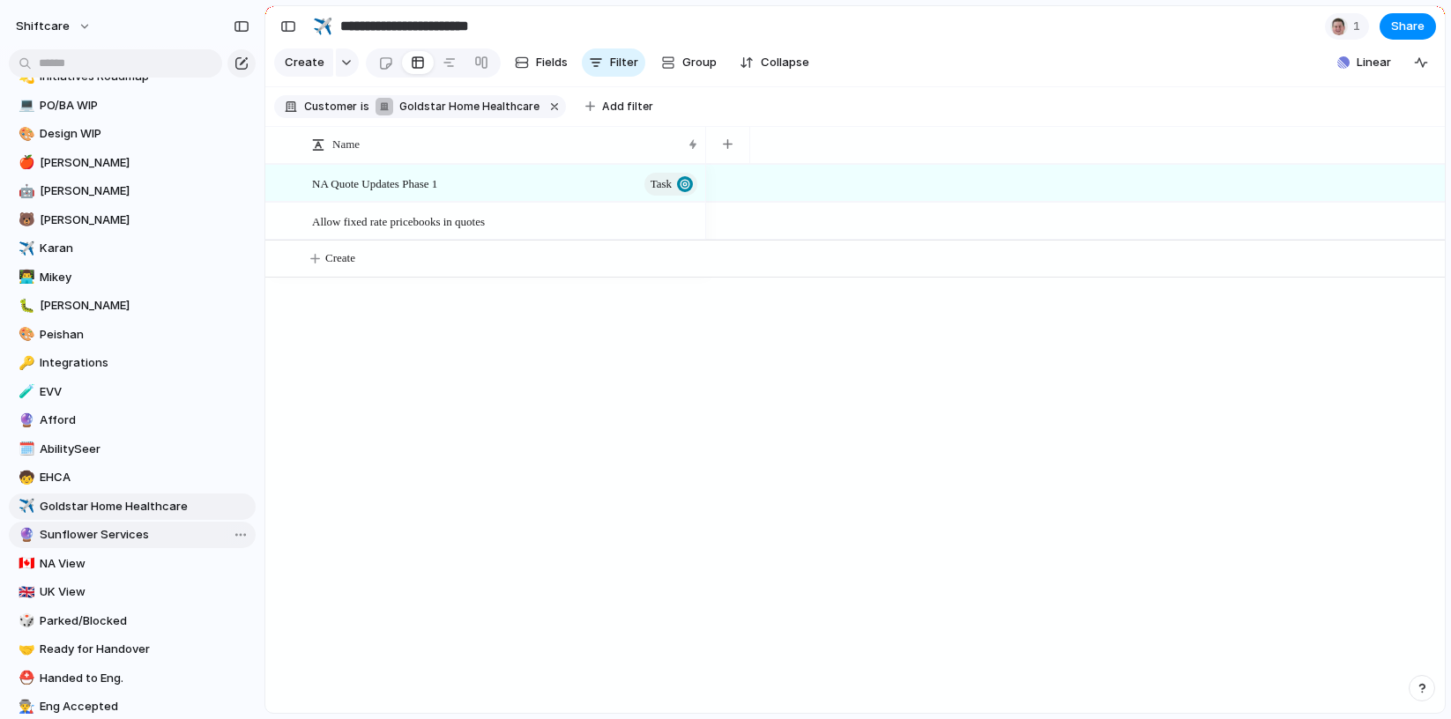
click at [104, 533] on span "Sunflower Services" at bounding box center [145, 535] width 210 height 18
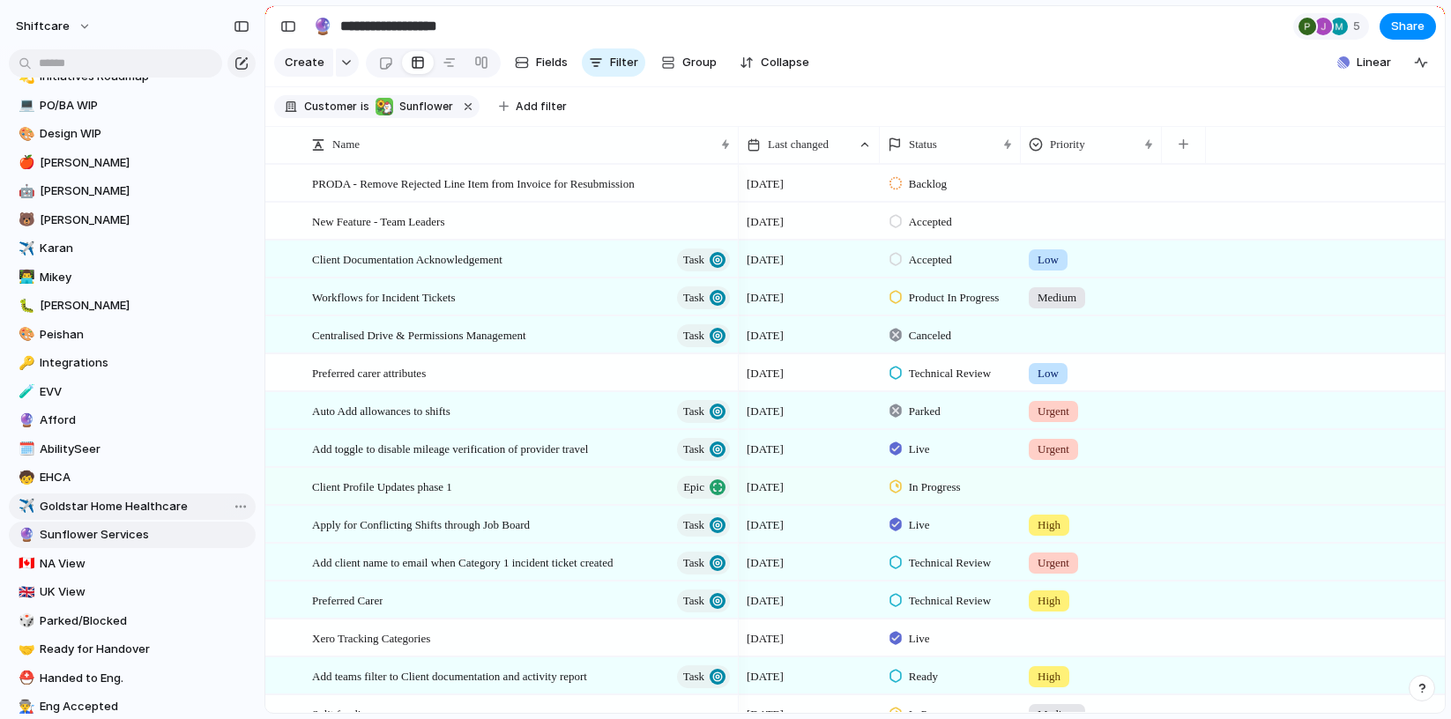
click at [94, 500] on span "Goldstar Home Healthcare" at bounding box center [145, 507] width 210 height 18
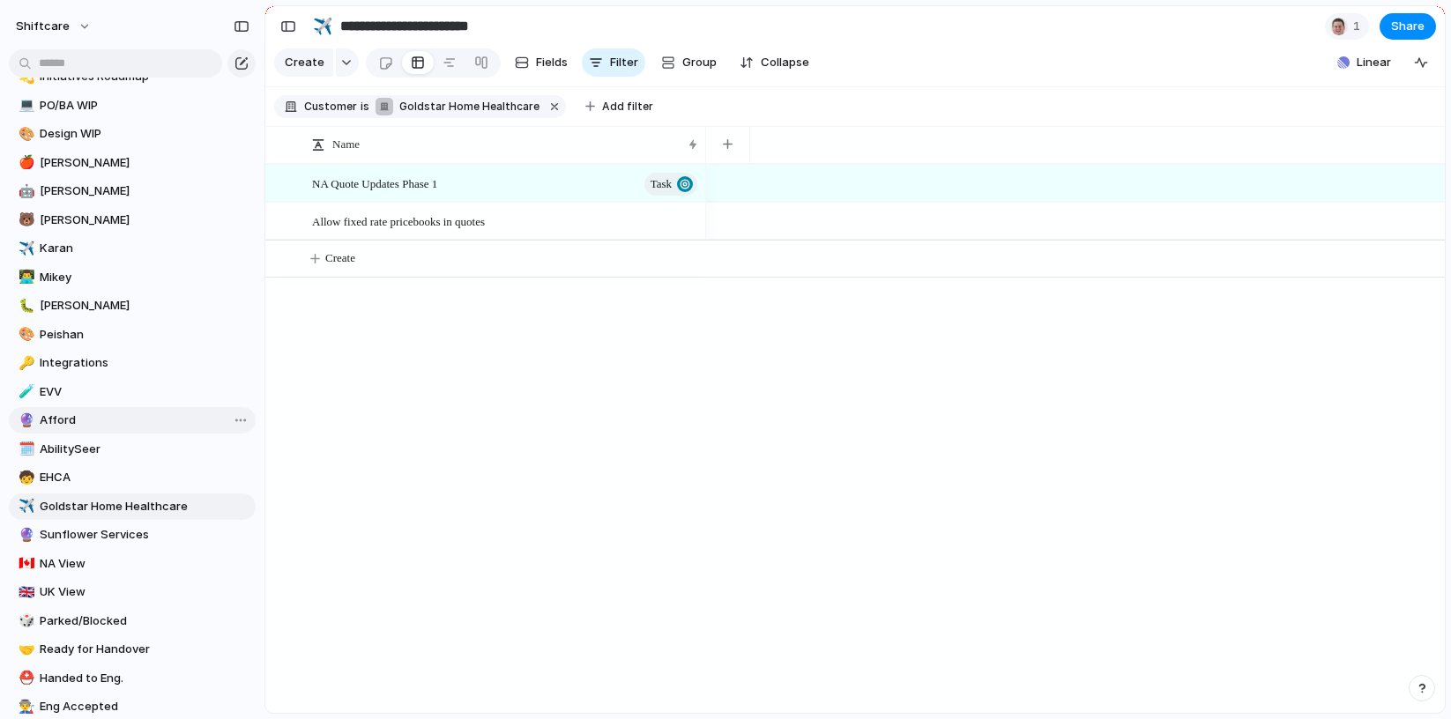
click at [80, 427] on span "Afford" at bounding box center [145, 421] width 210 height 18
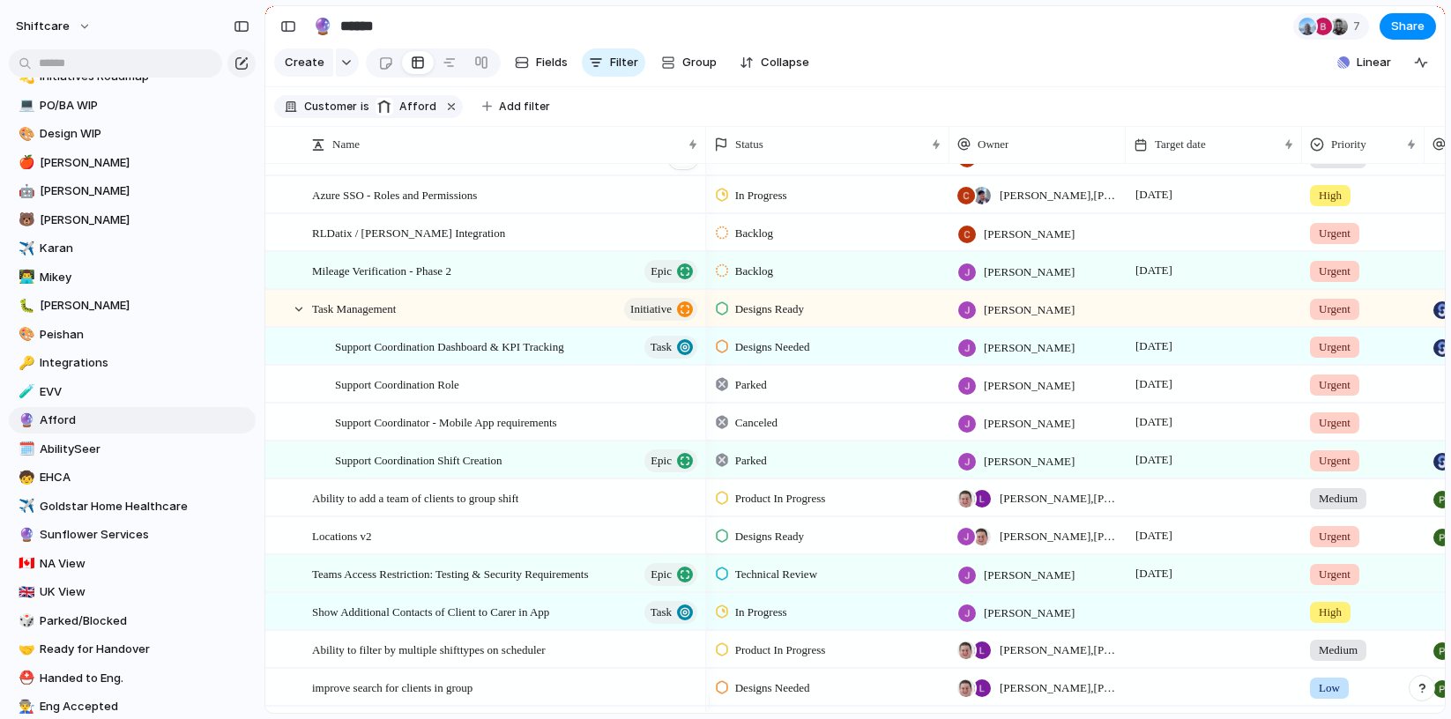
scroll to position [369, 0]
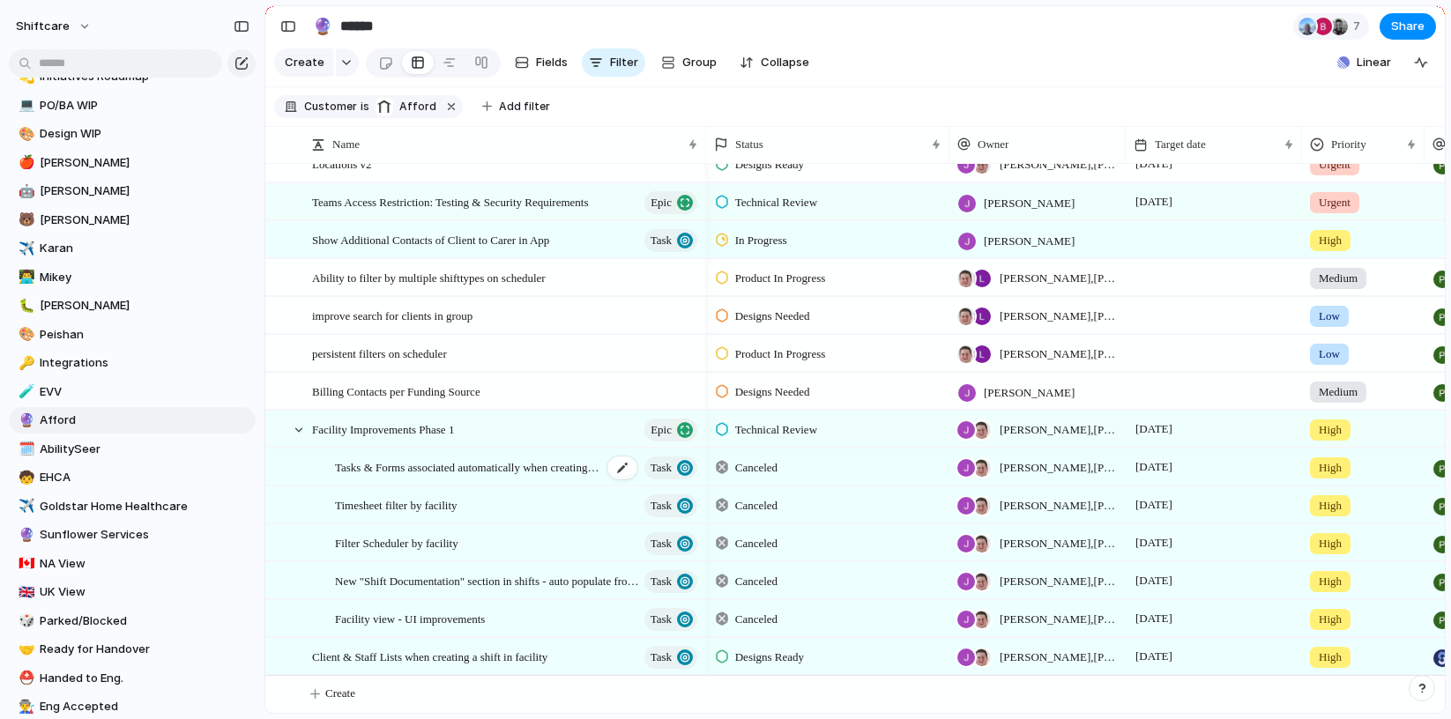
click at [406, 458] on span "Tasks & Forms associated automatically when creating a shift in a facility" at bounding box center [468, 467] width 267 height 20
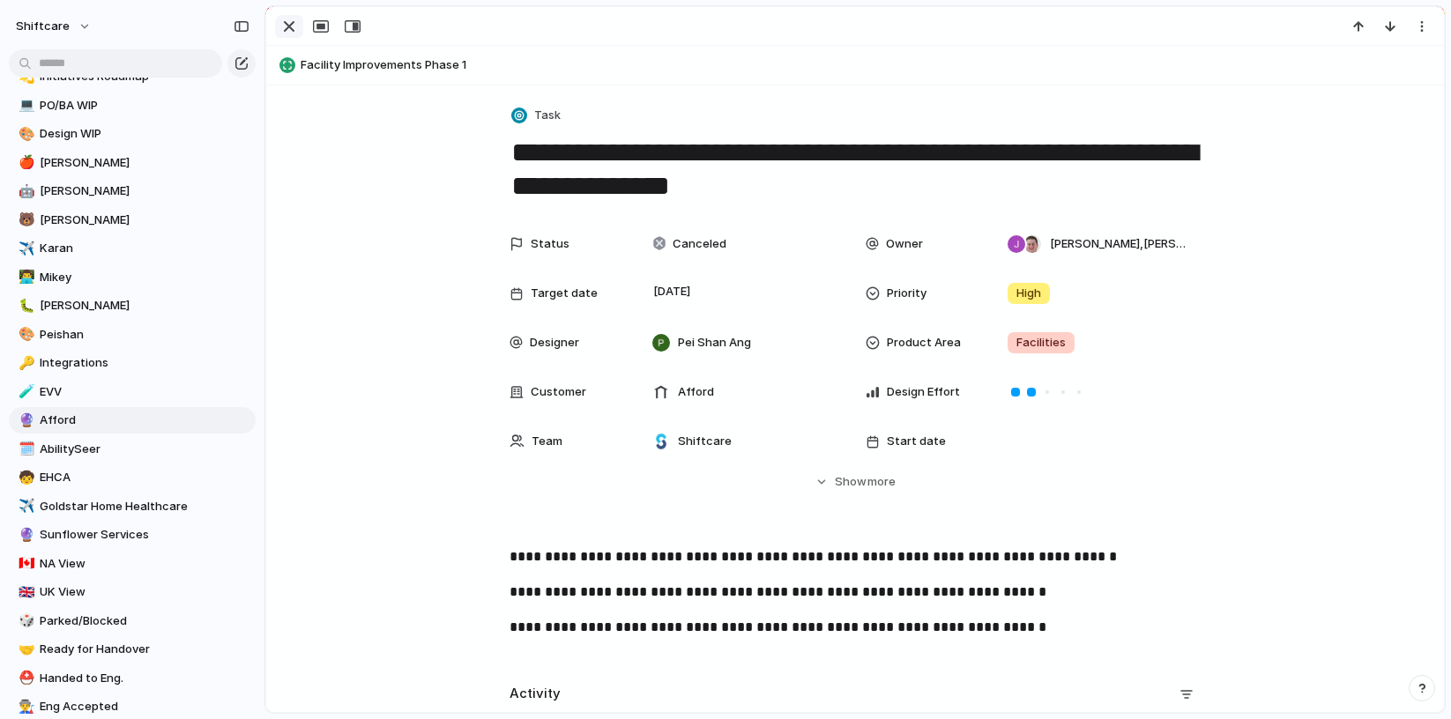
click at [299, 29] on button "button" at bounding box center [289, 26] width 28 height 23
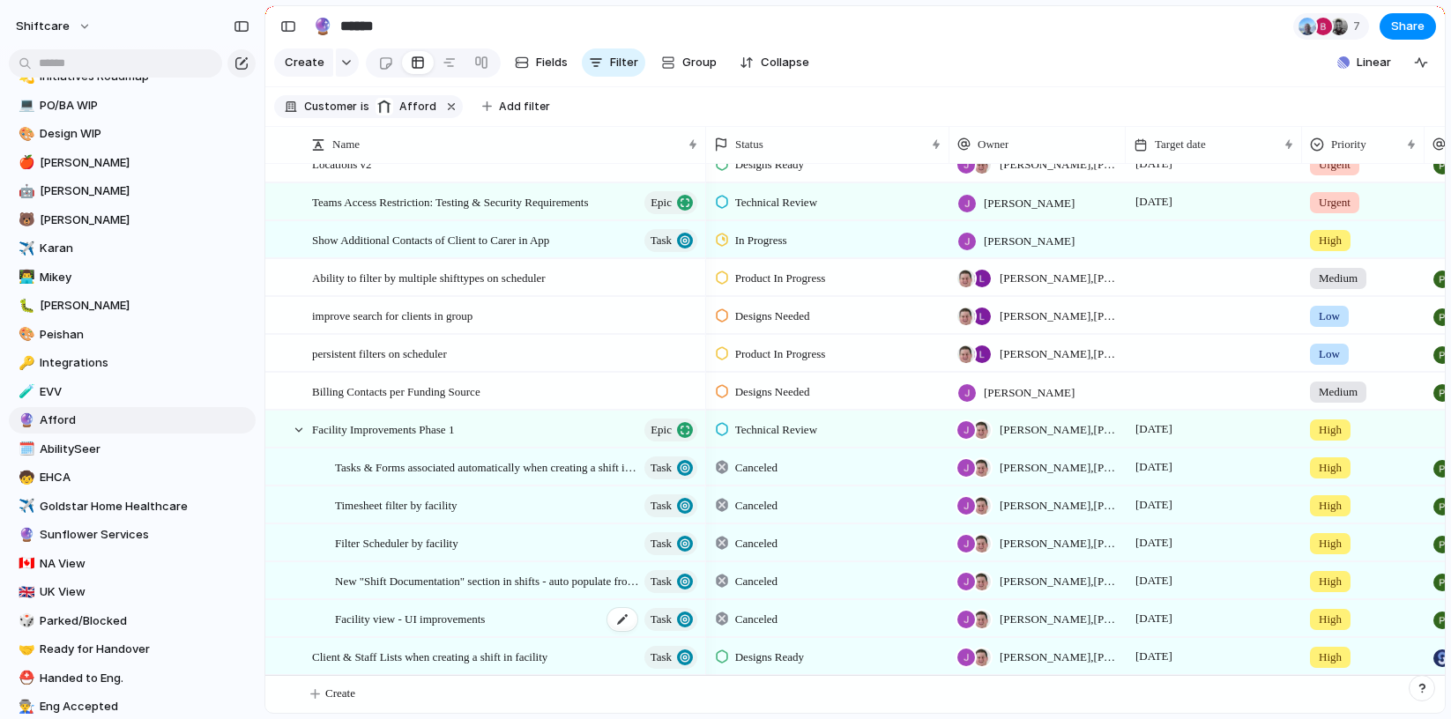
click at [351, 626] on div "Facility view - UI improvements Task" at bounding box center [517, 619] width 365 height 36
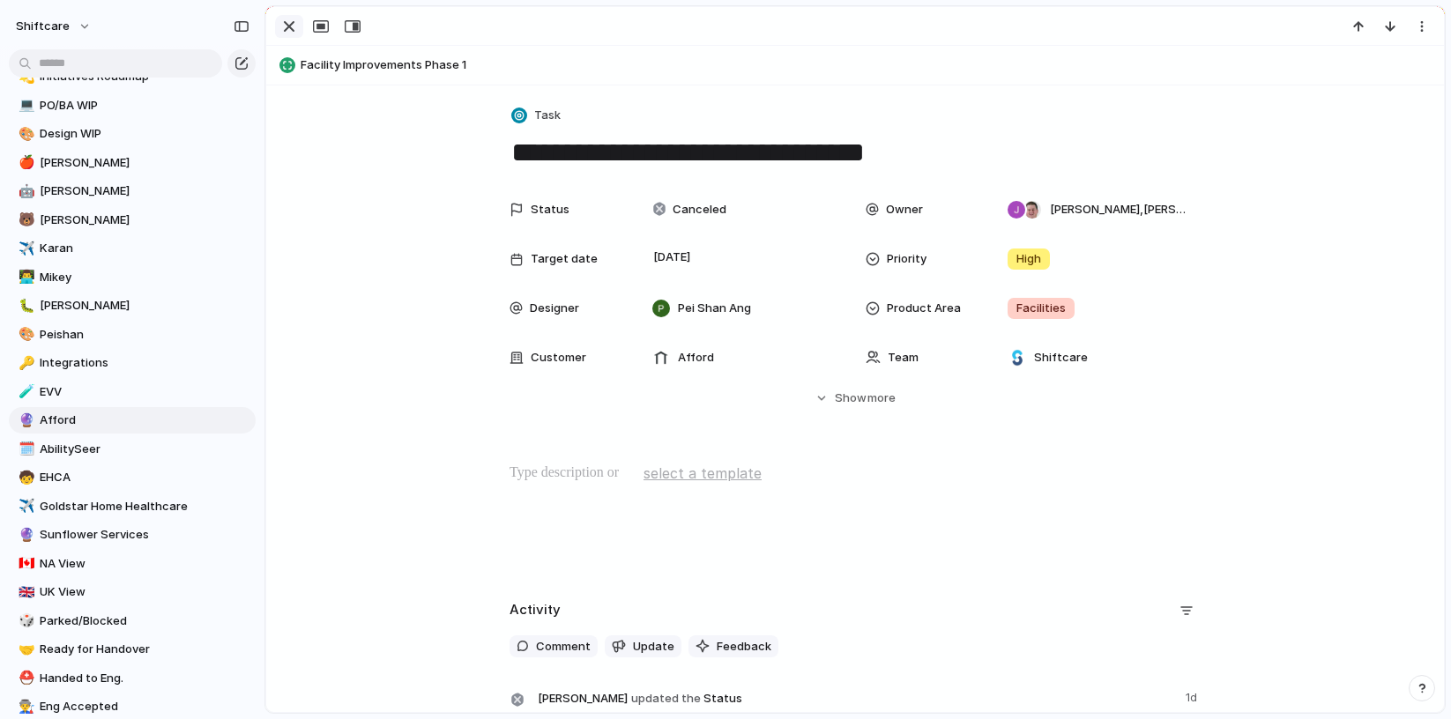
click at [293, 17] on div "button" at bounding box center [289, 26] width 21 height 21
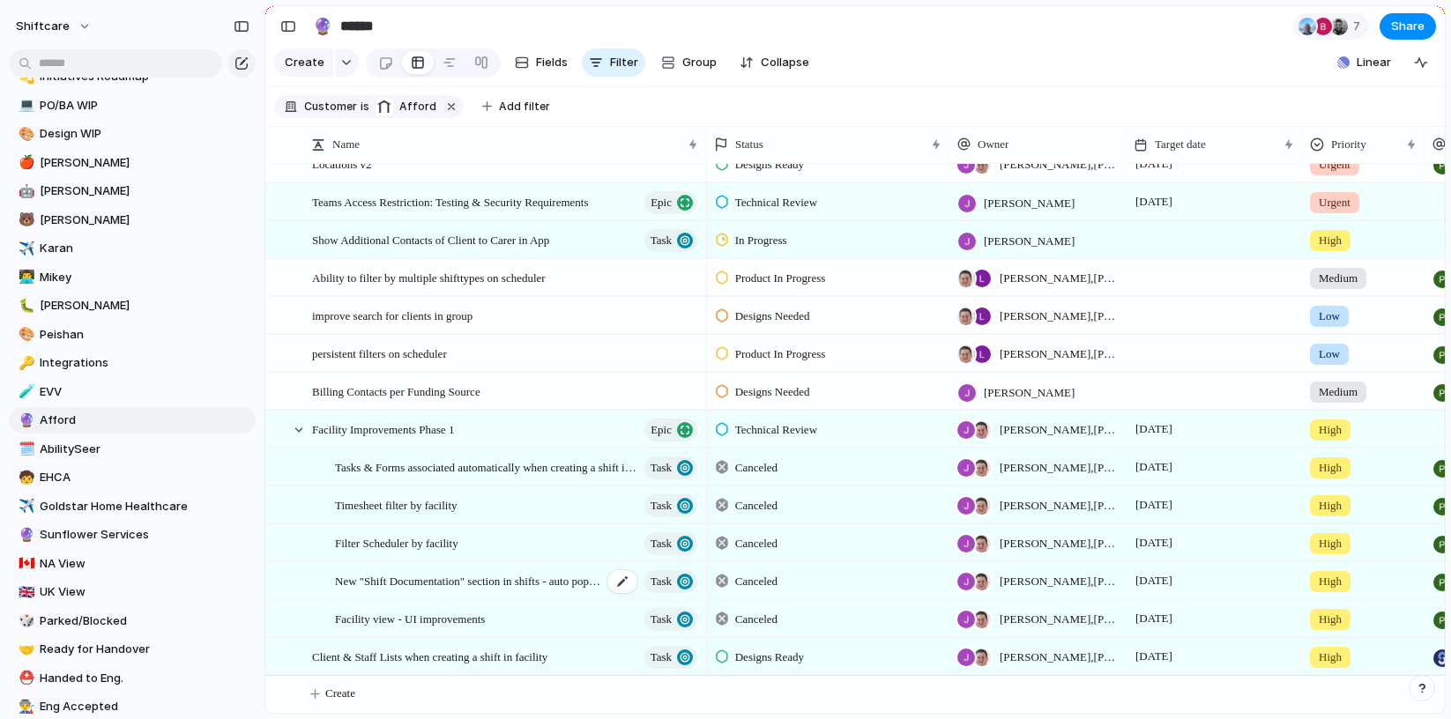
click at [414, 578] on span "New "Shift Documentation" section in shifts - auto populate from facility" at bounding box center [468, 580] width 267 height 20
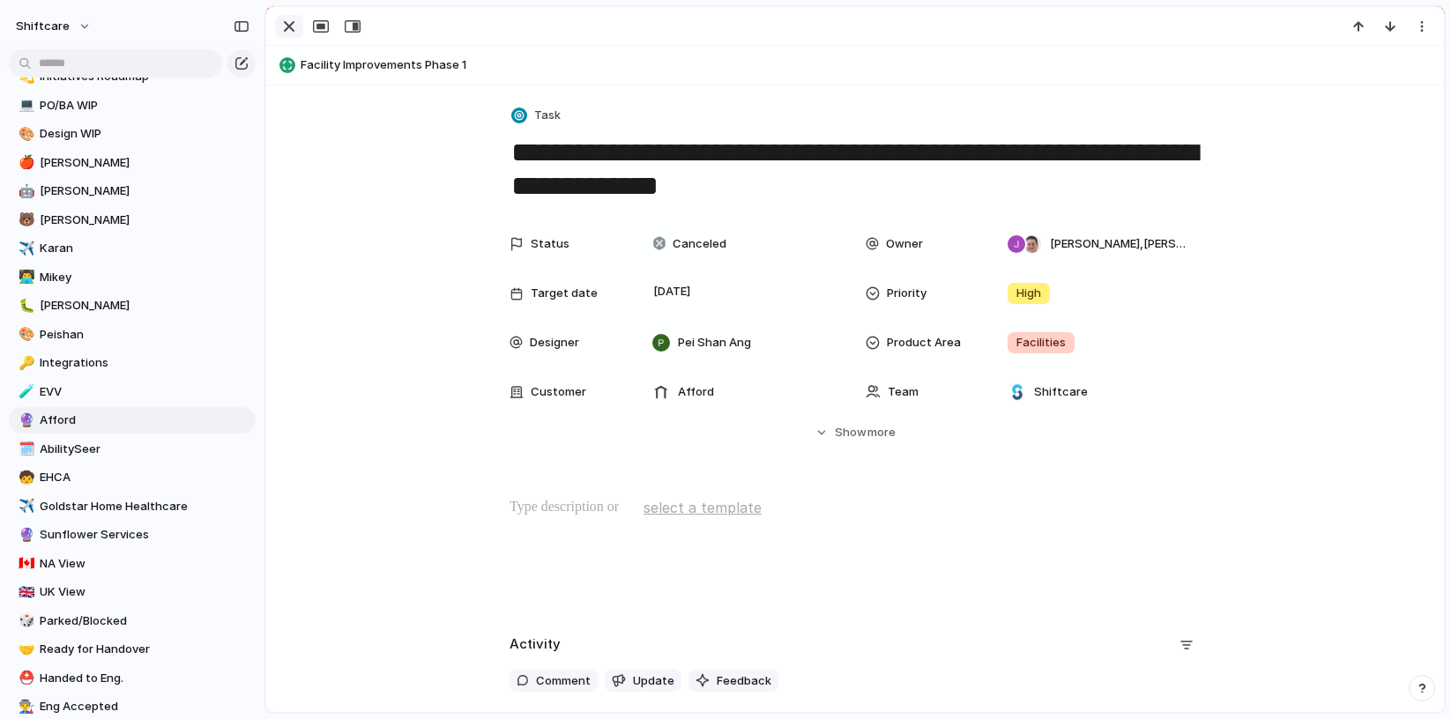
click at [291, 17] on div "button" at bounding box center [289, 26] width 21 height 21
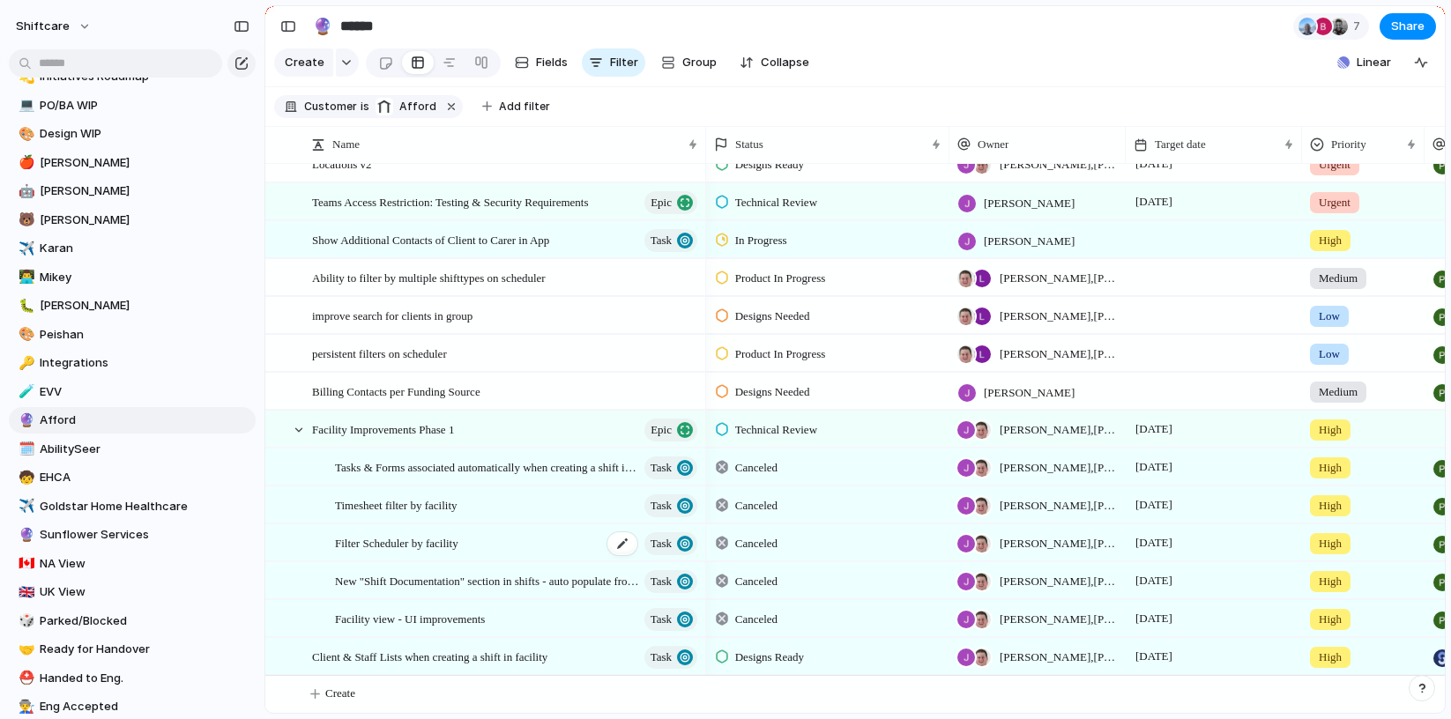
click at [399, 543] on span "Filter Scheduler by facility" at bounding box center [396, 542] width 123 height 20
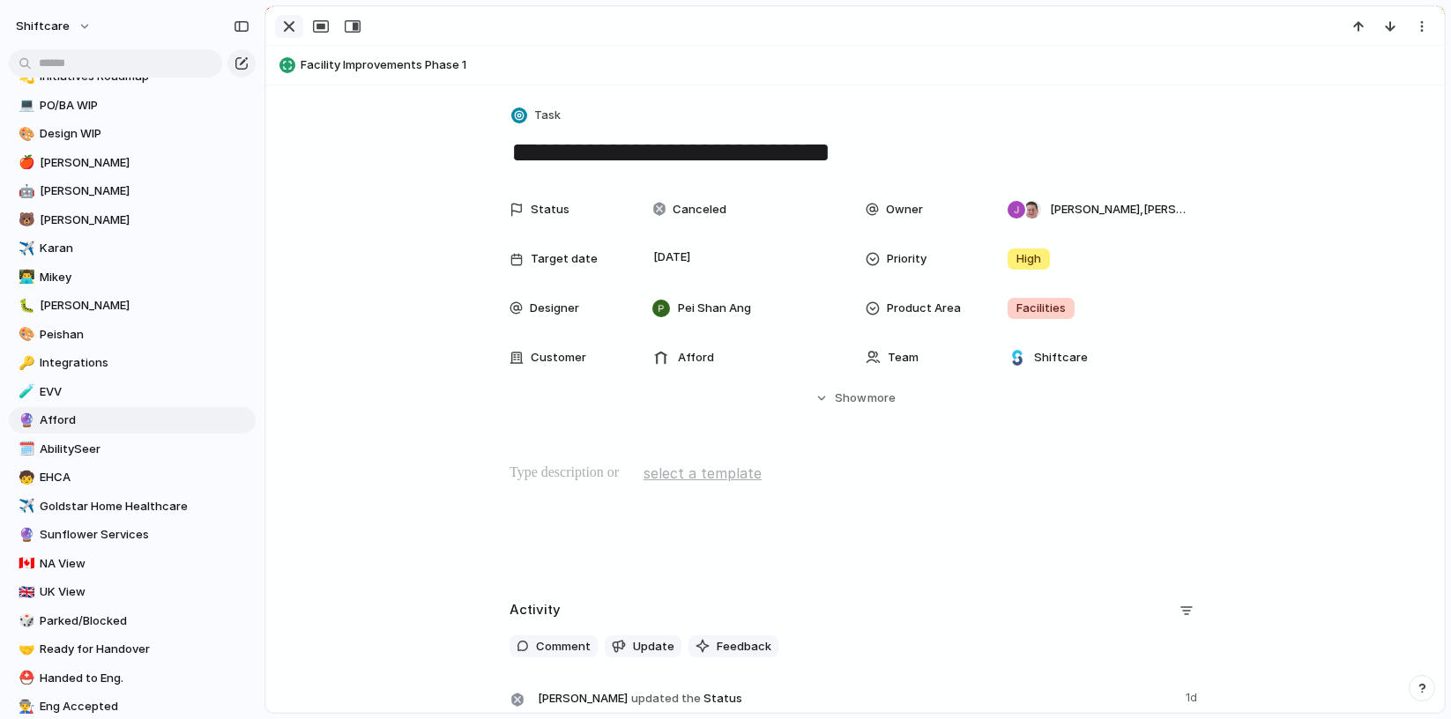
click at [289, 26] on div "button" at bounding box center [289, 26] width 21 height 21
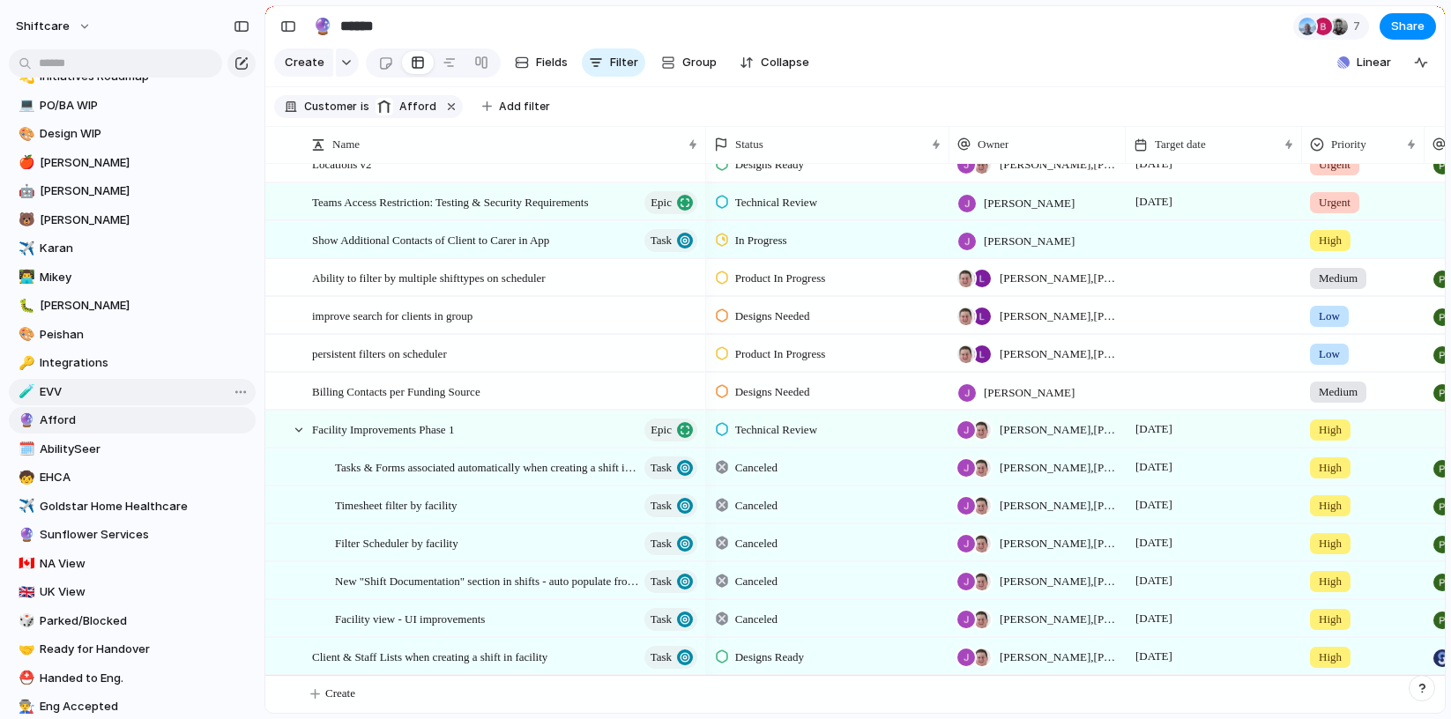
click at [75, 389] on span "EVV" at bounding box center [145, 392] width 210 height 18
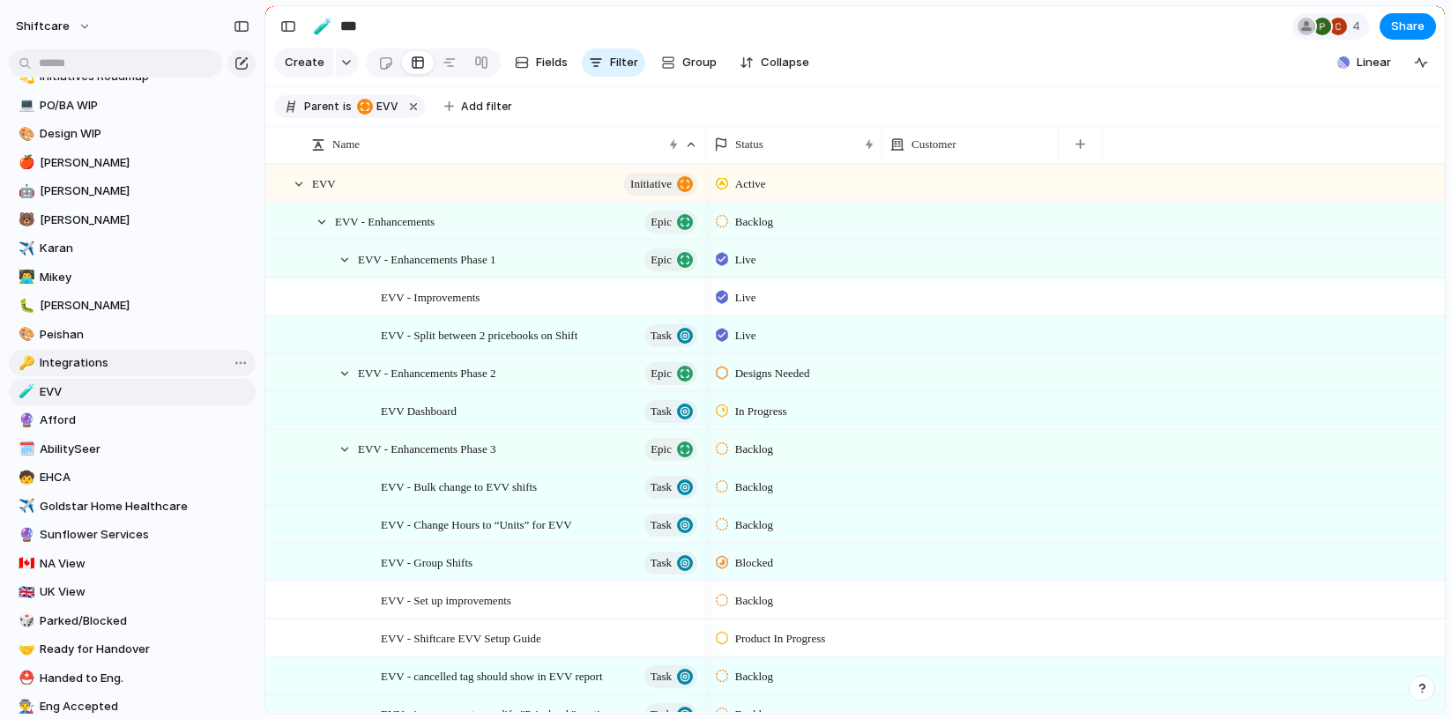
click at [85, 360] on span "Integrations" at bounding box center [145, 363] width 210 height 18
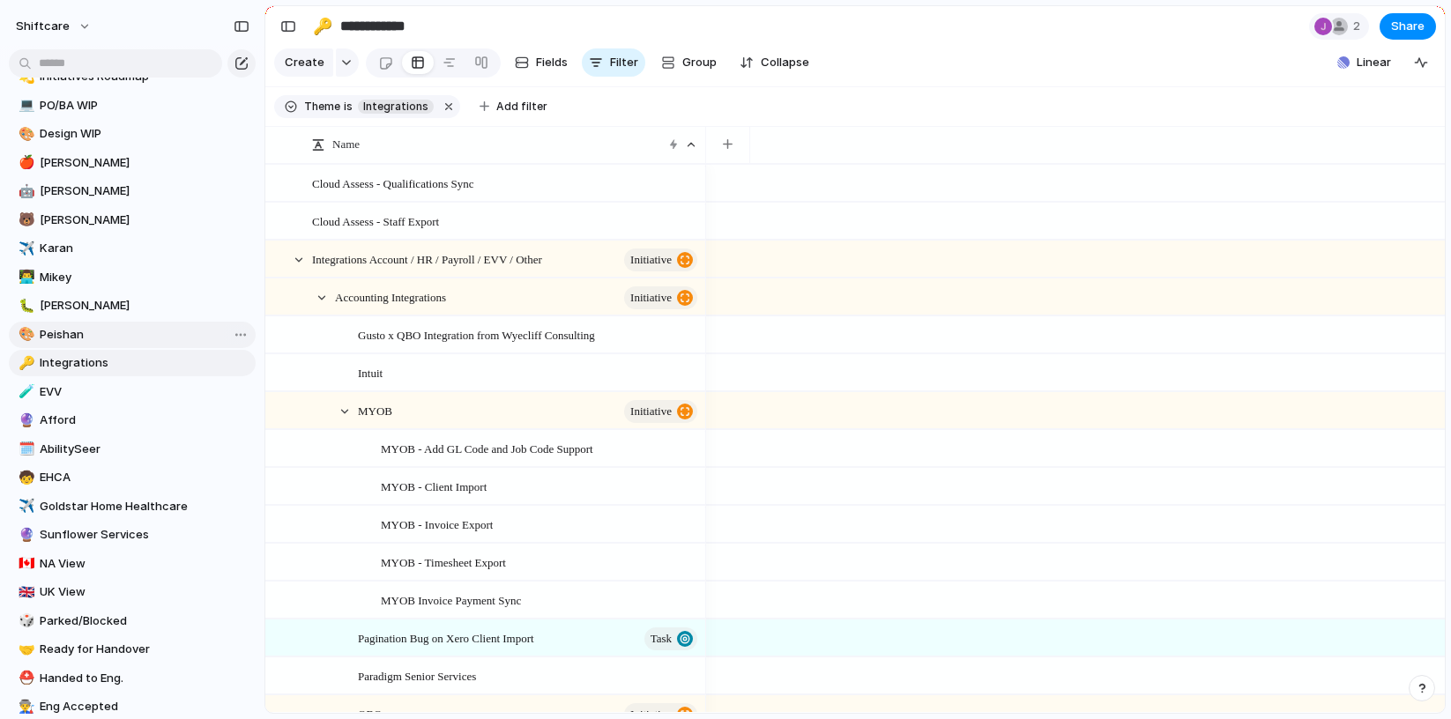
click at [83, 331] on span "Peishan" at bounding box center [145, 335] width 210 height 18
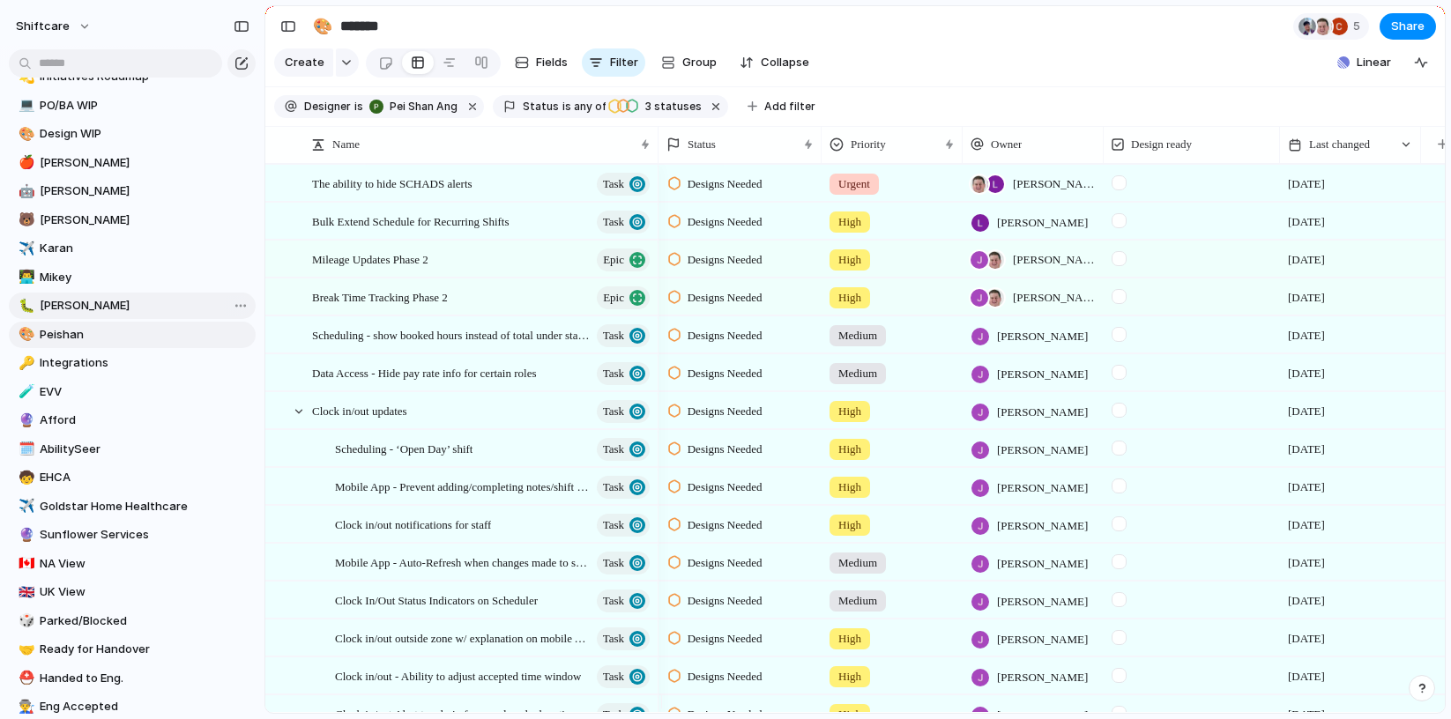
click at [85, 298] on span "[PERSON_NAME]" at bounding box center [145, 306] width 210 height 18
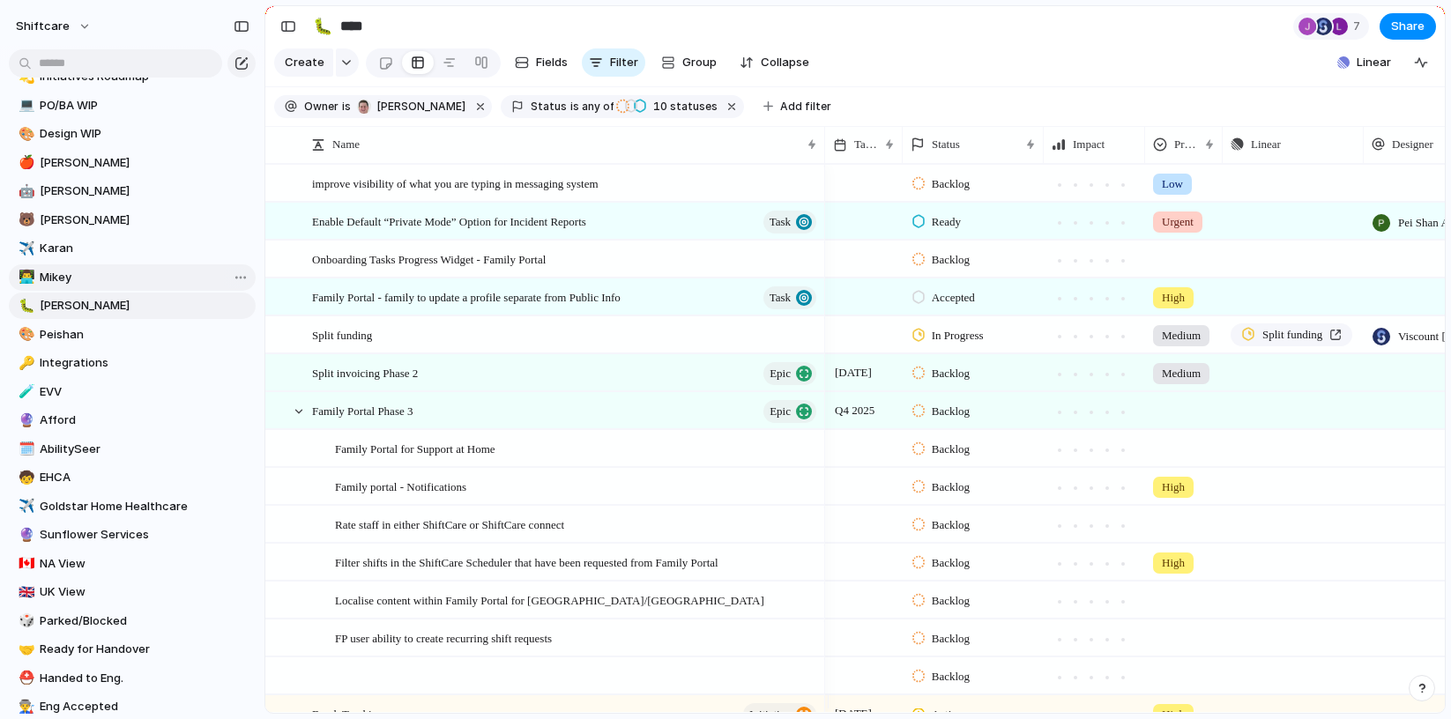
click at [78, 276] on span "Mikey" at bounding box center [145, 278] width 210 height 18
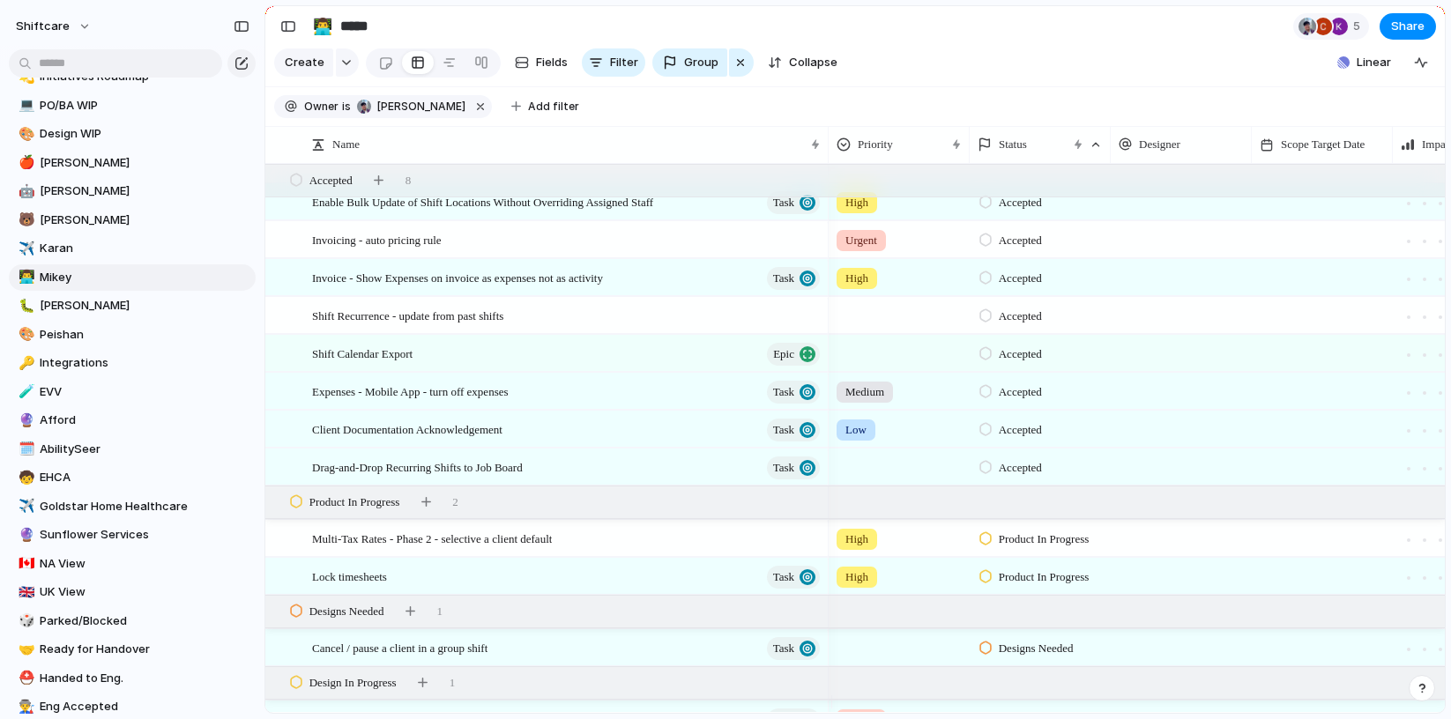
scroll to position [1212, 0]
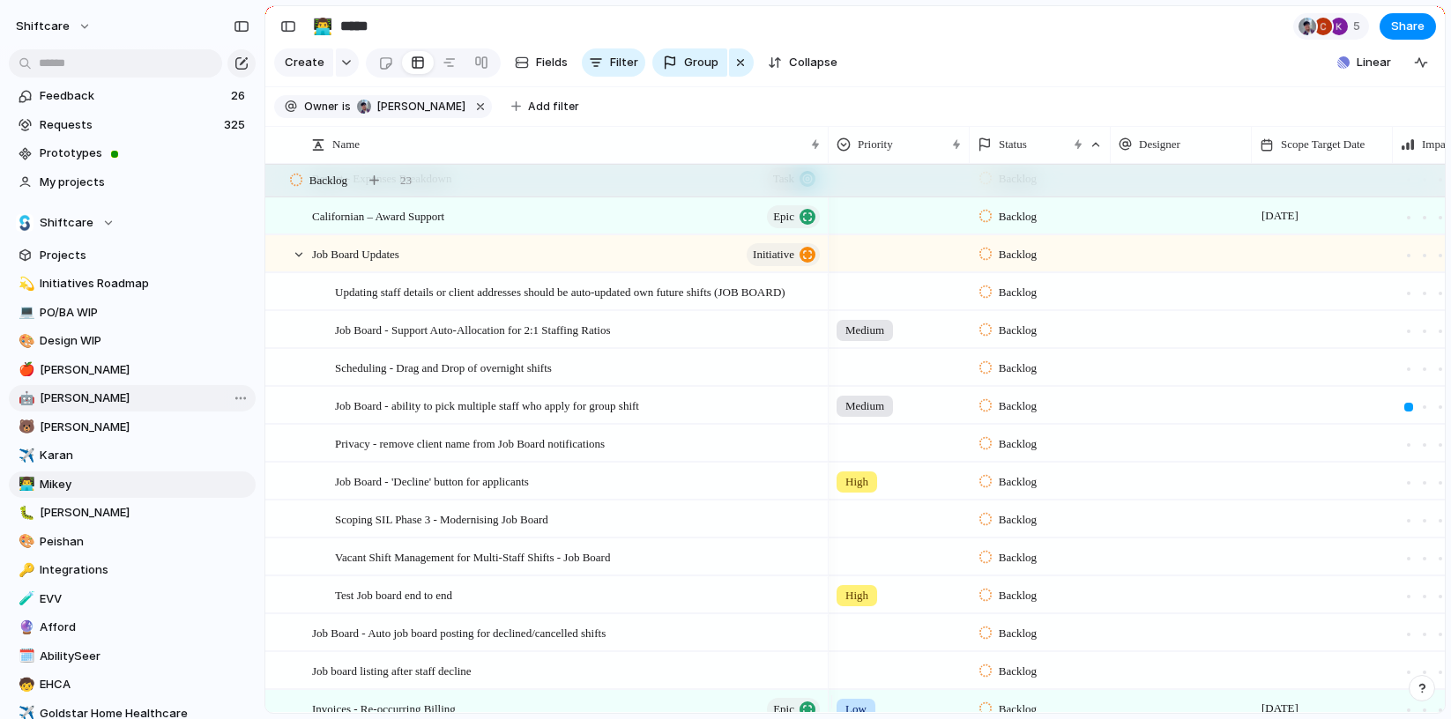
click at [70, 398] on span "[PERSON_NAME]" at bounding box center [145, 399] width 210 height 18
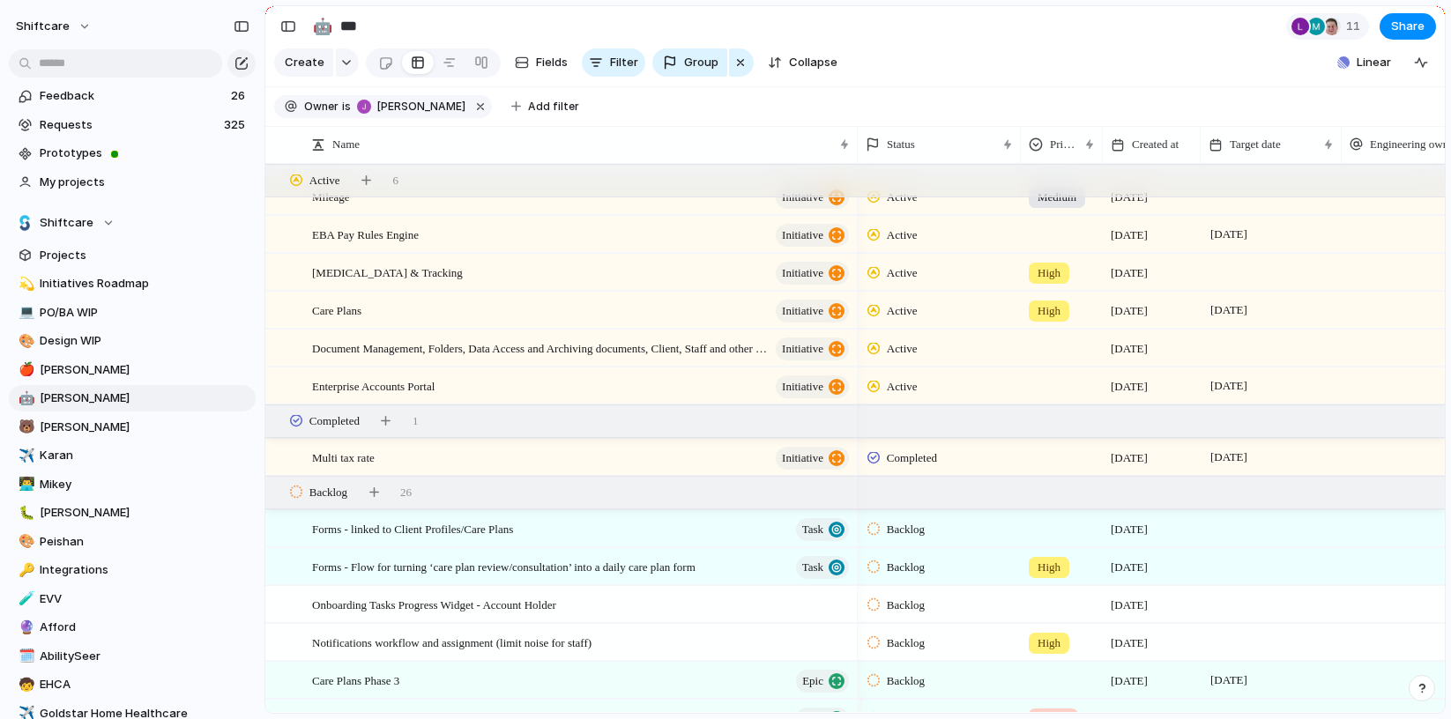
scroll to position [252, 0]
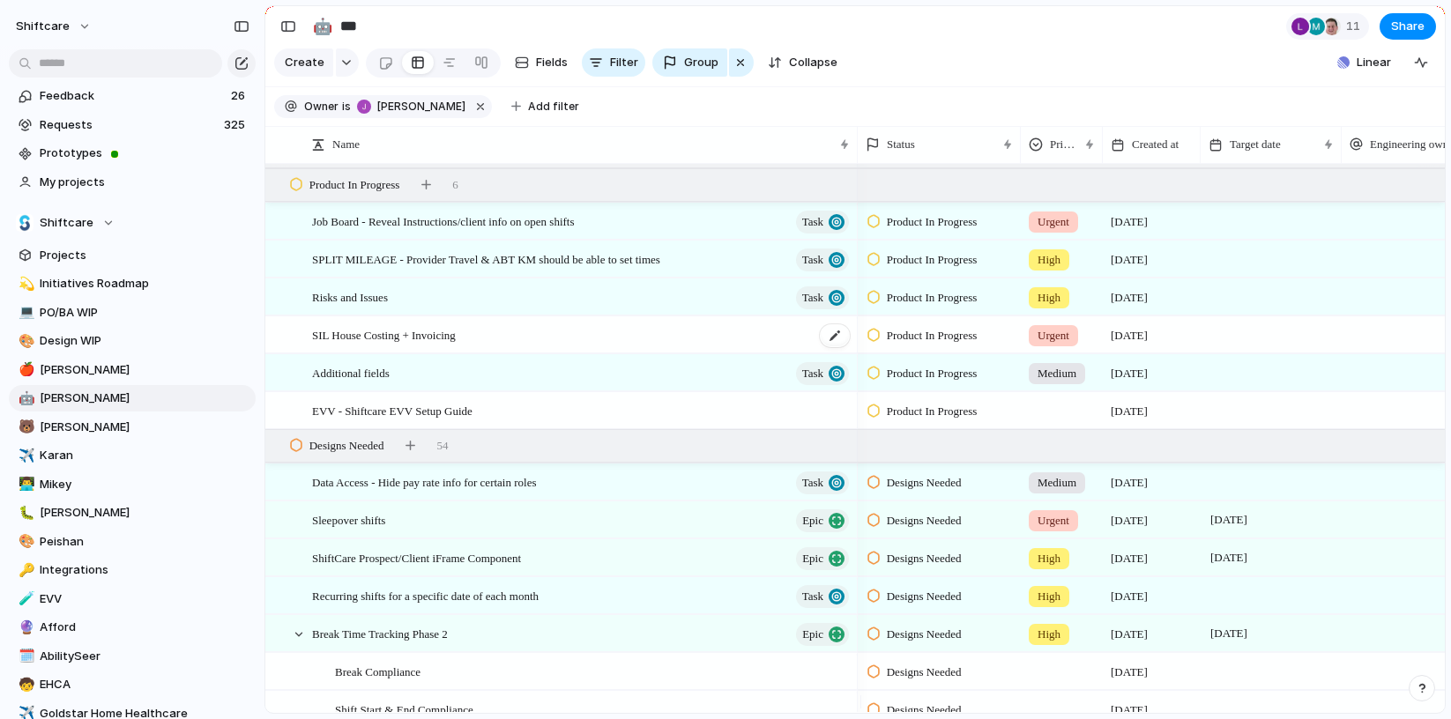
click at [391, 345] on span "SIL House Costing + Invoicing" at bounding box center [384, 334] width 144 height 20
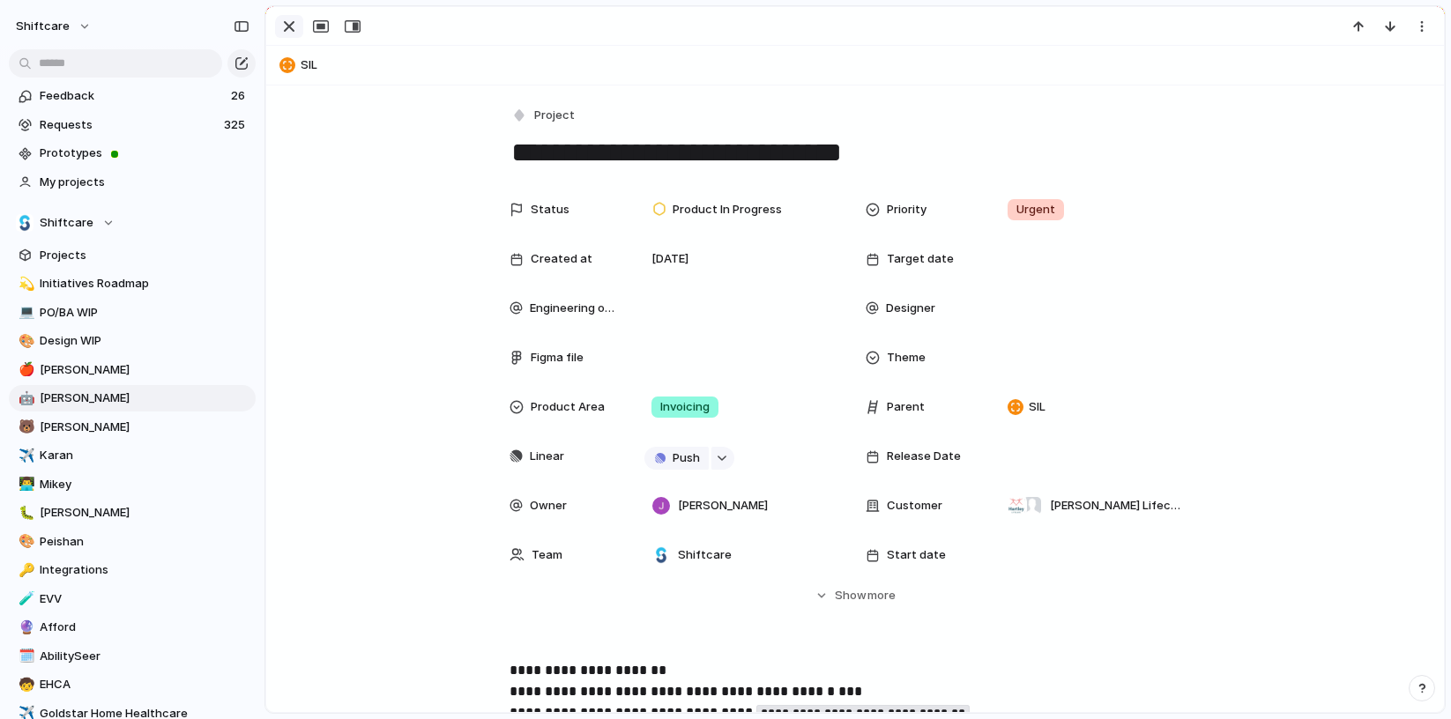
click at [293, 32] on div "button" at bounding box center [289, 26] width 21 height 21
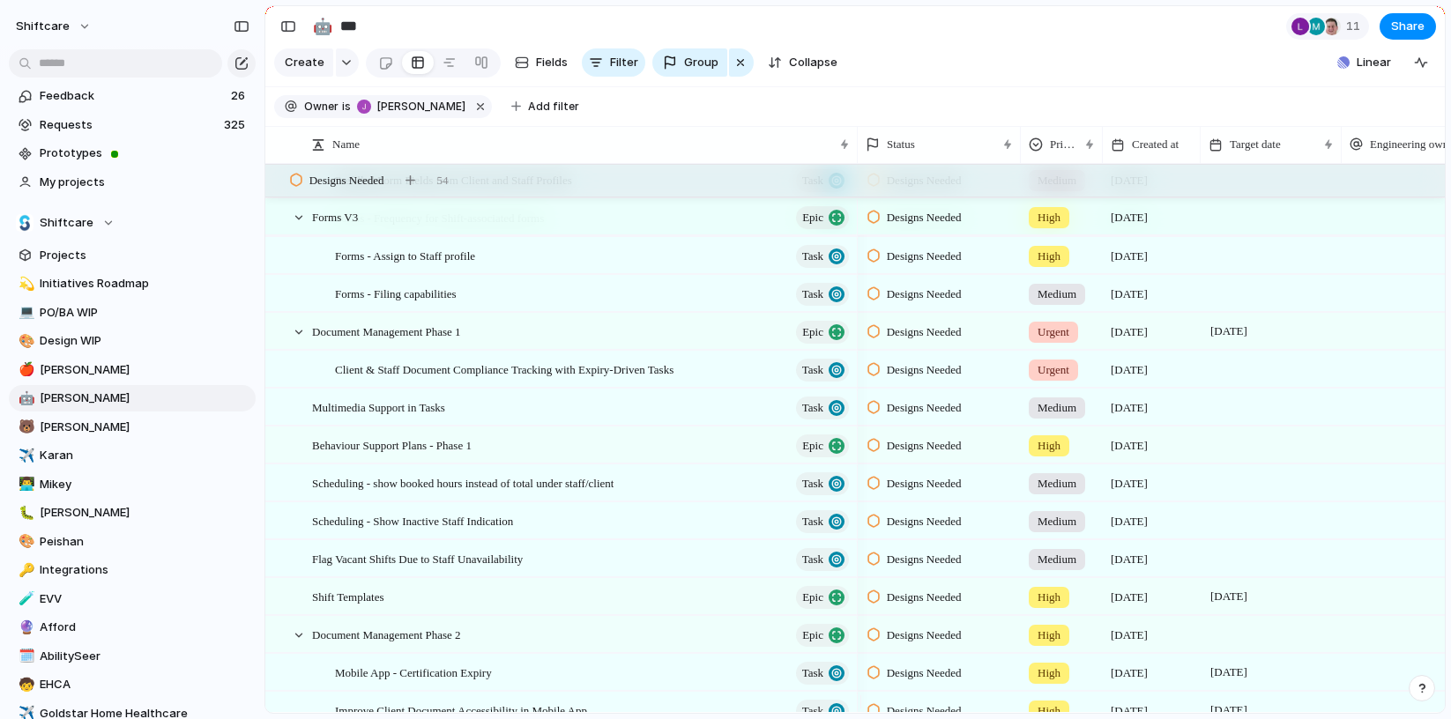
scroll to position [2719, 0]
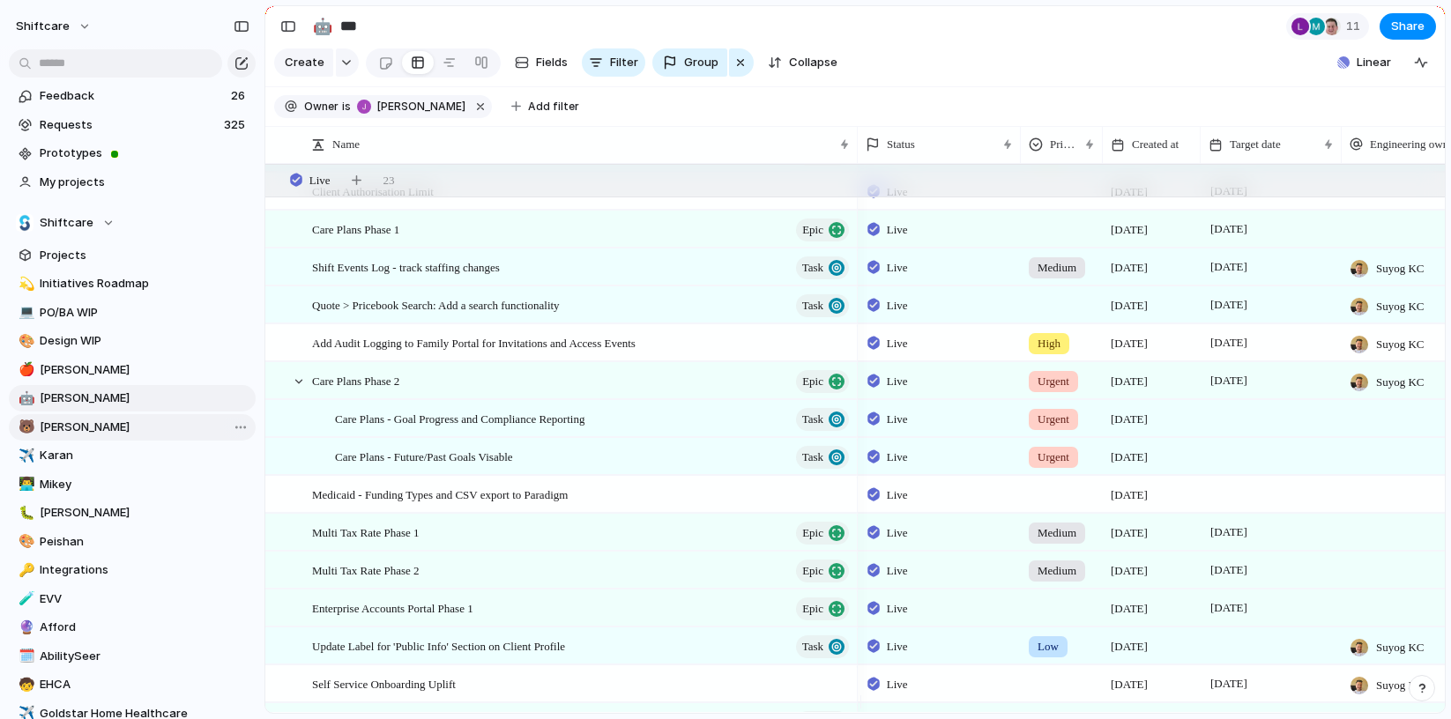
click at [111, 431] on span "[PERSON_NAME]" at bounding box center [145, 428] width 210 height 18
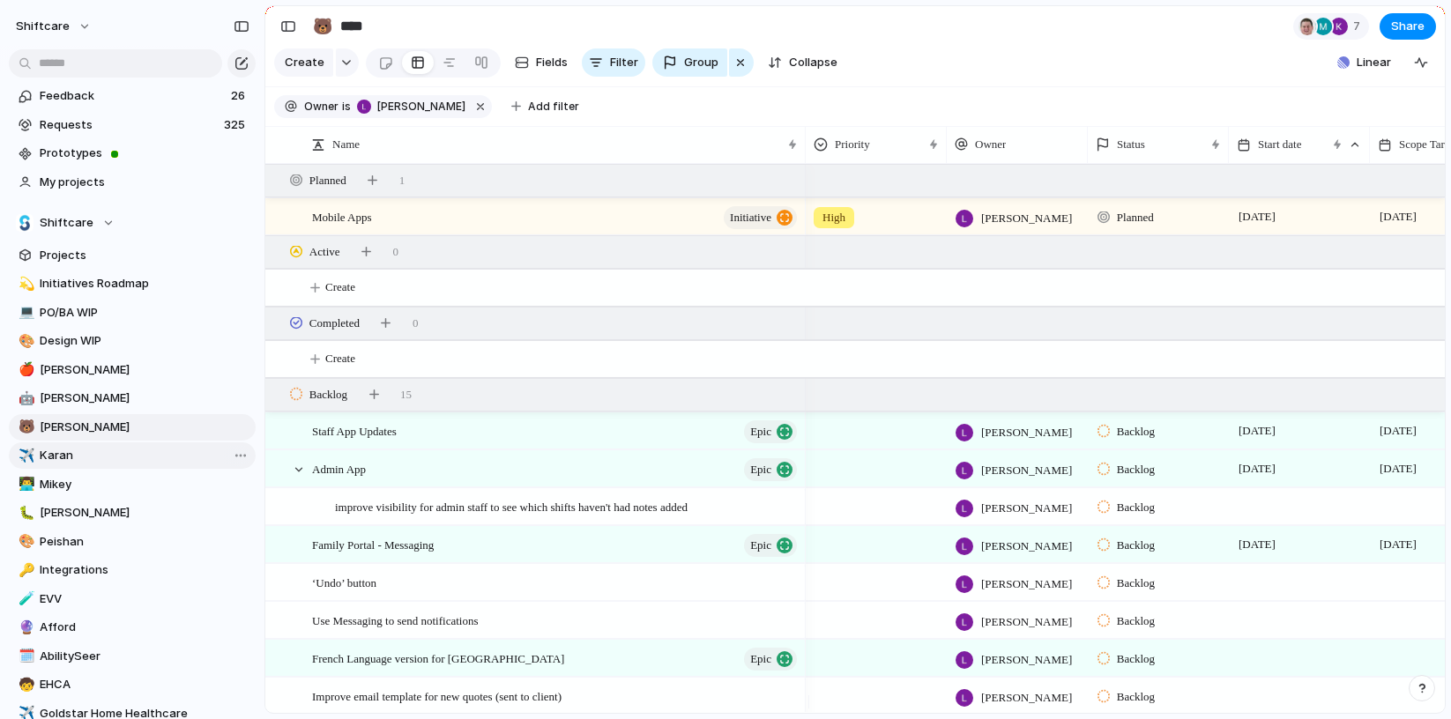
click at [105, 468] on link "✈️ Karan" at bounding box center [132, 456] width 247 height 26
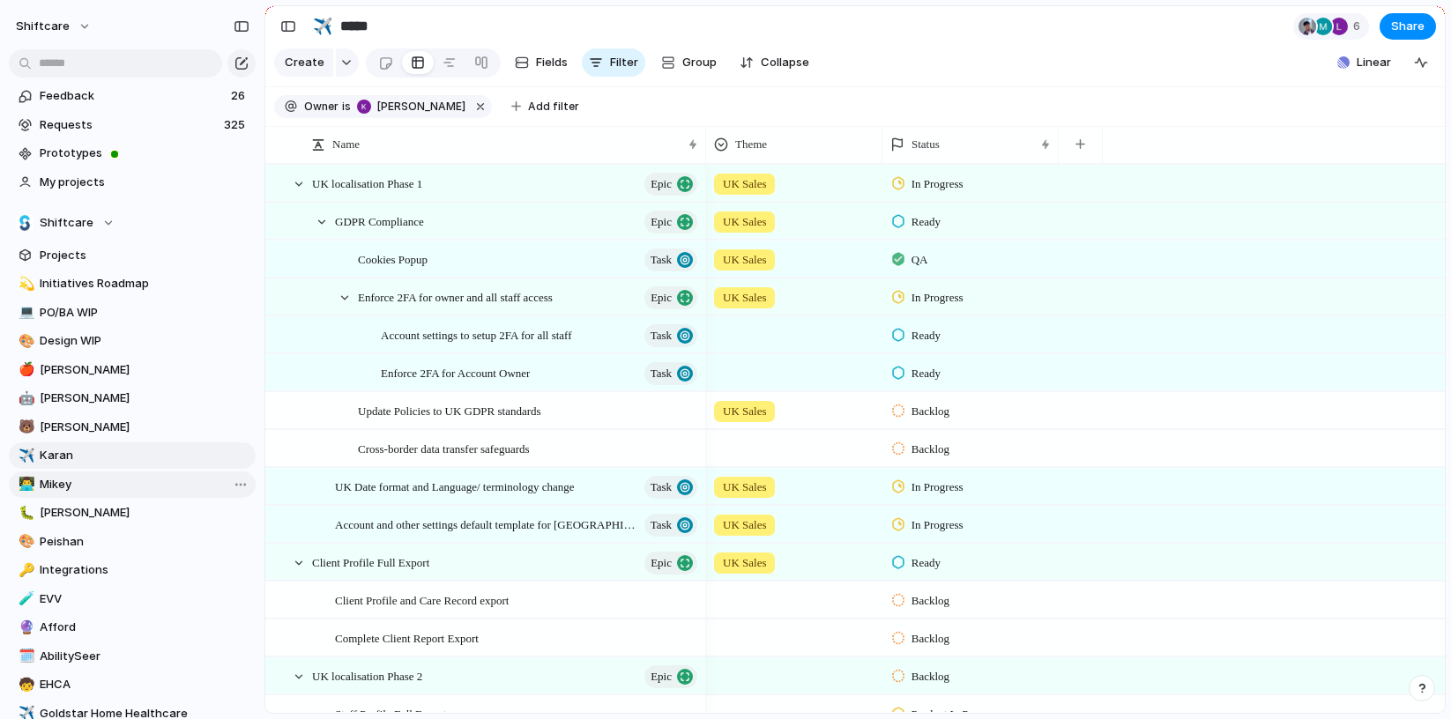
click at [103, 483] on span "Mikey" at bounding box center [145, 485] width 210 height 18
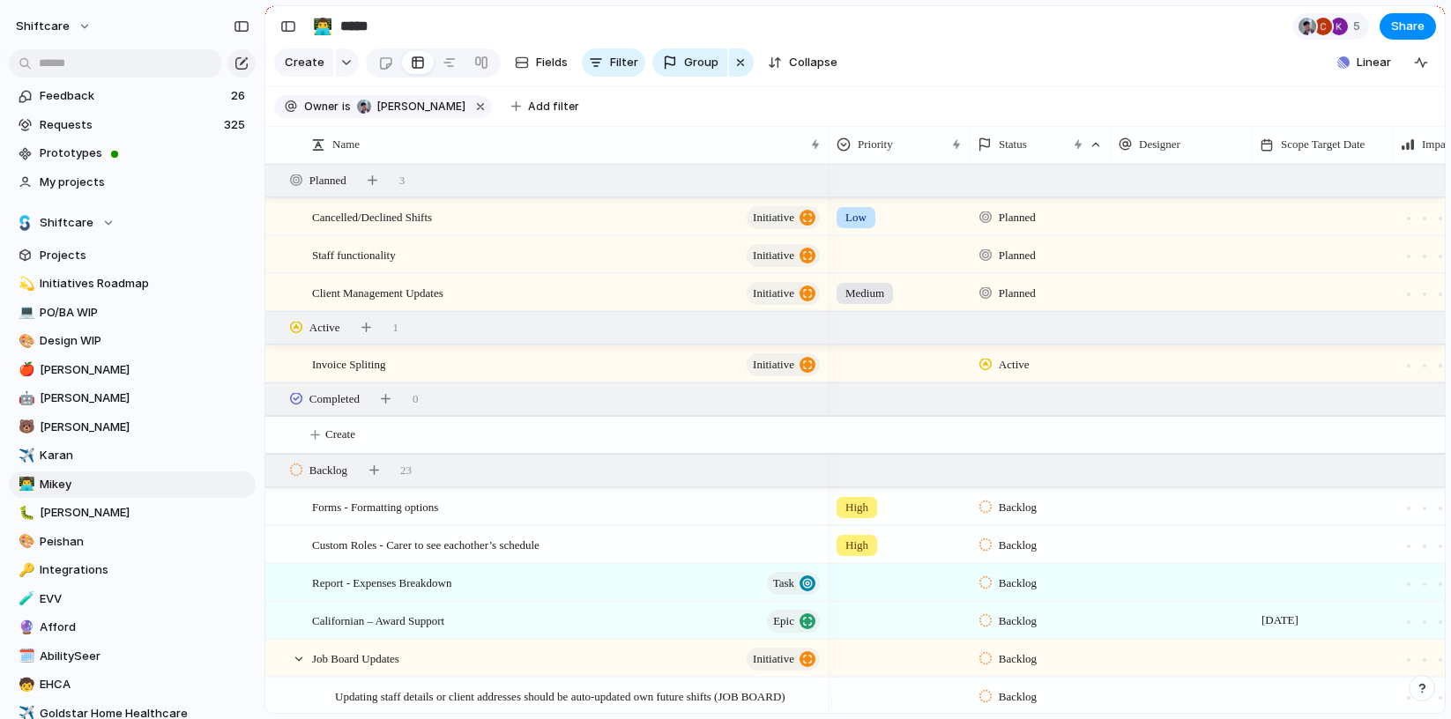
click at [103, 527] on div "💫 Initiatives Roadmap 💻 PO/BA WIP 🎨 Design WIP 🍎 [PERSON_NAME] 🤖 [PERSON_NAME] …" at bounding box center [132, 714] width 247 height 886
click at [103, 518] on span "[PERSON_NAME]" at bounding box center [145, 513] width 210 height 18
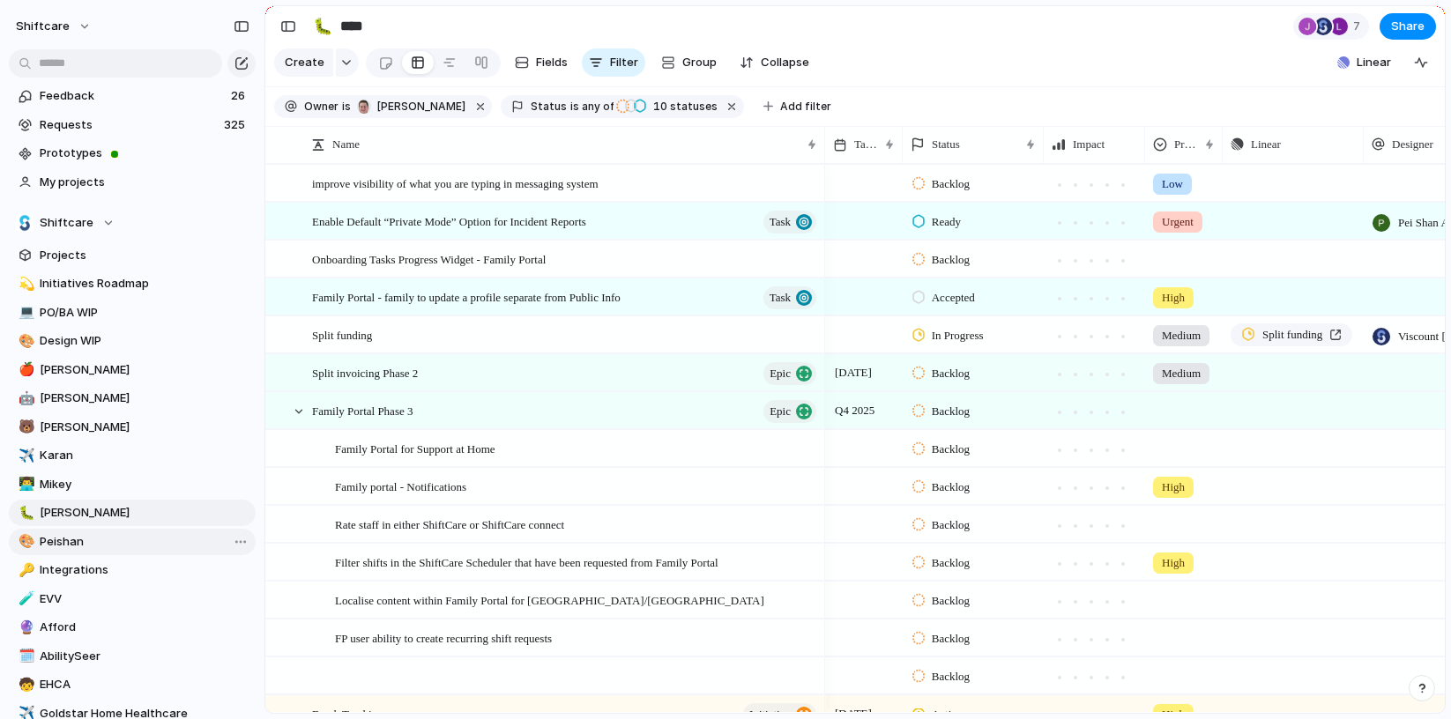
click at [119, 536] on span "Peishan" at bounding box center [145, 542] width 210 height 18
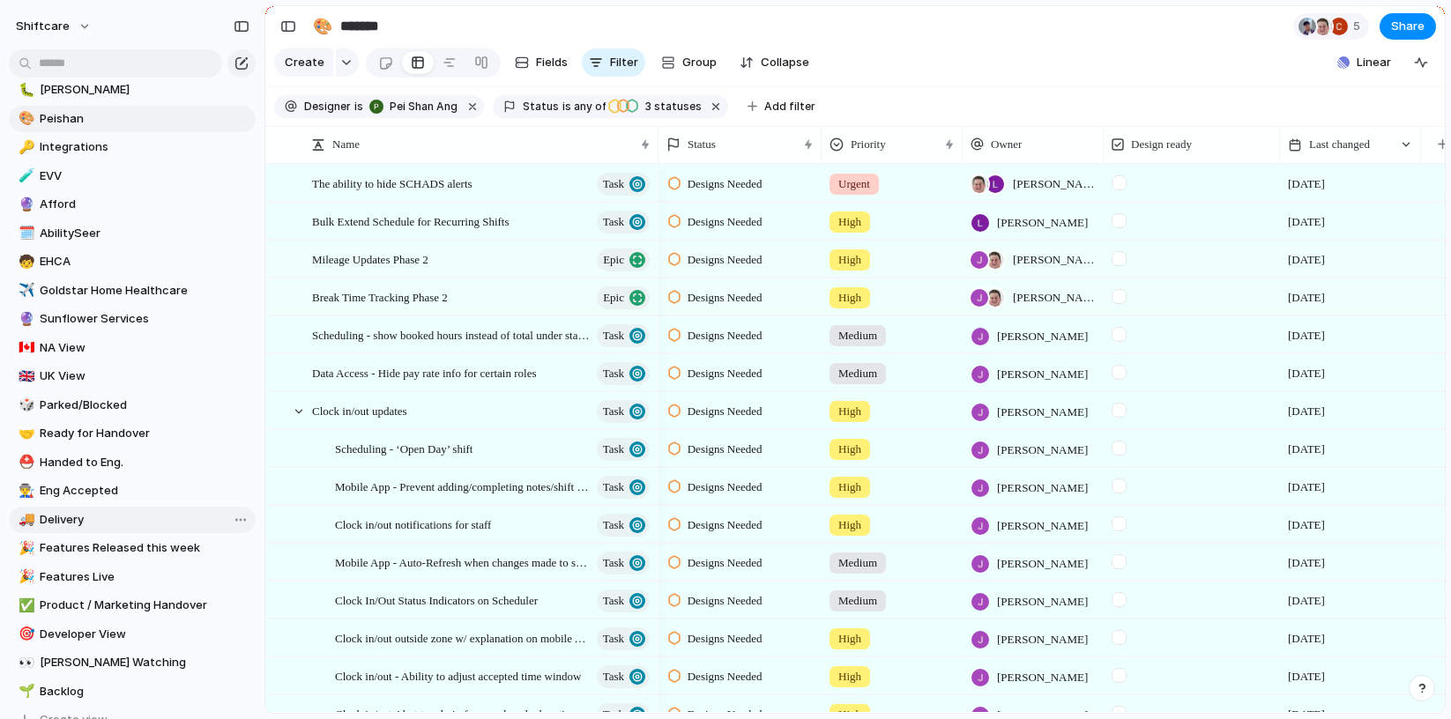
click at [119, 521] on span "Delivery" at bounding box center [145, 520] width 210 height 18
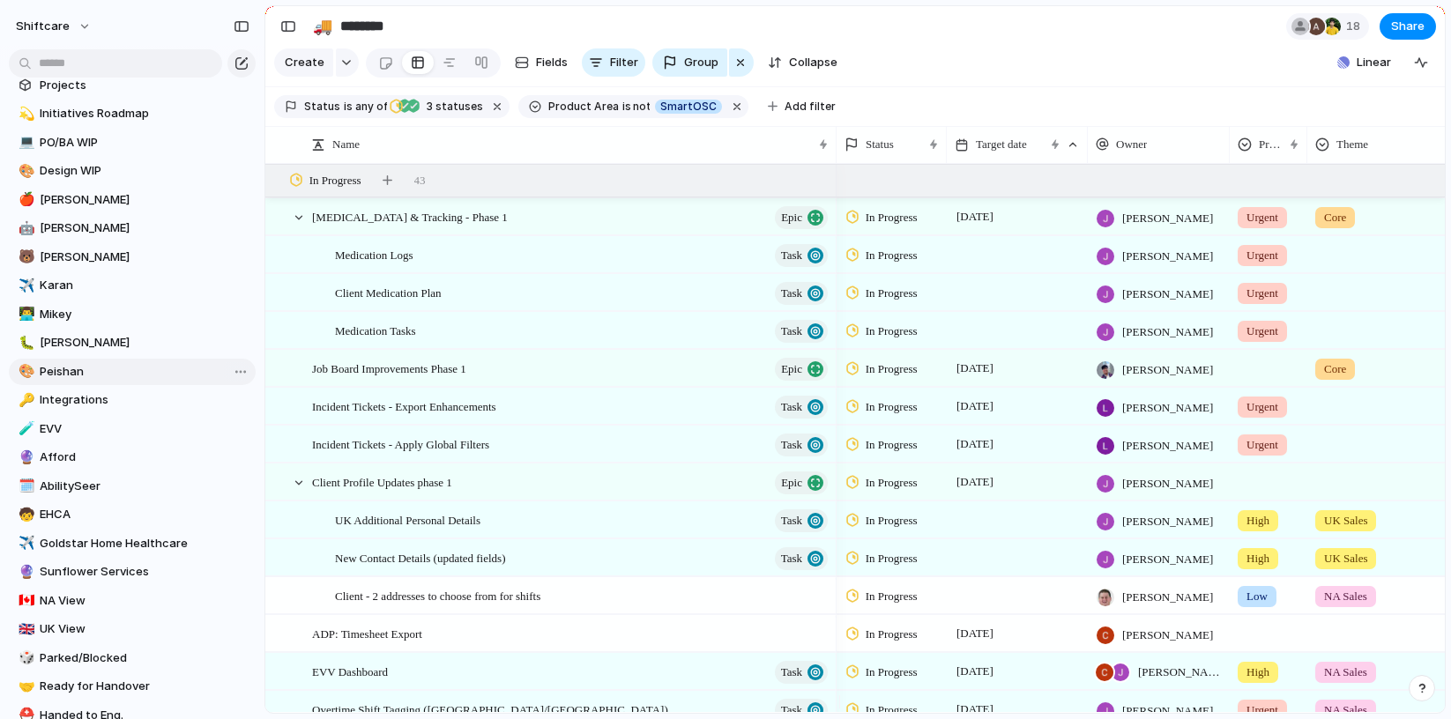
click at [74, 363] on span "Peishan" at bounding box center [145, 372] width 210 height 18
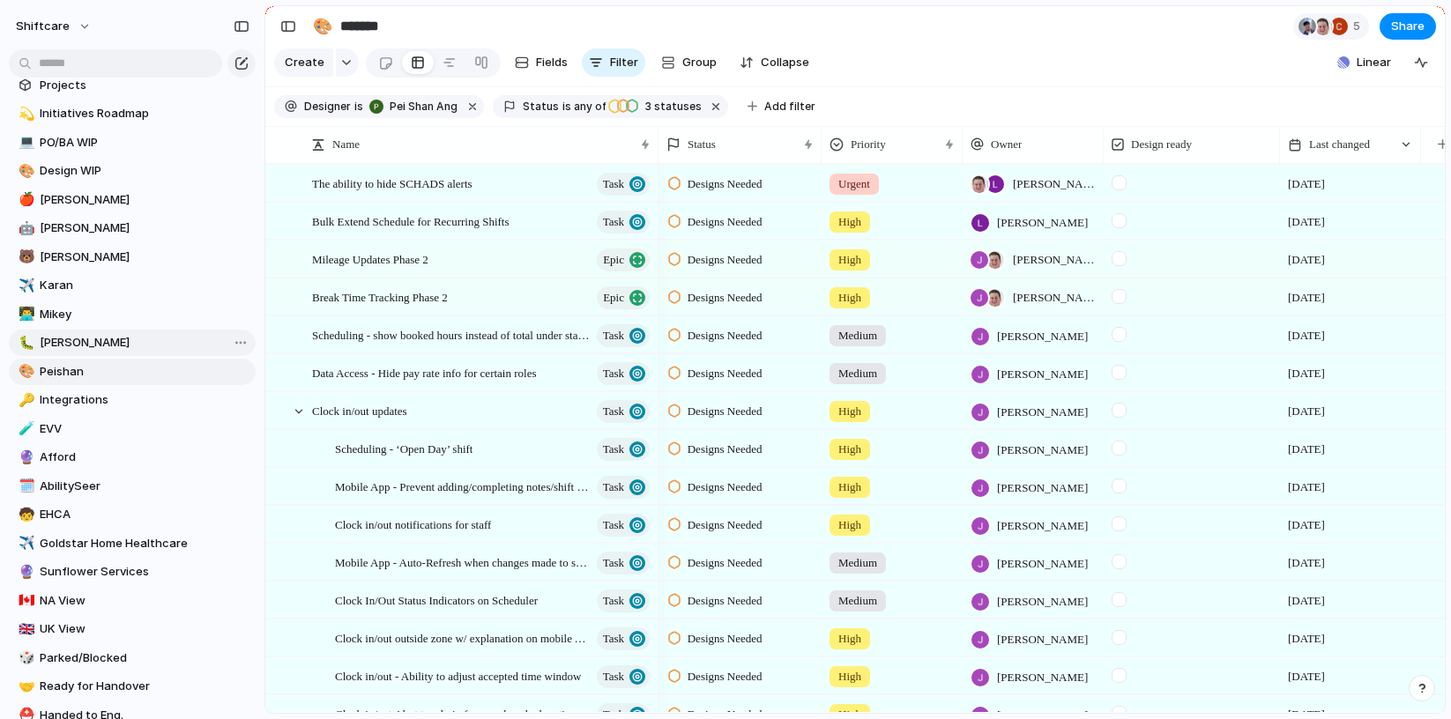
click at [73, 341] on span "[PERSON_NAME]" at bounding box center [145, 343] width 210 height 18
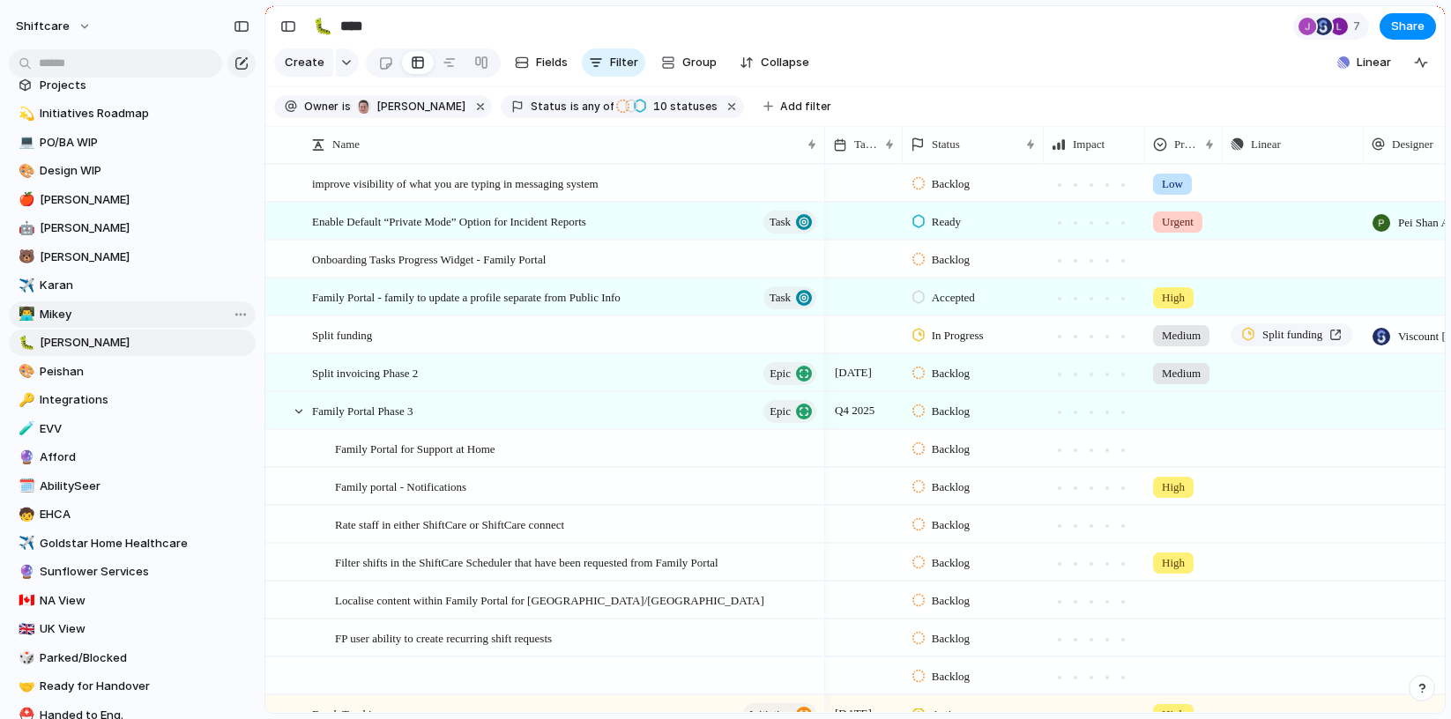
click at [102, 315] on span "Mikey" at bounding box center [145, 315] width 210 height 18
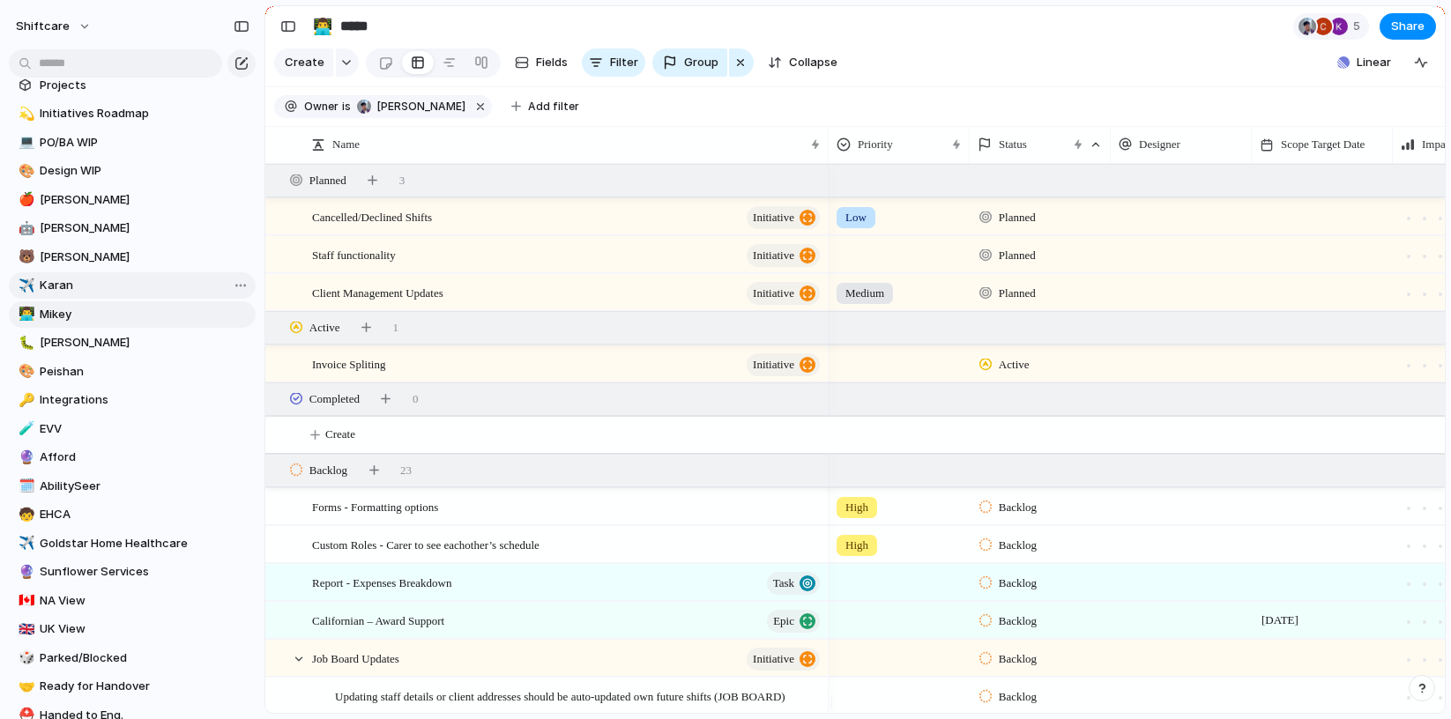
click at [98, 291] on span "Karan" at bounding box center [145, 286] width 210 height 18
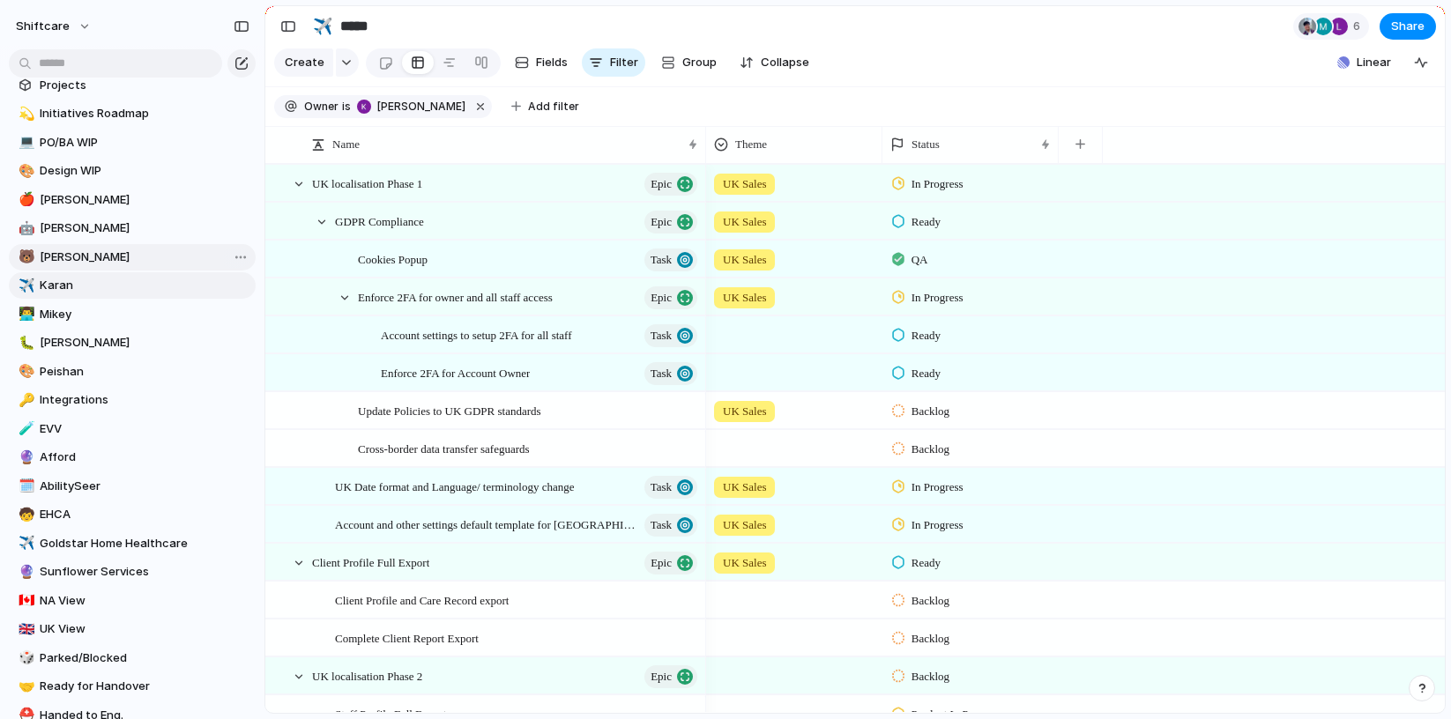
click at [98, 259] on span "[PERSON_NAME]" at bounding box center [145, 258] width 210 height 18
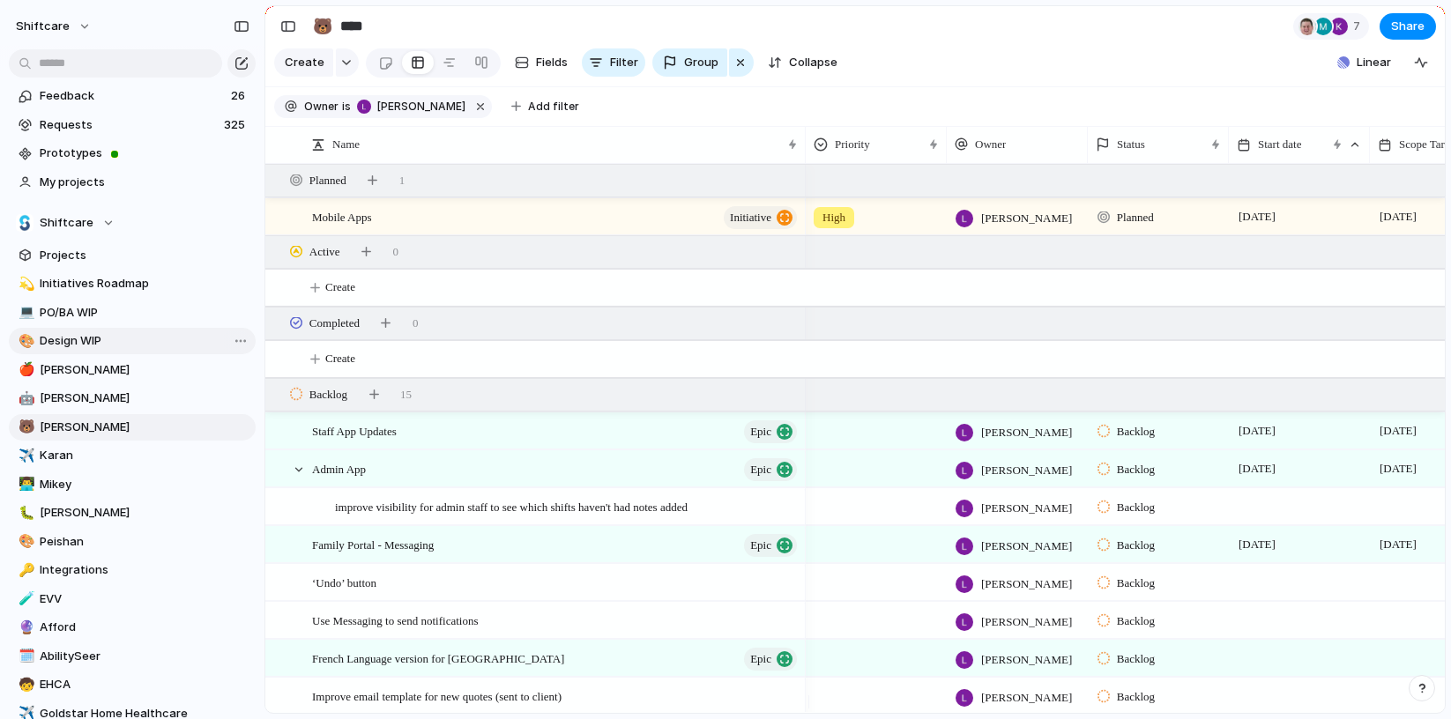
click at [121, 345] on span "Design WIP" at bounding box center [145, 341] width 210 height 18
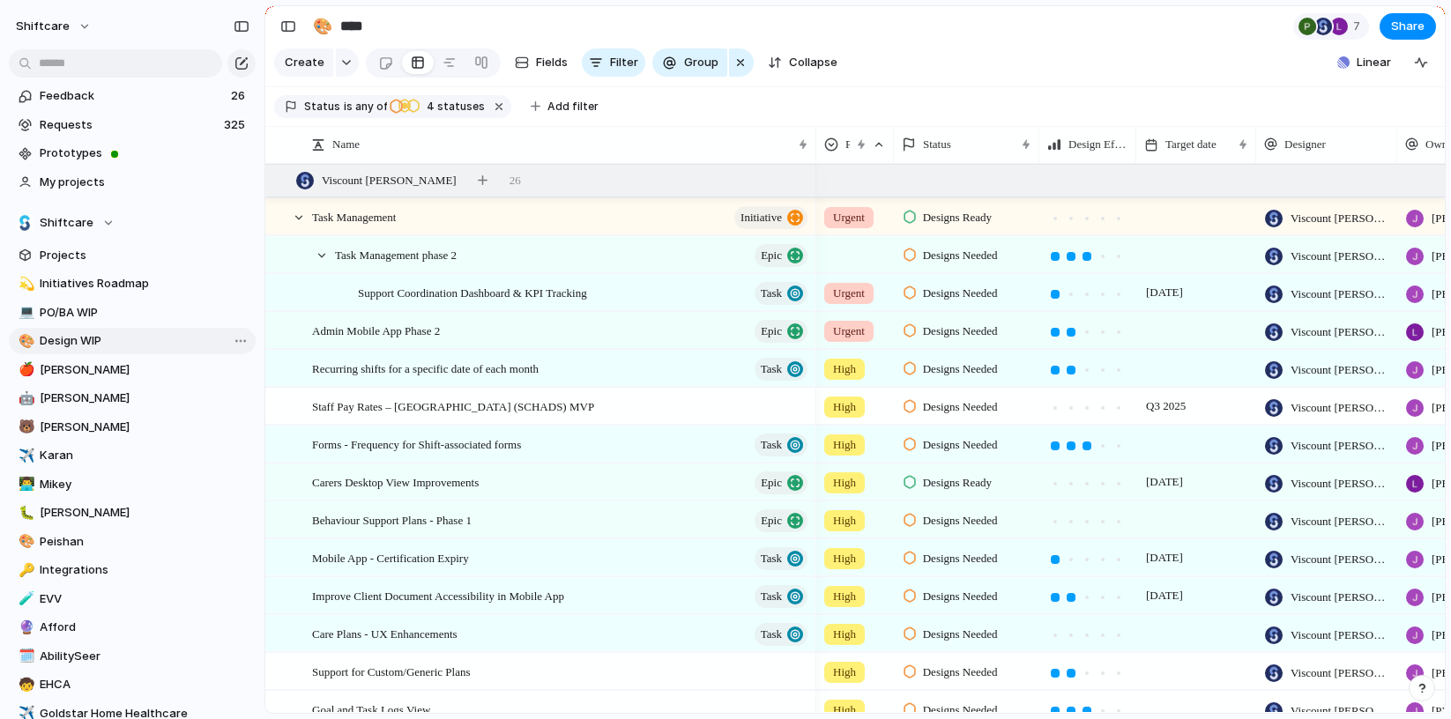
type input "**********"
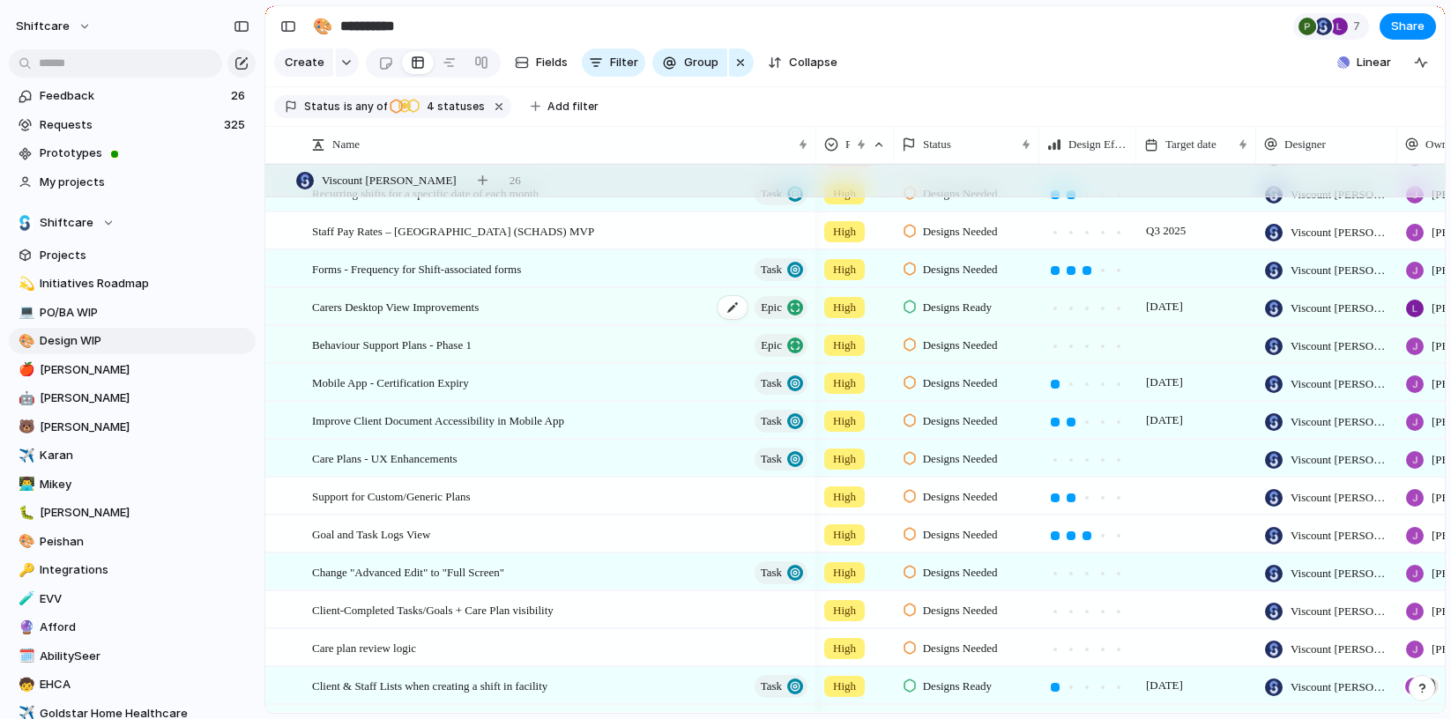
click at [421, 316] on span "Carers Desktop View Improvements" at bounding box center [395, 306] width 167 height 20
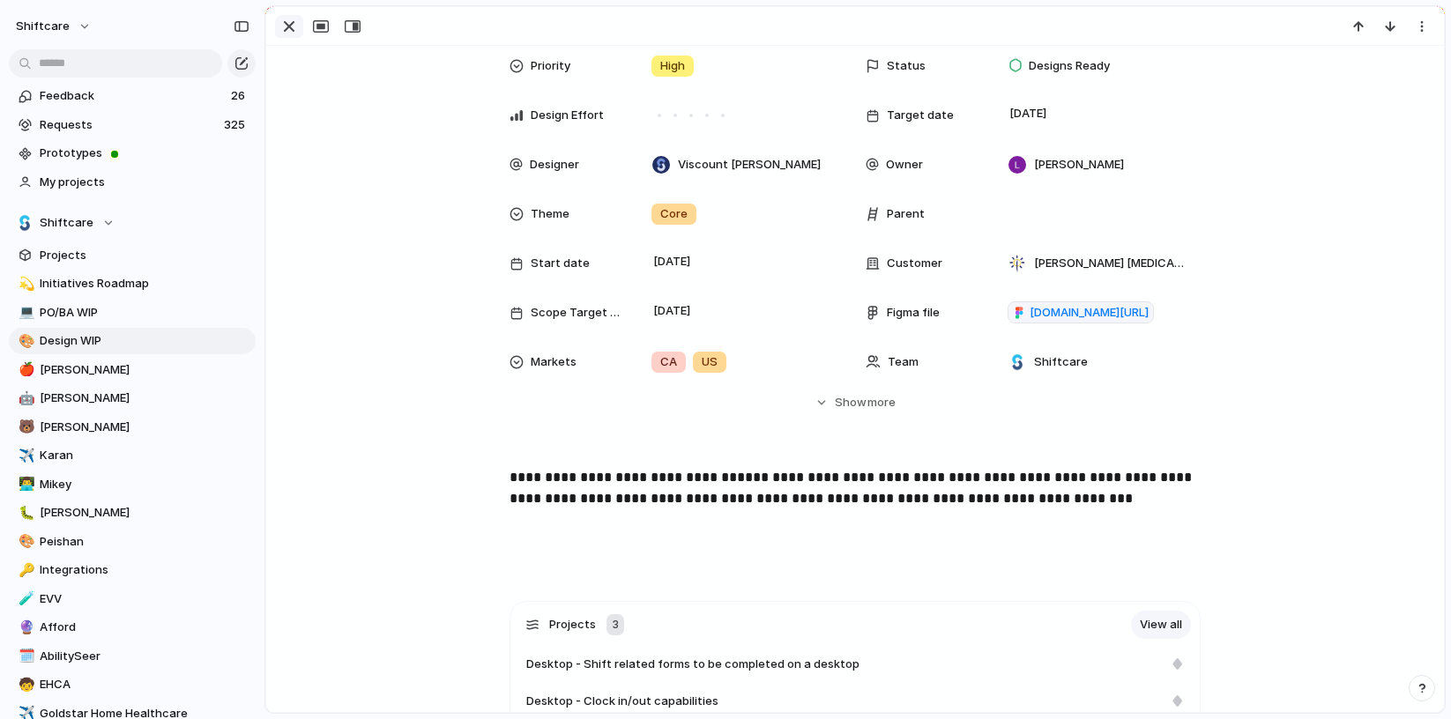
click at [282, 23] on div "button" at bounding box center [289, 26] width 21 height 21
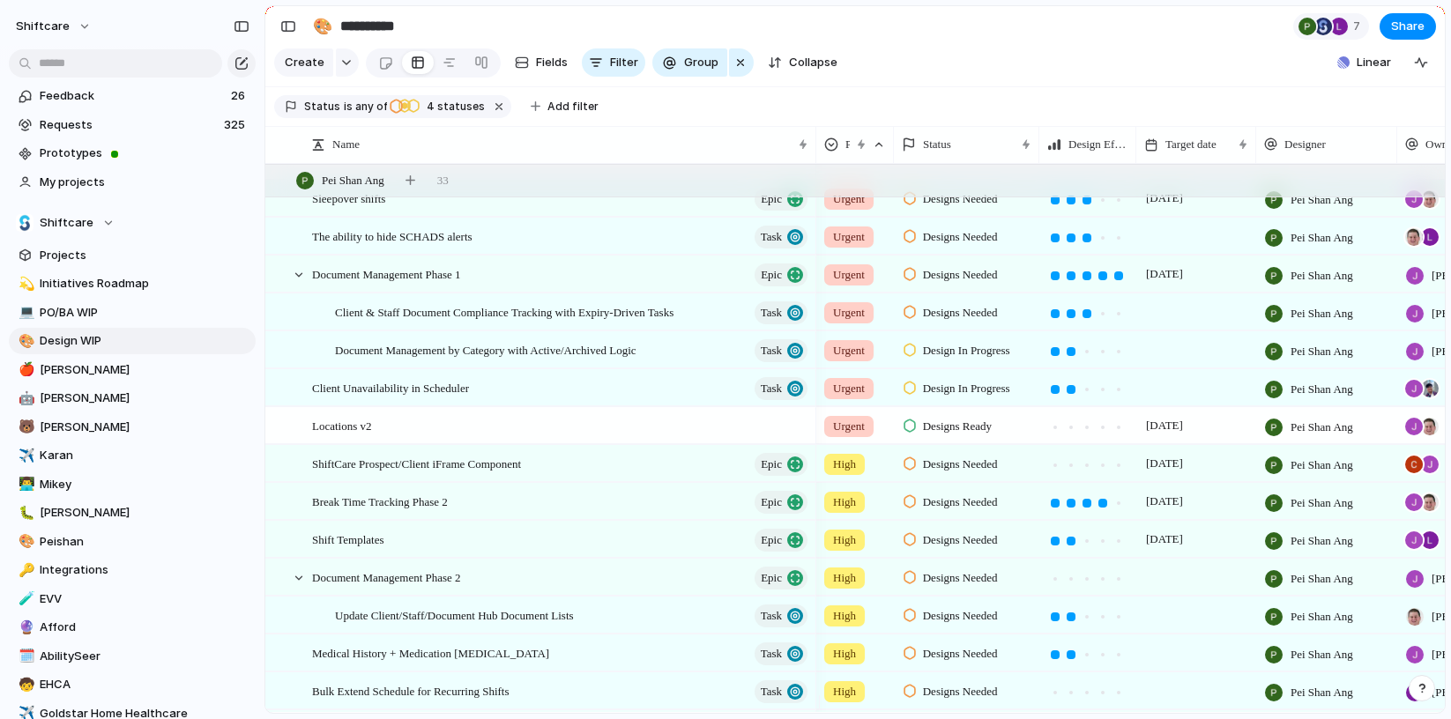
click at [465, 457] on div "ShiftCare Prospect/Client iFrame Component Epic" at bounding box center [540, 464] width 551 height 38
click at [457, 473] on span "ShiftCare Prospect/Client iFrame Component" at bounding box center [416, 463] width 209 height 20
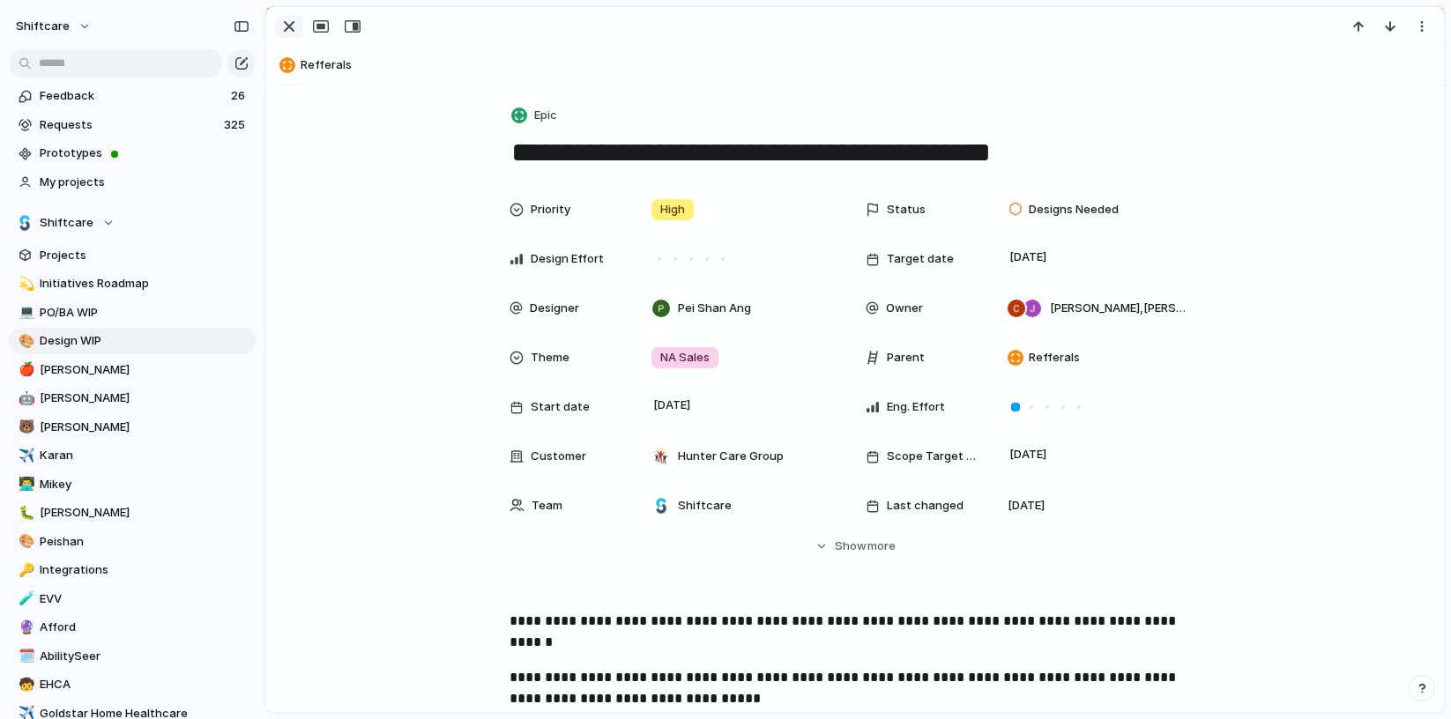
click at [287, 30] on div "button" at bounding box center [289, 26] width 21 height 21
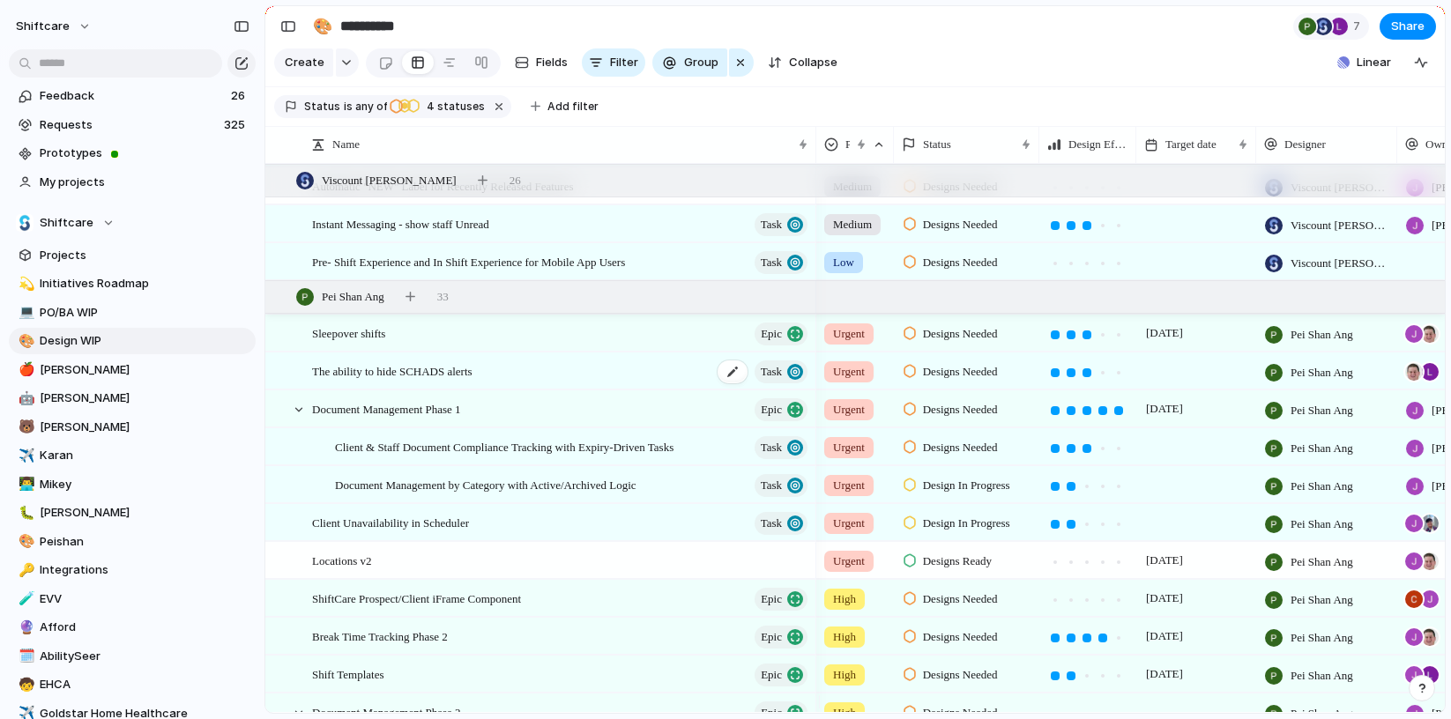
click at [431, 377] on span "The ability to hide SCHADS alerts" at bounding box center [392, 371] width 160 height 20
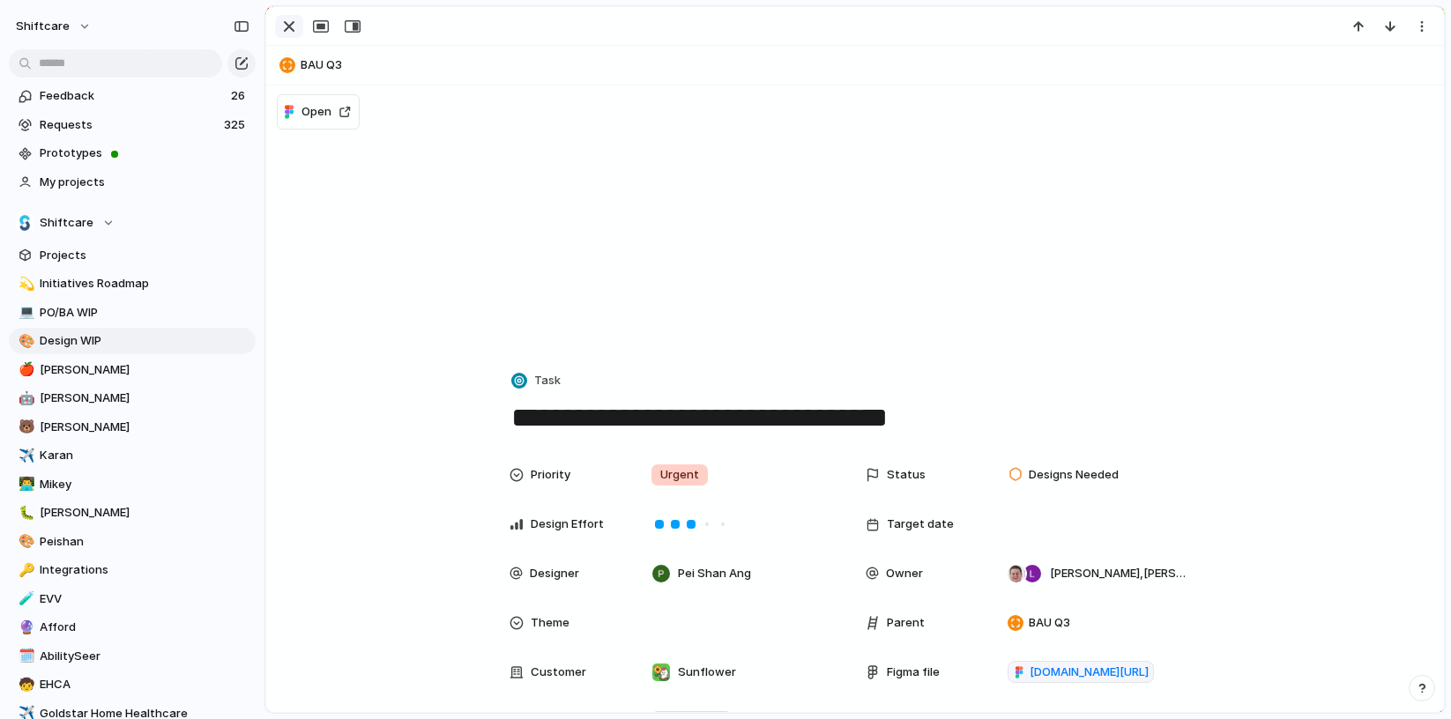
click at [294, 25] on div "button" at bounding box center [289, 26] width 21 height 21
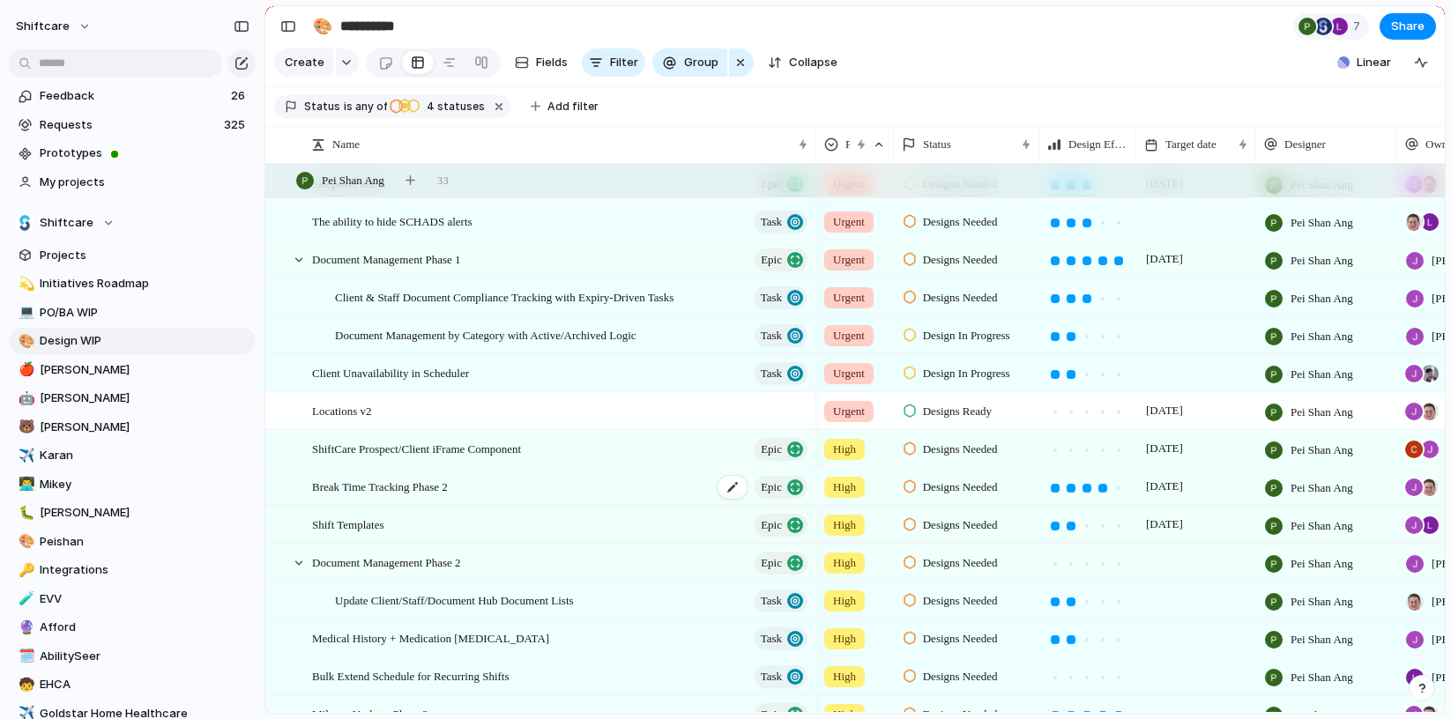
click at [350, 495] on span "Break Time Tracking Phase 2" at bounding box center [380, 486] width 136 height 20
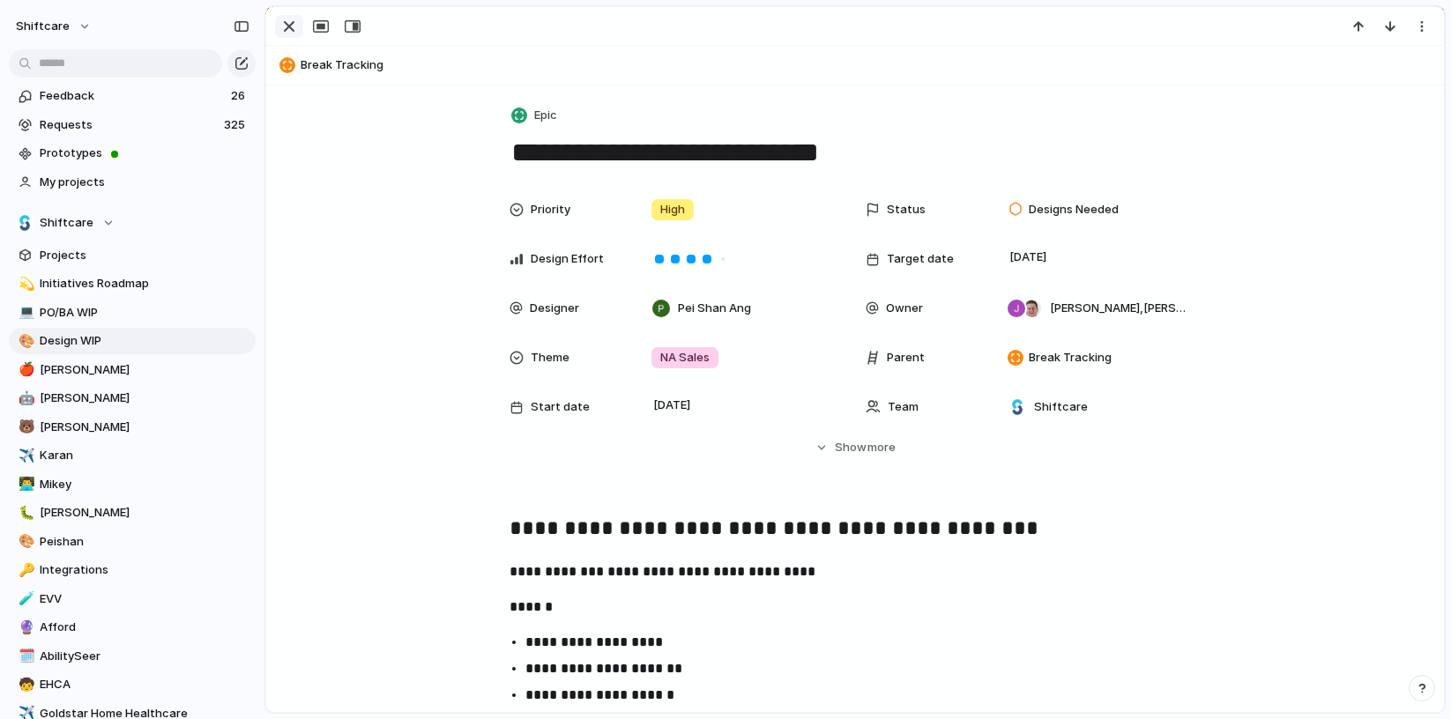
click at [292, 19] on div "button" at bounding box center [289, 26] width 21 height 21
